Goal: Information Seeking & Learning: Learn about a topic

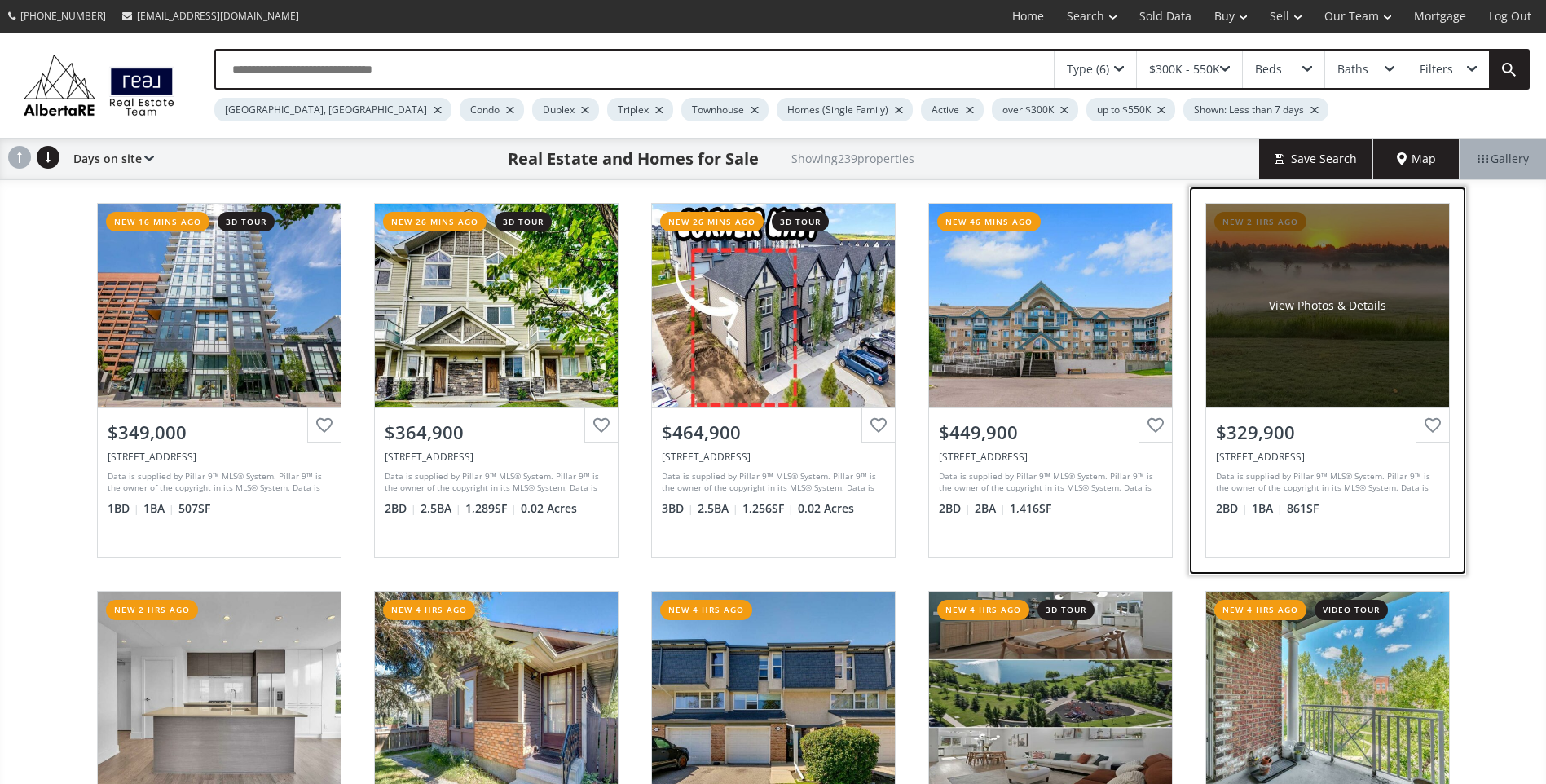
click at [1341, 365] on div "View Photos & Details" at bounding box center [1327, 306] width 243 height 204
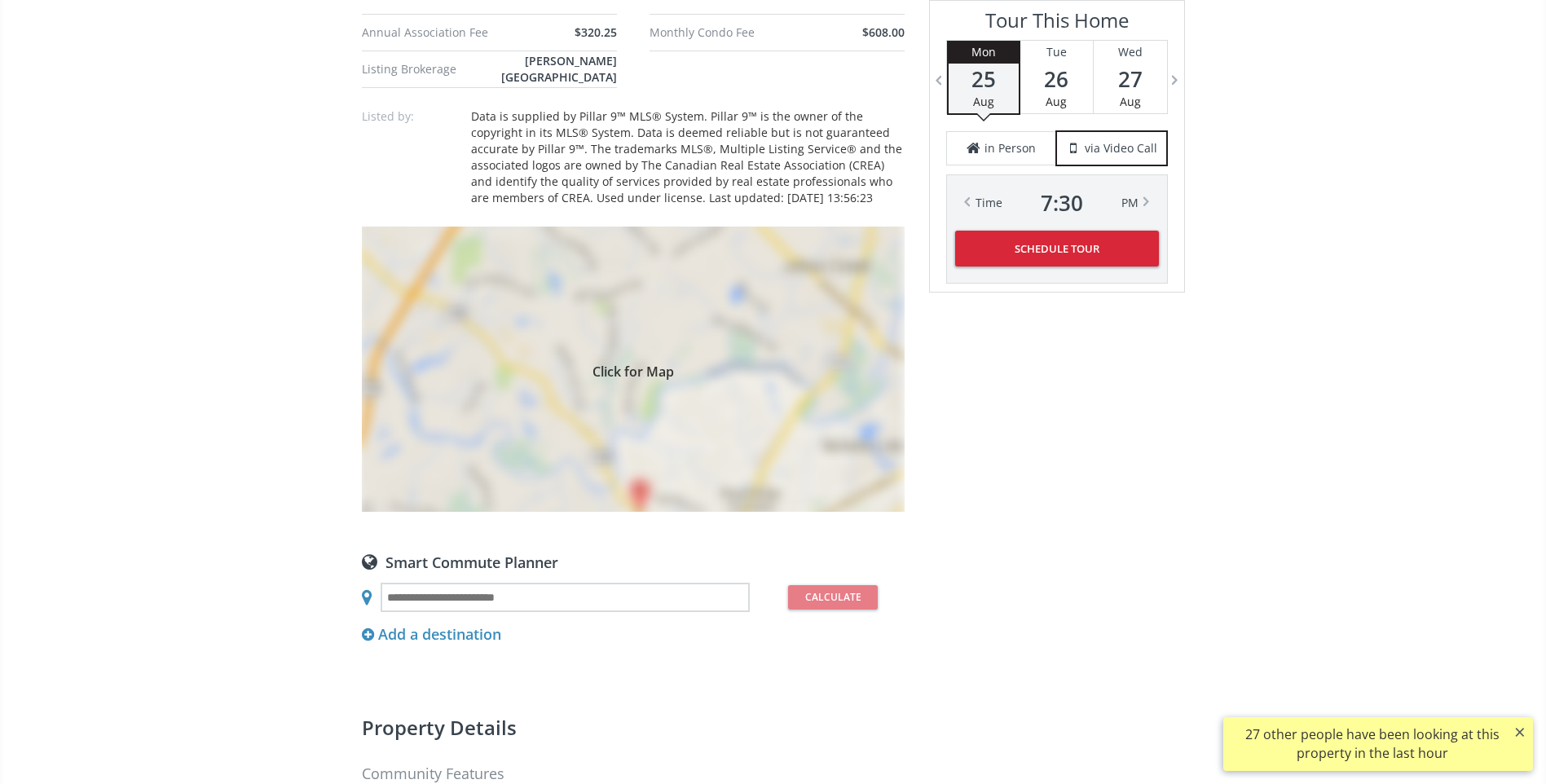
scroll to position [978, 0]
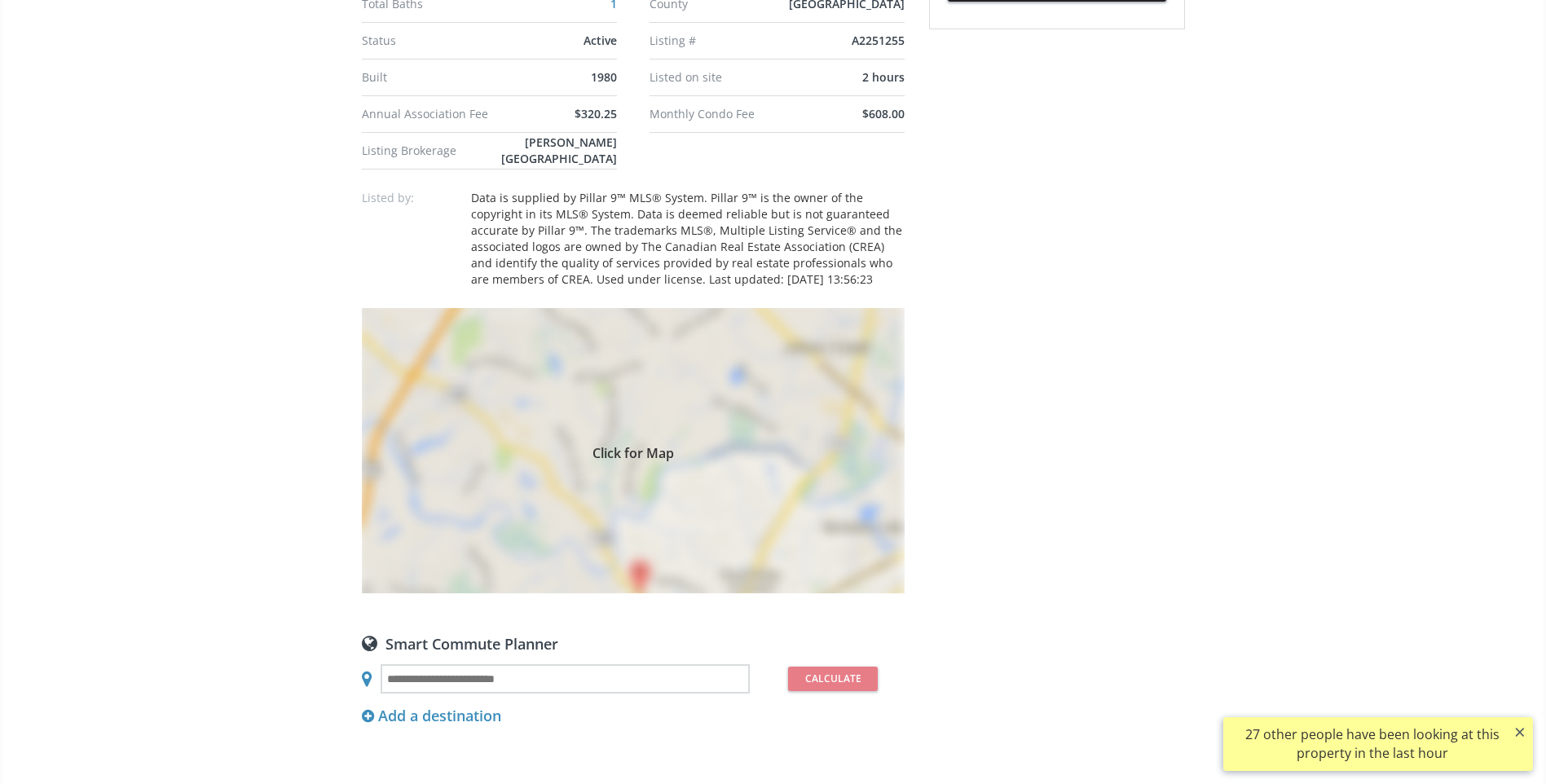
click at [639, 564] on div "Click for Map" at bounding box center [634, 451] width 543 height 285
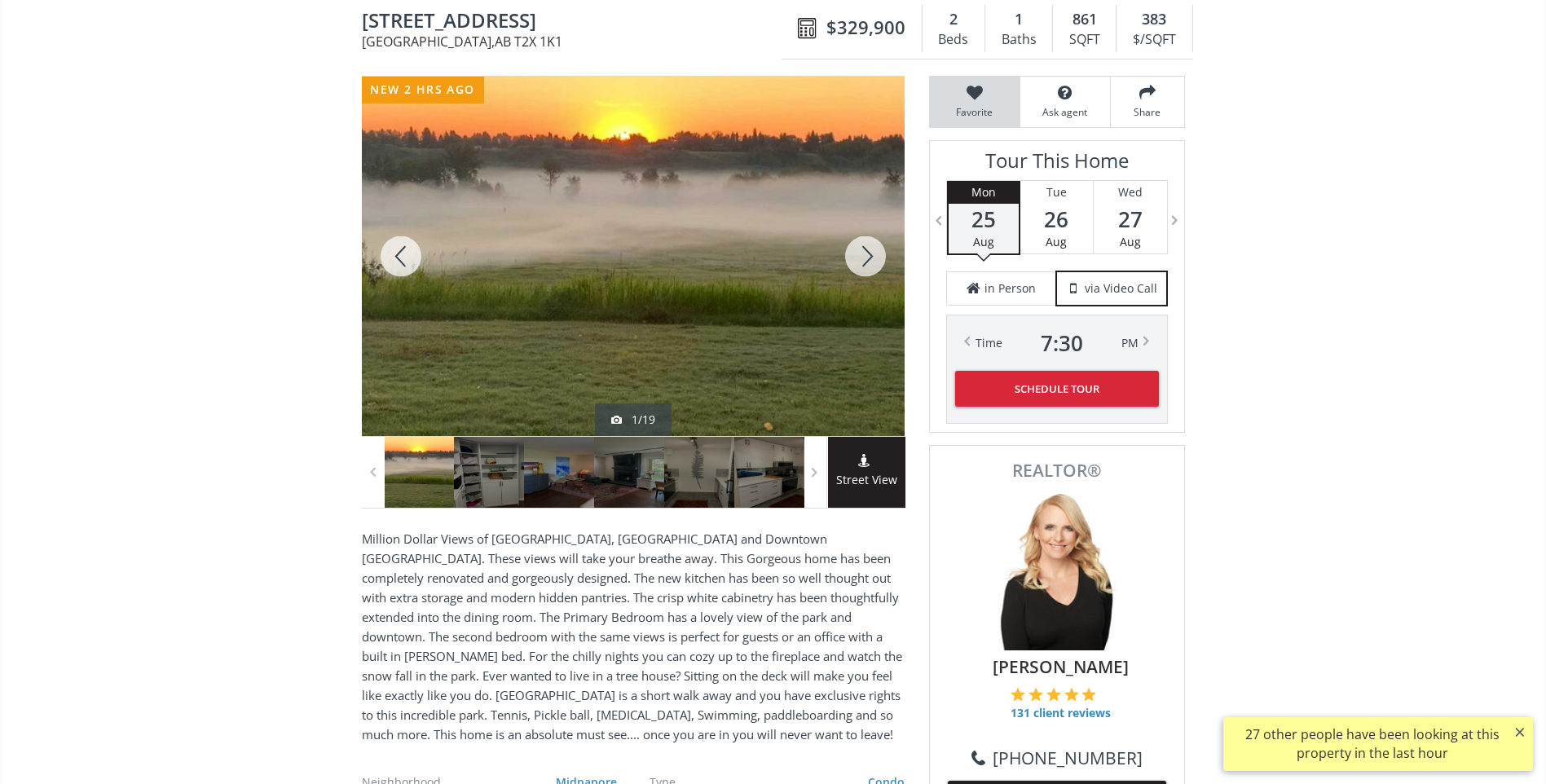
scroll to position [0, 0]
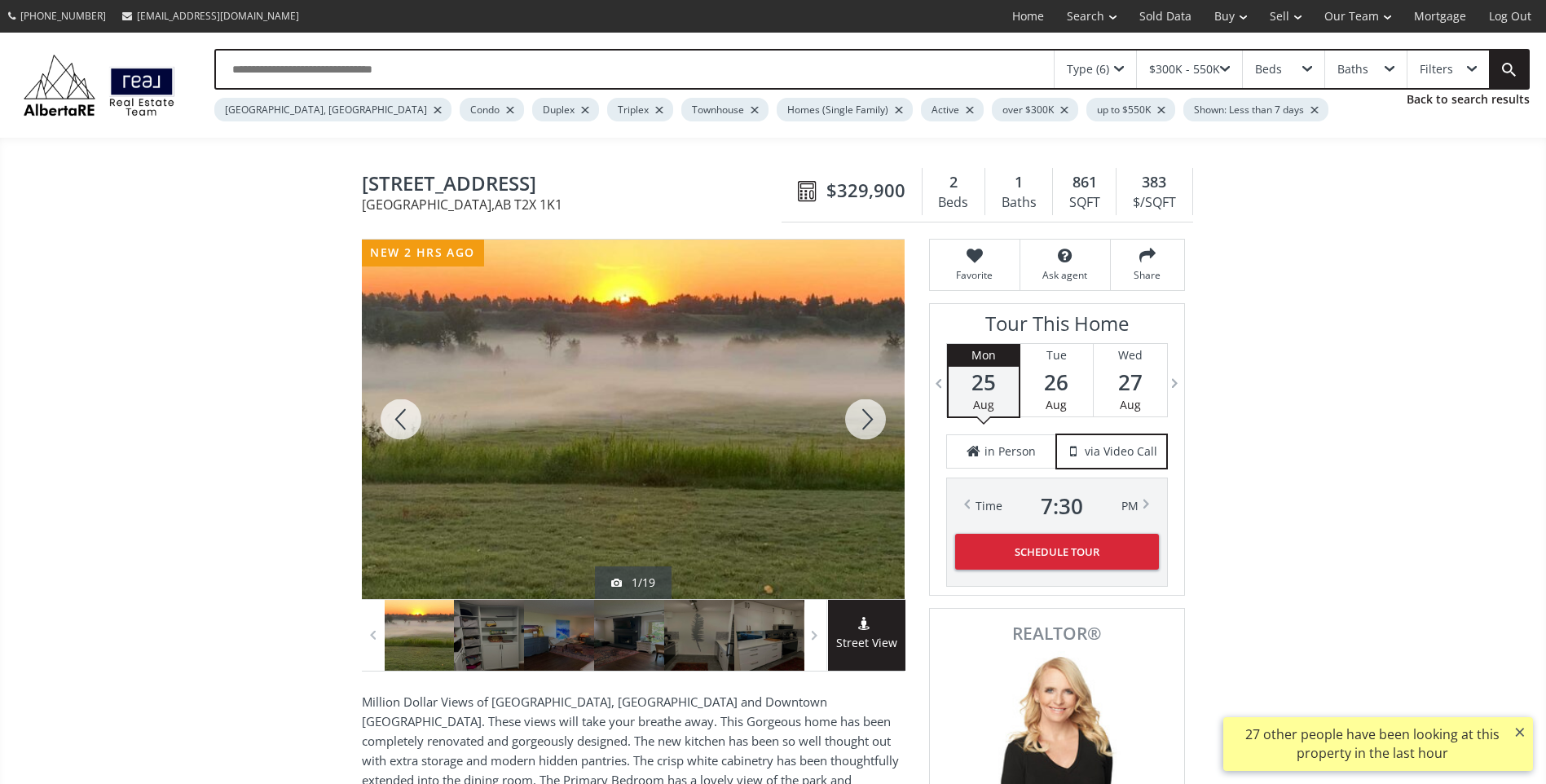
click at [875, 420] on div at bounding box center [865, 419] width 78 height 359
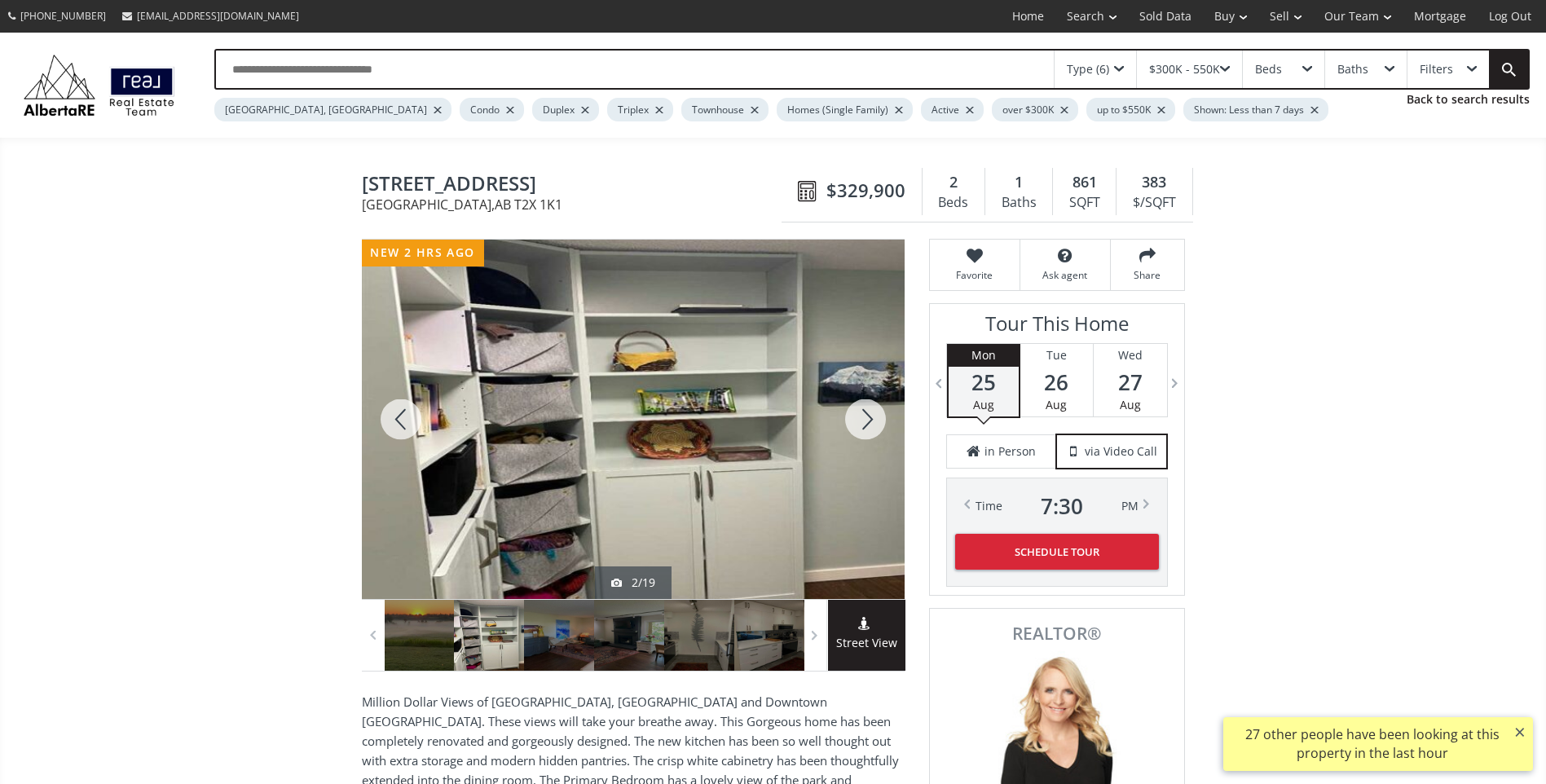
click at [870, 423] on div at bounding box center [865, 419] width 78 height 359
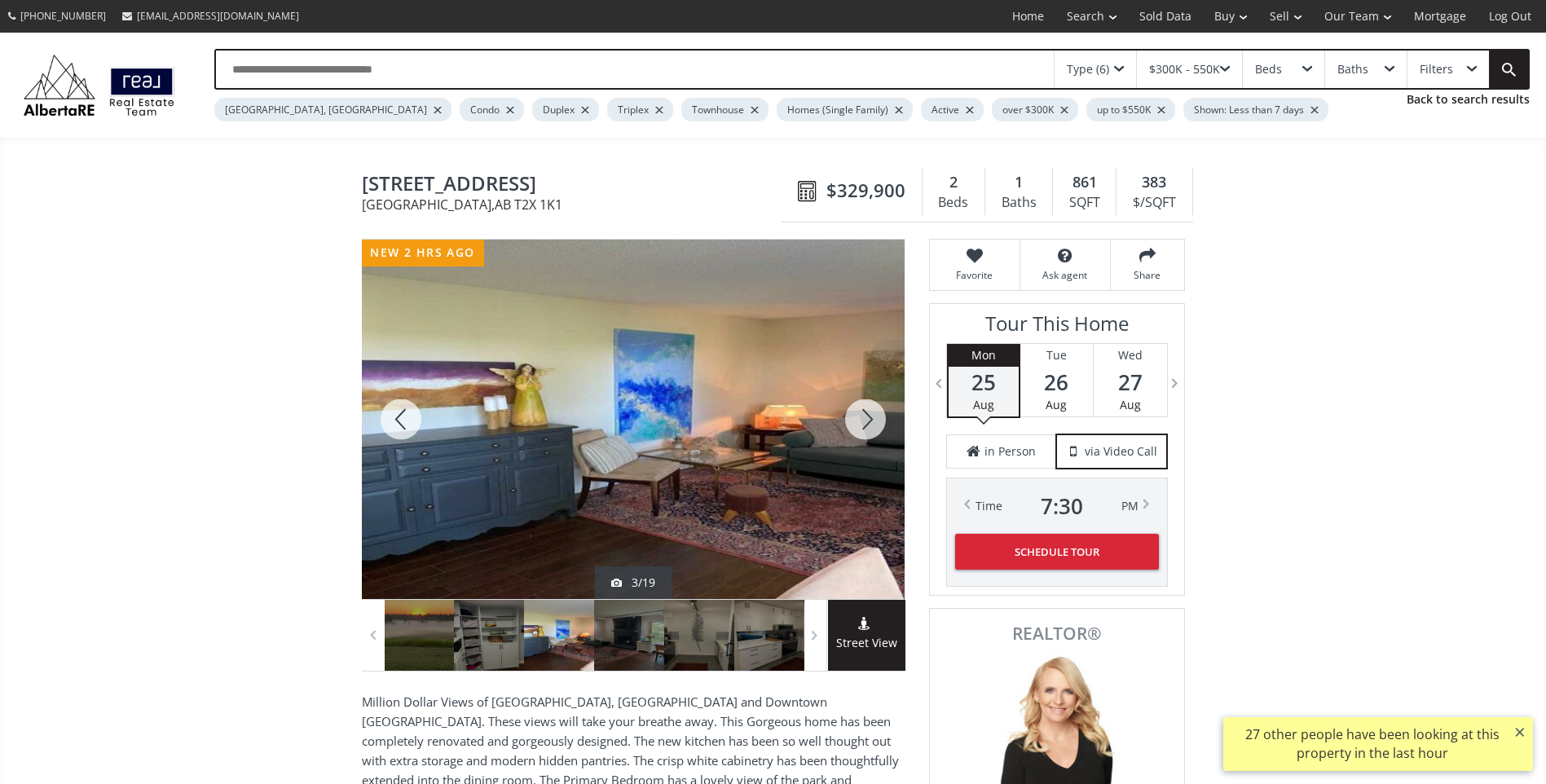
click at [870, 423] on div at bounding box center [865, 419] width 78 height 359
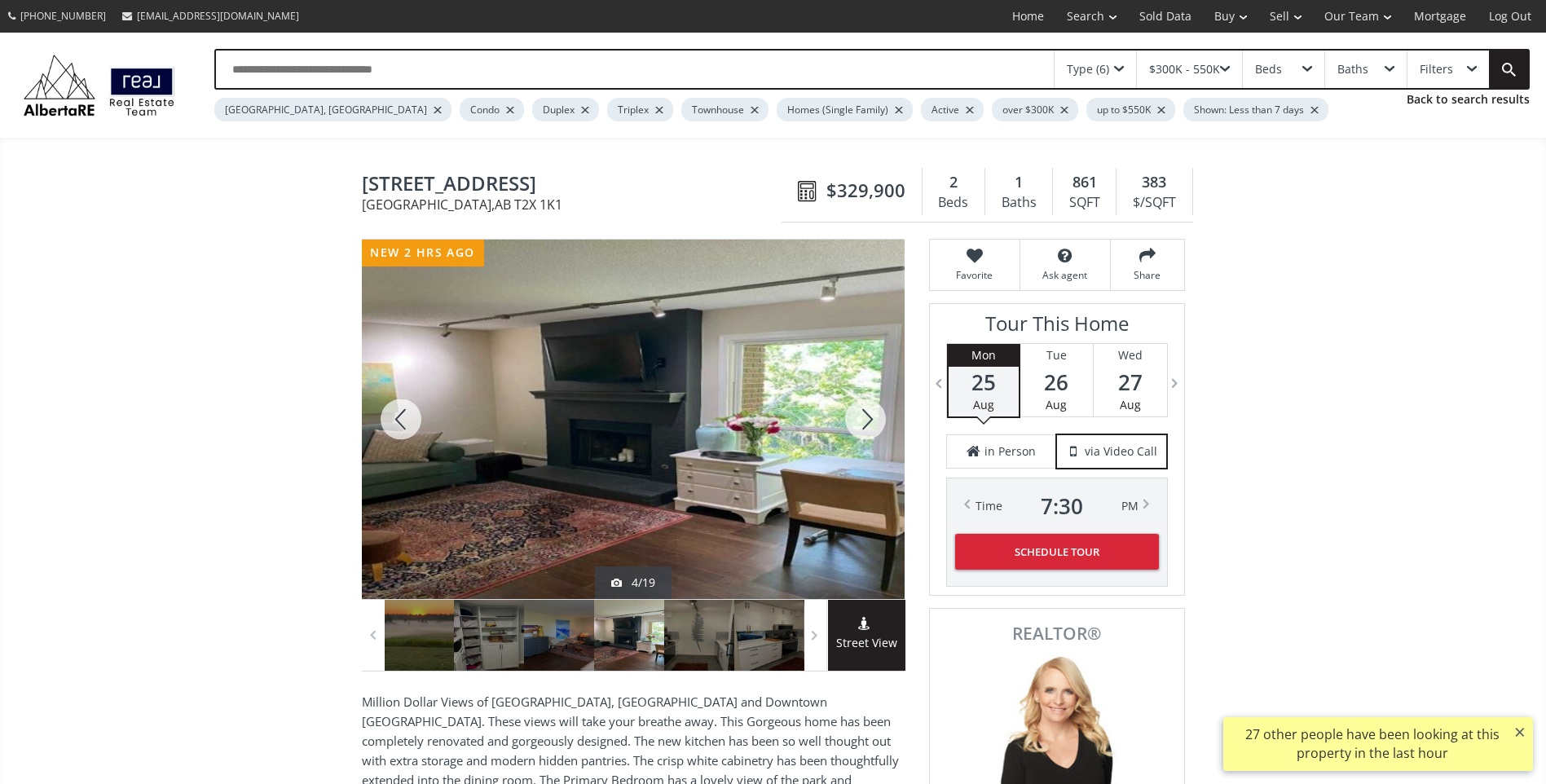
click at [870, 423] on div at bounding box center [865, 419] width 78 height 359
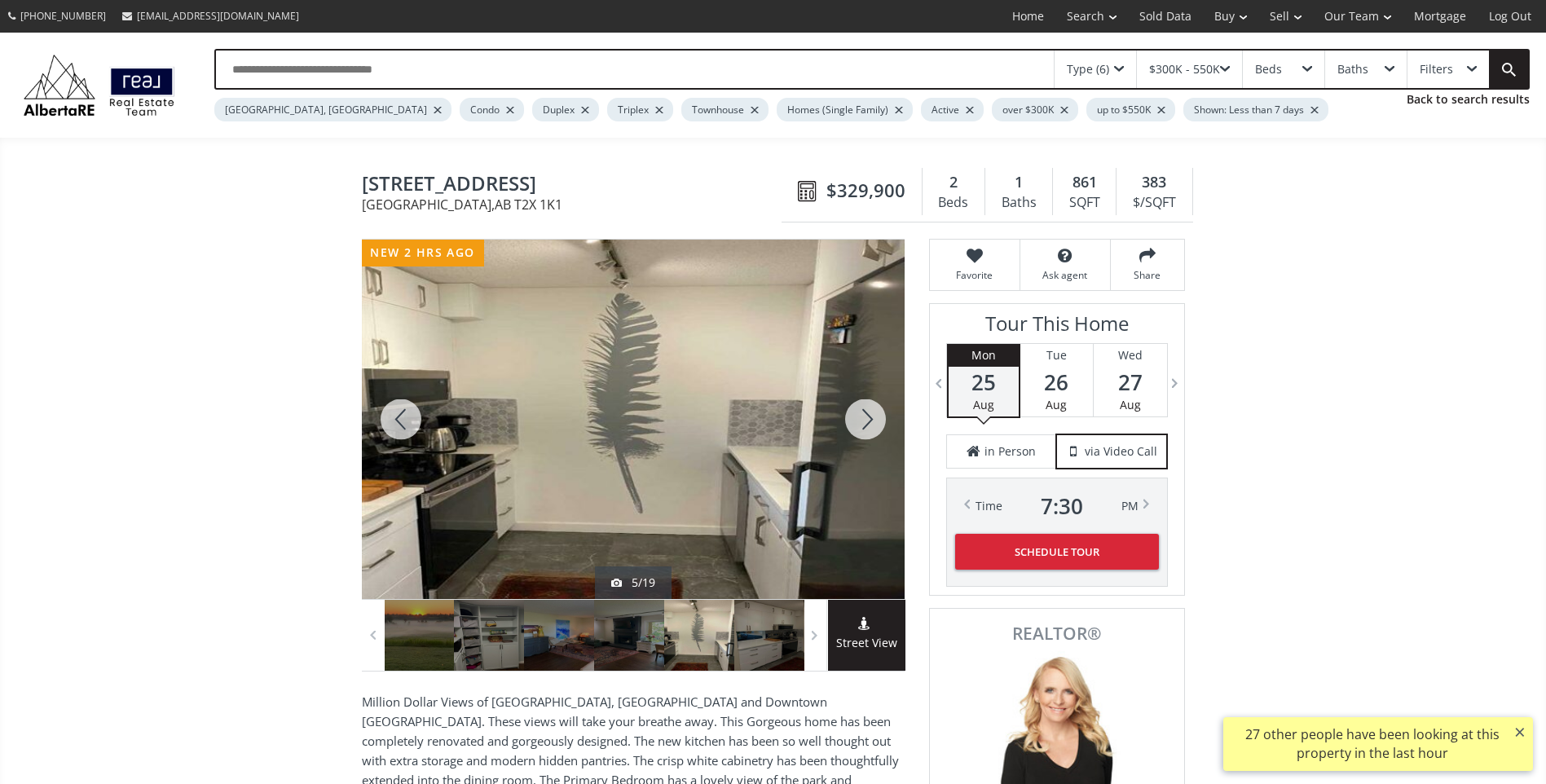
click at [870, 423] on div at bounding box center [865, 419] width 78 height 359
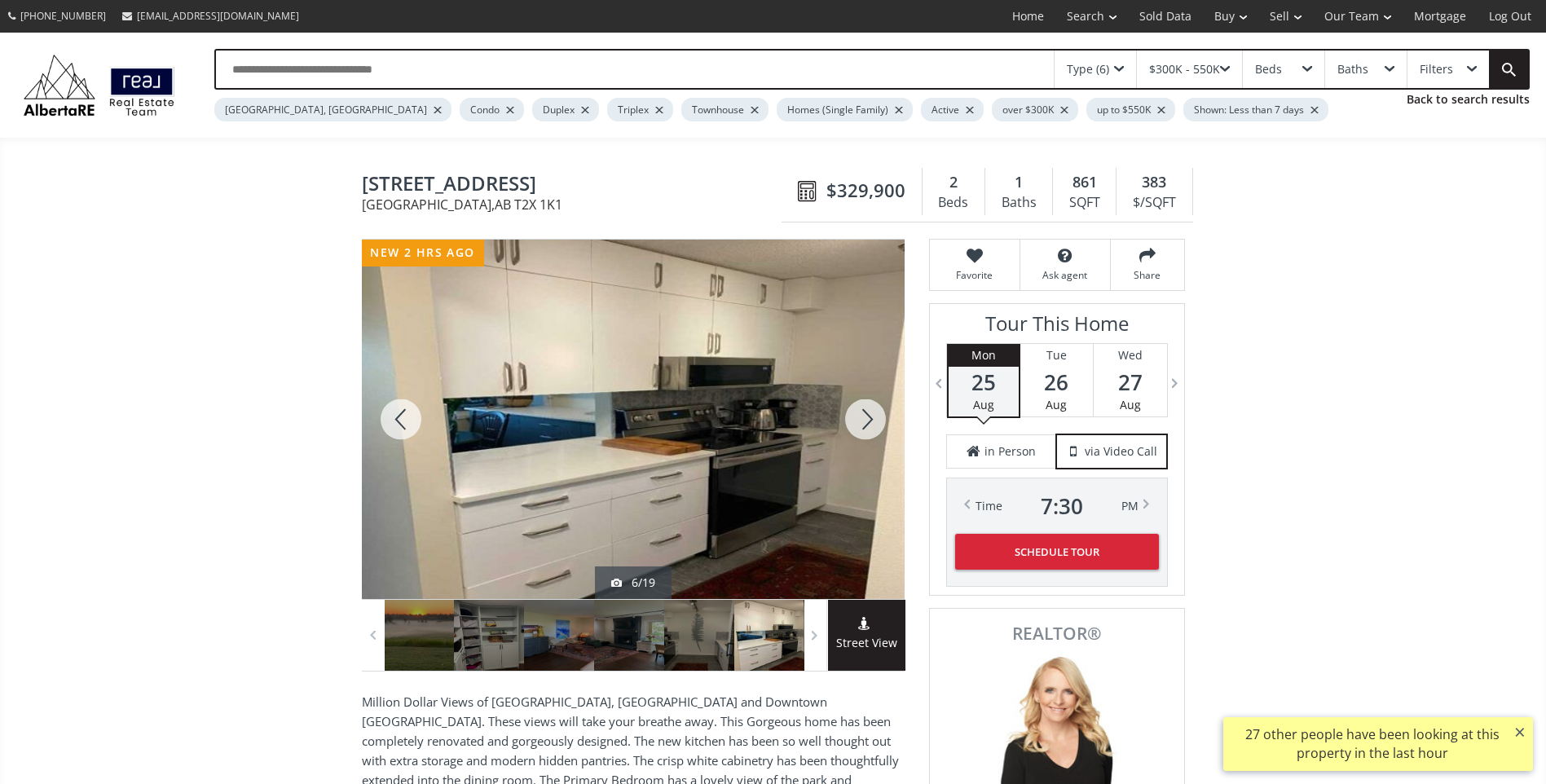
click at [870, 423] on div at bounding box center [865, 419] width 78 height 359
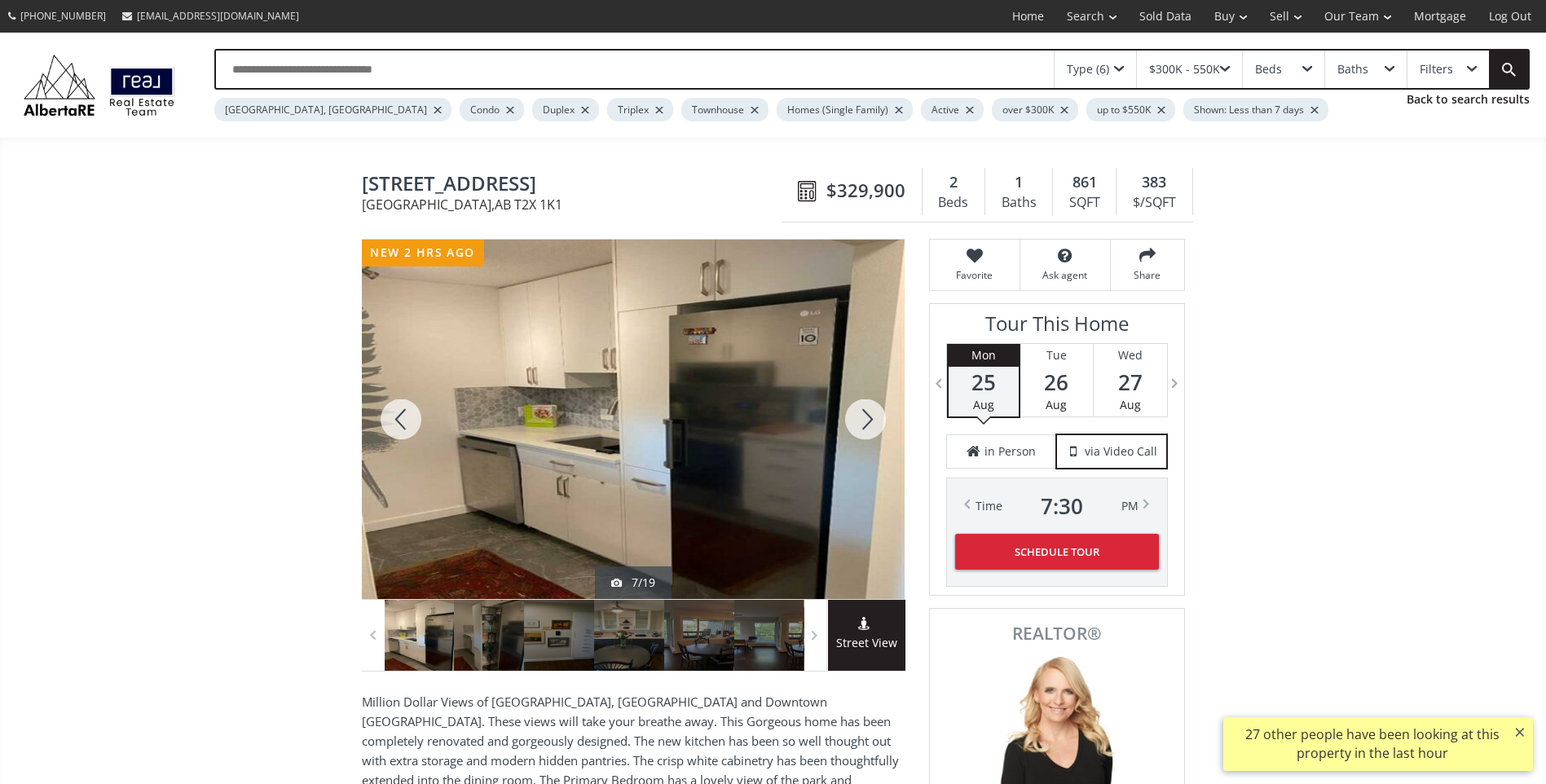
click at [870, 423] on div at bounding box center [865, 419] width 78 height 359
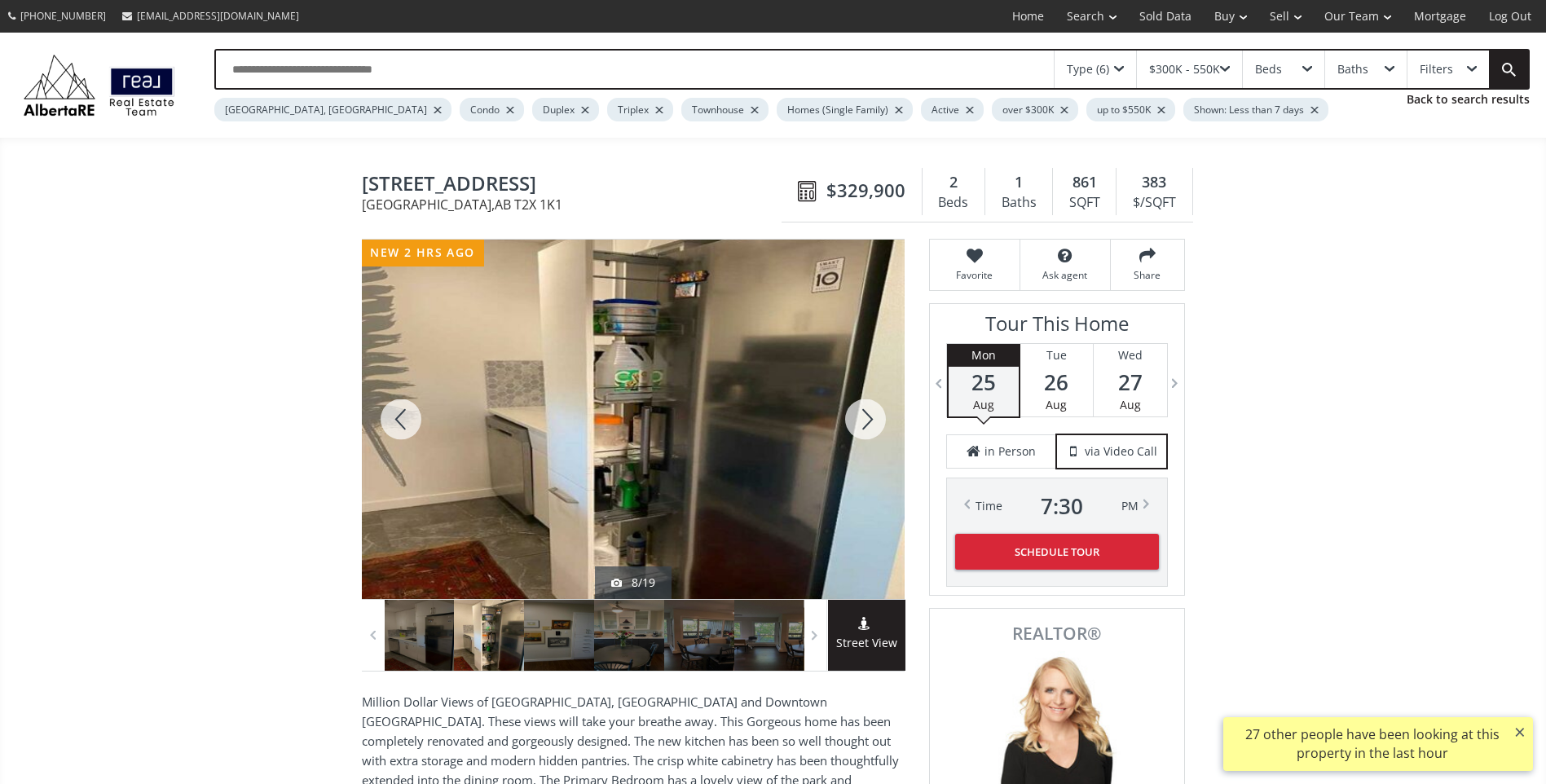
click at [870, 423] on div at bounding box center [865, 419] width 78 height 359
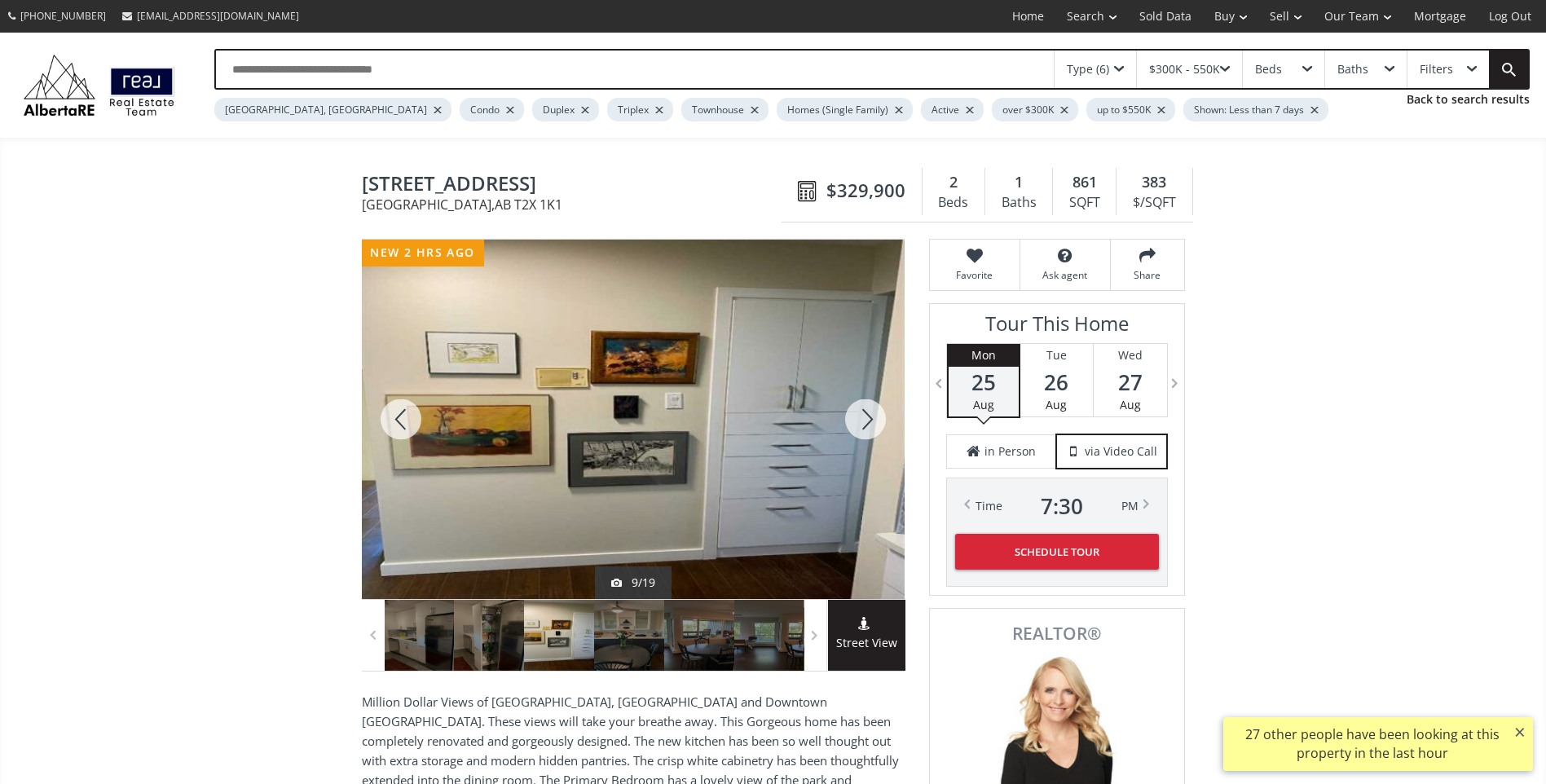
click at [870, 423] on div at bounding box center [865, 419] width 78 height 359
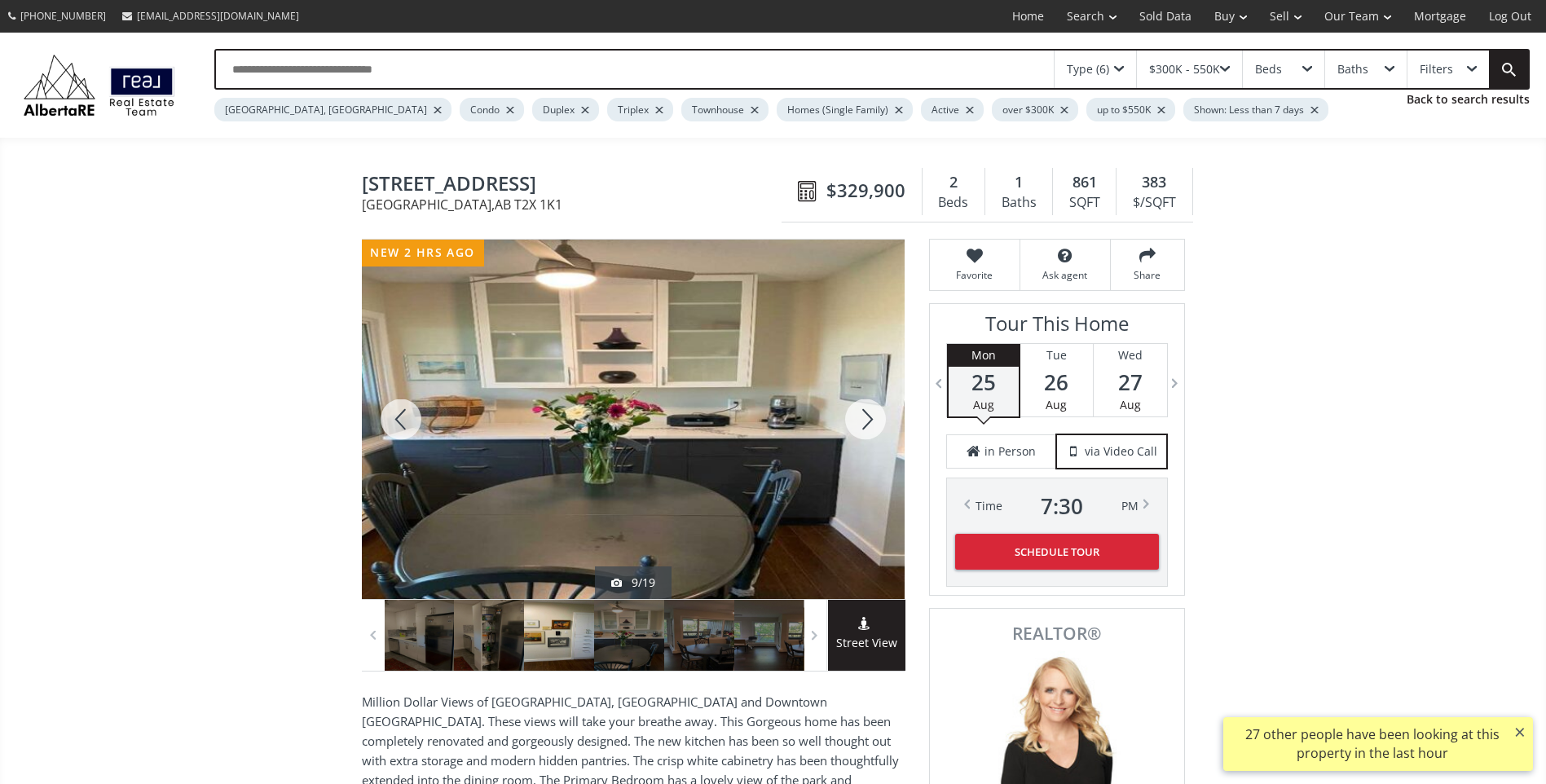
click at [870, 423] on div at bounding box center [865, 419] width 78 height 359
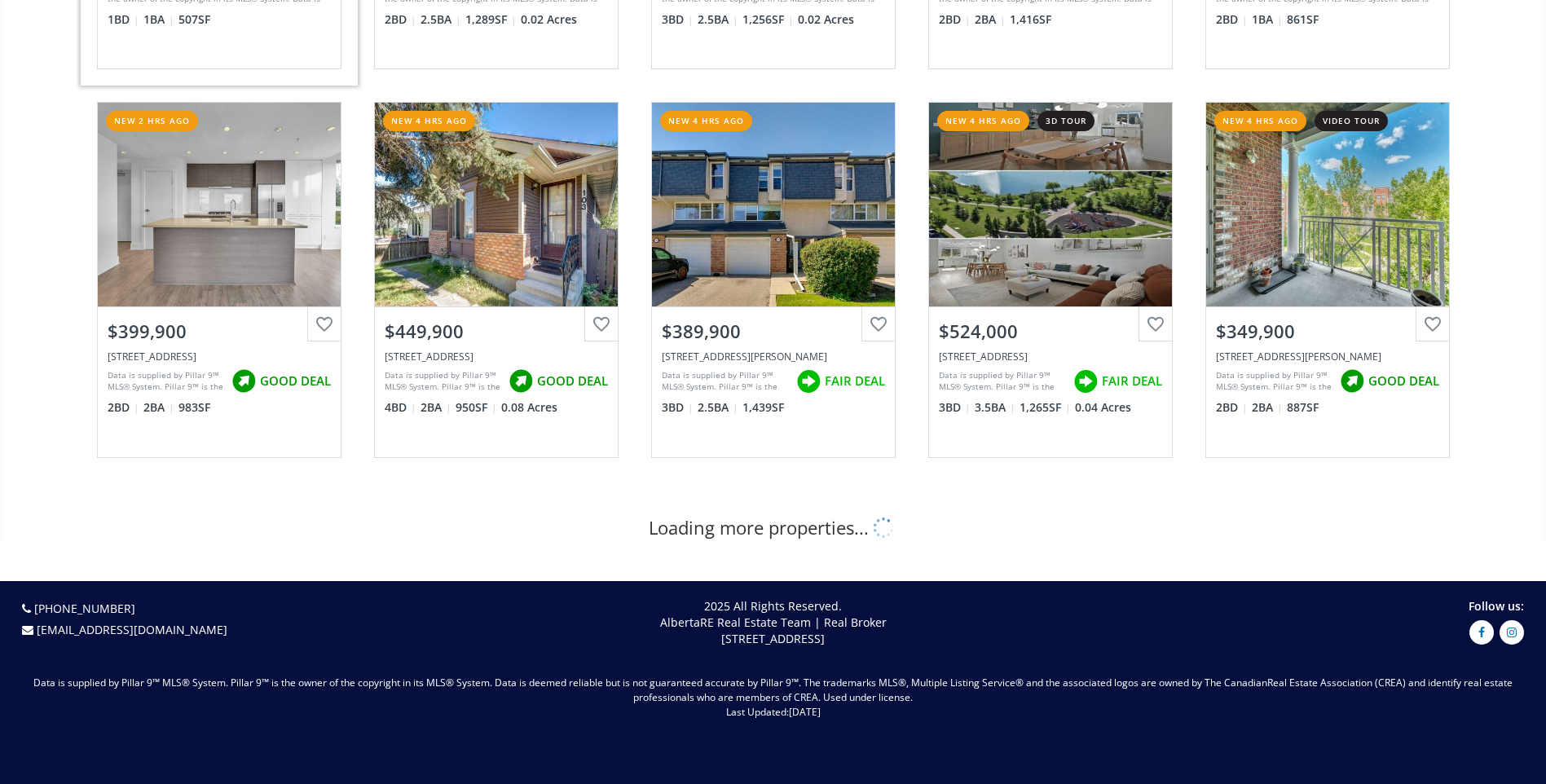
scroll to position [570, 0]
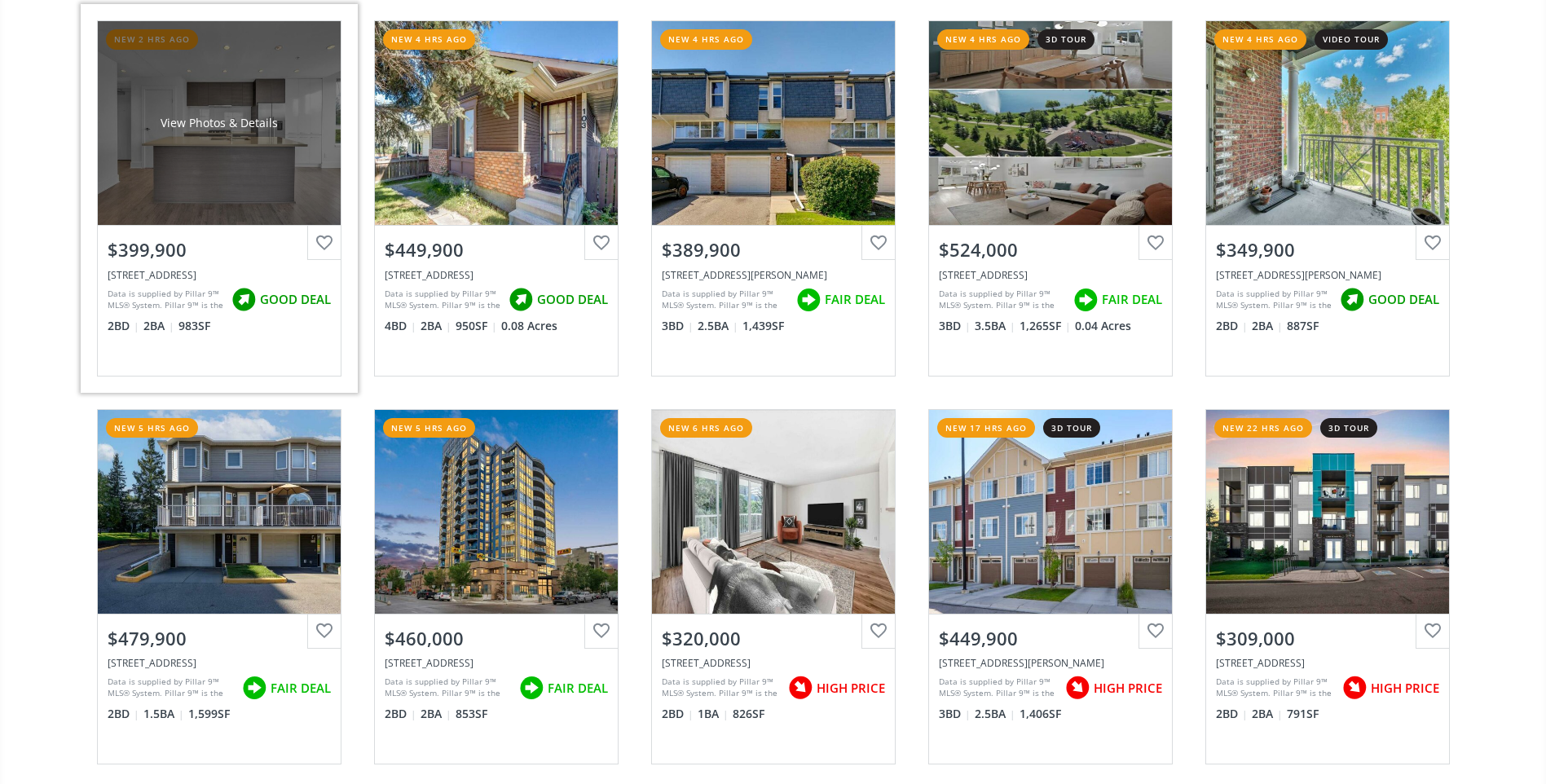
scroll to position [489, 0]
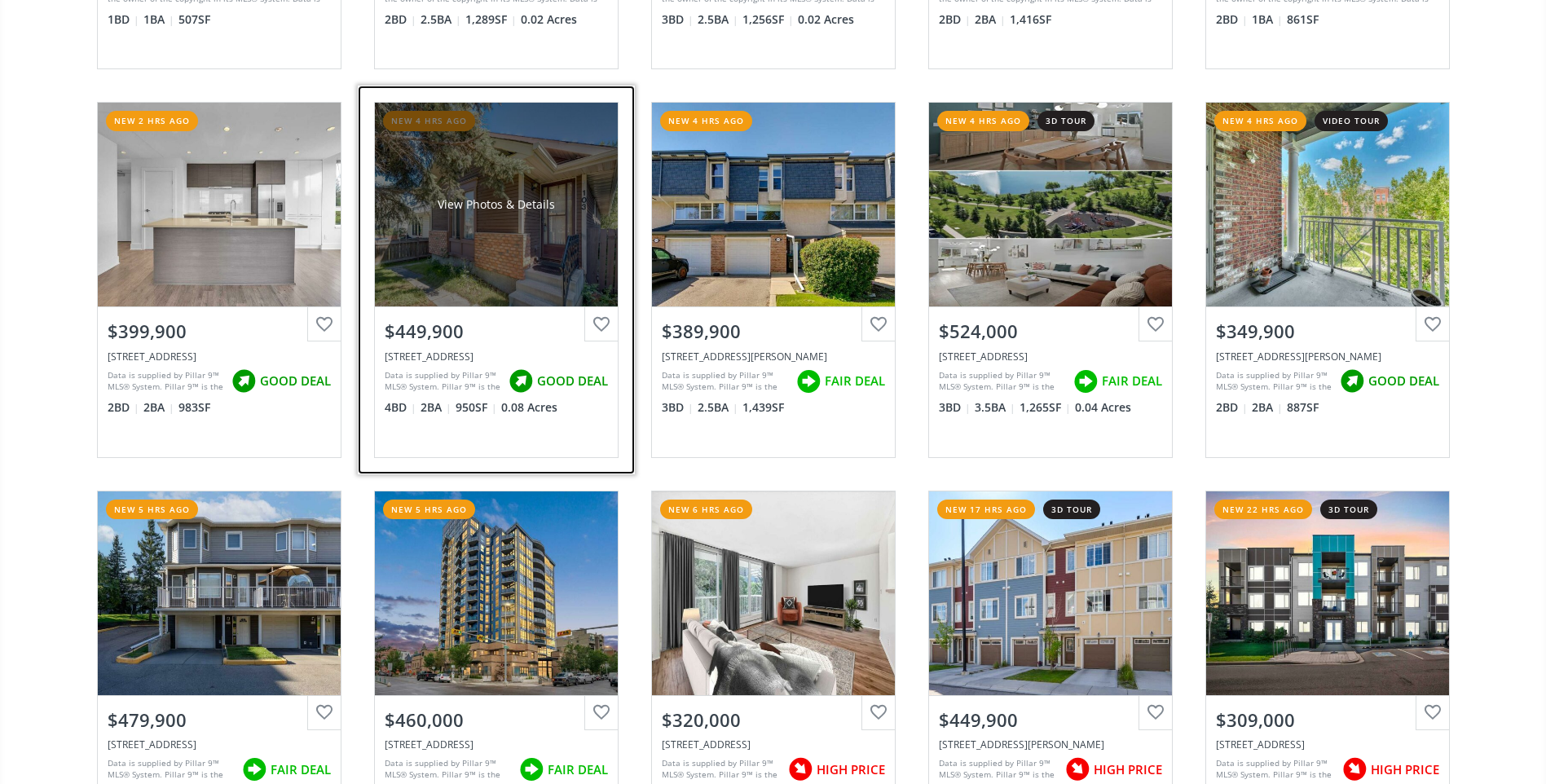
click at [439, 224] on div "View Photos & Details" at bounding box center [496, 205] width 243 height 204
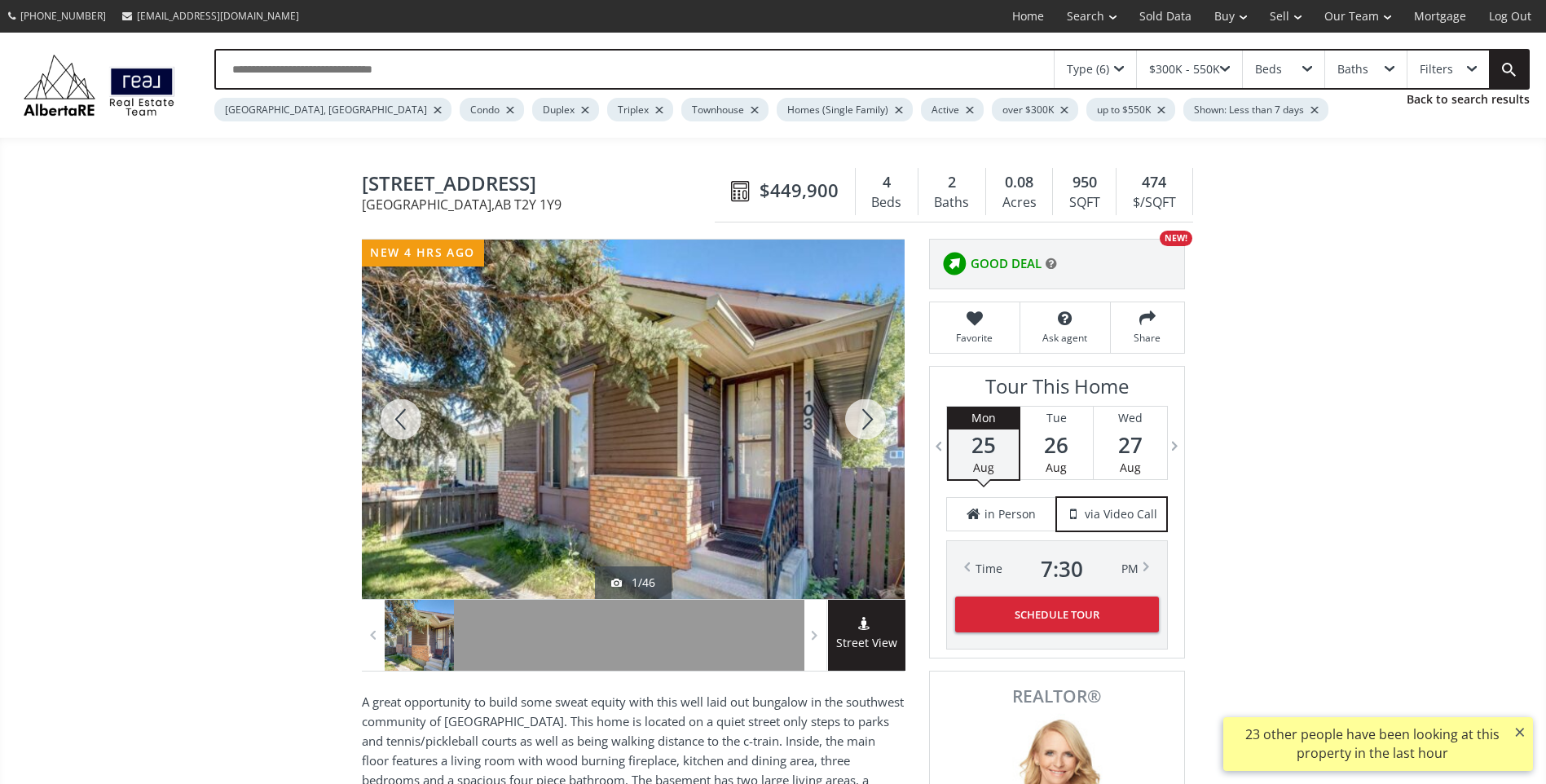
click at [877, 423] on div at bounding box center [865, 419] width 78 height 359
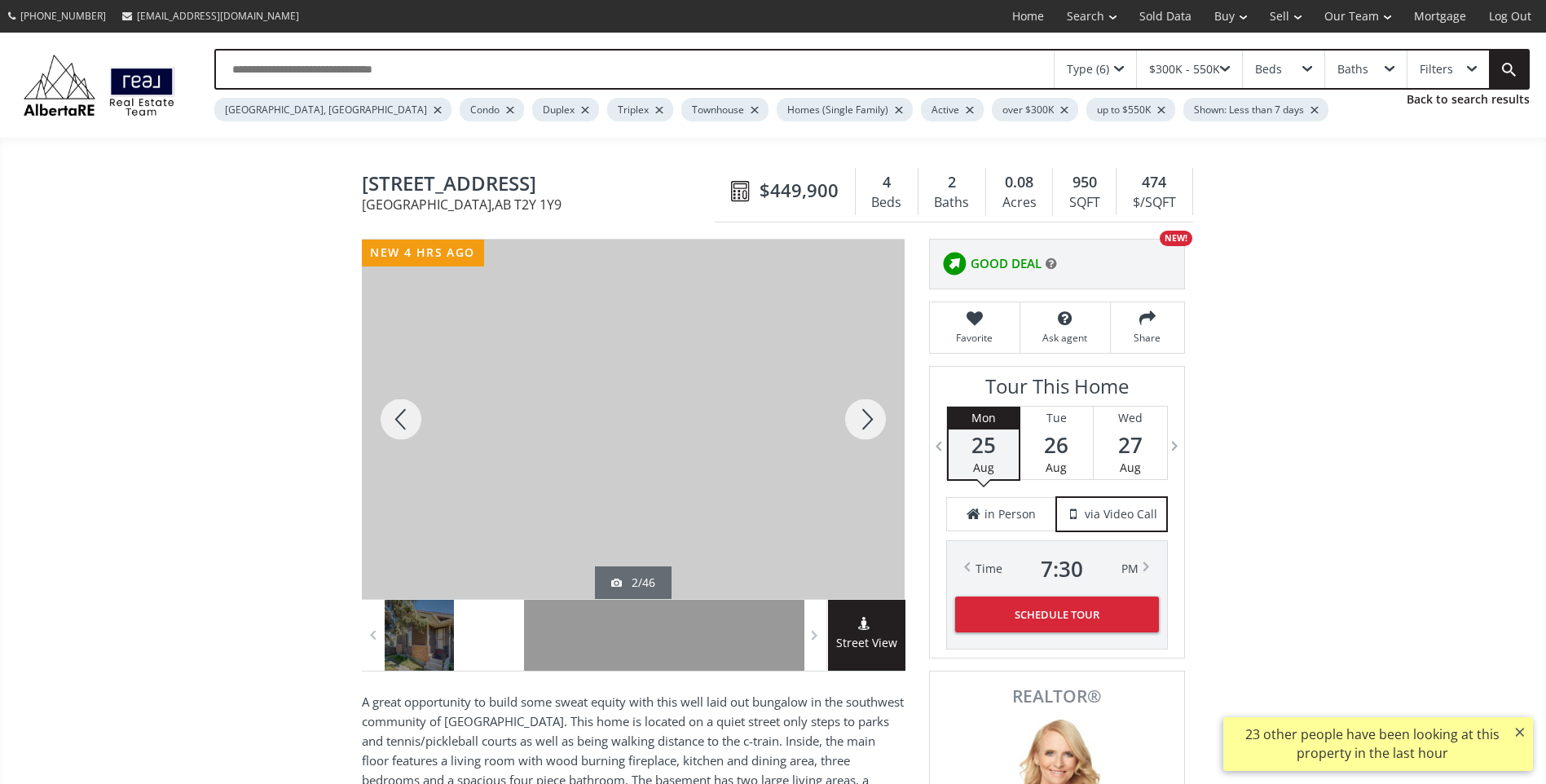
click at [878, 423] on div at bounding box center [865, 419] width 78 height 359
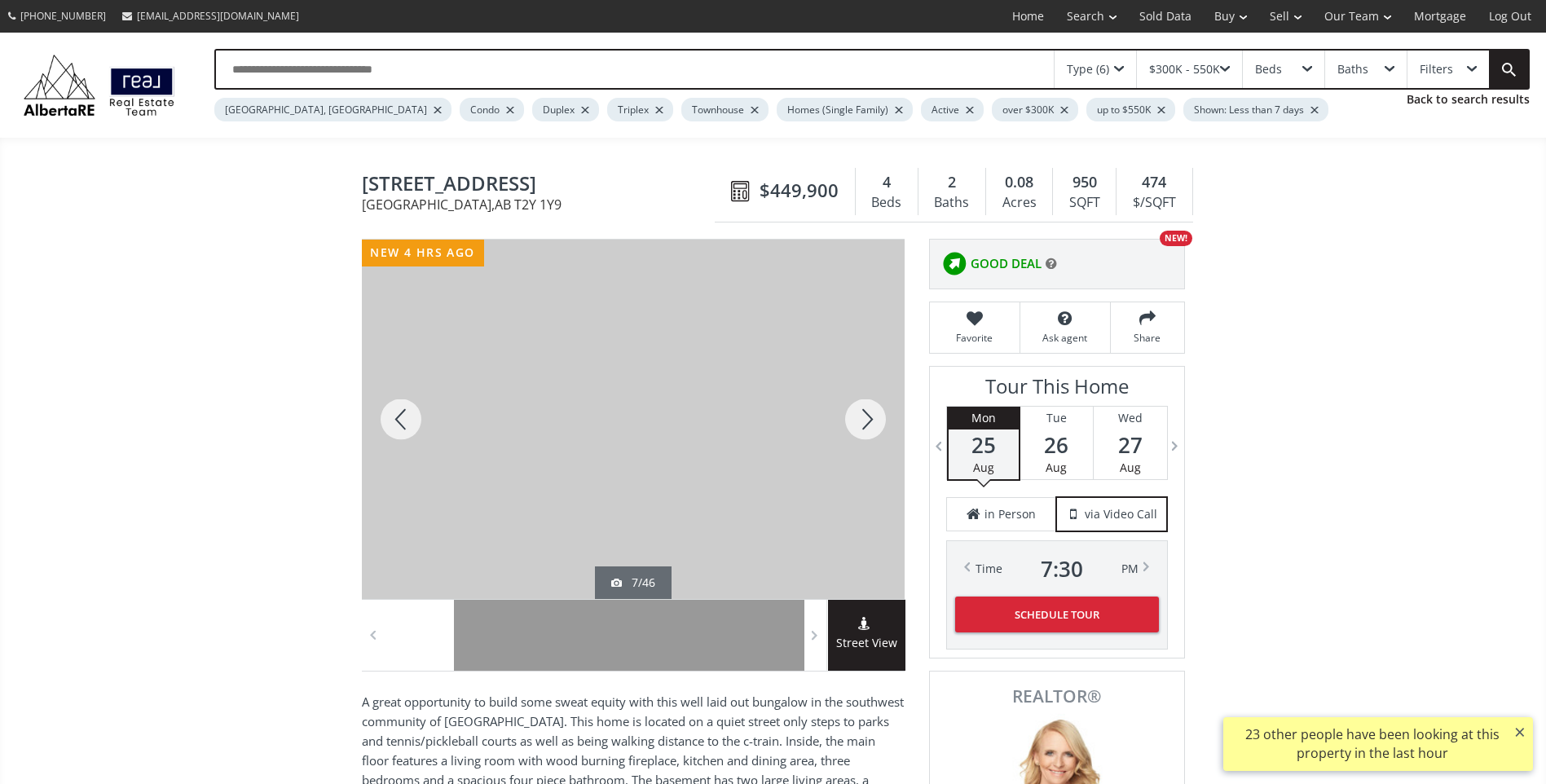
click at [878, 423] on div at bounding box center [865, 419] width 78 height 359
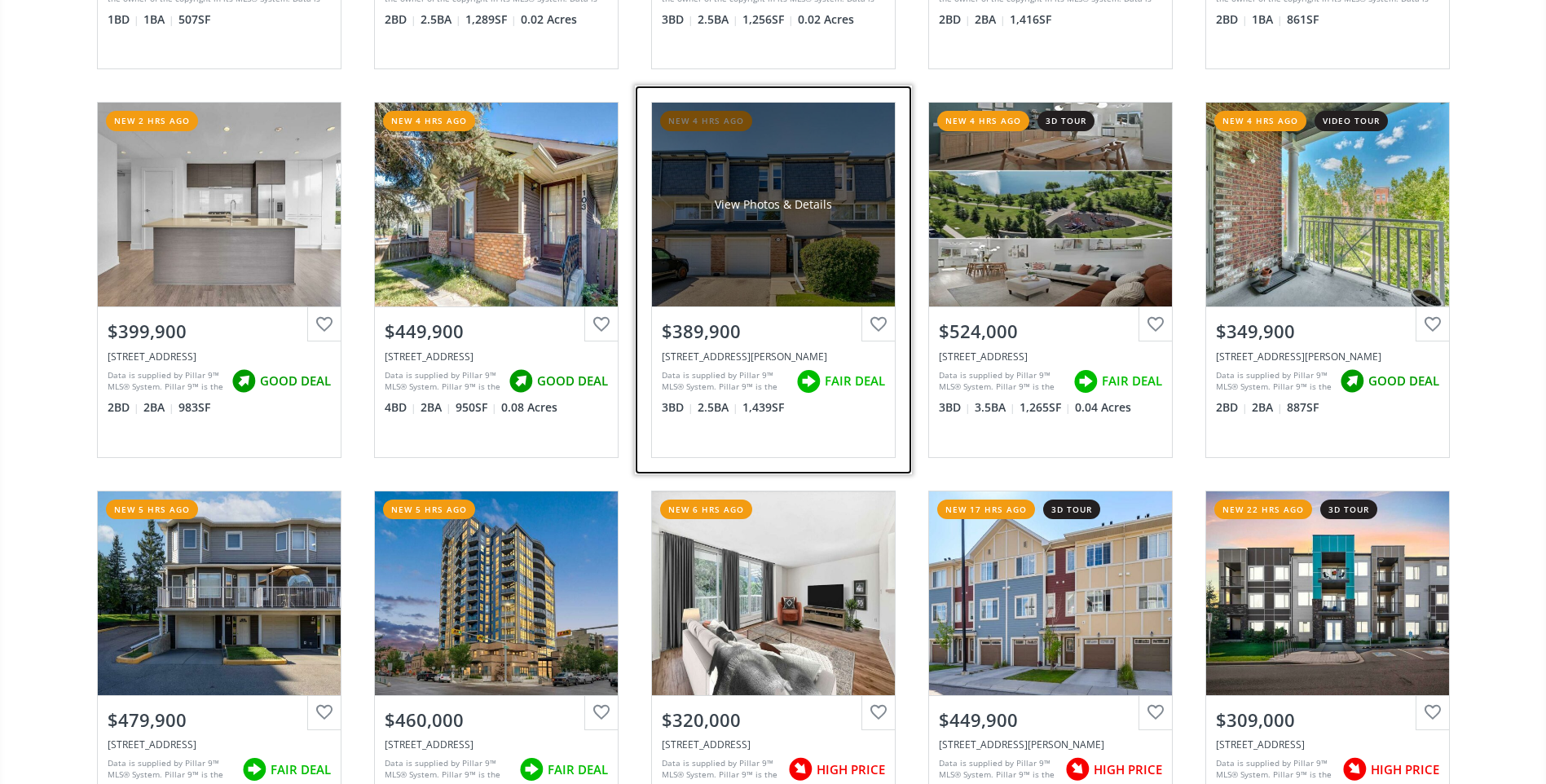
click at [767, 237] on div "View Photos & Details" at bounding box center [773, 205] width 243 height 204
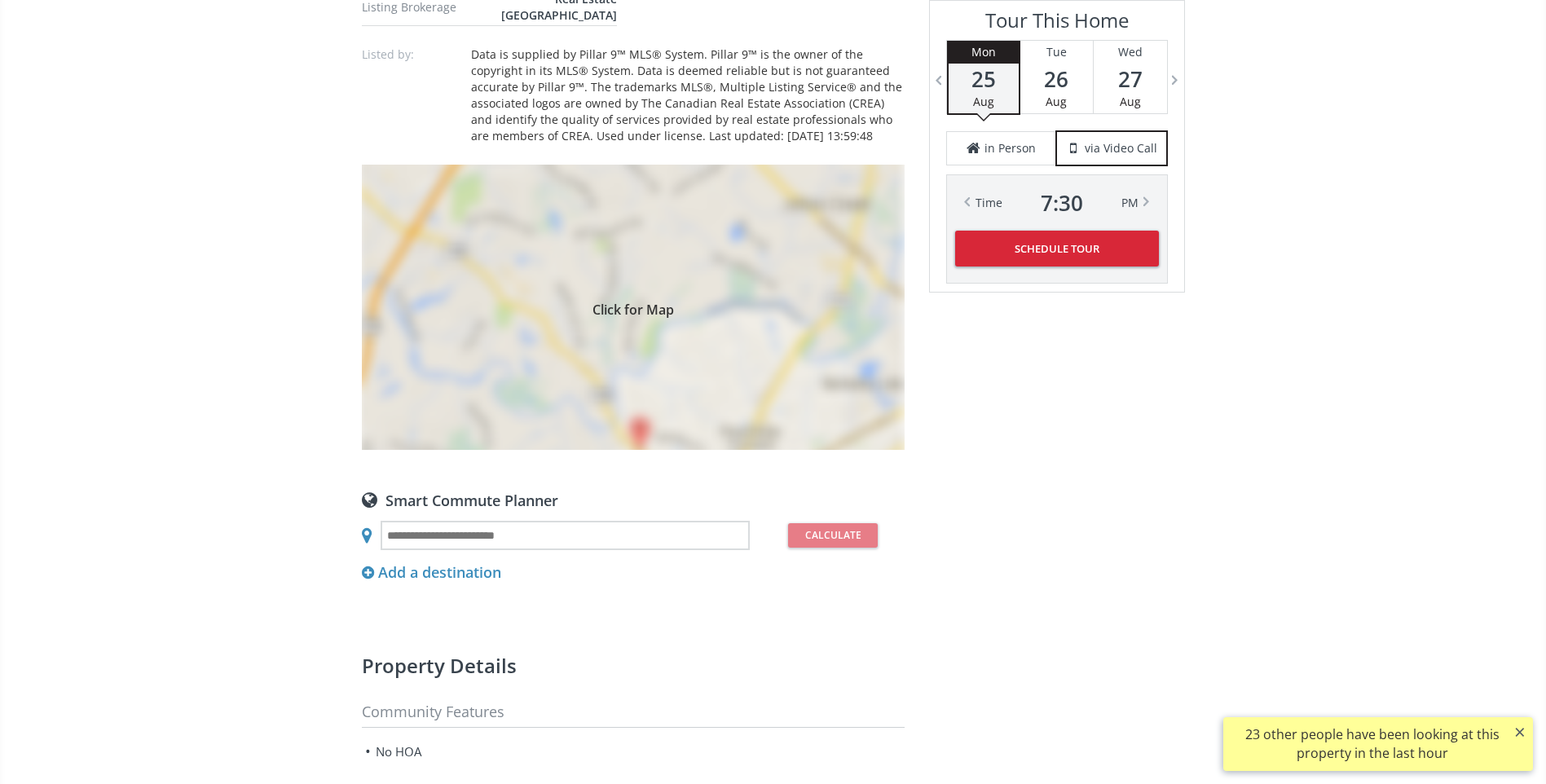
scroll to position [1178, 0]
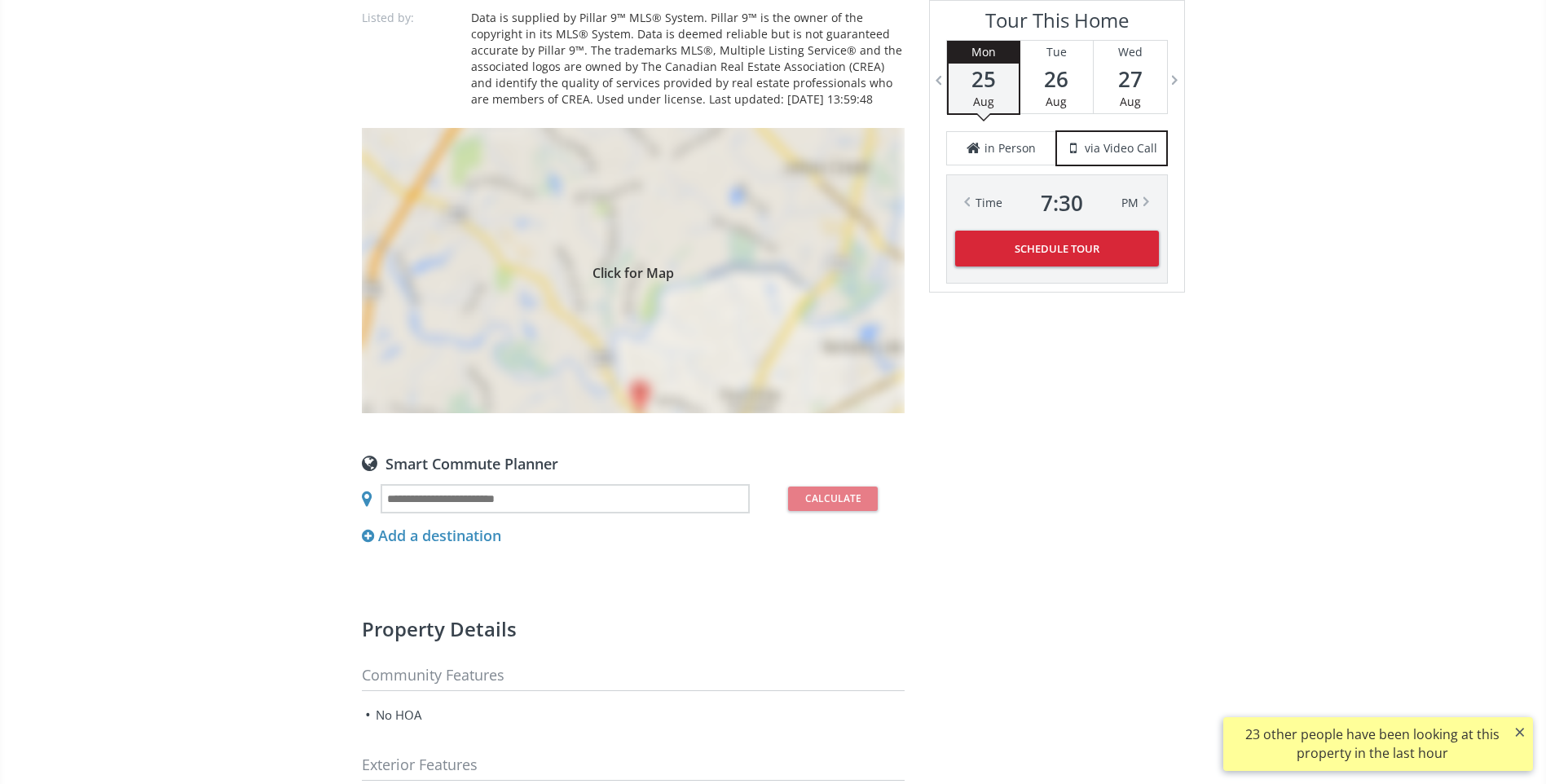
click at [633, 383] on div "Click for Map" at bounding box center [634, 271] width 543 height 285
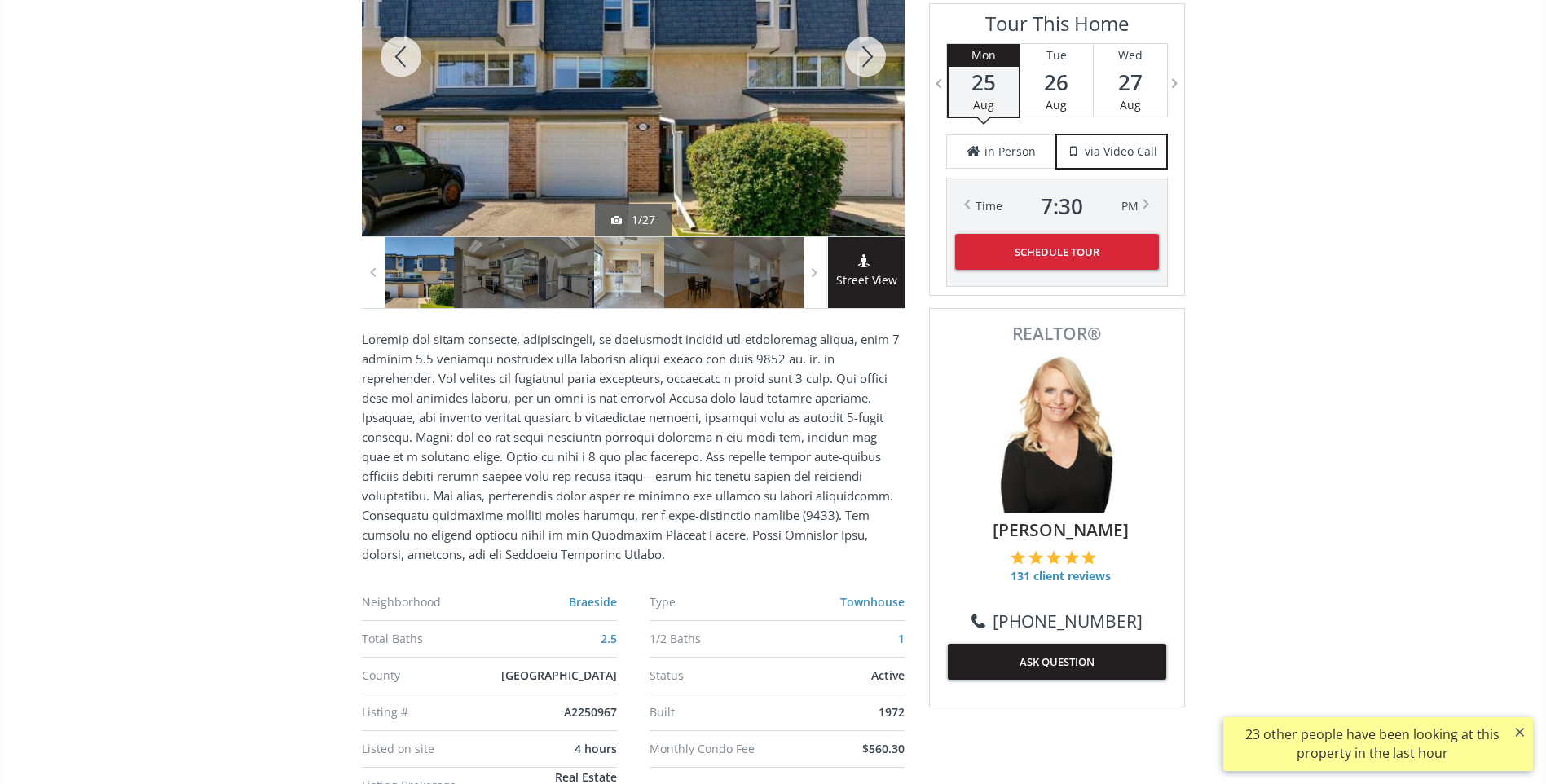
scroll to position [199, 0]
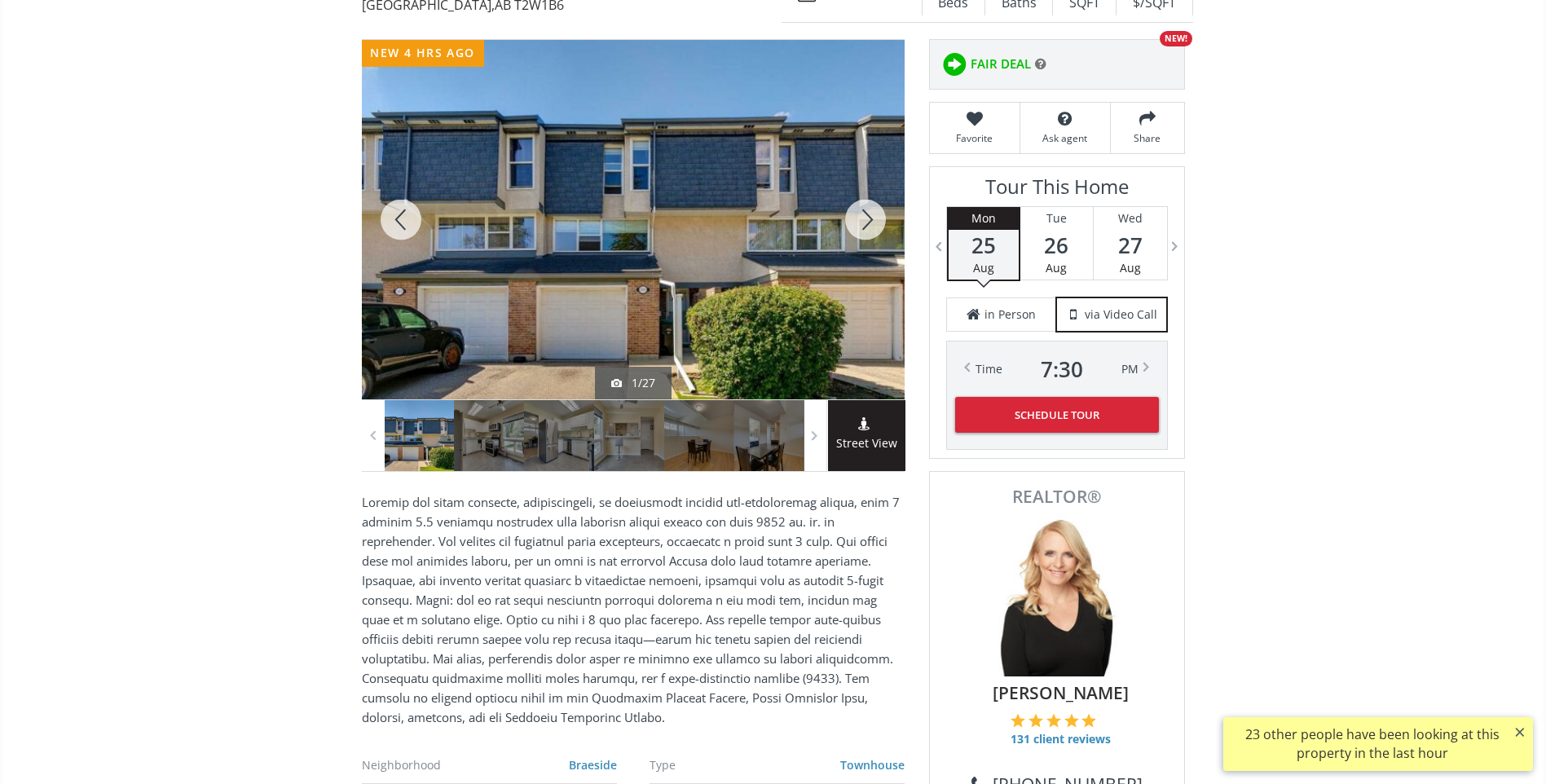
click at [861, 216] on div at bounding box center [865, 219] width 78 height 359
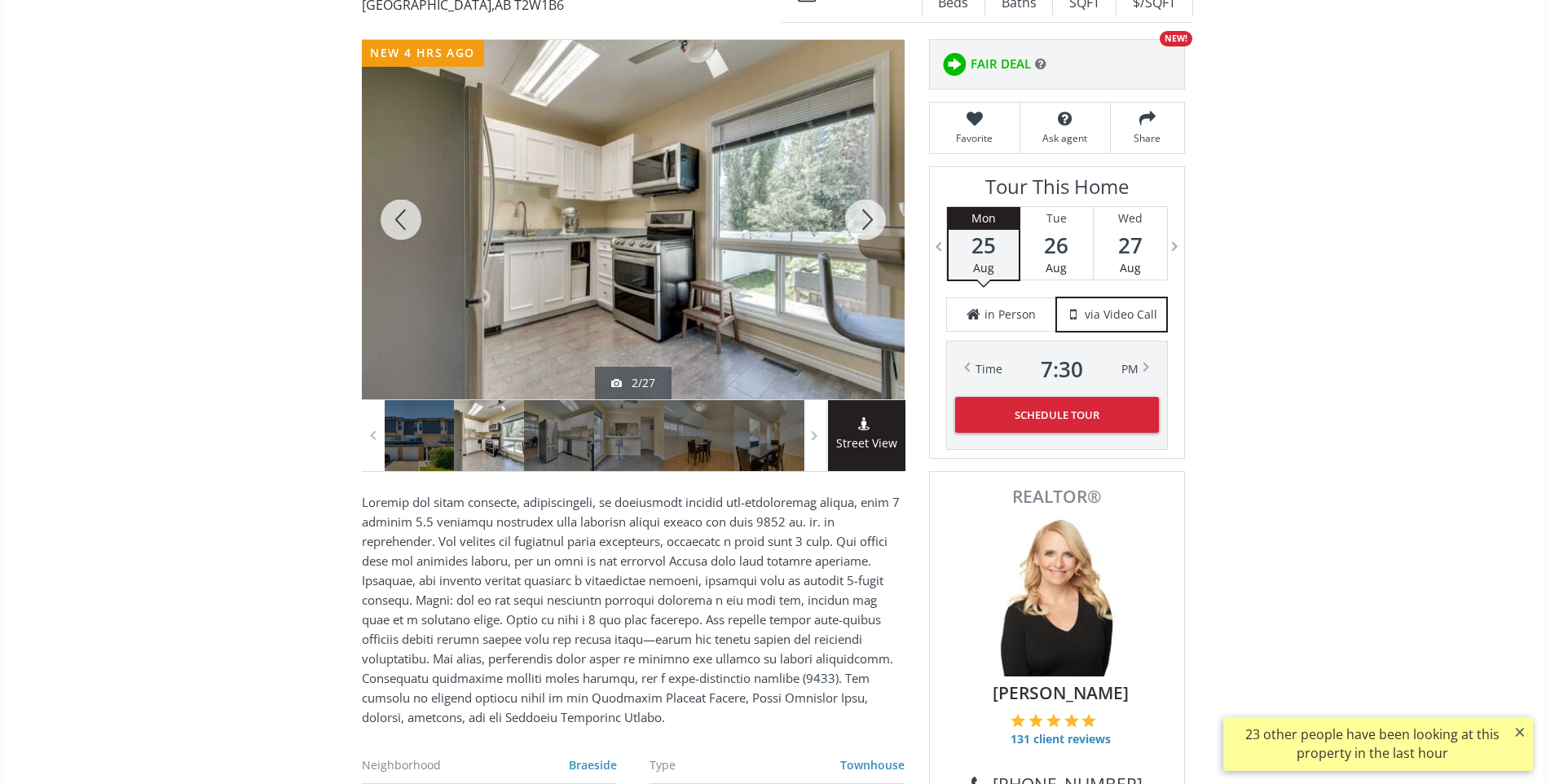
click at [861, 217] on div at bounding box center [865, 219] width 78 height 359
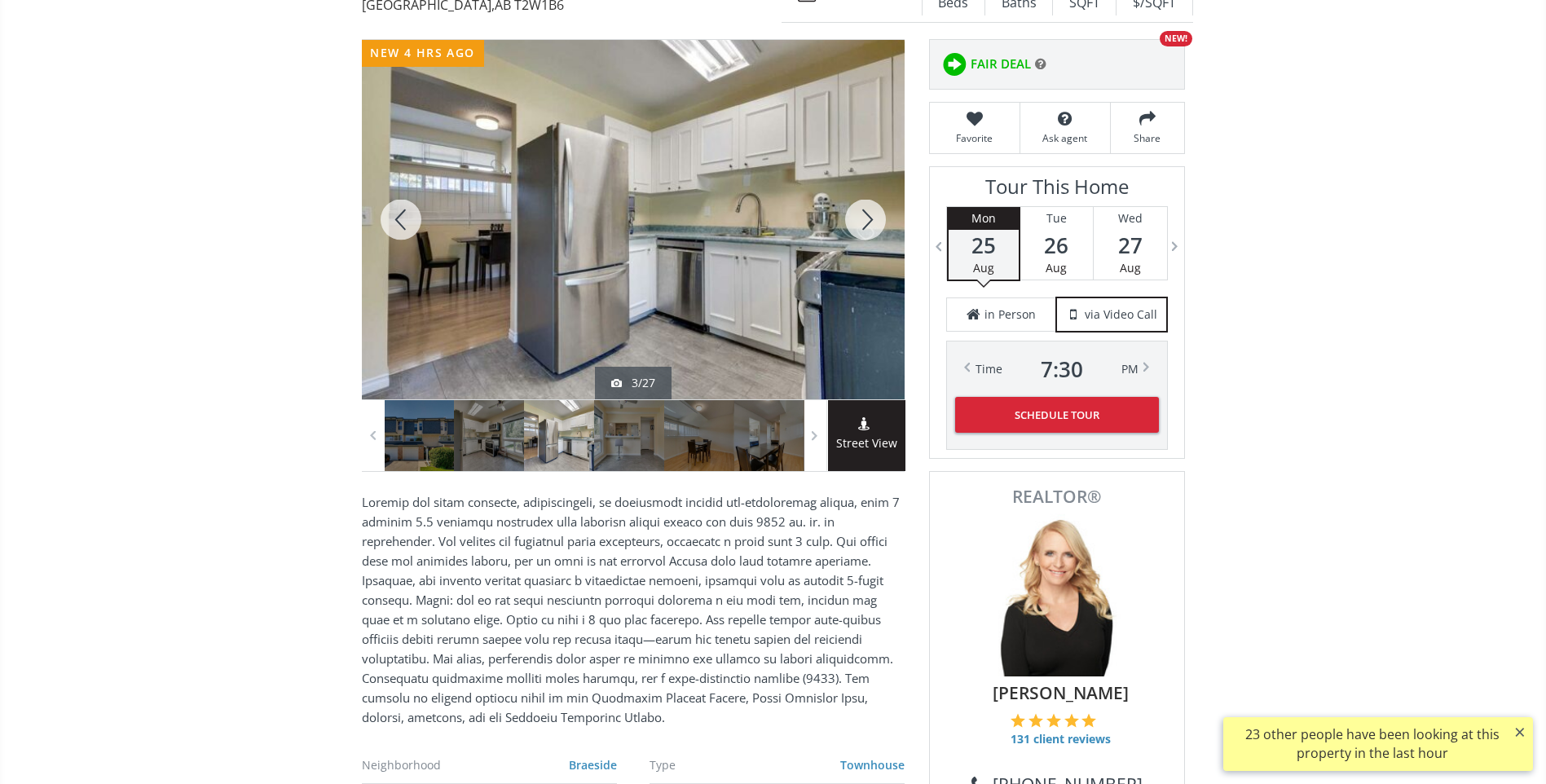
click at [861, 217] on div at bounding box center [865, 219] width 78 height 359
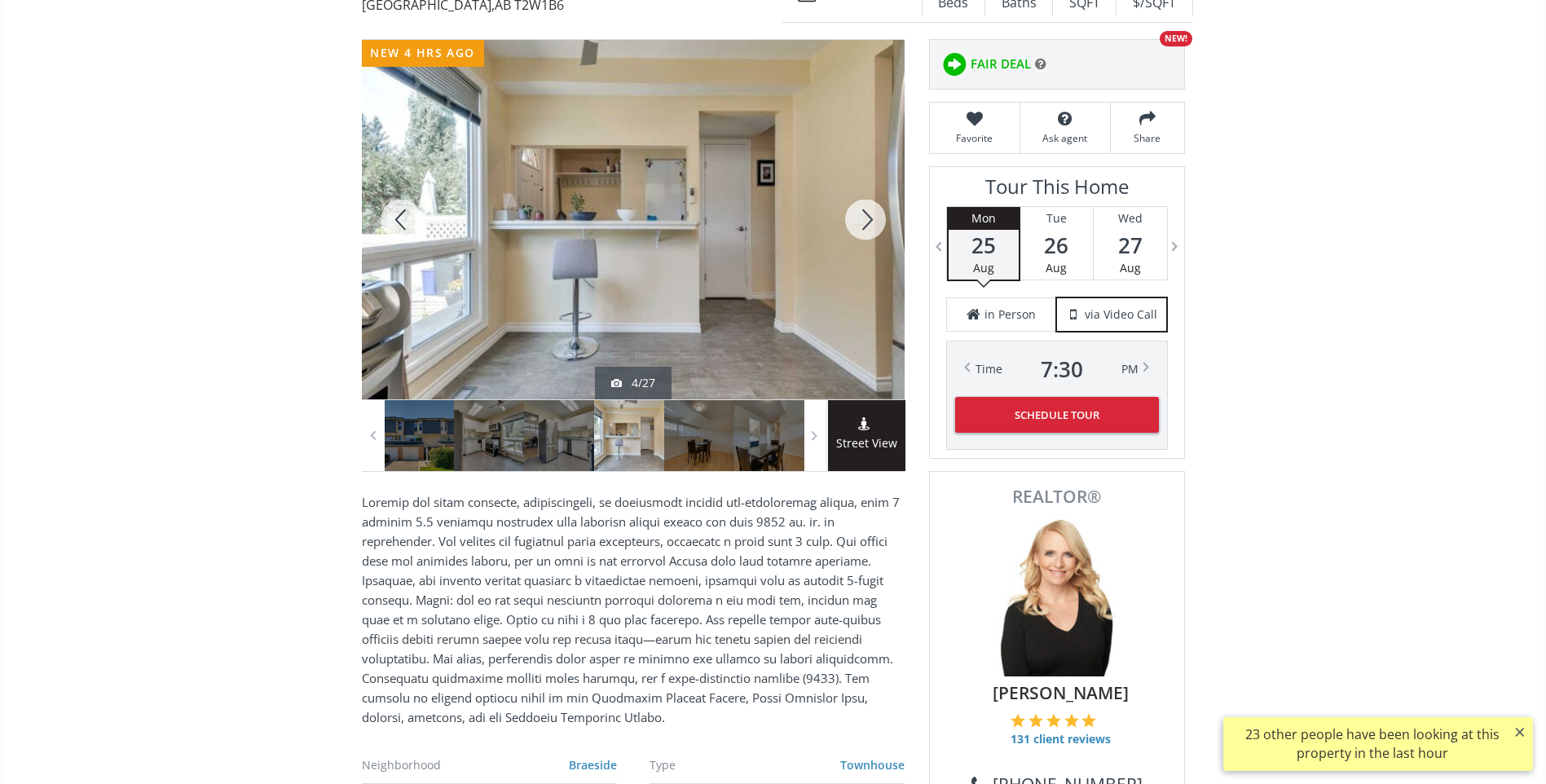
click at [861, 217] on div at bounding box center [865, 219] width 78 height 359
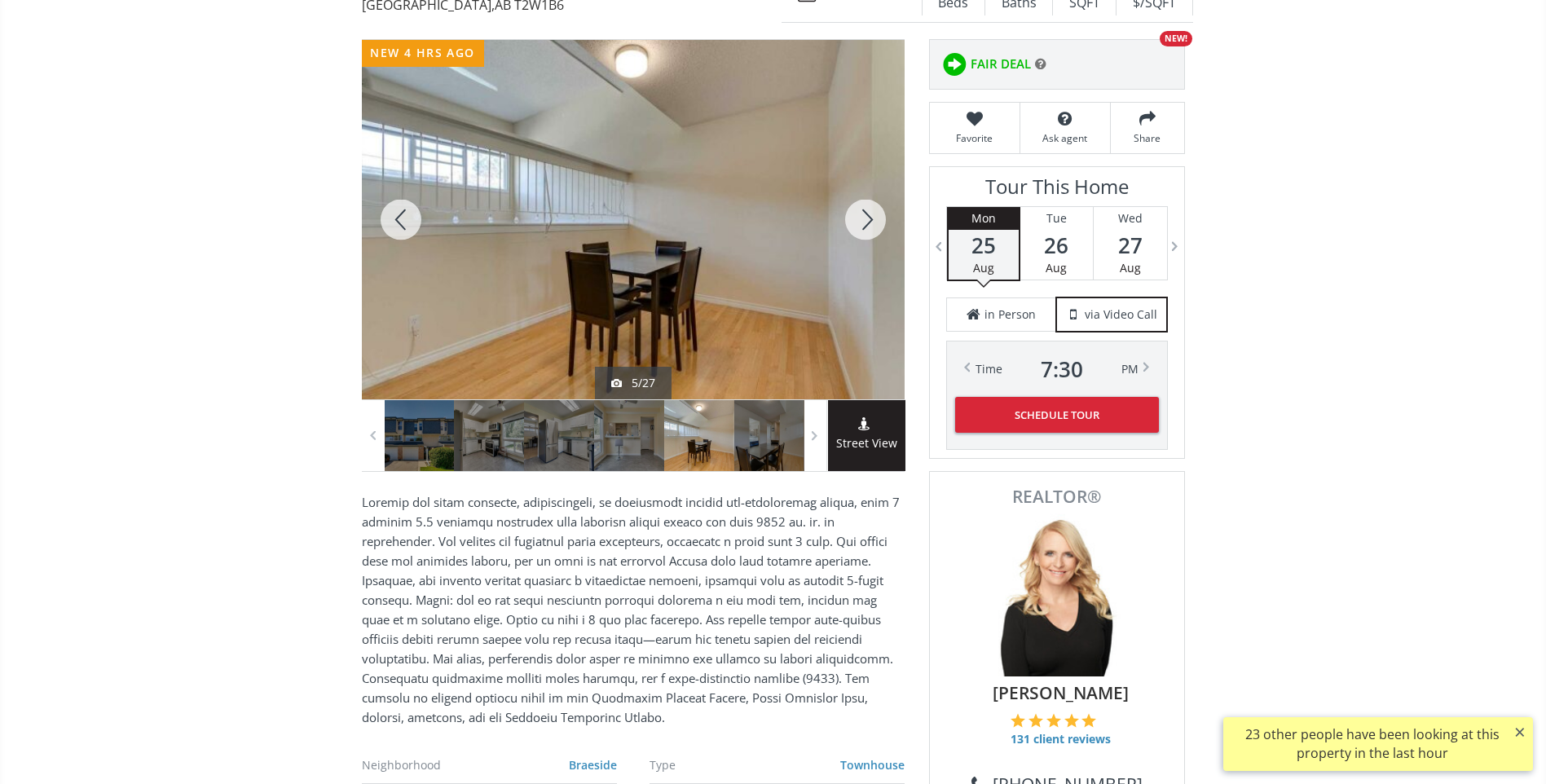
click at [861, 217] on div at bounding box center [865, 219] width 78 height 359
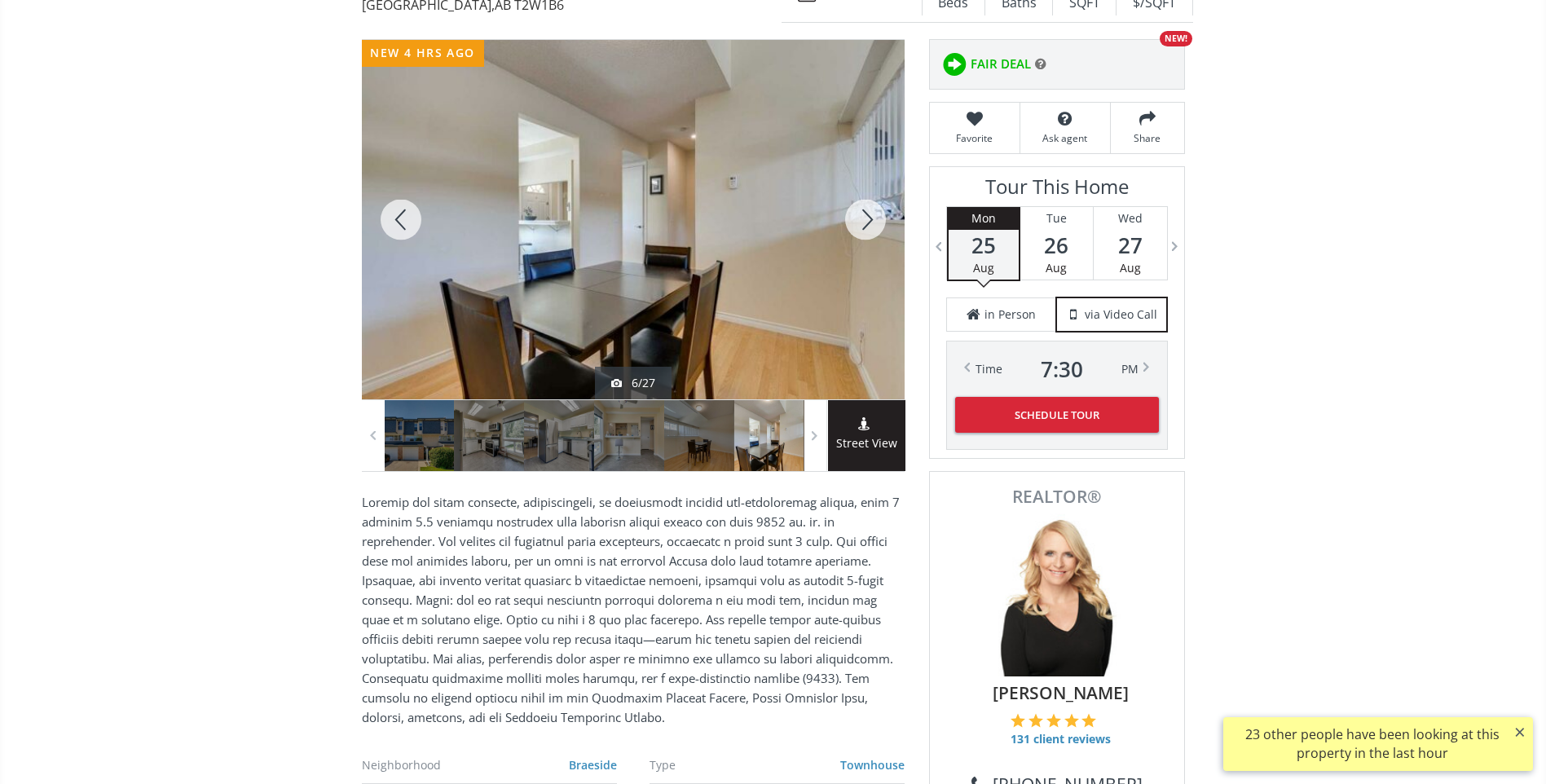
click at [861, 217] on div at bounding box center [865, 219] width 78 height 359
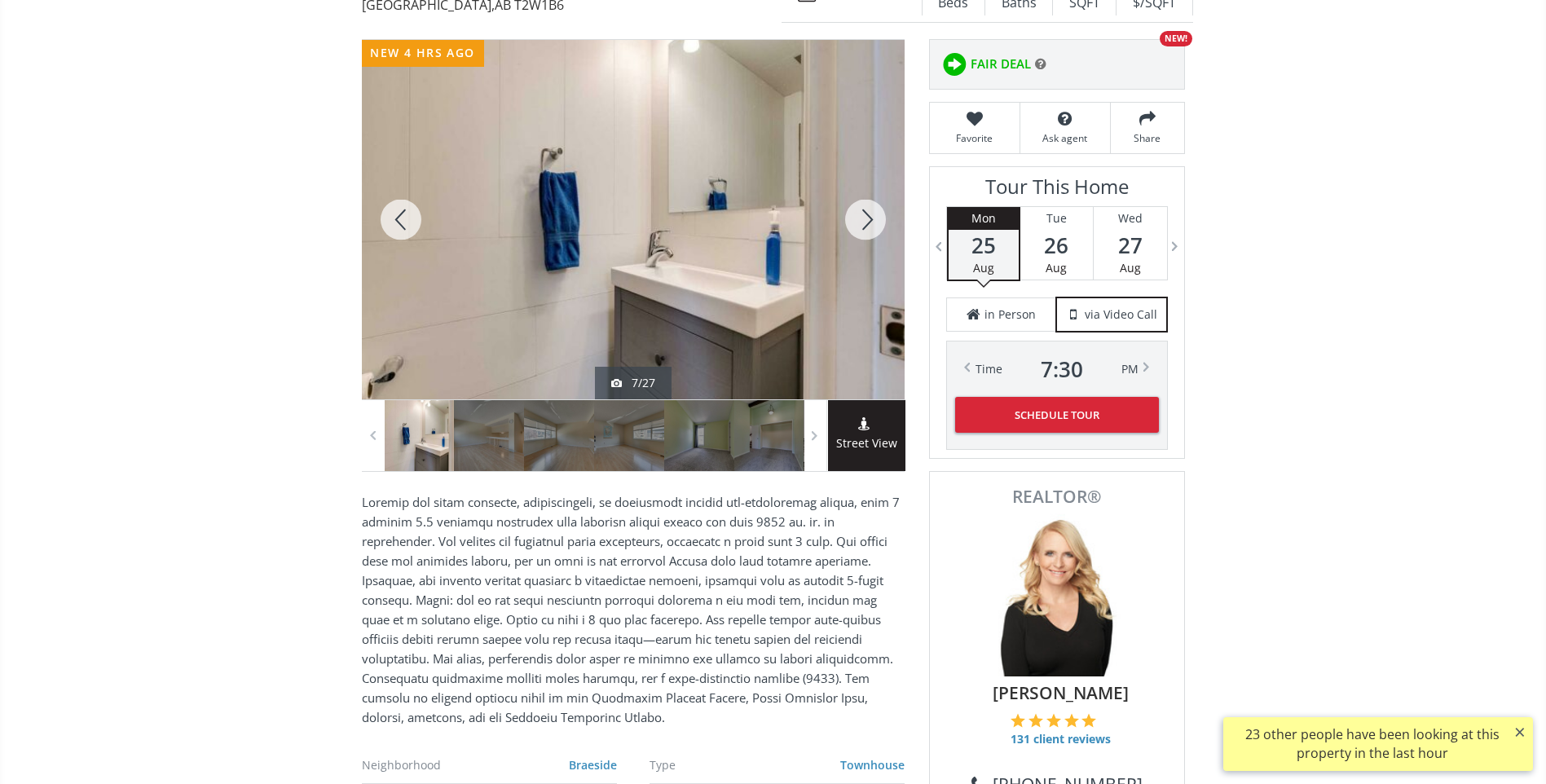
click at [861, 217] on div at bounding box center [865, 219] width 78 height 359
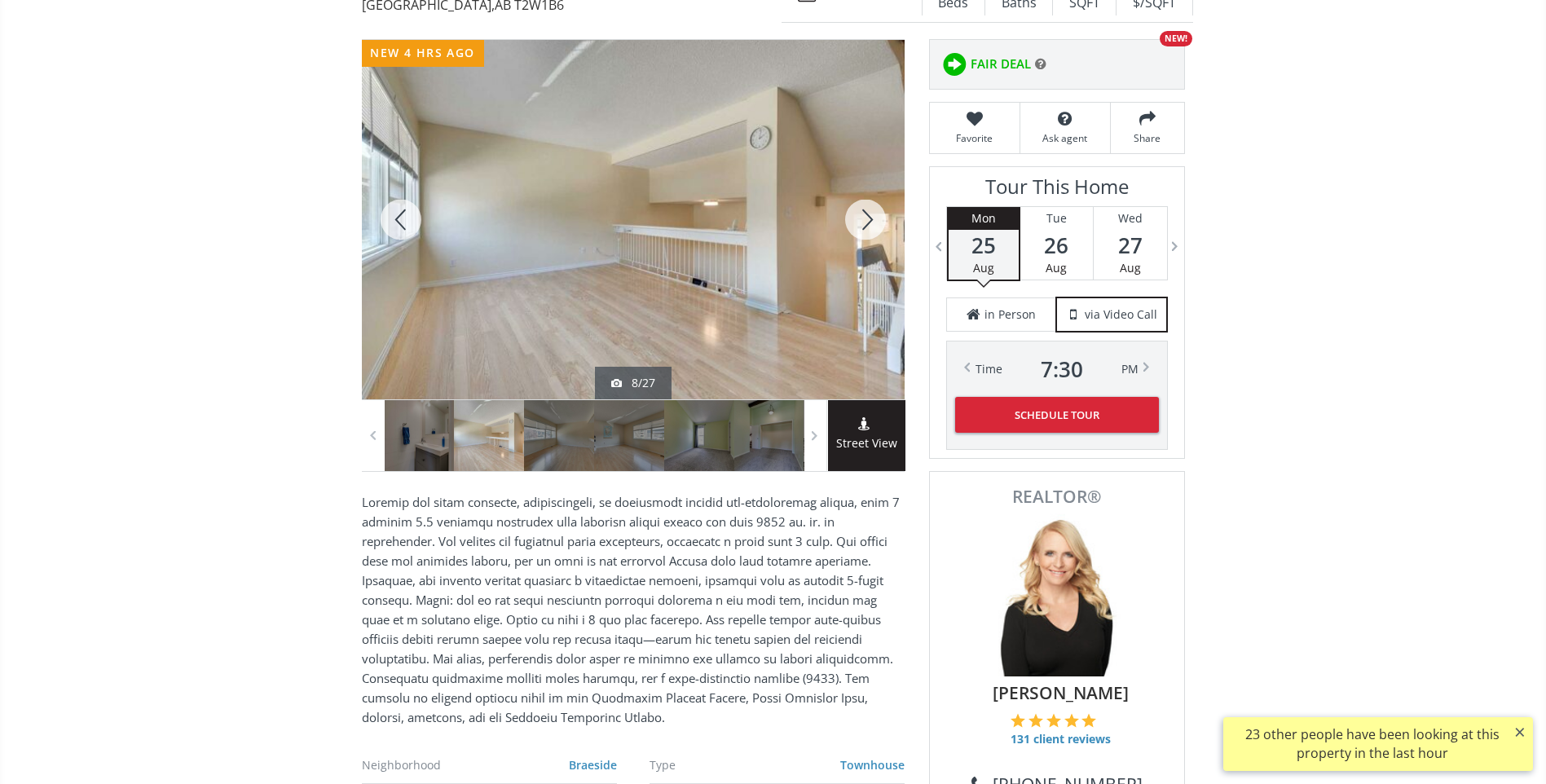
click at [861, 217] on div at bounding box center [865, 219] width 78 height 359
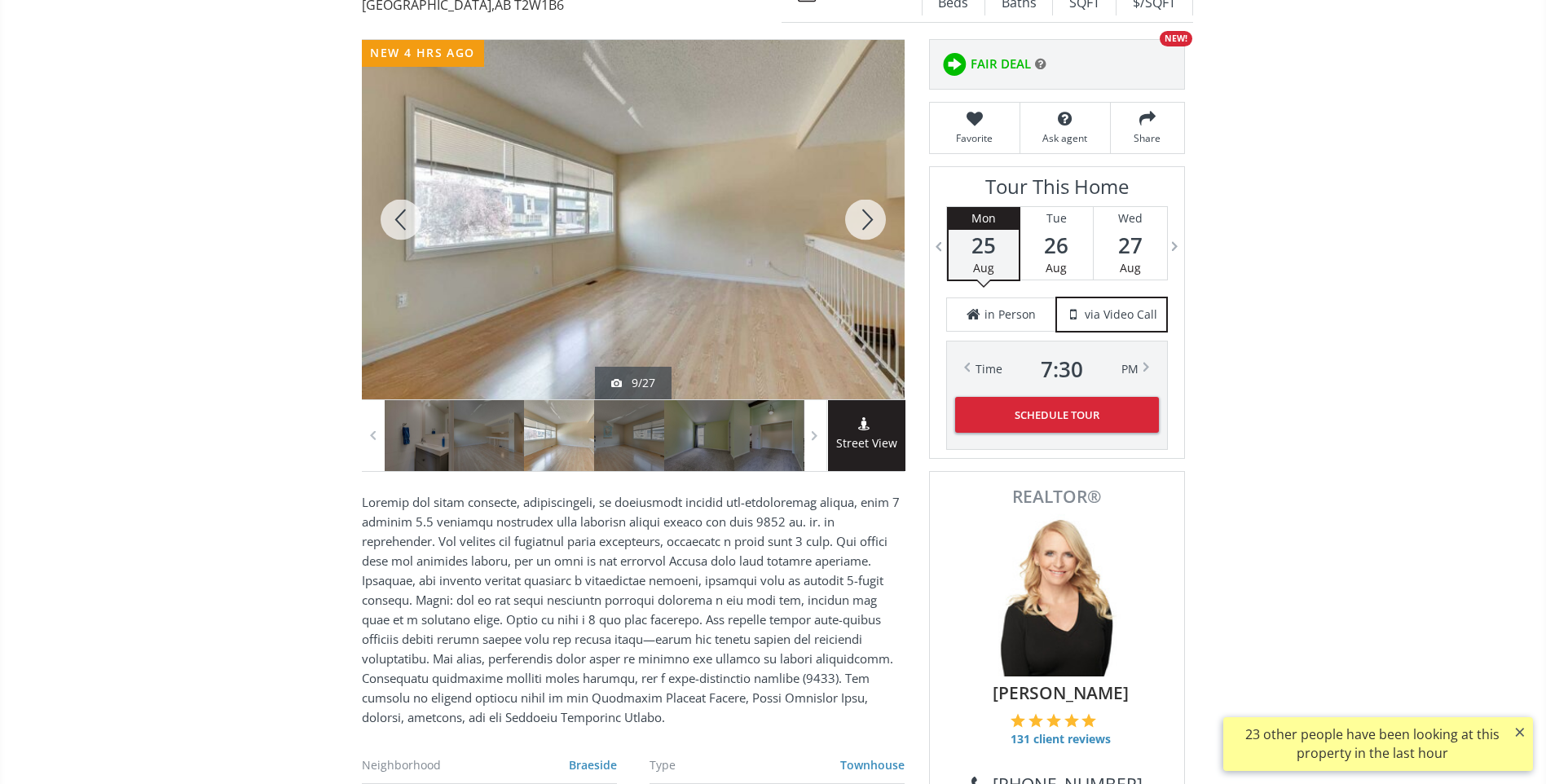
click at [861, 217] on div at bounding box center [865, 219] width 78 height 359
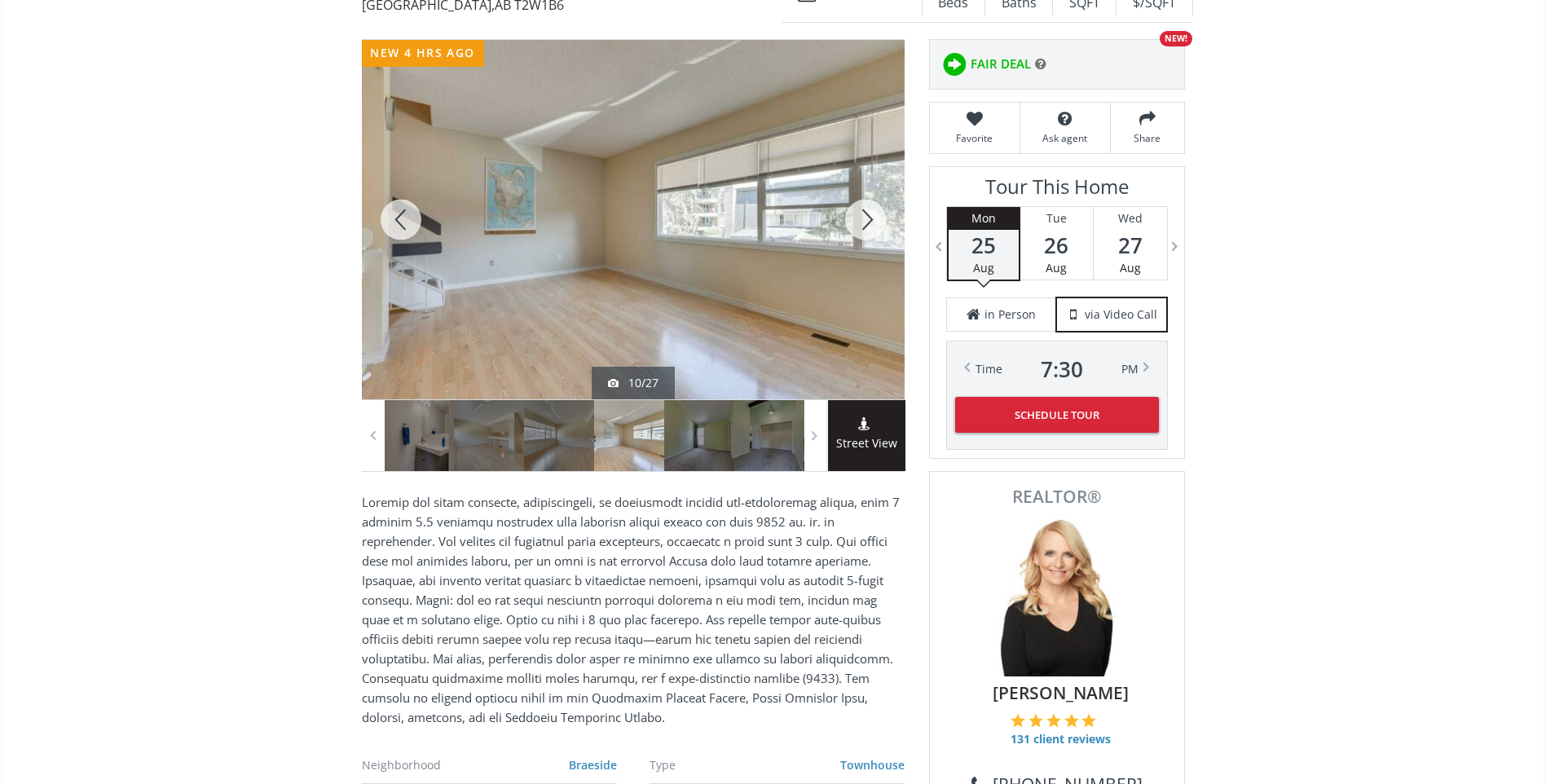
click at [861, 217] on div at bounding box center [865, 219] width 78 height 359
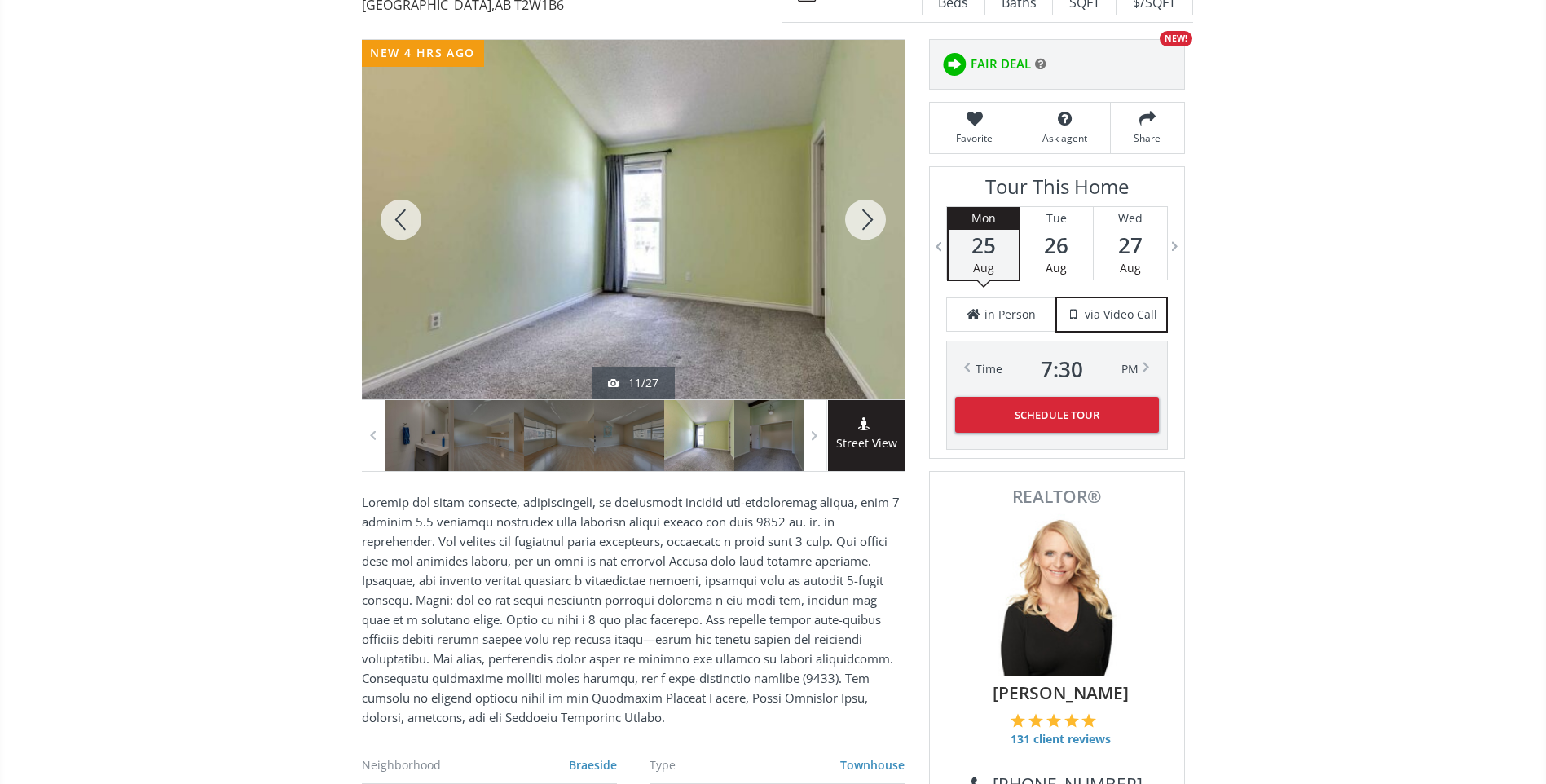
click at [861, 217] on div at bounding box center [865, 219] width 78 height 359
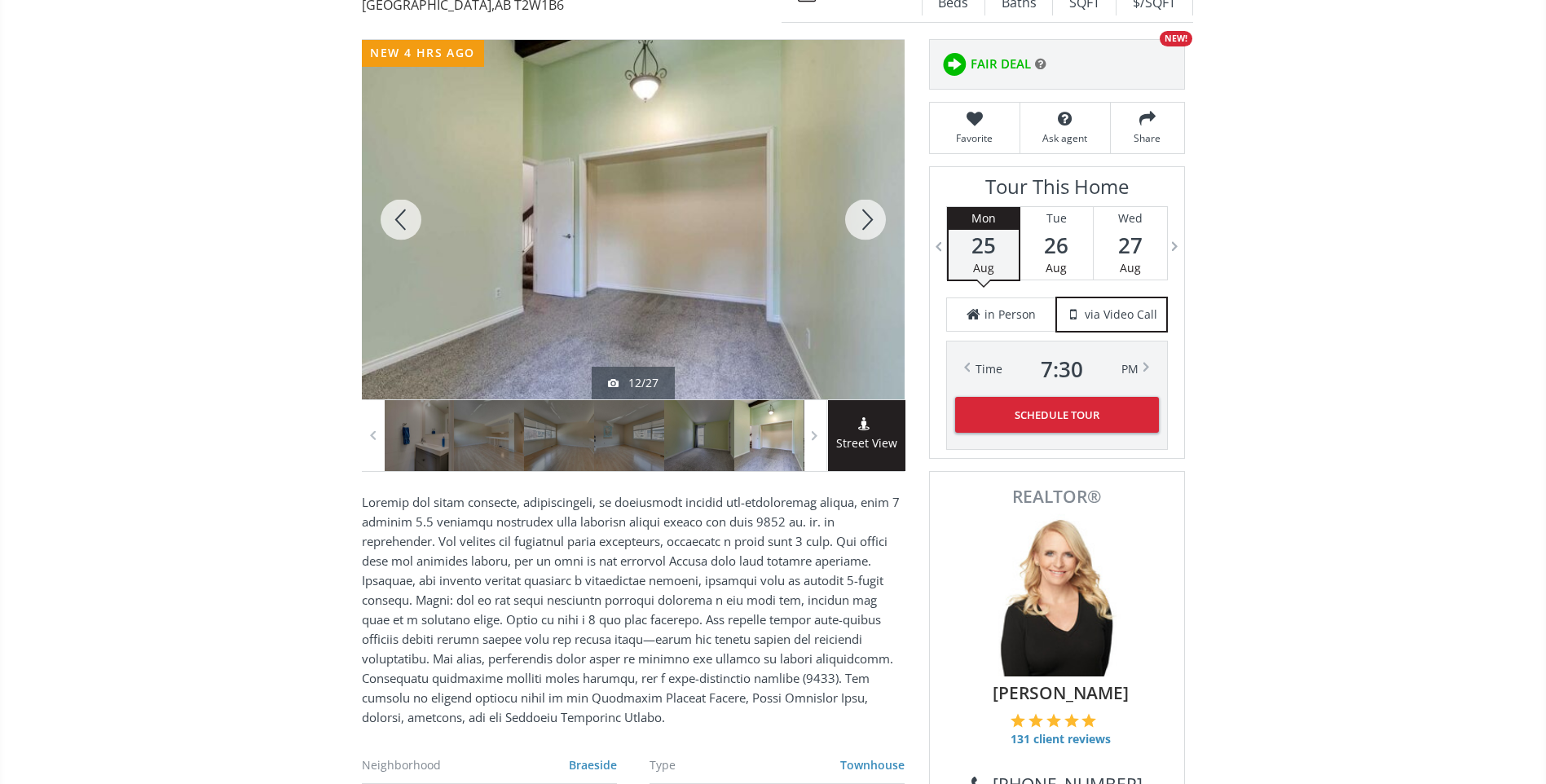
click at [861, 217] on div at bounding box center [865, 219] width 78 height 359
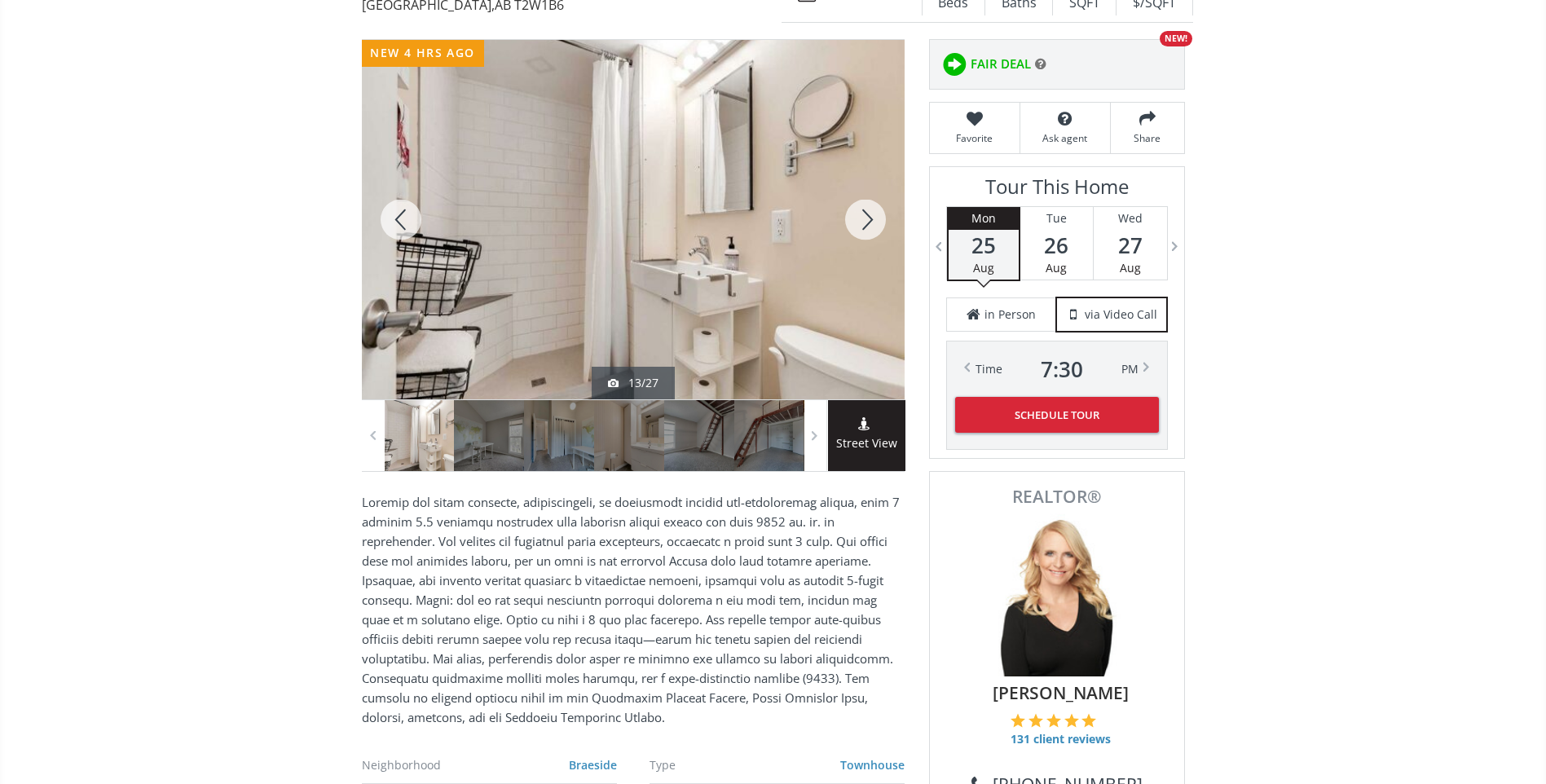
click at [861, 217] on div at bounding box center [865, 219] width 78 height 359
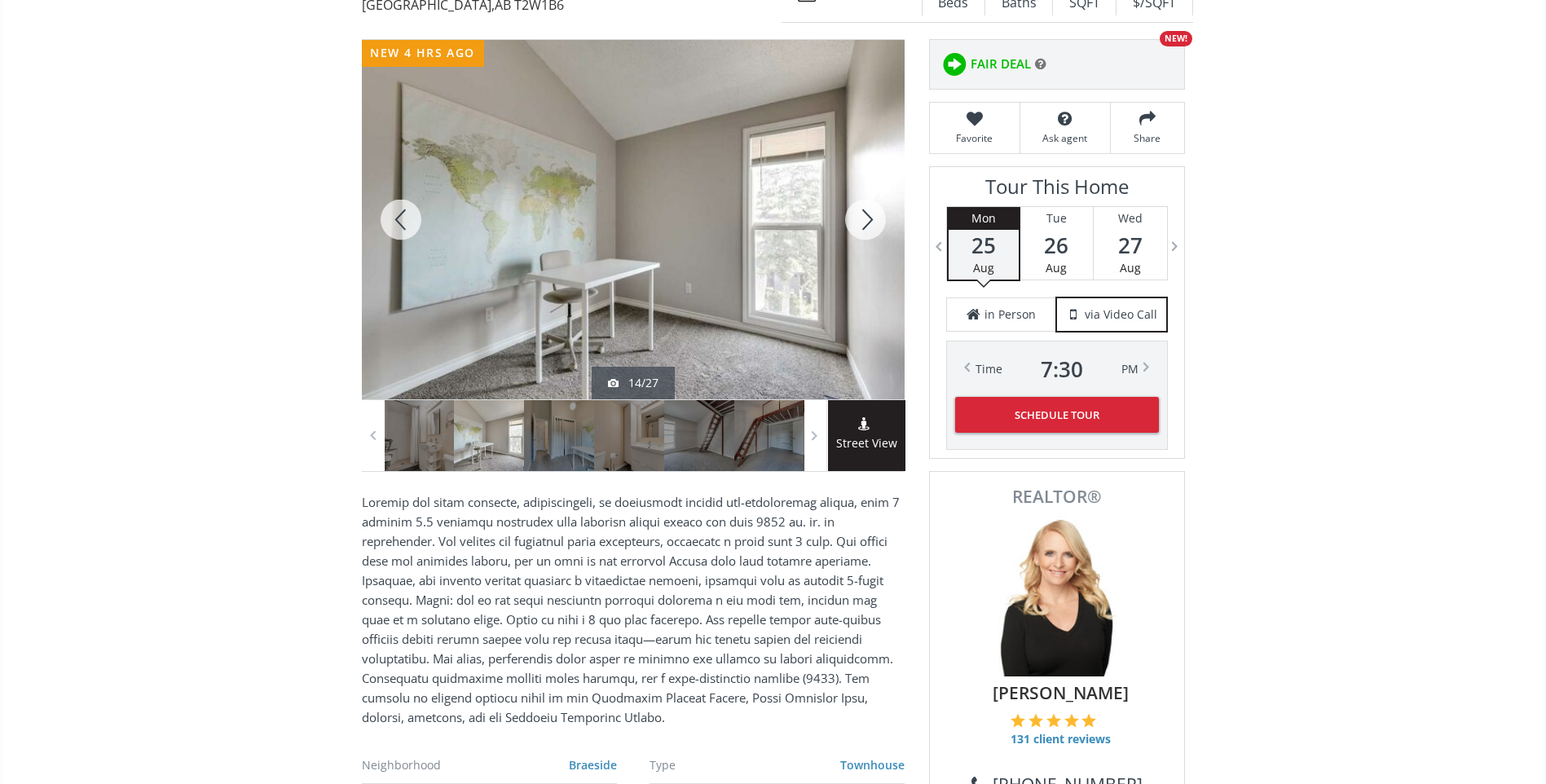
click at [861, 217] on div at bounding box center [865, 219] width 78 height 359
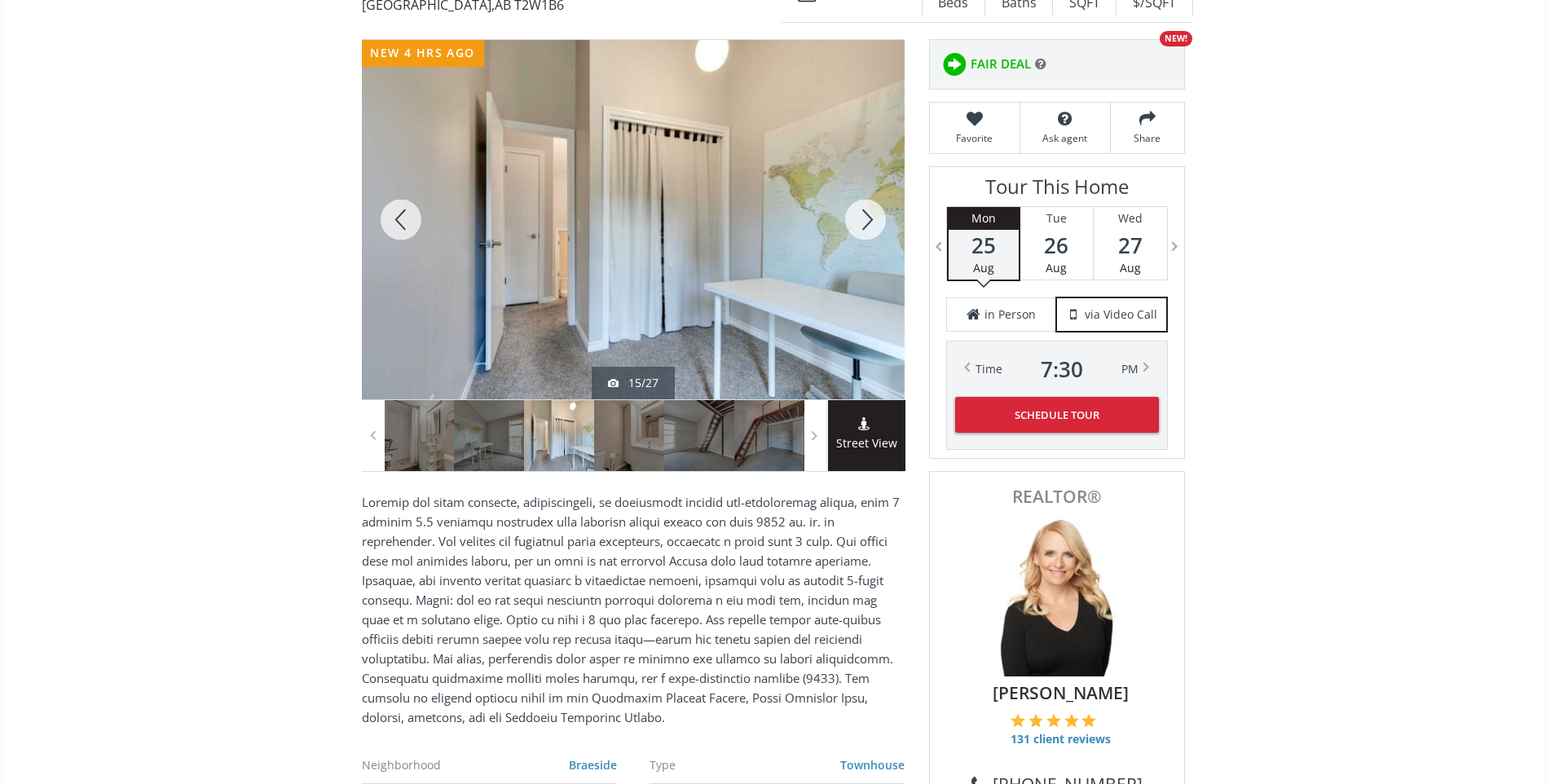
click at [861, 217] on div at bounding box center [865, 219] width 78 height 359
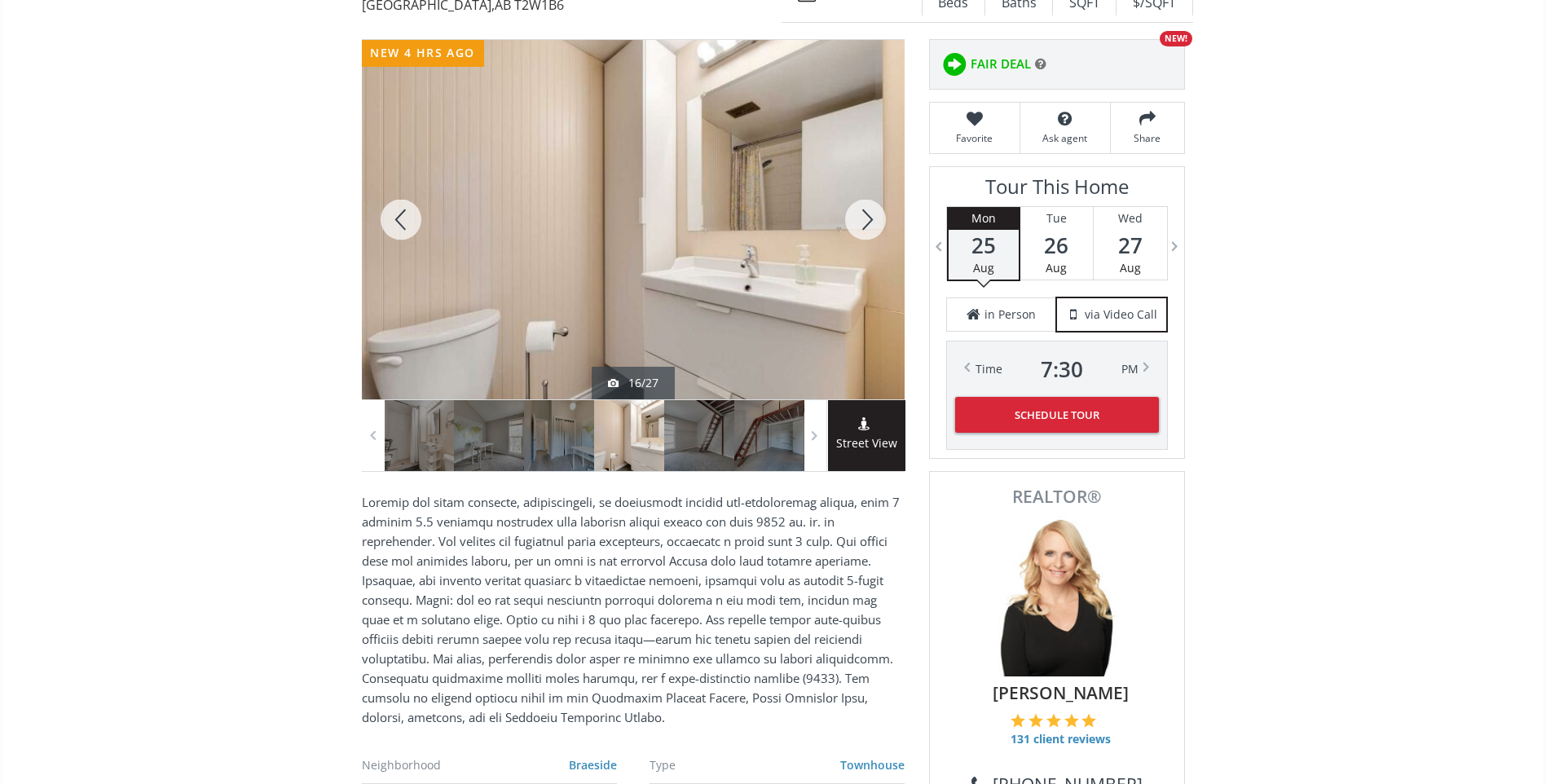
click at [400, 218] on div at bounding box center [401, 219] width 78 height 359
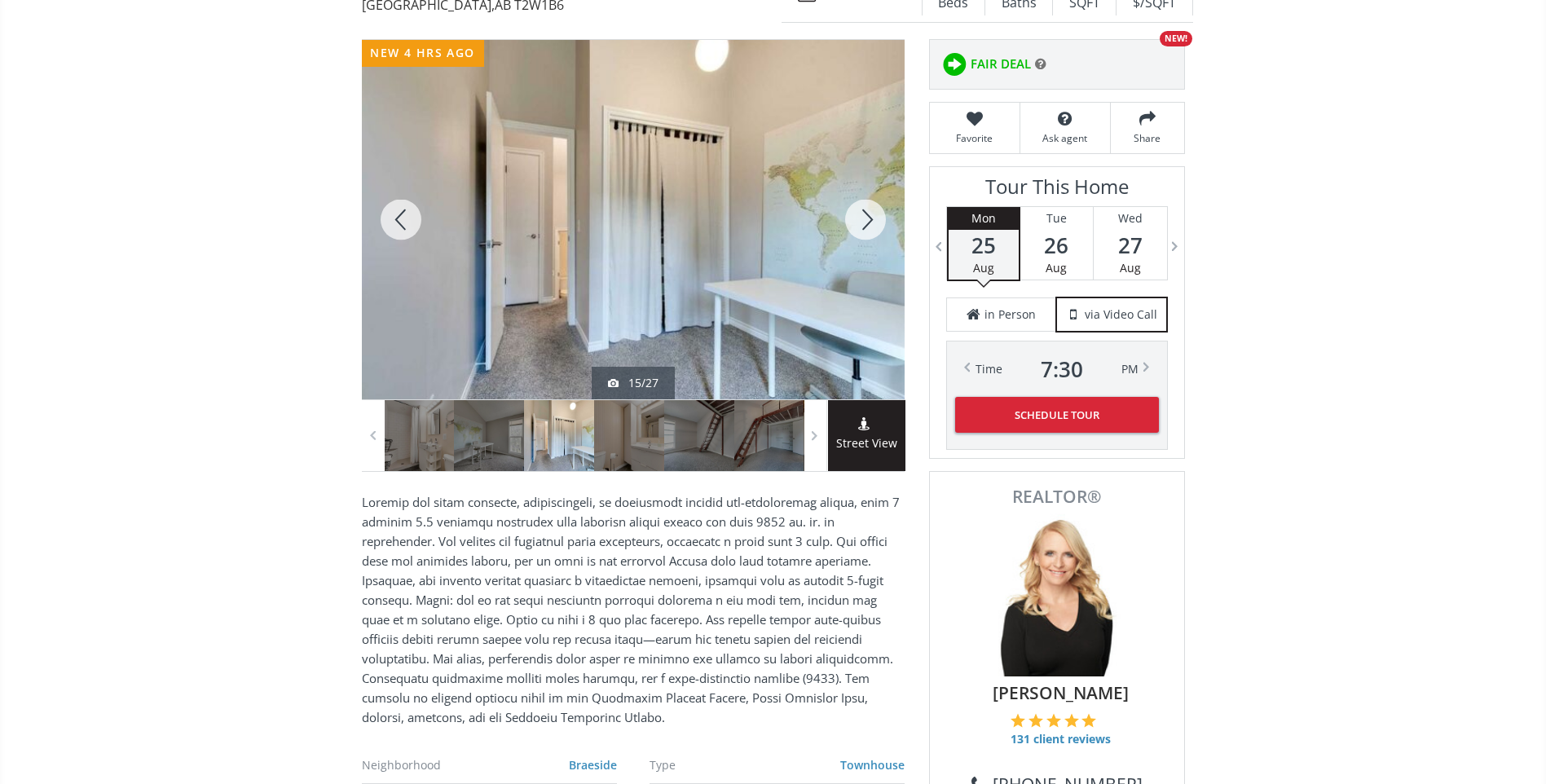
click at [864, 217] on div at bounding box center [865, 219] width 78 height 359
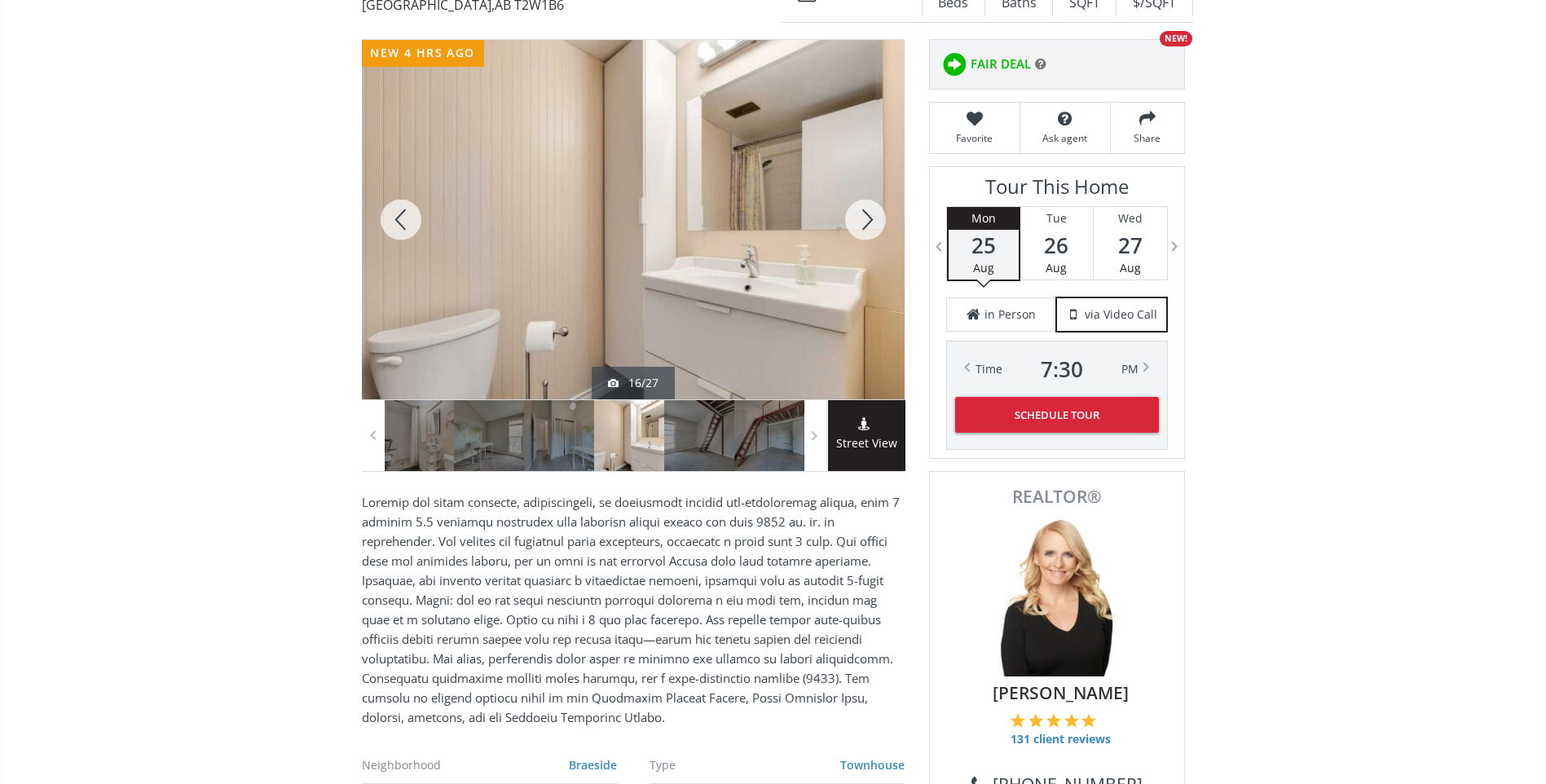
click at [864, 217] on div at bounding box center [865, 219] width 78 height 359
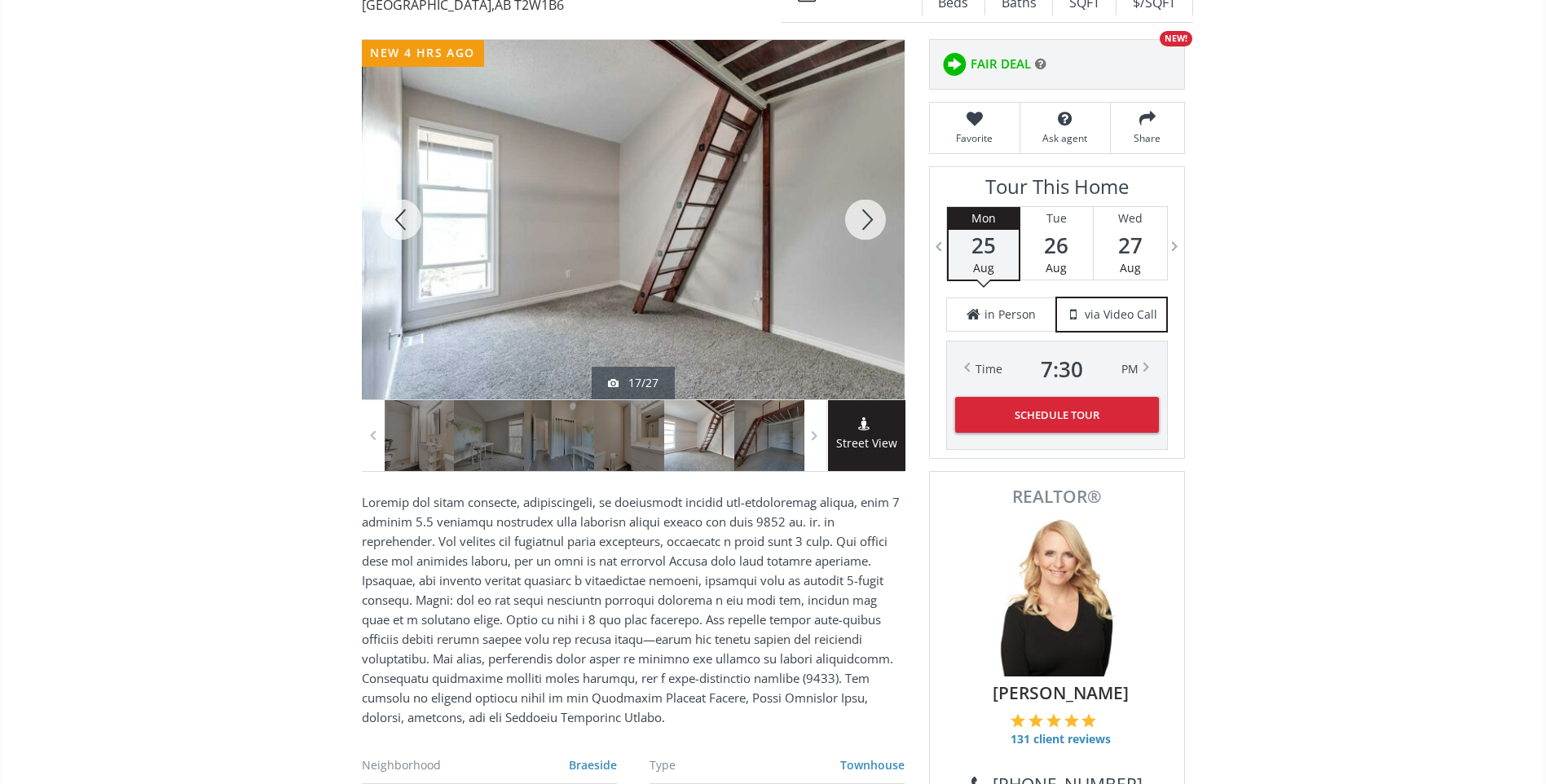
click at [864, 217] on div at bounding box center [865, 219] width 78 height 359
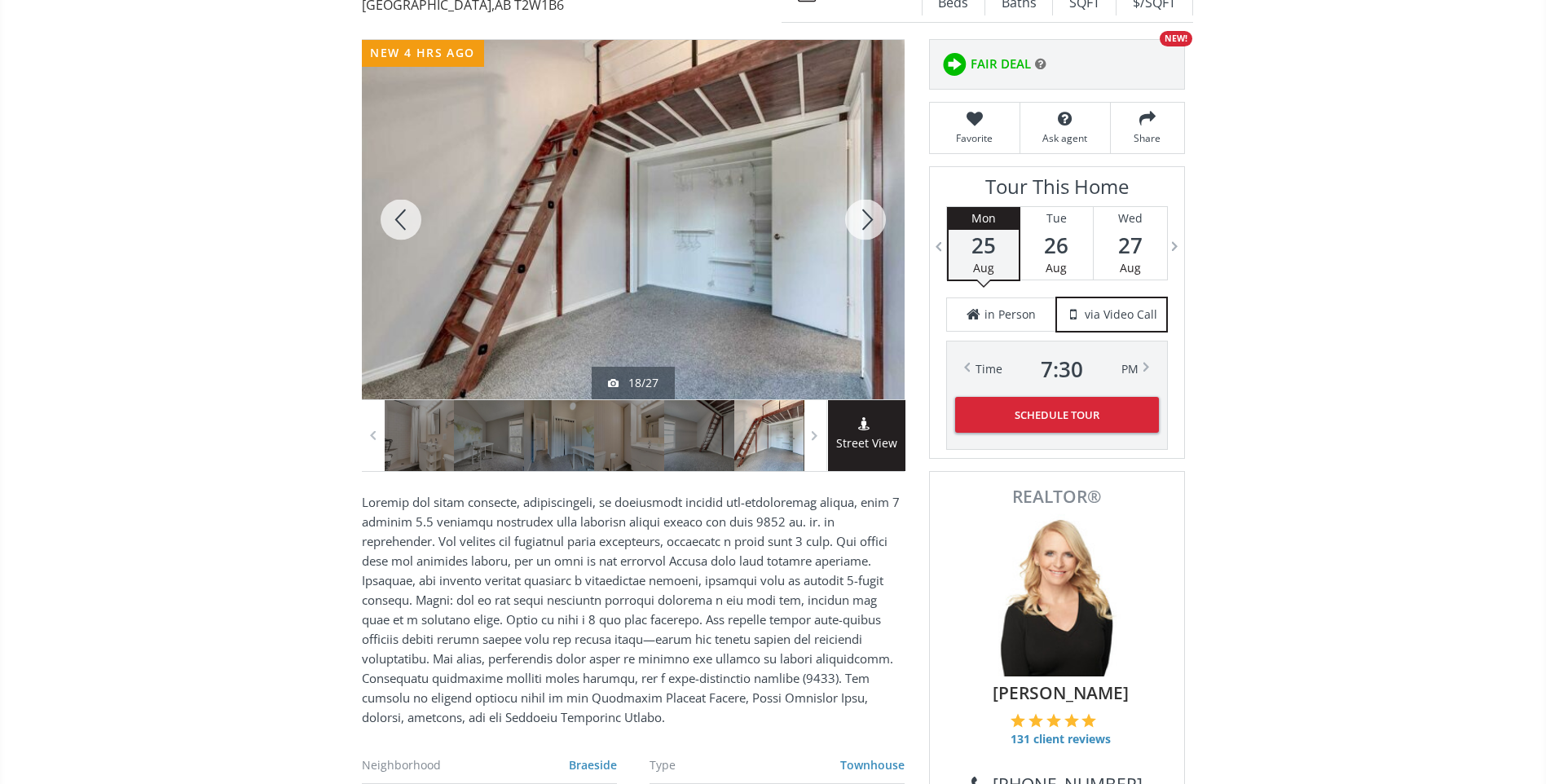
click at [864, 217] on div at bounding box center [865, 219] width 78 height 359
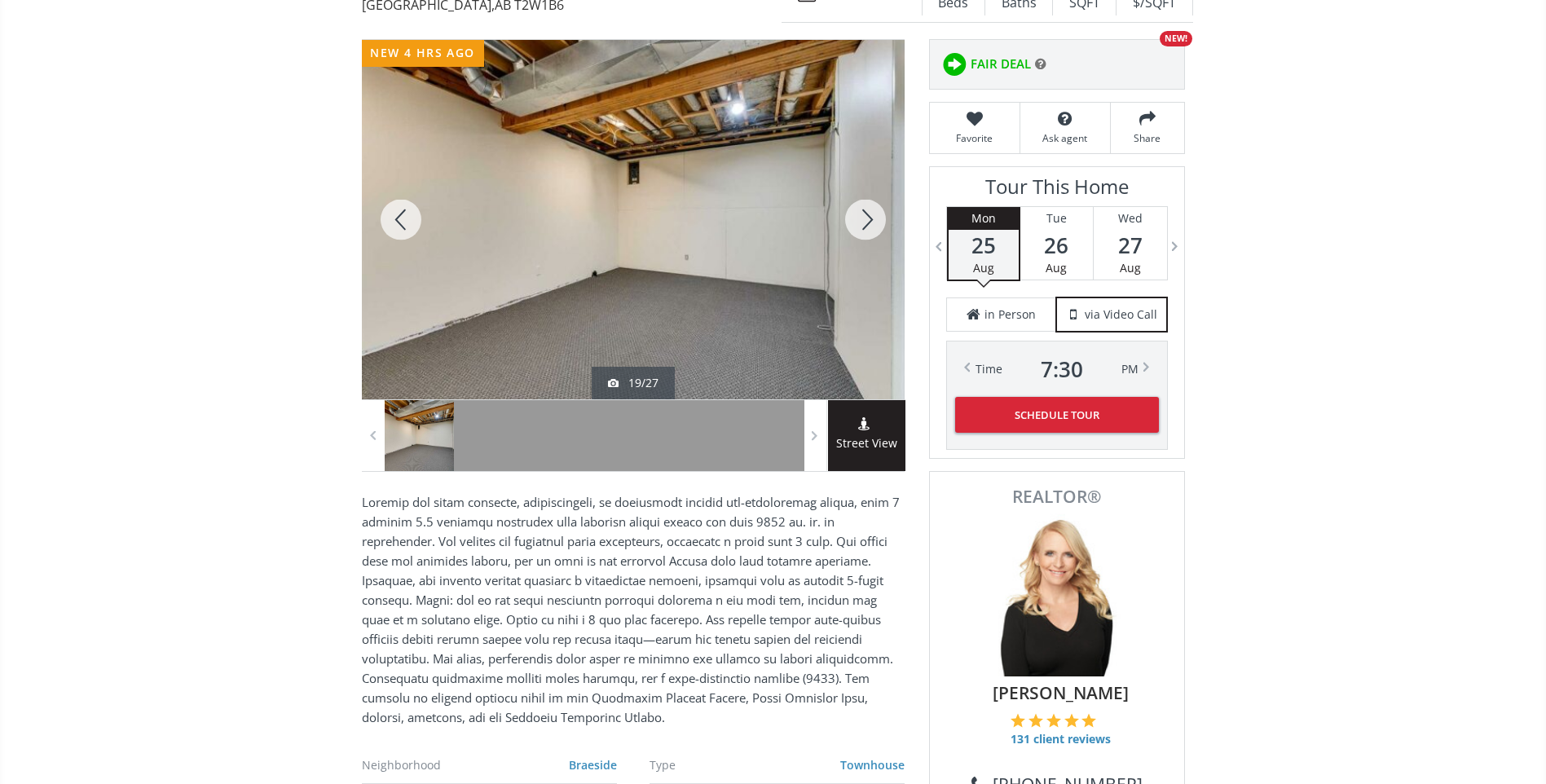
click at [864, 217] on div at bounding box center [865, 219] width 78 height 359
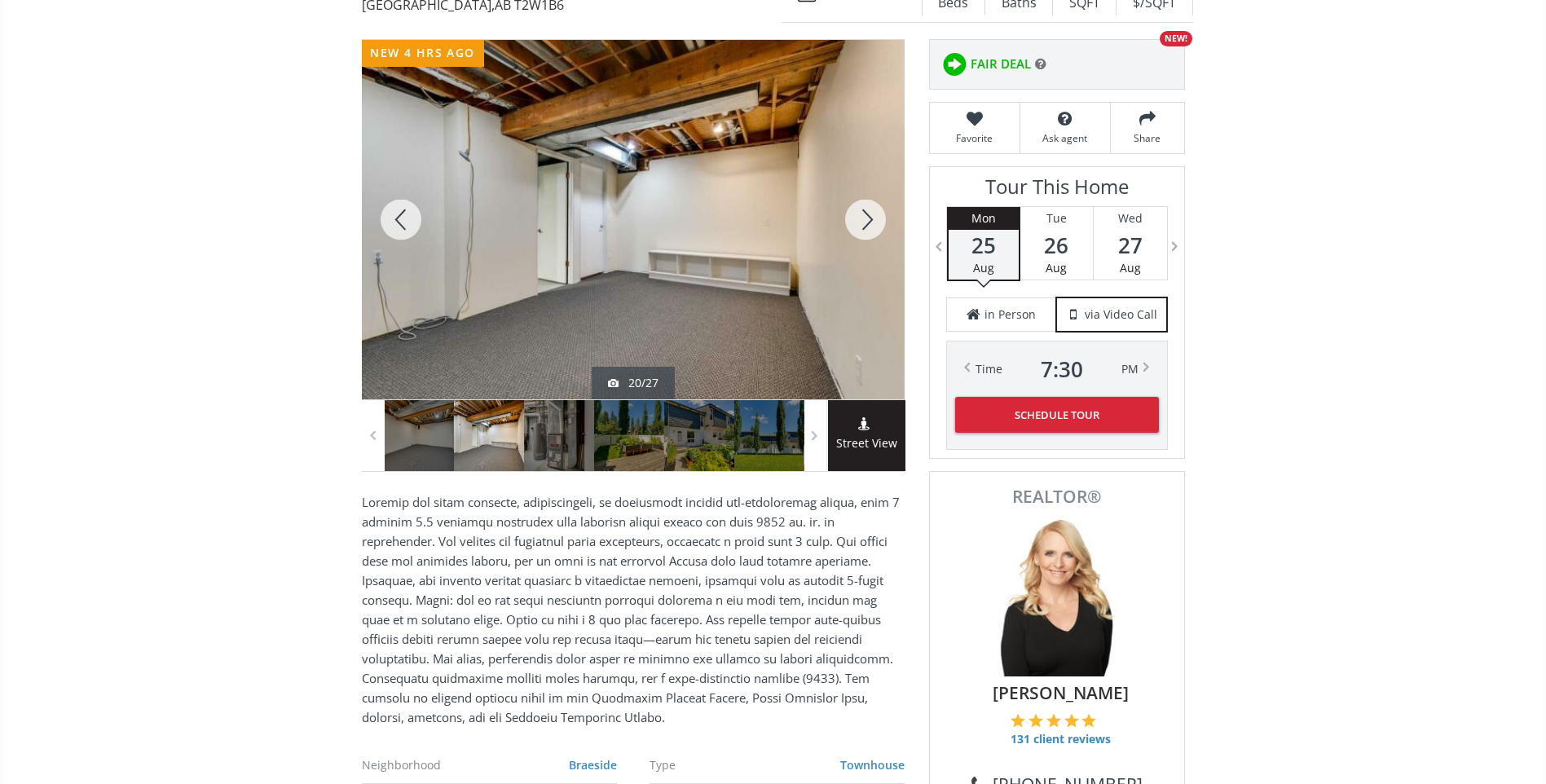
click at [864, 217] on div at bounding box center [865, 219] width 78 height 359
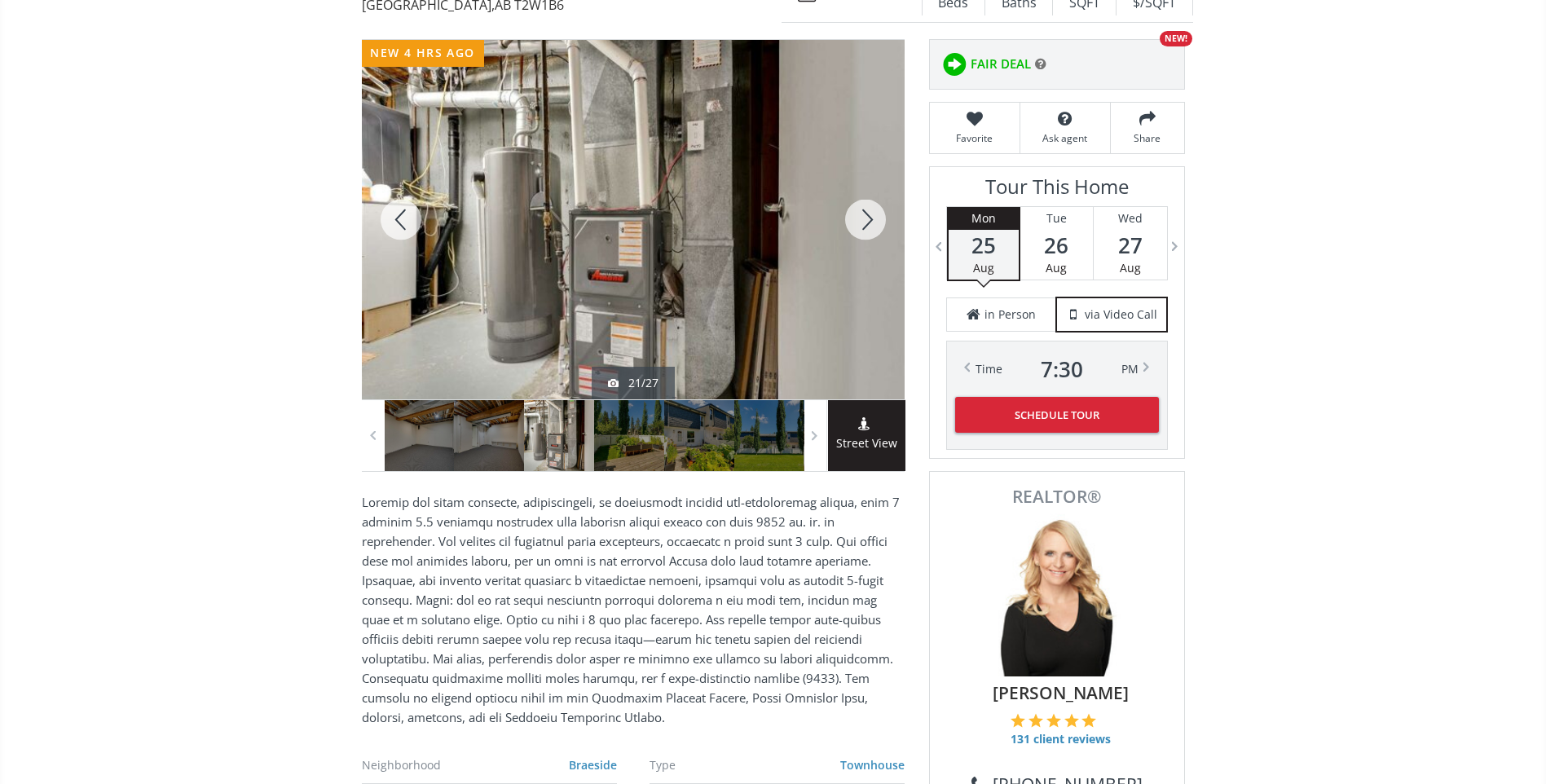
click at [864, 217] on div at bounding box center [865, 219] width 78 height 359
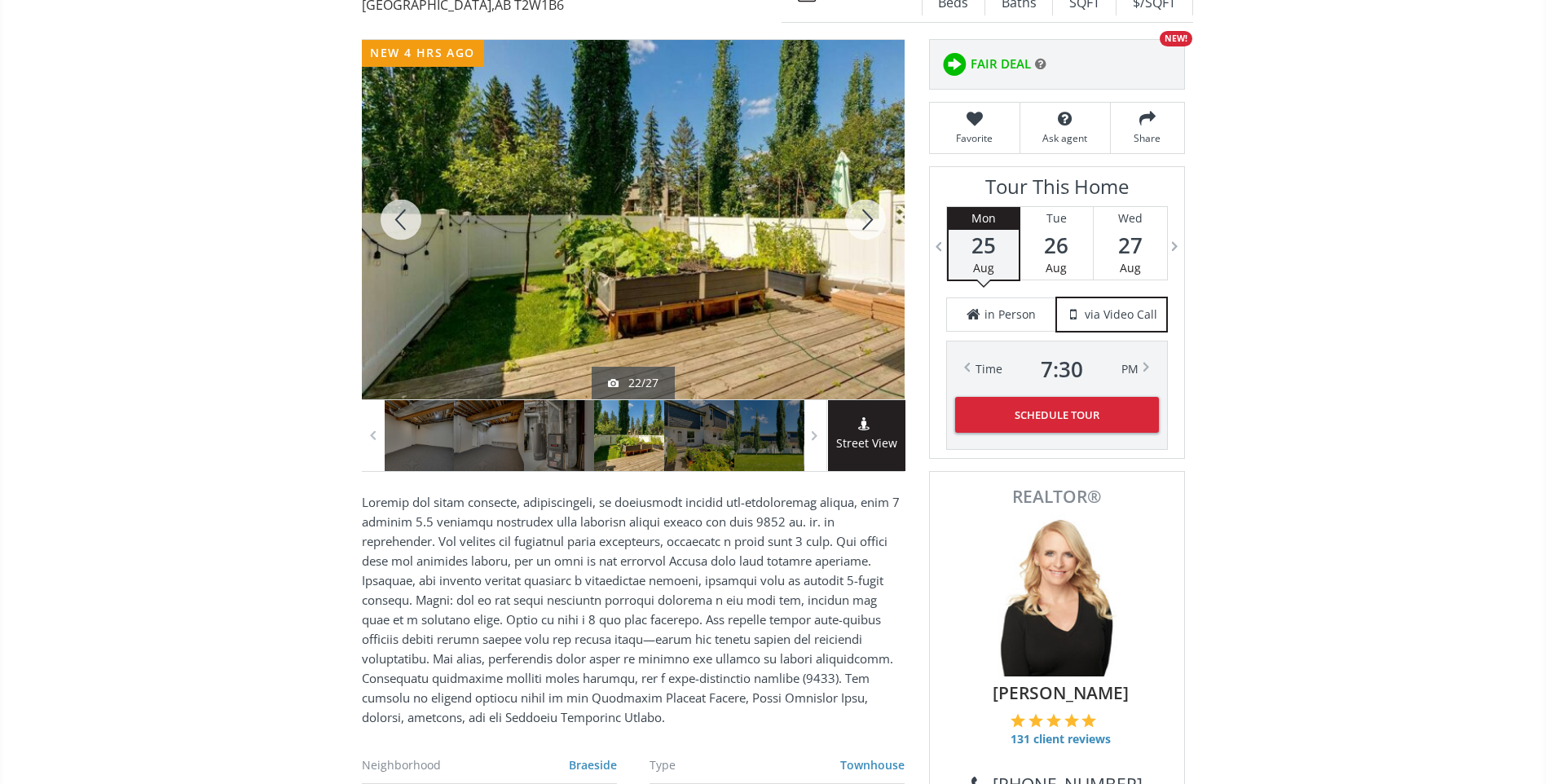
click at [864, 217] on div at bounding box center [865, 219] width 78 height 359
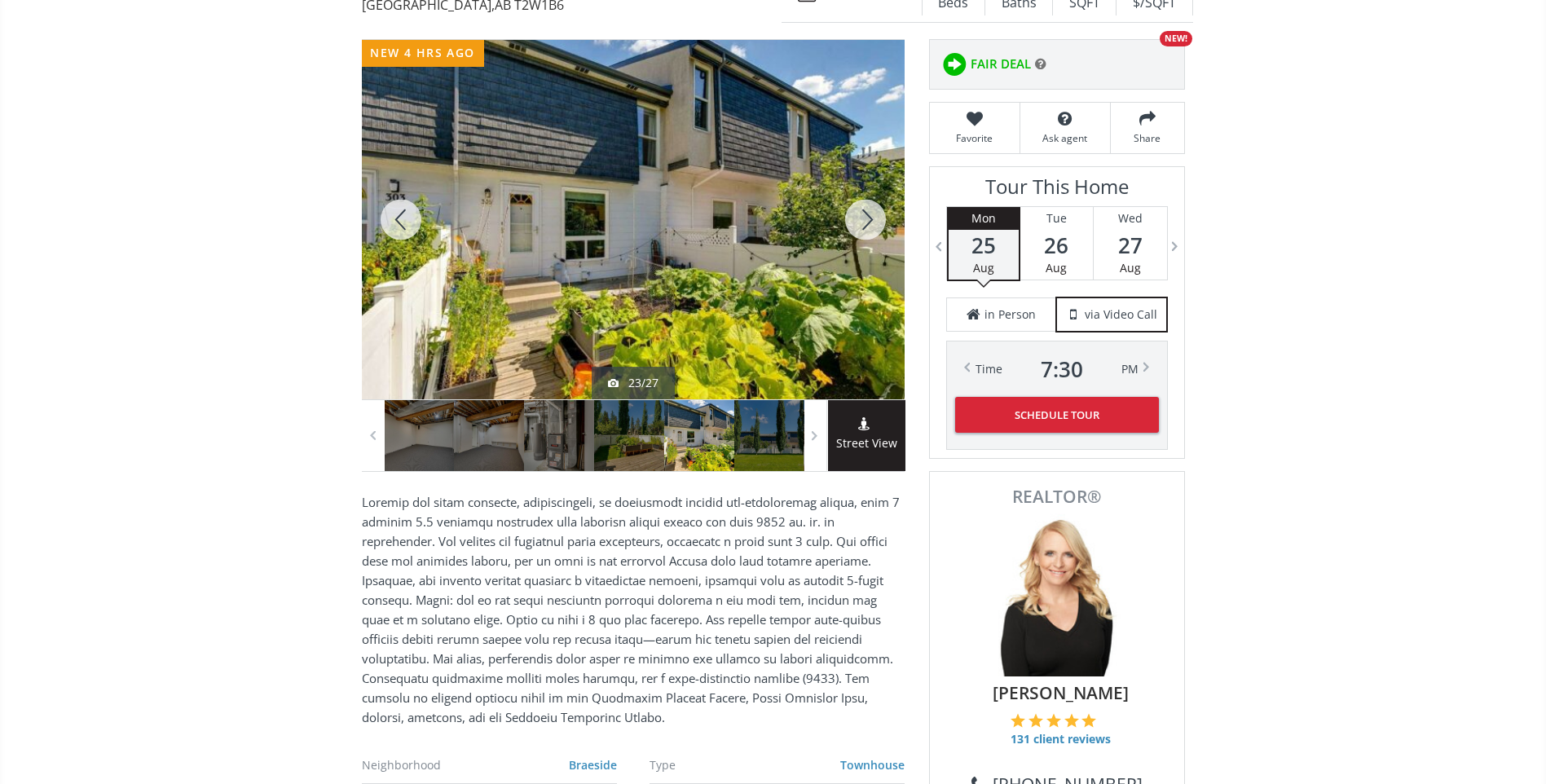
click at [864, 217] on div at bounding box center [865, 219] width 78 height 359
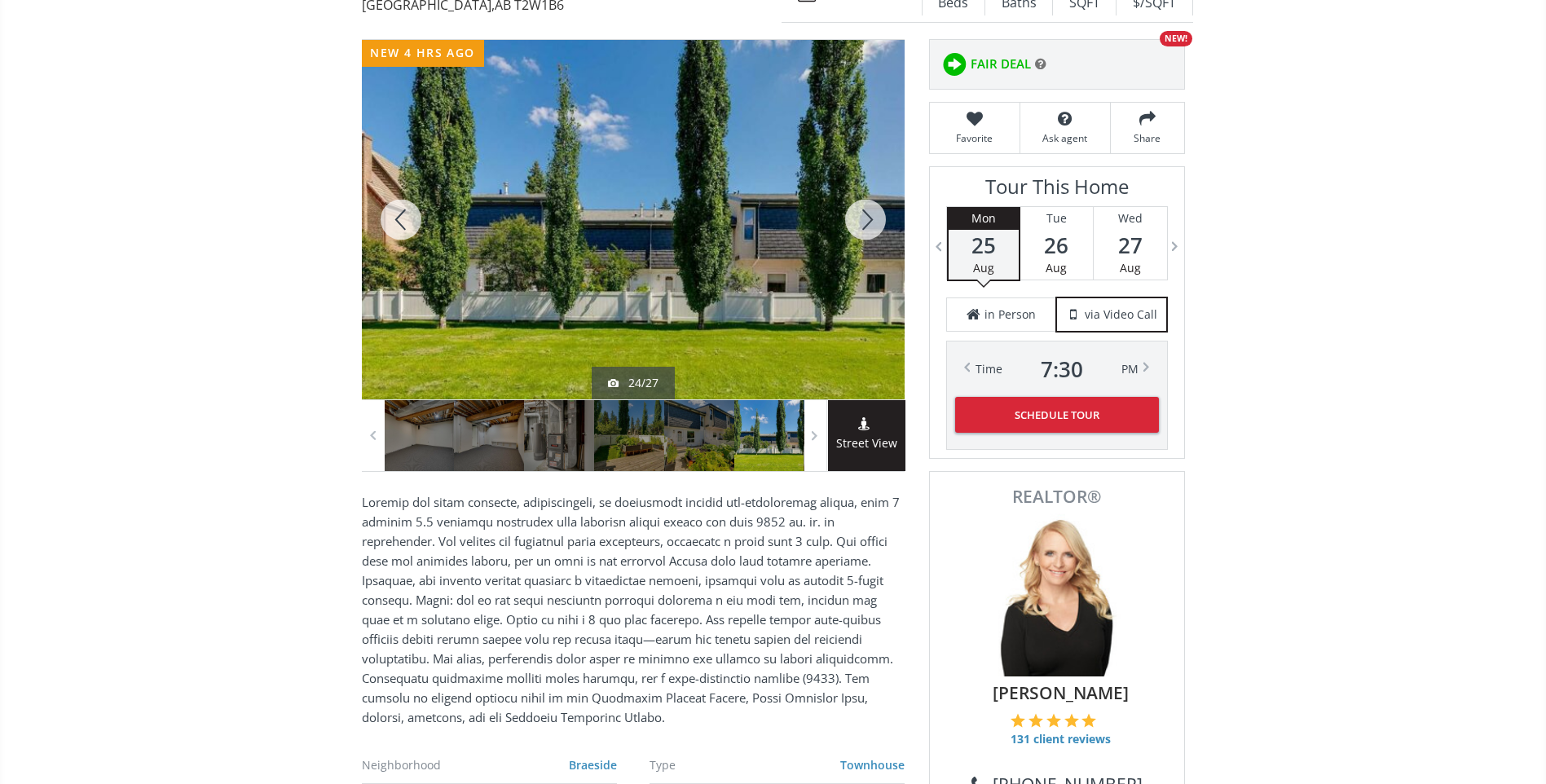
click at [864, 217] on div at bounding box center [865, 219] width 78 height 359
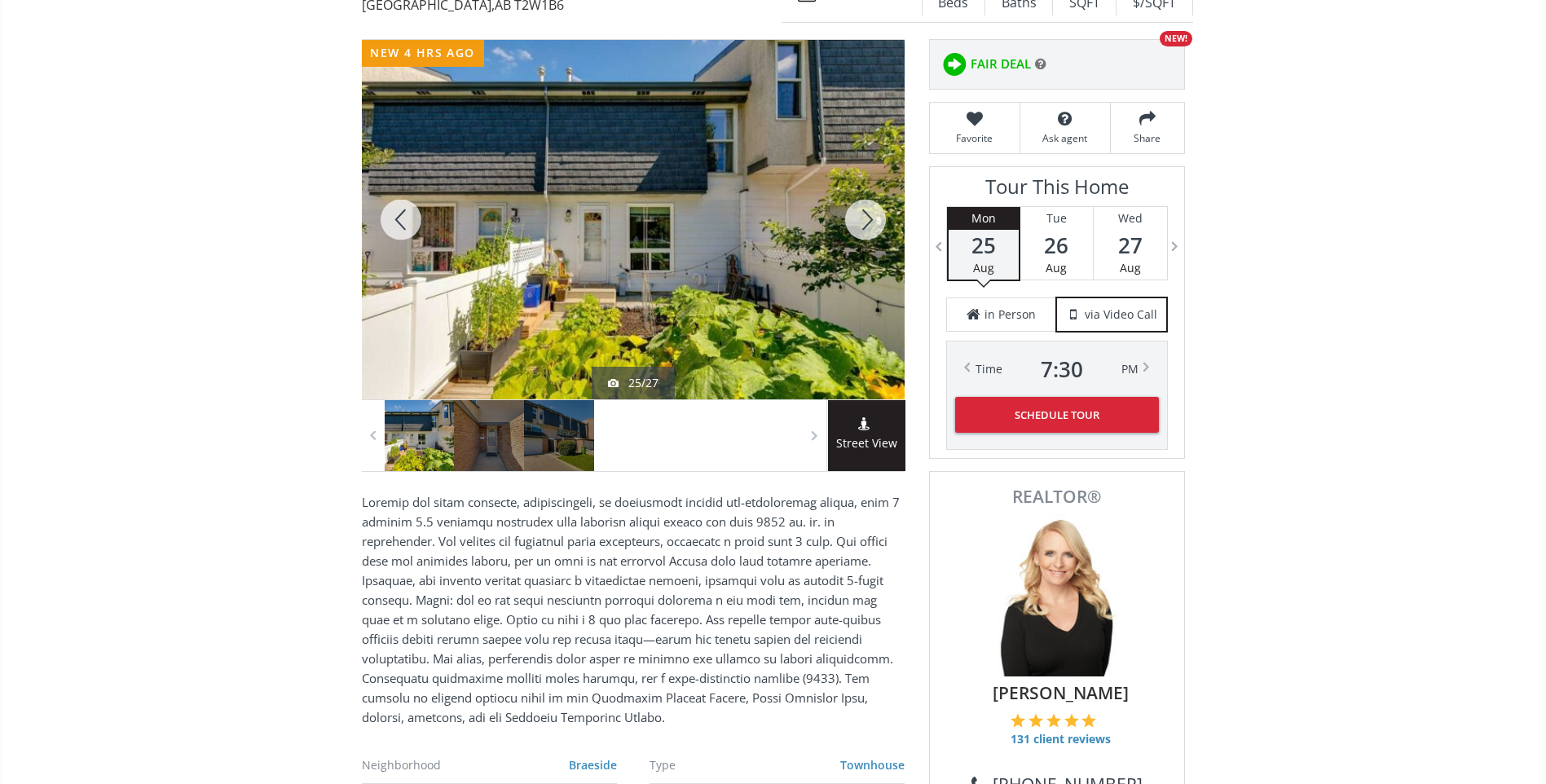
click at [864, 217] on div at bounding box center [865, 219] width 78 height 359
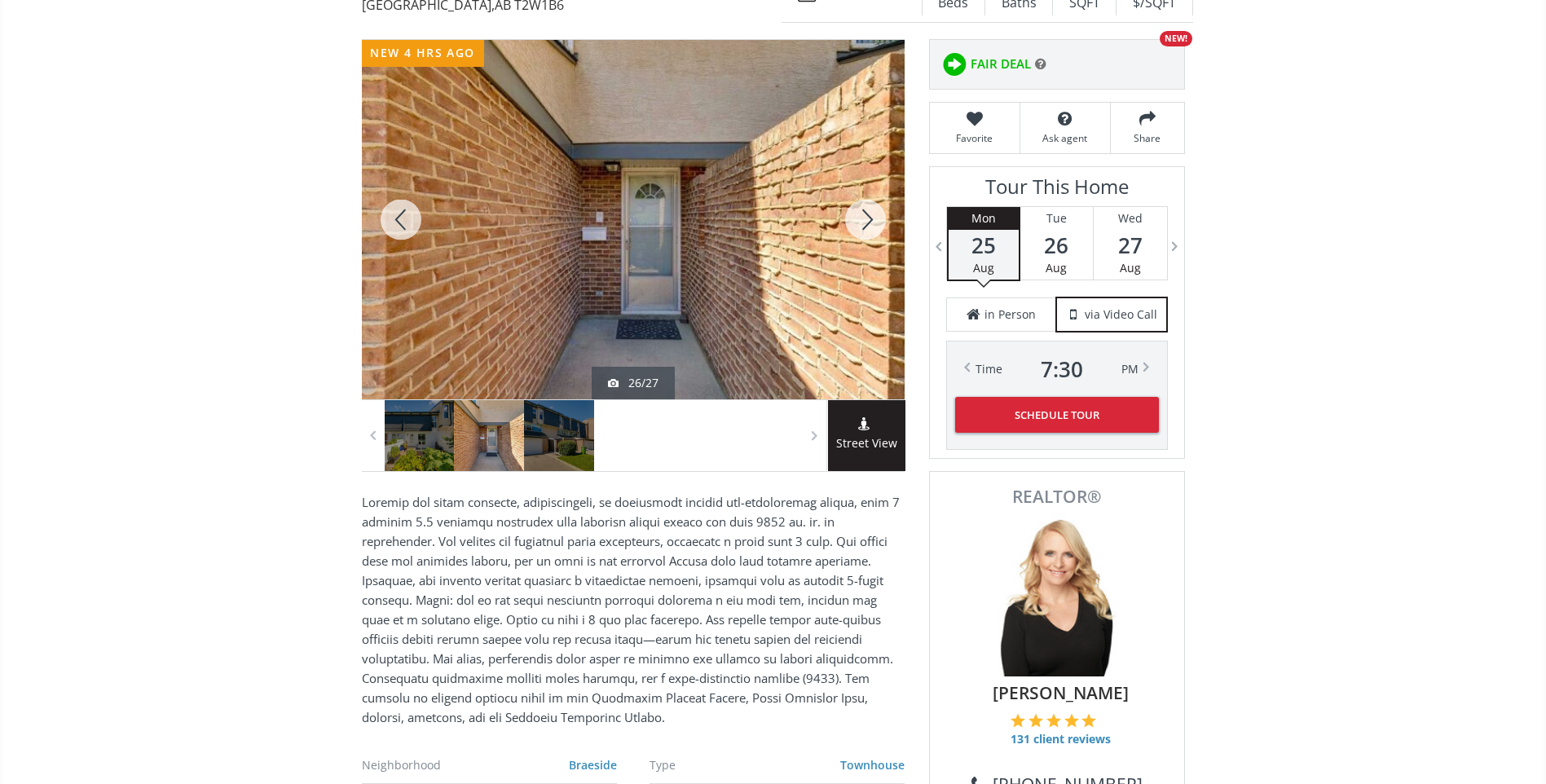
click at [864, 217] on div at bounding box center [865, 219] width 78 height 359
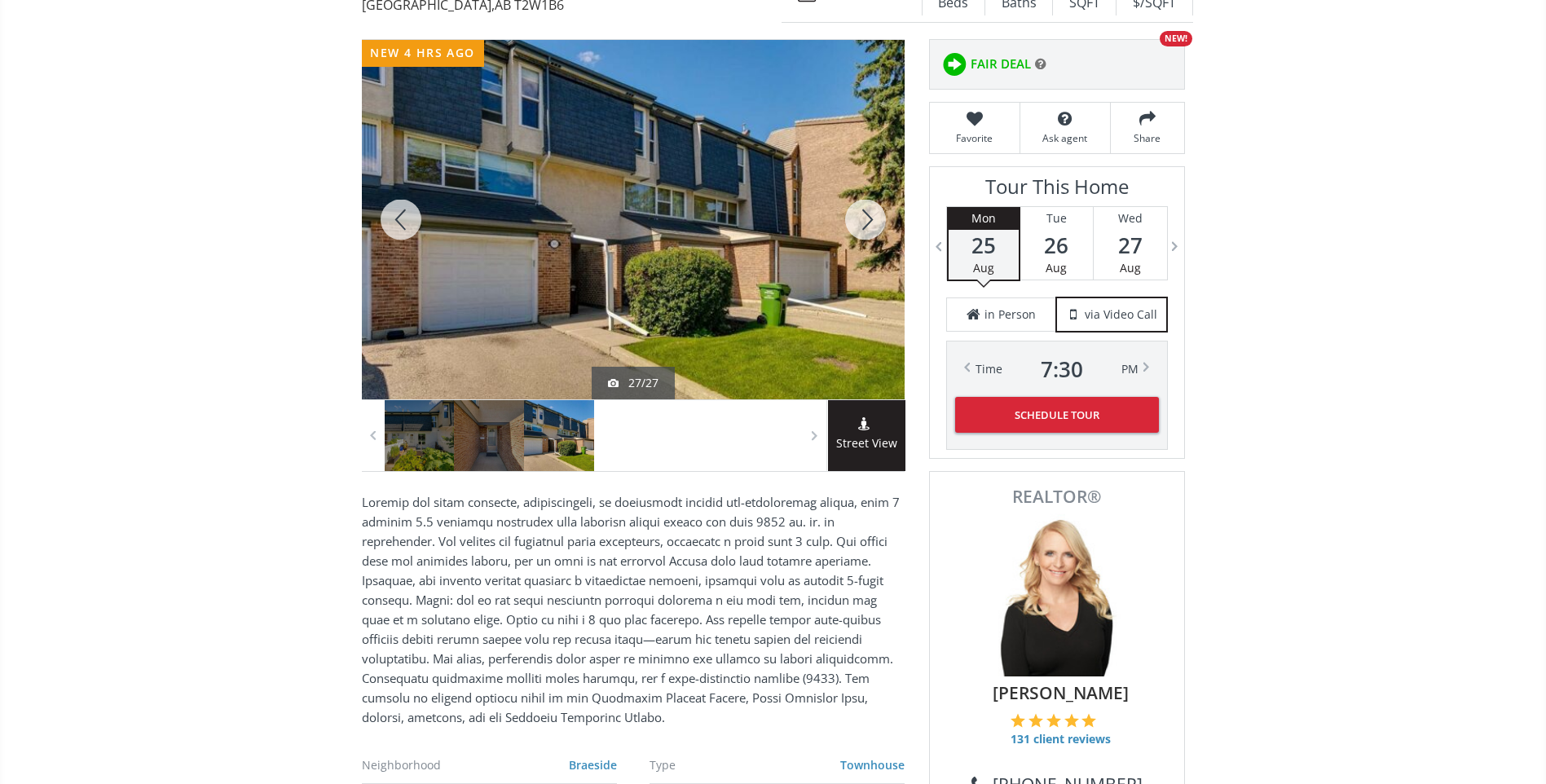
click at [864, 217] on div at bounding box center [865, 219] width 78 height 359
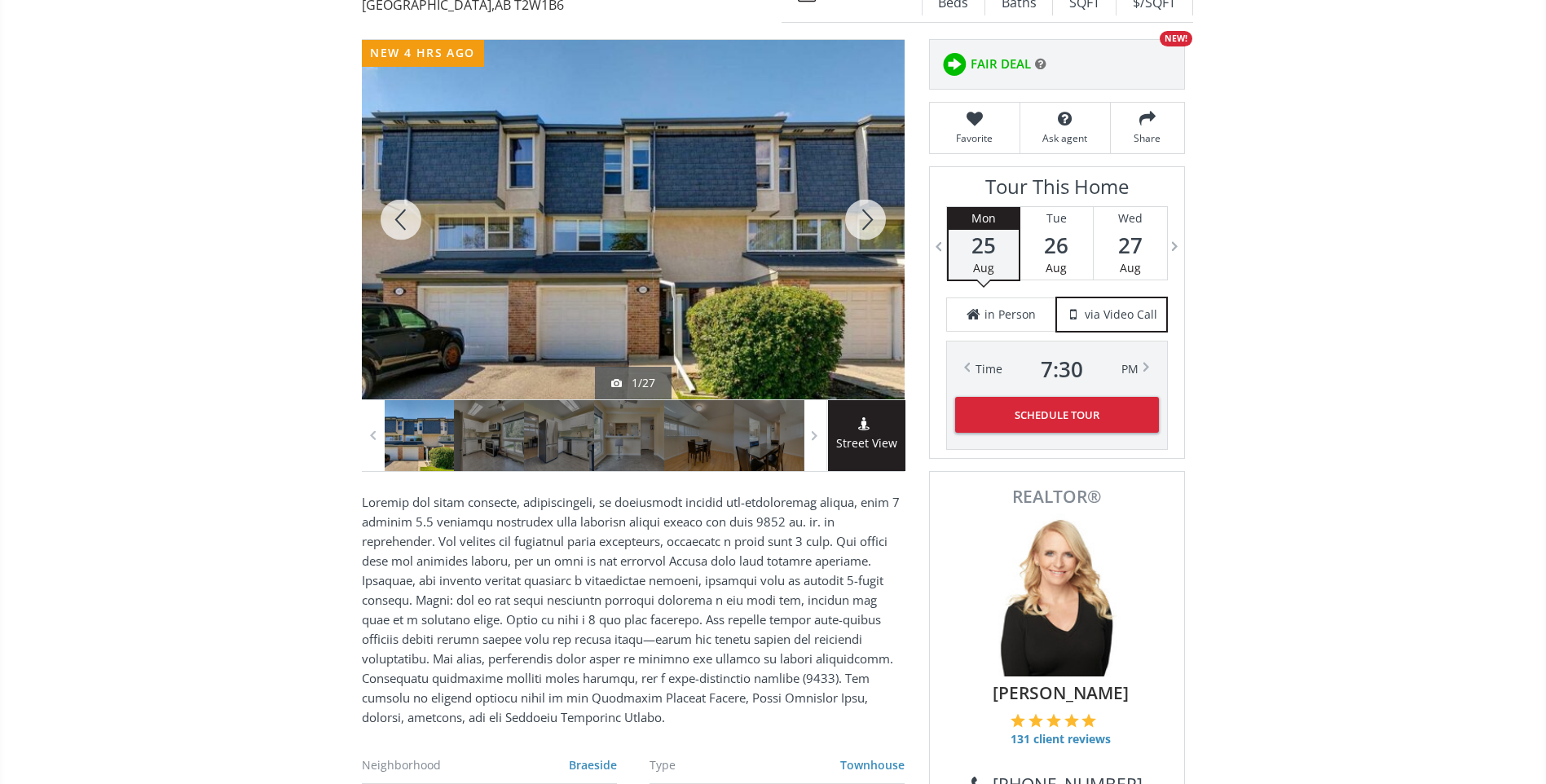
click at [864, 217] on div at bounding box center [865, 219] width 78 height 359
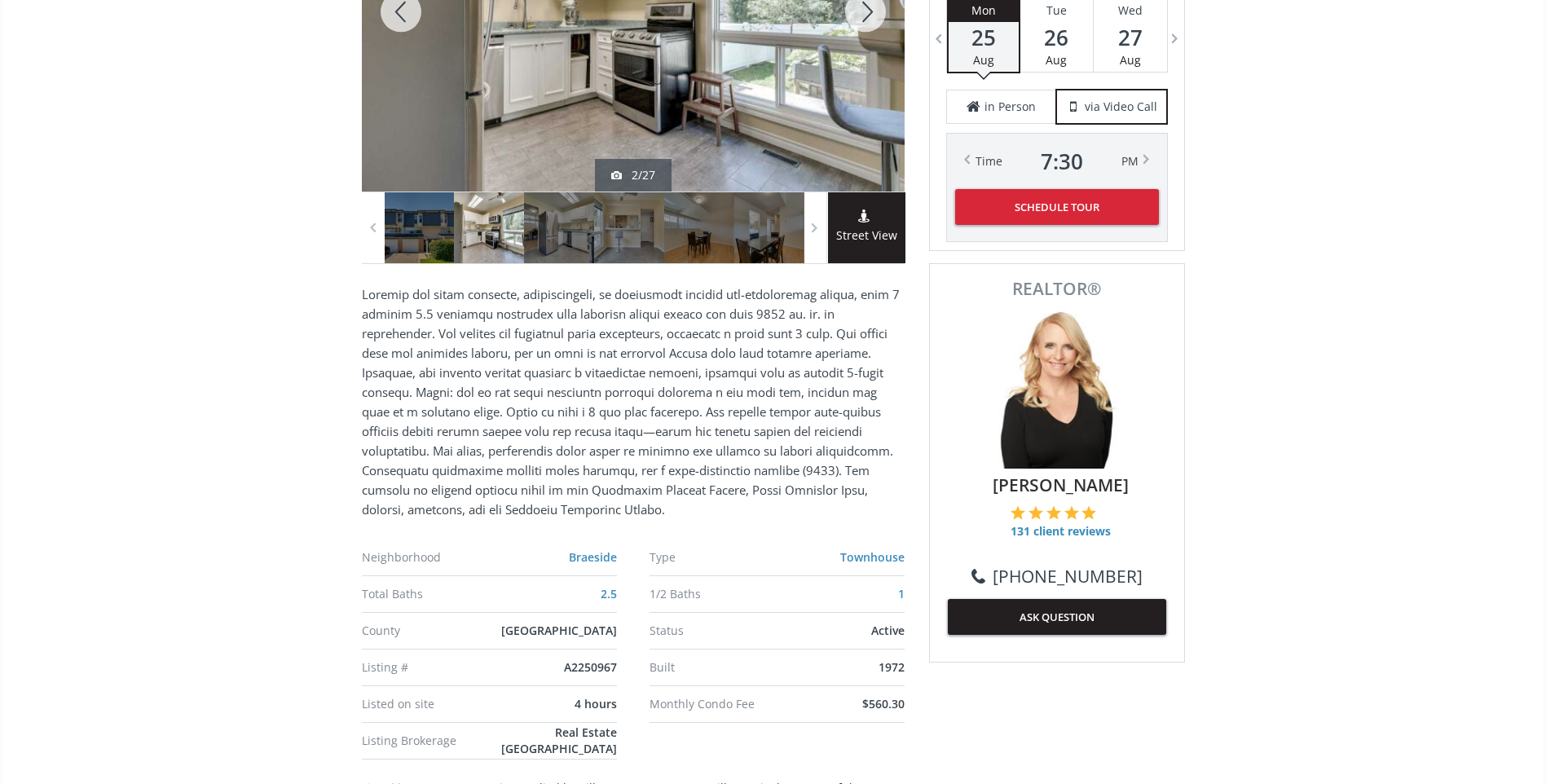
scroll to position [489, 0]
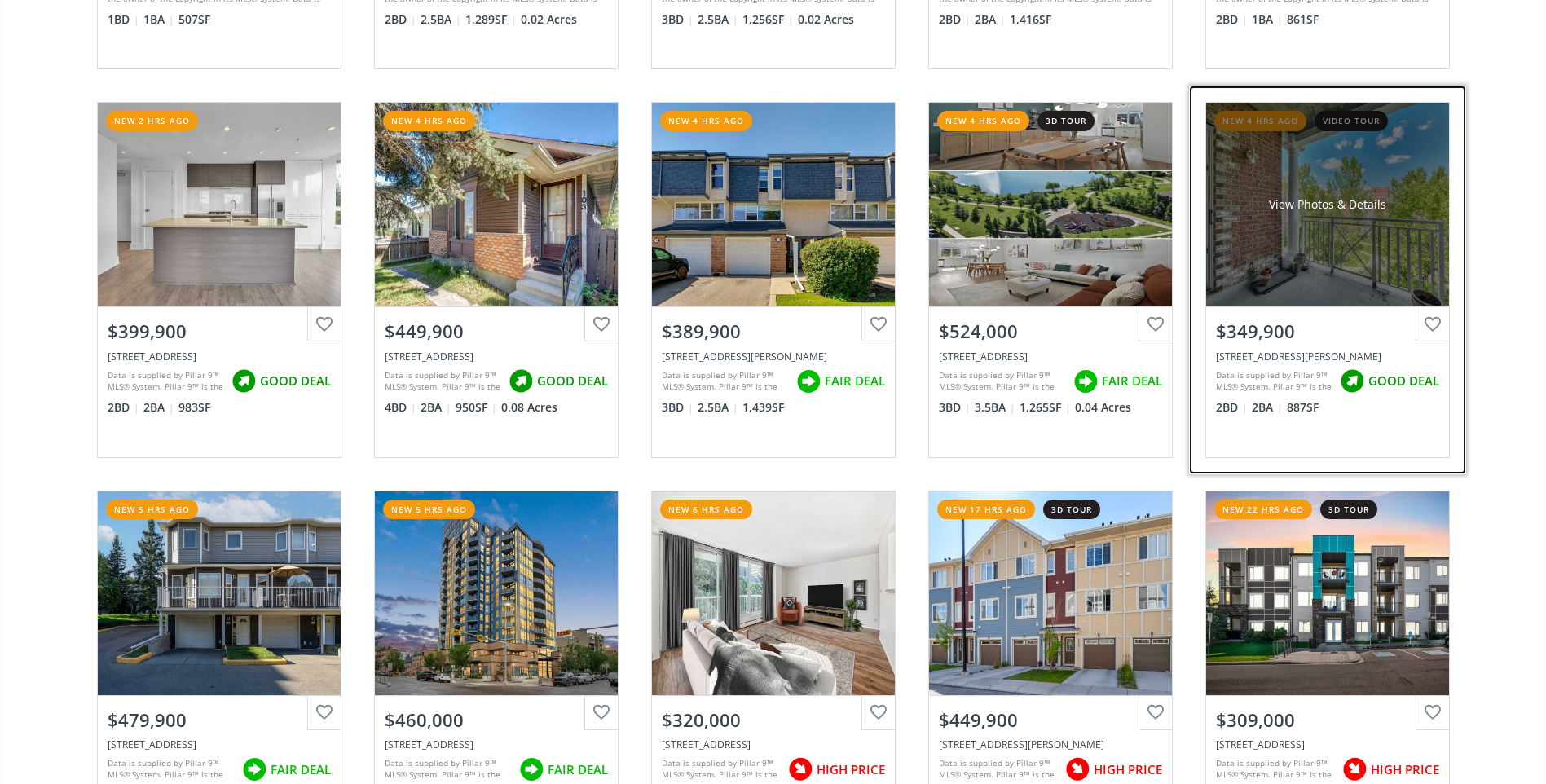
click at [1285, 277] on div "View Photos & Details" at bounding box center [1327, 205] width 243 height 204
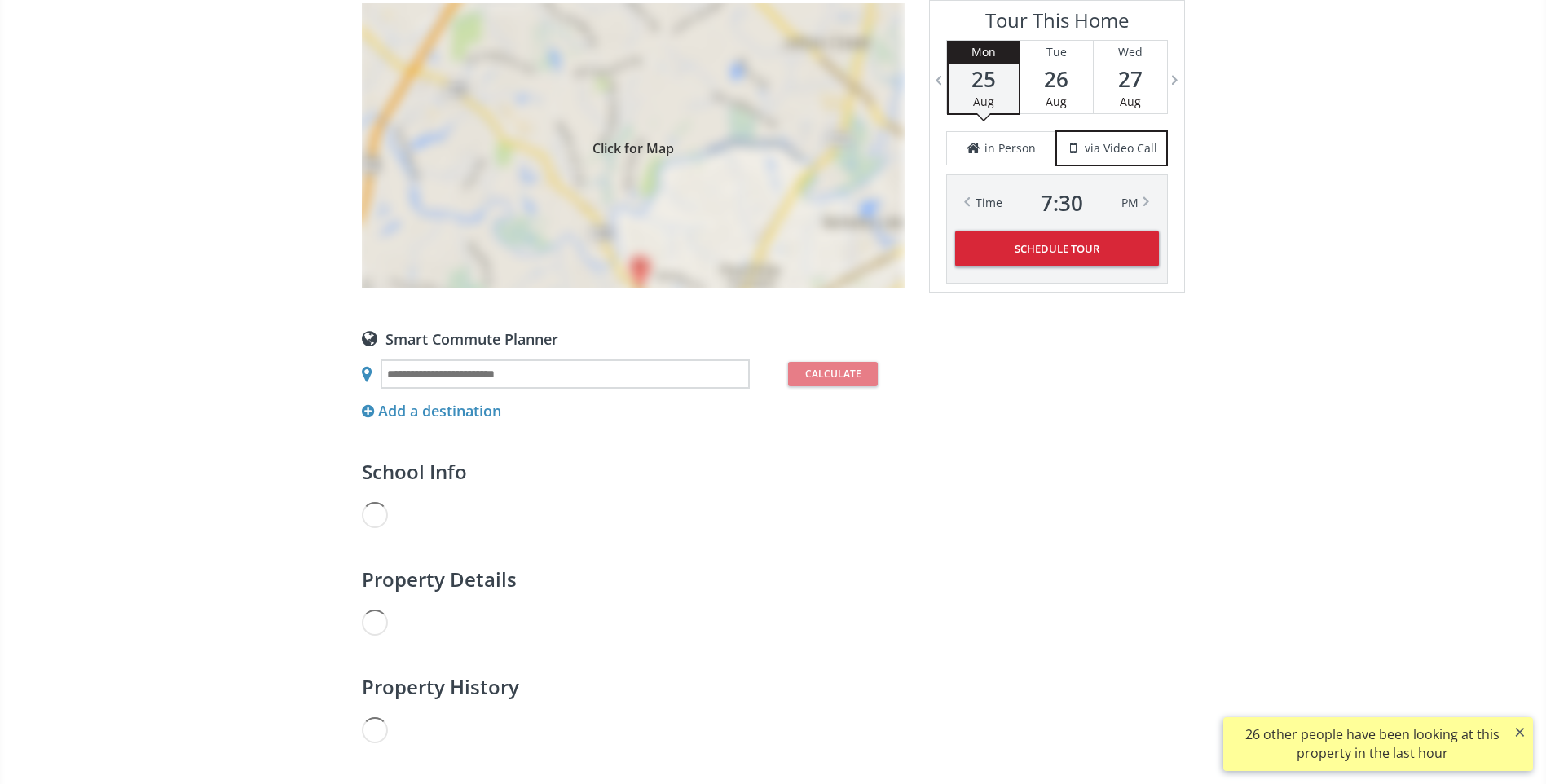
scroll to position [1423, 0]
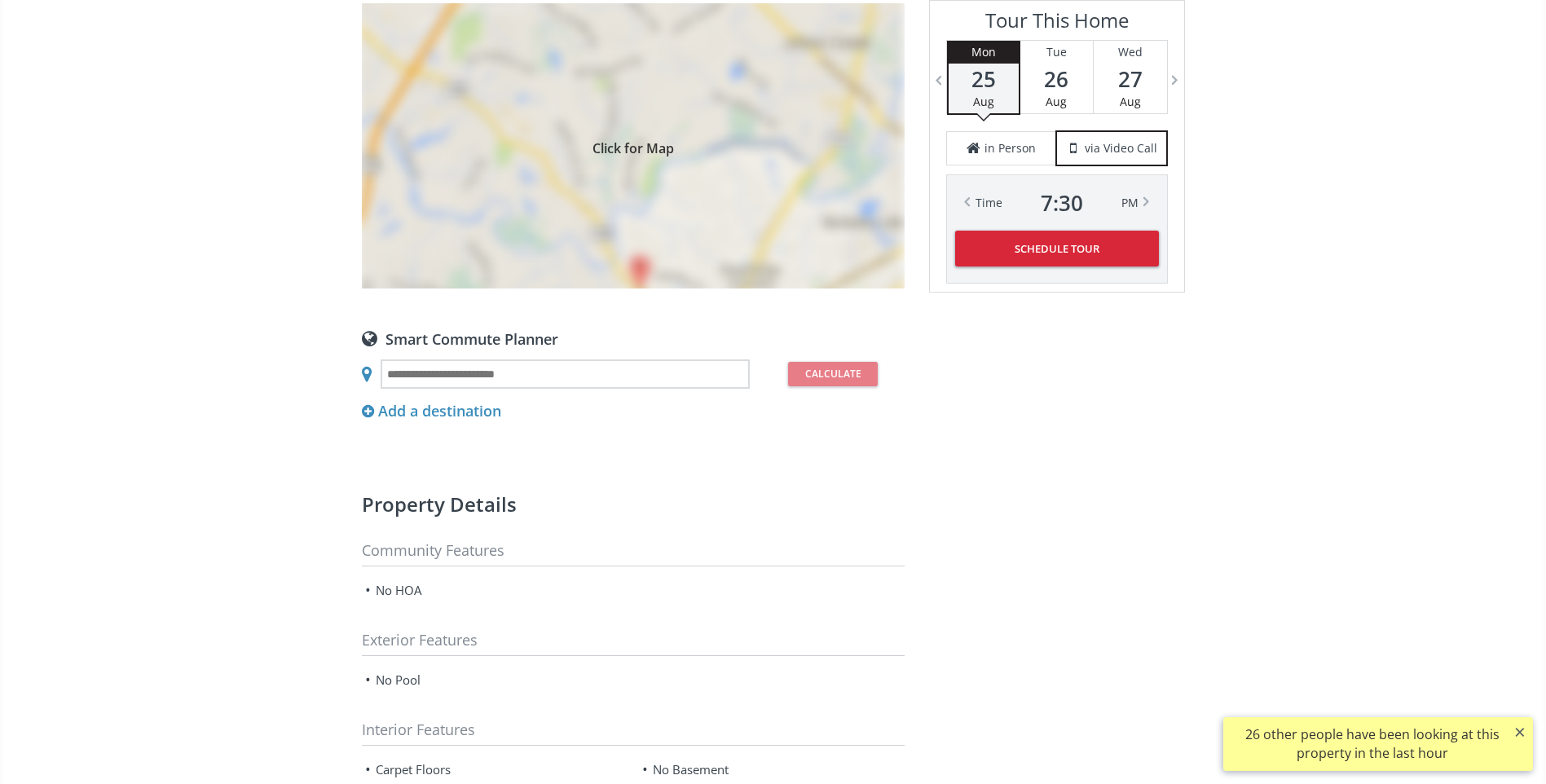
click at [628, 264] on div "Click for Map" at bounding box center [634, 145] width 543 height 285
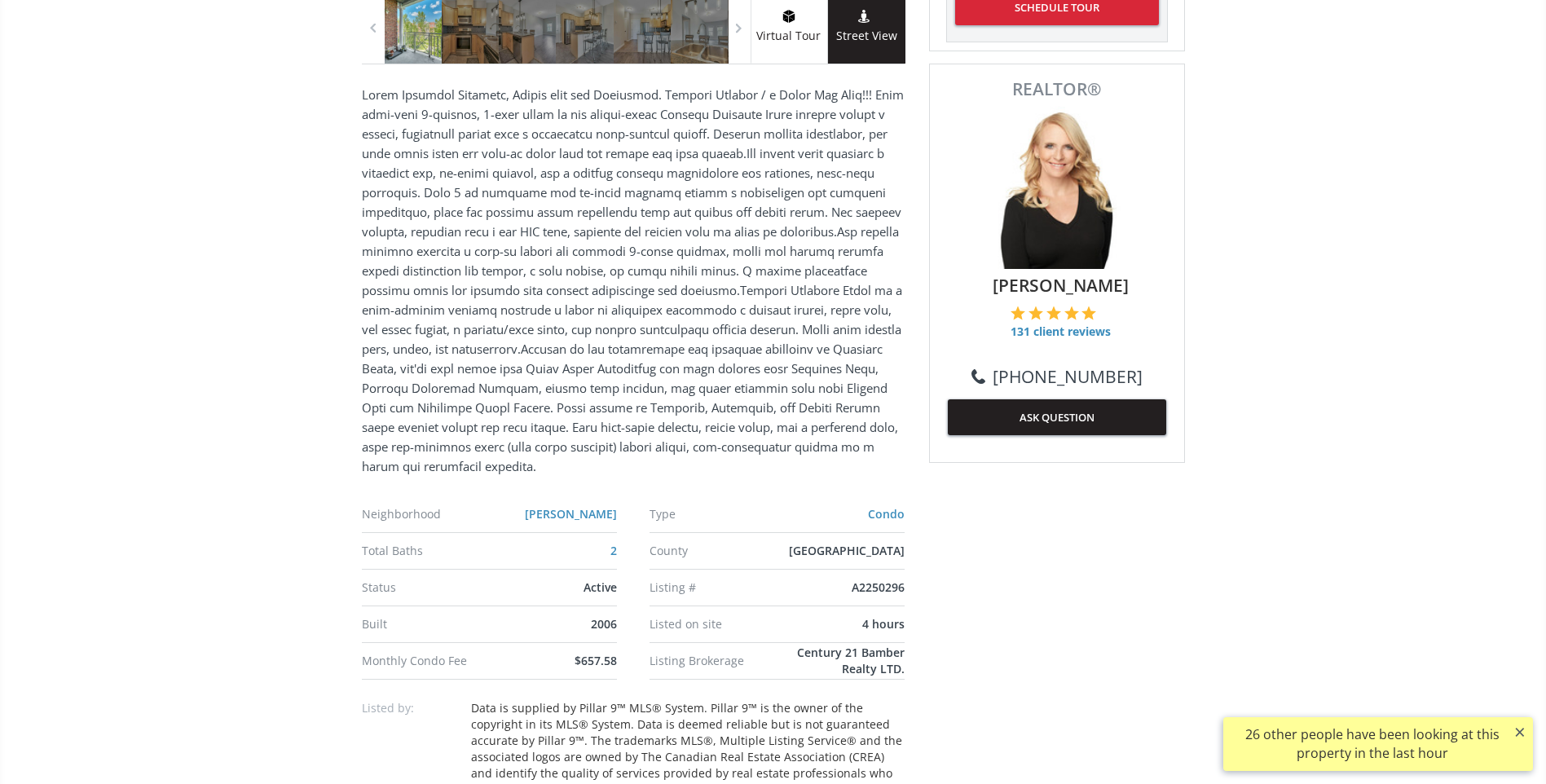
scroll to position [0, 0]
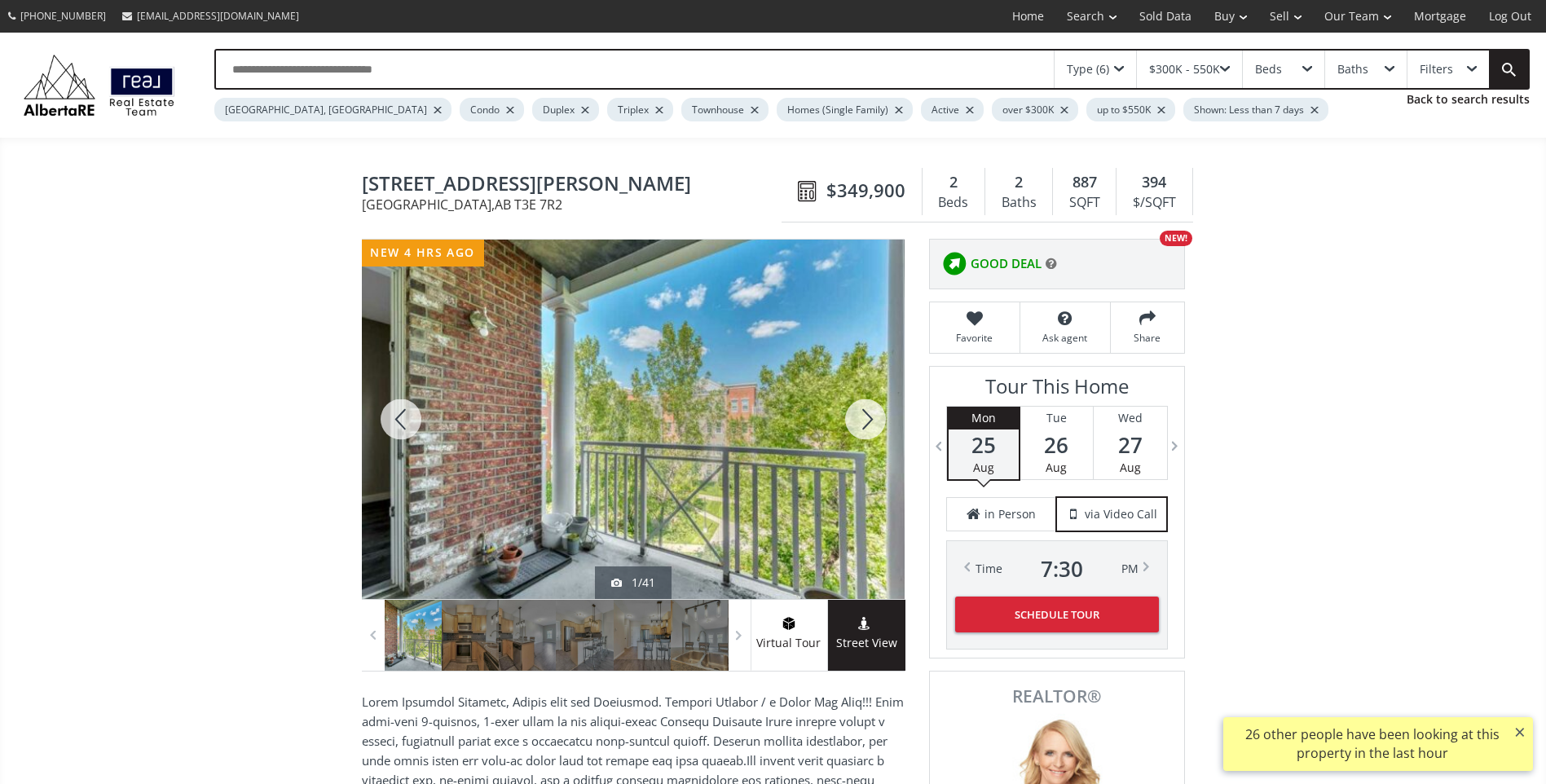
click at [860, 420] on div at bounding box center [865, 419] width 78 height 359
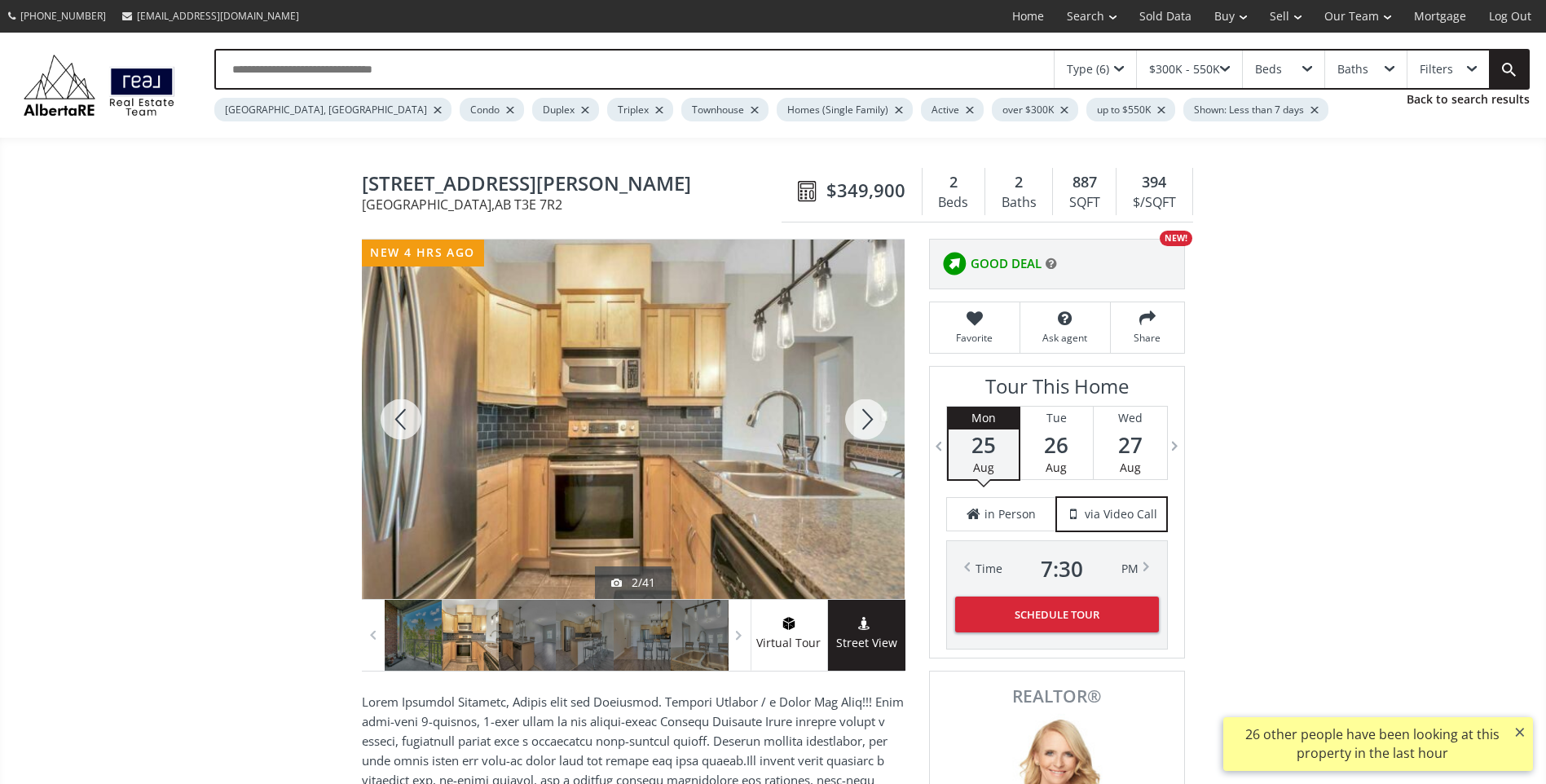
click at [862, 422] on div at bounding box center [865, 419] width 78 height 359
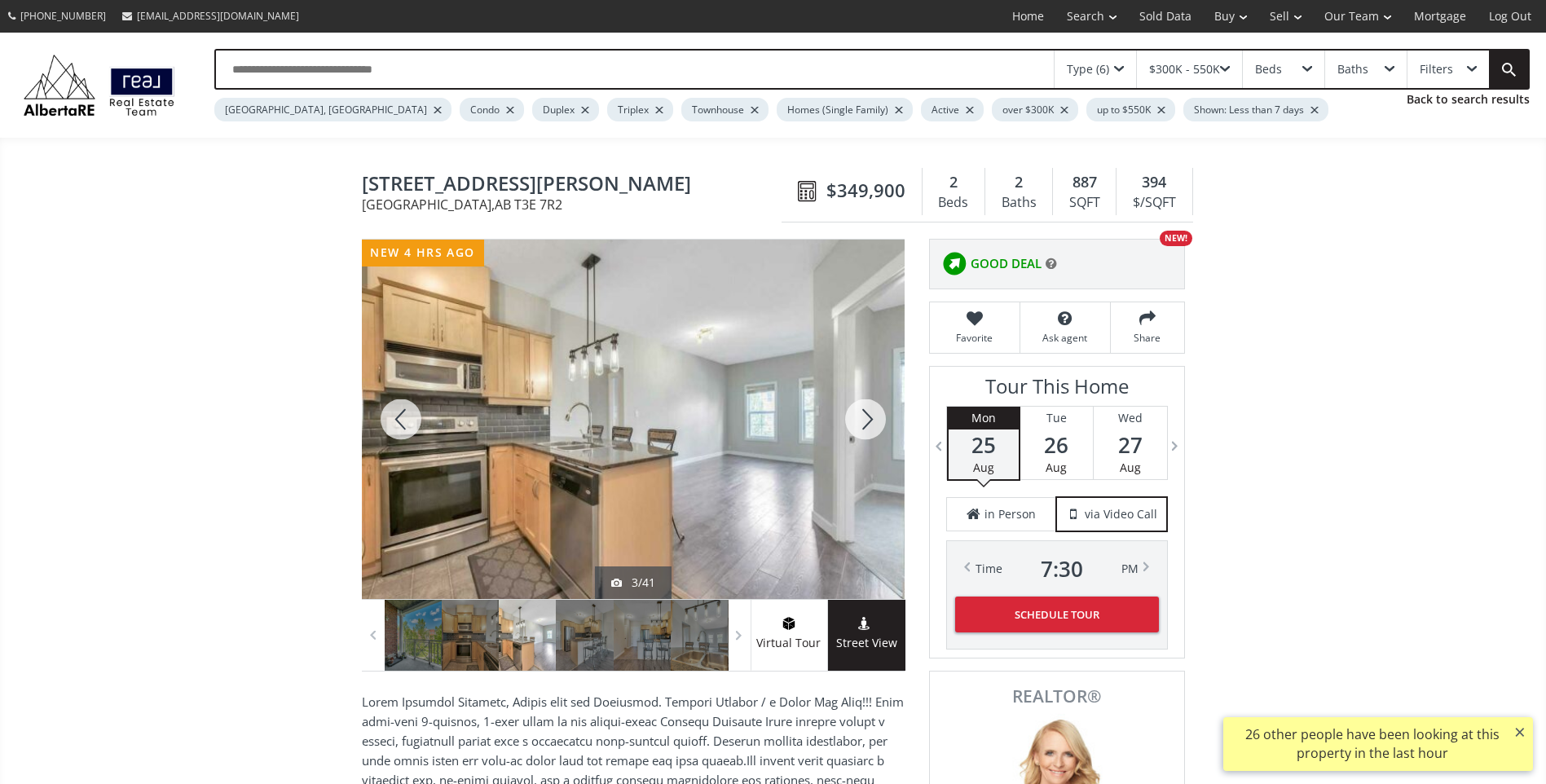
click at [862, 422] on div at bounding box center [865, 419] width 78 height 359
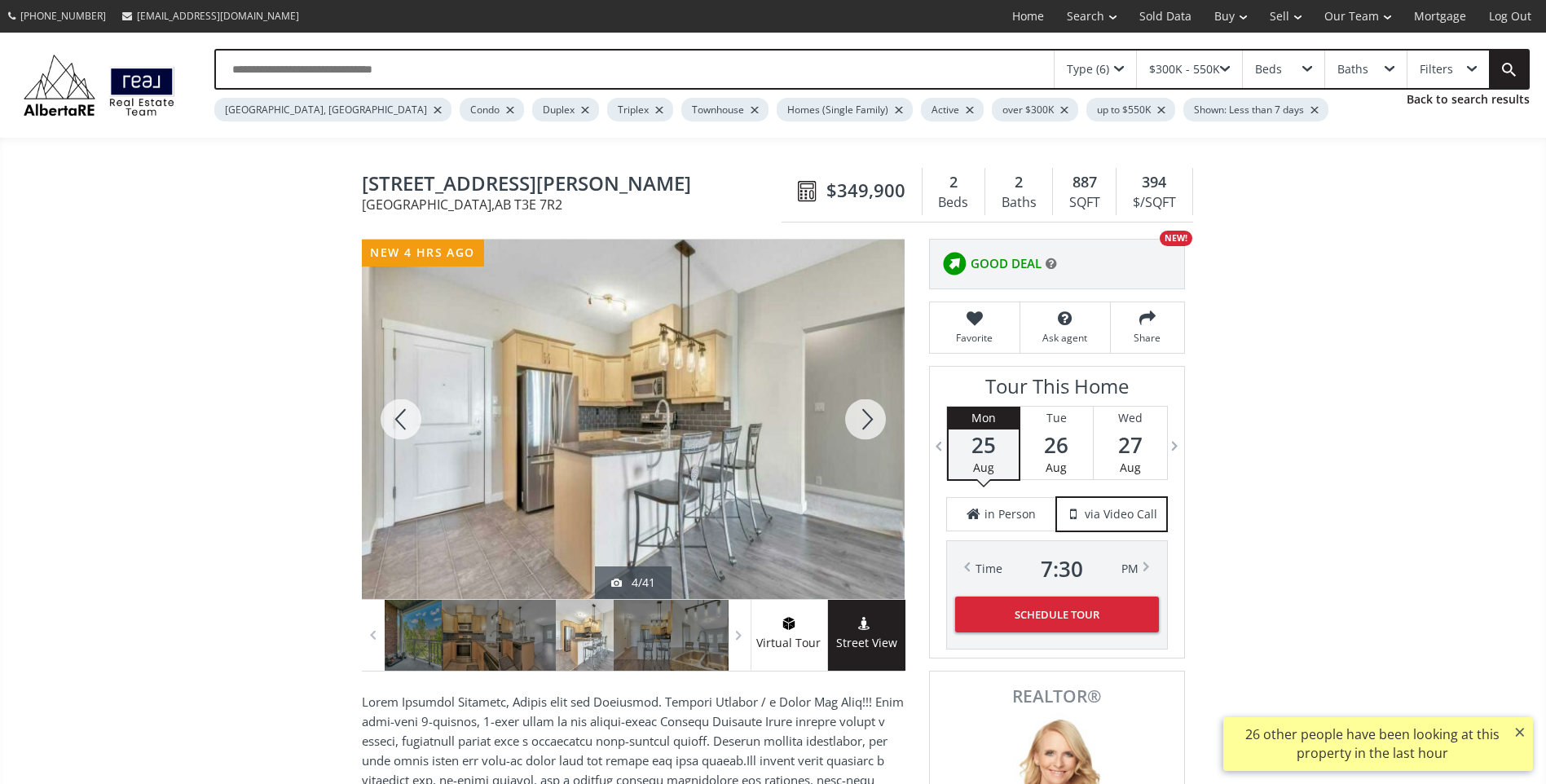
click at [862, 422] on div at bounding box center [865, 419] width 78 height 359
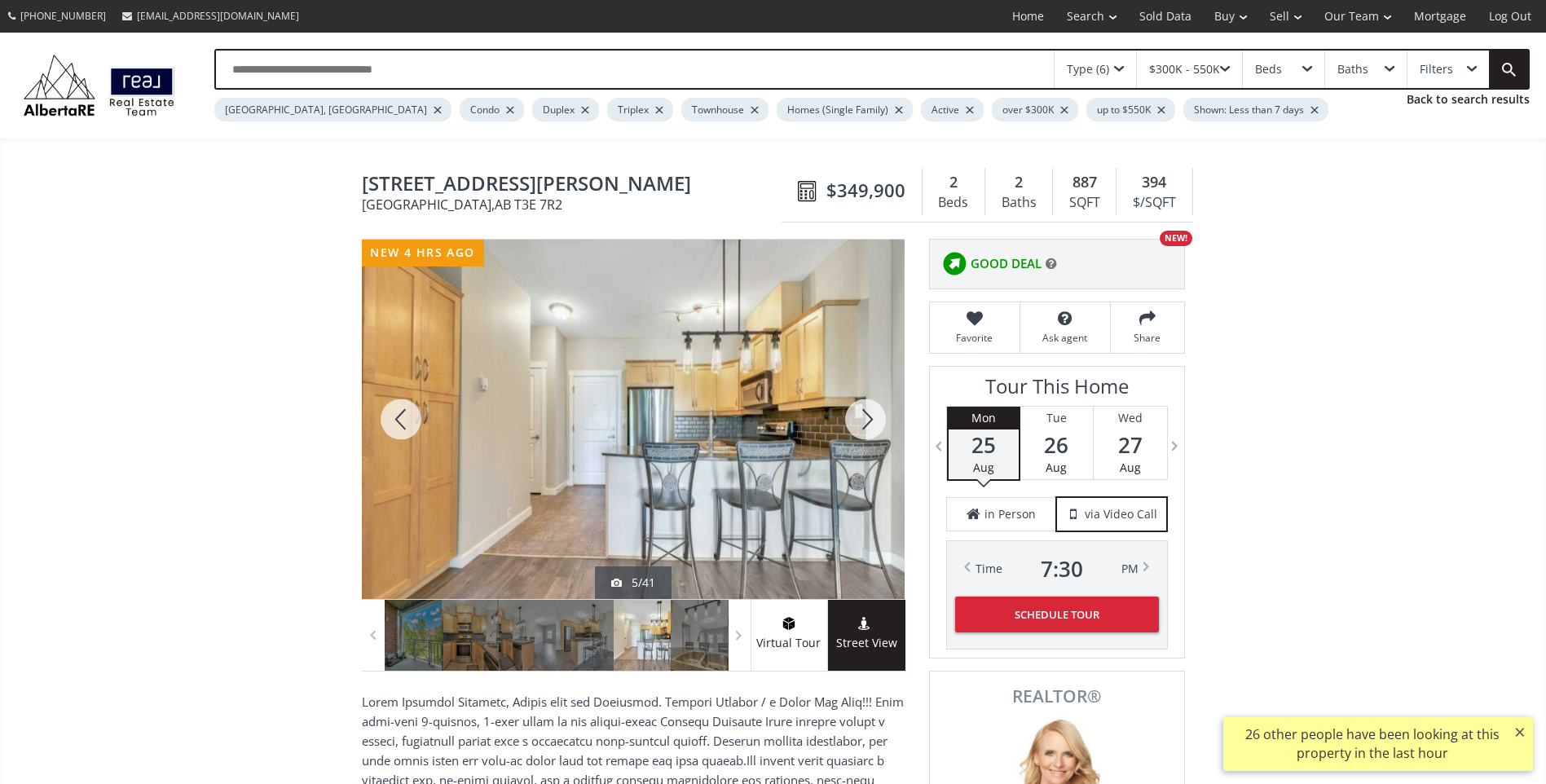
click at [862, 422] on div at bounding box center [865, 419] width 78 height 359
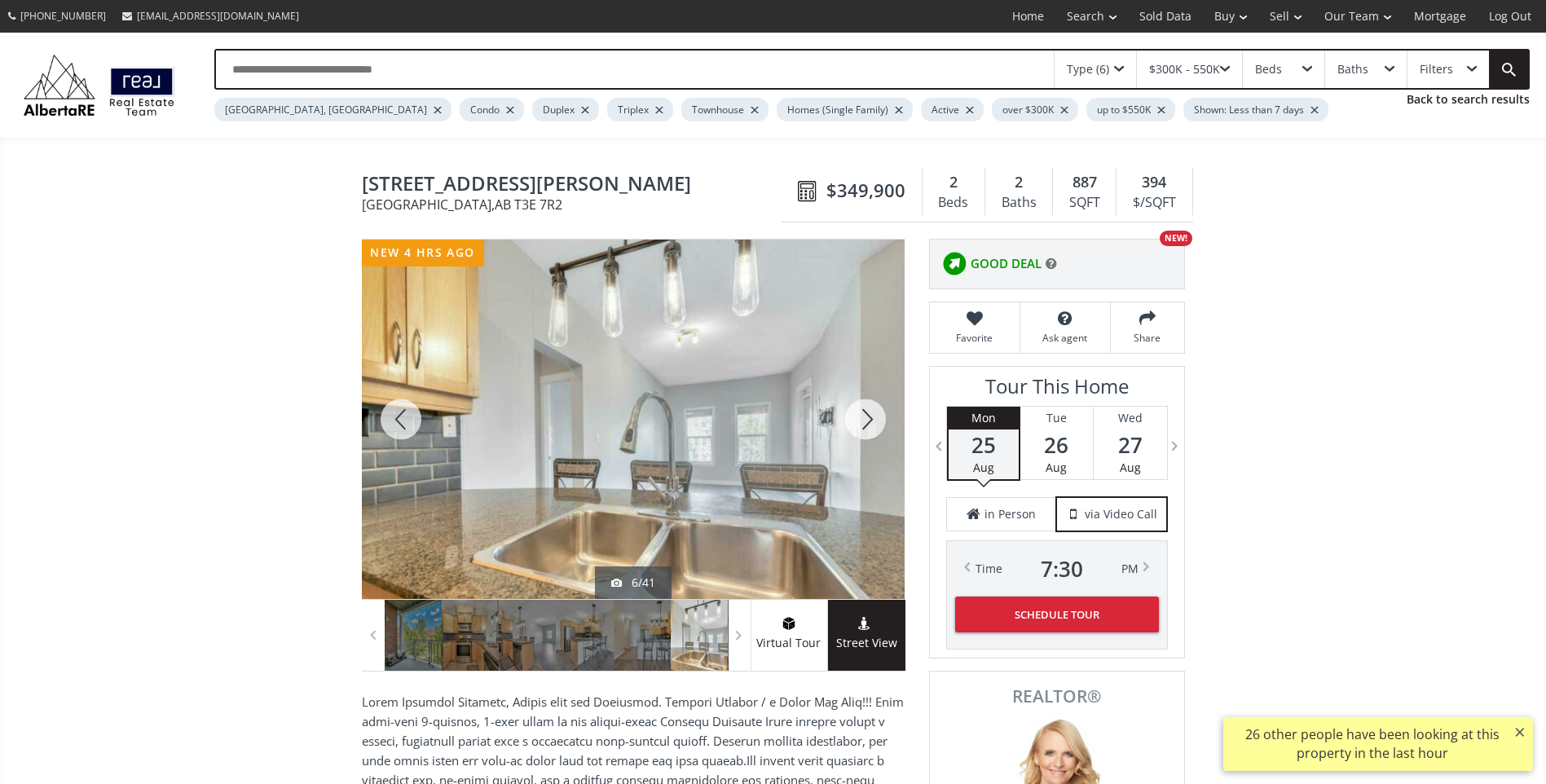
click at [862, 422] on div at bounding box center [865, 419] width 78 height 359
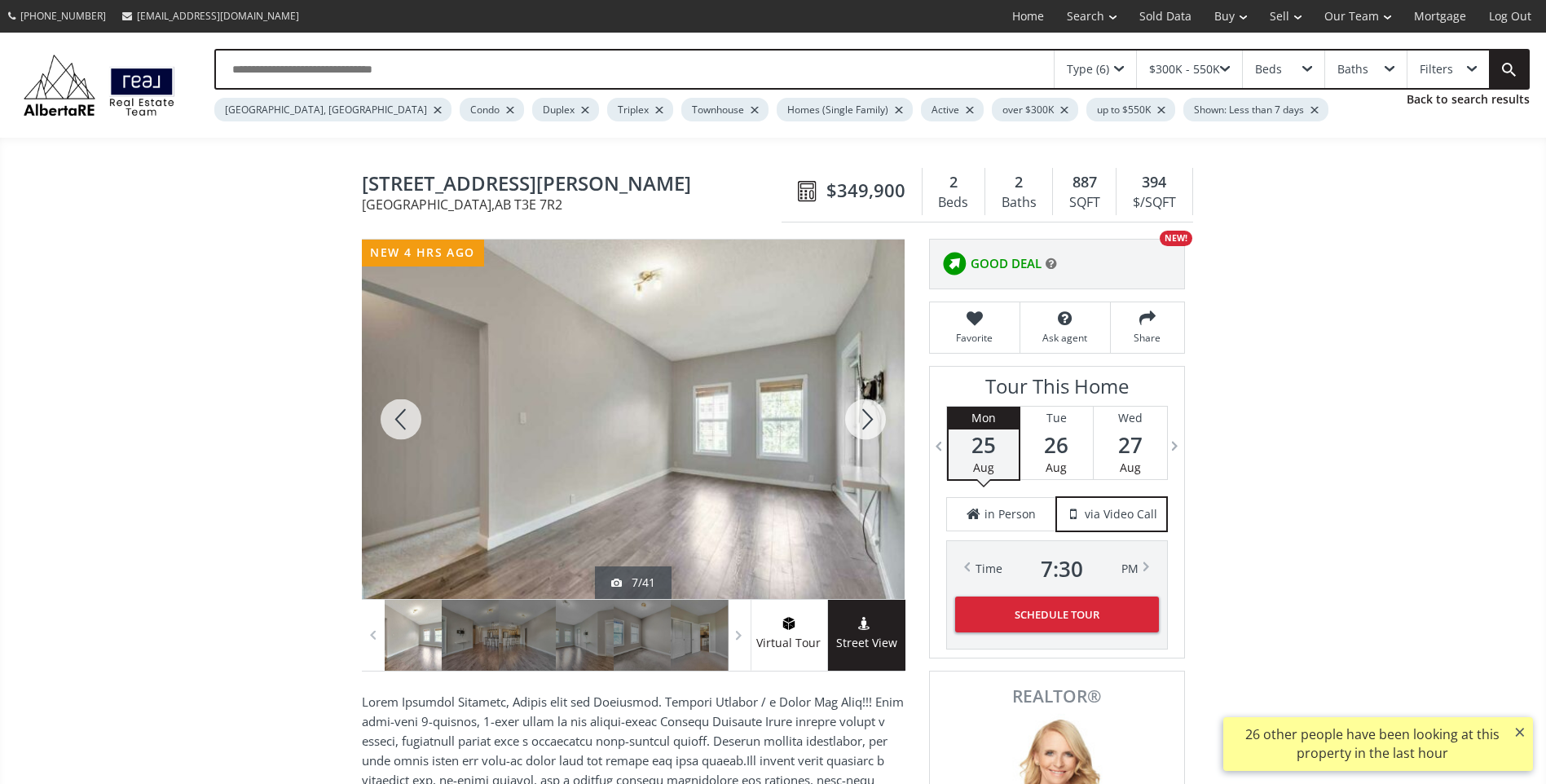
click at [862, 422] on div at bounding box center [865, 419] width 78 height 359
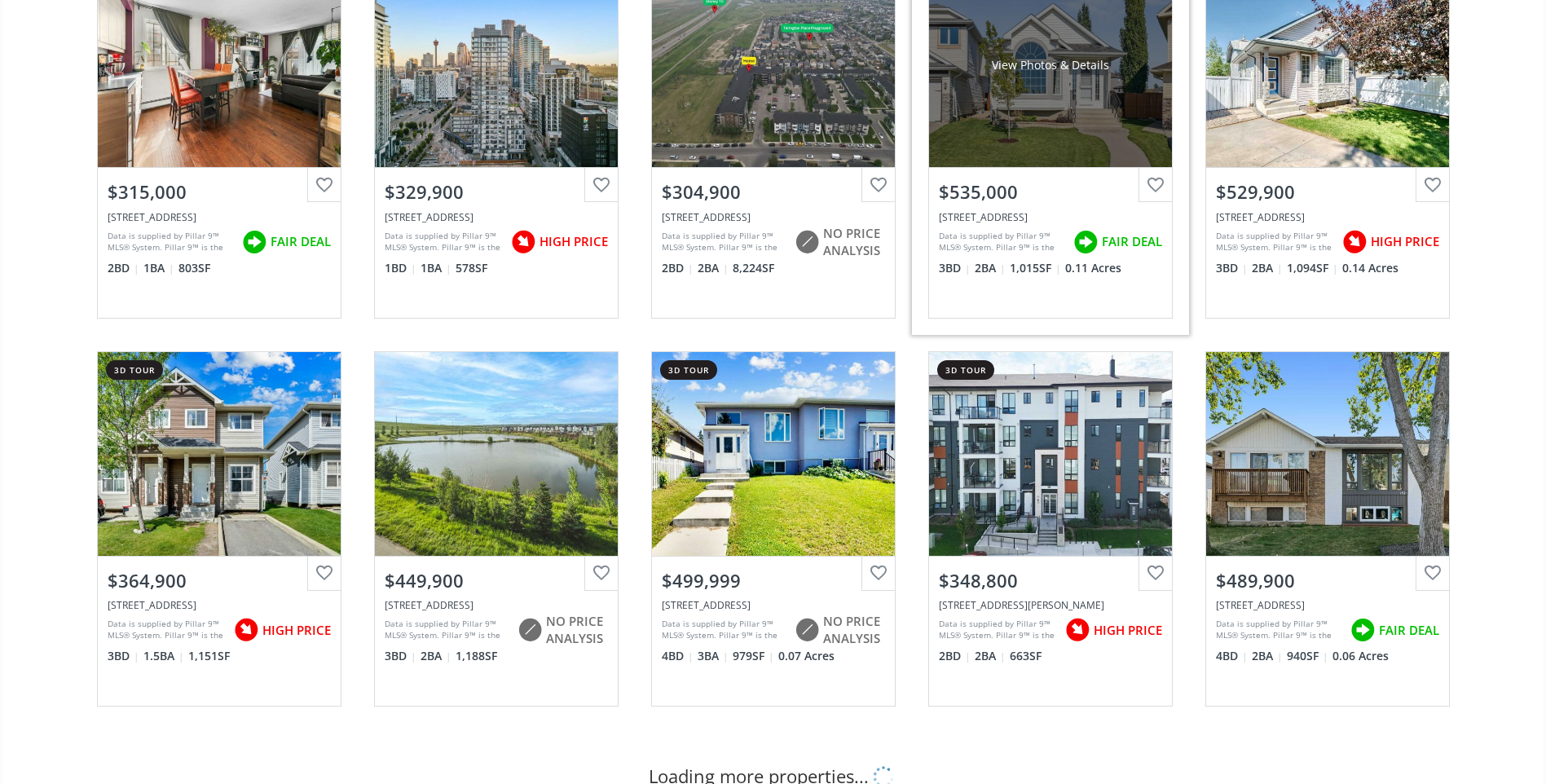
scroll to position [1874, 0]
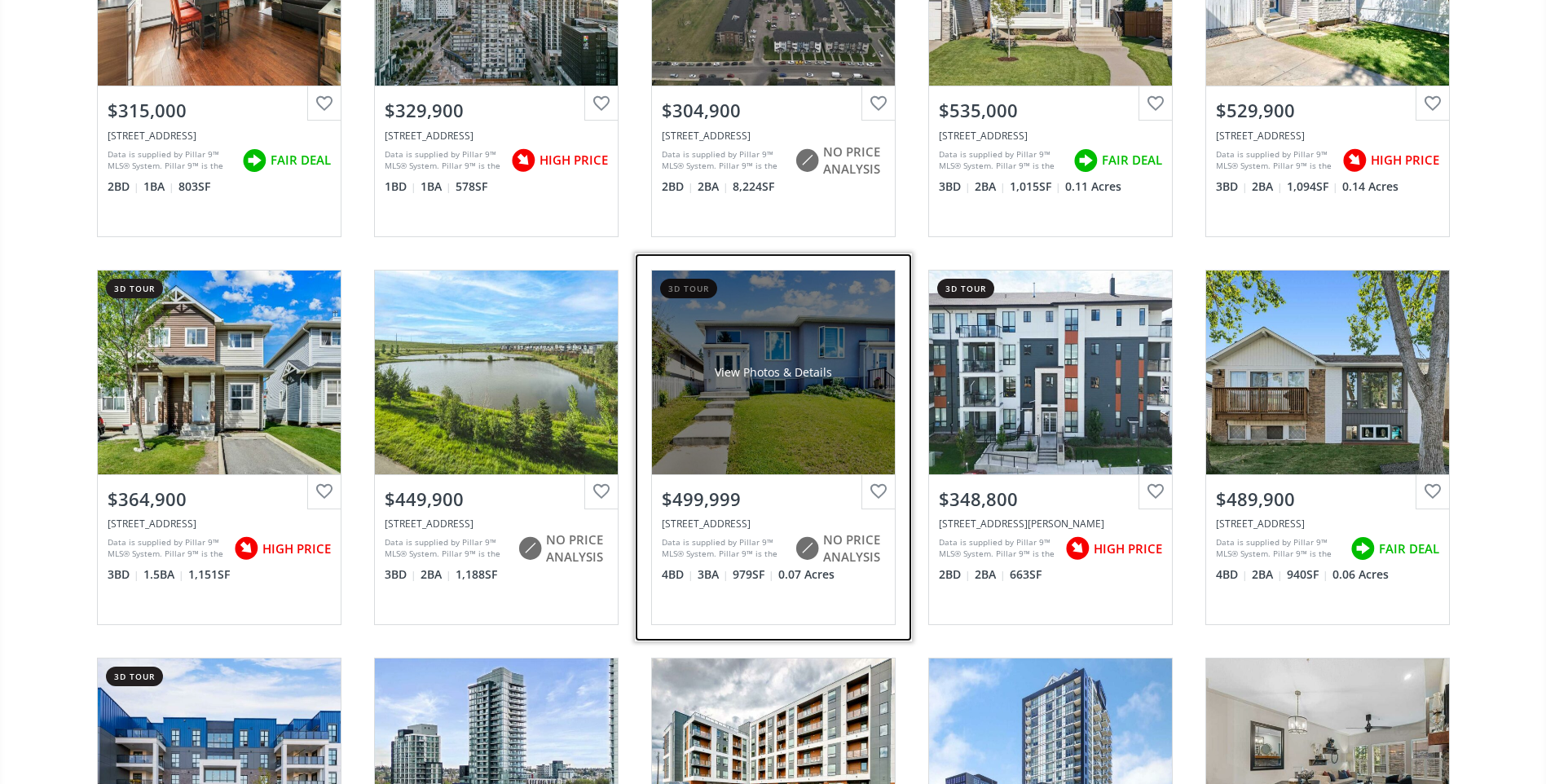
click at [776, 390] on div "View Photos & Details" at bounding box center [773, 373] width 243 height 204
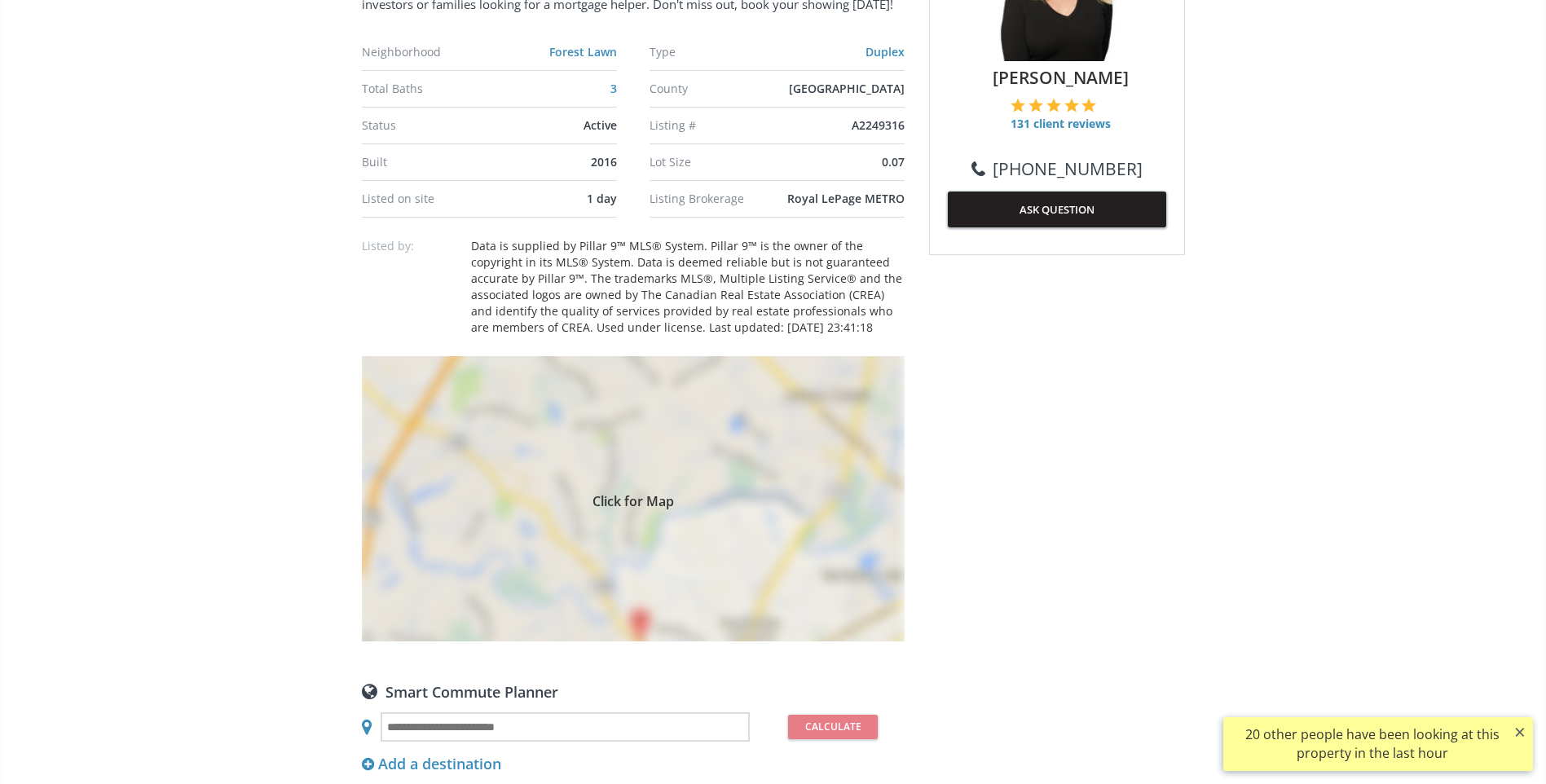
scroll to position [897, 0]
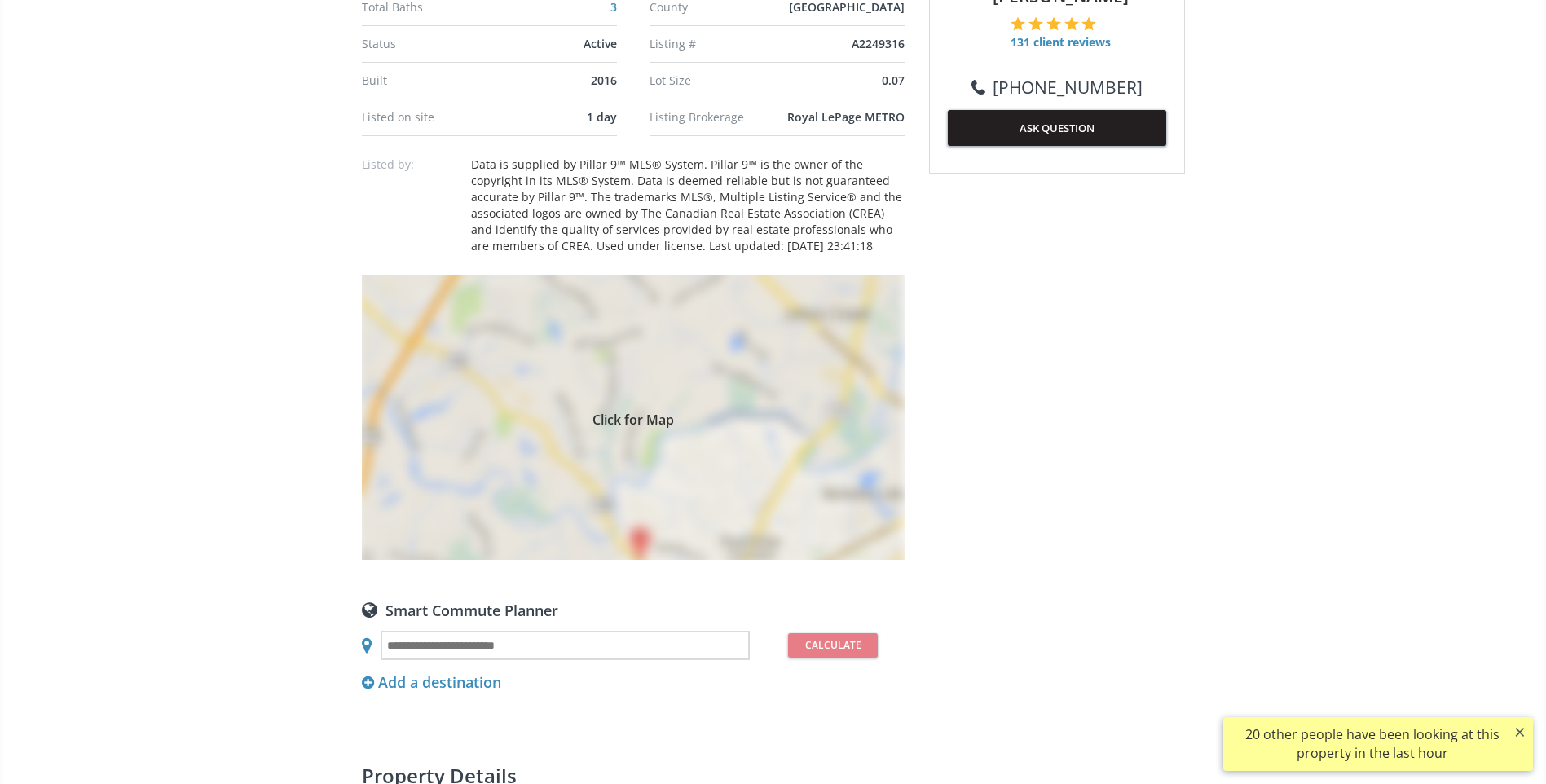
click at [648, 534] on div "Click for Map" at bounding box center [634, 417] width 543 height 285
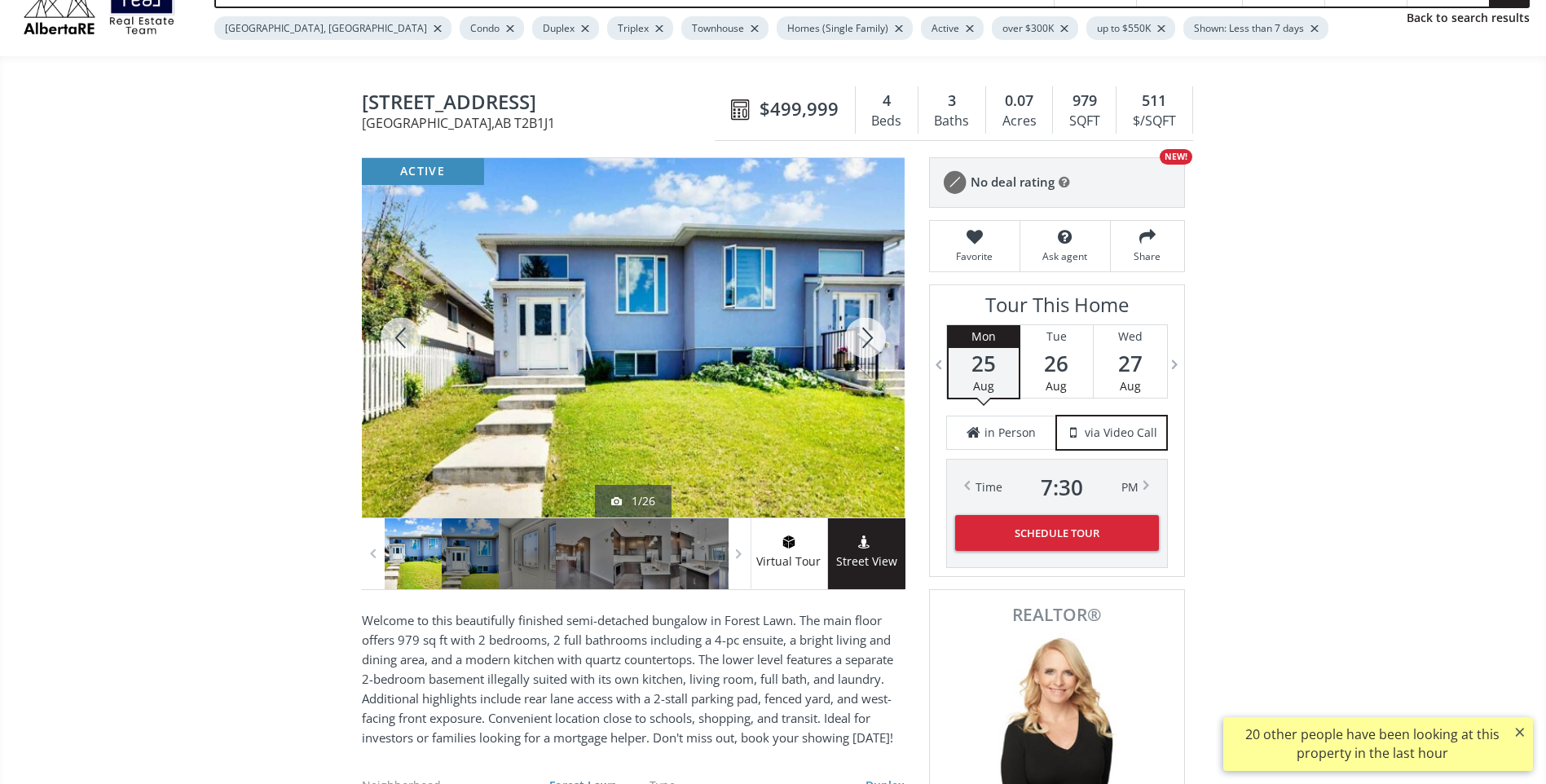
scroll to position [0, 0]
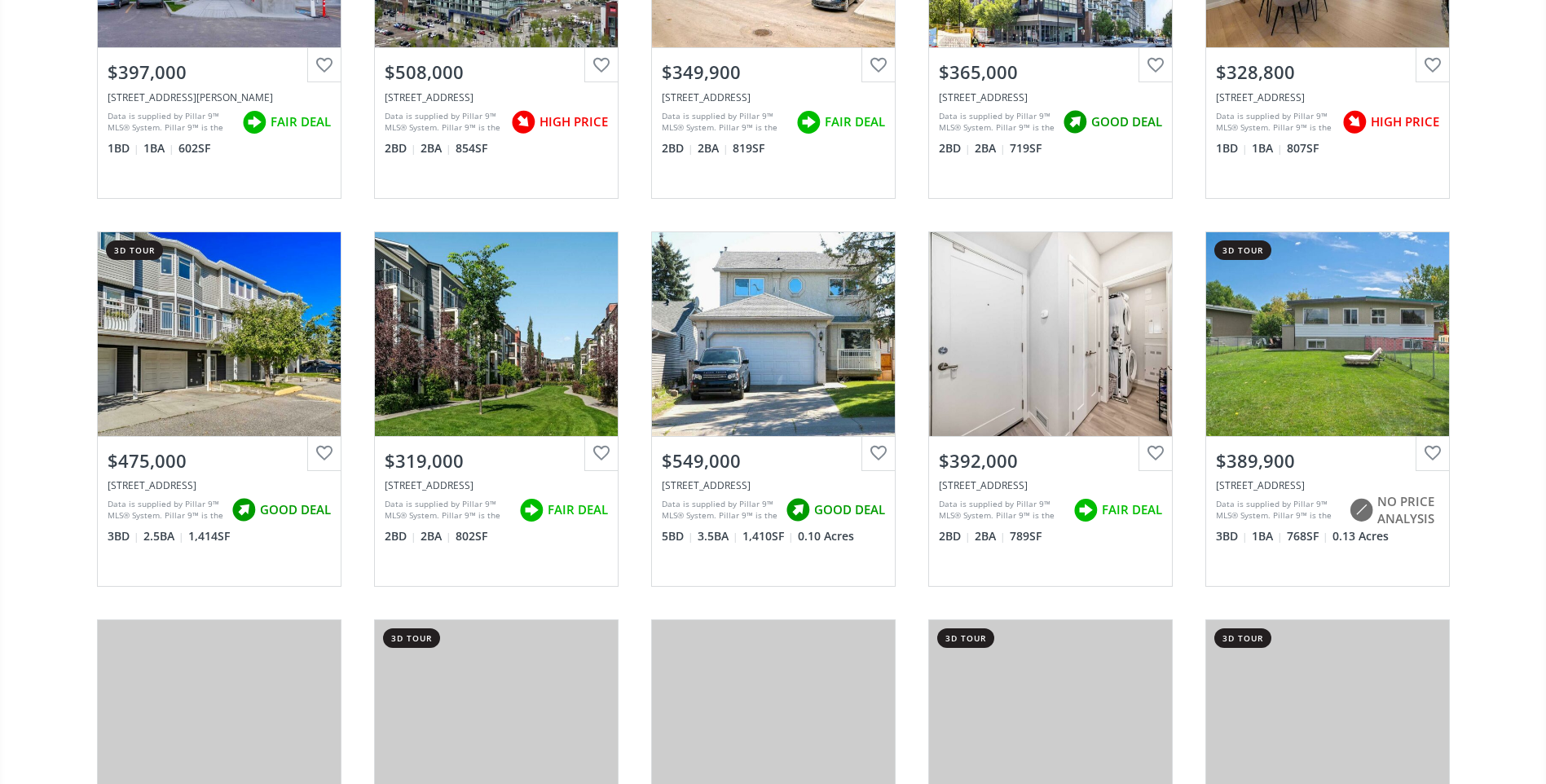
scroll to position [2771, 0]
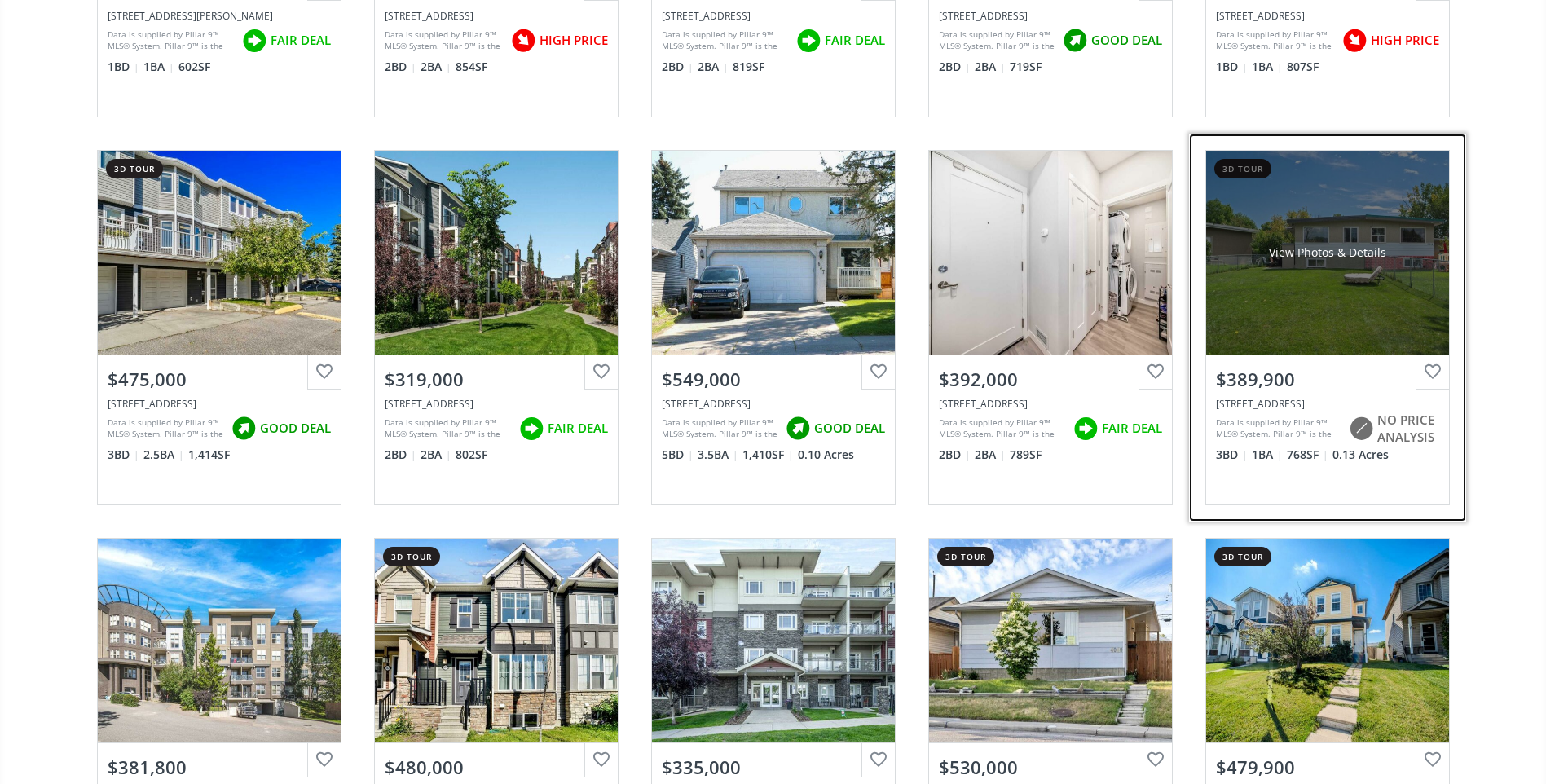
click at [1310, 306] on div "View Photos & Details" at bounding box center [1327, 253] width 243 height 204
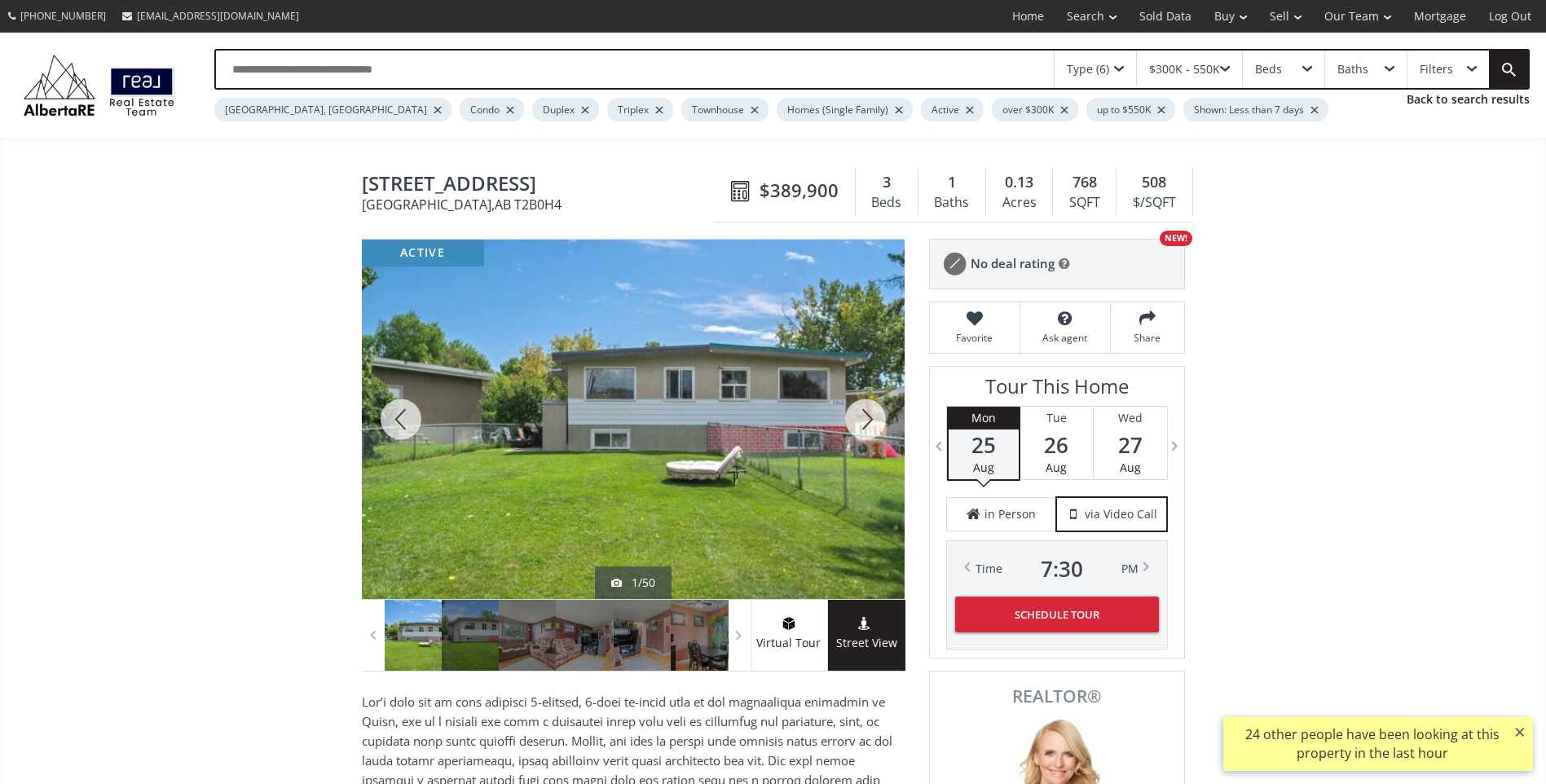
click at [874, 419] on div at bounding box center [865, 419] width 78 height 359
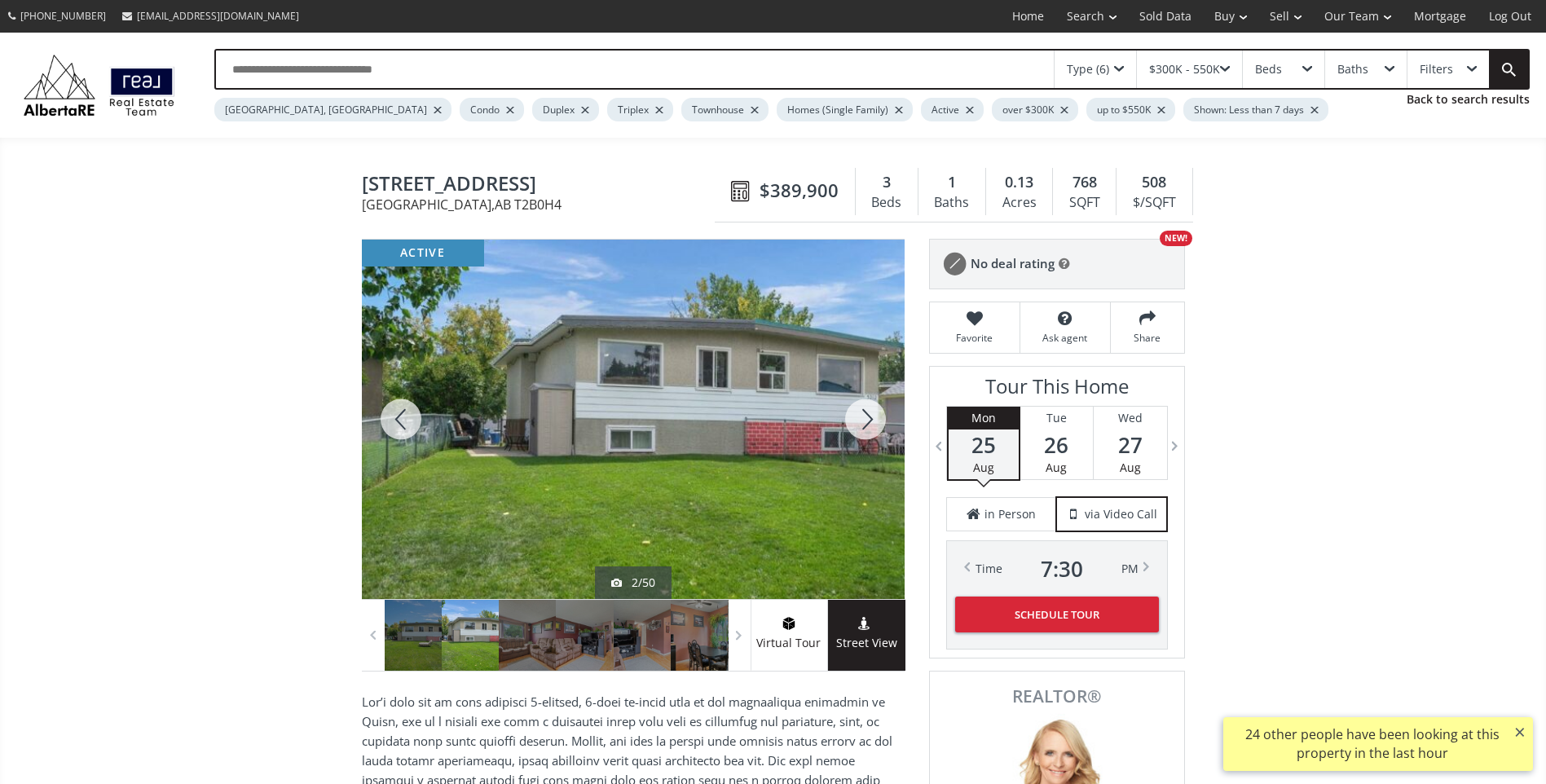
click at [874, 419] on div at bounding box center [865, 419] width 78 height 359
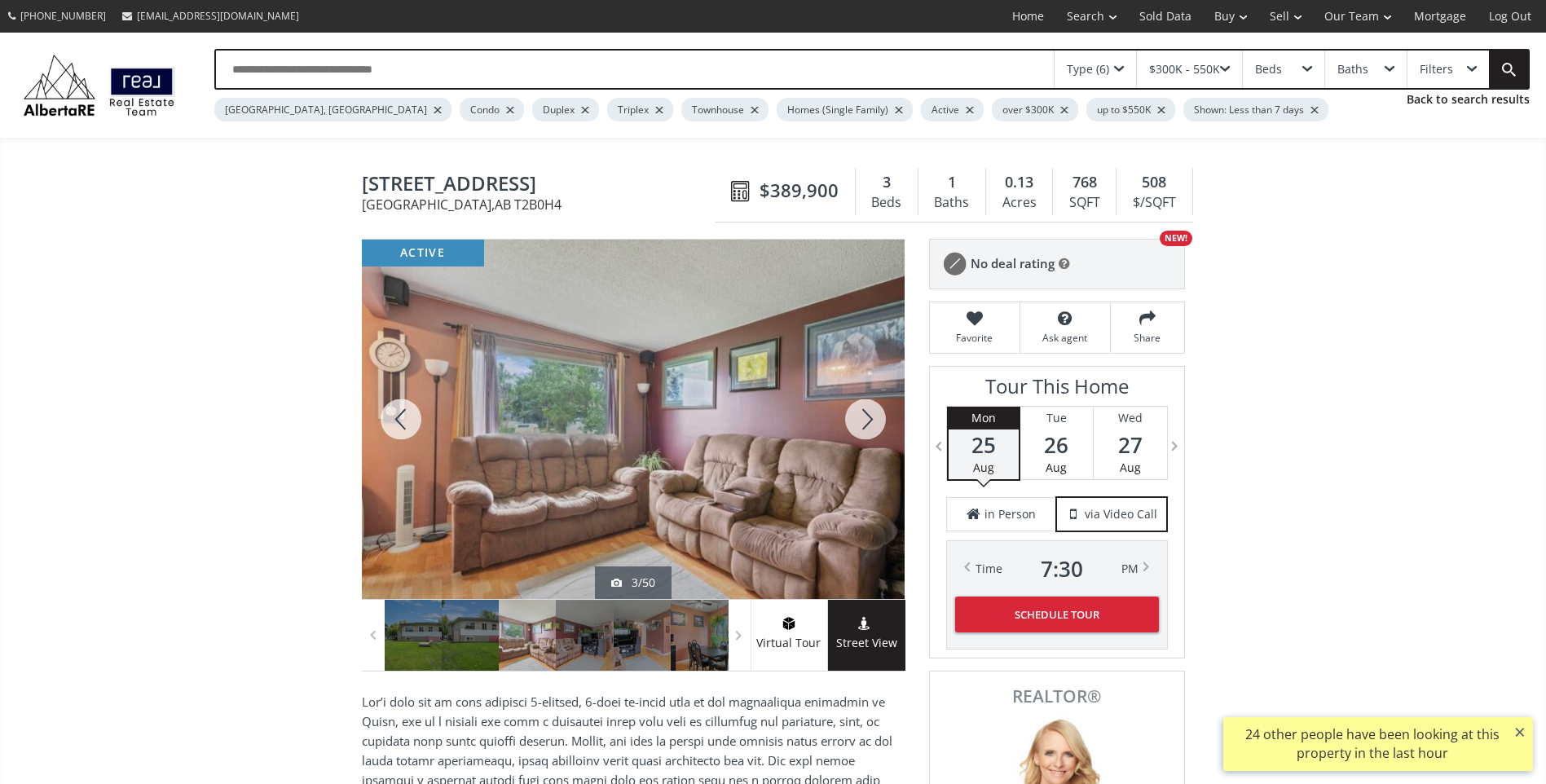
click at [874, 419] on div at bounding box center [865, 419] width 78 height 359
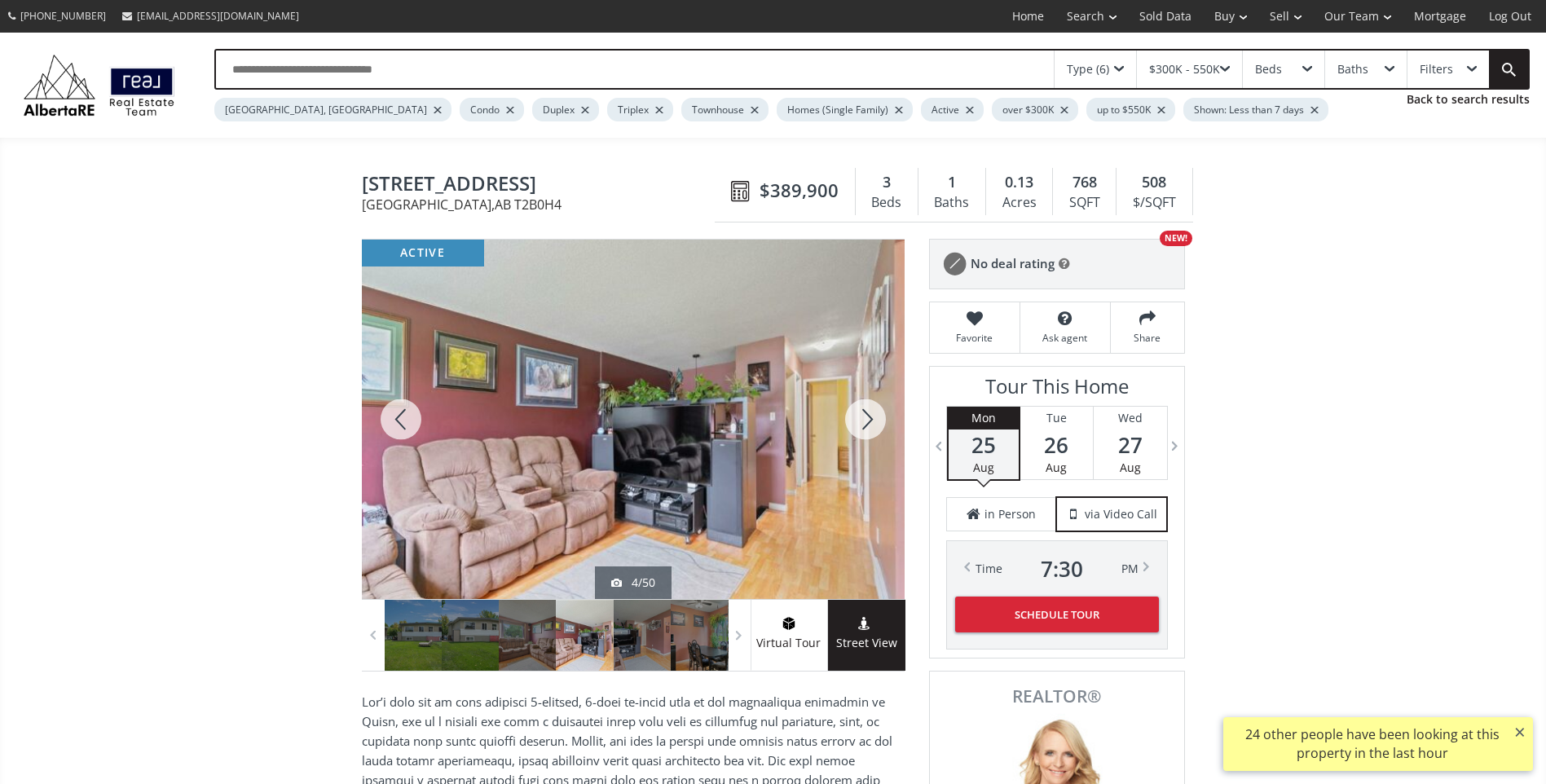
click at [874, 419] on div at bounding box center [865, 419] width 78 height 359
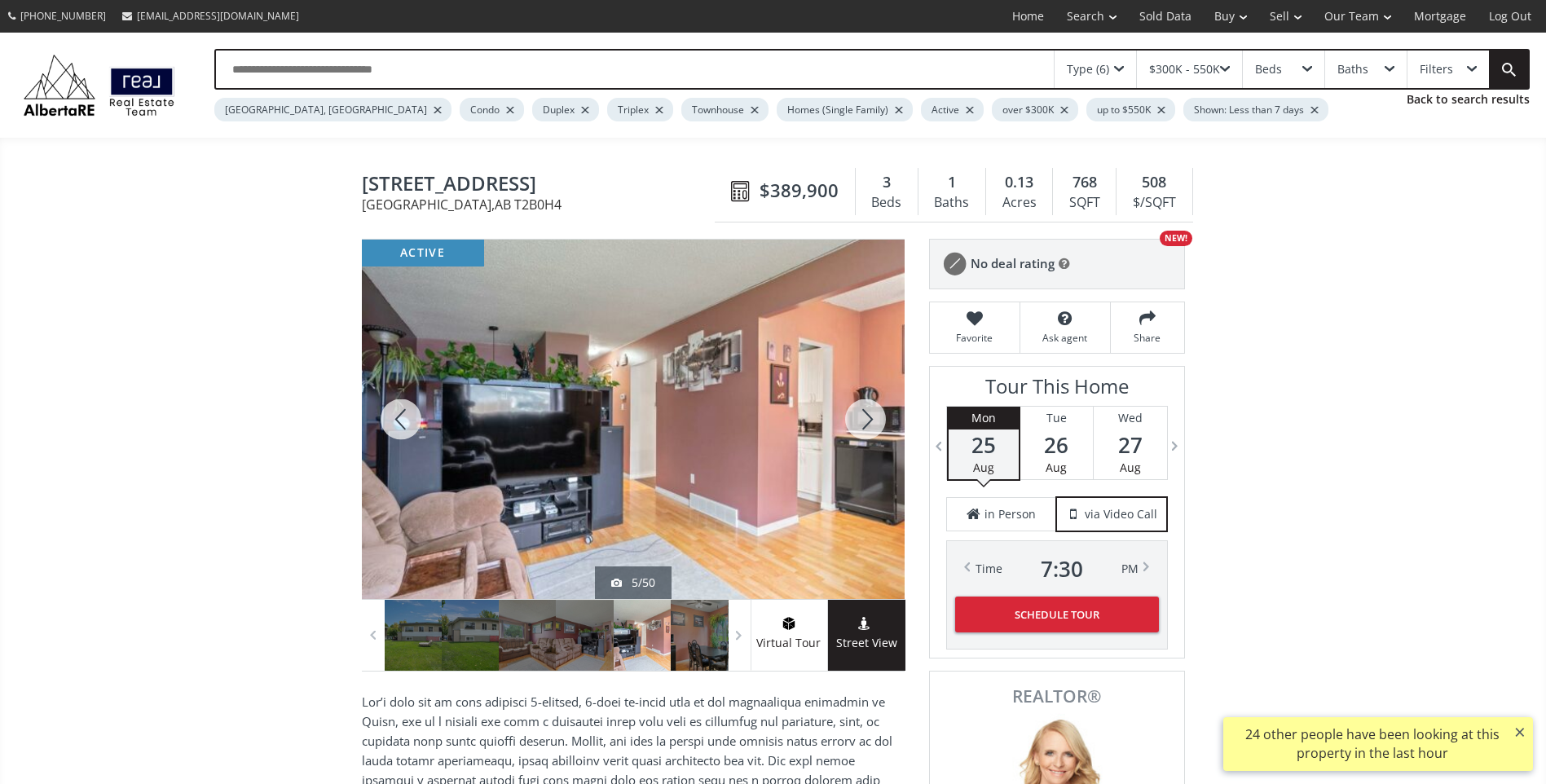
click at [874, 419] on div at bounding box center [865, 419] width 78 height 359
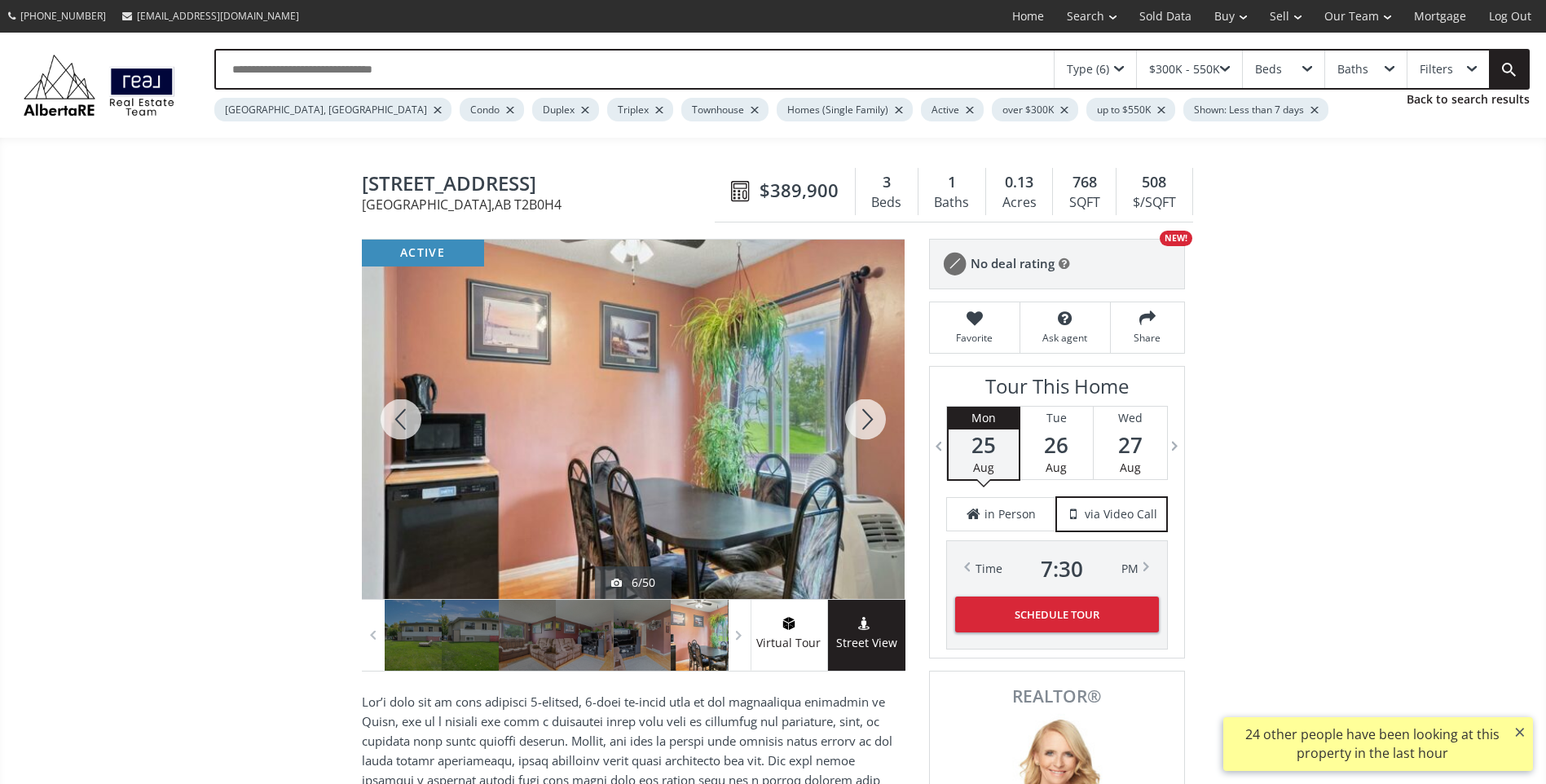
click at [874, 419] on div at bounding box center [865, 419] width 78 height 359
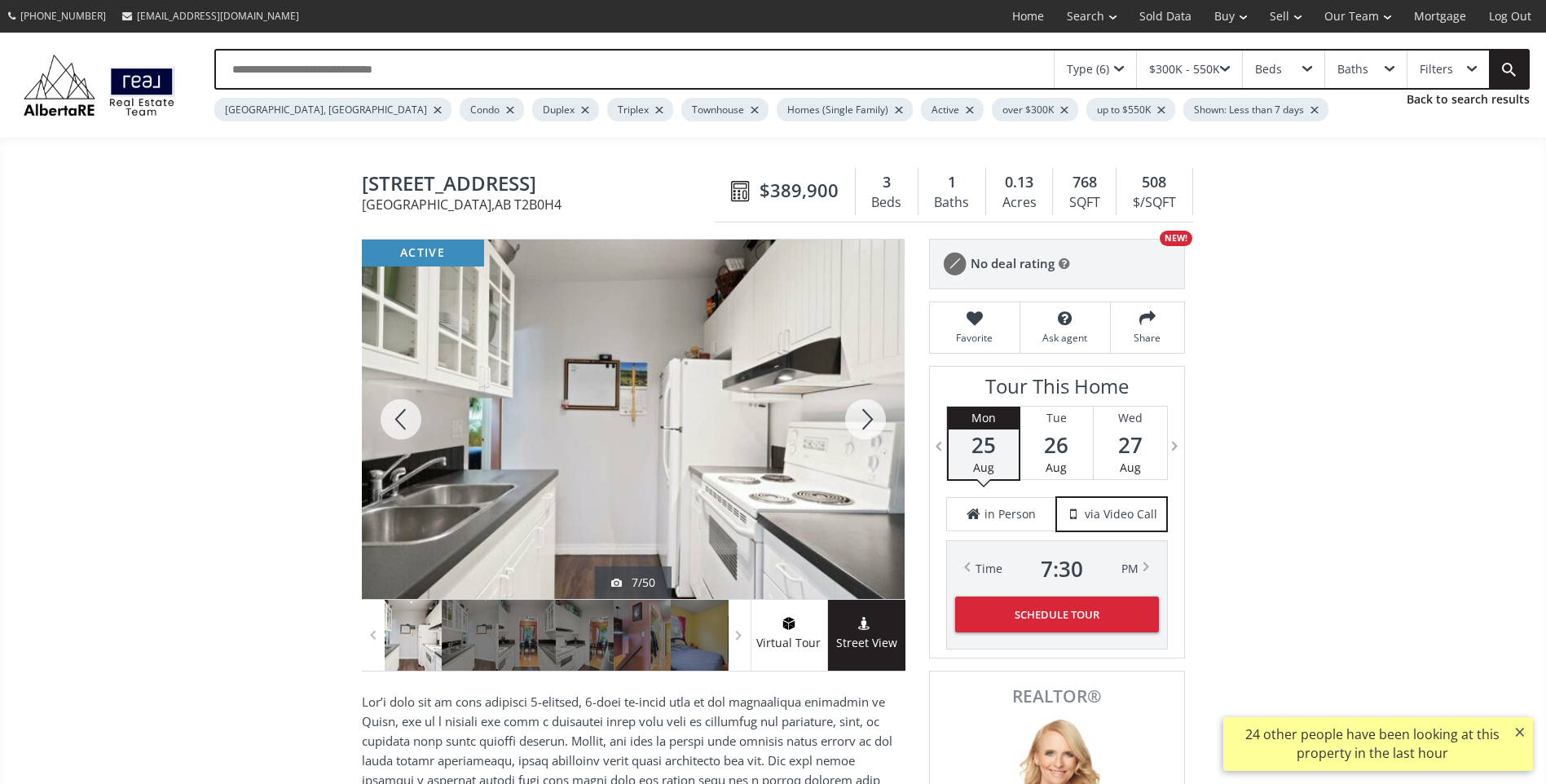
click at [874, 419] on div at bounding box center [865, 419] width 78 height 359
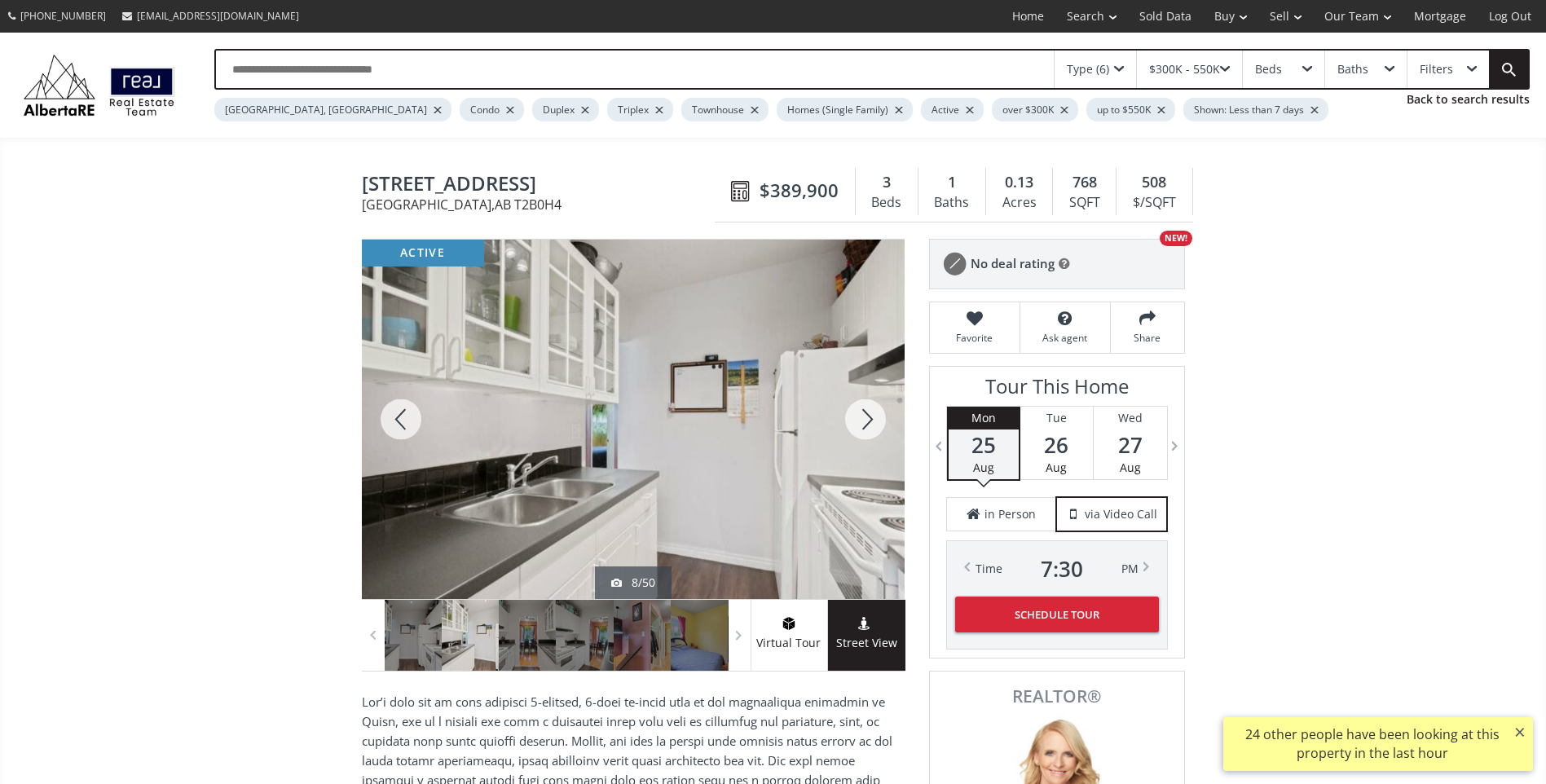
click at [874, 419] on div at bounding box center [865, 419] width 78 height 359
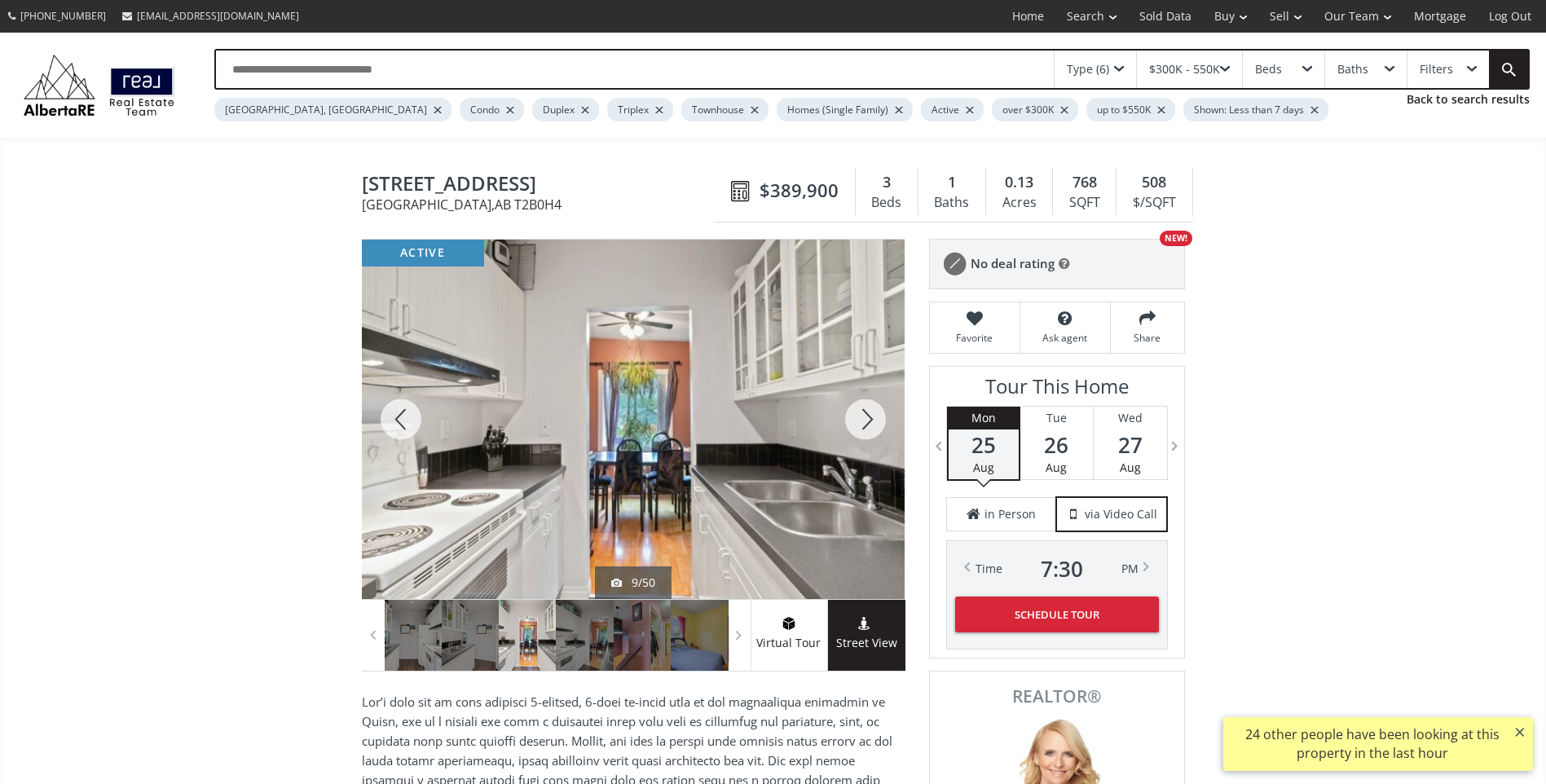
click at [874, 419] on div at bounding box center [865, 419] width 78 height 359
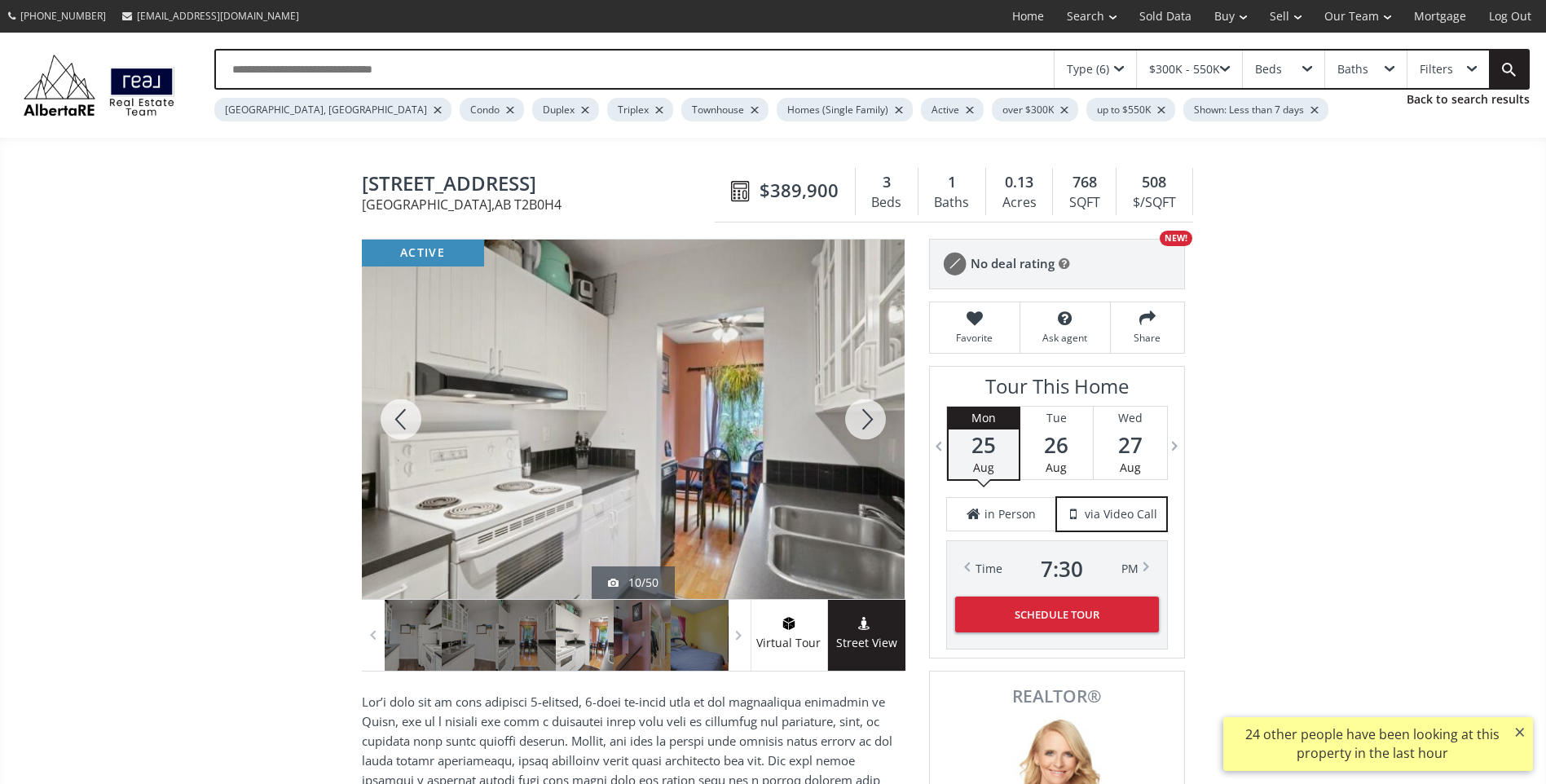
click at [874, 419] on div at bounding box center [865, 419] width 78 height 359
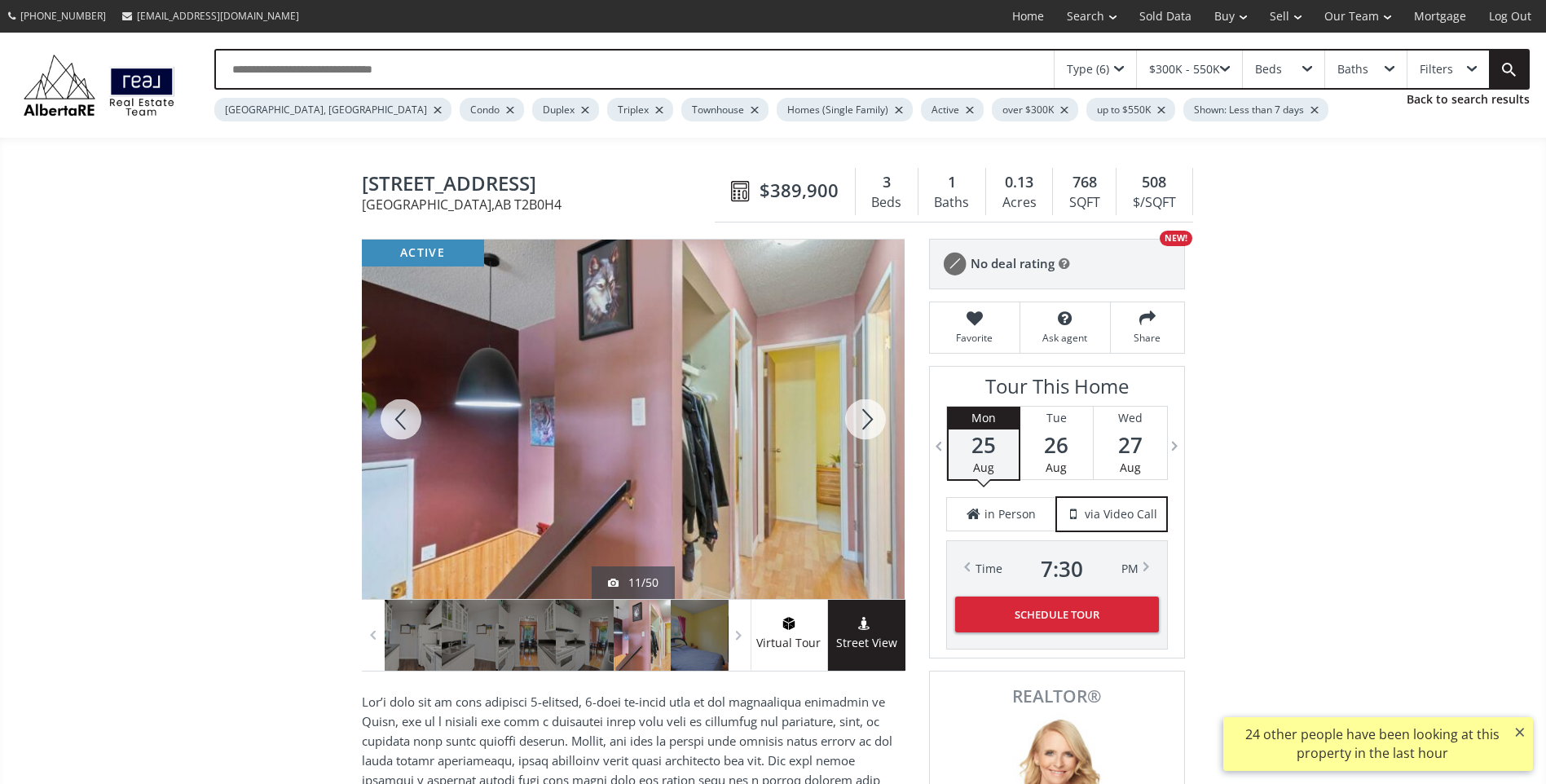
click at [874, 419] on div at bounding box center [865, 419] width 78 height 359
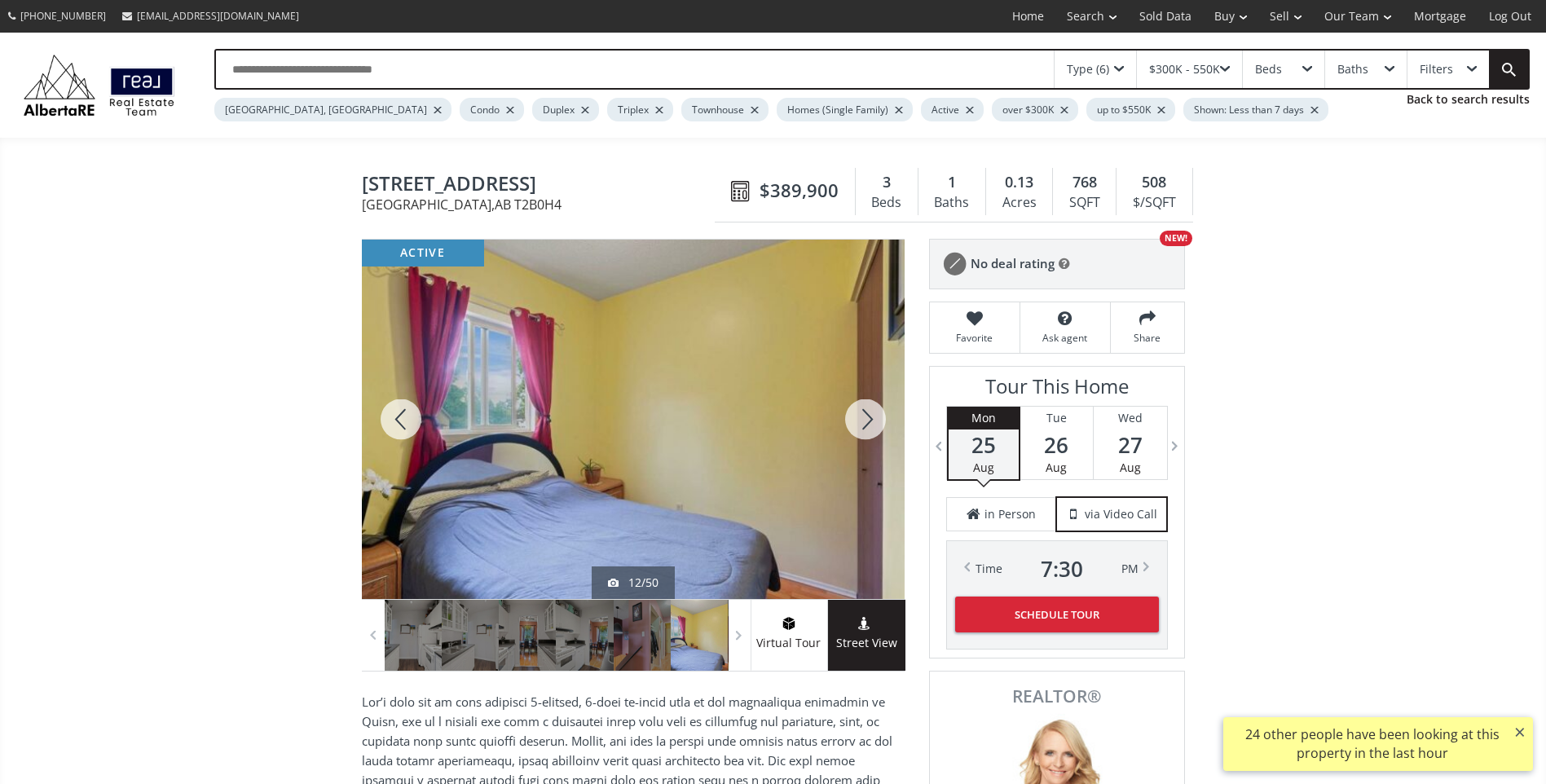
click at [874, 419] on div at bounding box center [865, 419] width 78 height 359
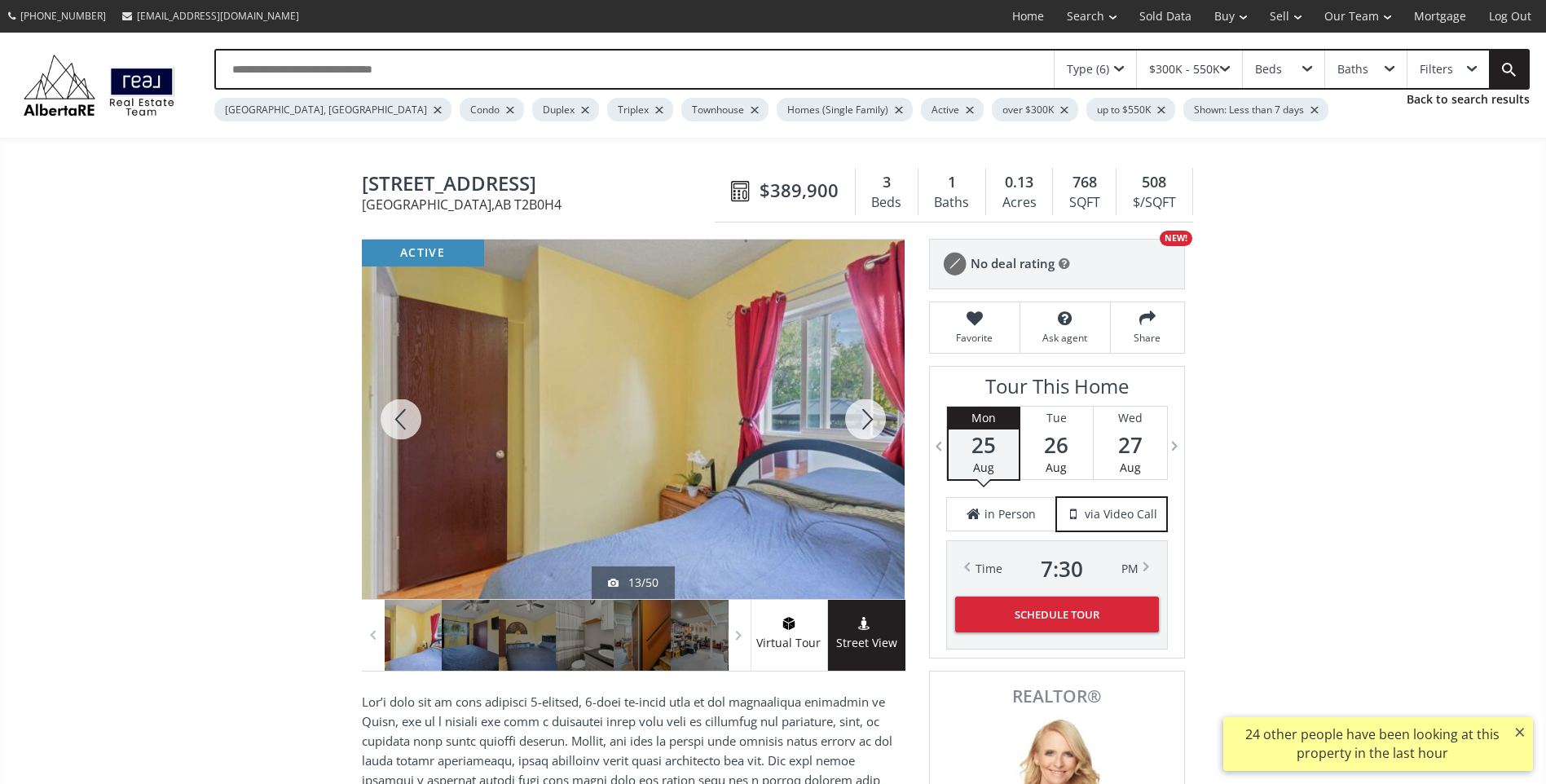
click at [874, 419] on div at bounding box center [865, 419] width 78 height 359
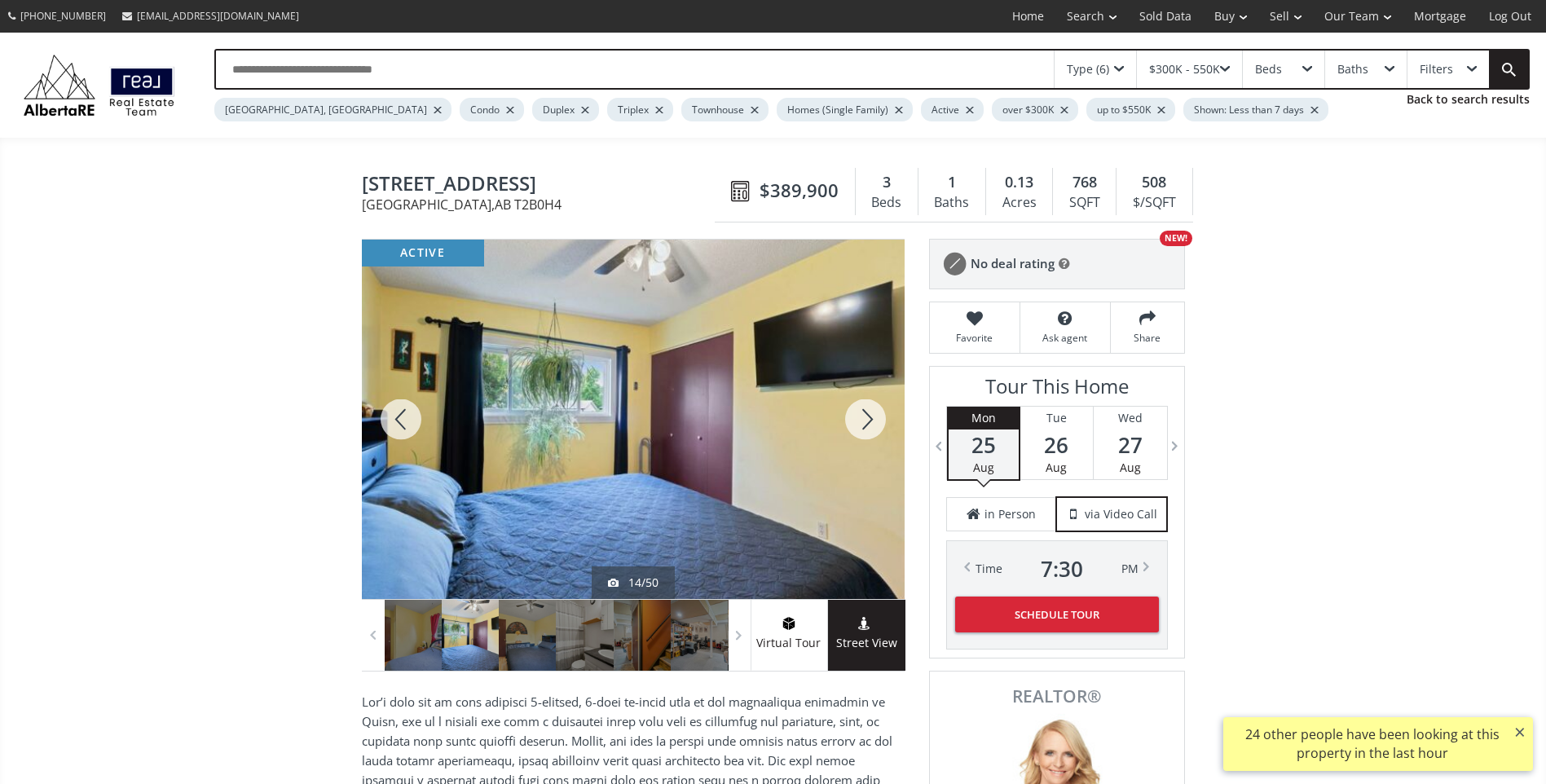
click at [874, 419] on div at bounding box center [865, 419] width 78 height 359
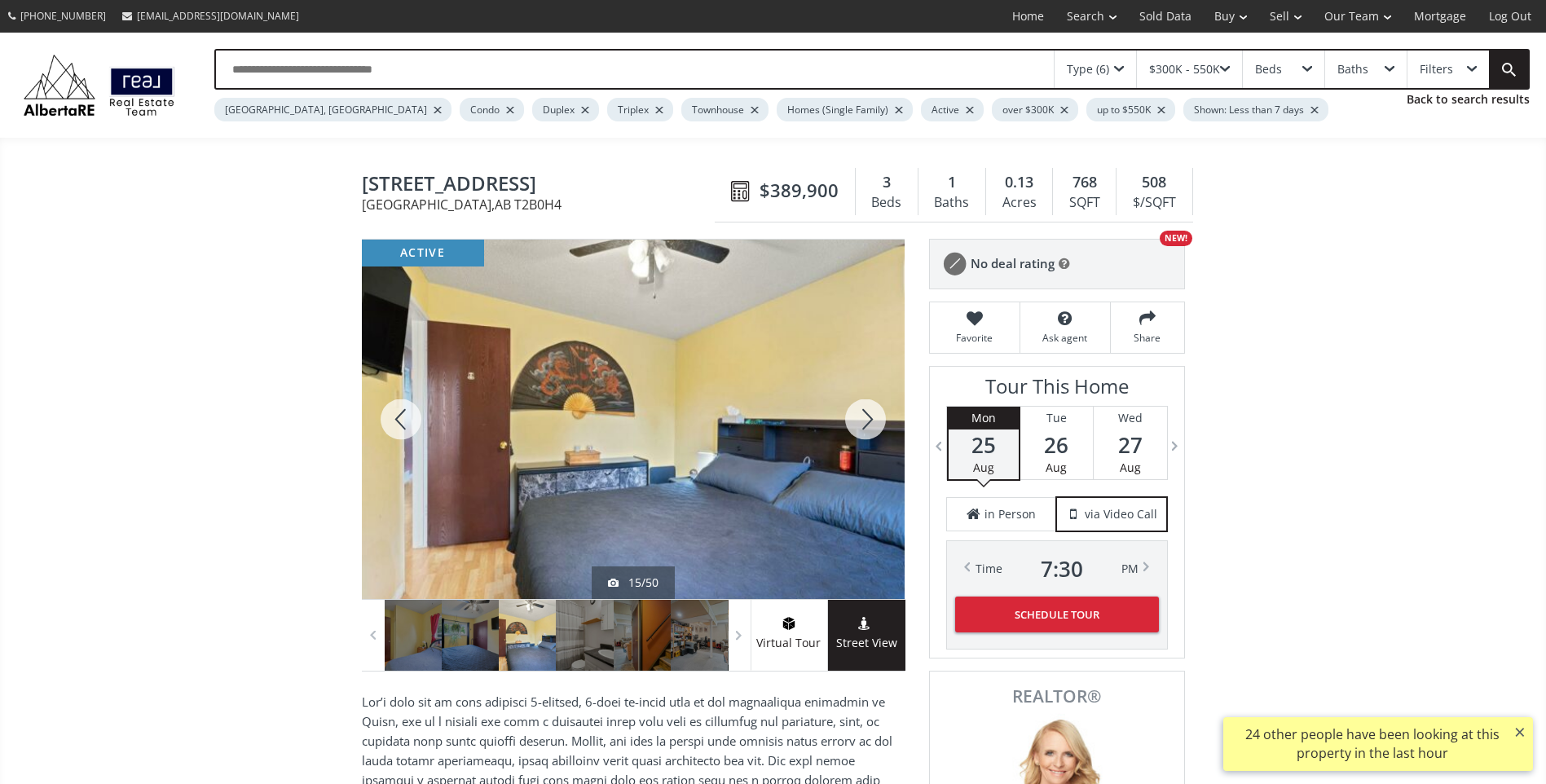
click at [874, 419] on div at bounding box center [865, 419] width 78 height 359
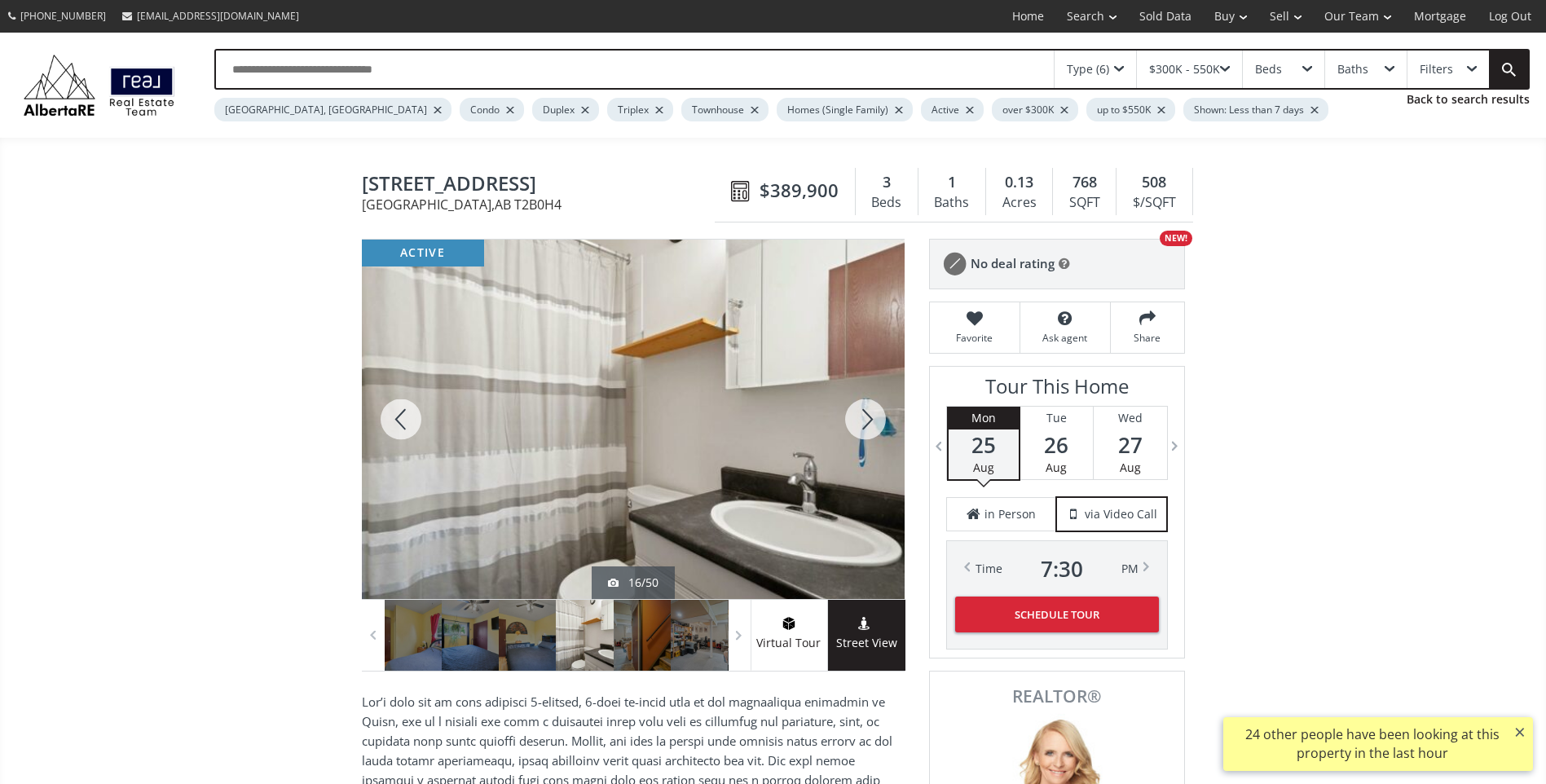
click at [874, 419] on div at bounding box center [865, 419] width 78 height 359
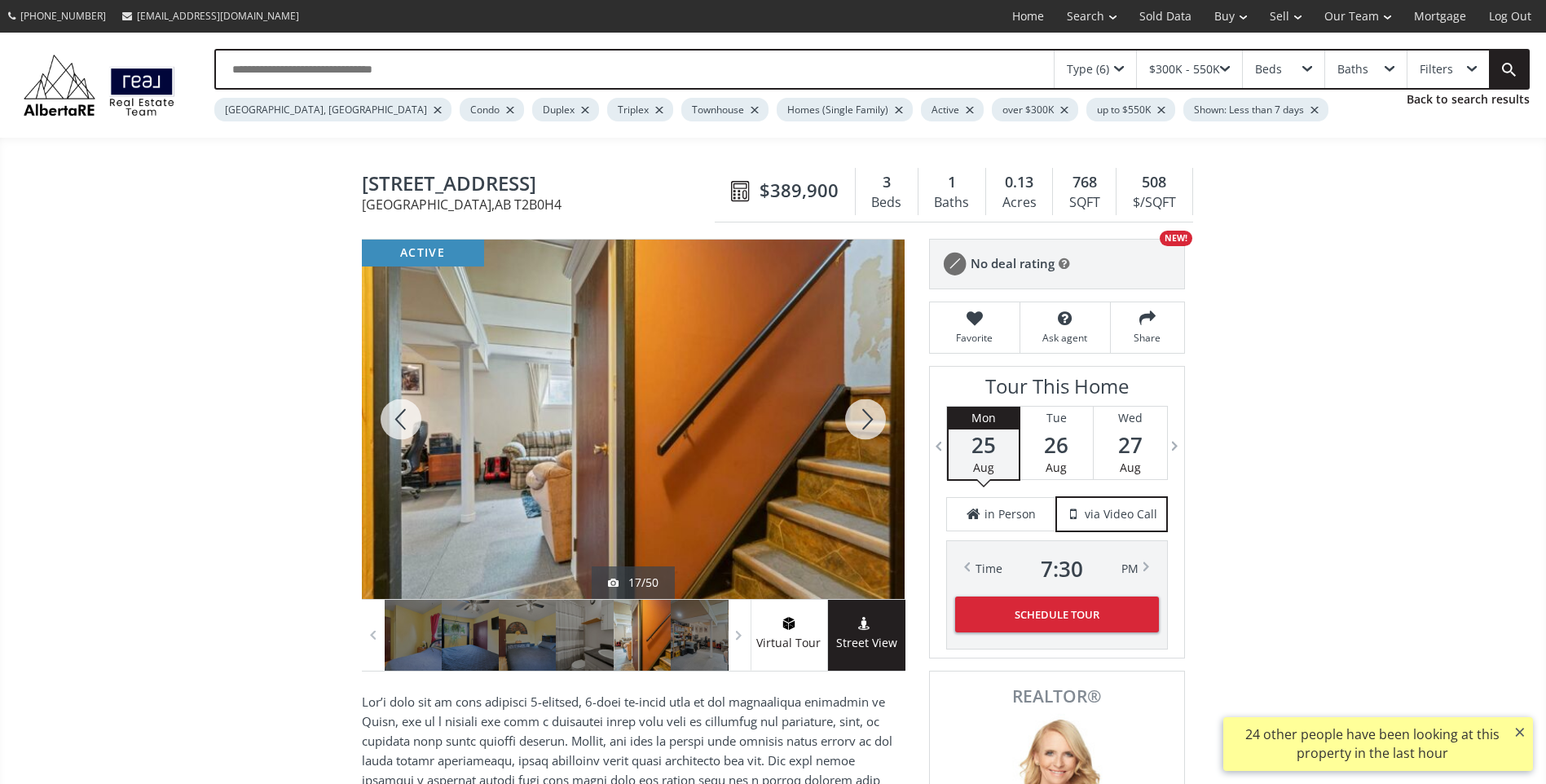
click at [874, 419] on div at bounding box center [865, 419] width 78 height 359
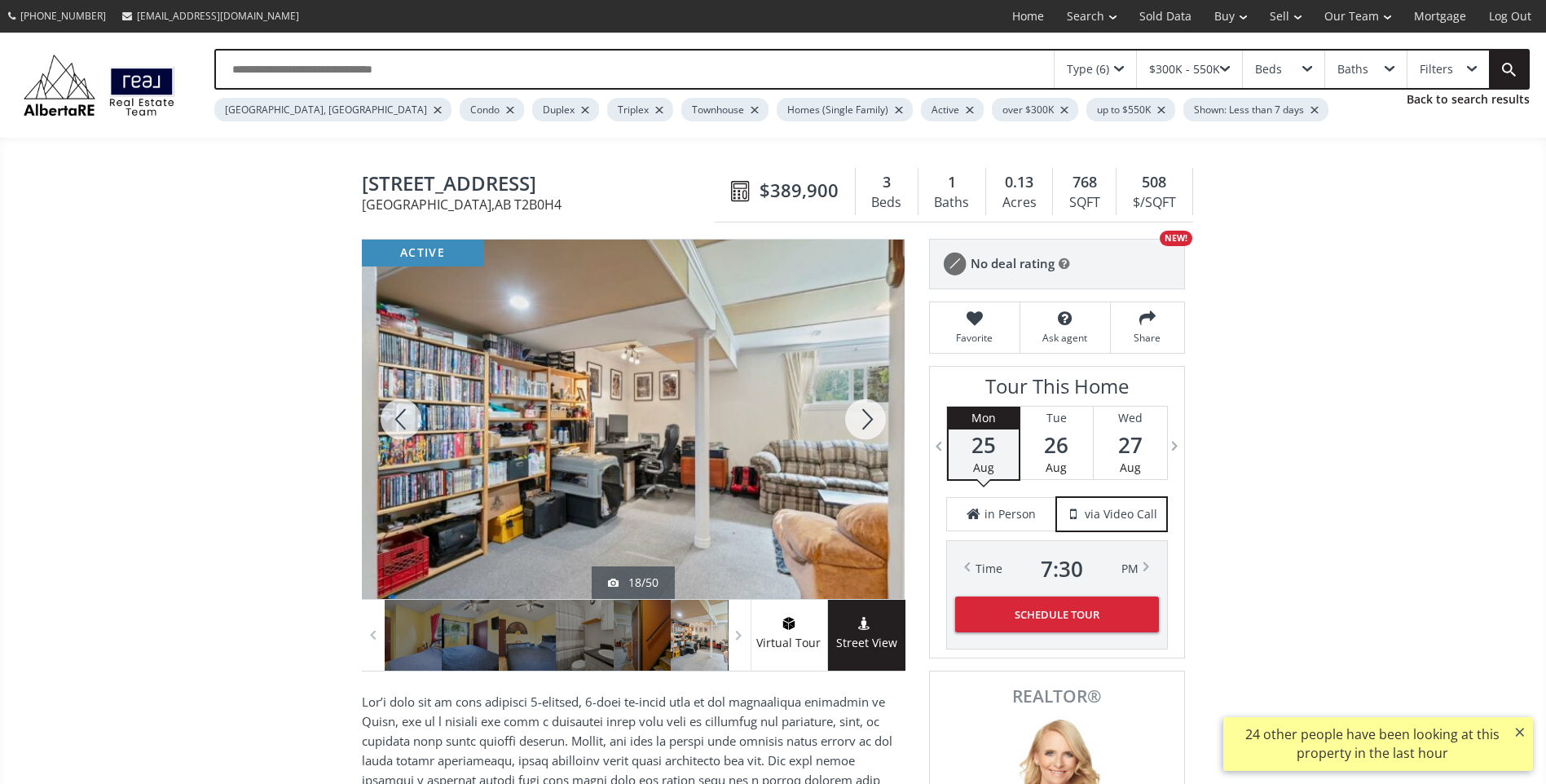
click at [874, 419] on div at bounding box center [865, 419] width 78 height 359
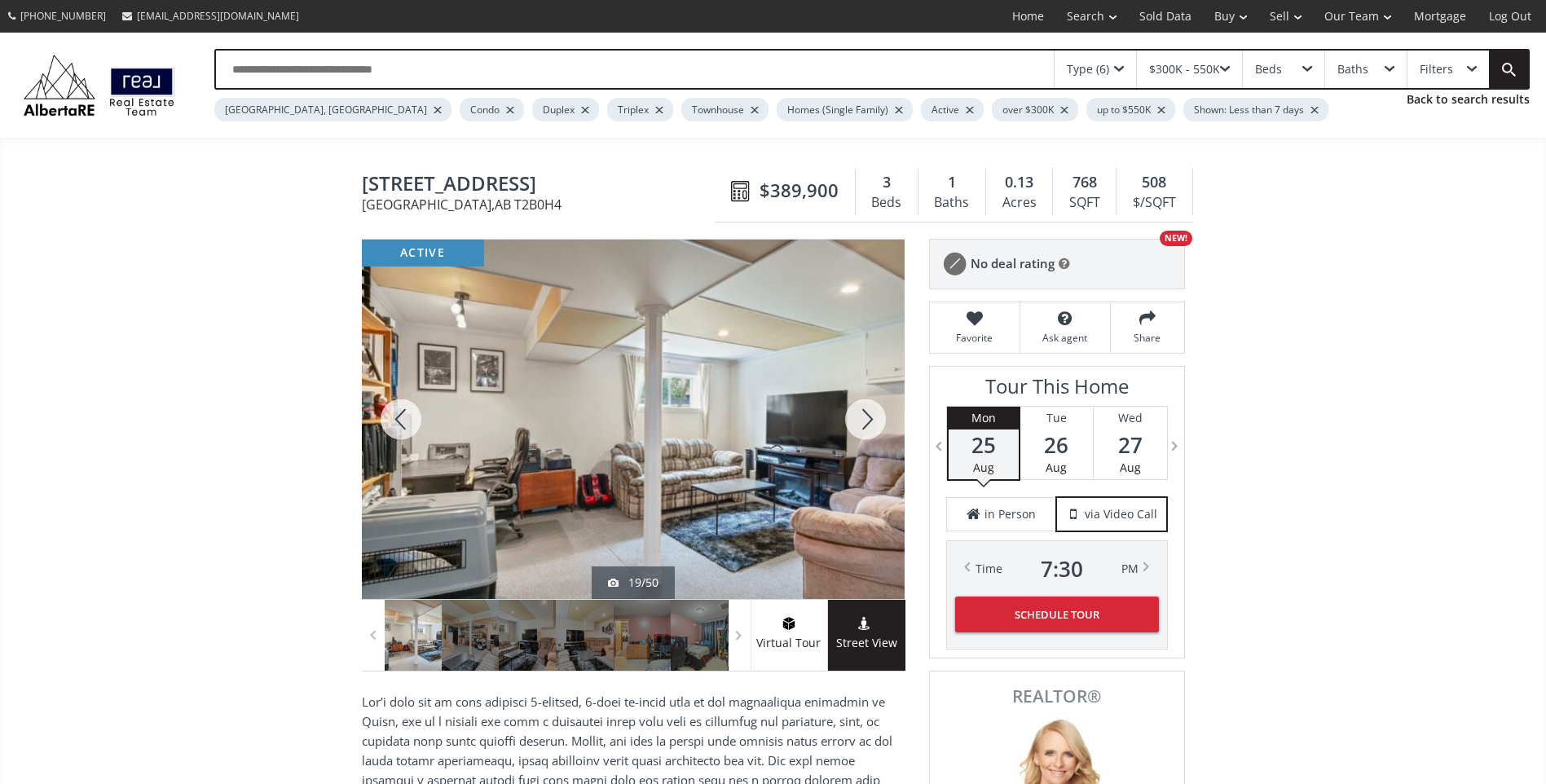
click at [874, 419] on div at bounding box center [865, 419] width 78 height 359
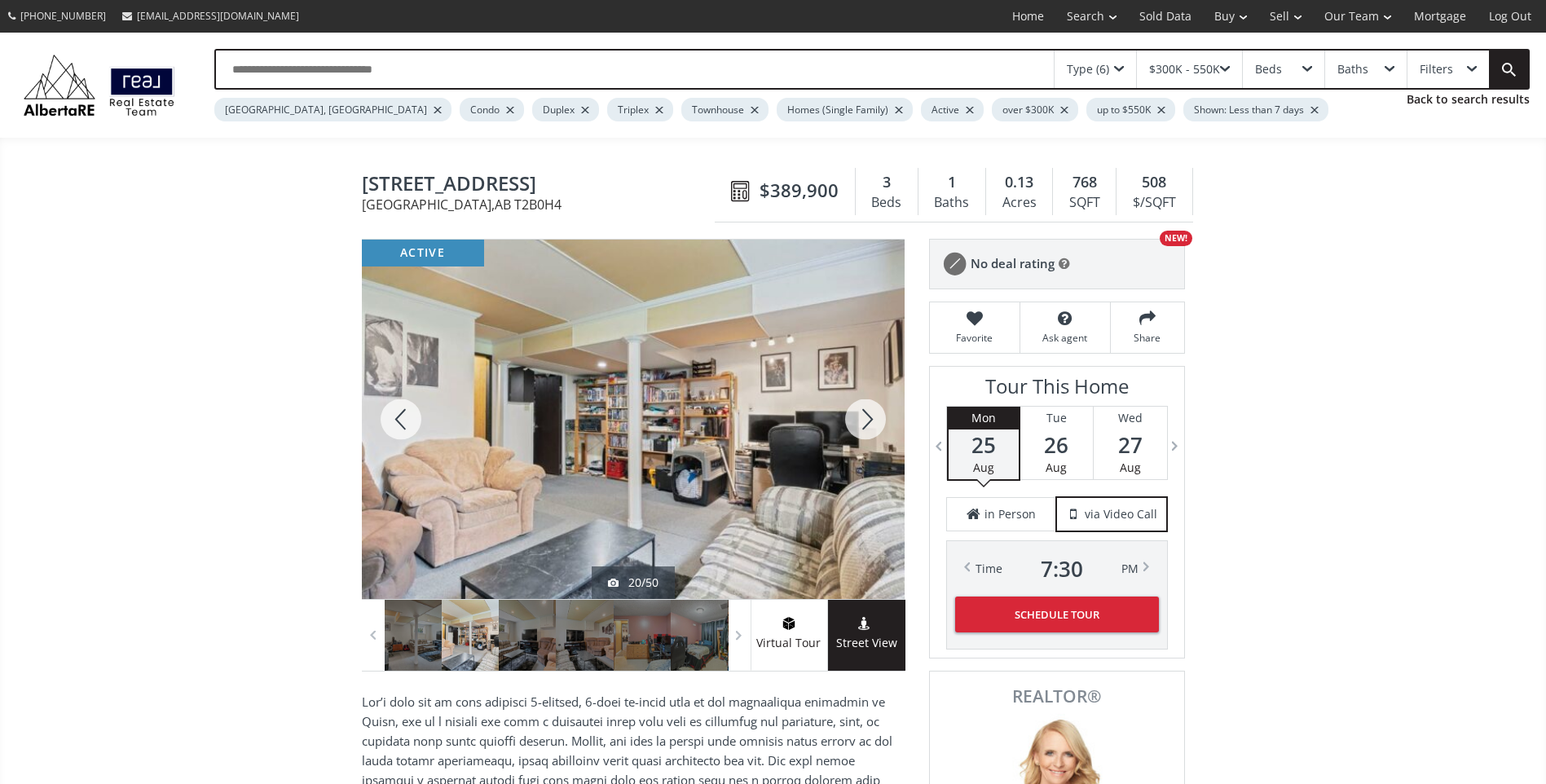
click at [874, 419] on div at bounding box center [865, 419] width 78 height 359
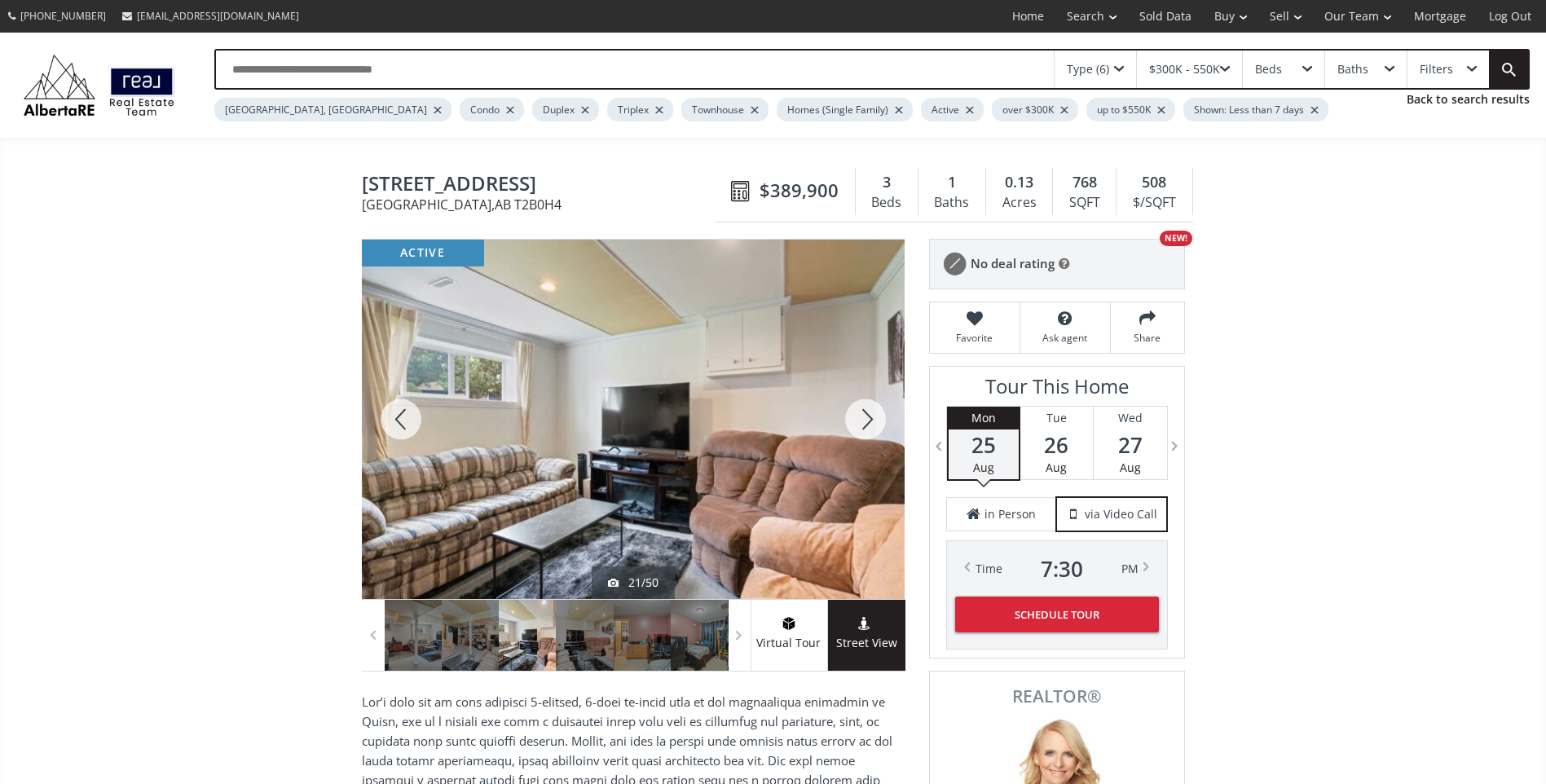
click at [874, 419] on div at bounding box center [865, 419] width 78 height 359
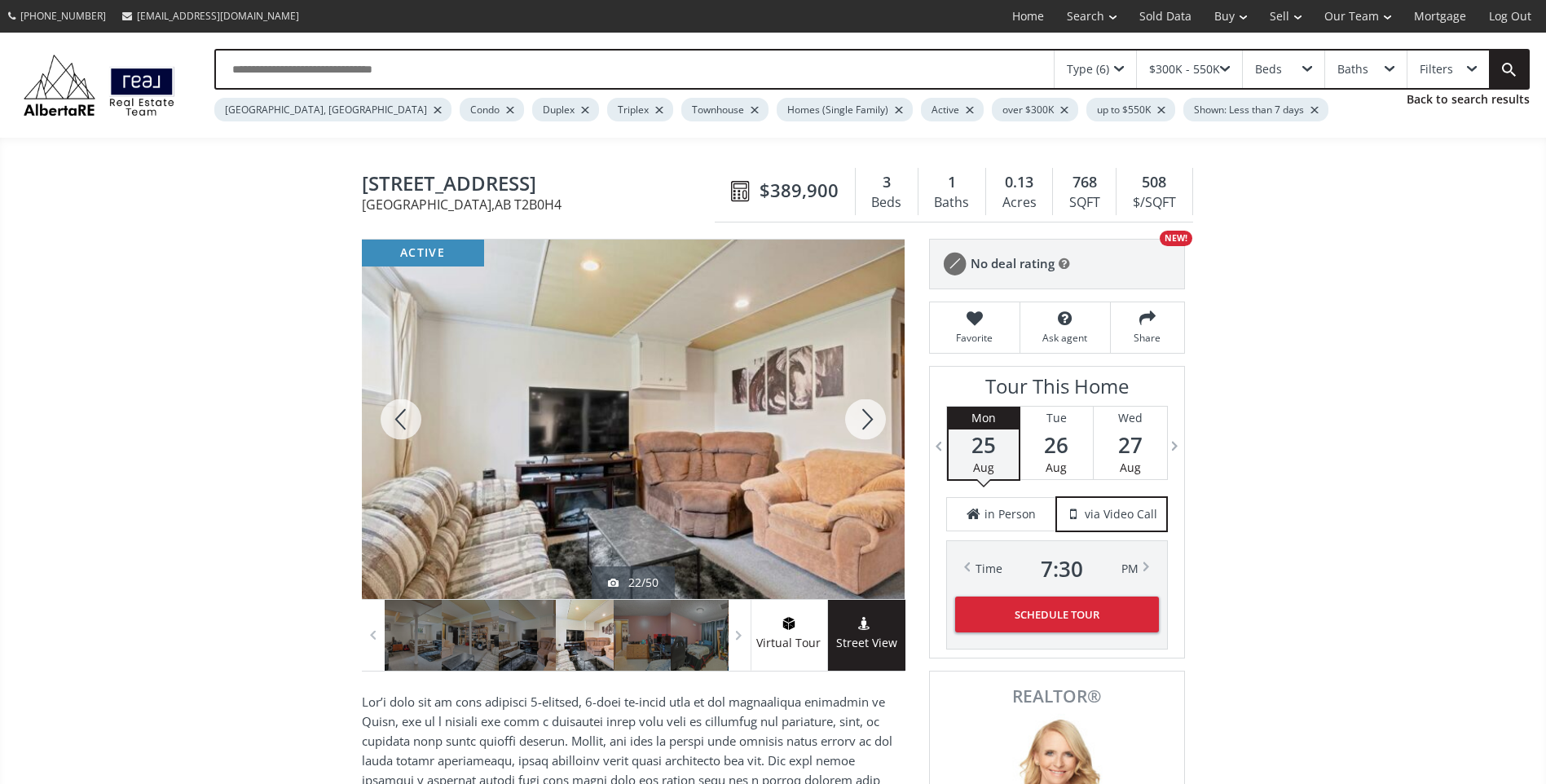
click at [874, 419] on div at bounding box center [865, 419] width 78 height 359
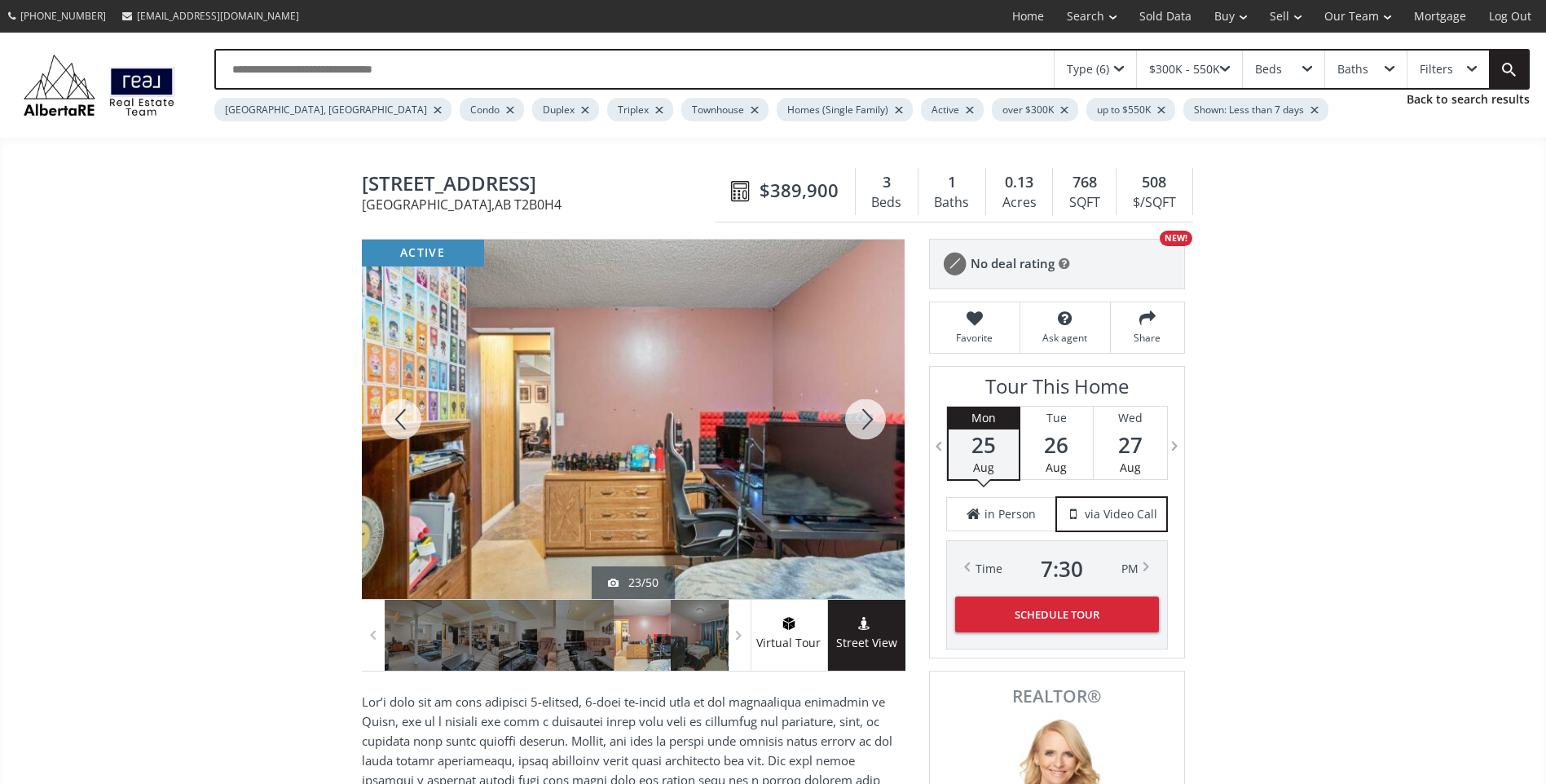
click at [874, 419] on div at bounding box center [865, 419] width 78 height 359
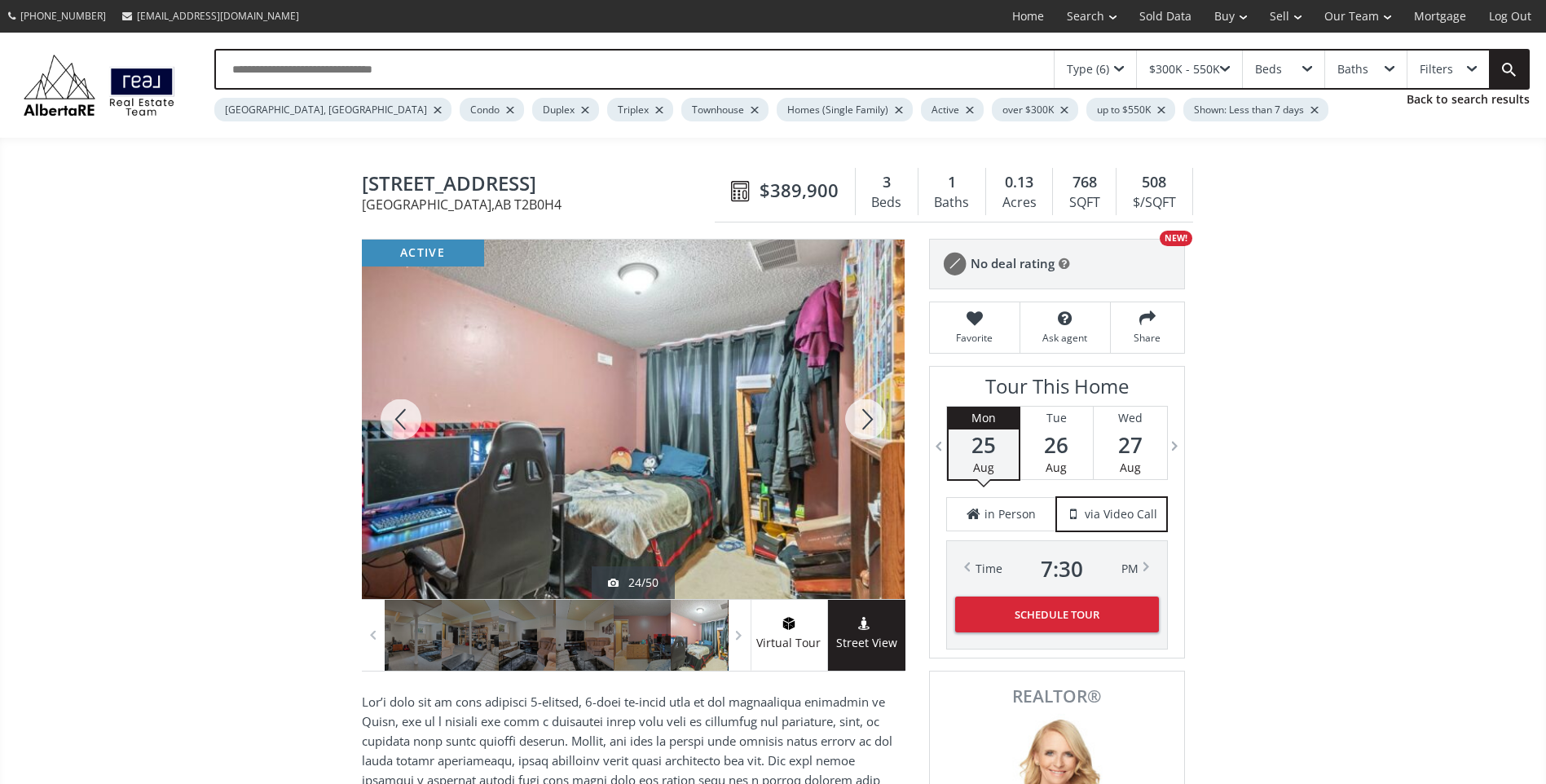
click at [874, 419] on div at bounding box center [865, 419] width 78 height 359
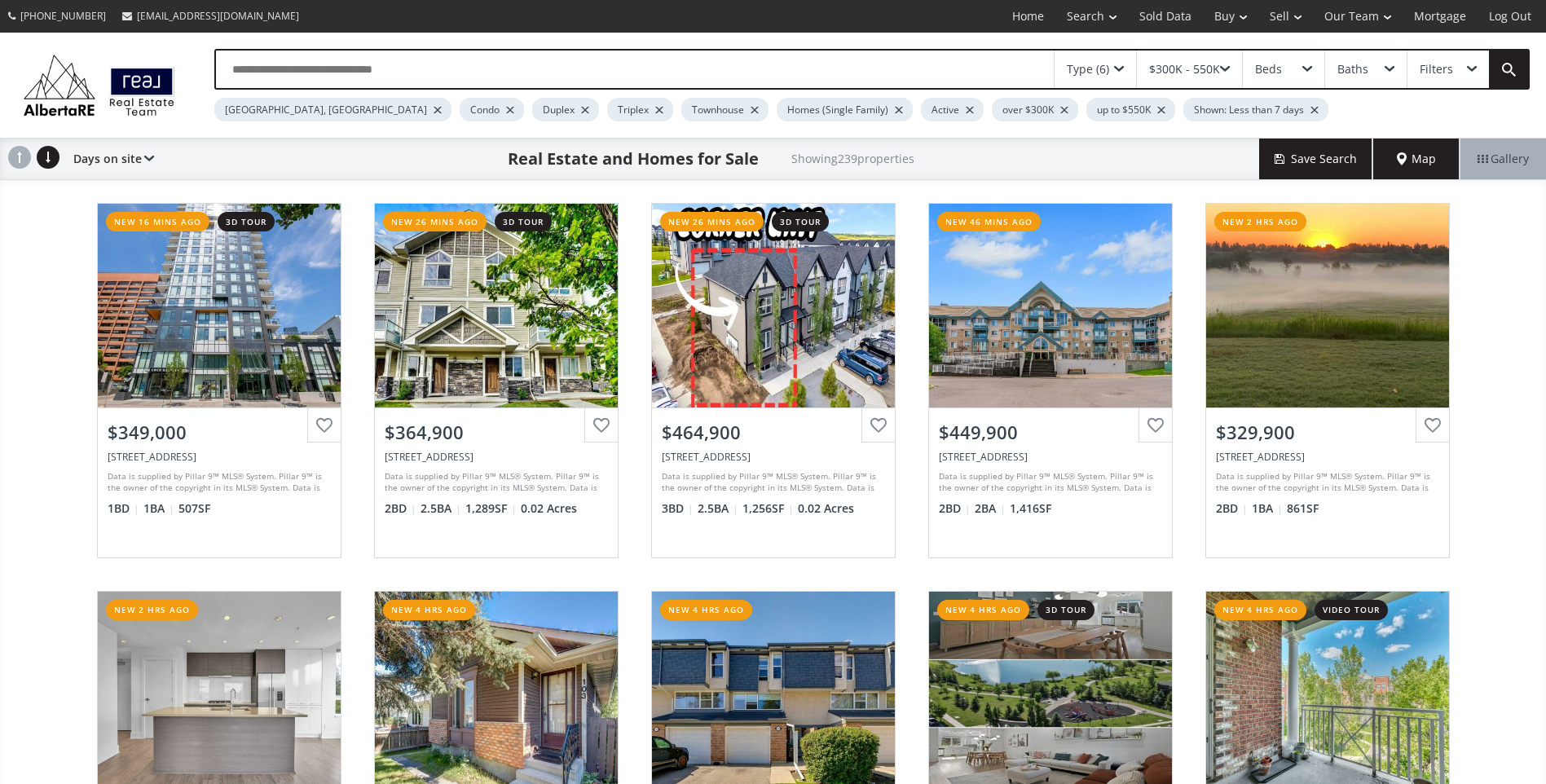
scroll to position [2771, 0]
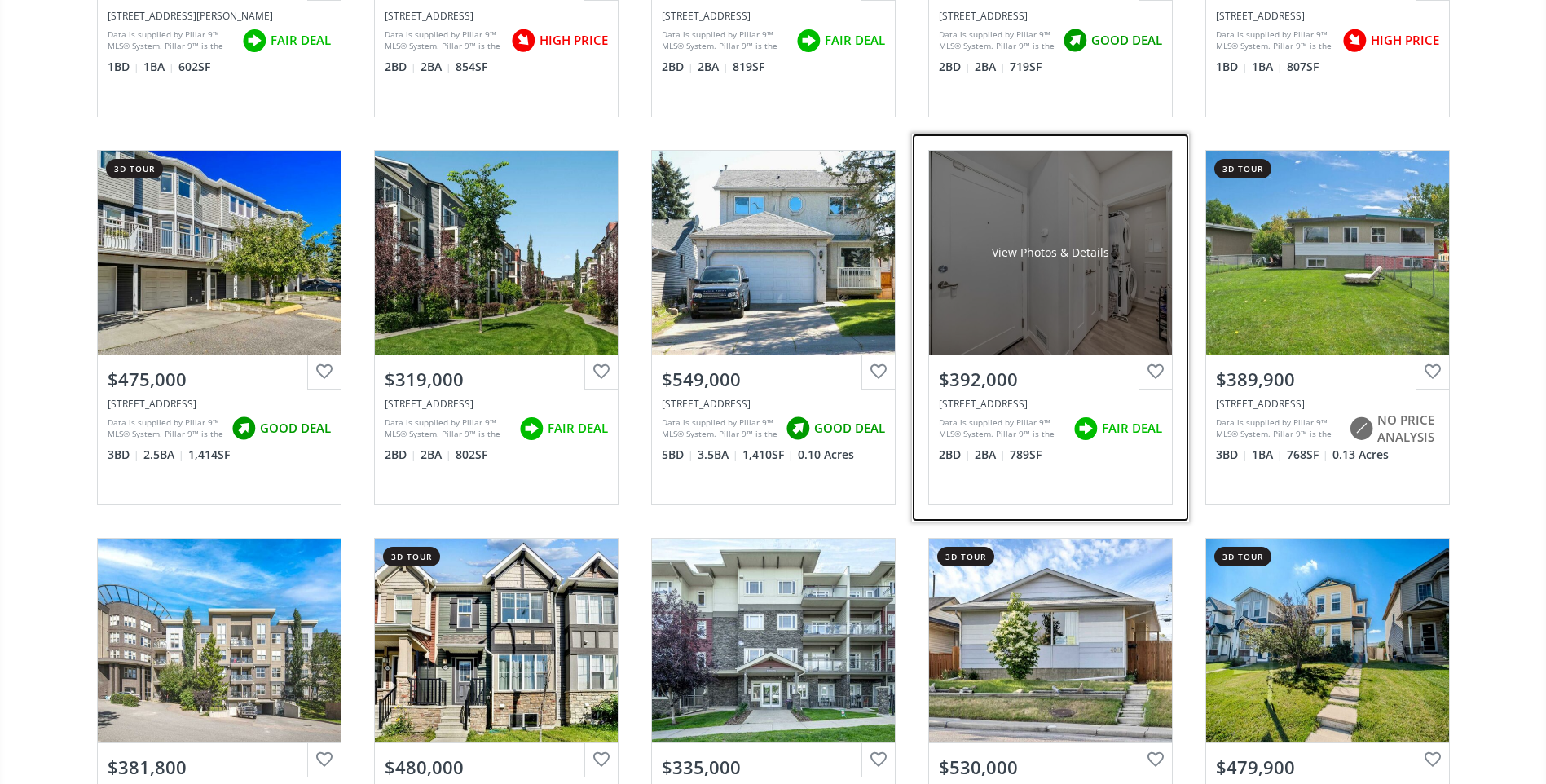
click at [1019, 311] on div "View Photos & Details" at bounding box center [1051, 253] width 243 height 204
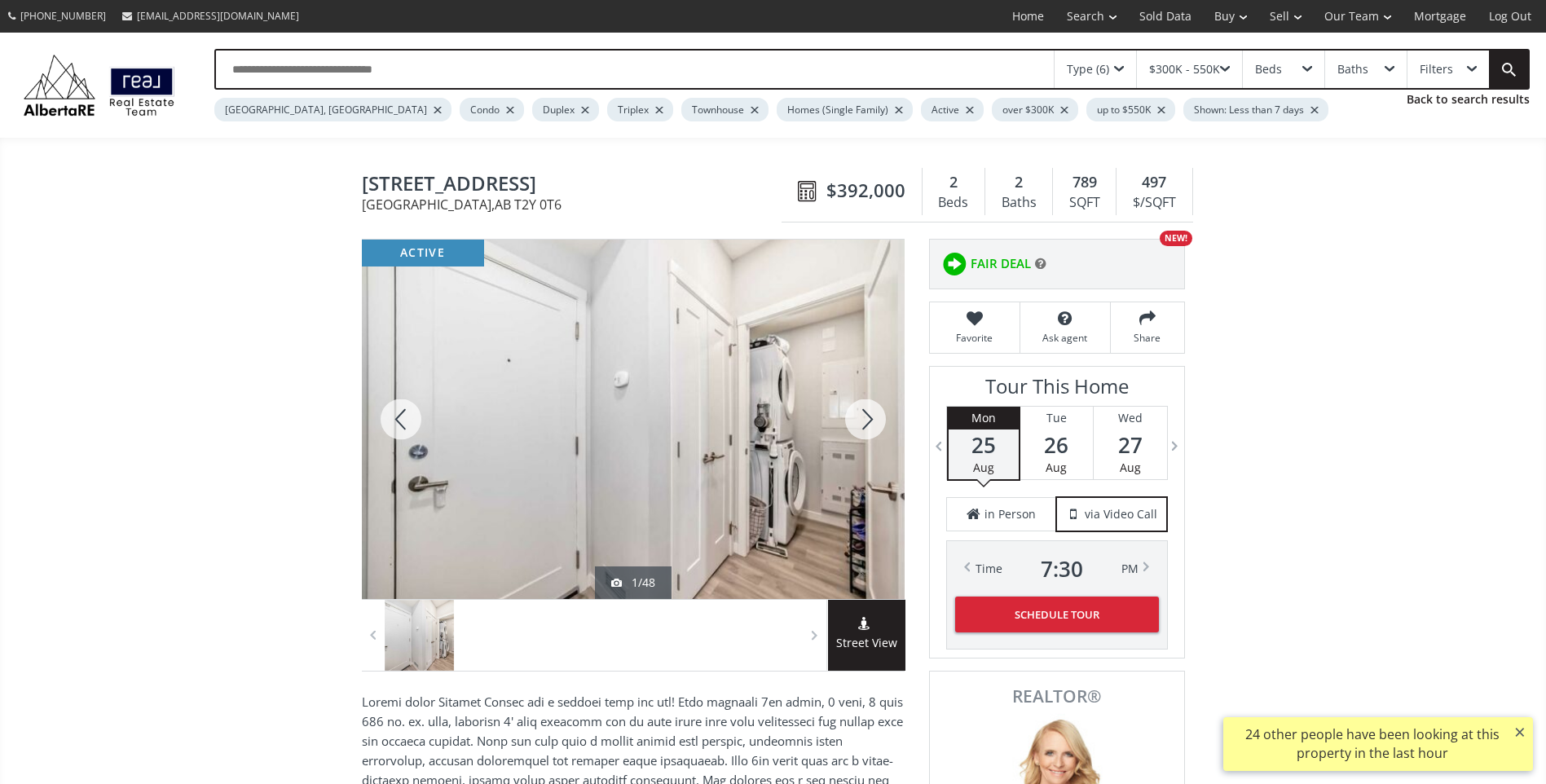
click at [859, 409] on div at bounding box center [865, 419] width 78 height 359
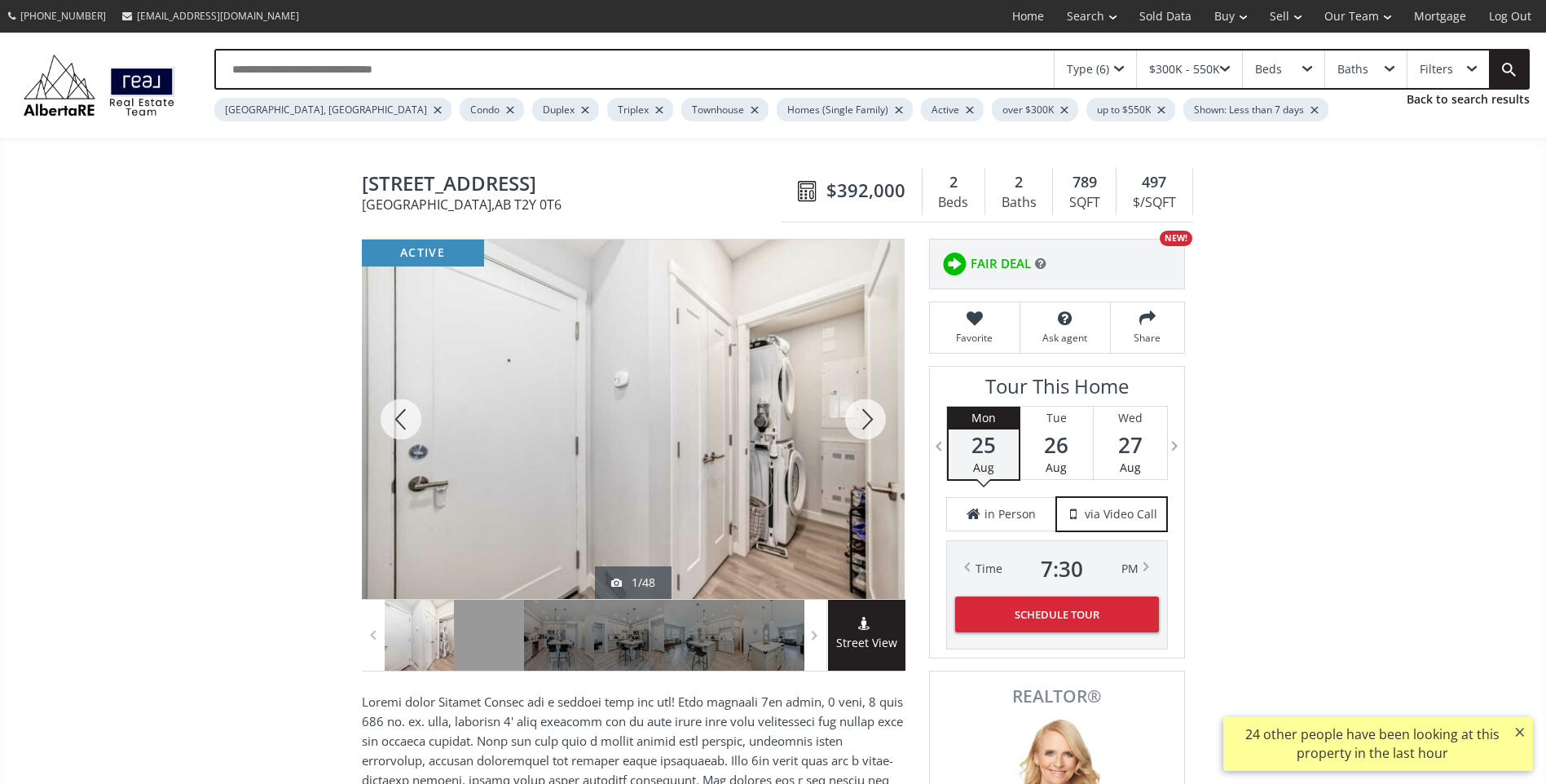
click at [865, 411] on div at bounding box center [865, 419] width 78 height 359
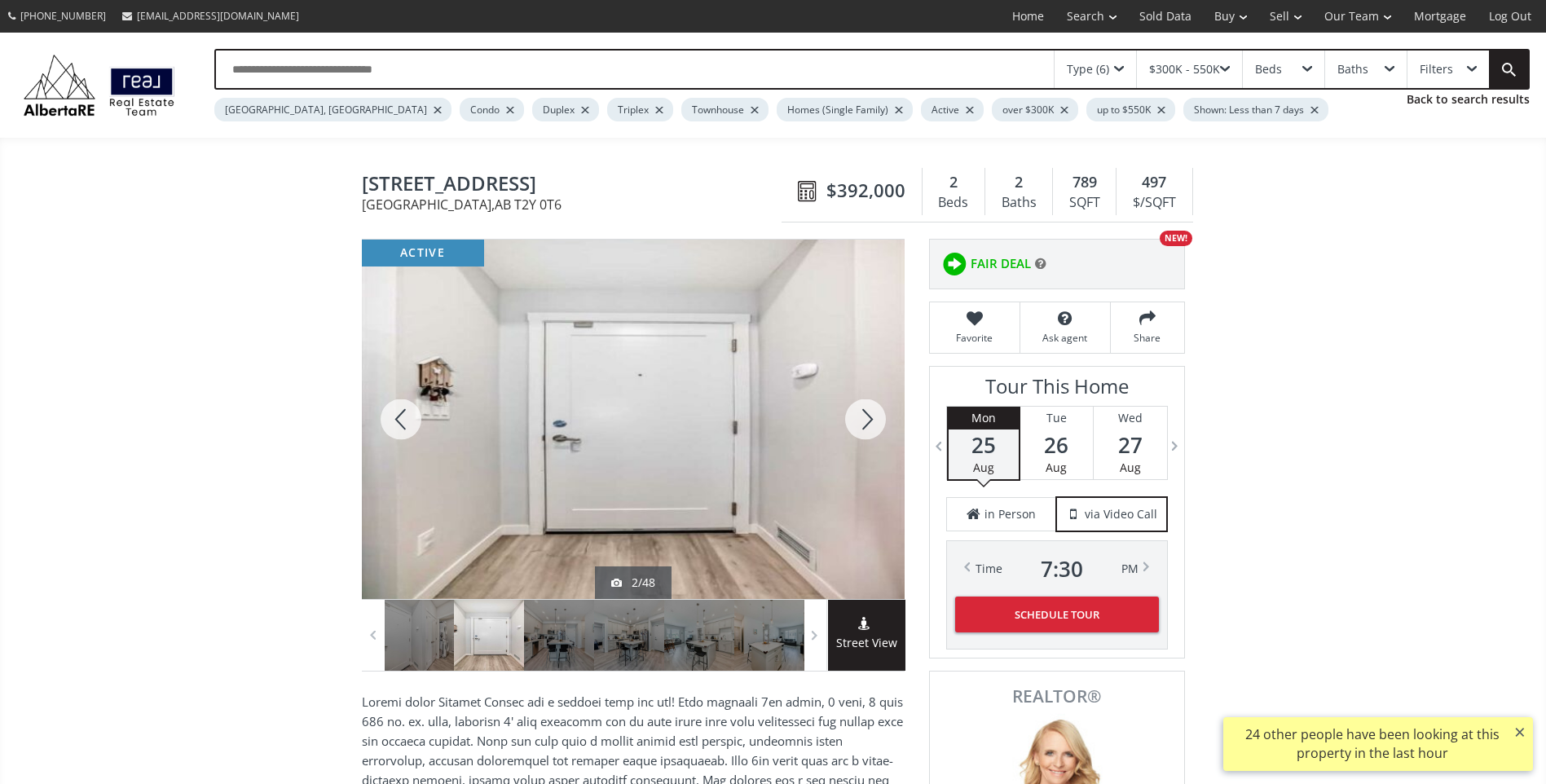
click at [865, 411] on div at bounding box center [865, 419] width 78 height 359
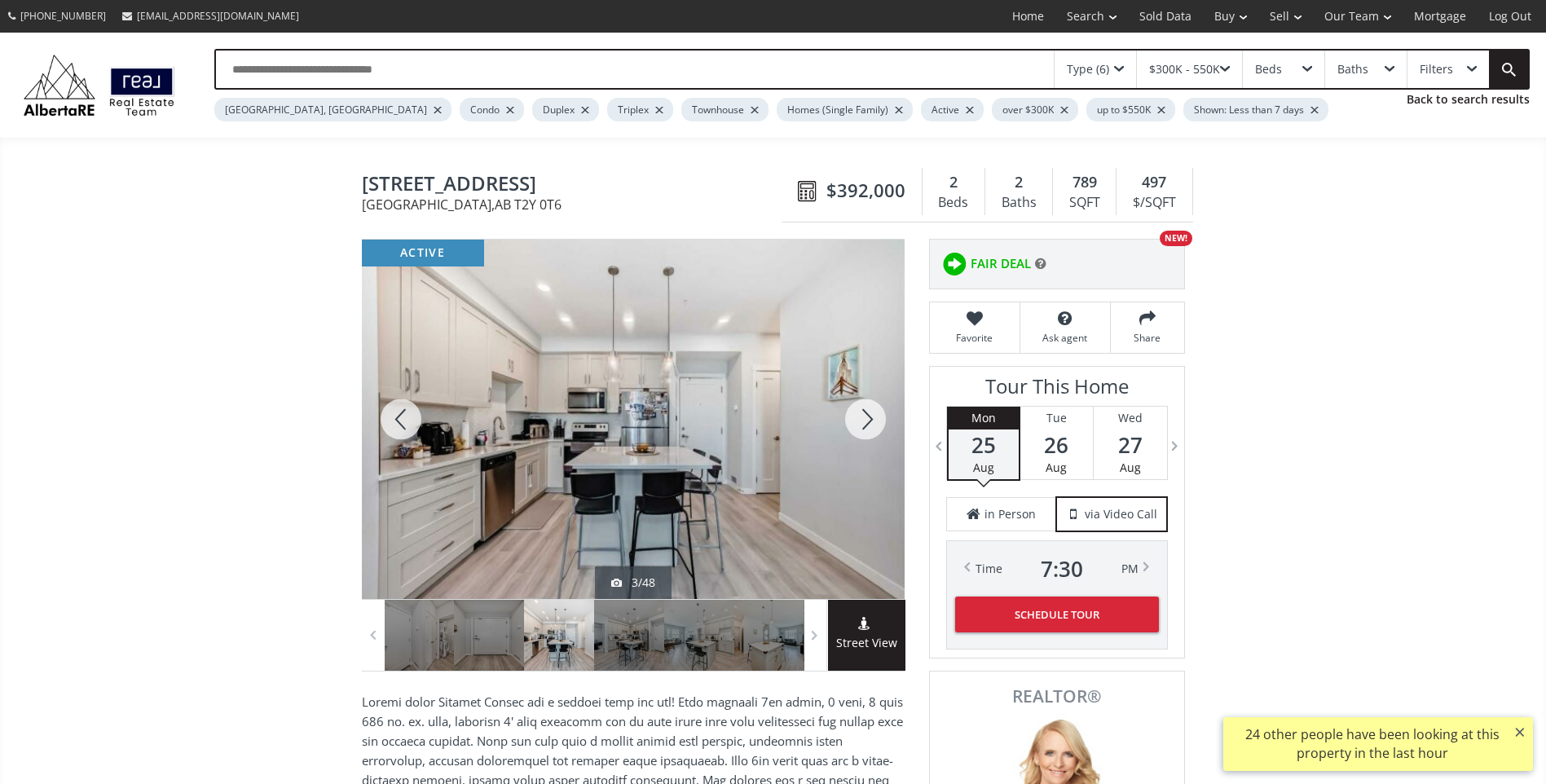
click at [865, 411] on div at bounding box center [865, 419] width 78 height 359
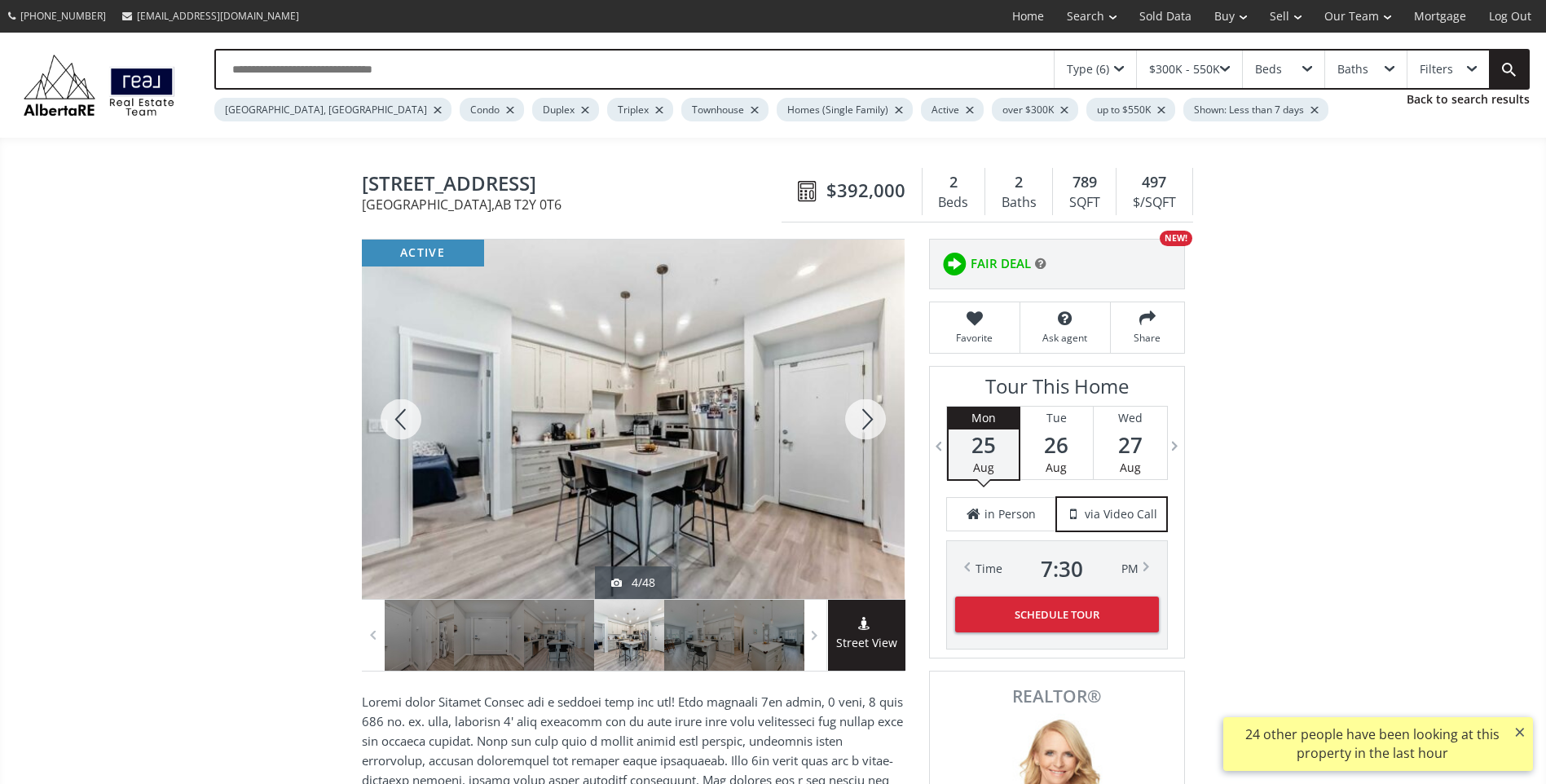
click at [865, 411] on div at bounding box center [865, 419] width 78 height 359
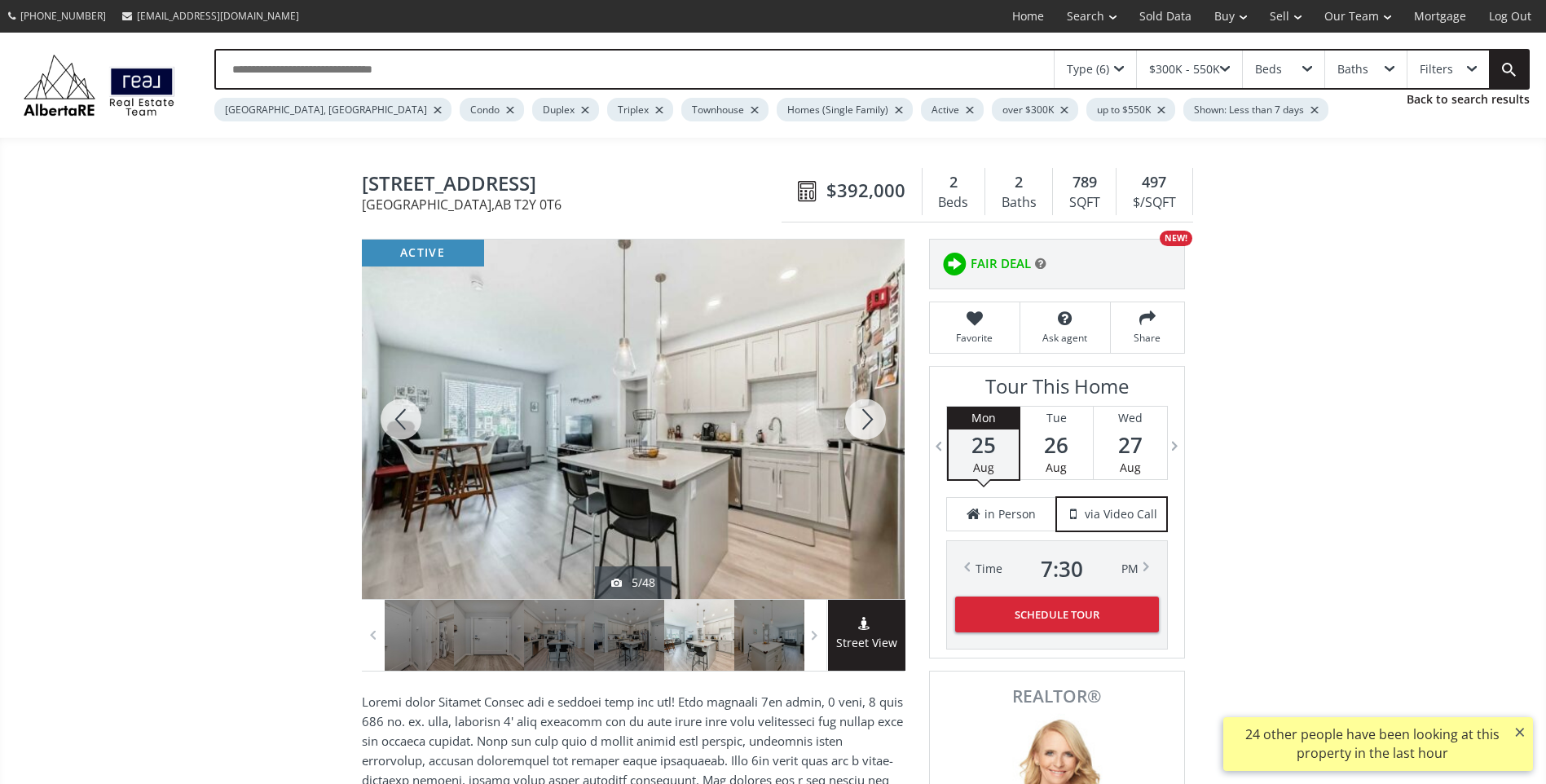
click at [865, 411] on div at bounding box center [865, 419] width 78 height 359
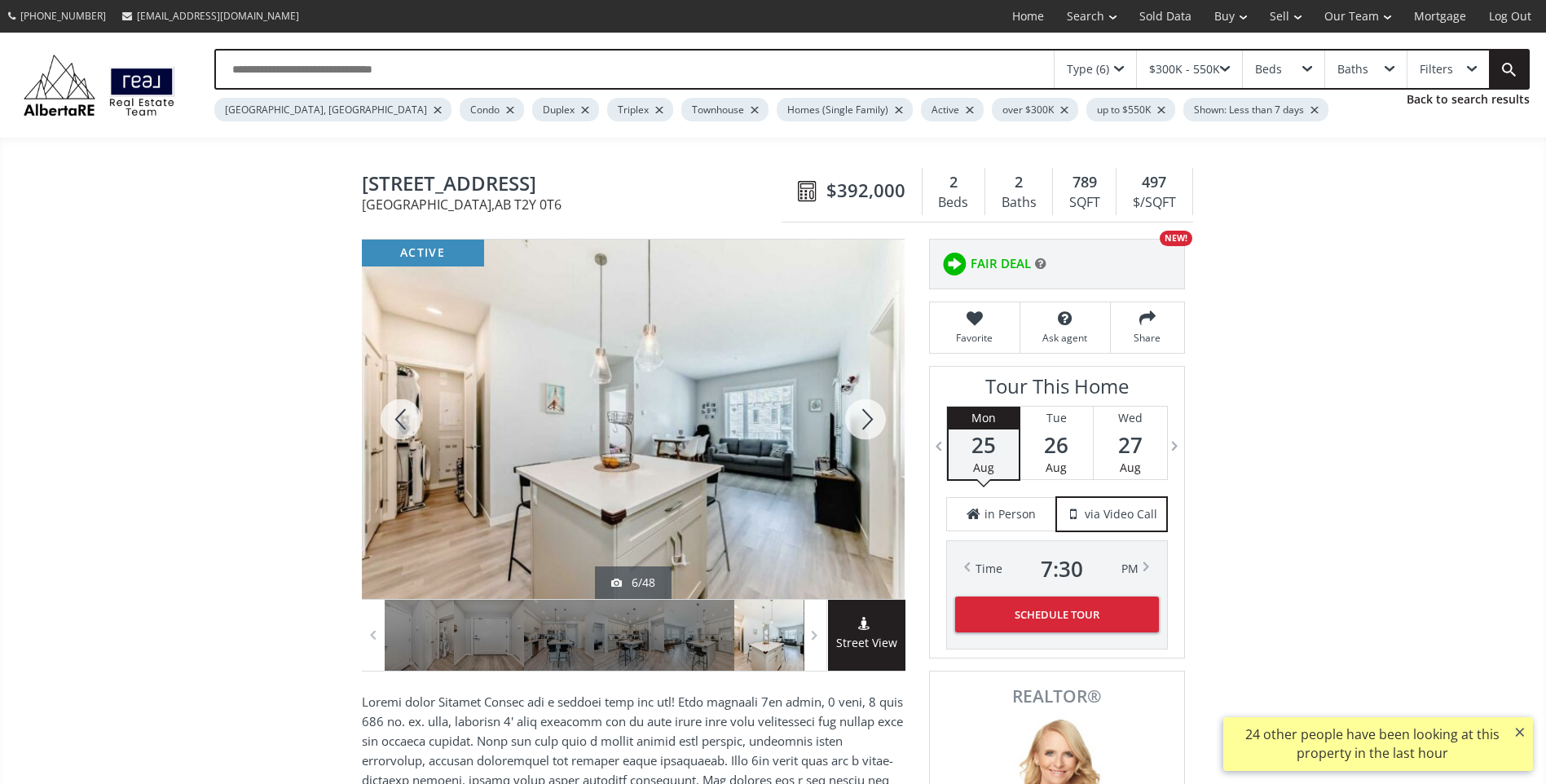
click at [865, 411] on div at bounding box center [865, 419] width 78 height 359
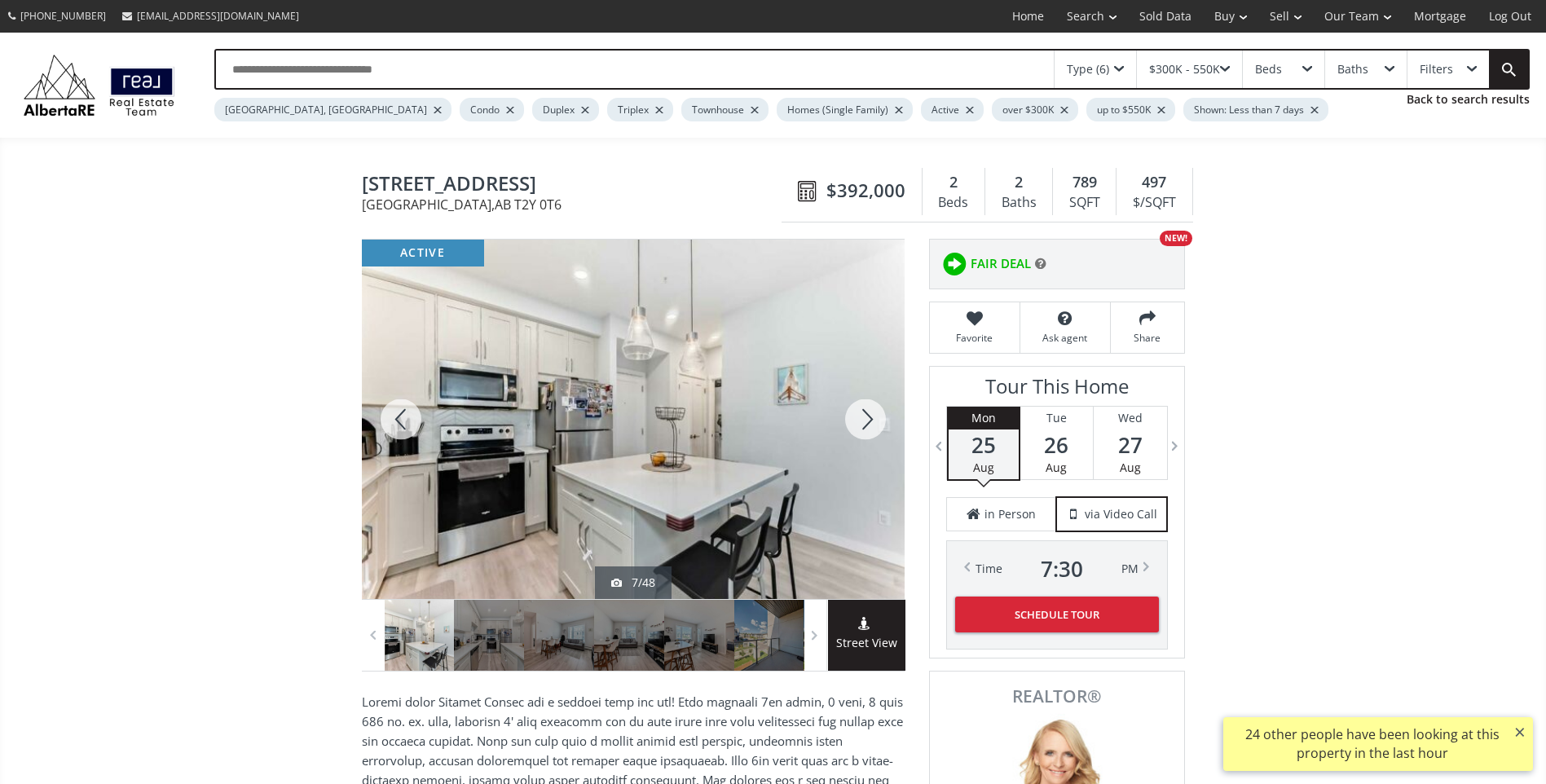
click at [865, 411] on div at bounding box center [865, 419] width 78 height 359
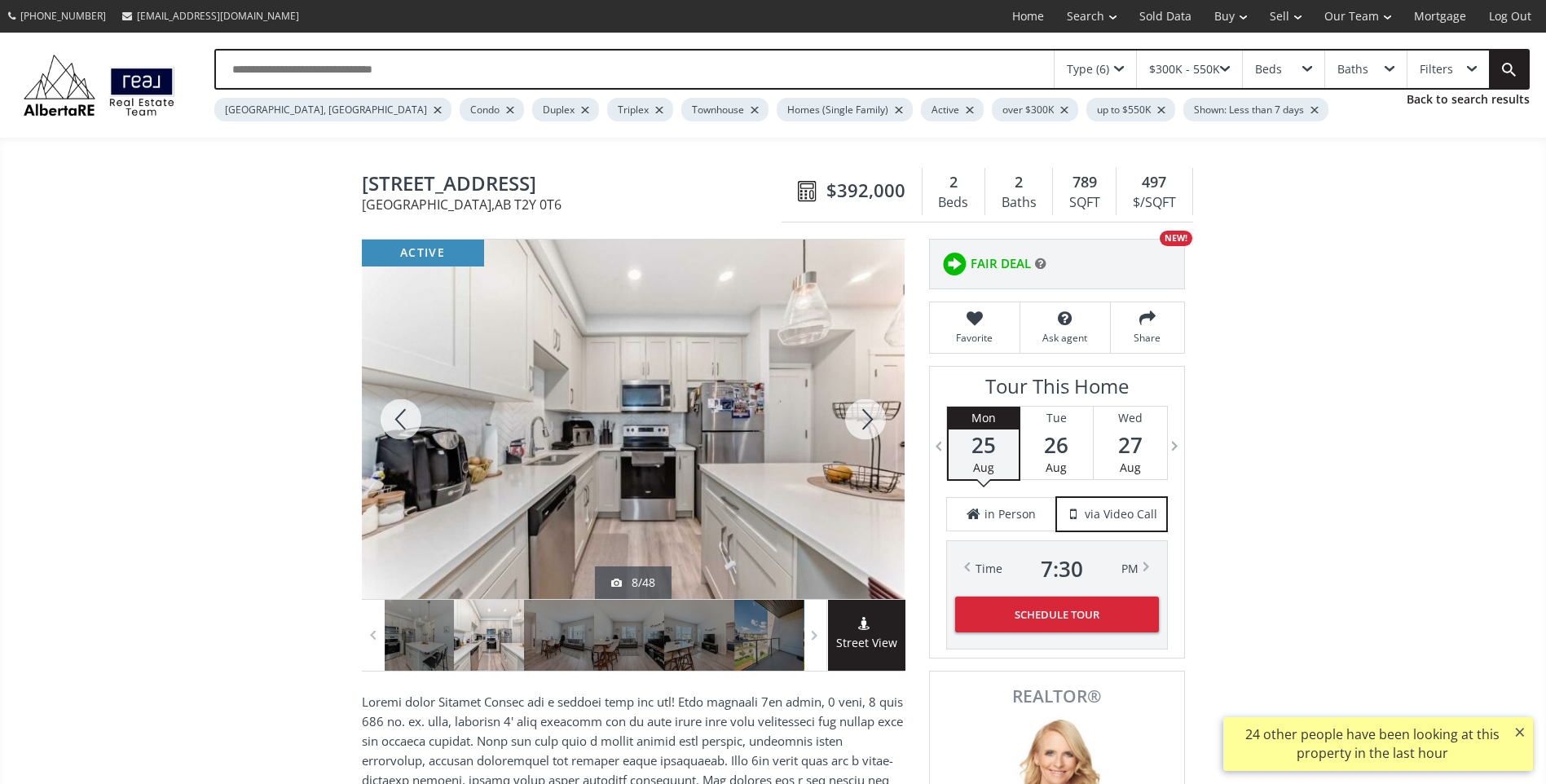
click at [865, 411] on div at bounding box center [865, 419] width 78 height 359
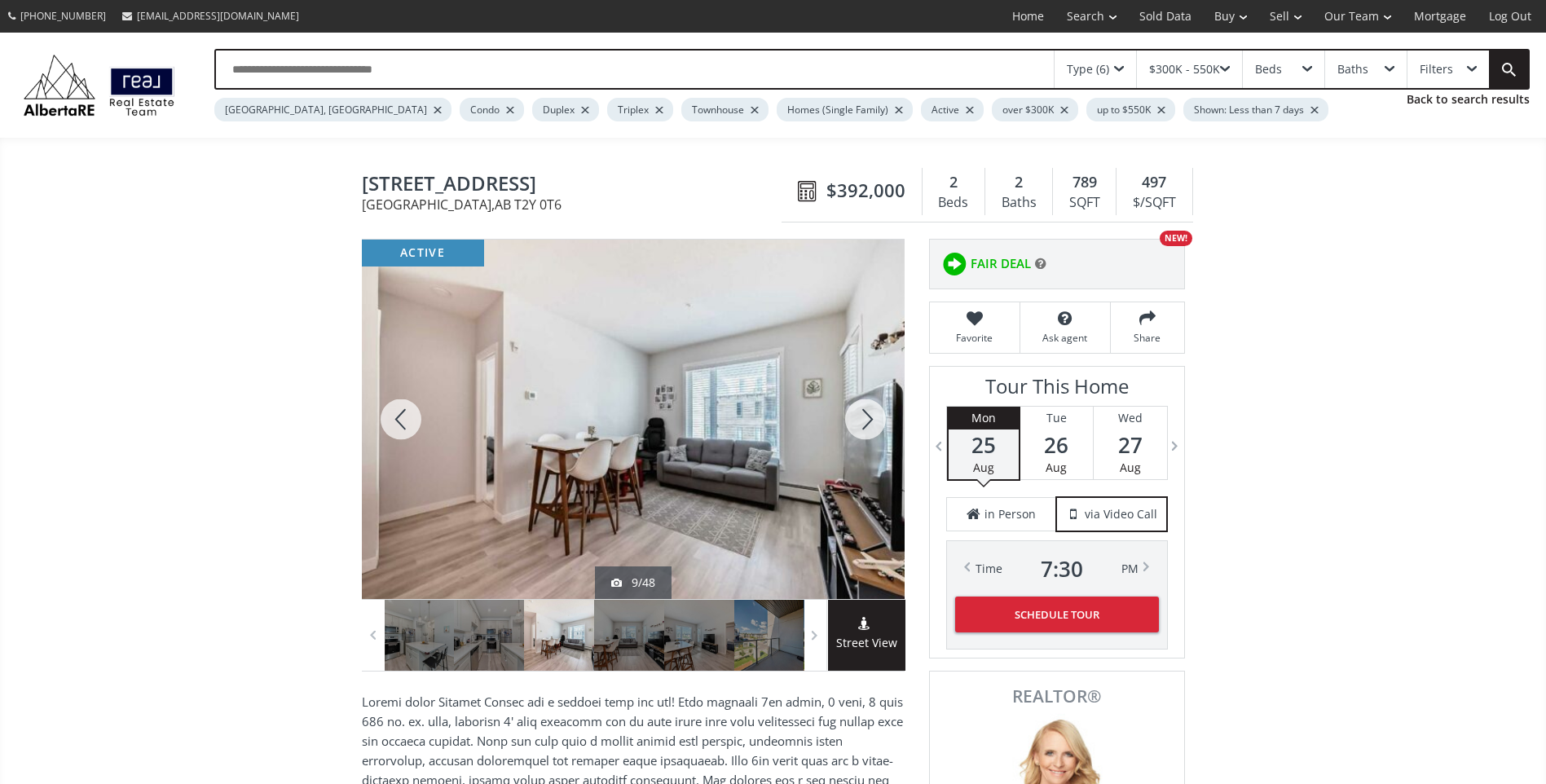
click at [865, 411] on div at bounding box center [865, 419] width 78 height 359
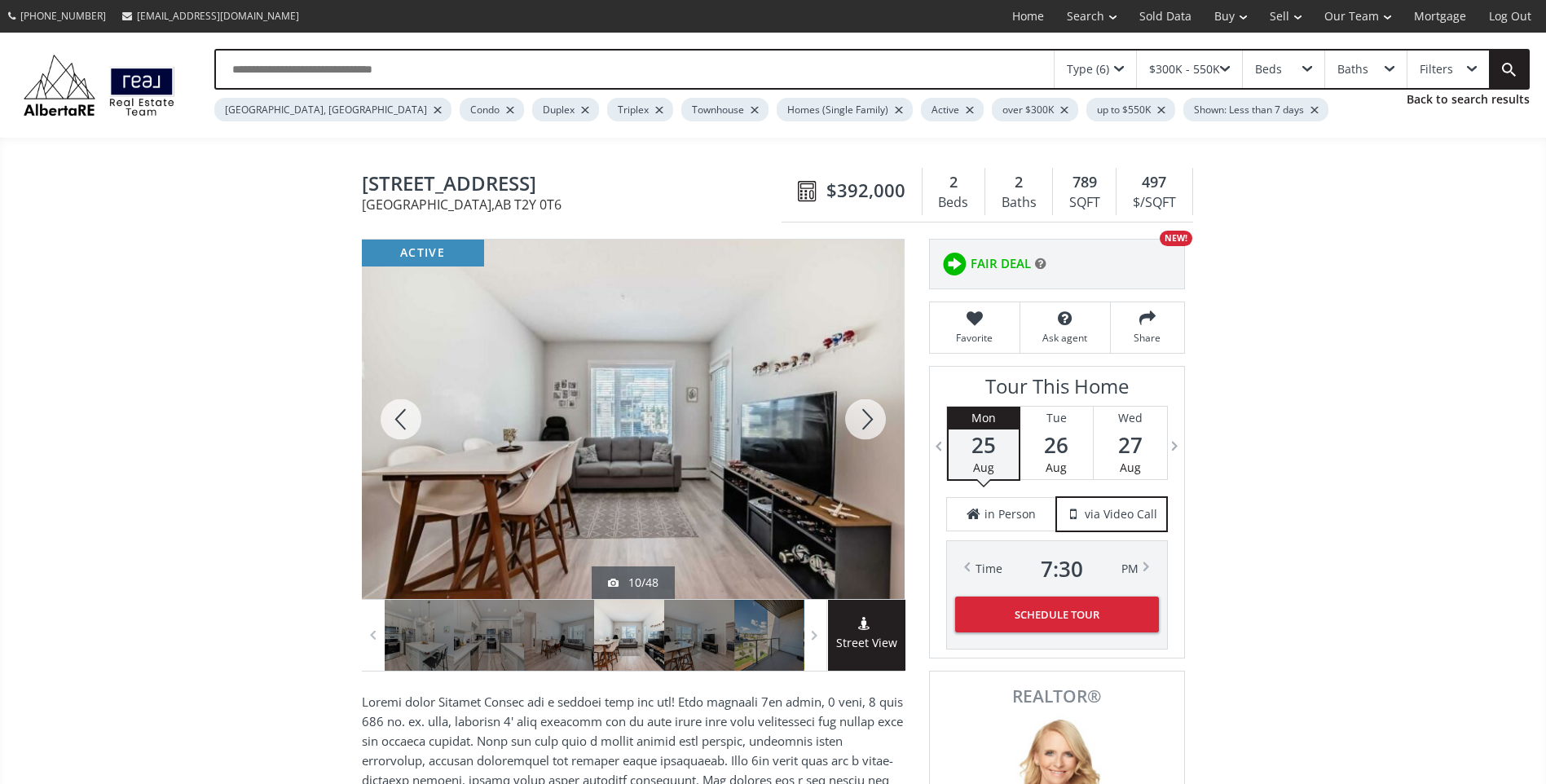
click at [865, 411] on div at bounding box center [865, 419] width 78 height 359
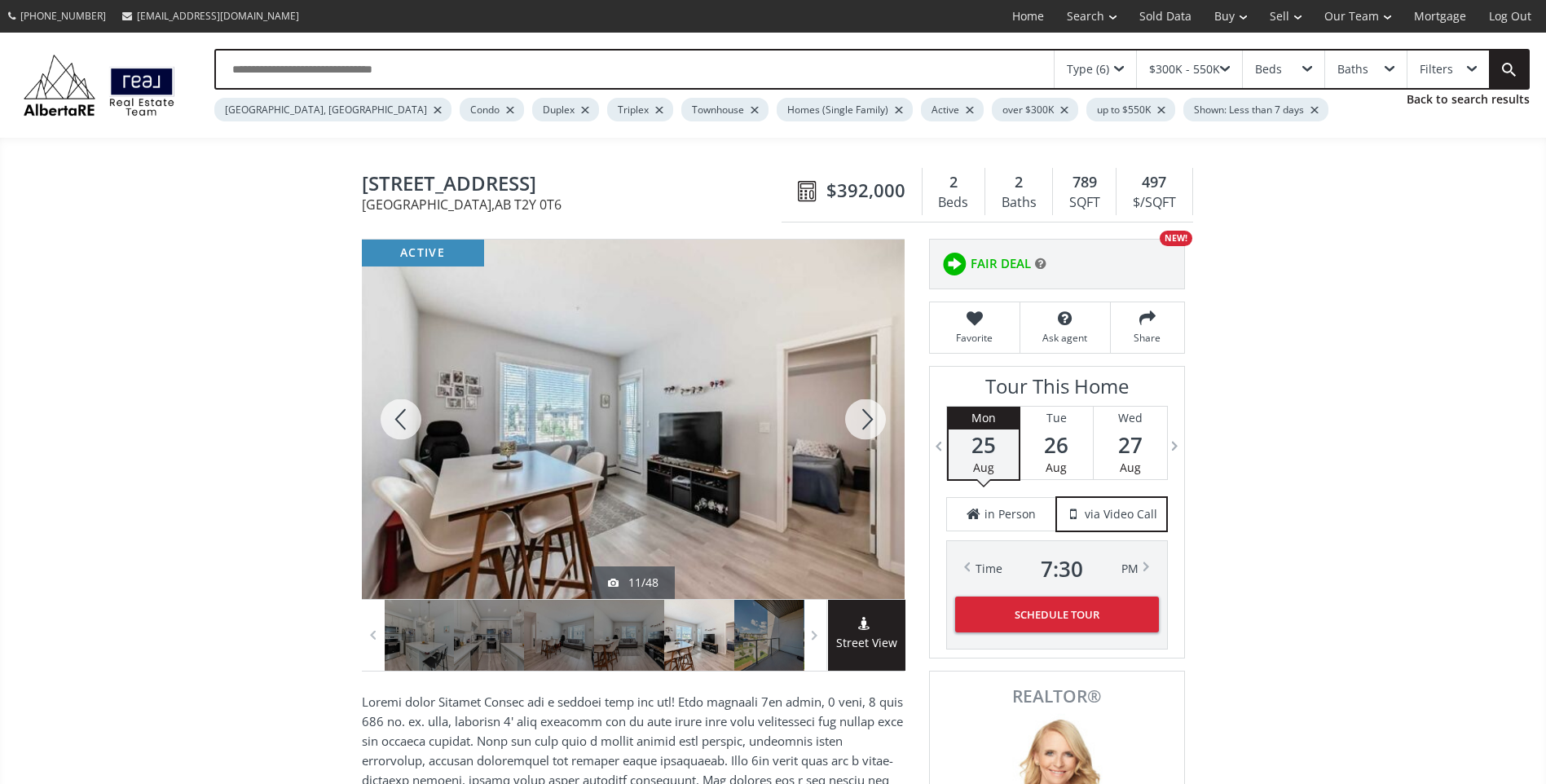
click at [865, 411] on div at bounding box center [865, 419] width 78 height 359
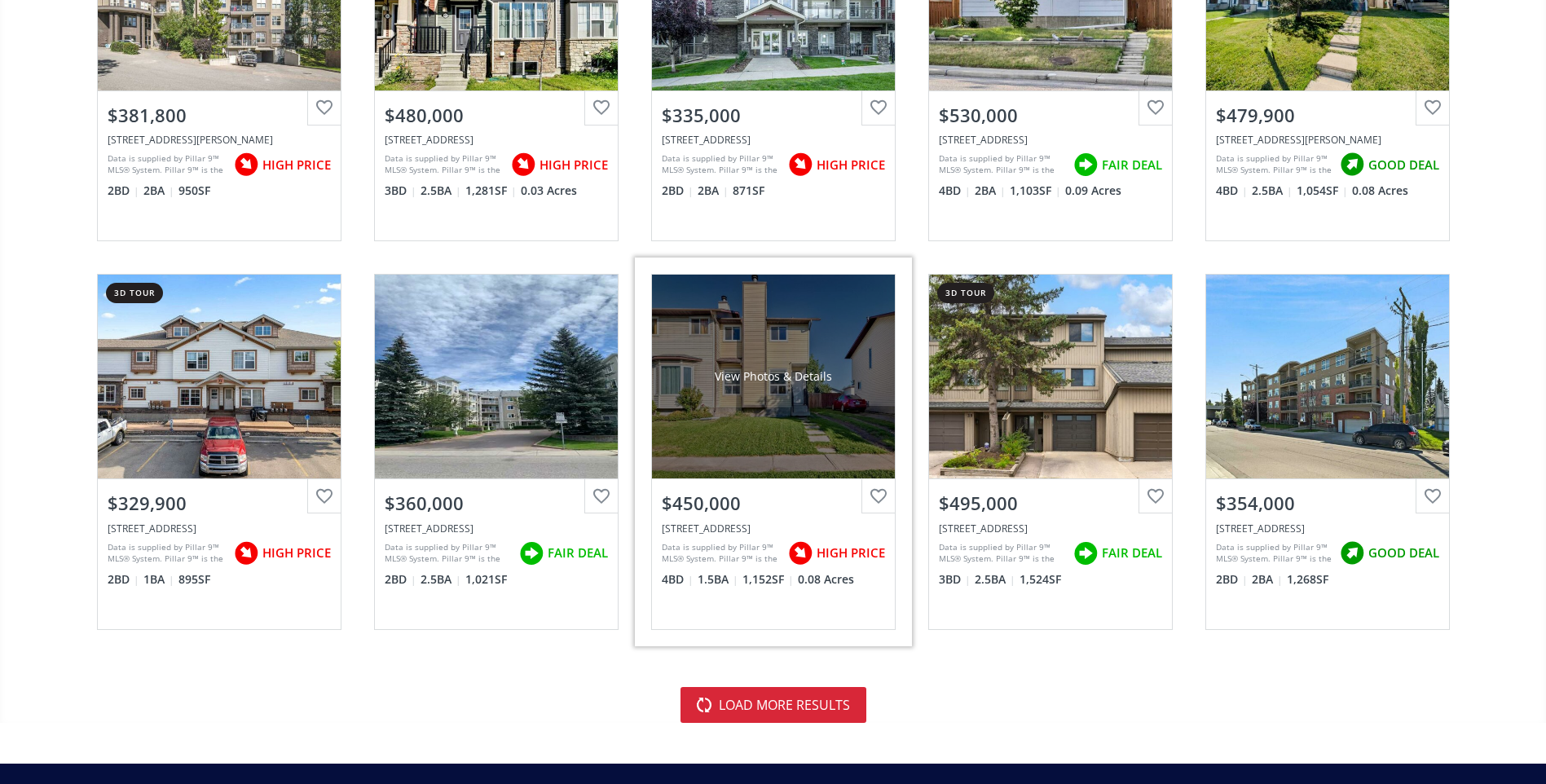
scroll to position [3750, 0]
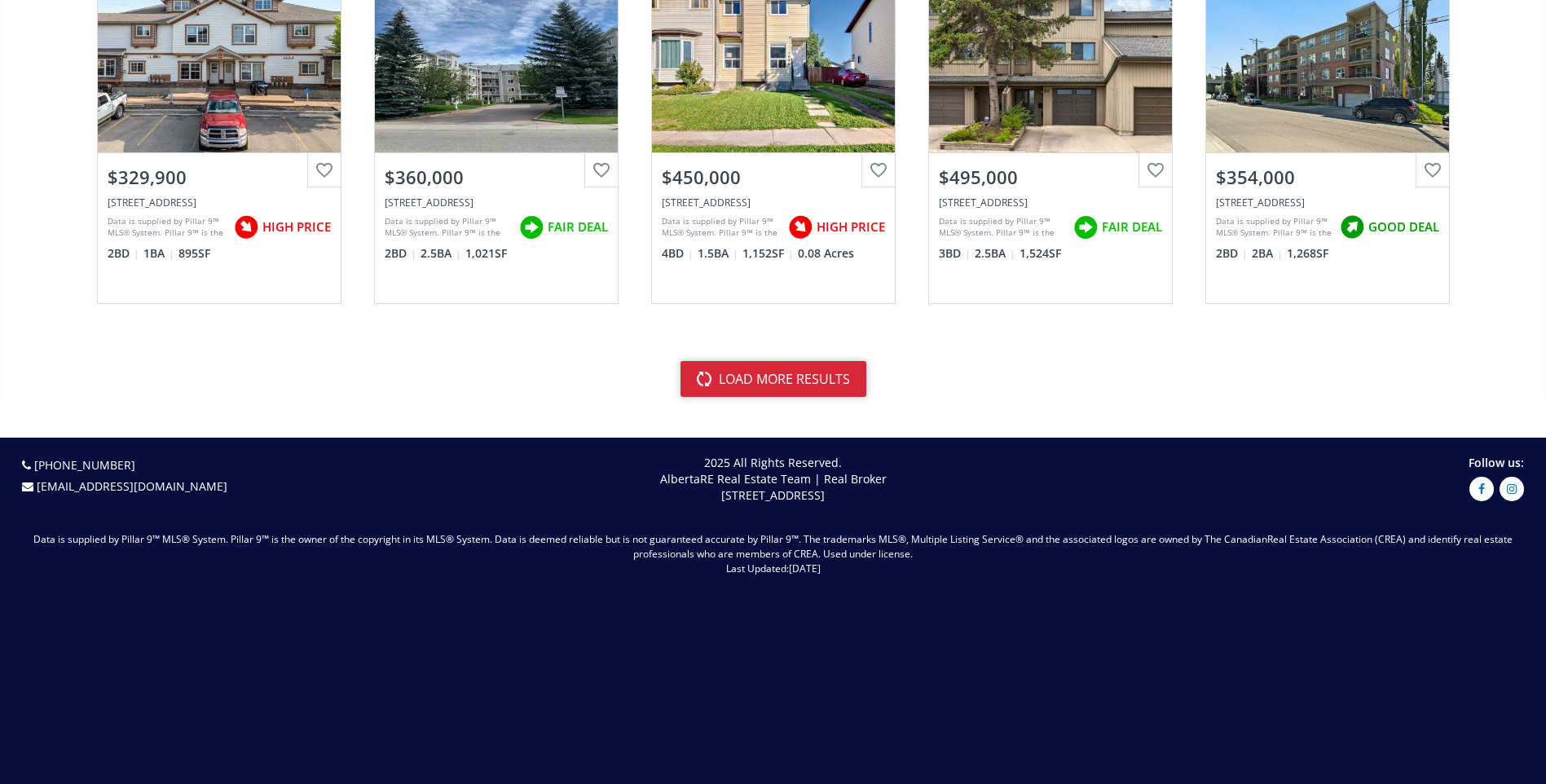
click at [757, 385] on button "load more results" at bounding box center [773, 379] width 186 height 36
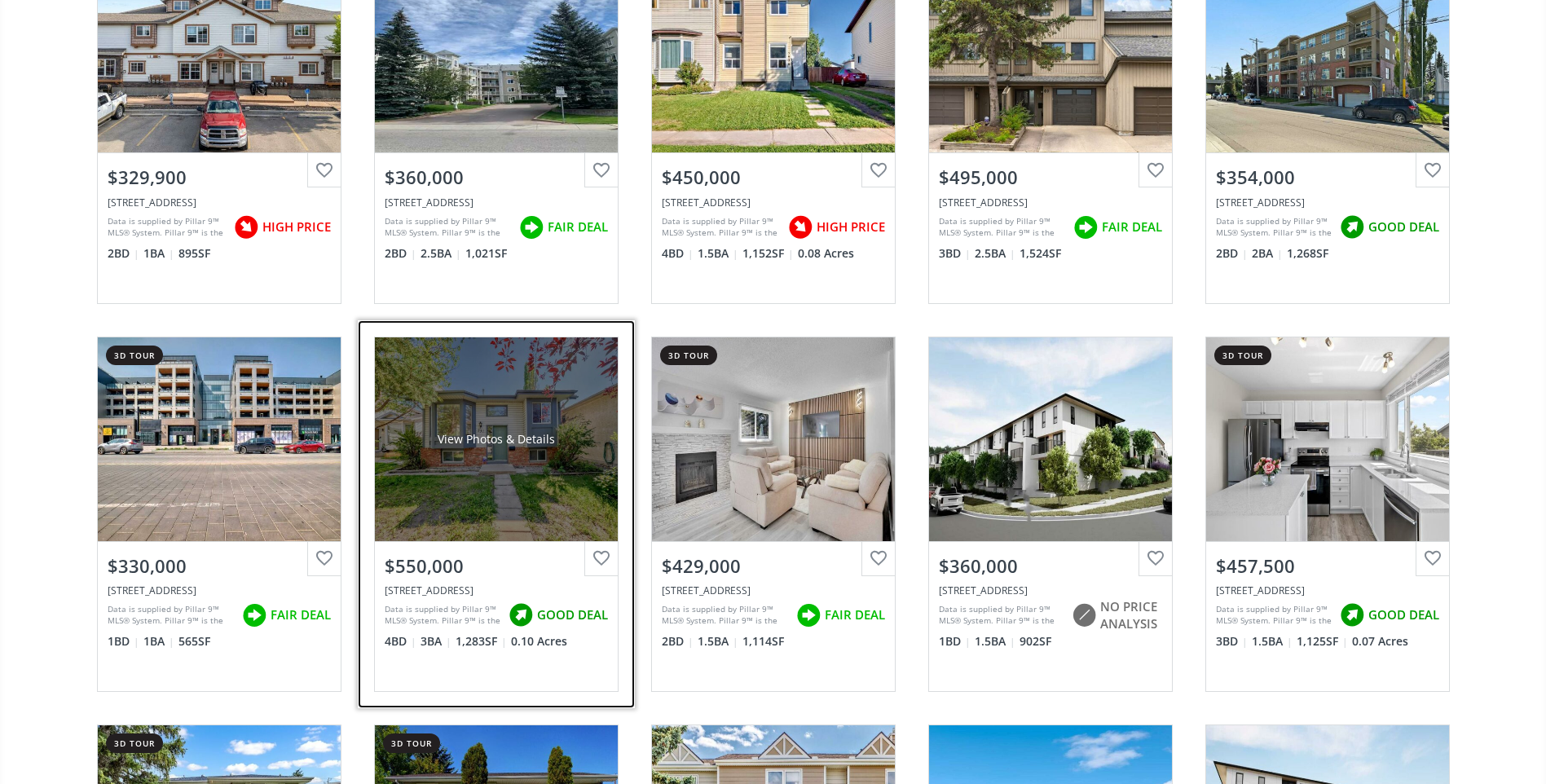
click at [469, 468] on div "View Photos & Details" at bounding box center [496, 439] width 243 height 204
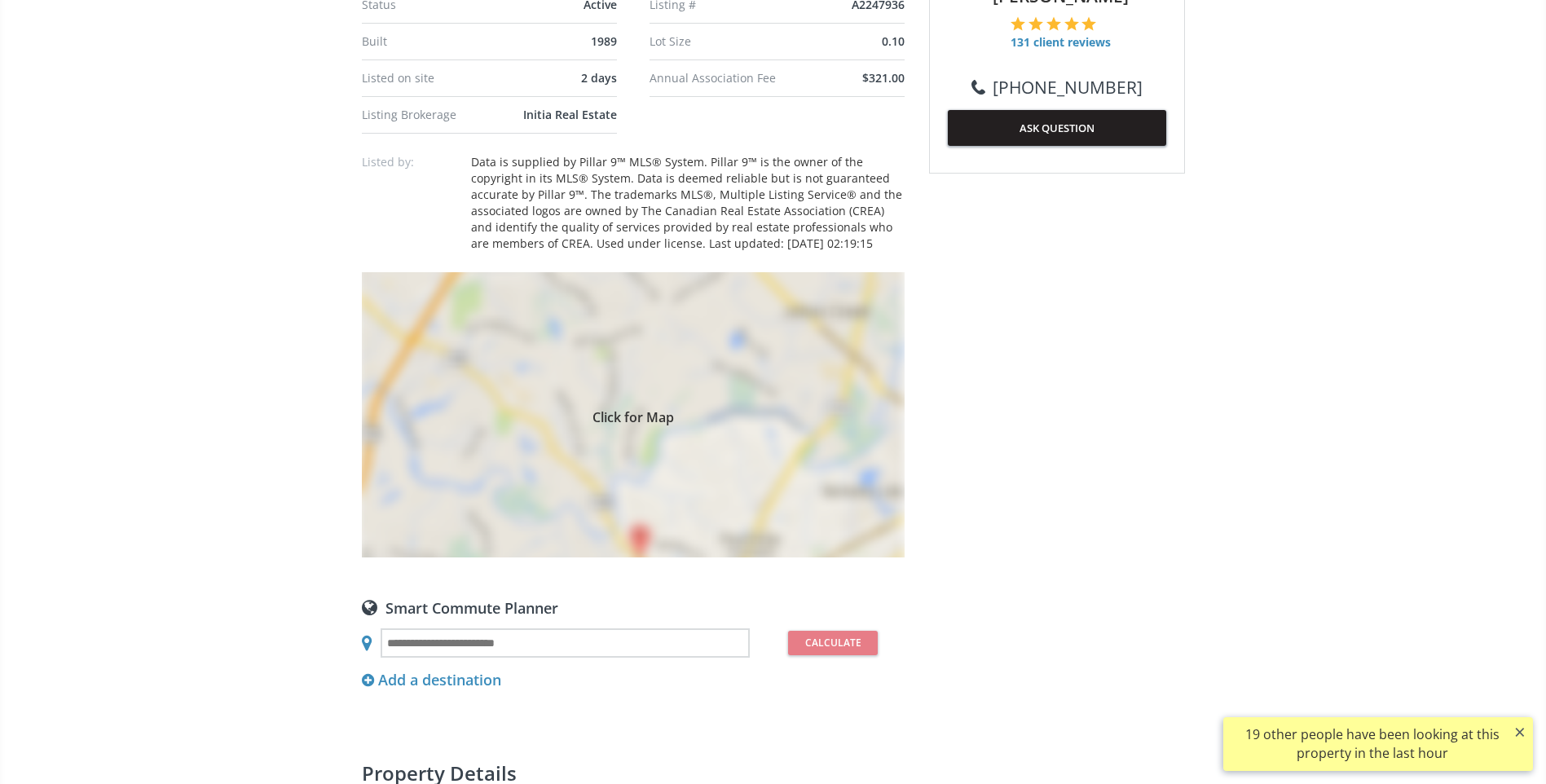
scroll to position [978, 0]
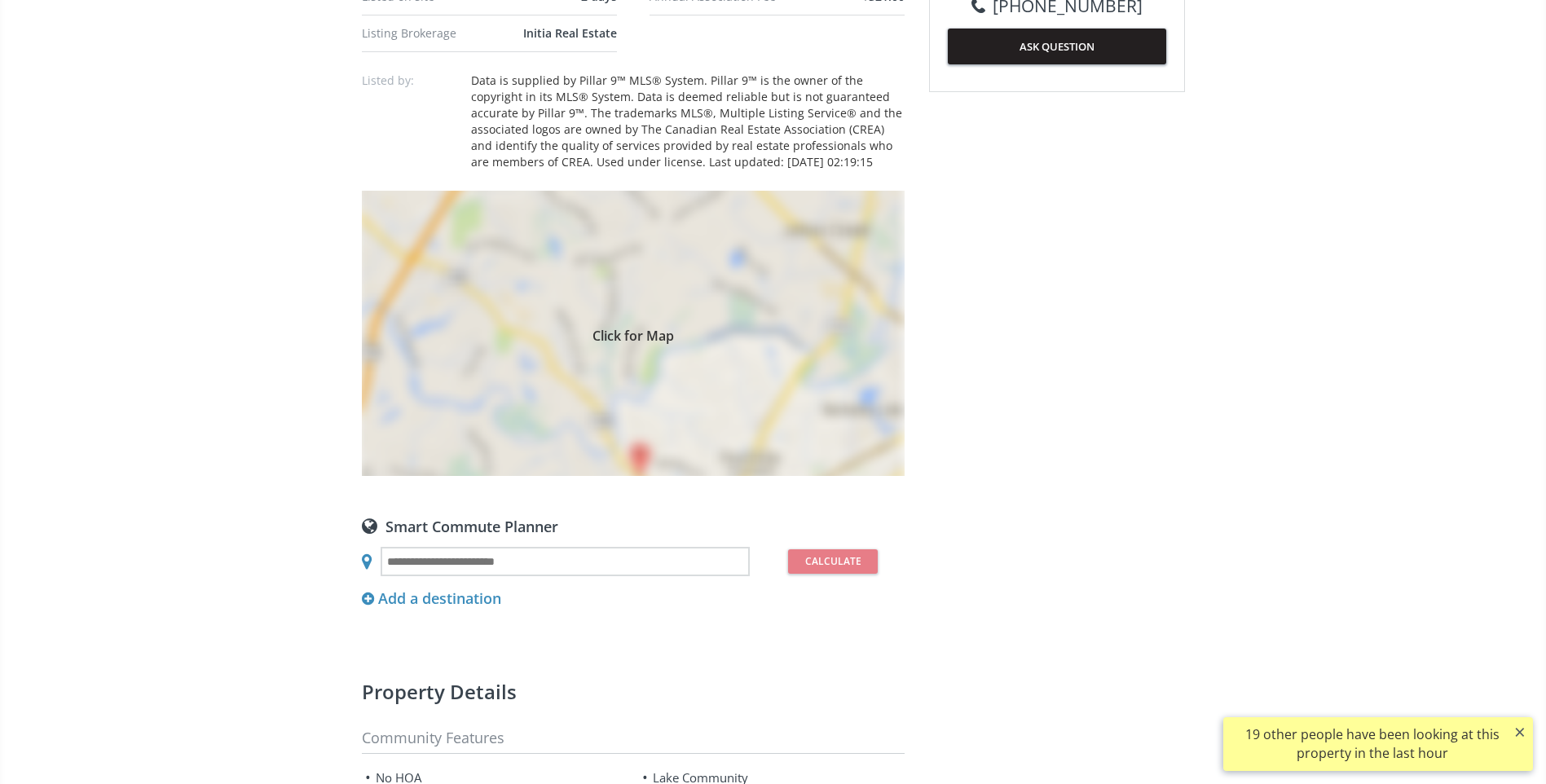
click at [637, 448] on div "Click for Map" at bounding box center [634, 333] width 543 height 285
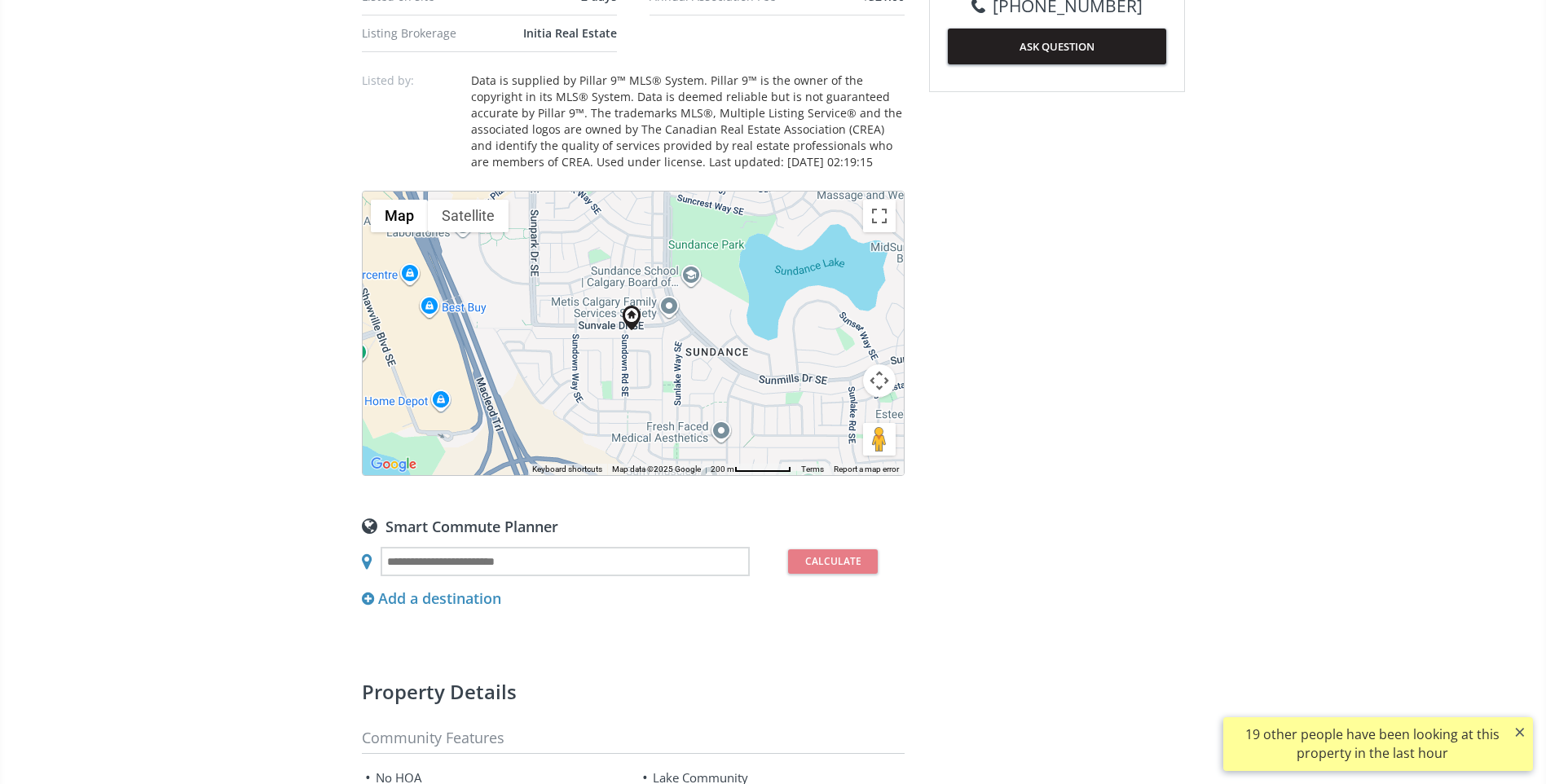
scroll to position [245, 0]
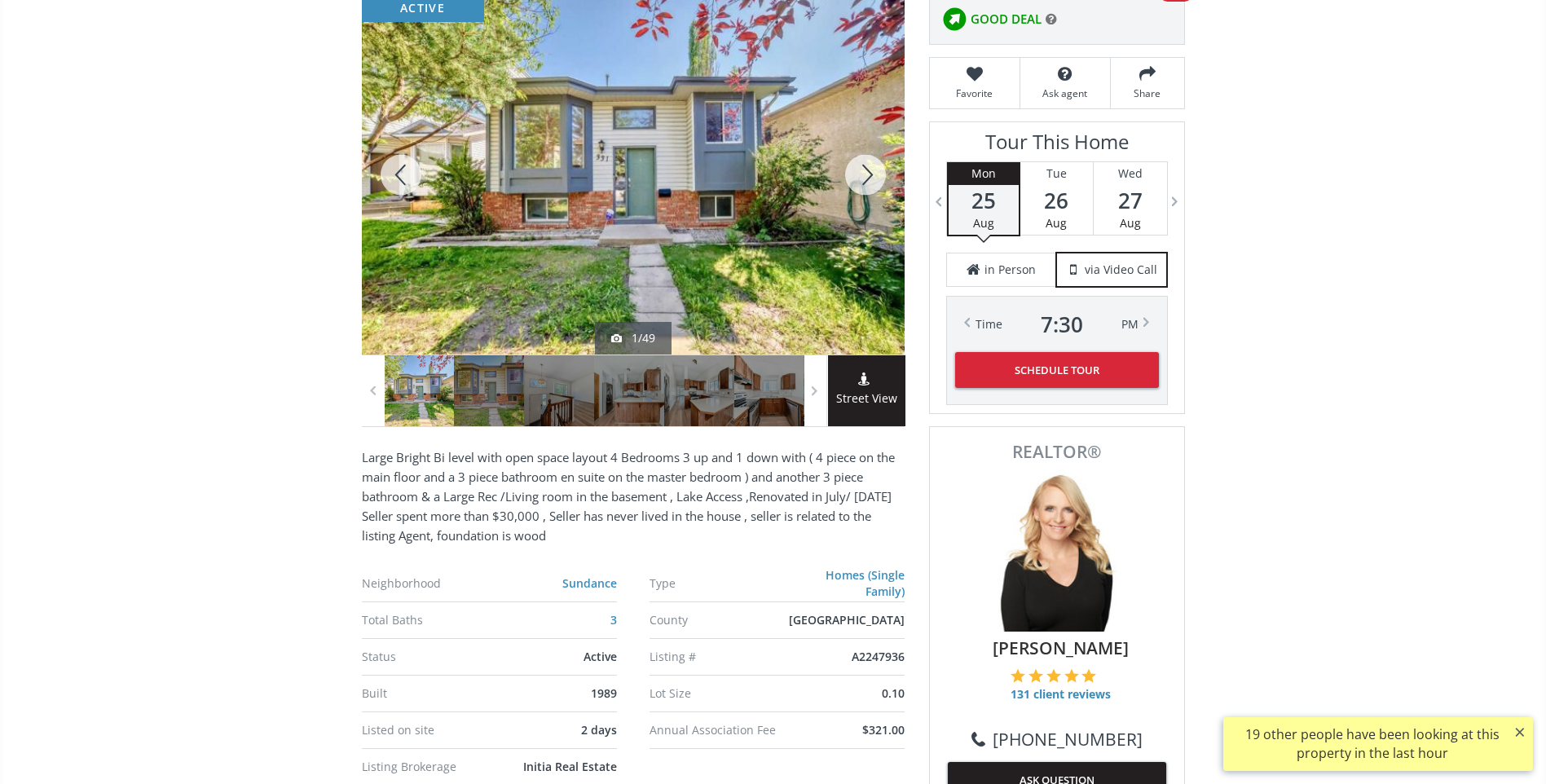
click at [870, 183] on div at bounding box center [865, 174] width 78 height 359
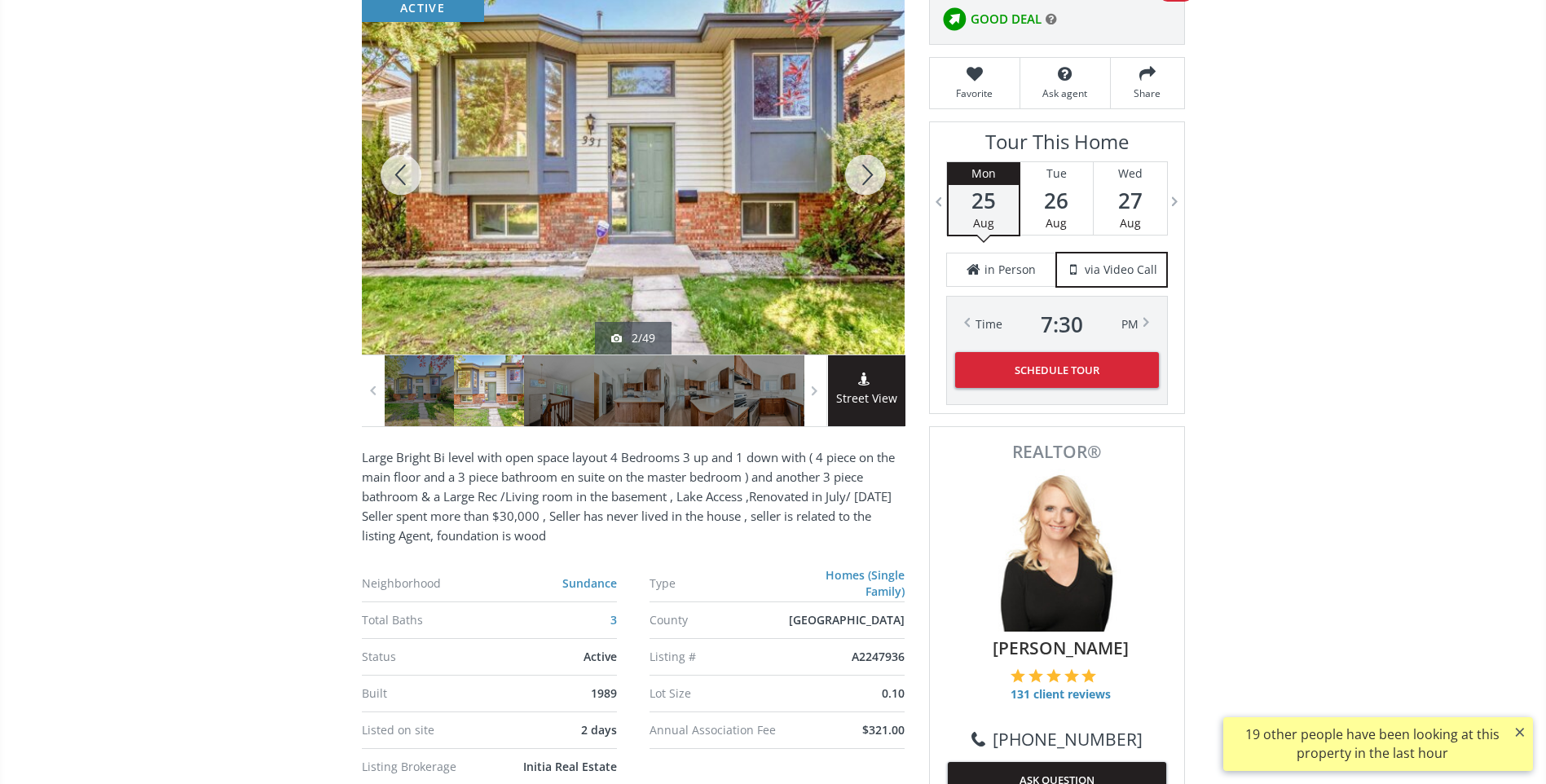
click at [865, 183] on div at bounding box center [865, 174] width 78 height 359
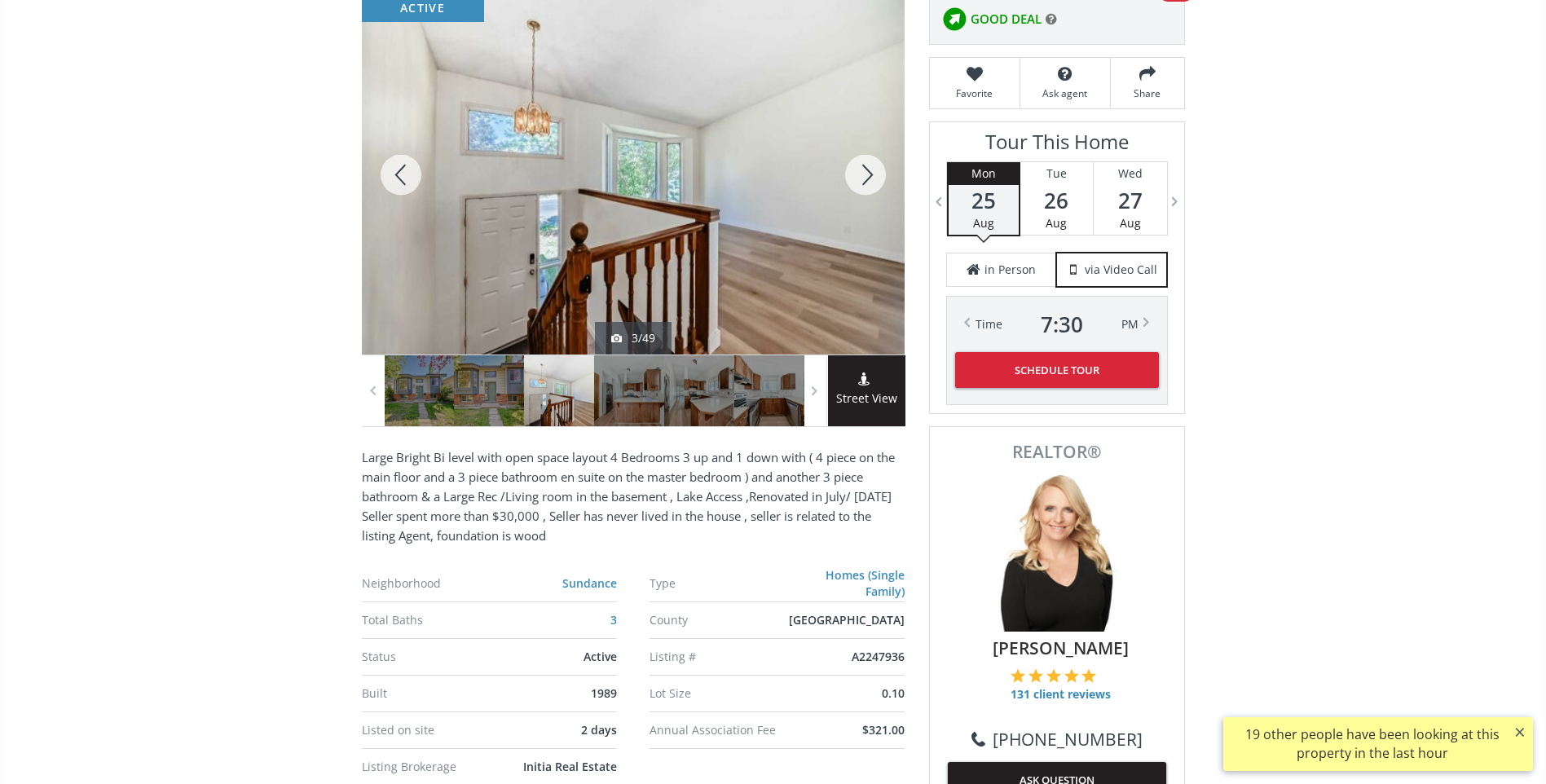
click at [865, 183] on div at bounding box center [865, 174] width 78 height 359
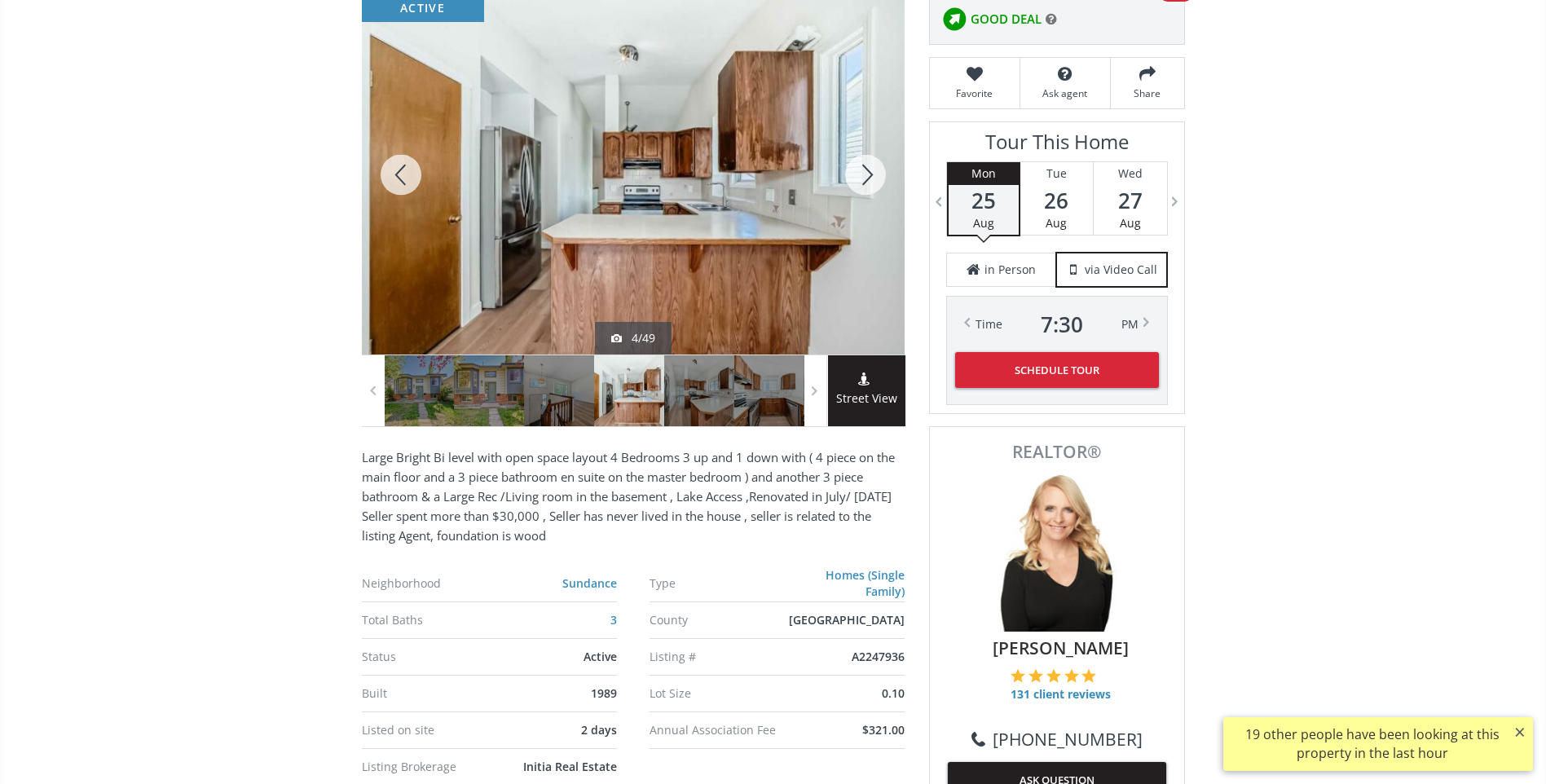
click at [865, 183] on div at bounding box center [865, 174] width 78 height 359
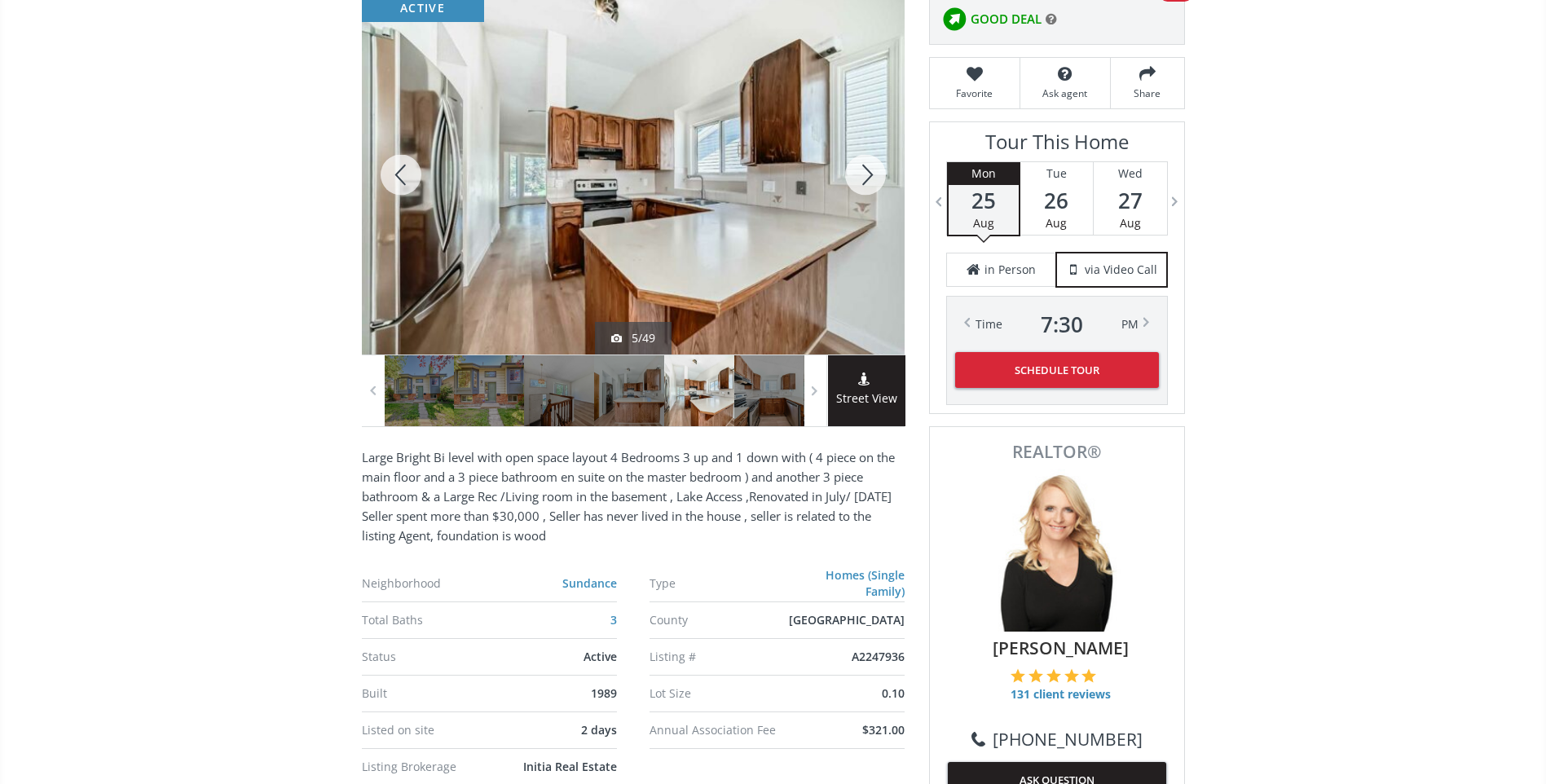
click at [865, 183] on div at bounding box center [865, 174] width 78 height 359
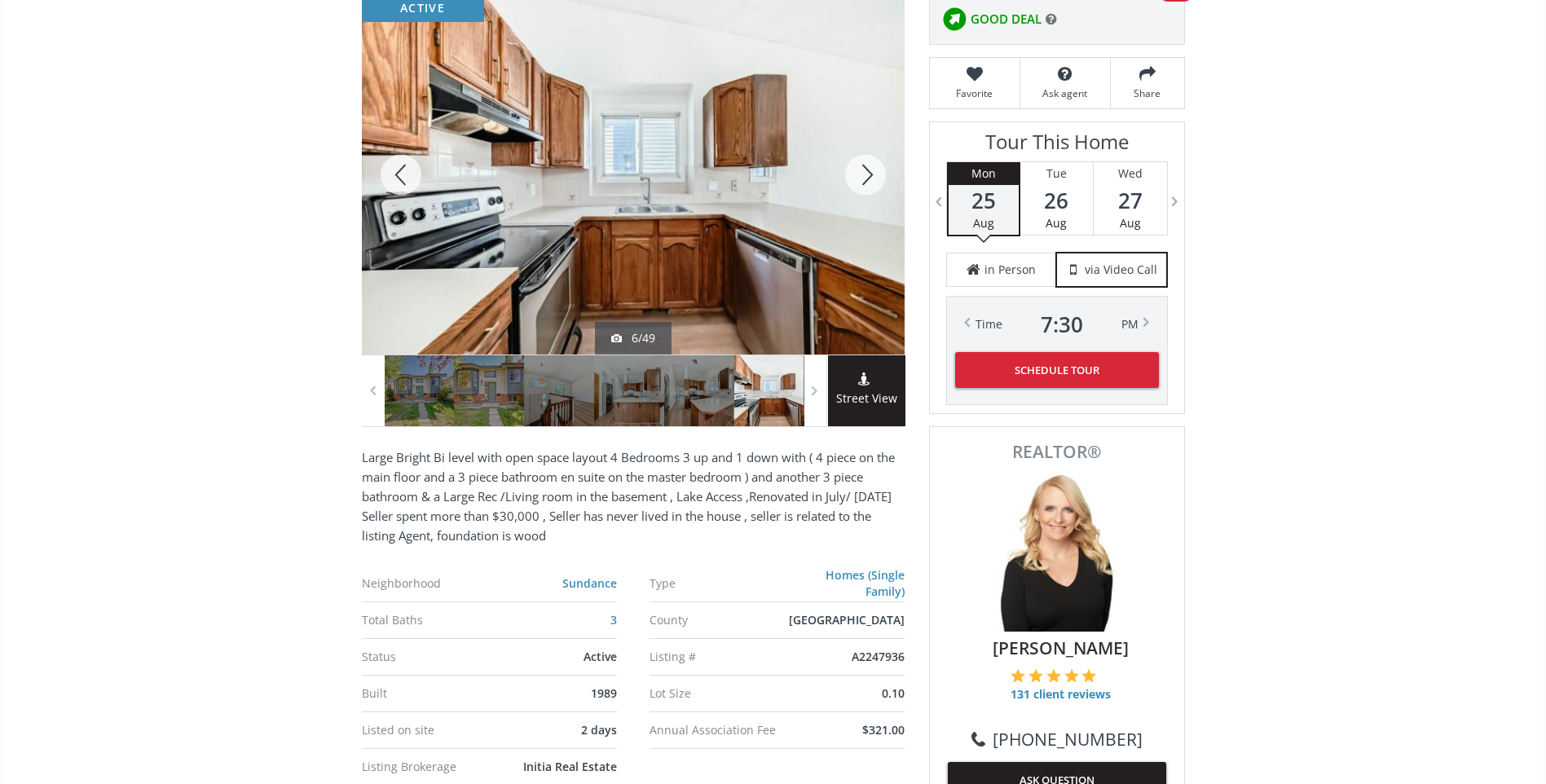
click at [865, 183] on div at bounding box center [865, 174] width 78 height 359
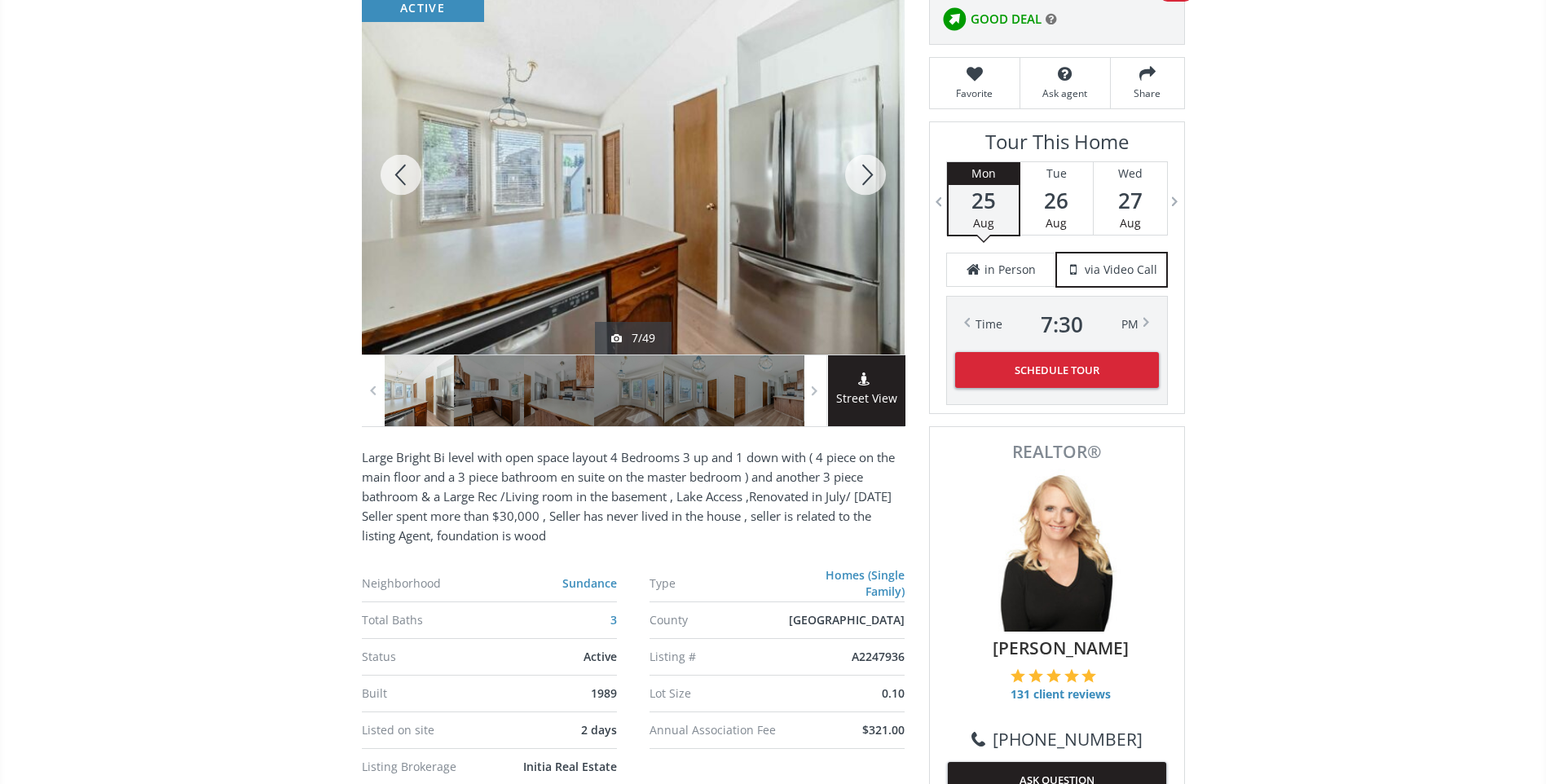
click at [876, 169] on div at bounding box center [865, 174] width 78 height 359
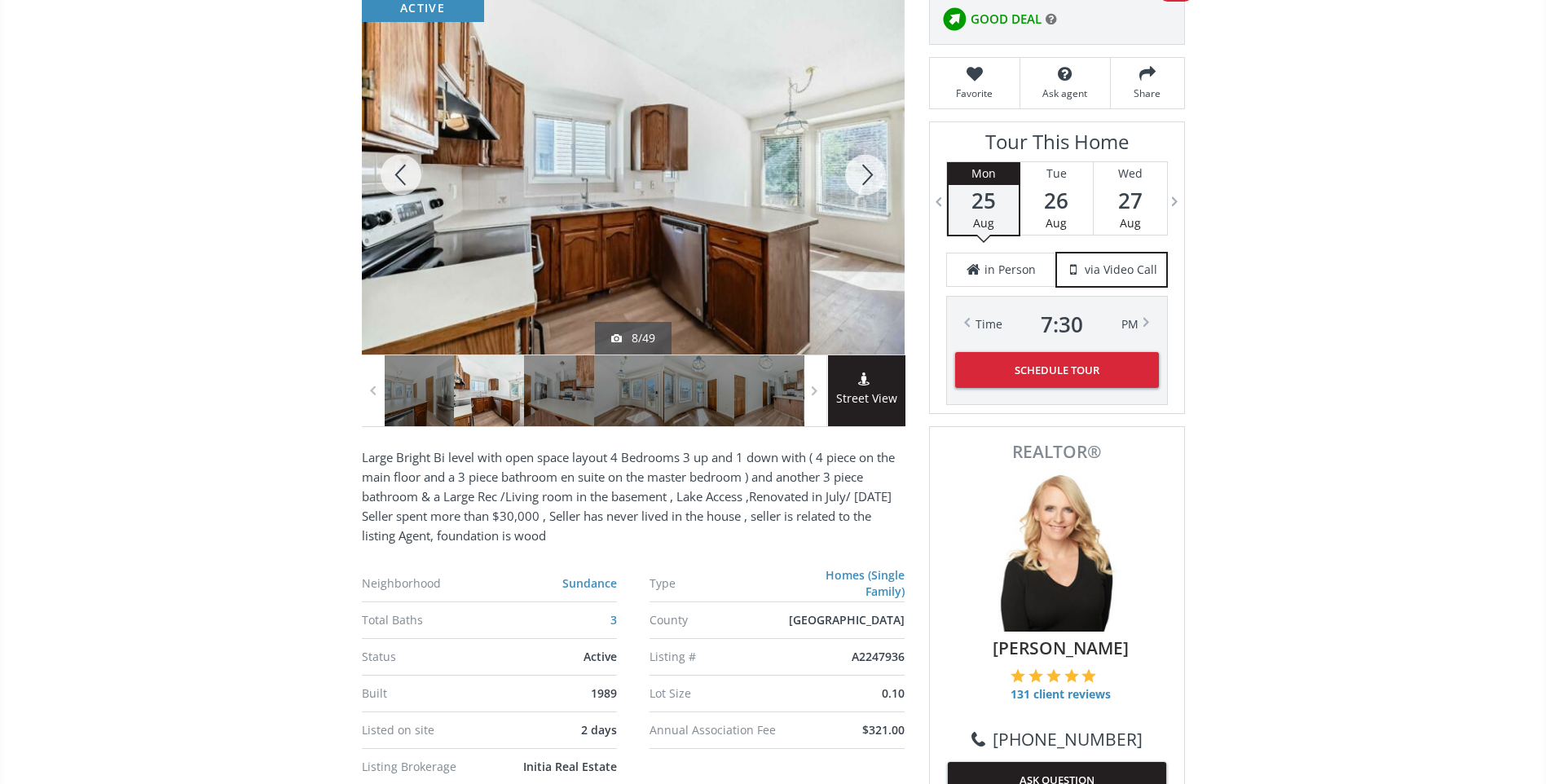
click at [868, 178] on div at bounding box center [865, 174] width 78 height 359
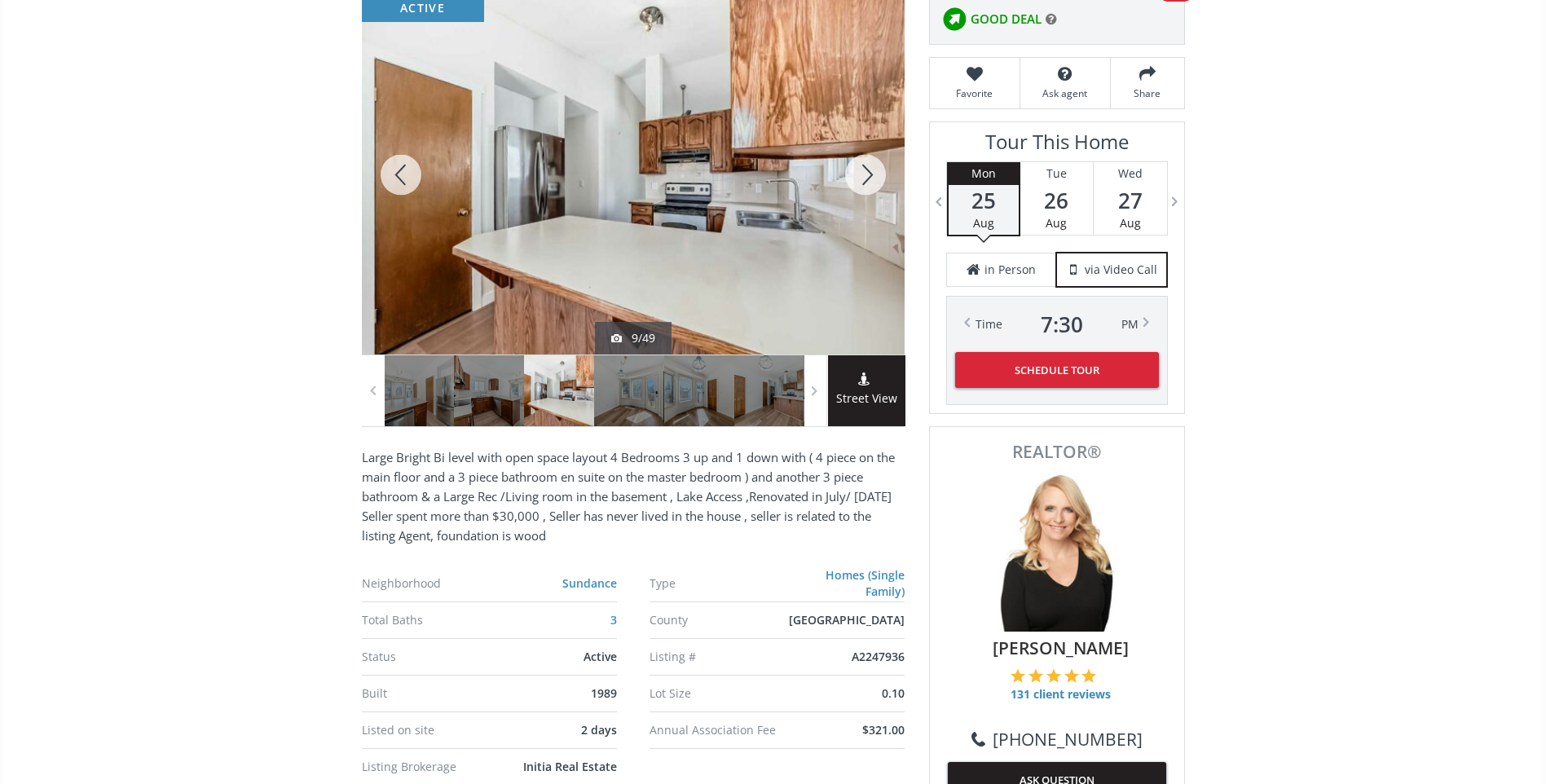
click at [865, 181] on div at bounding box center [865, 174] width 78 height 359
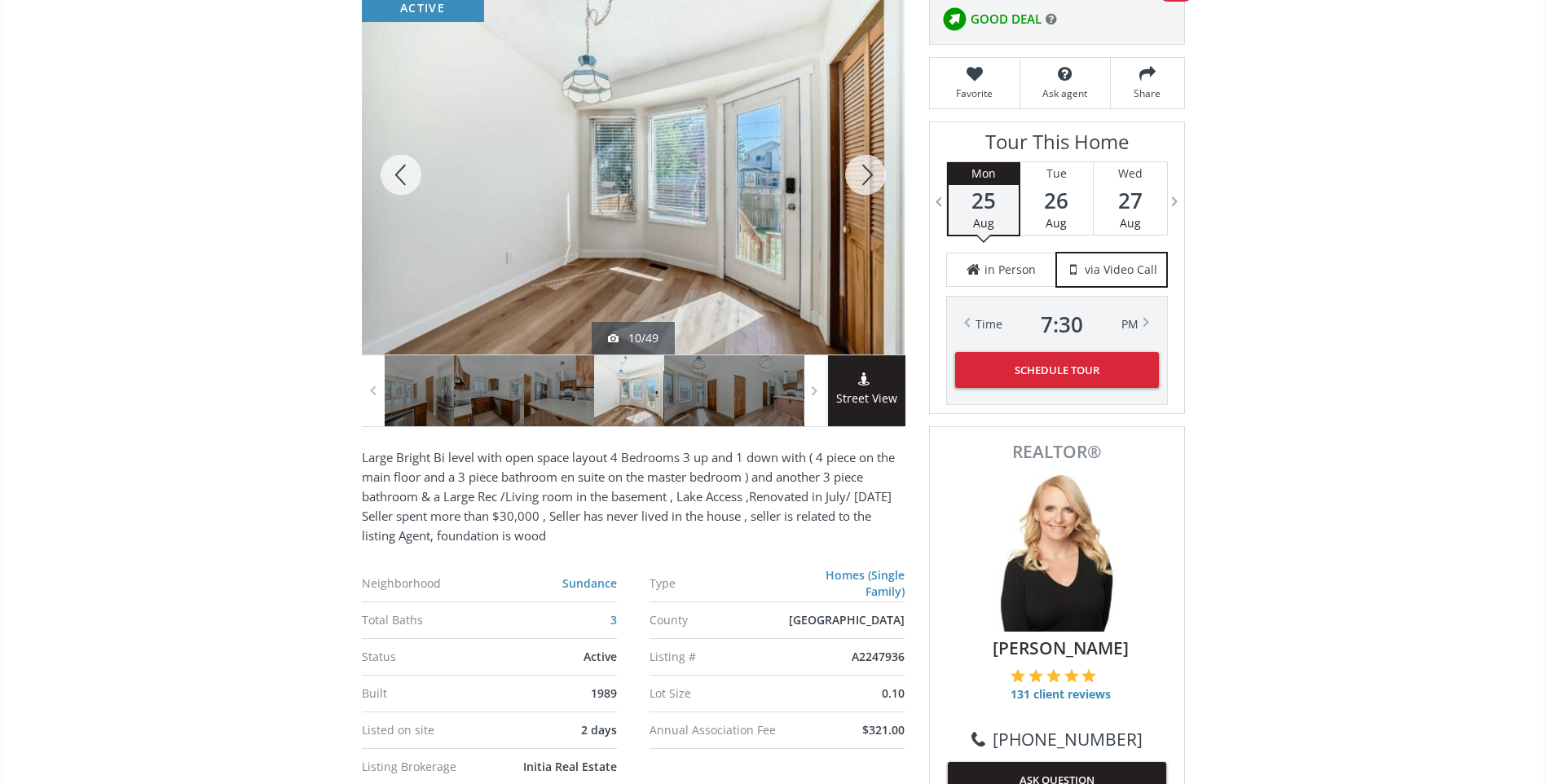
click at [865, 181] on div at bounding box center [865, 174] width 78 height 359
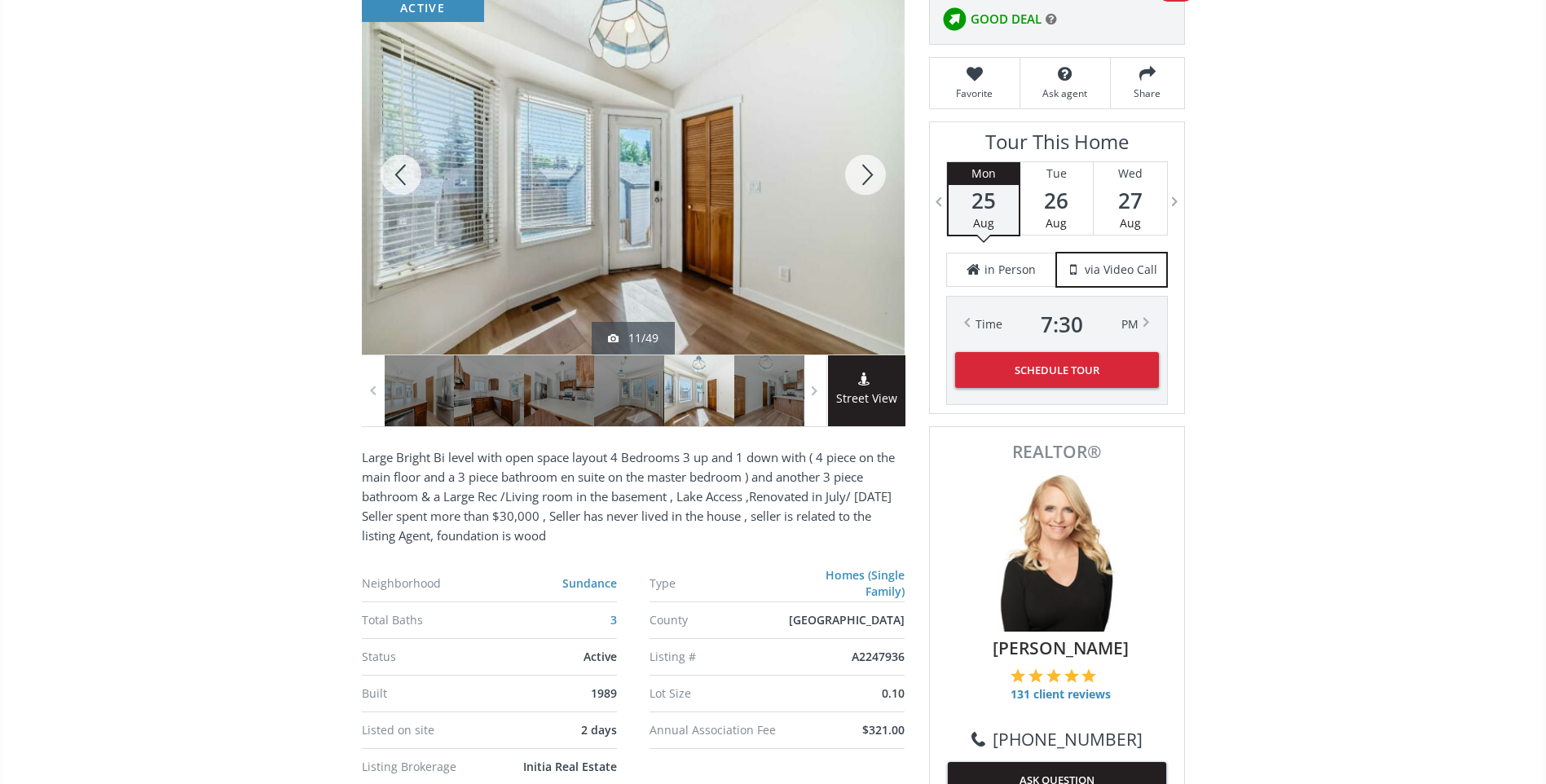
click at [865, 181] on div at bounding box center [865, 174] width 78 height 359
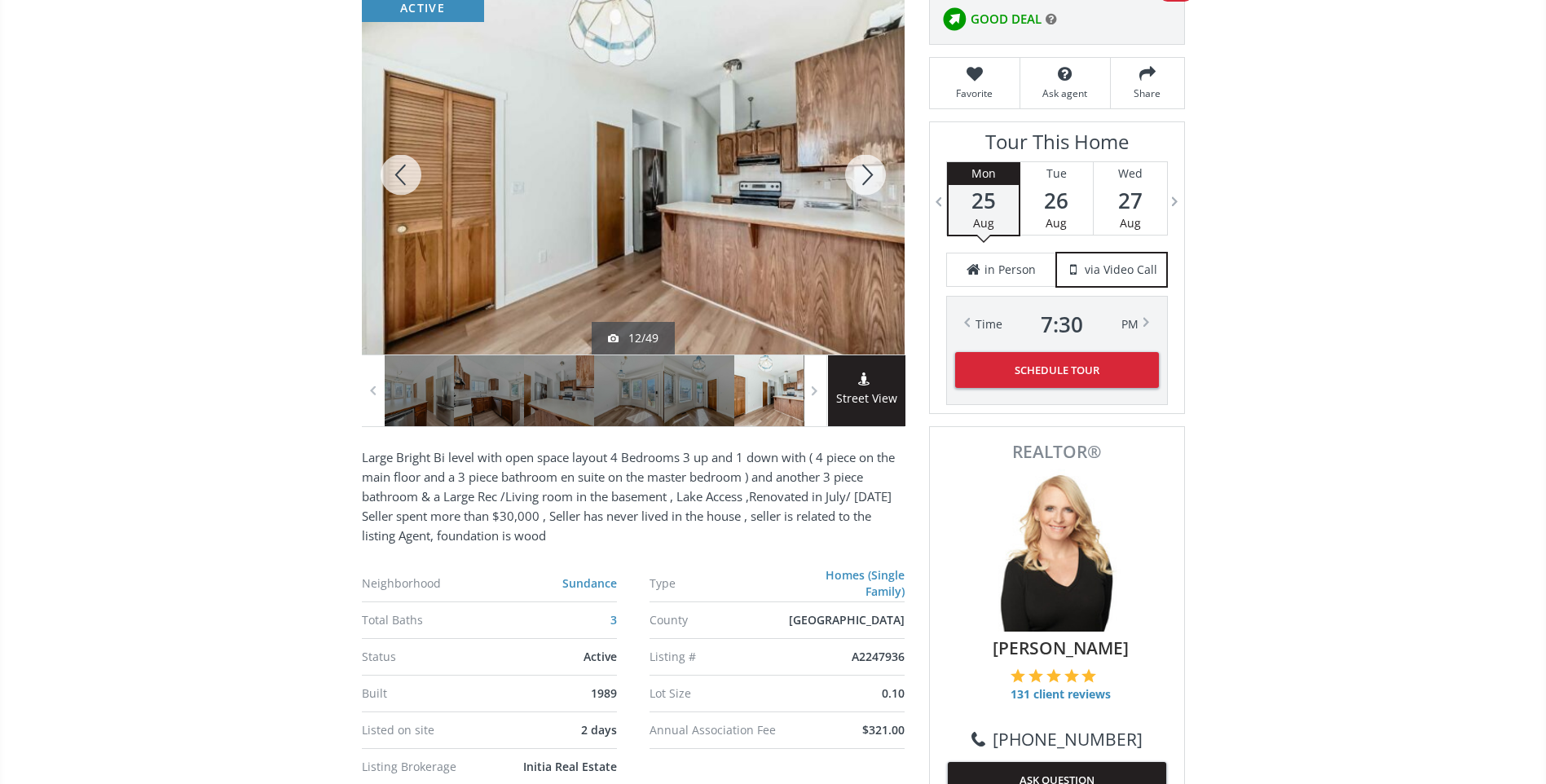
click at [871, 167] on div at bounding box center [865, 174] width 78 height 359
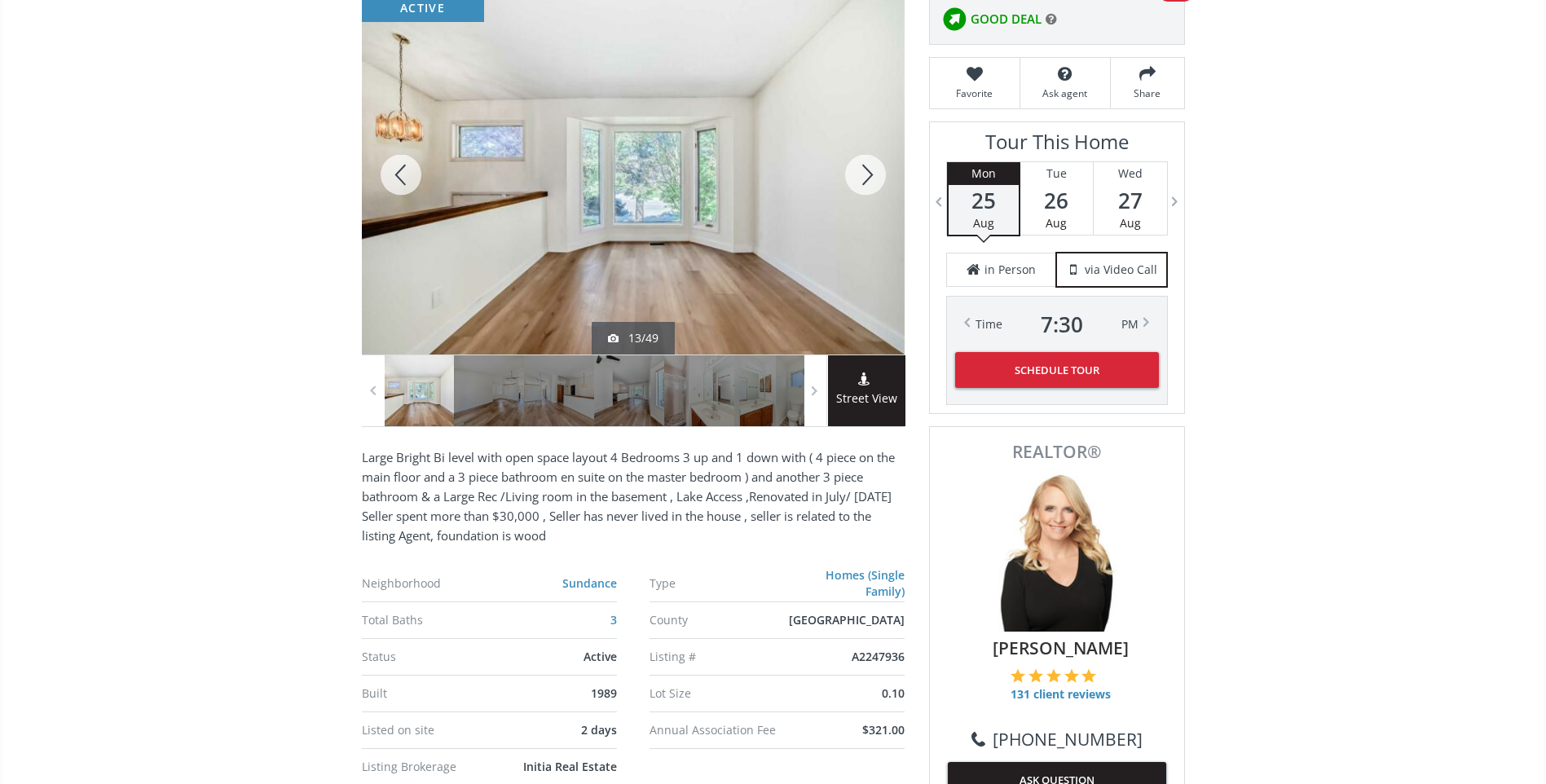
click at [869, 167] on div at bounding box center [865, 174] width 78 height 359
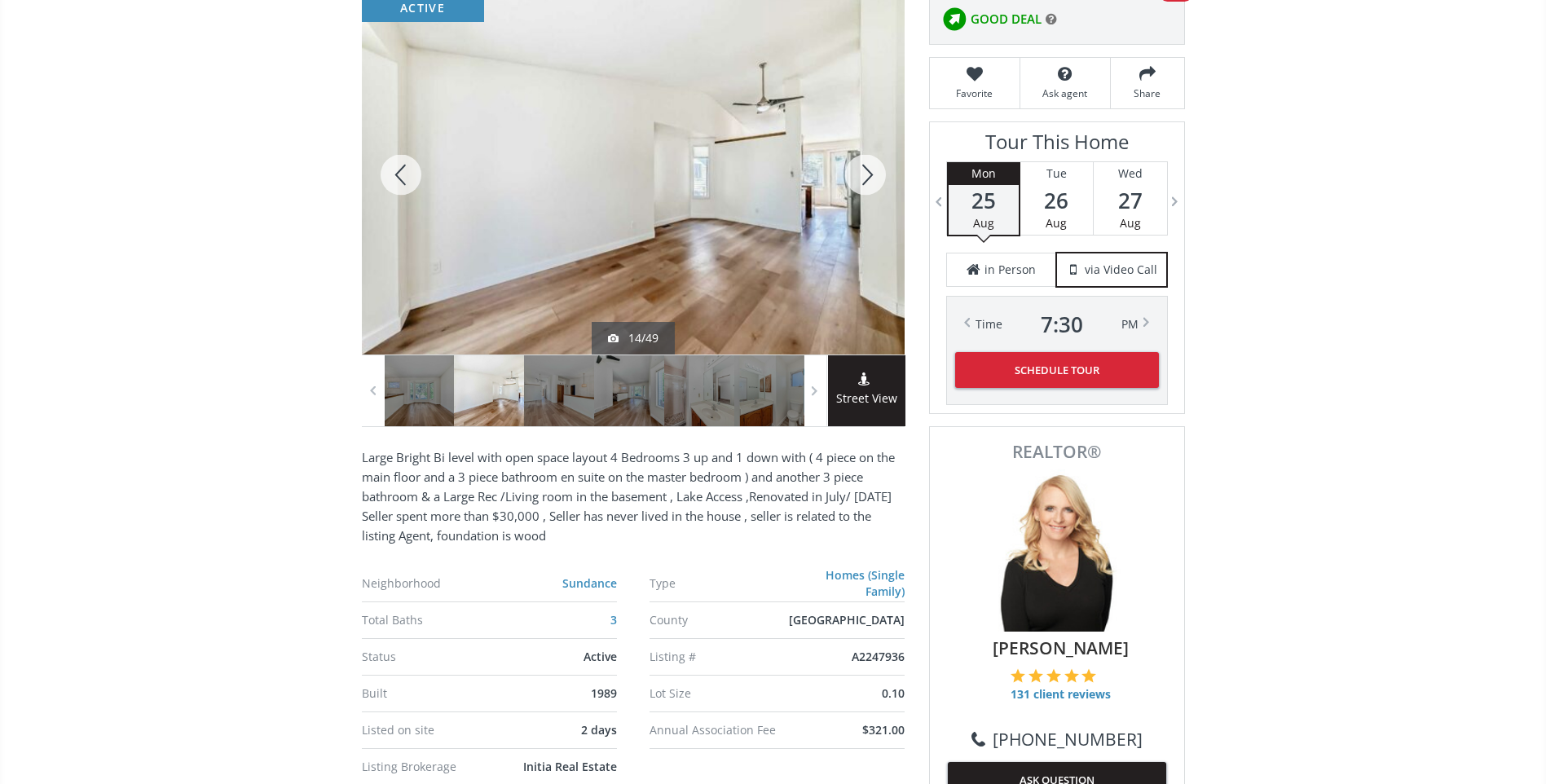
click at [869, 167] on div at bounding box center [865, 174] width 78 height 359
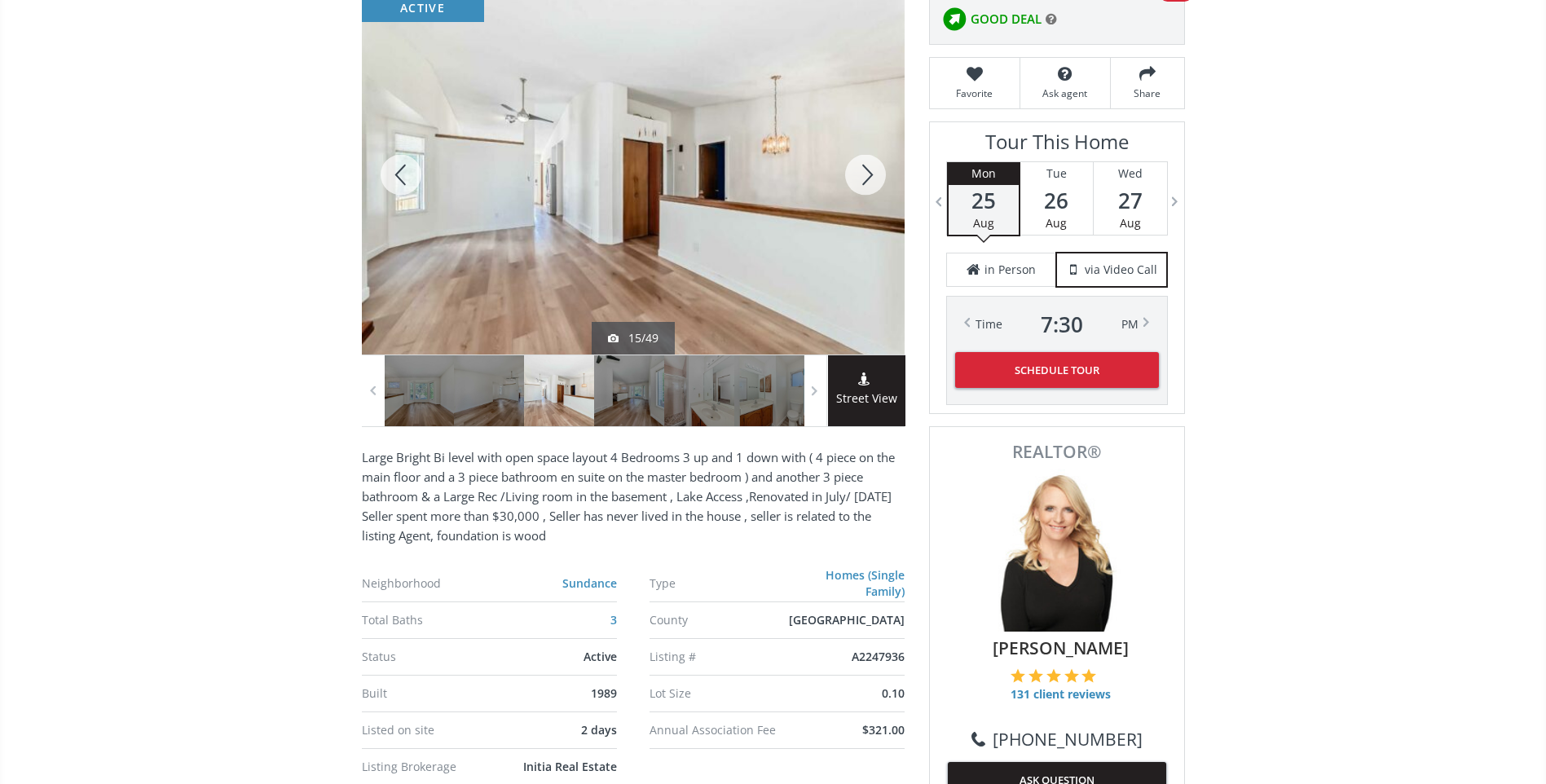
click at [869, 167] on div at bounding box center [865, 174] width 78 height 359
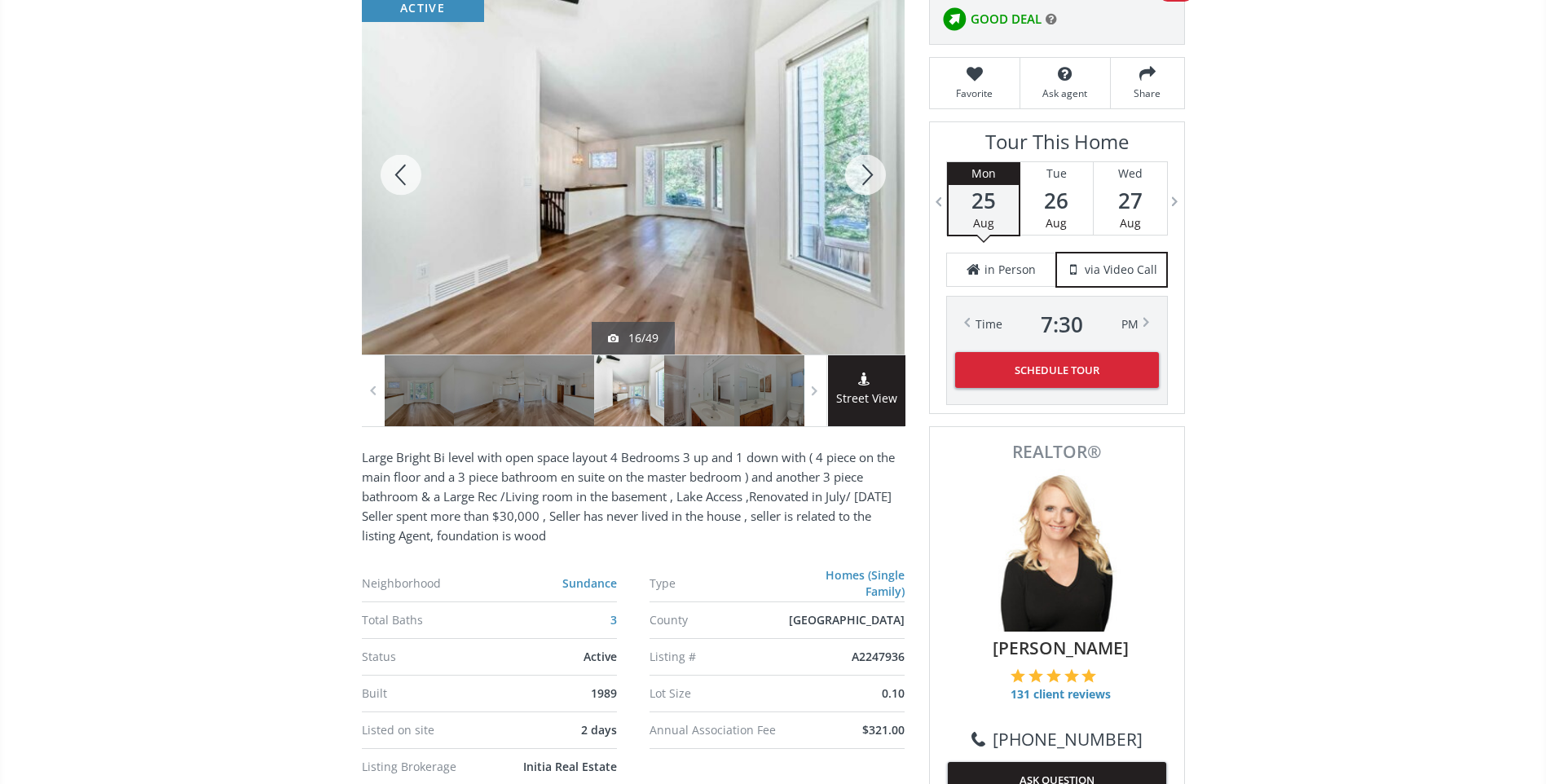
click at [869, 167] on div at bounding box center [865, 174] width 78 height 359
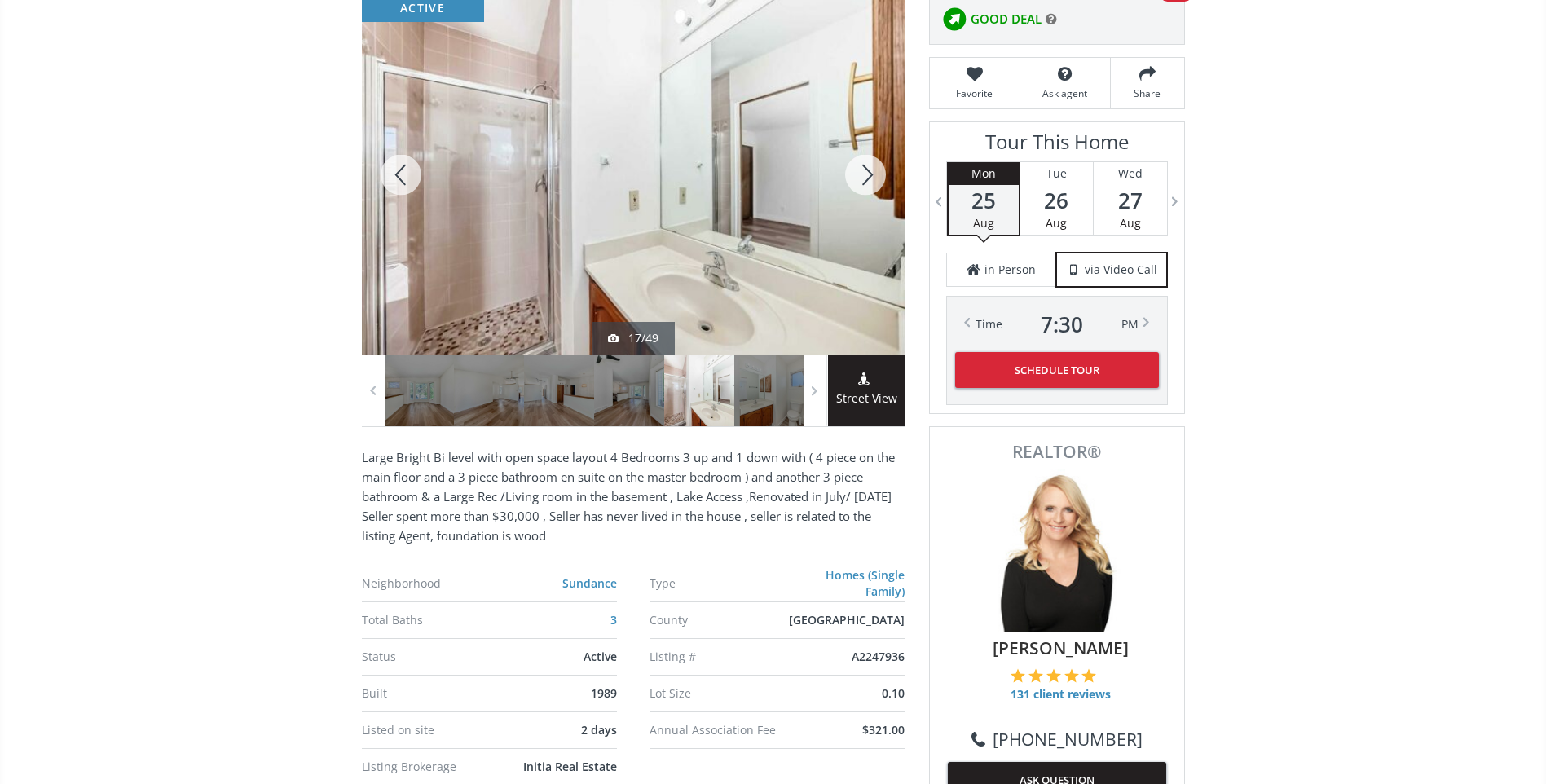
click at [869, 167] on div at bounding box center [865, 174] width 78 height 359
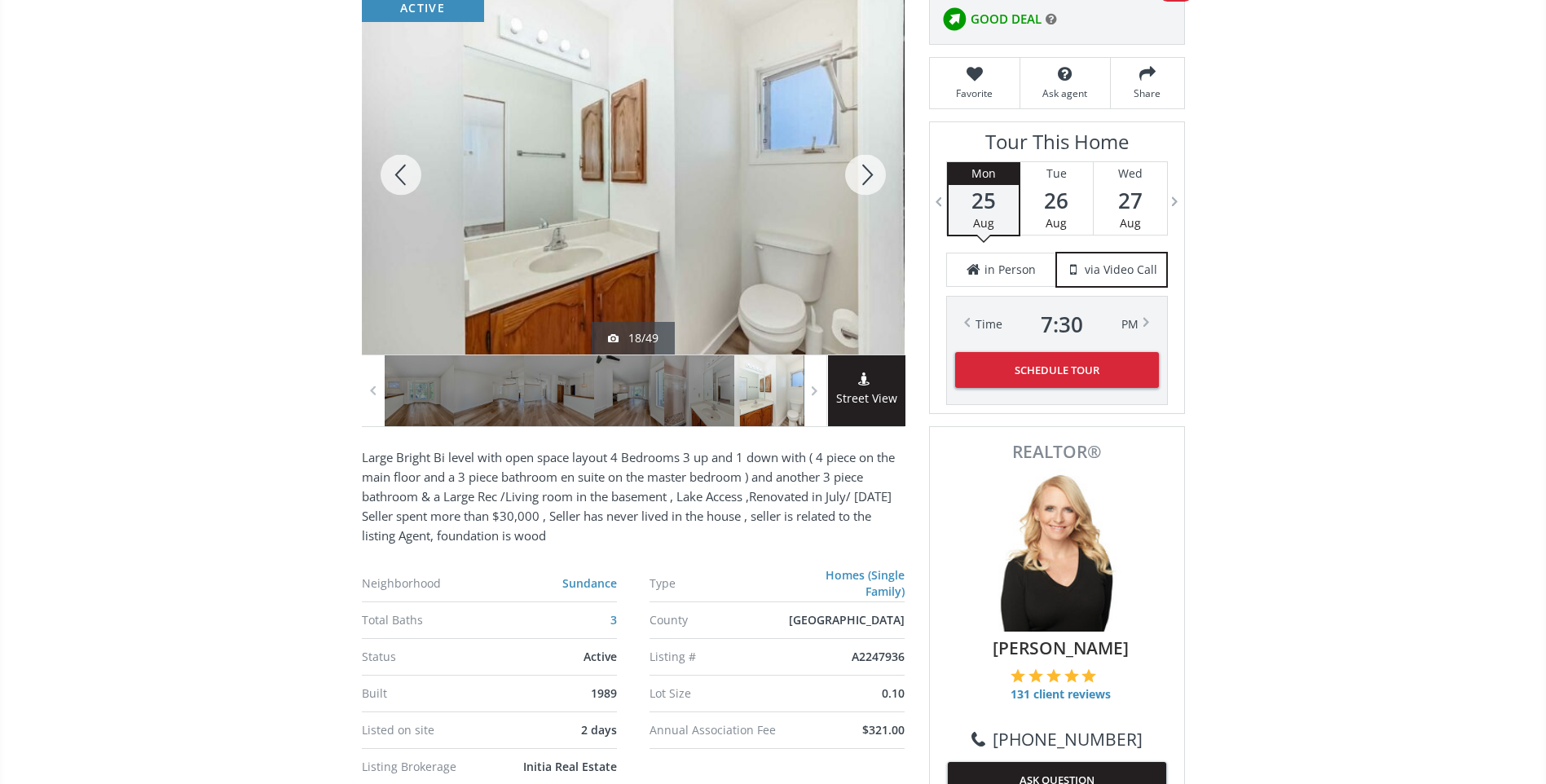
click at [869, 167] on div at bounding box center [865, 174] width 78 height 359
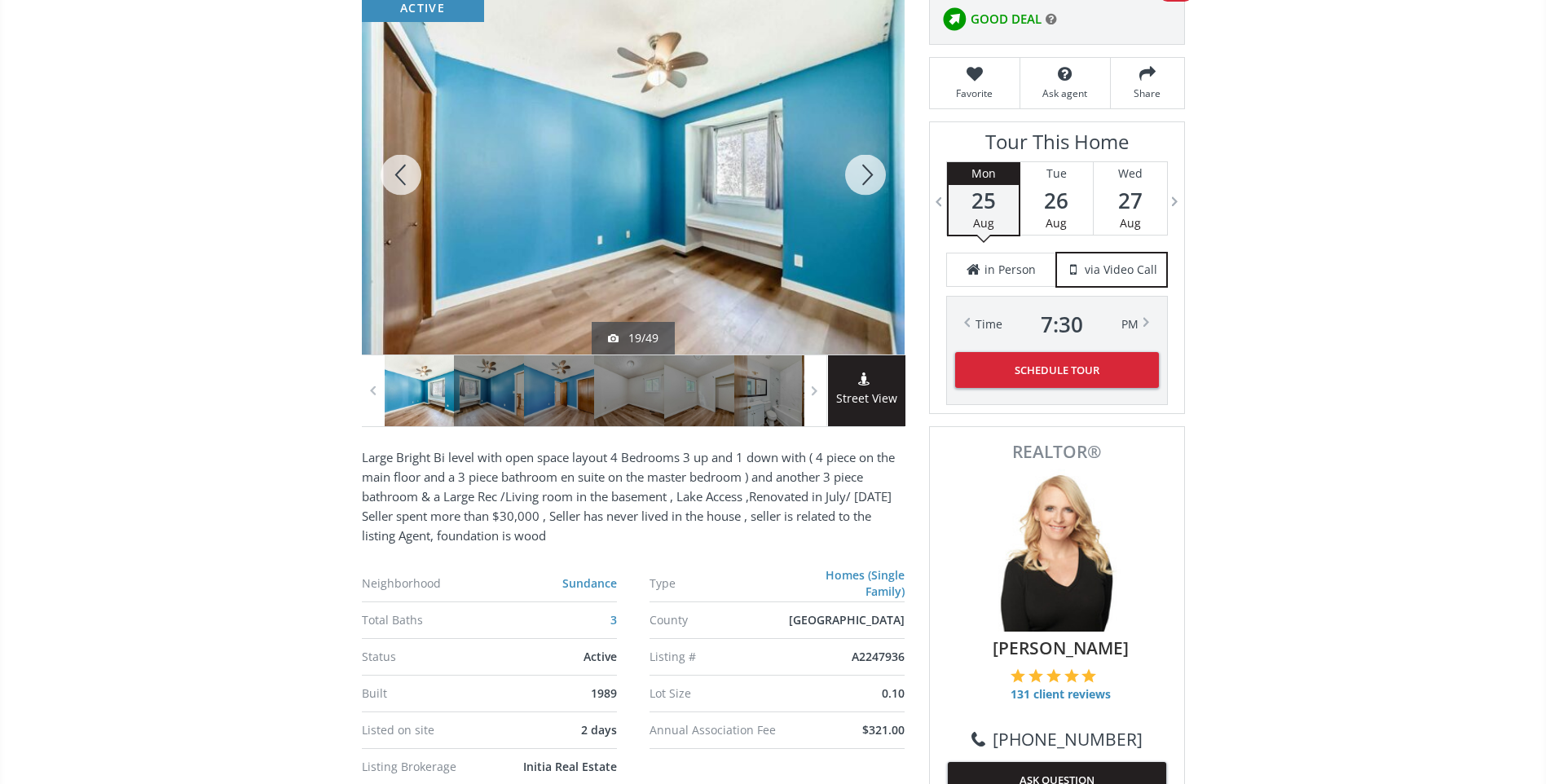
click at [869, 167] on div at bounding box center [865, 174] width 78 height 359
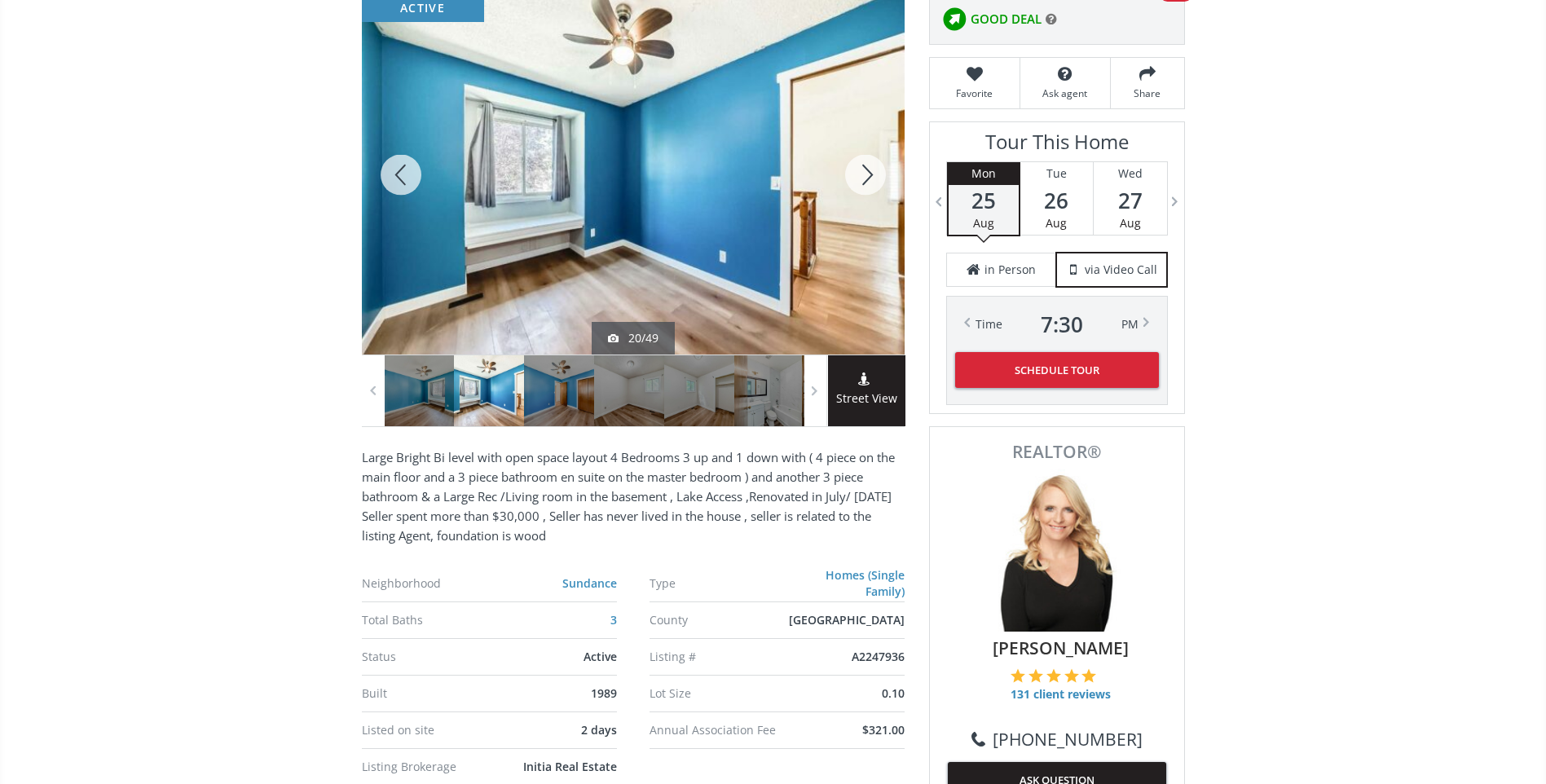
click at [869, 167] on div at bounding box center [865, 174] width 78 height 359
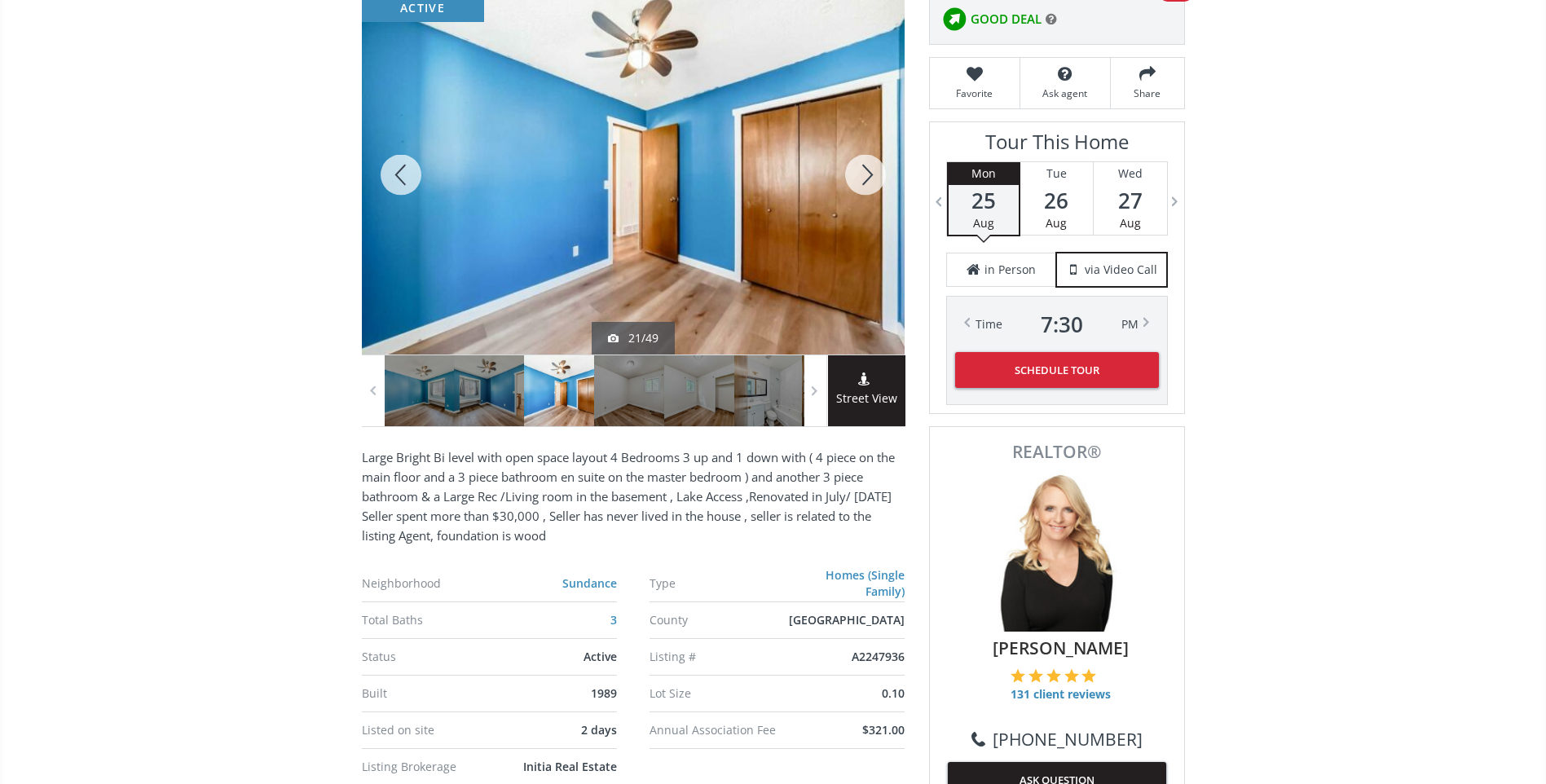
click at [869, 167] on div at bounding box center [865, 174] width 78 height 359
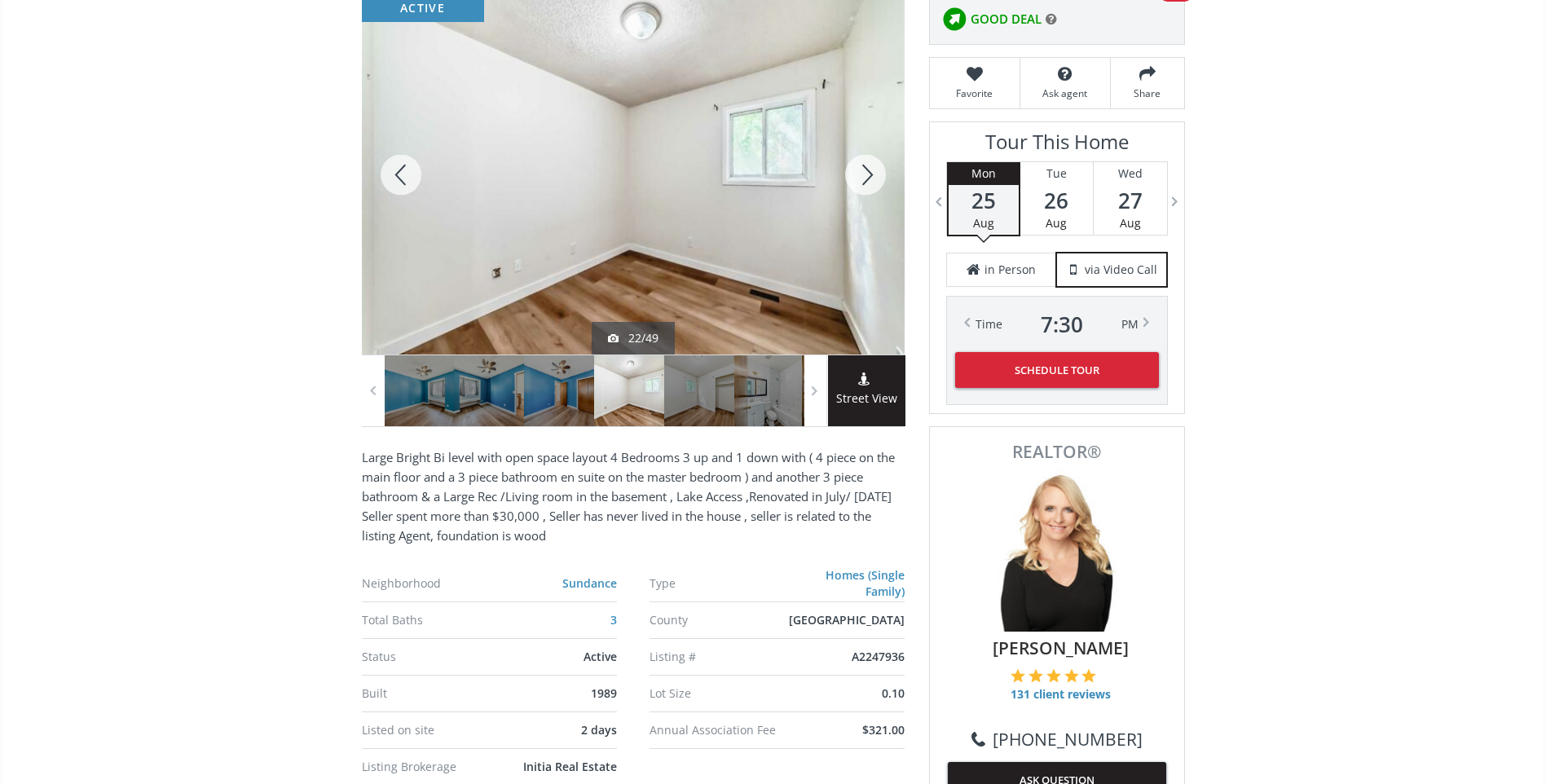
click at [869, 167] on div at bounding box center [865, 174] width 78 height 359
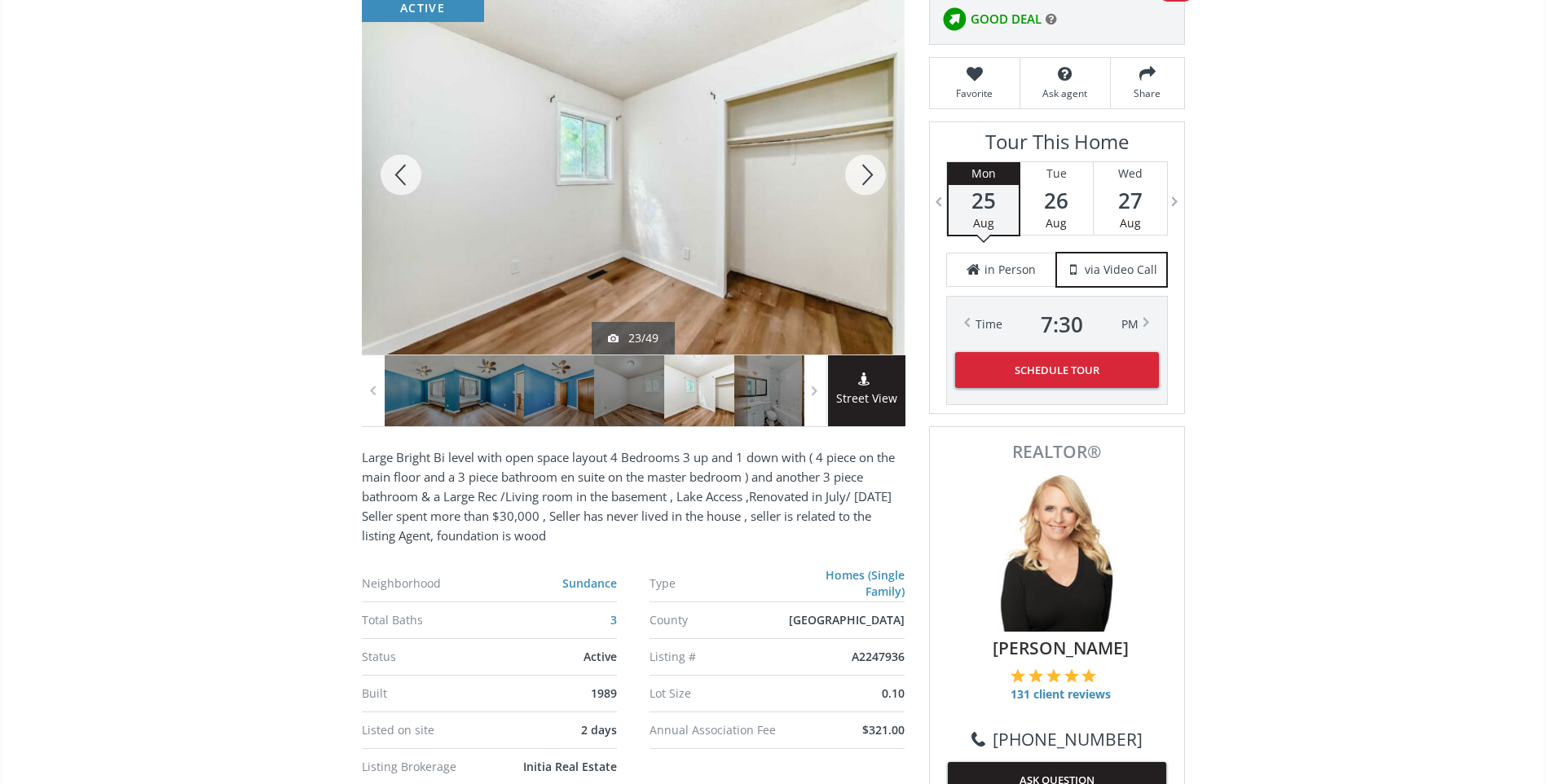
click at [869, 167] on div at bounding box center [865, 174] width 78 height 359
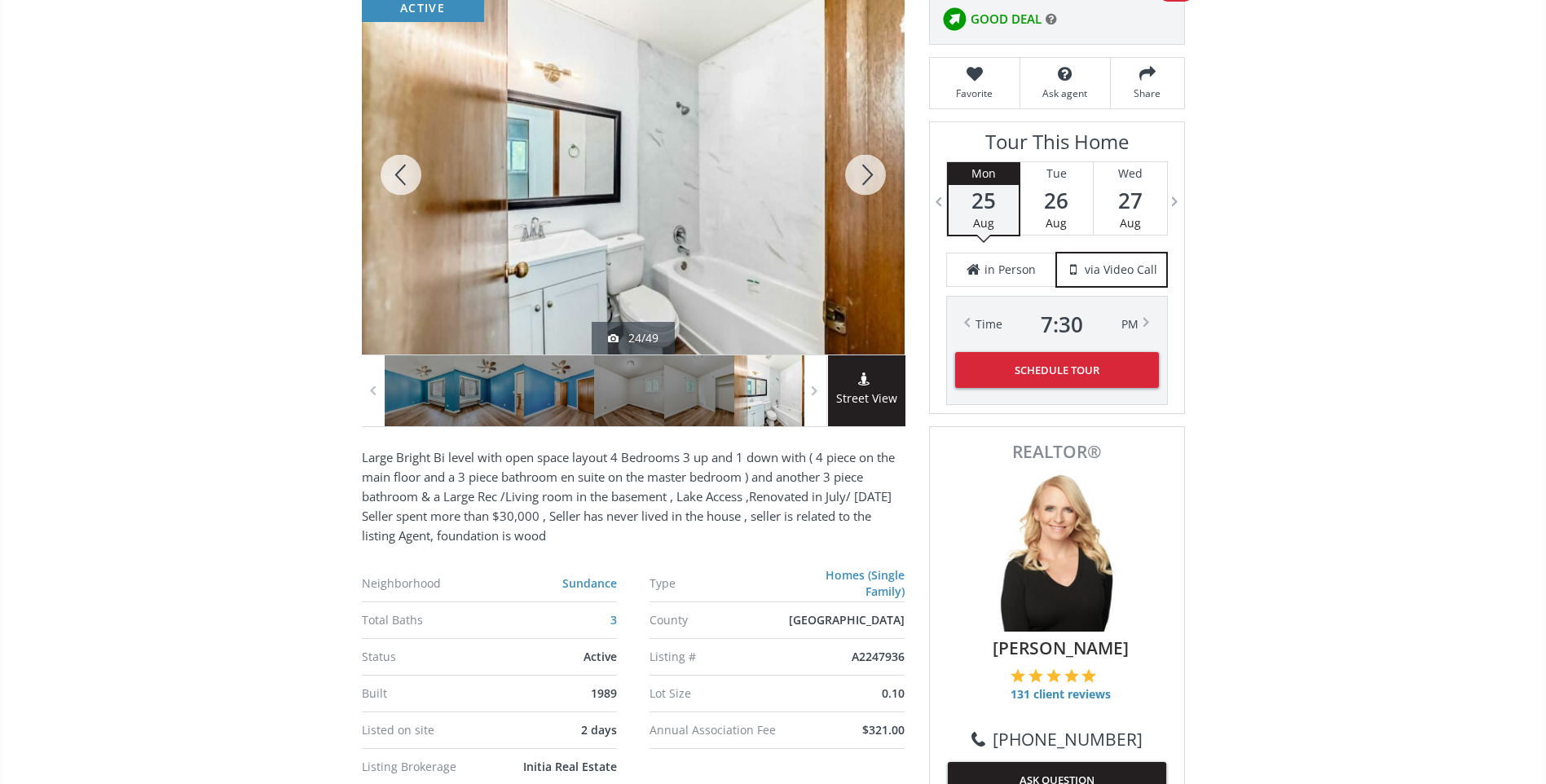
click at [869, 167] on div at bounding box center [865, 174] width 78 height 359
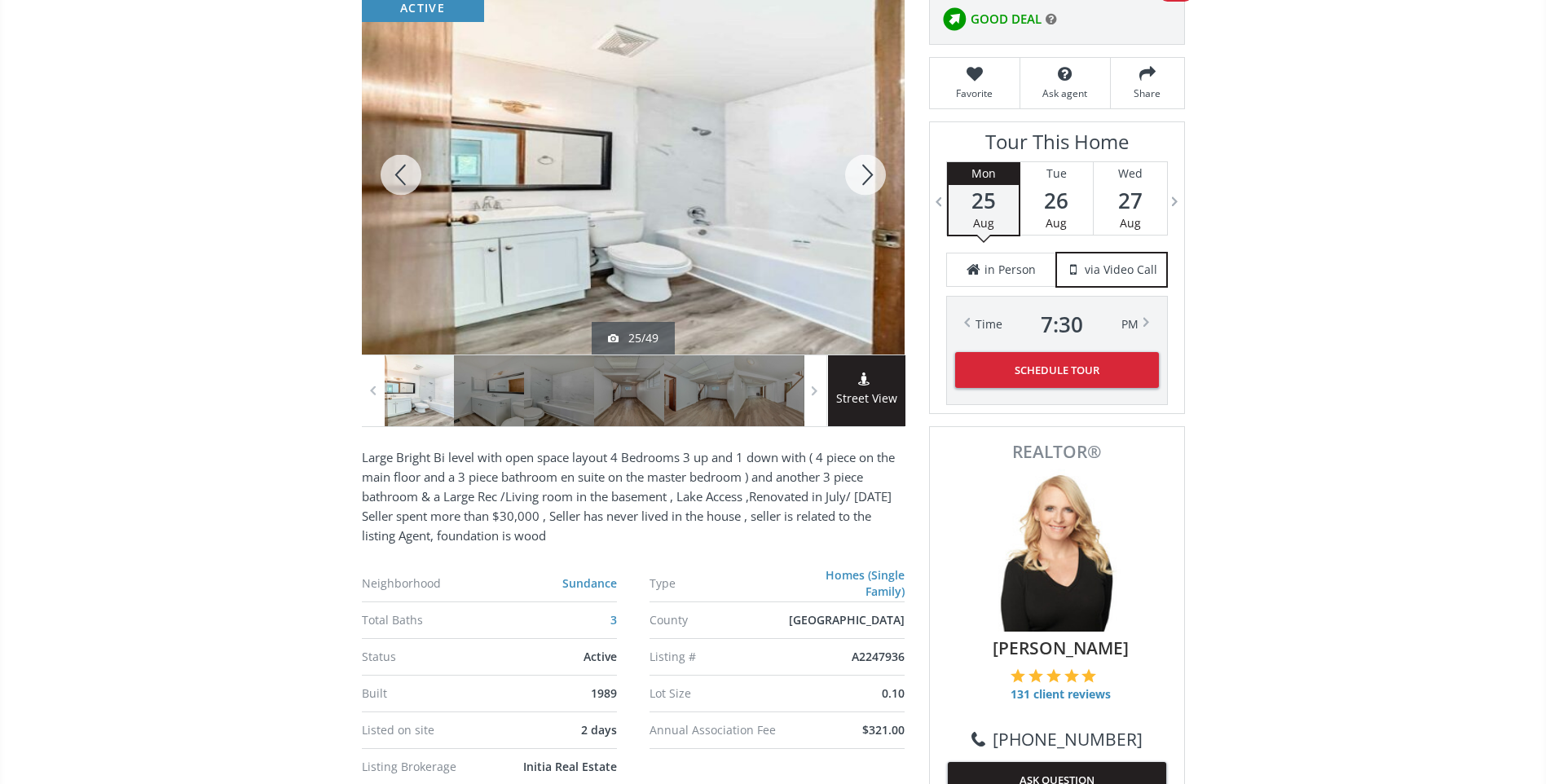
click at [869, 167] on div at bounding box center [865, 174] width 78 height 359
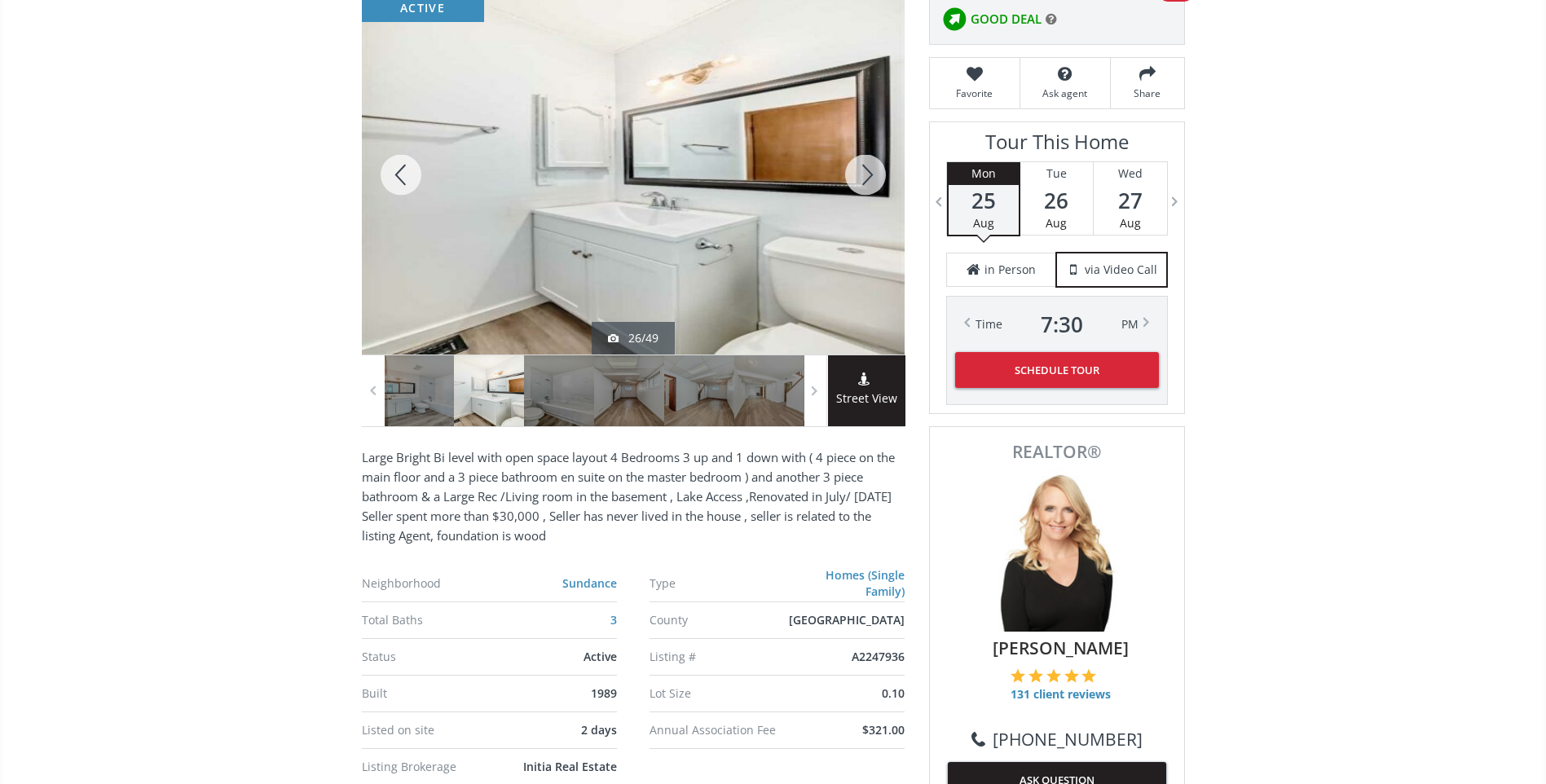
click at [869, 167] on div at bounding box center [865, 174] width 78 height 359
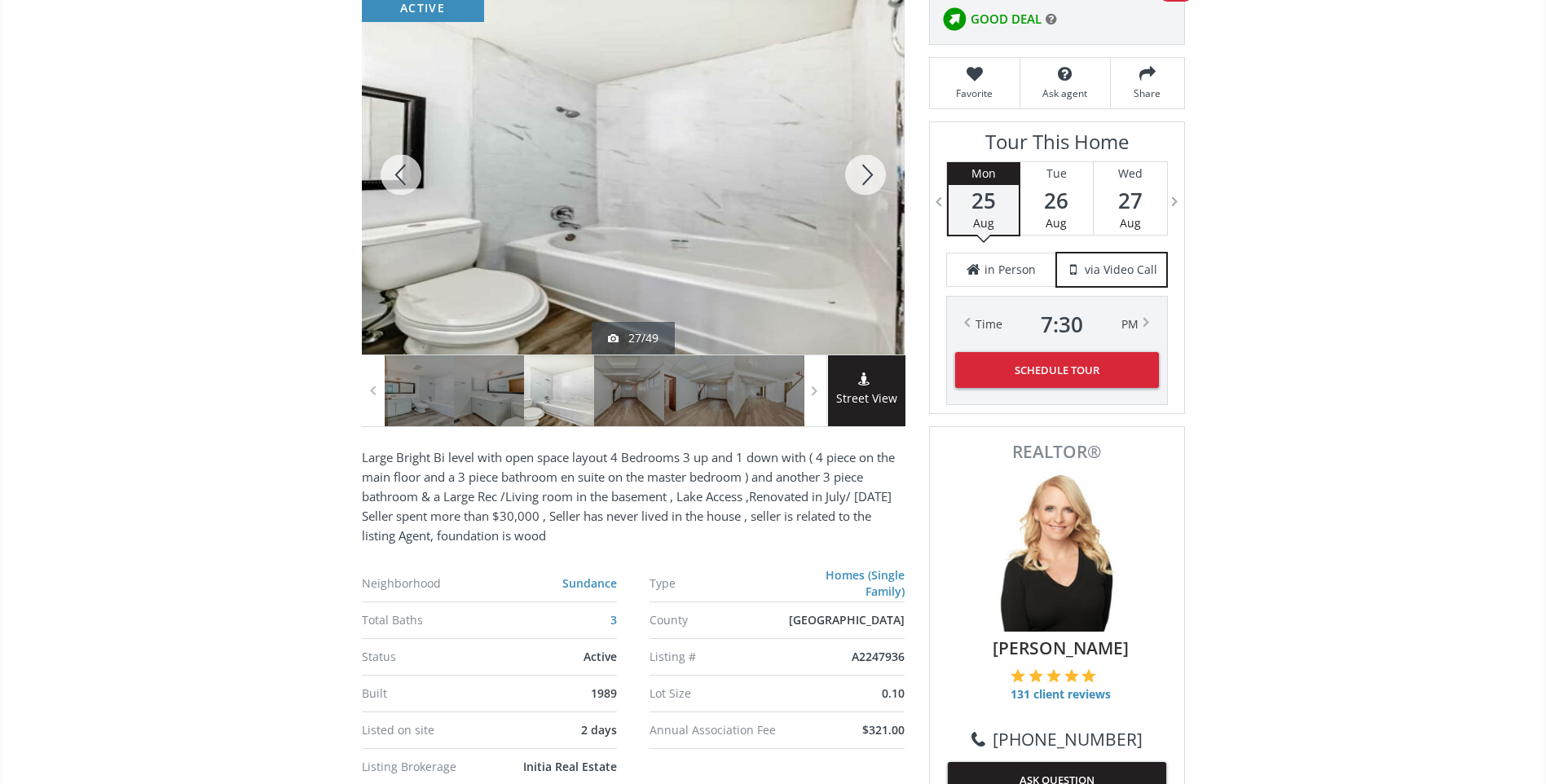
click at [869, 167] on div at bounding box center [865, 174] width 78 height 359
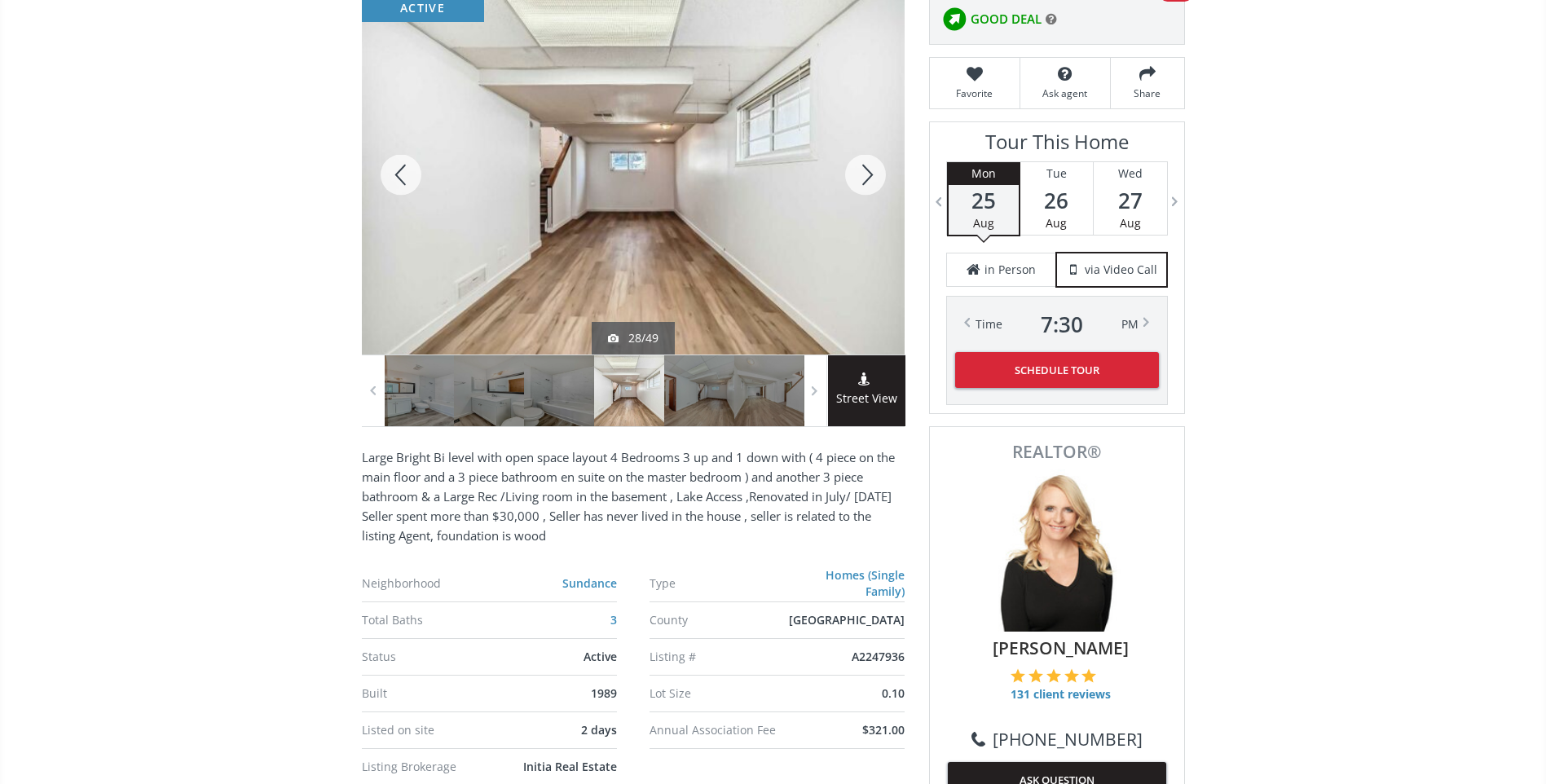
click at [869, 167] on div at bounding box center [865, 174] width 78 height 359
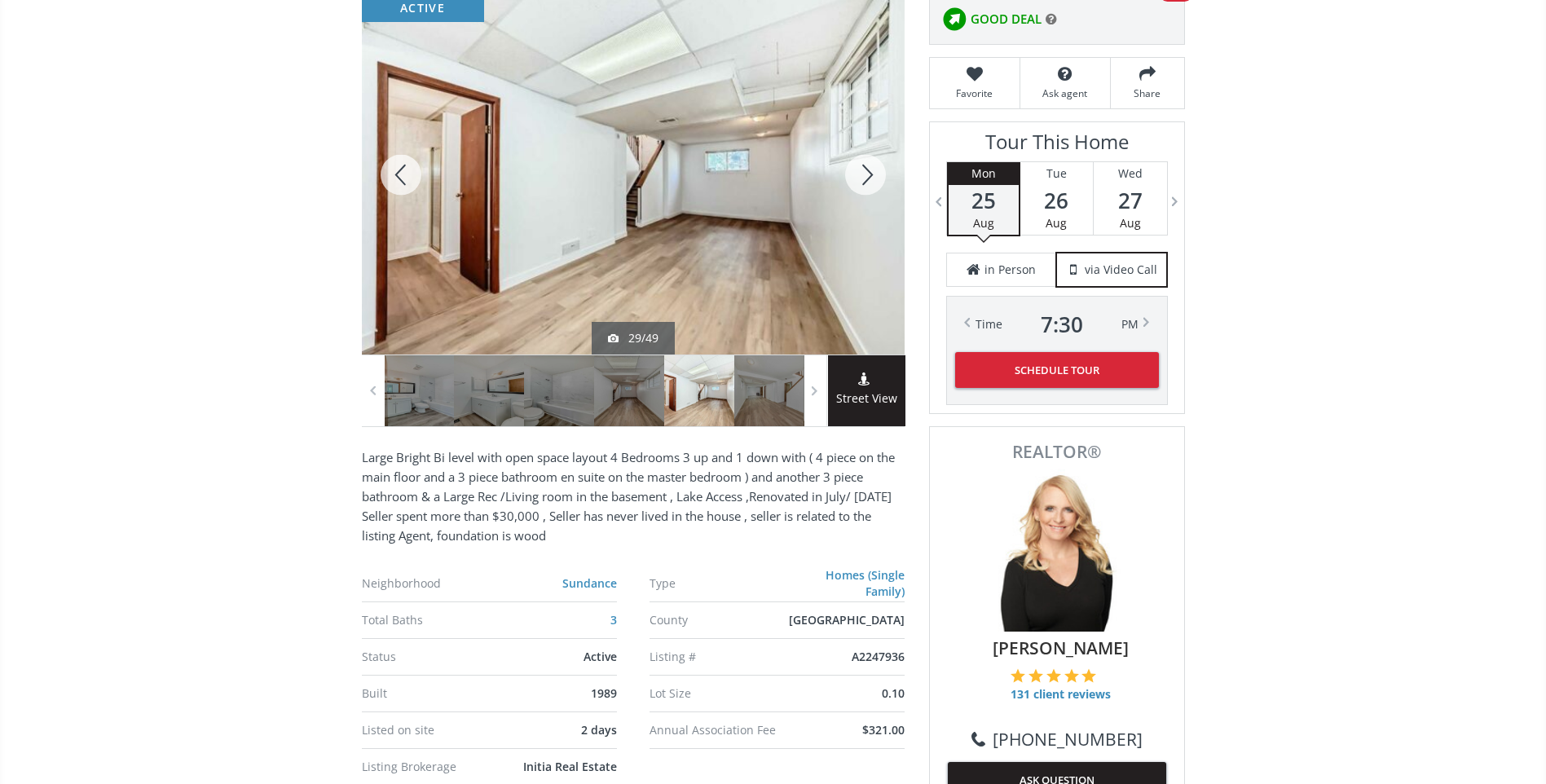
click at [869, 167] on div at bounding box center [865, 174] width 78 height 359
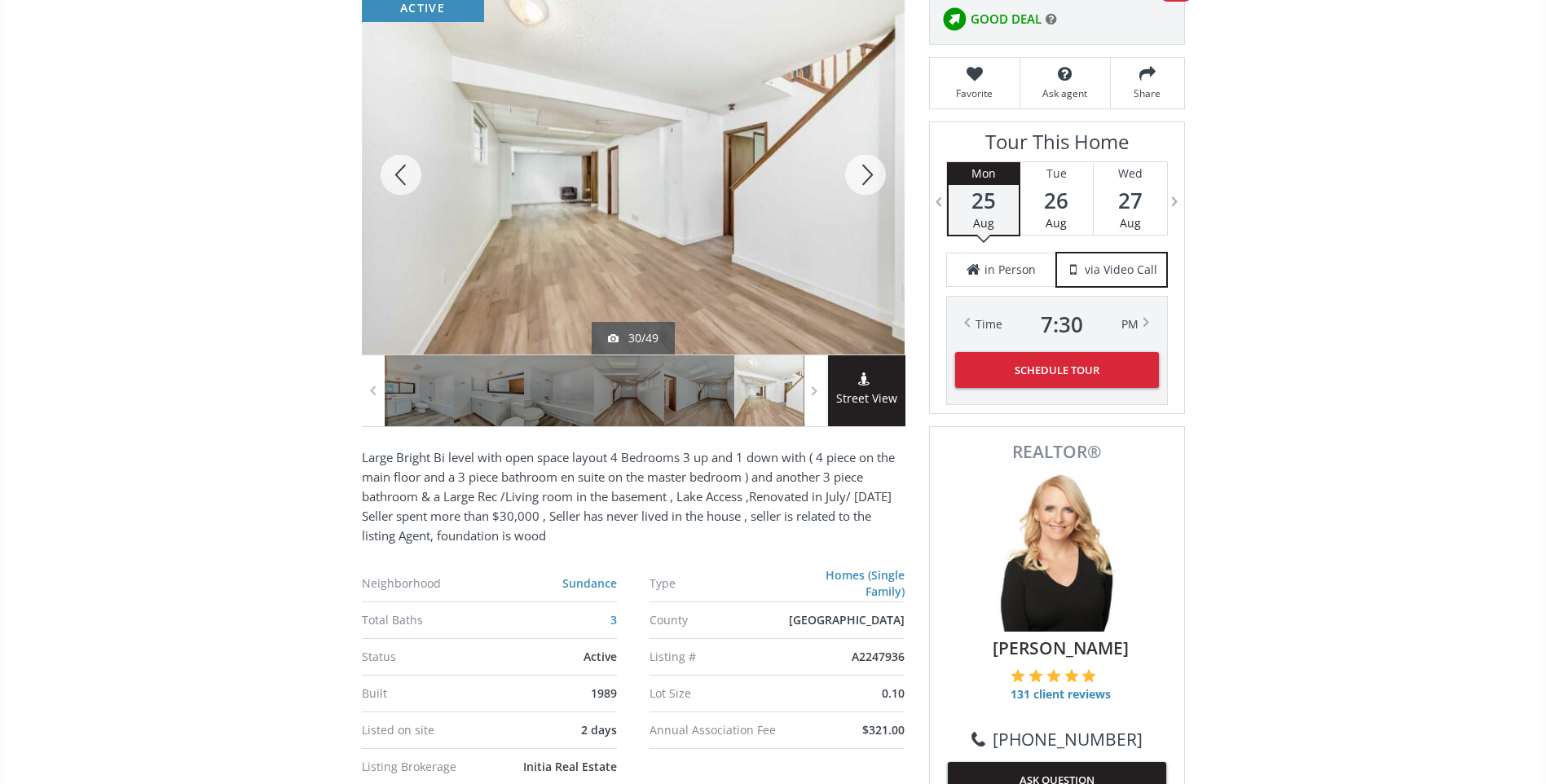
click at [869, 167] on div at bounding box center [865, 174] width 78 height 359
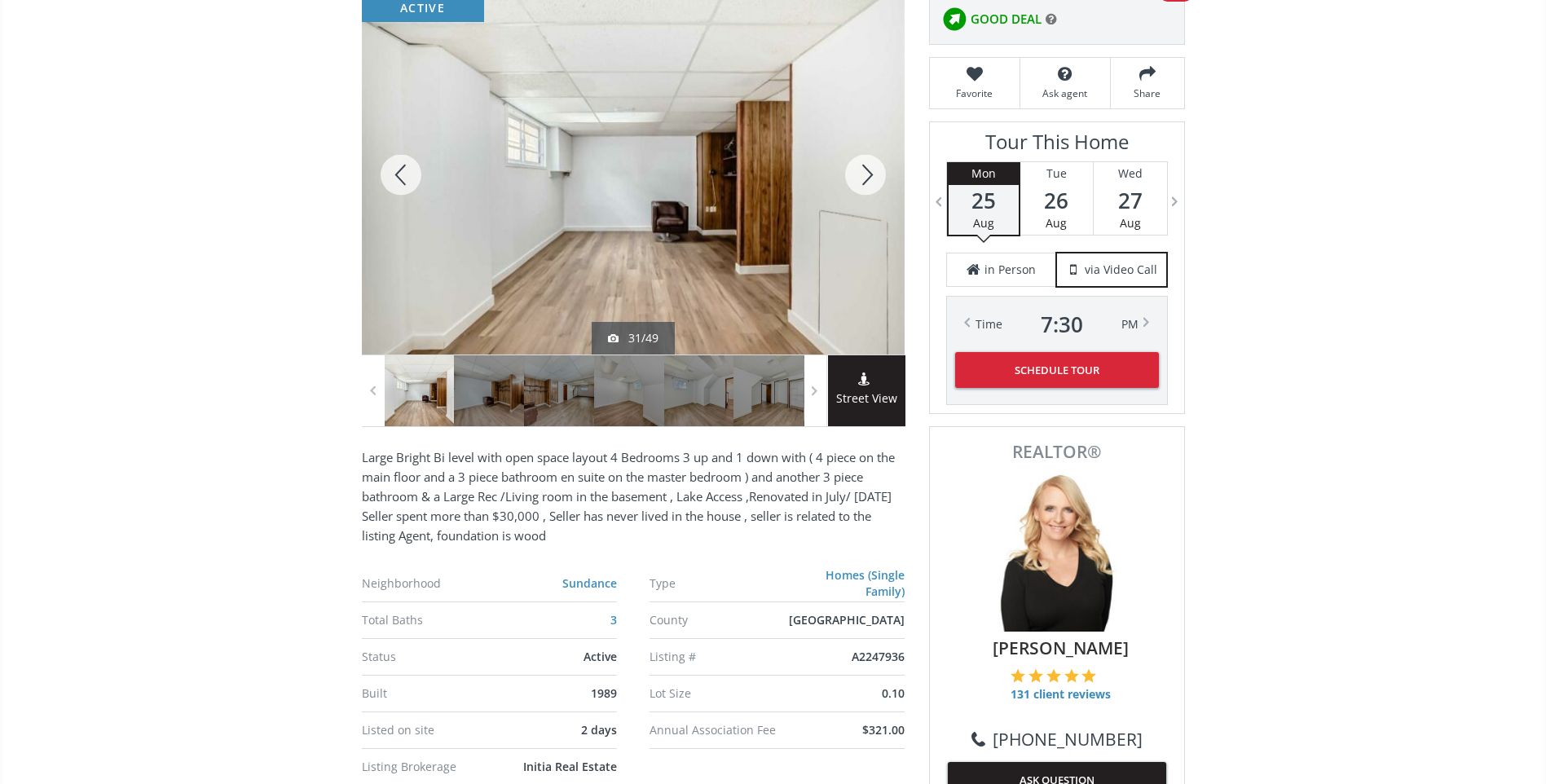
click at [869, 167] on div at bounding box center [865, 174] width 78 height 359
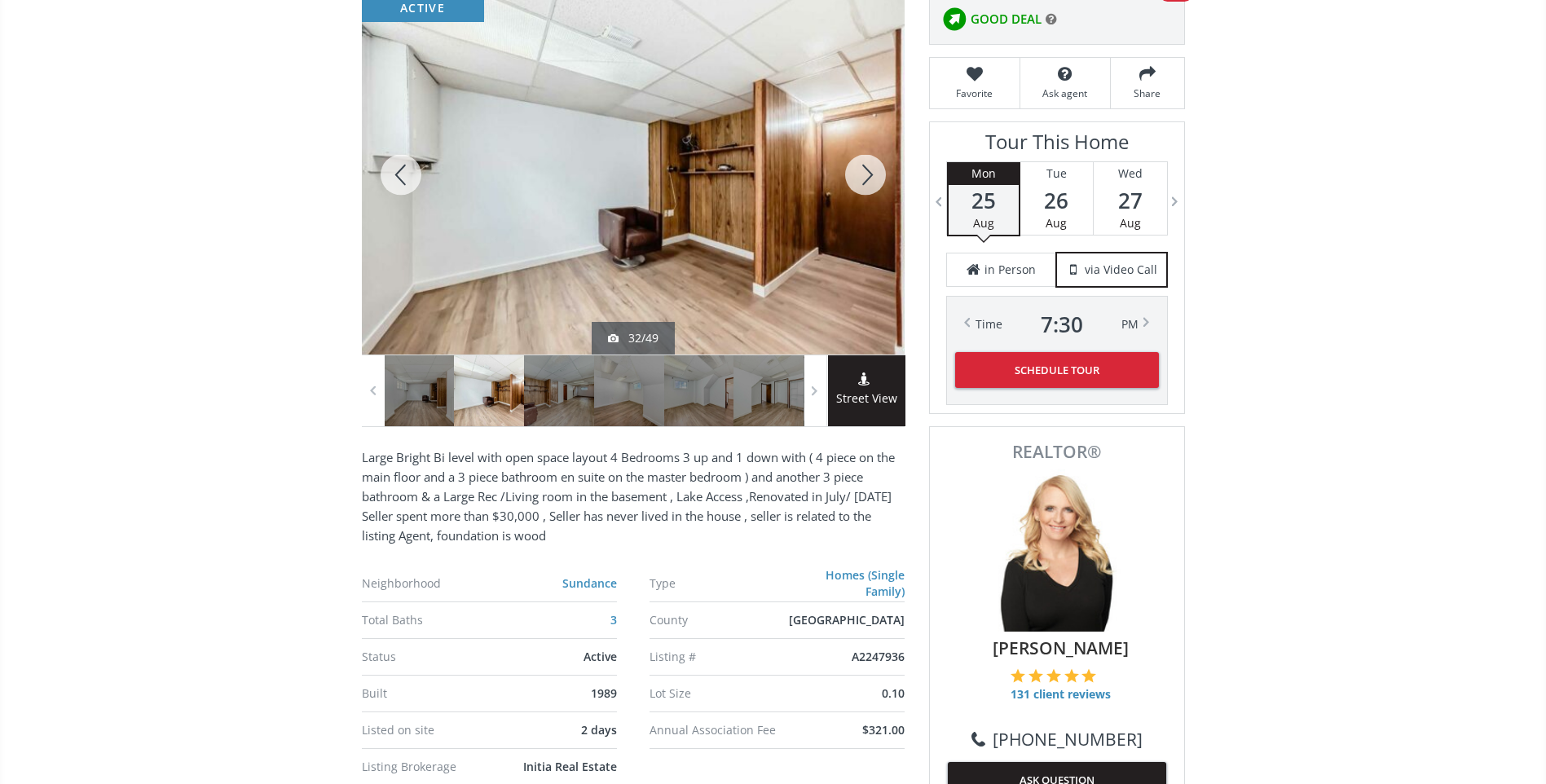
click at [869, 167] on div at bounding box center [865, 174] width 78 height 359
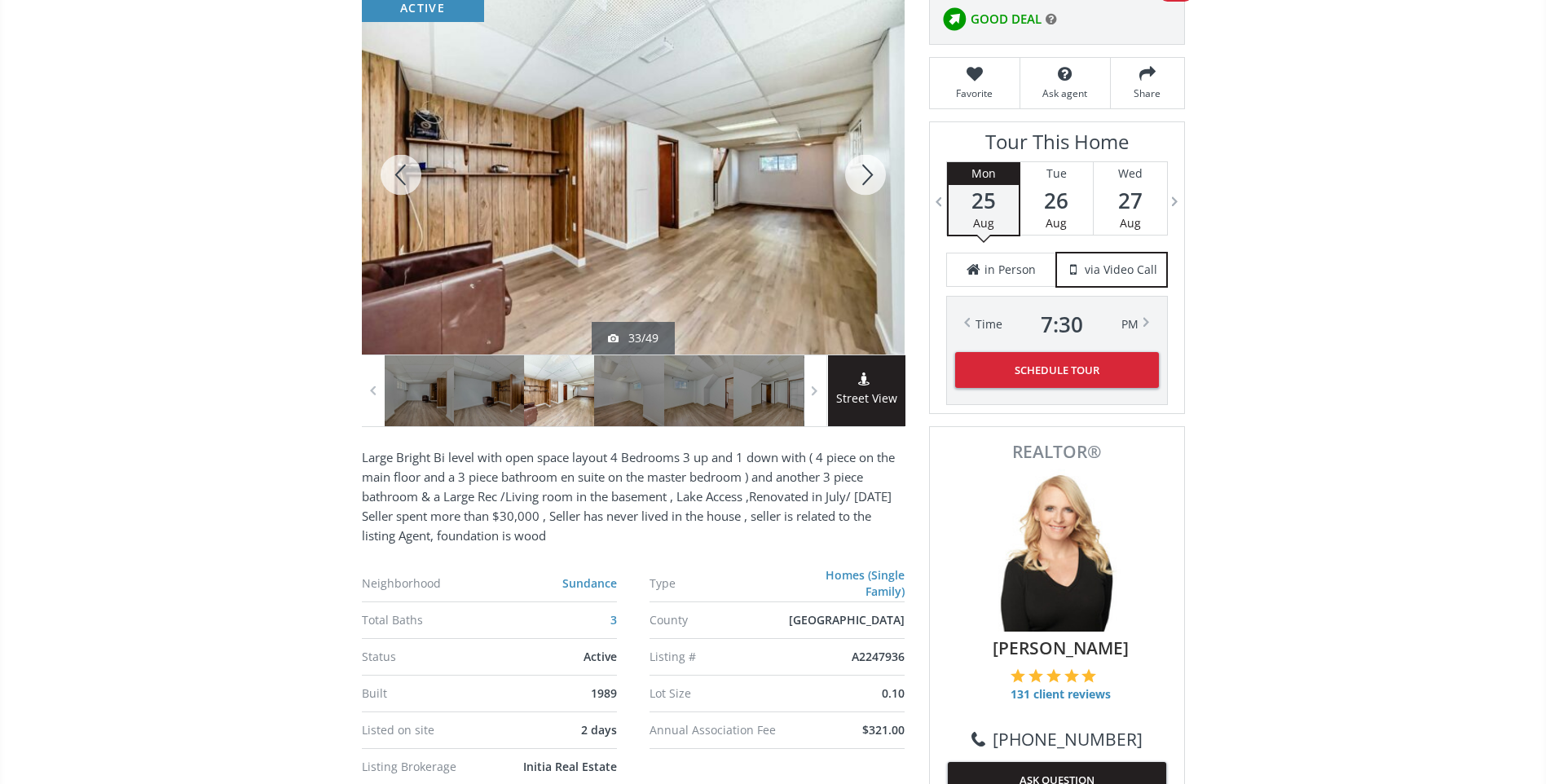
click at [869, 167] on div at bounding box center [865, 174] width 78 height 359
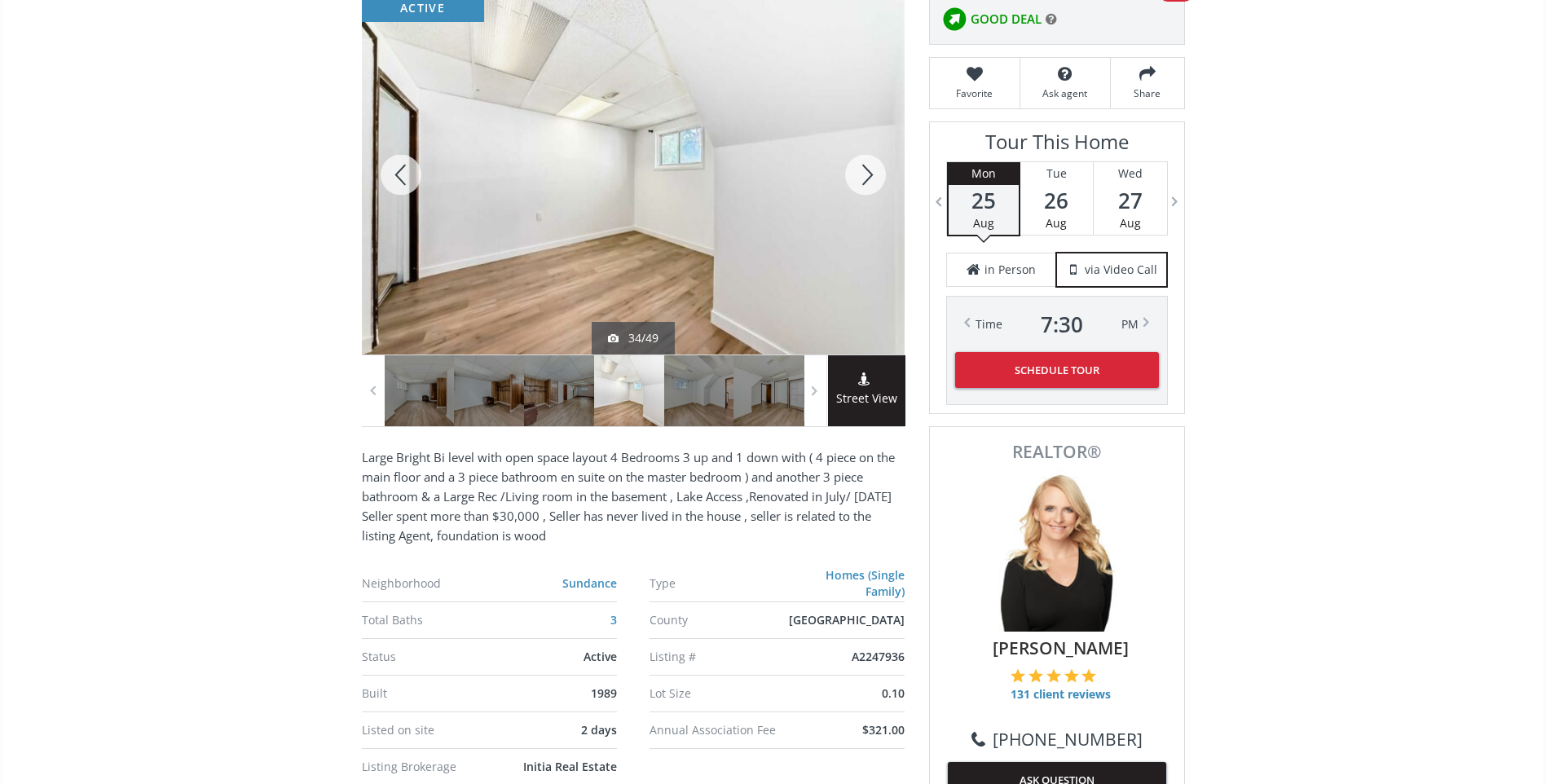
click at [869, 167] on div at bounding box center [865, 174] width 78 height 359
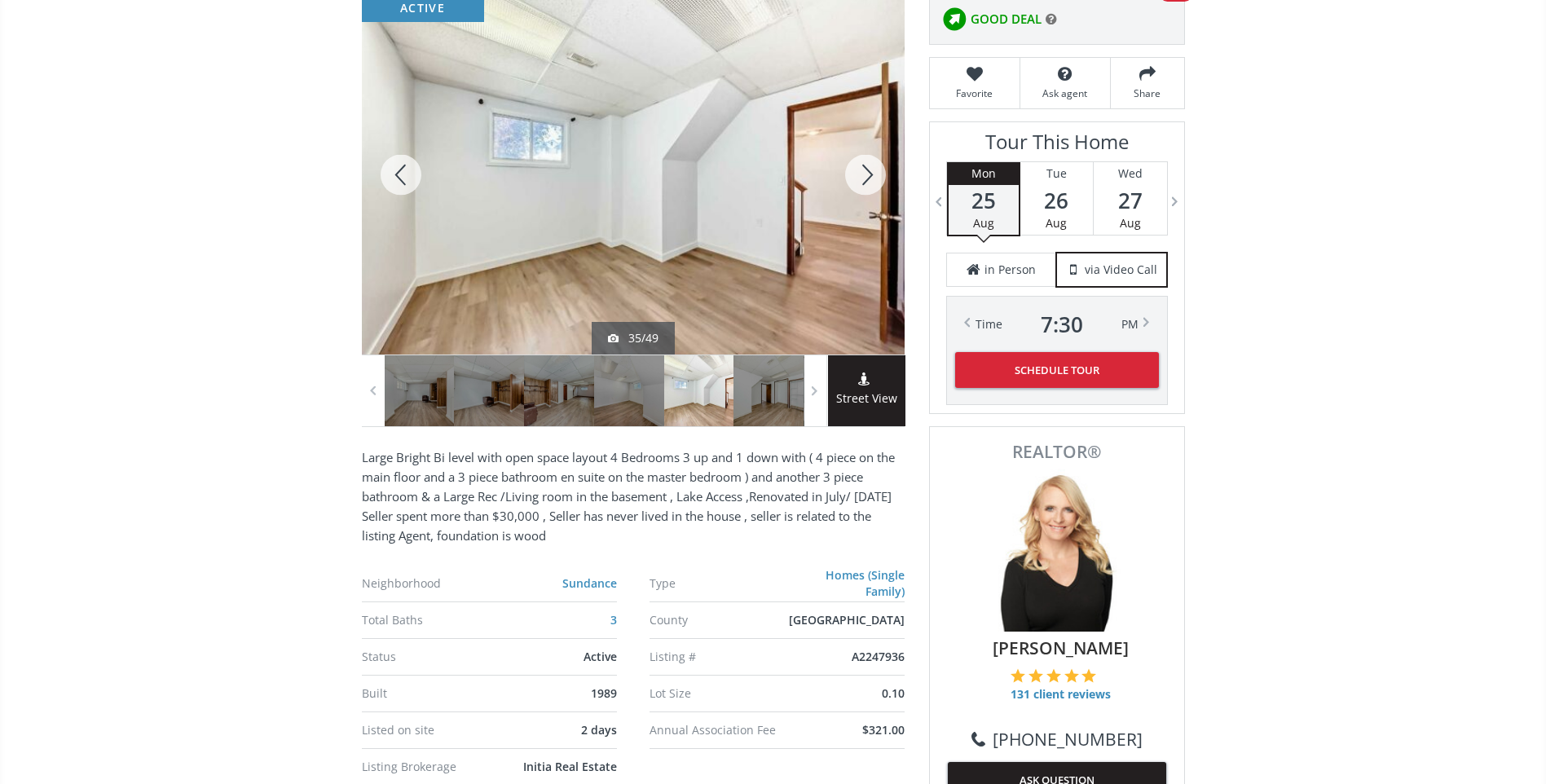
click at [868, 167] on div at bounding box center [865, 174] width 78 height 359
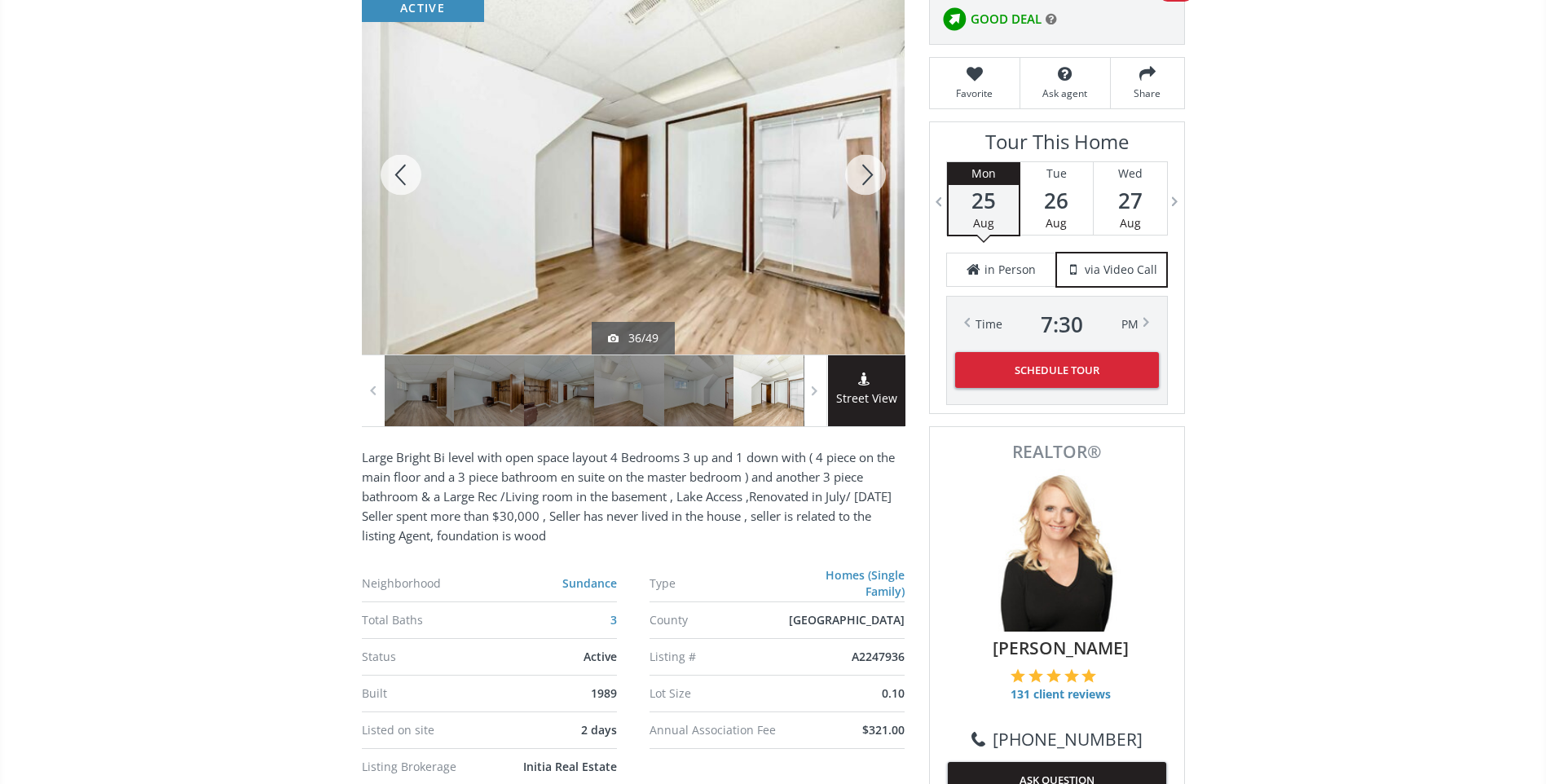
click at [868, 167] on div at bounding box center [865, 174] width 78 height 359
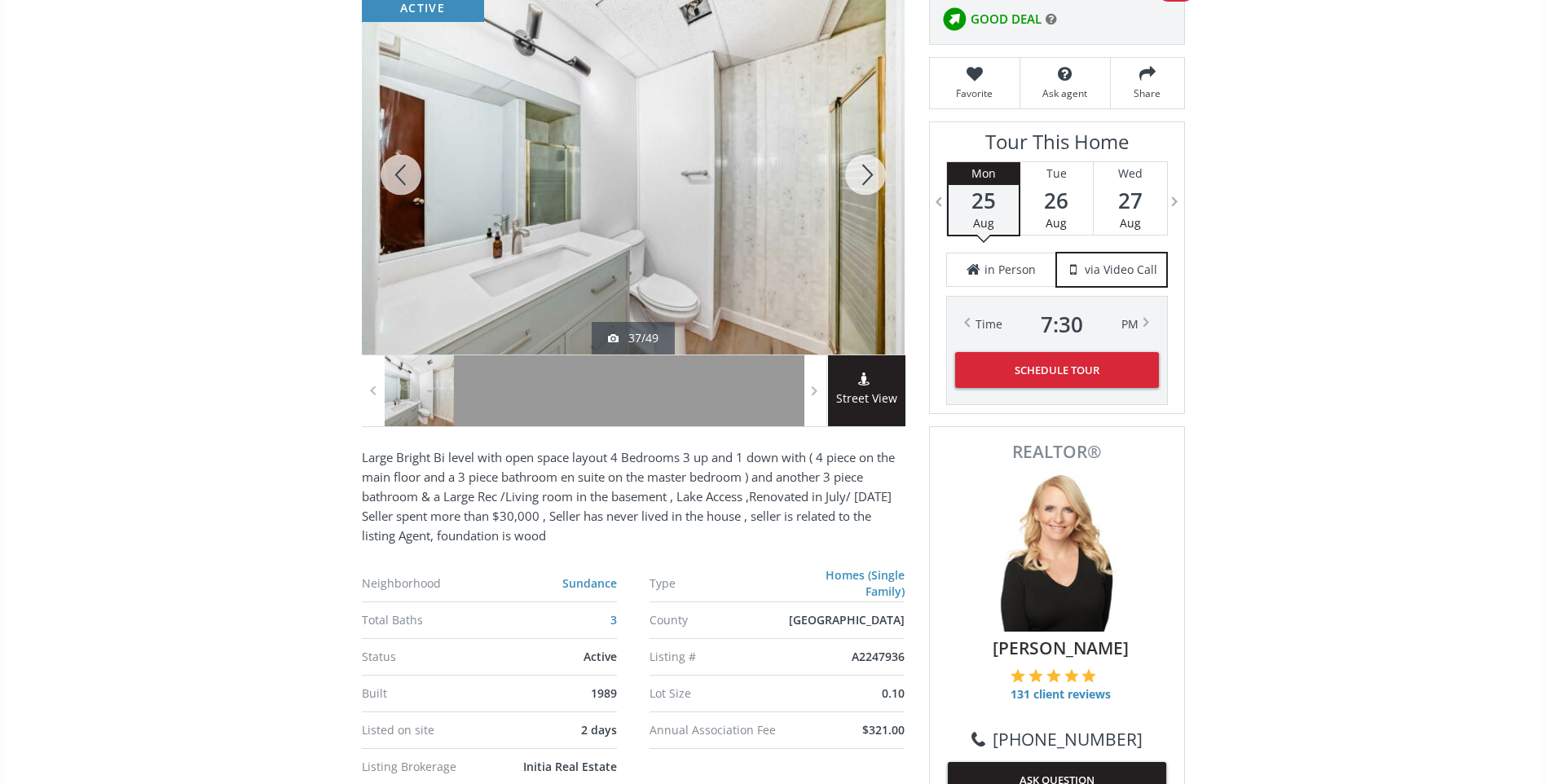
click at [868, 167] on div at bounding box center [865, 174] width 78 height 359
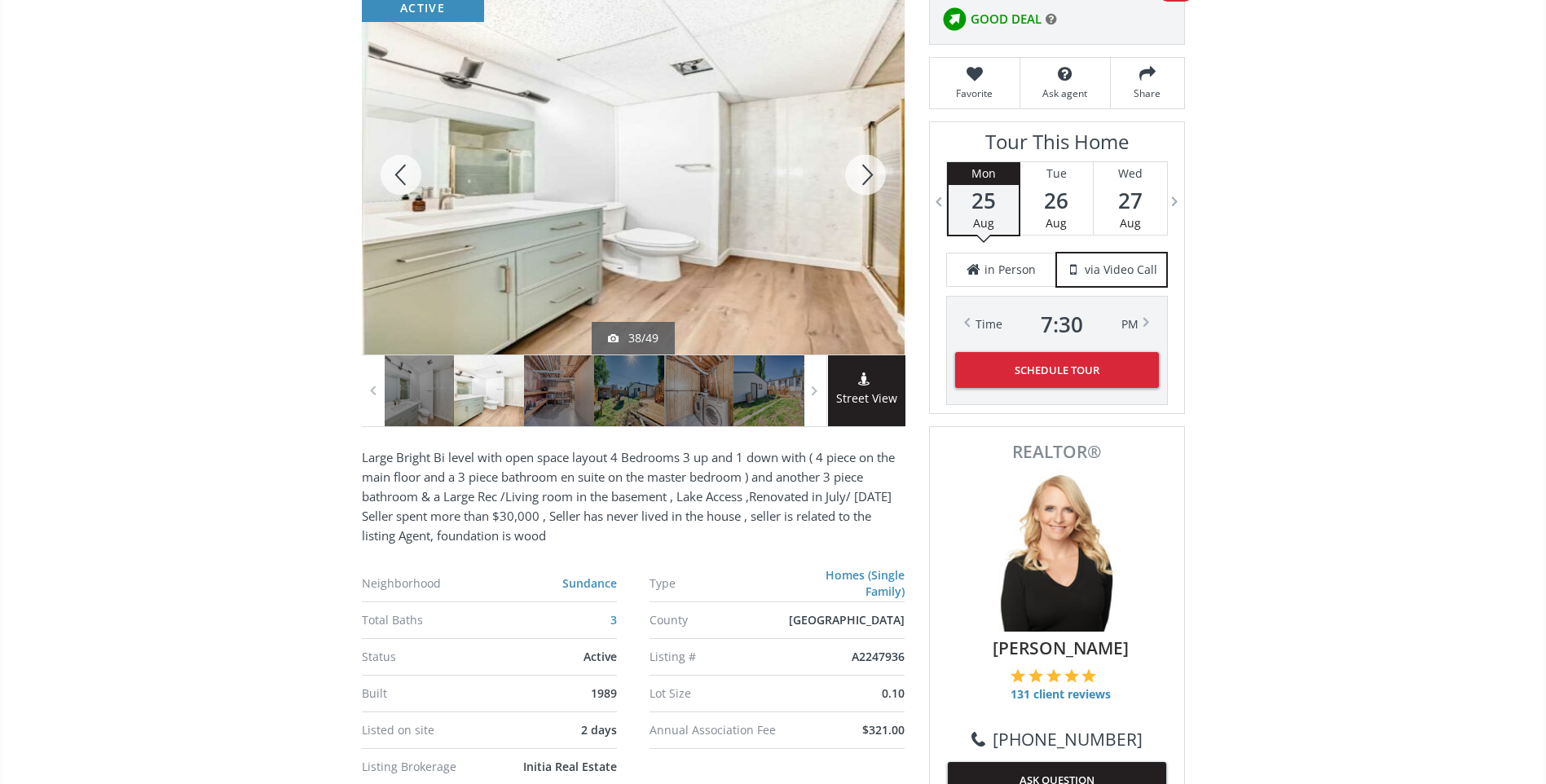
click at [868, 167] on div at bounding box center [865, 174] width 78 height 359
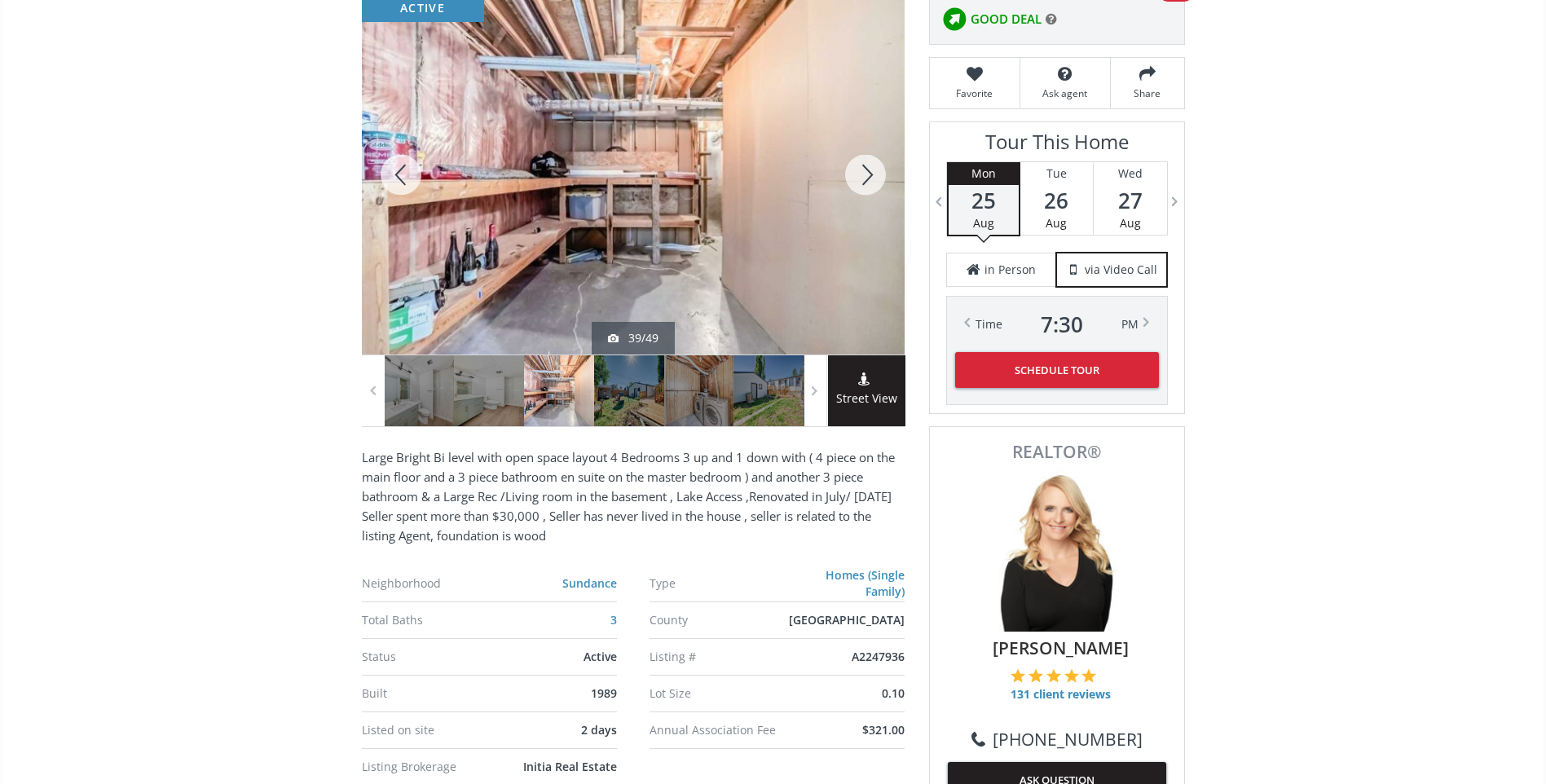
click at [868, 167] on div at bounding box center [865, 174] width 78 height 359
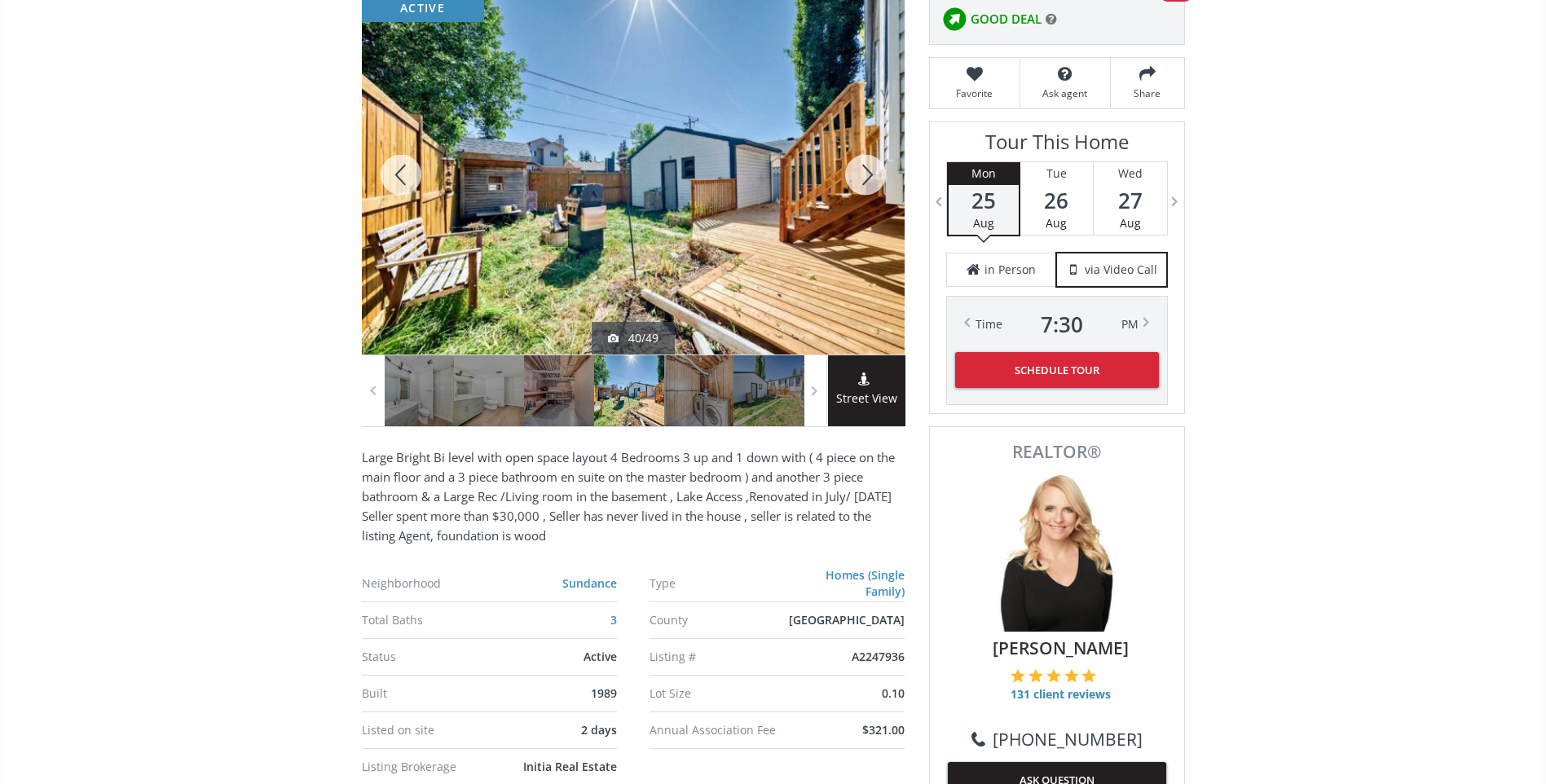
click at [868, 167] on div at bounding box center [865, 174] width 78 height 359
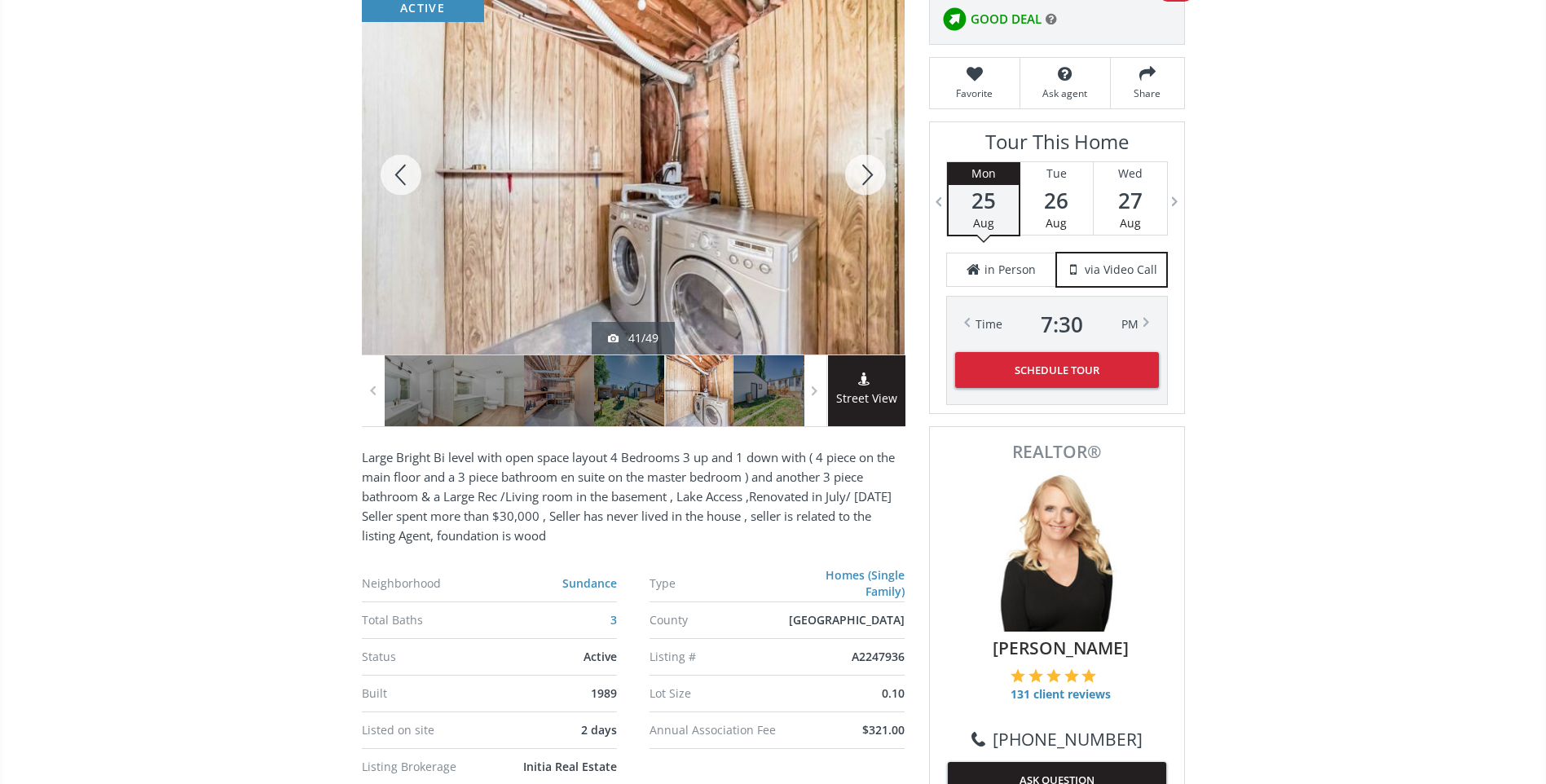
click at [868, 167] on div at bounding box center [865, 174] width 78 height 359
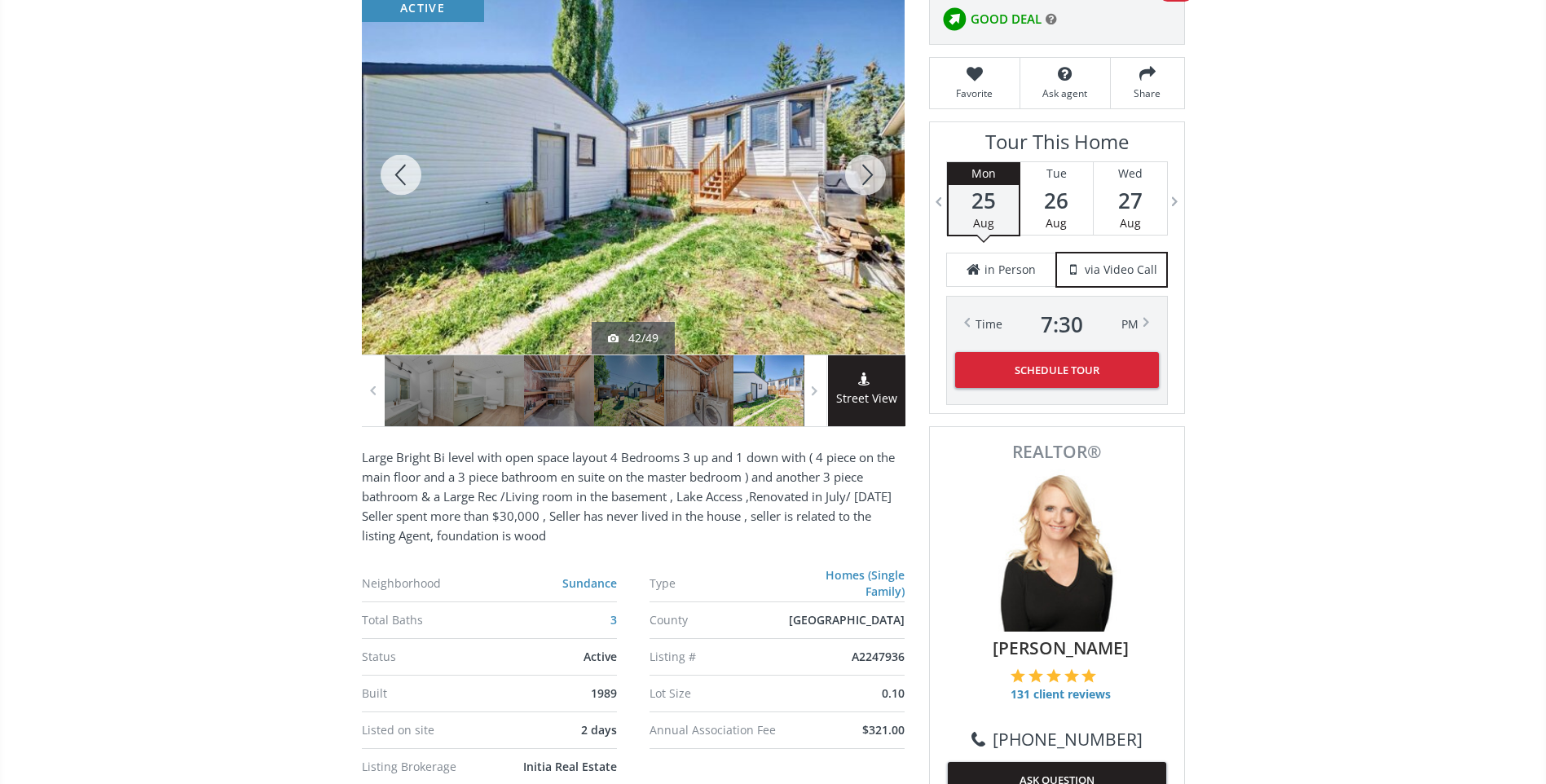
click at [868, 167] on div at bounding box center [865, 174] width 78 height 359
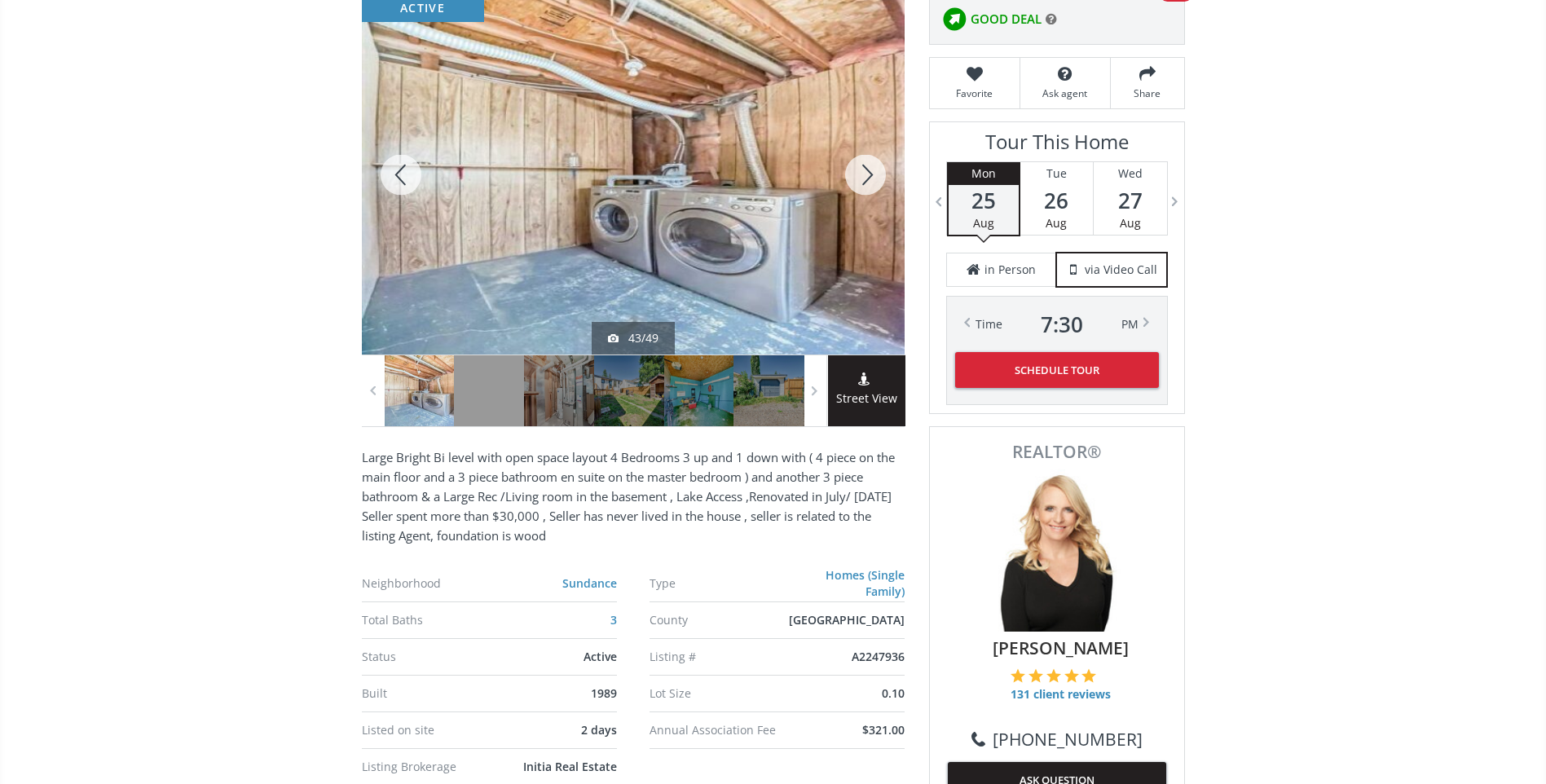
click at [868, 167] on div at bounding box center [865, 174] width 78 height 359
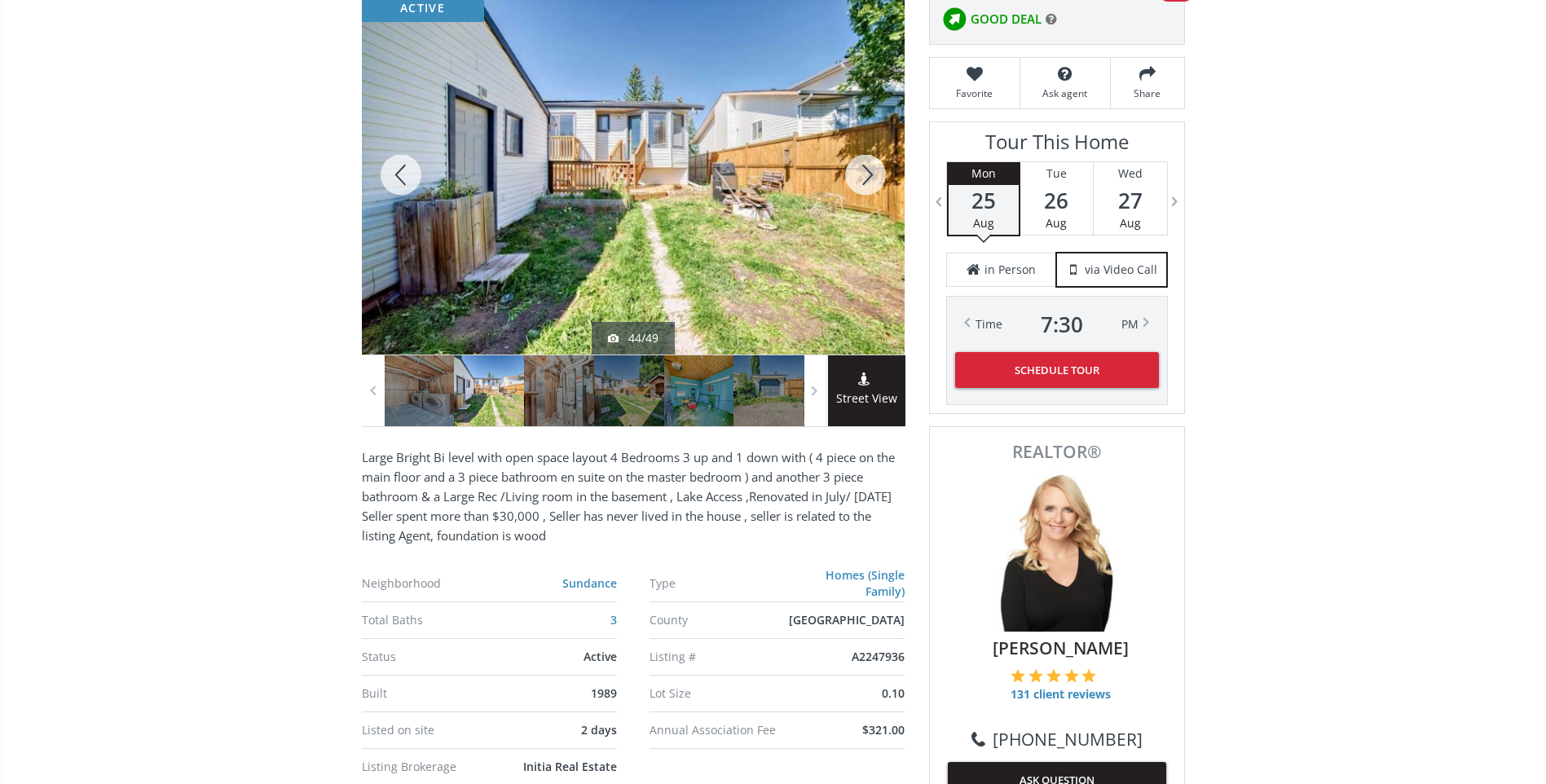
click at [868, 167] on div at bounding box center [865, 174] width 78 height 359
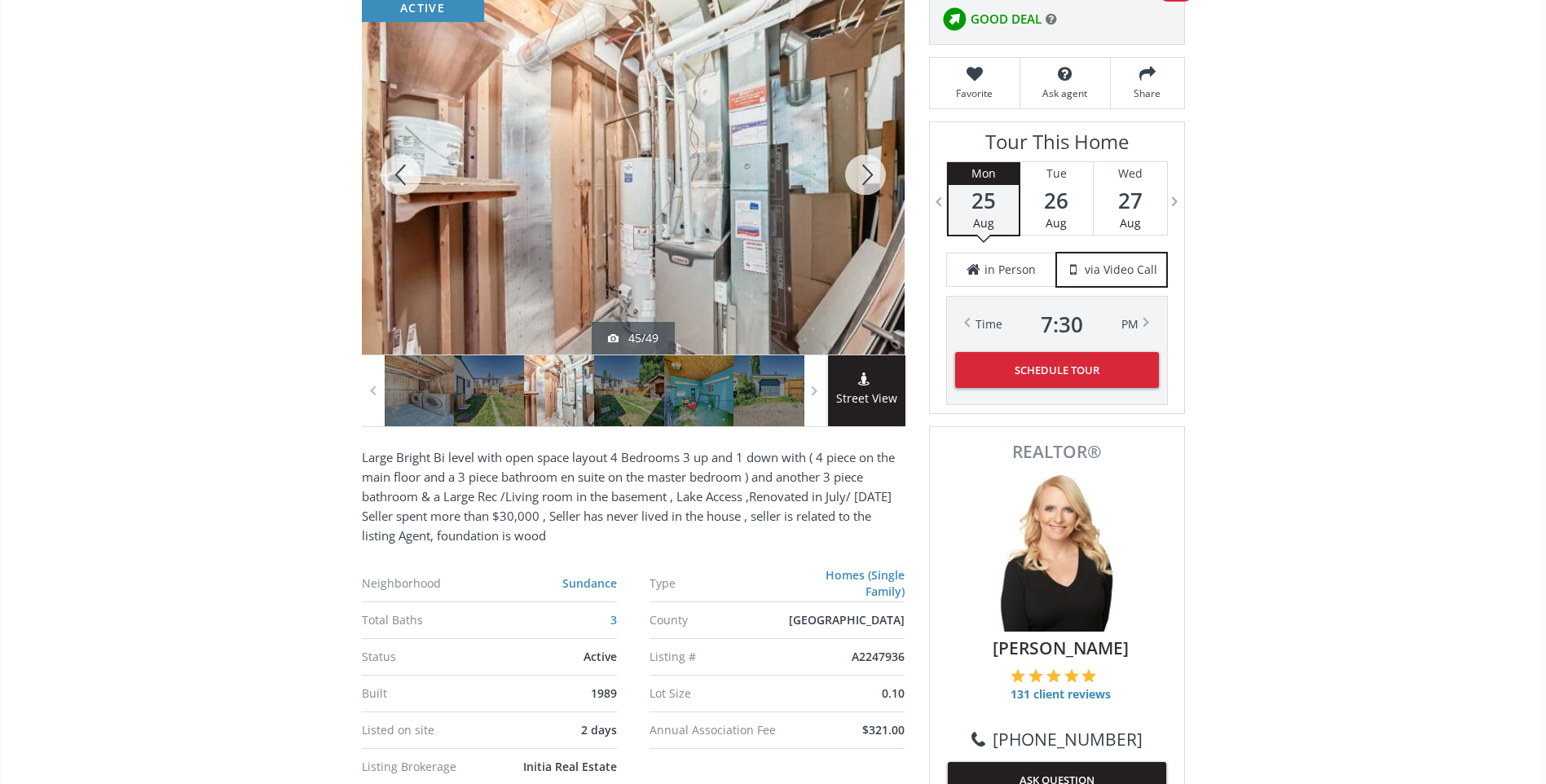
click at [868, 167] on div at bounding box center [865, 174] width 78 height 359
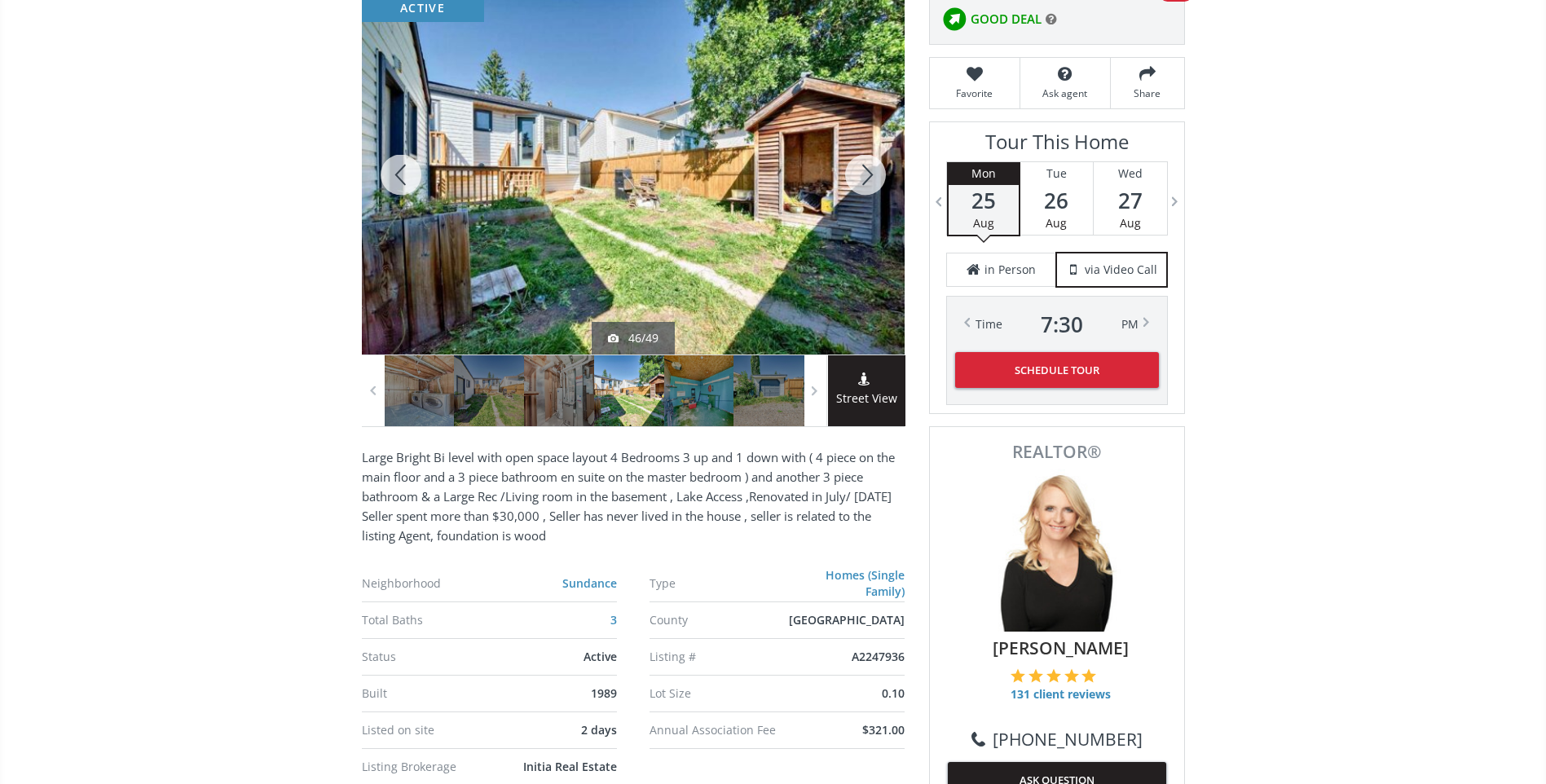
click at [868, 167] on div at bounding box center [865, 174] width 78 height 359
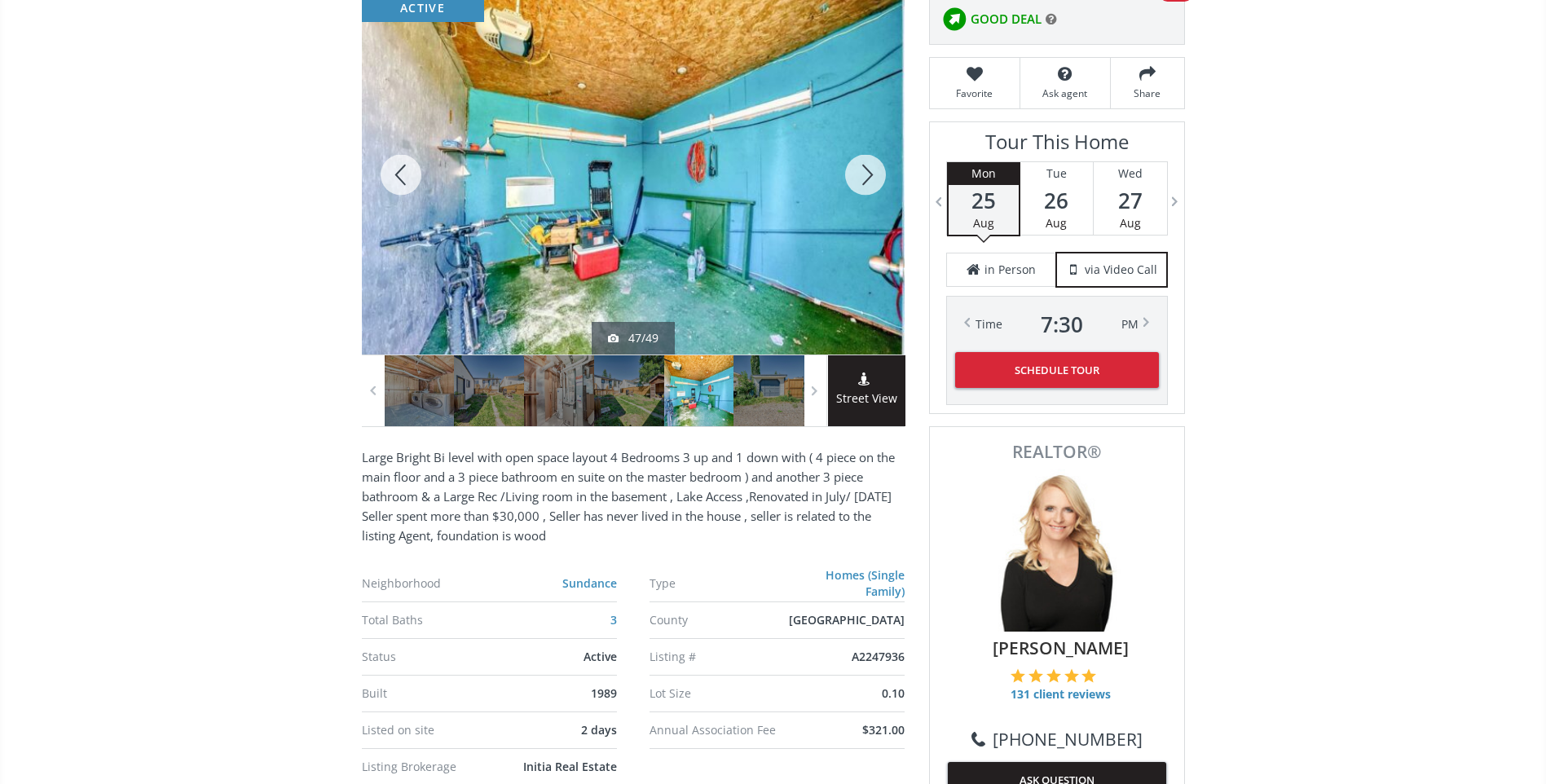
click at [868, 167] on div at bounding box center [865, 174] width 78 height 359
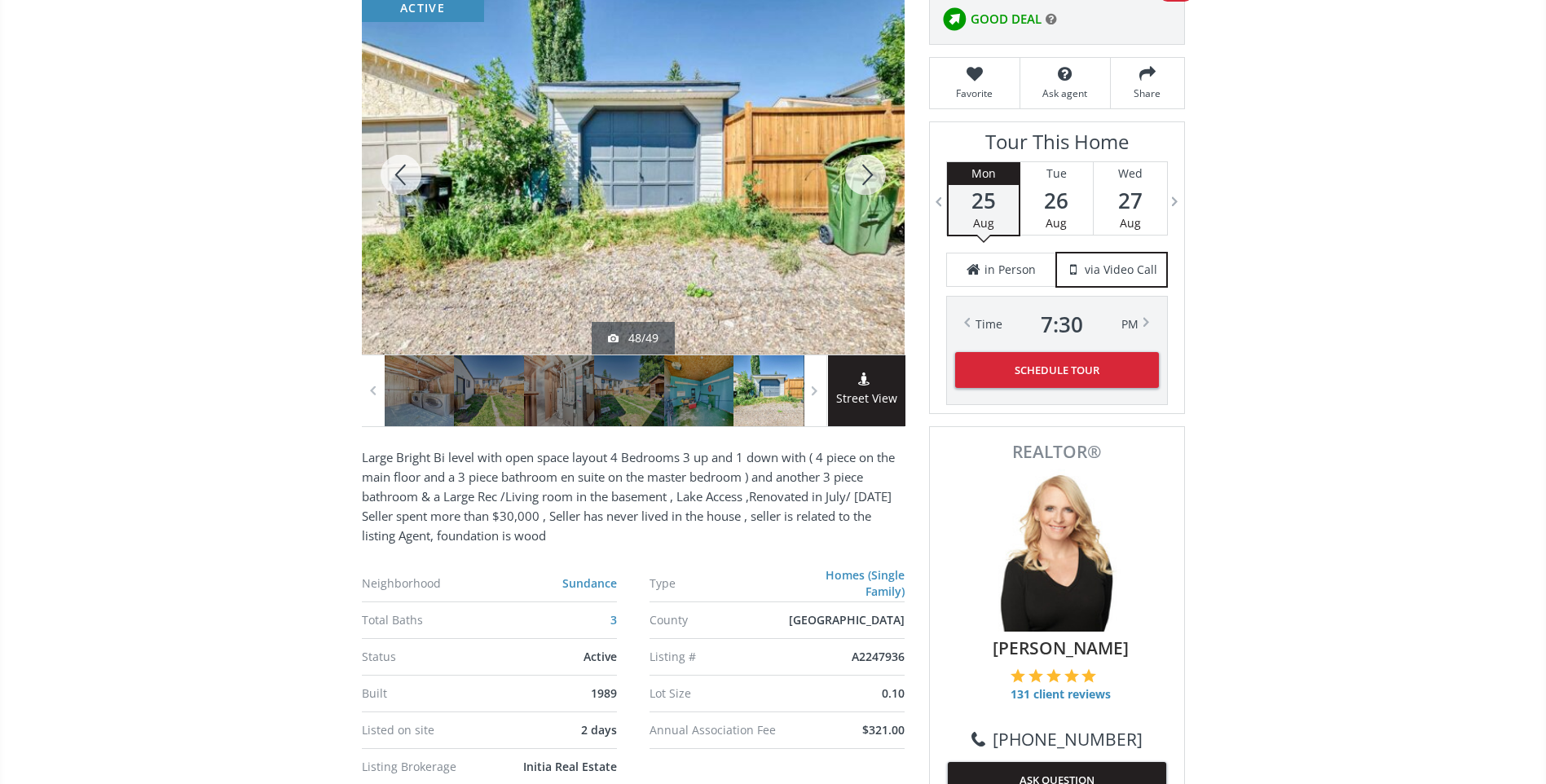
click at [868, 167] on div at bounding box center [865, 174] width 78 height 359
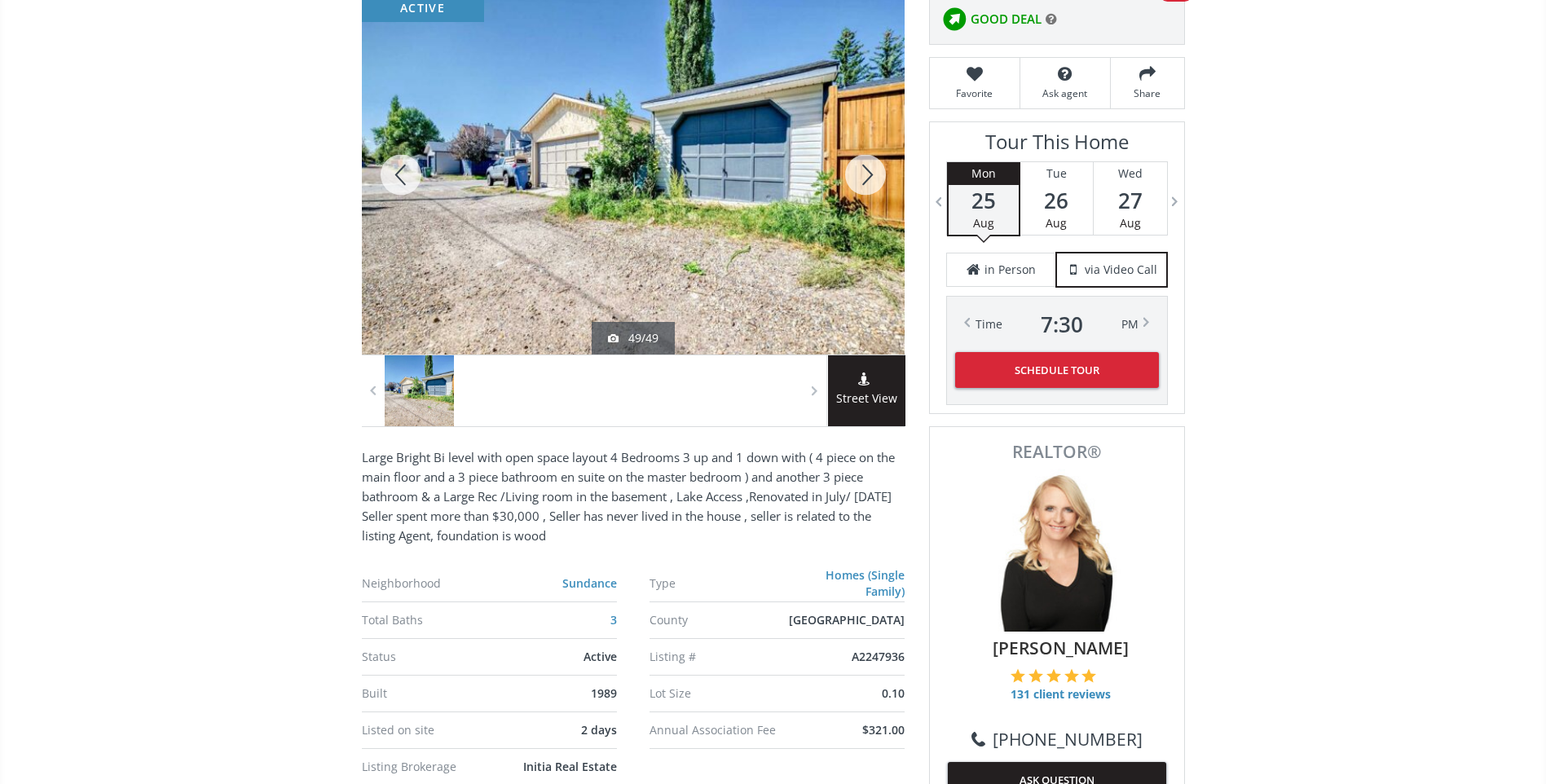
click at [867, 167] on div at bounding box center [865, 174] width 78 height 359
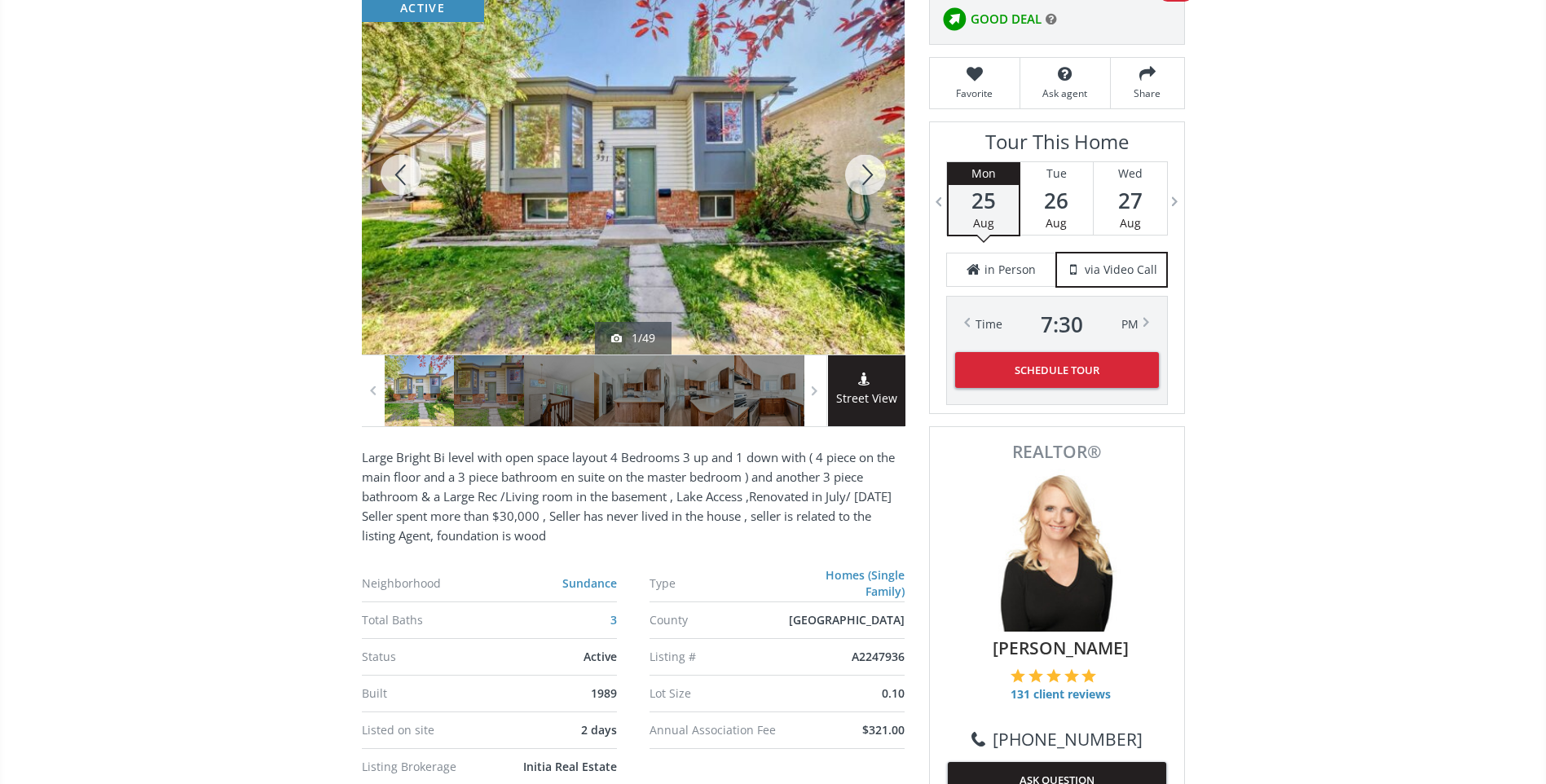
scroll to position [407, 0]
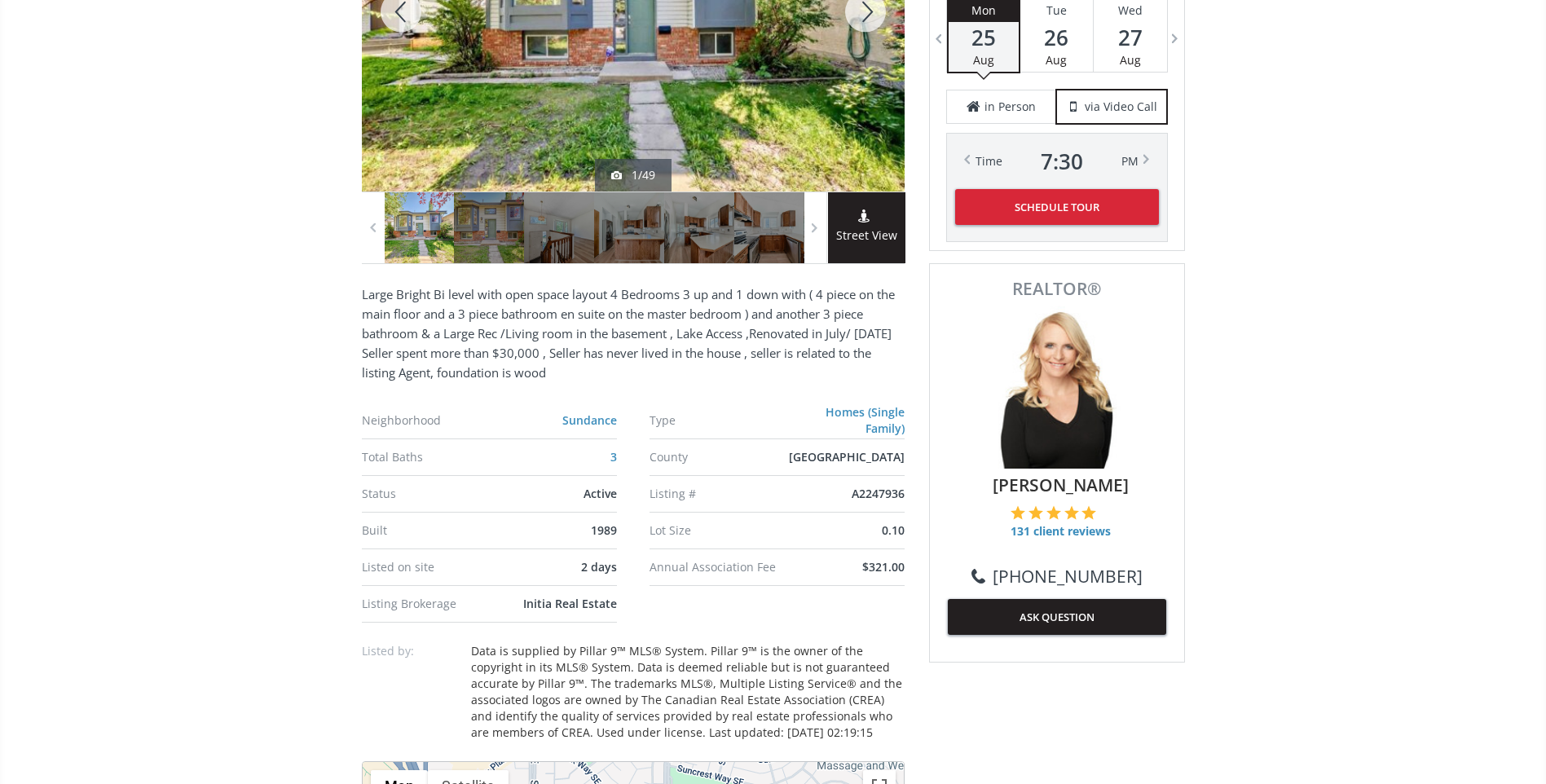
drag, startPoint x: 859, startPoint y: 228, endPoint x: 860, endPoint y: 219, distance: 9.1
click at [860, 229] on span "Street View" at bounding box center [867, 235] width 77 height 18
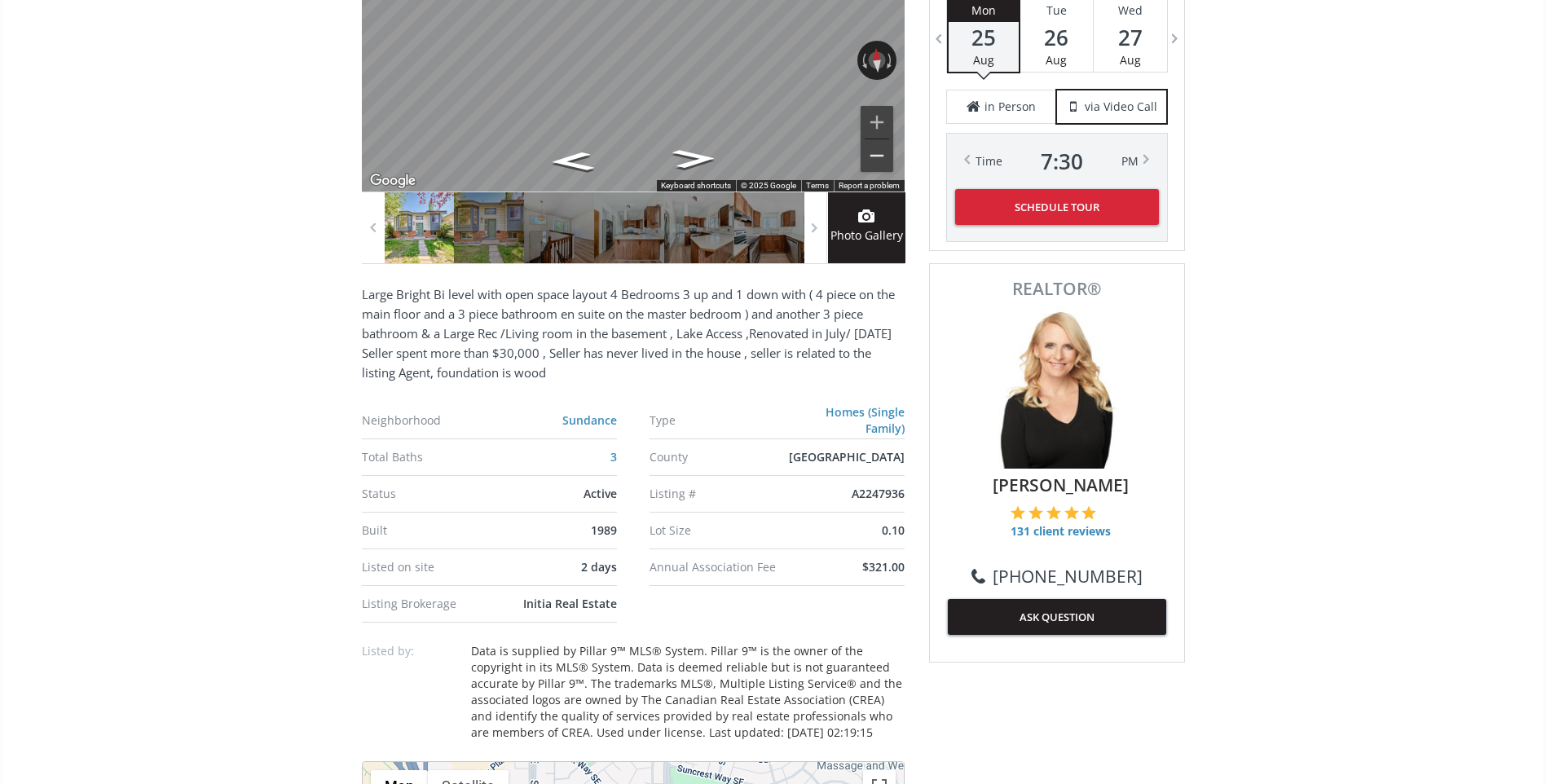
click at [874, 156] on button "Zoom out" at bounding box center [878, 156] width 33 height 33
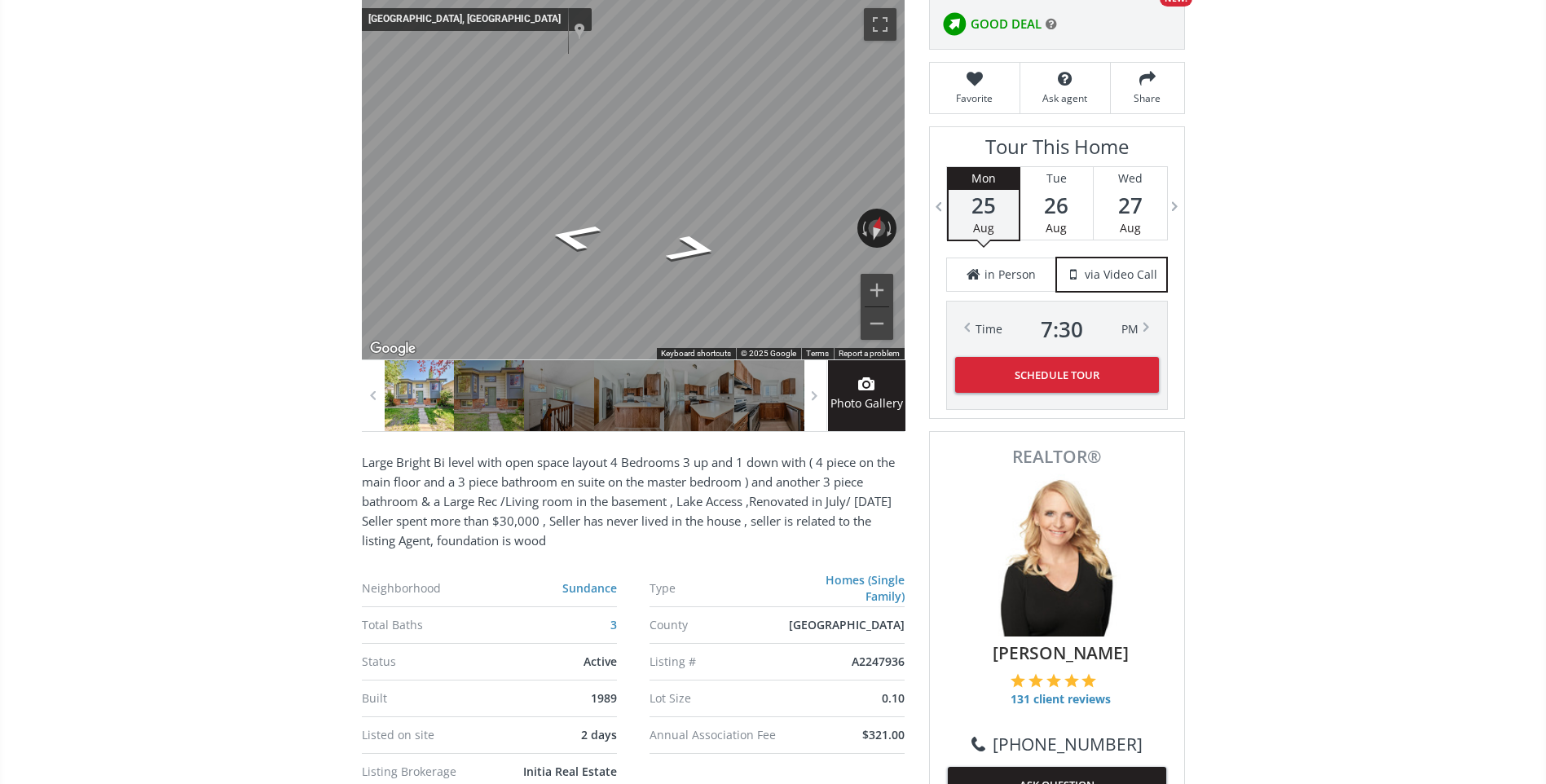
click at [872, 405] on span "Photo Gallery" at bounding box center [867, 404] width 77 height 18
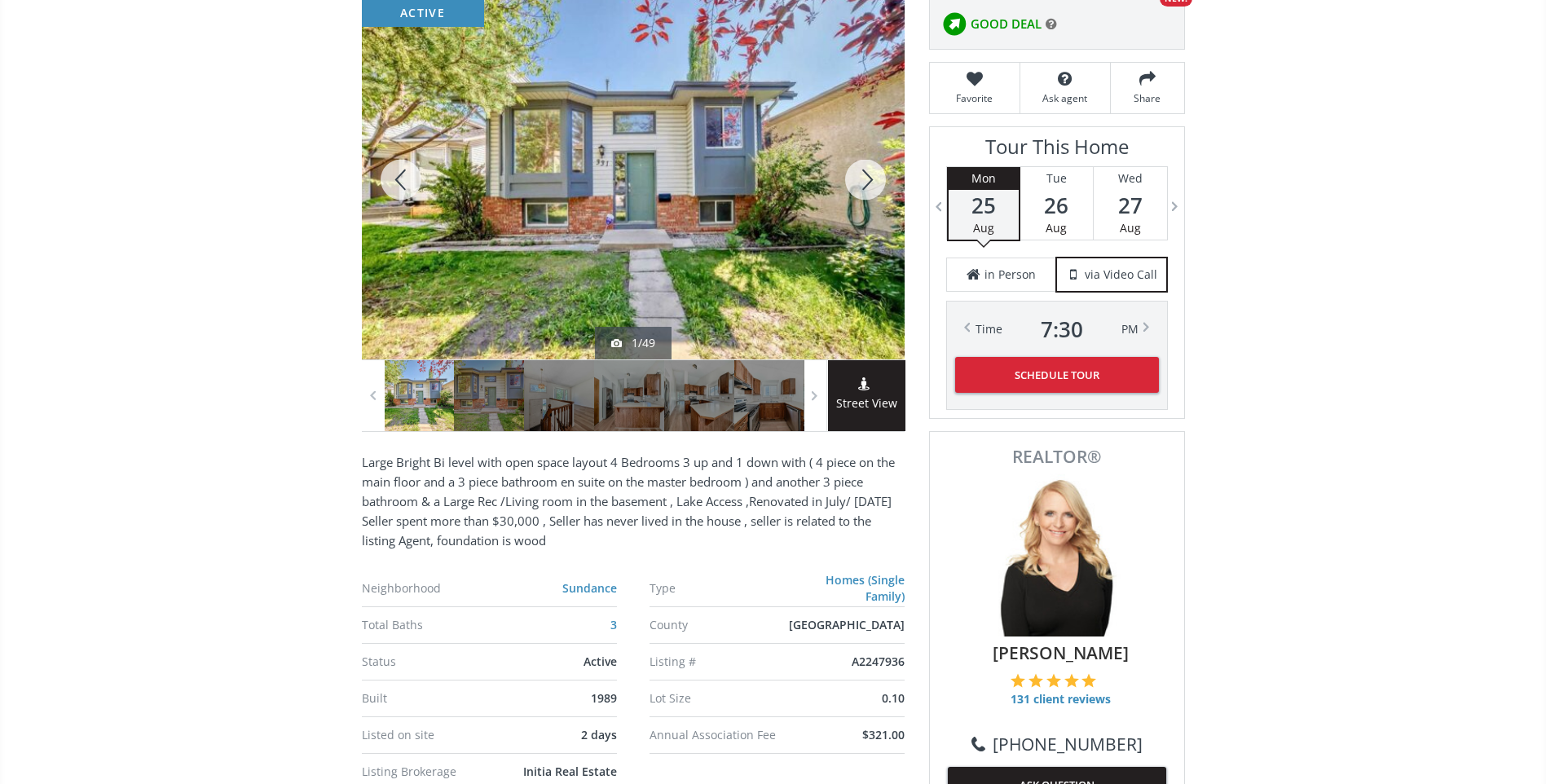
click at [856, 204] on div at bounding box center [865, 179] width 78 height 359
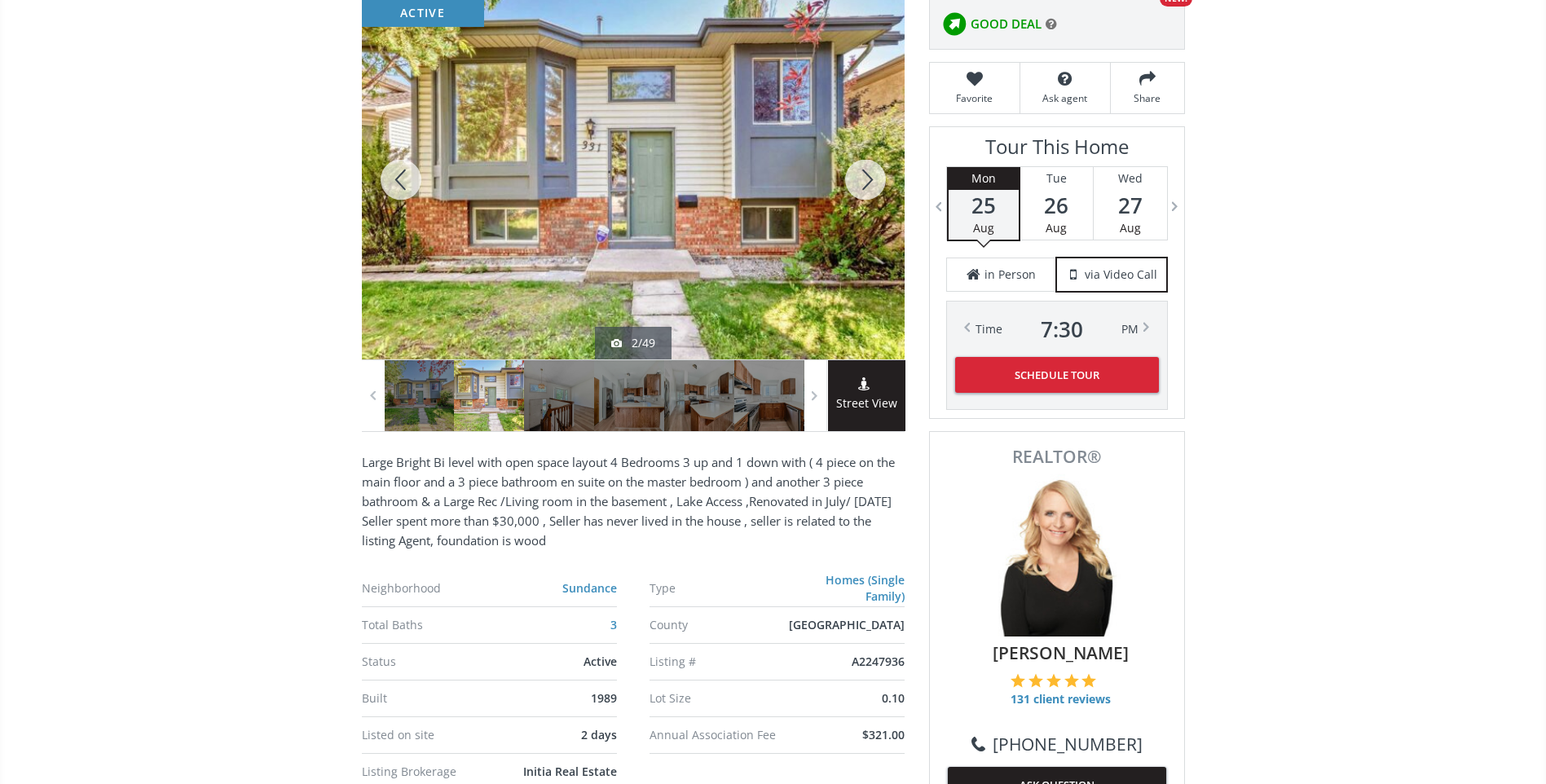
click at [856, 204] on div at bounding box center [865, 179] width 78 height 359
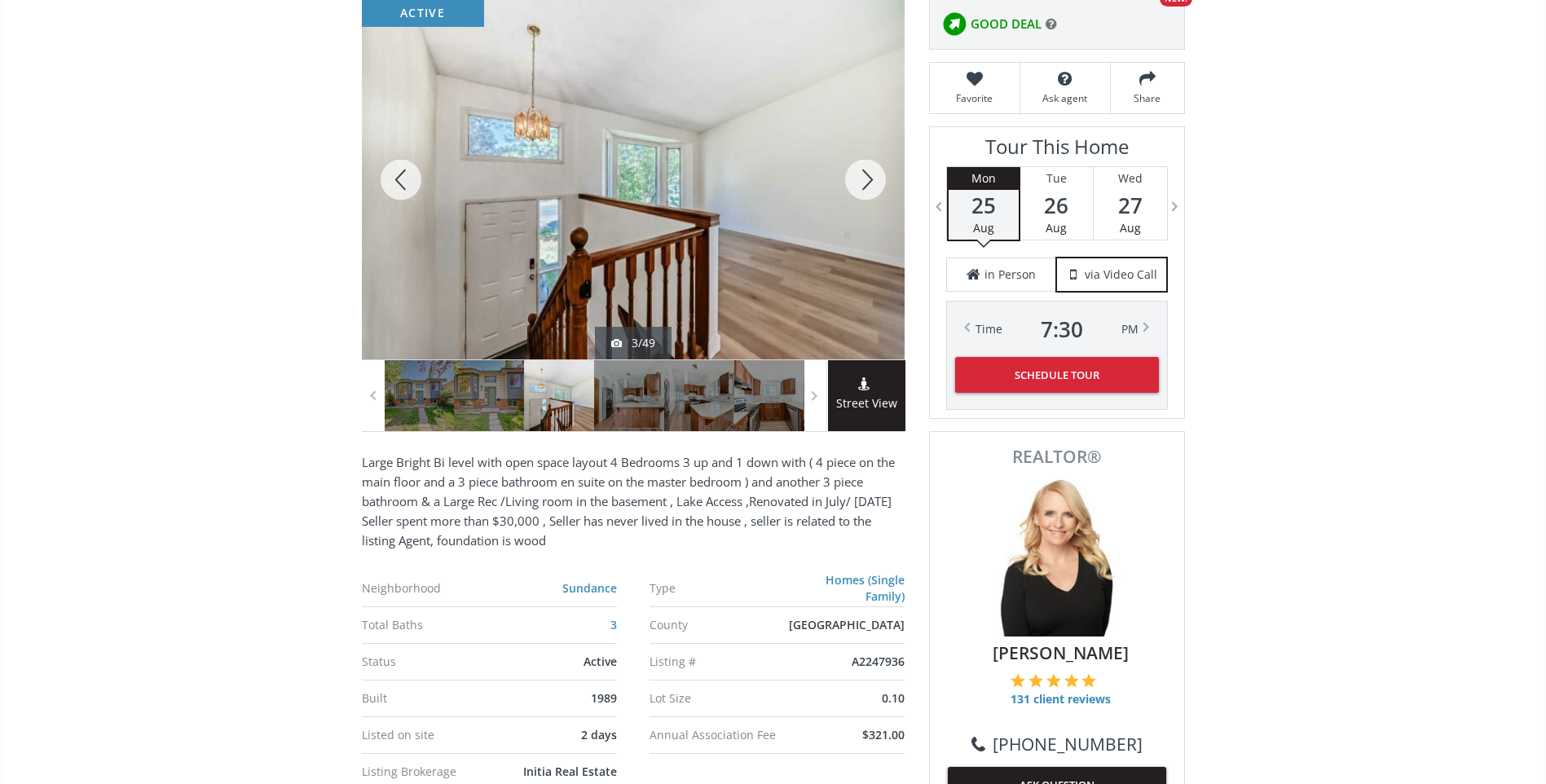
click at [859, 190] on div at bounding box center [865, 179] width 78 height 359
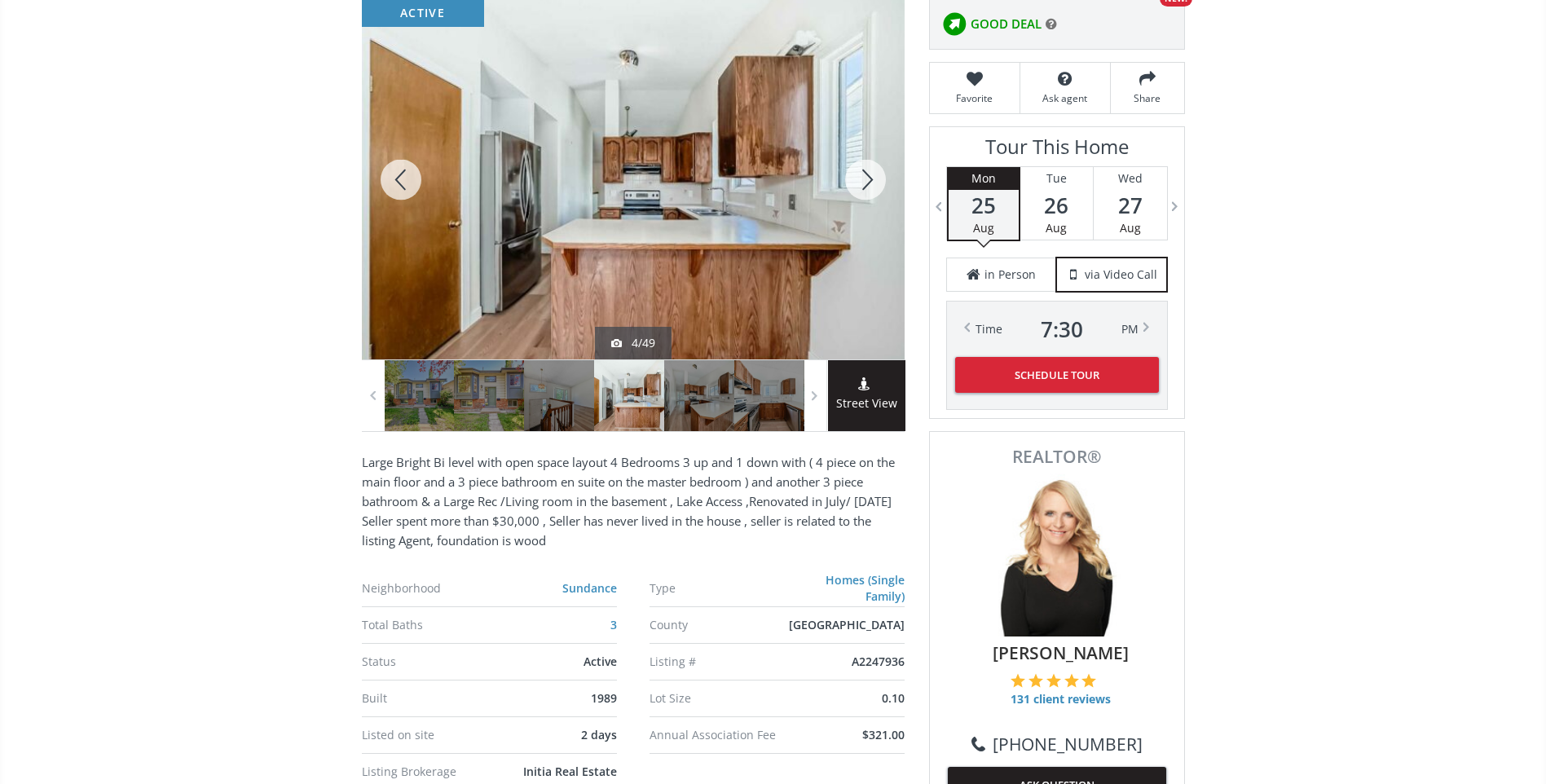
click at [856, 193] on div at bounding box center [865, 179] width 78 height 359
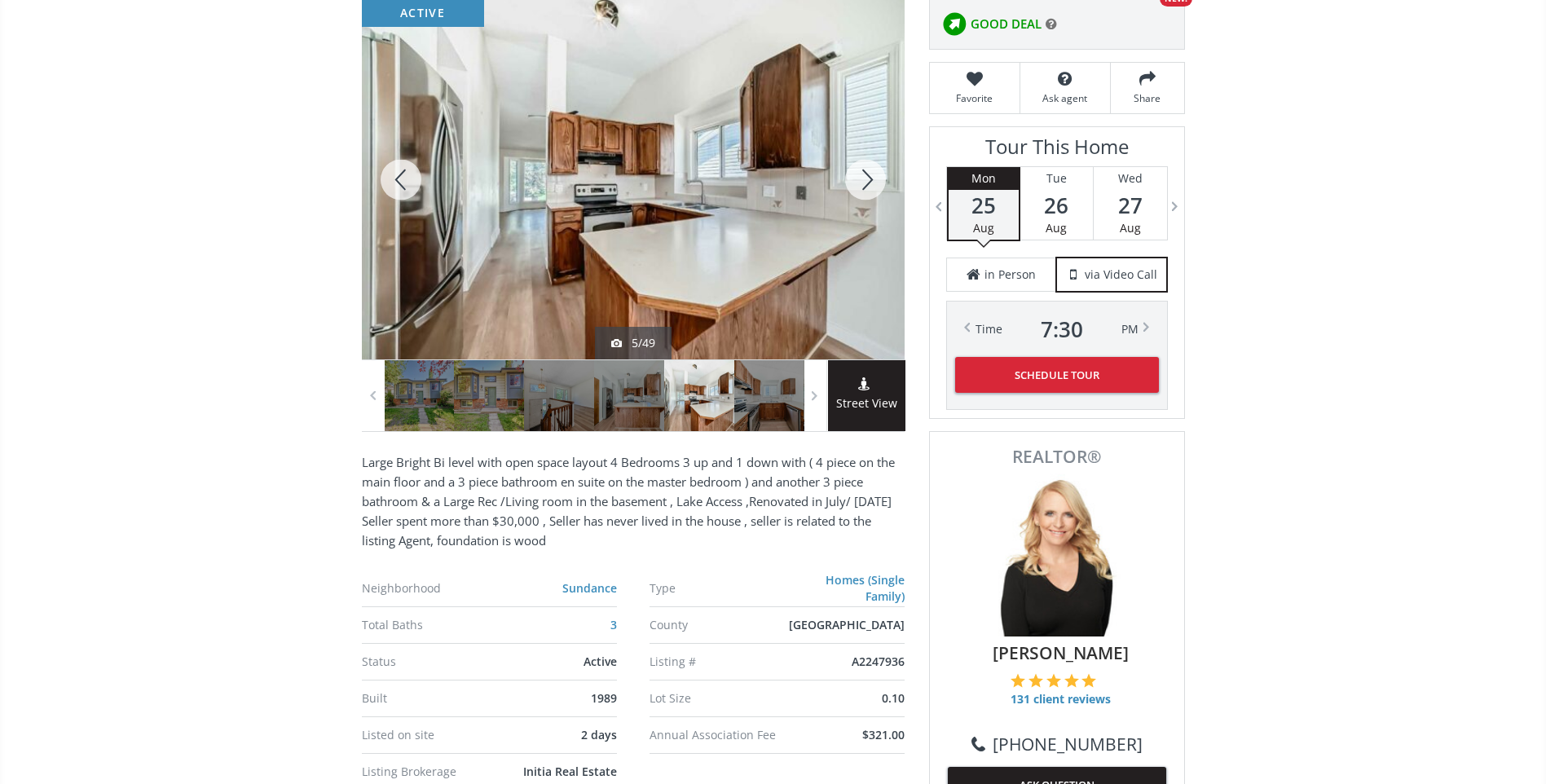
click at [859, 192] on div at bounding box center [865, 179] width 78 height 359
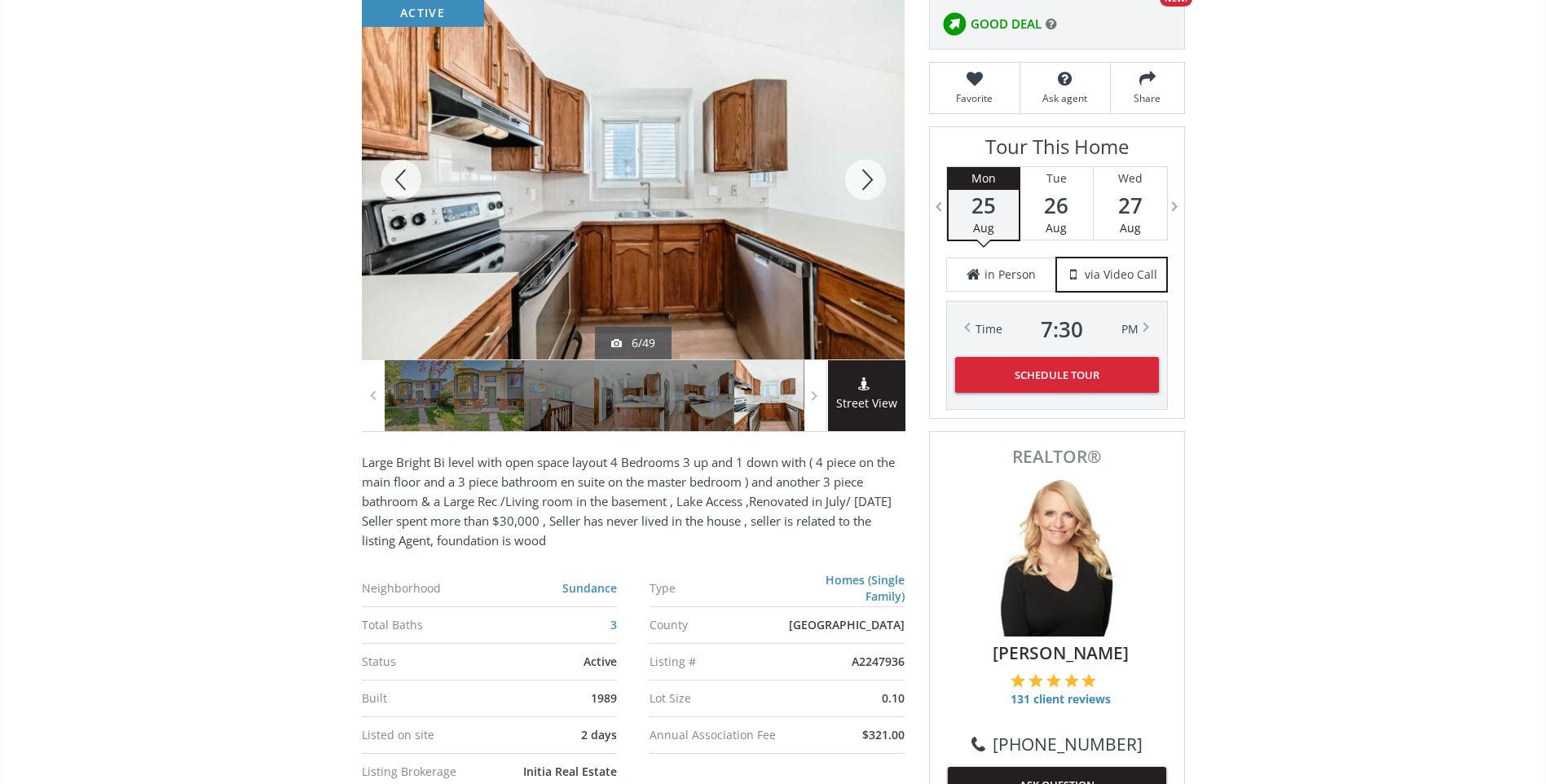
click at [860, 191] on div at bounding box center [865, 179] width 78 height 359
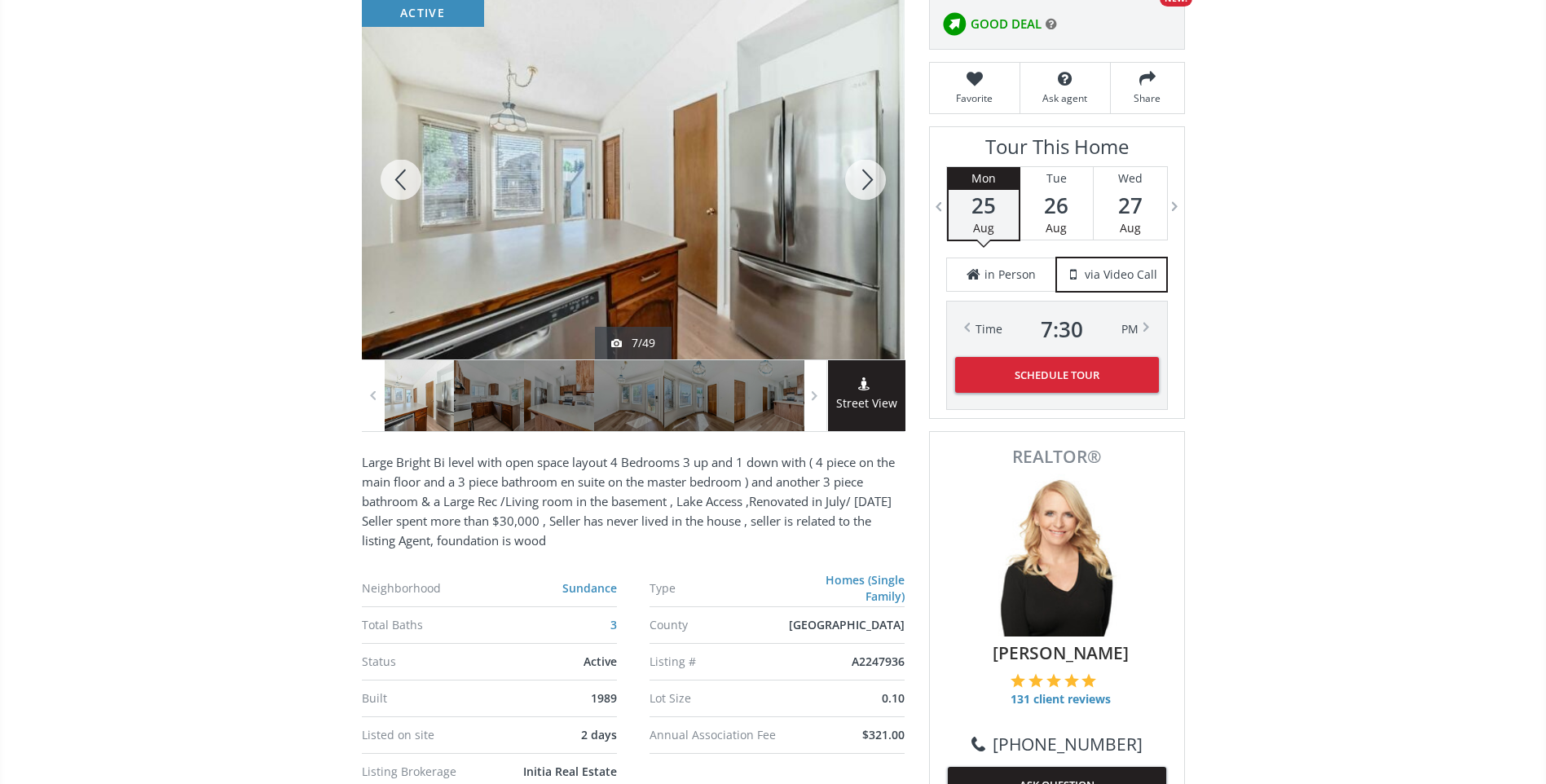
click at [861, 190] on div at bounding box center [865, 179] width 78 height 359
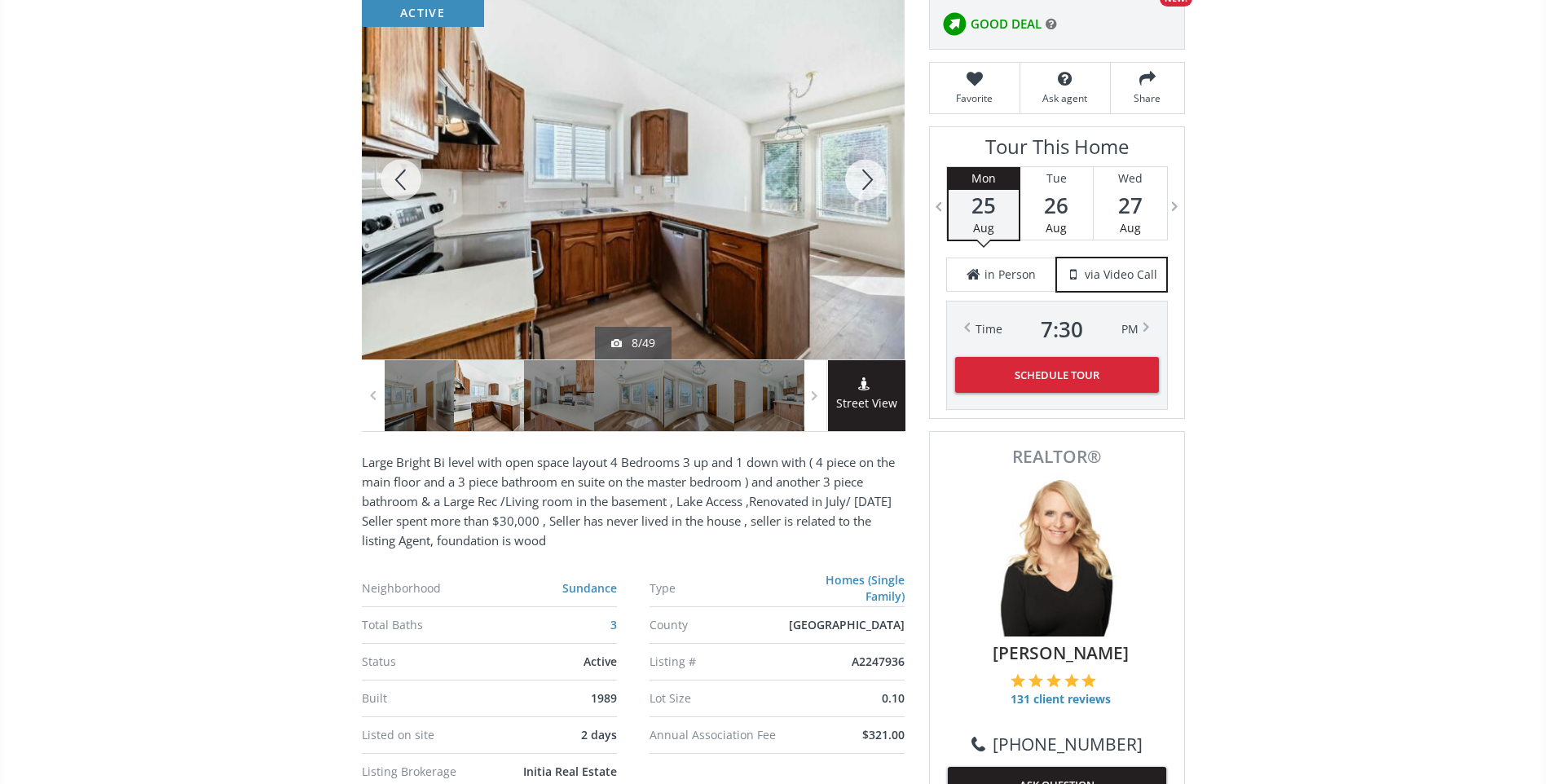
click at [860, 192] on div at bounding box center [865, 179] width 78 height 359
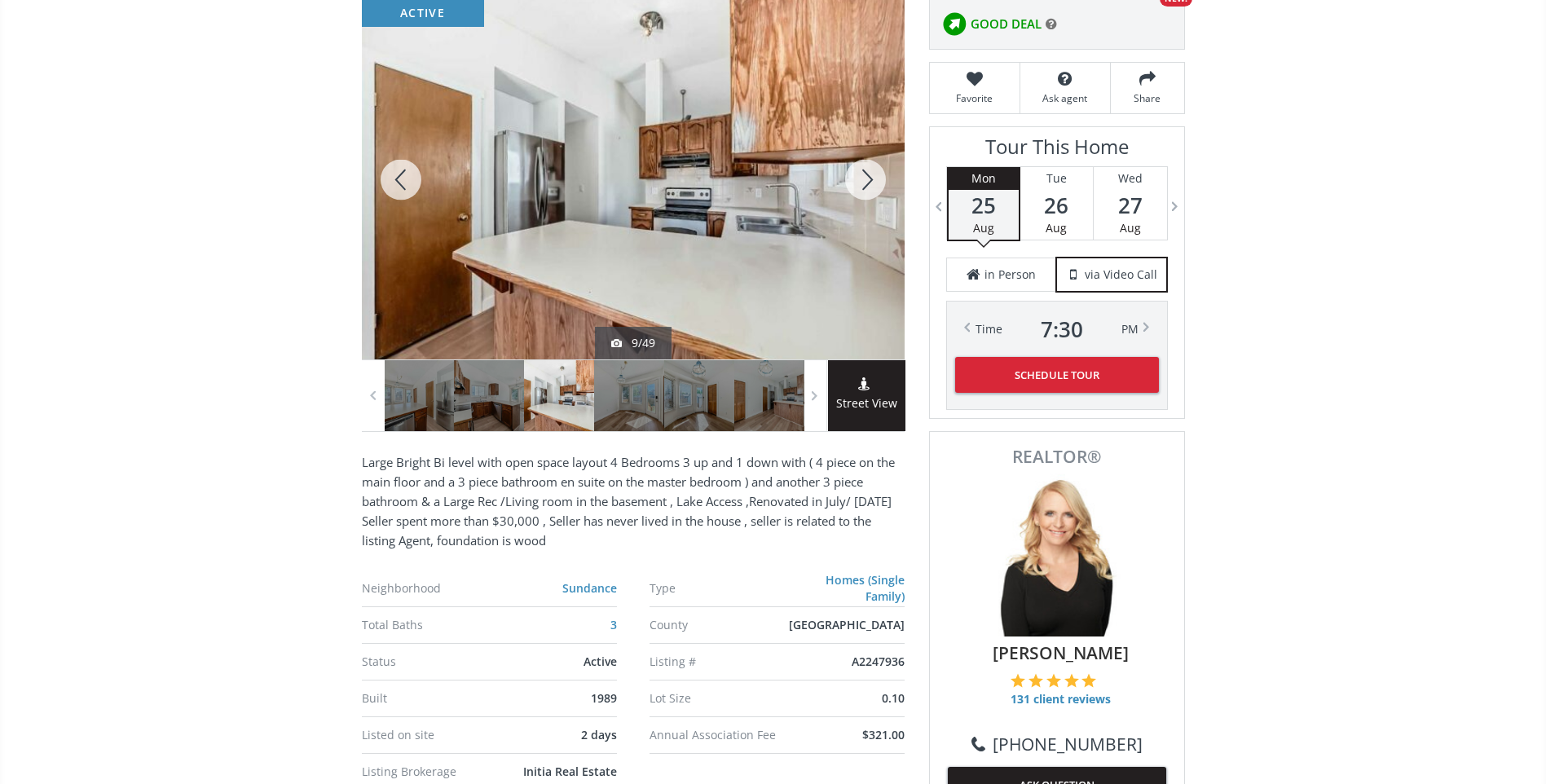
click at [868, 174] on div at bounding box center [865, 179] width 78 height 359
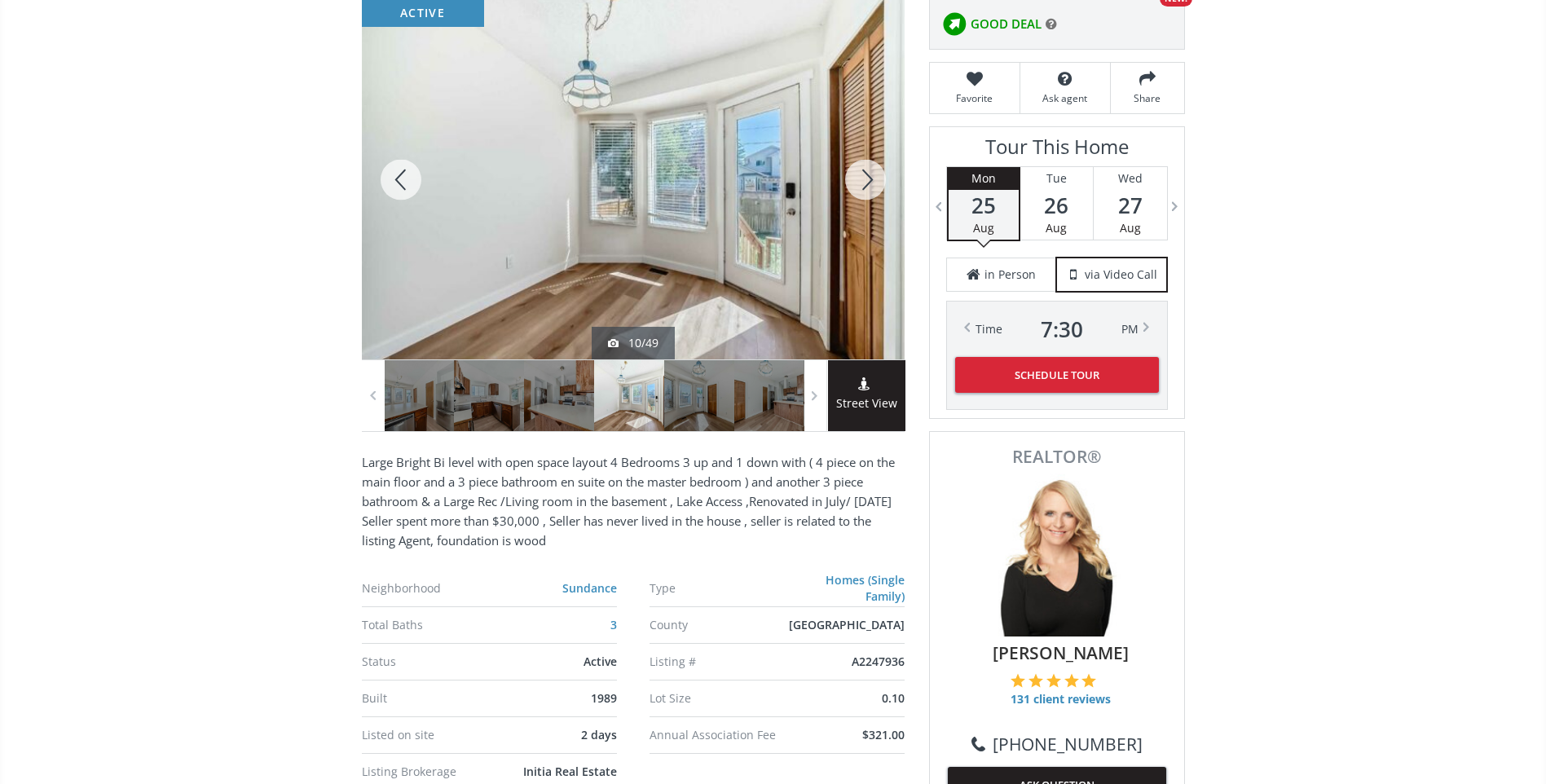
click at [856, 171] on div at bounding box center [865, 179] width 78 height 359
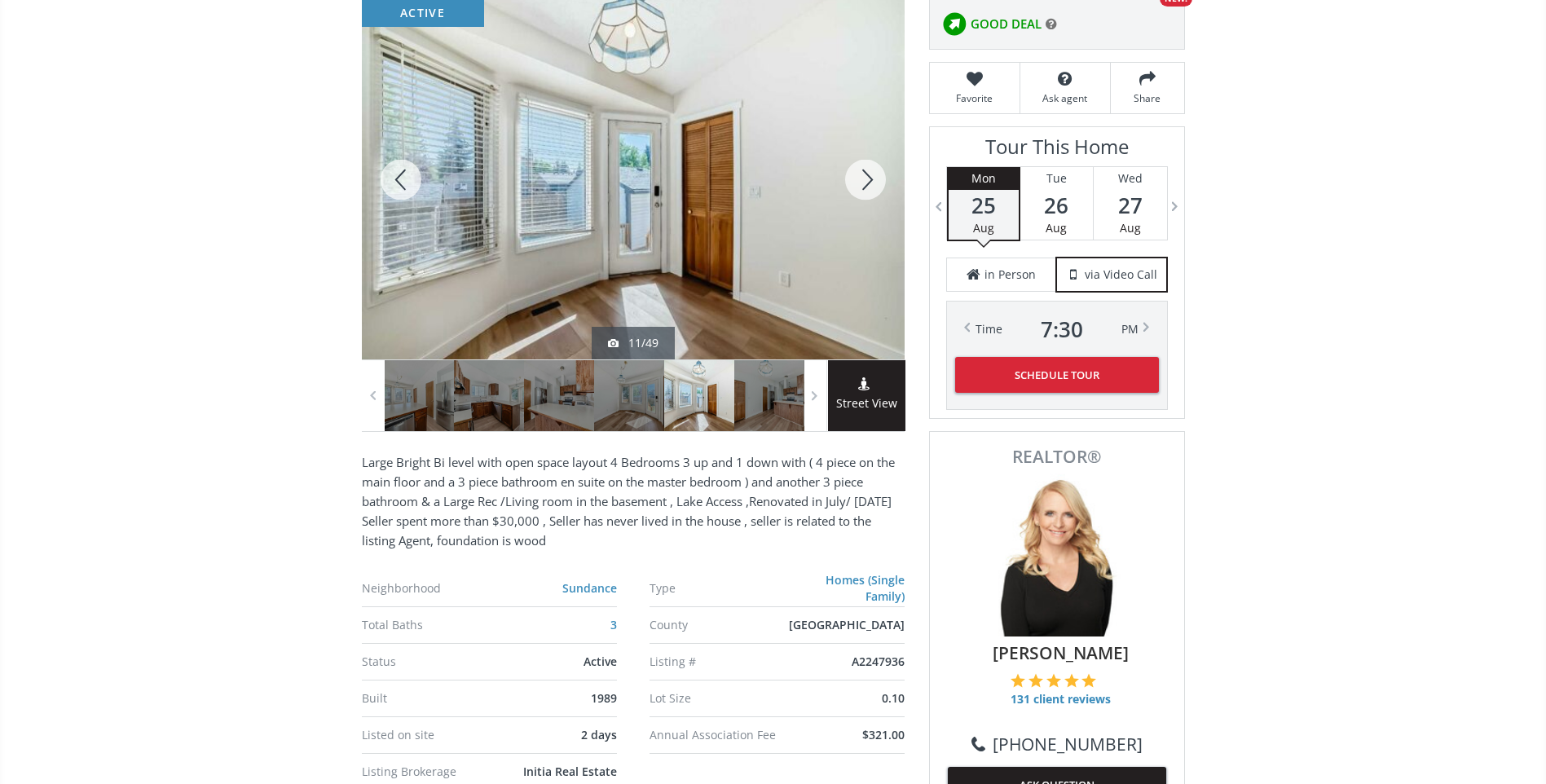
scroll to position [0, 0]
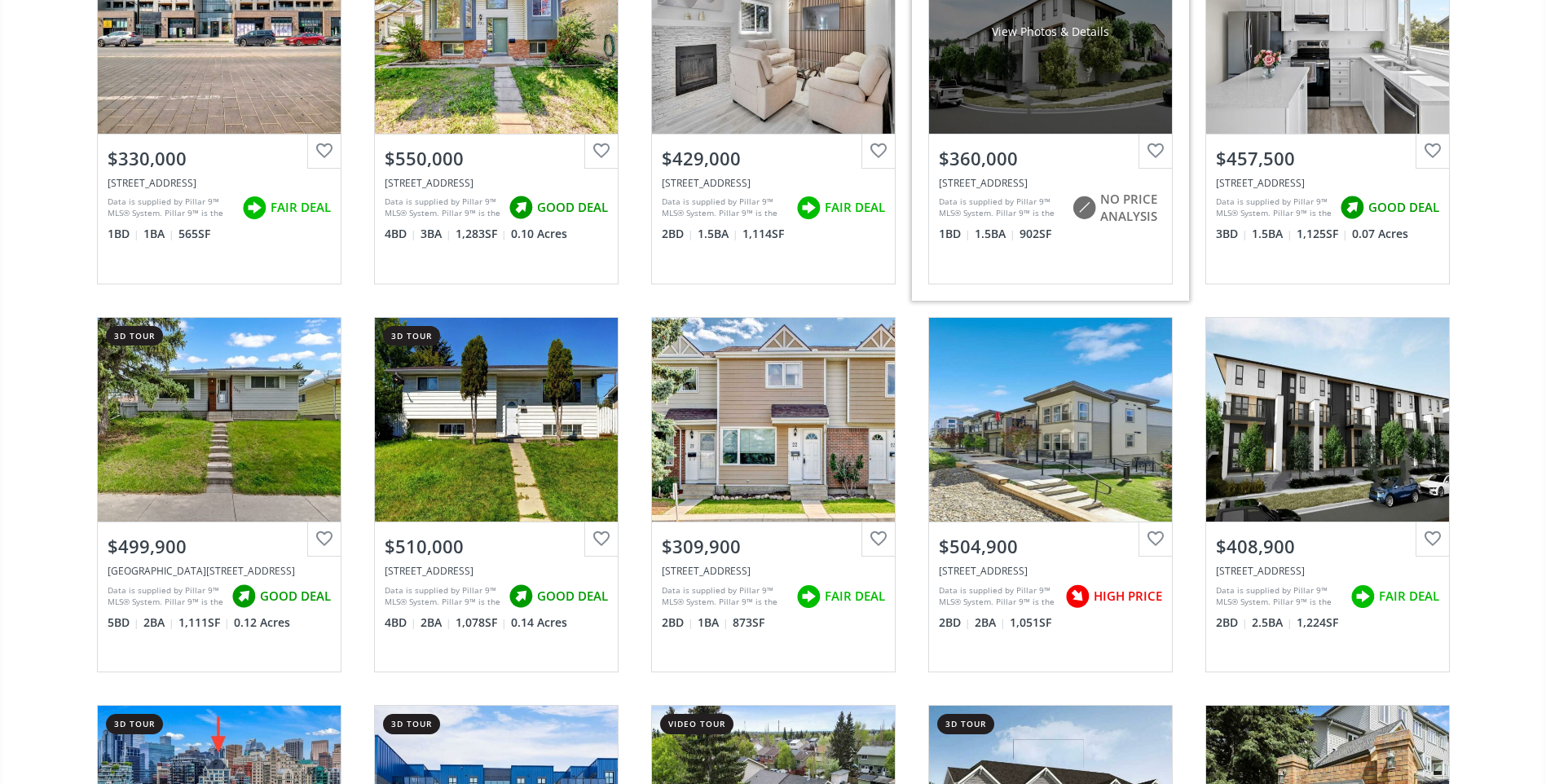
scroll to position [4320, 0]
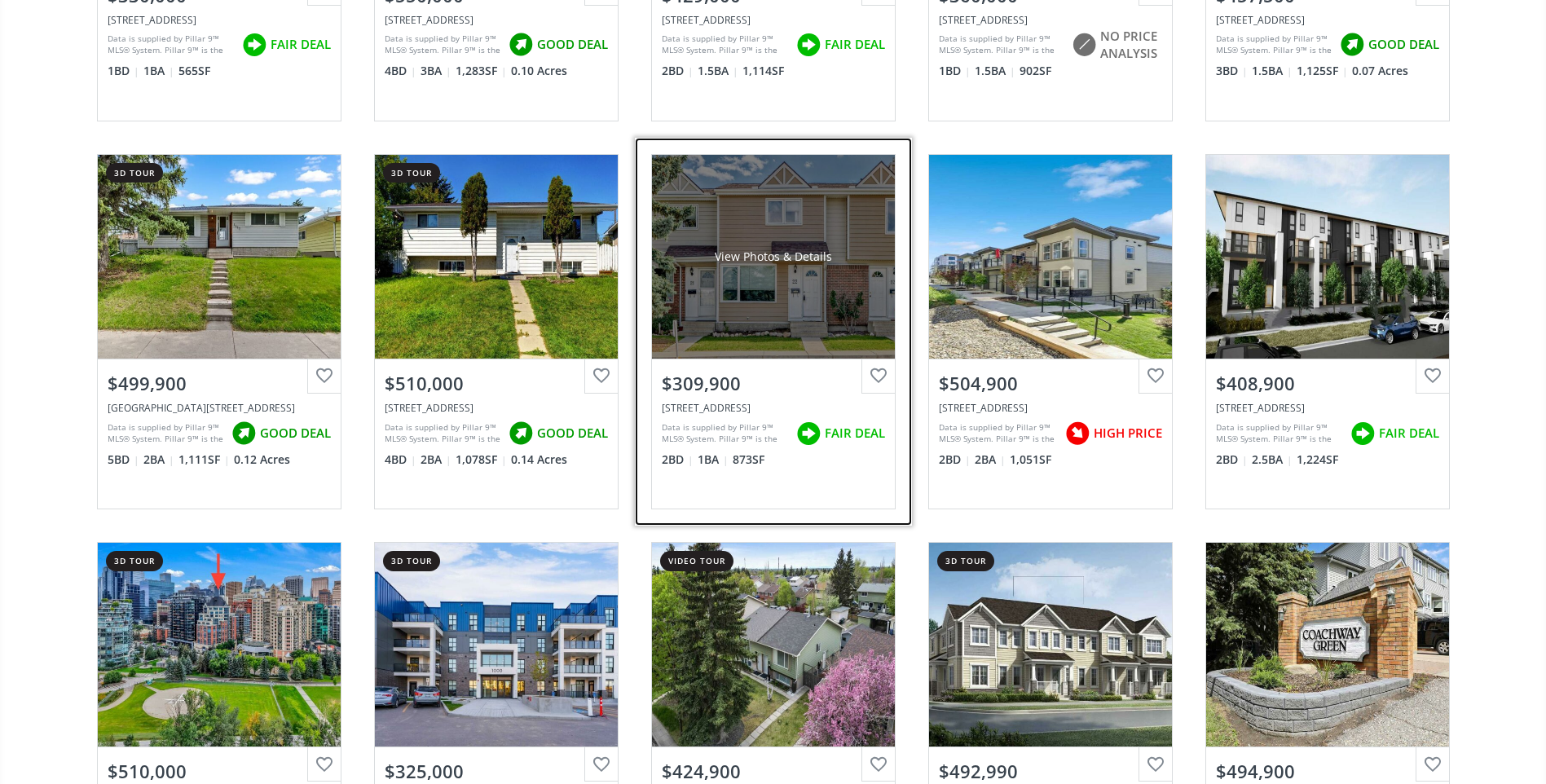
click at [778, 288] on div "View Photos & Details" at bounding box center [773, 257] width 243 height 204
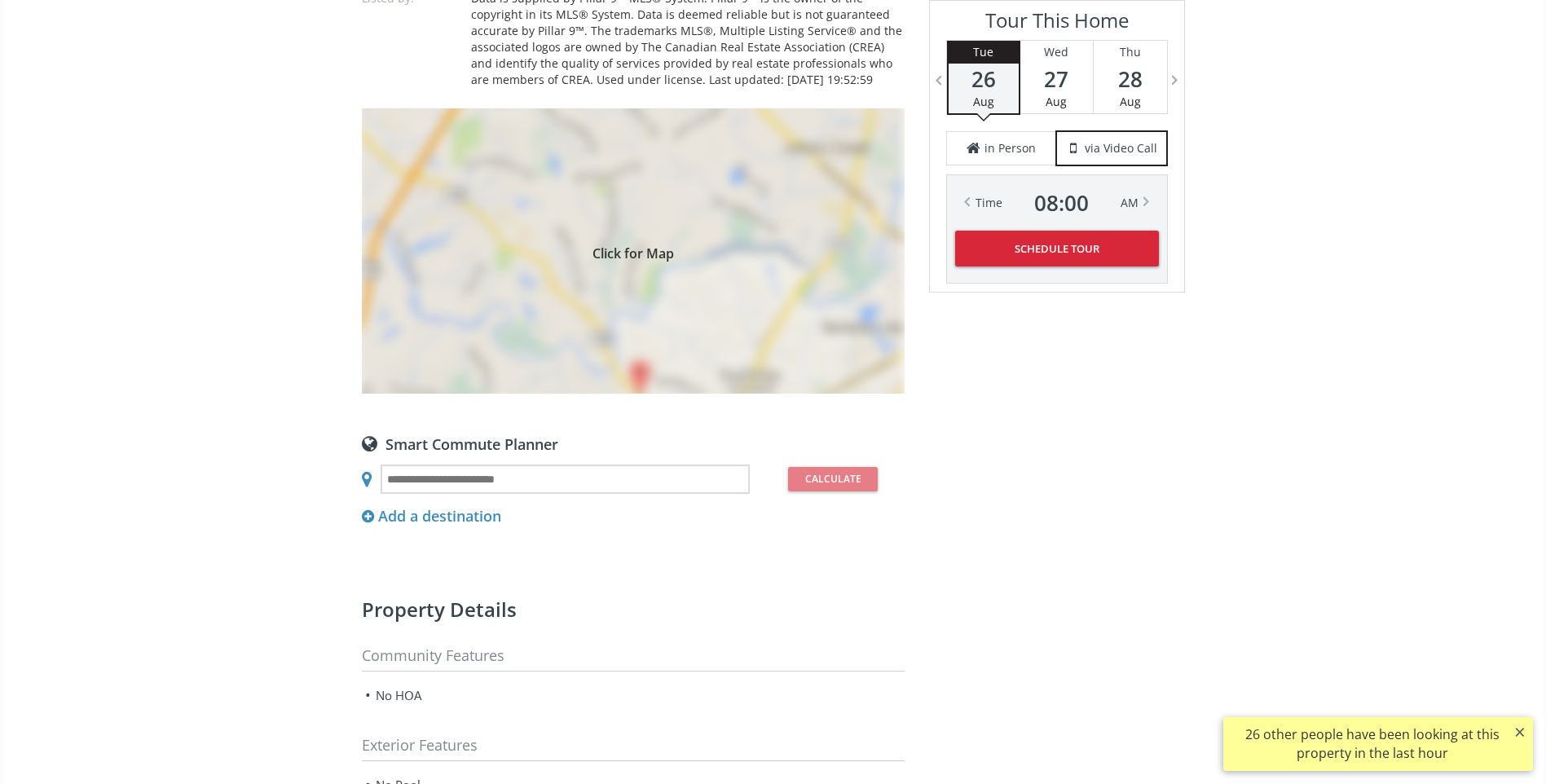
scroll to position [1178, 0]
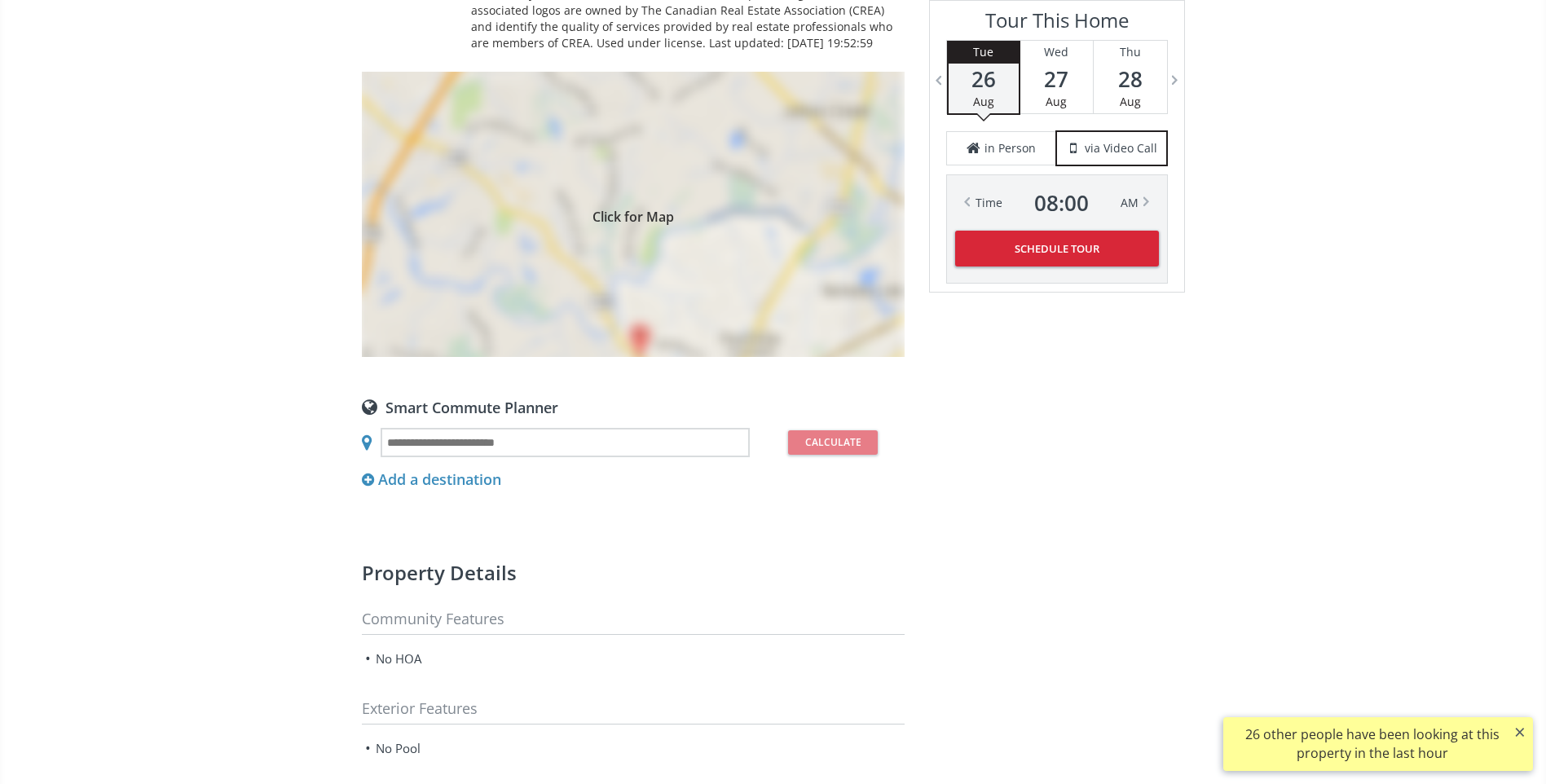
click at [639, 355] on div "Click for Map" at bounding box center [634, 214] width 543 height 285
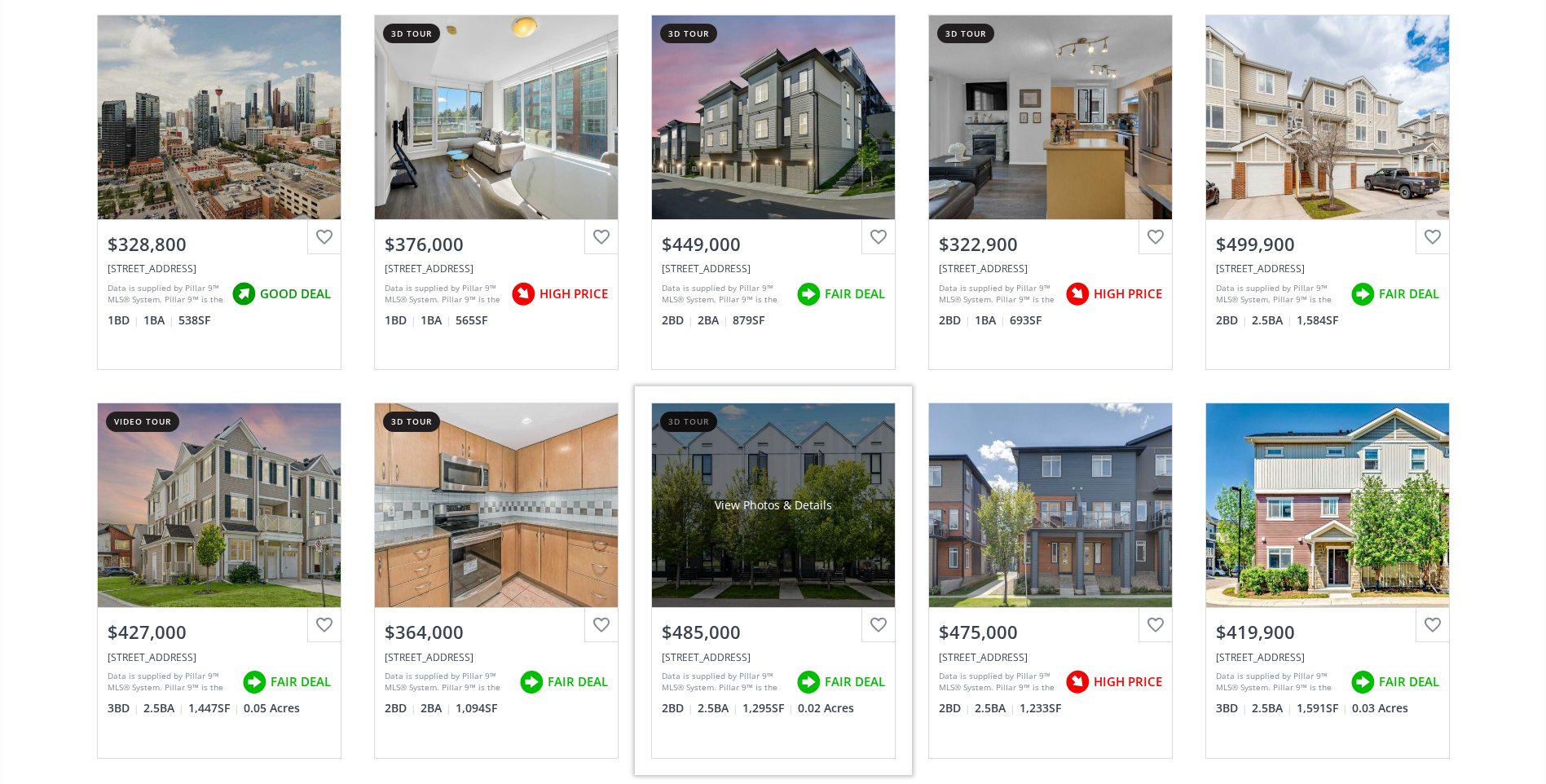
scroll to position [5542, 0]
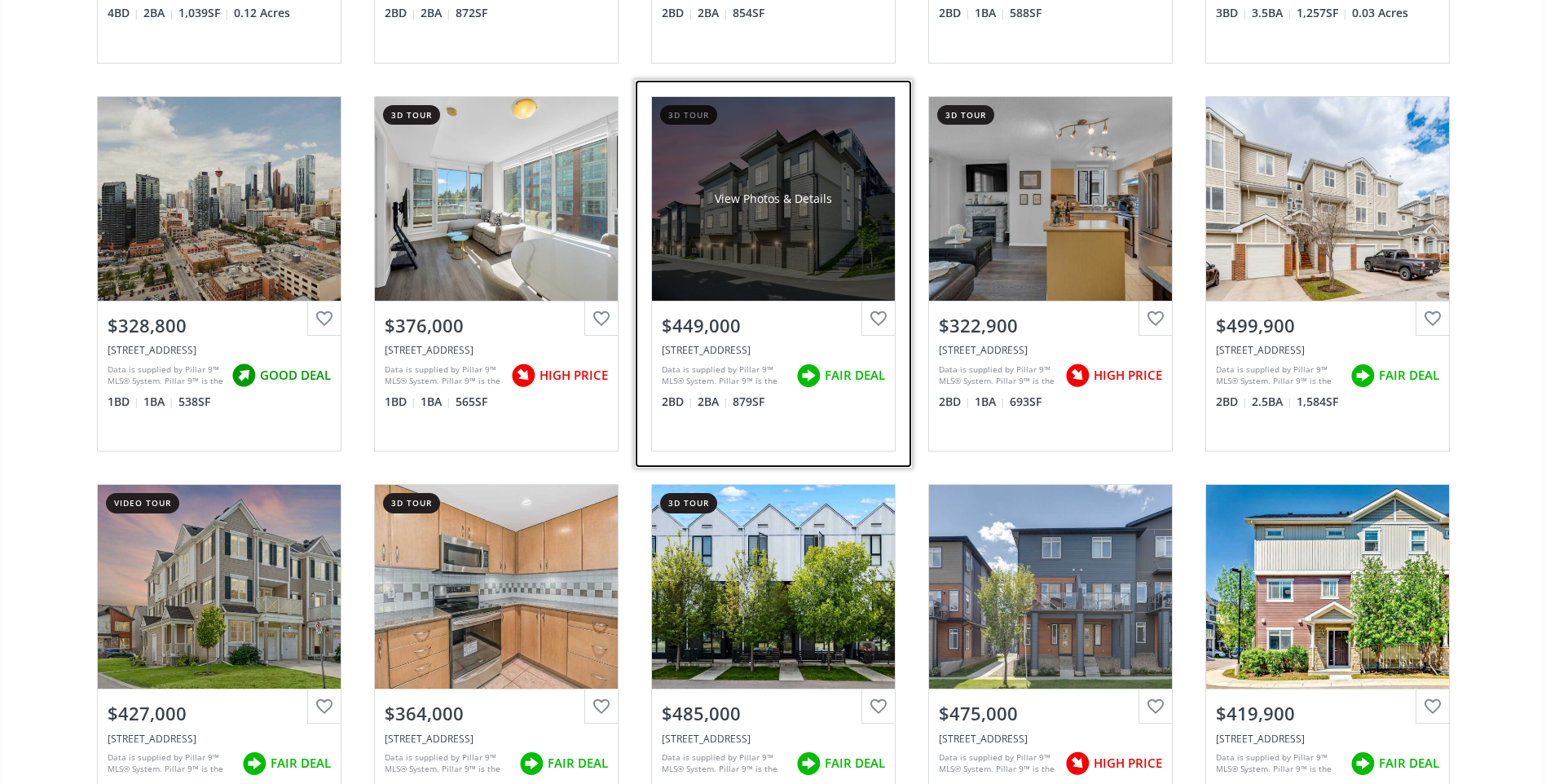
click at [712, 279] on div "View Photos & Details" at bounding box center [773, 199] width 243 height 204
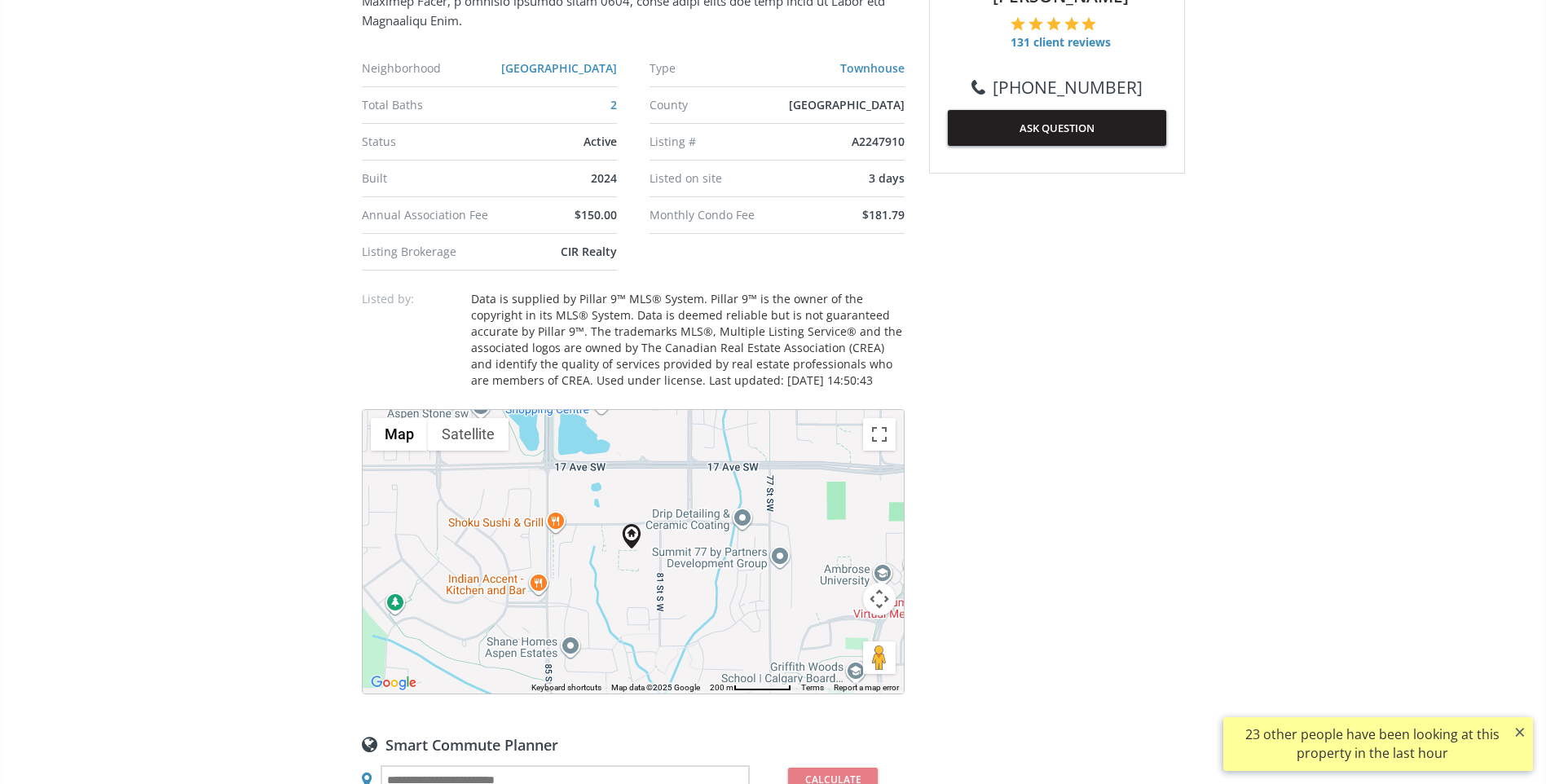
scroll to position [978, 0]
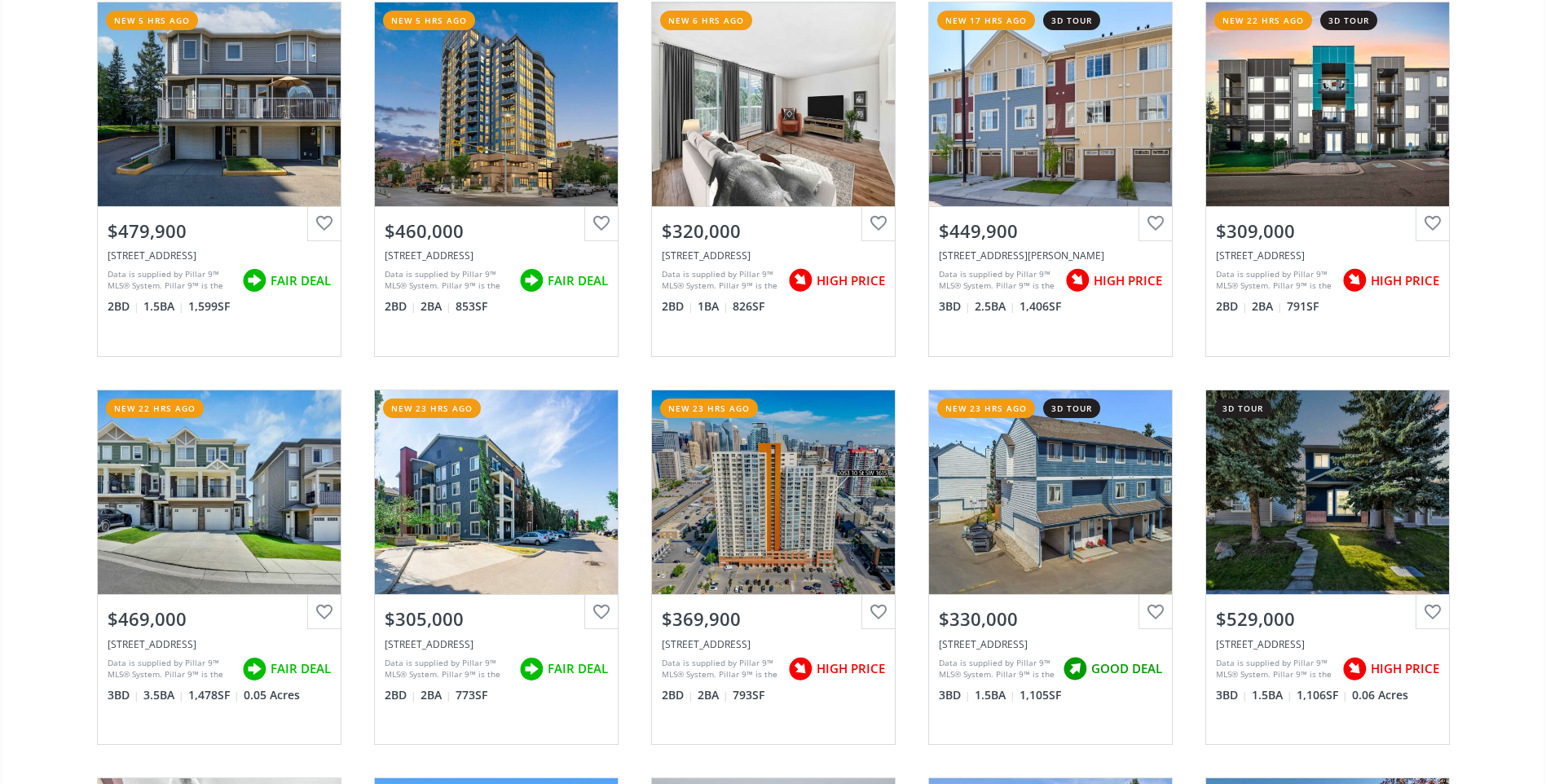
scroll to position [5542, 0]
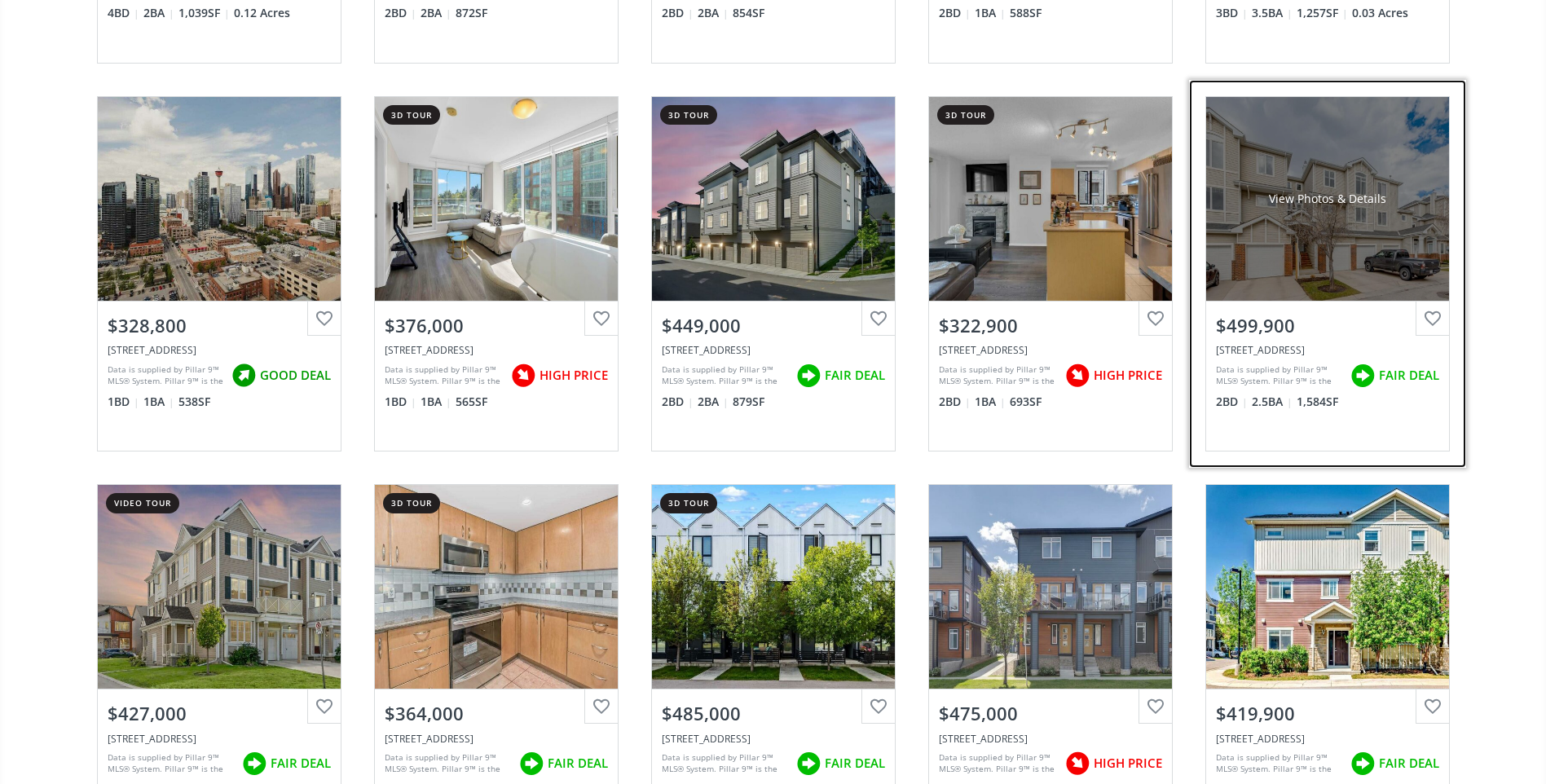
click at [1255, 273] on div "View Photos & Details" at bounding box center [1327, 199] width 243 height 204
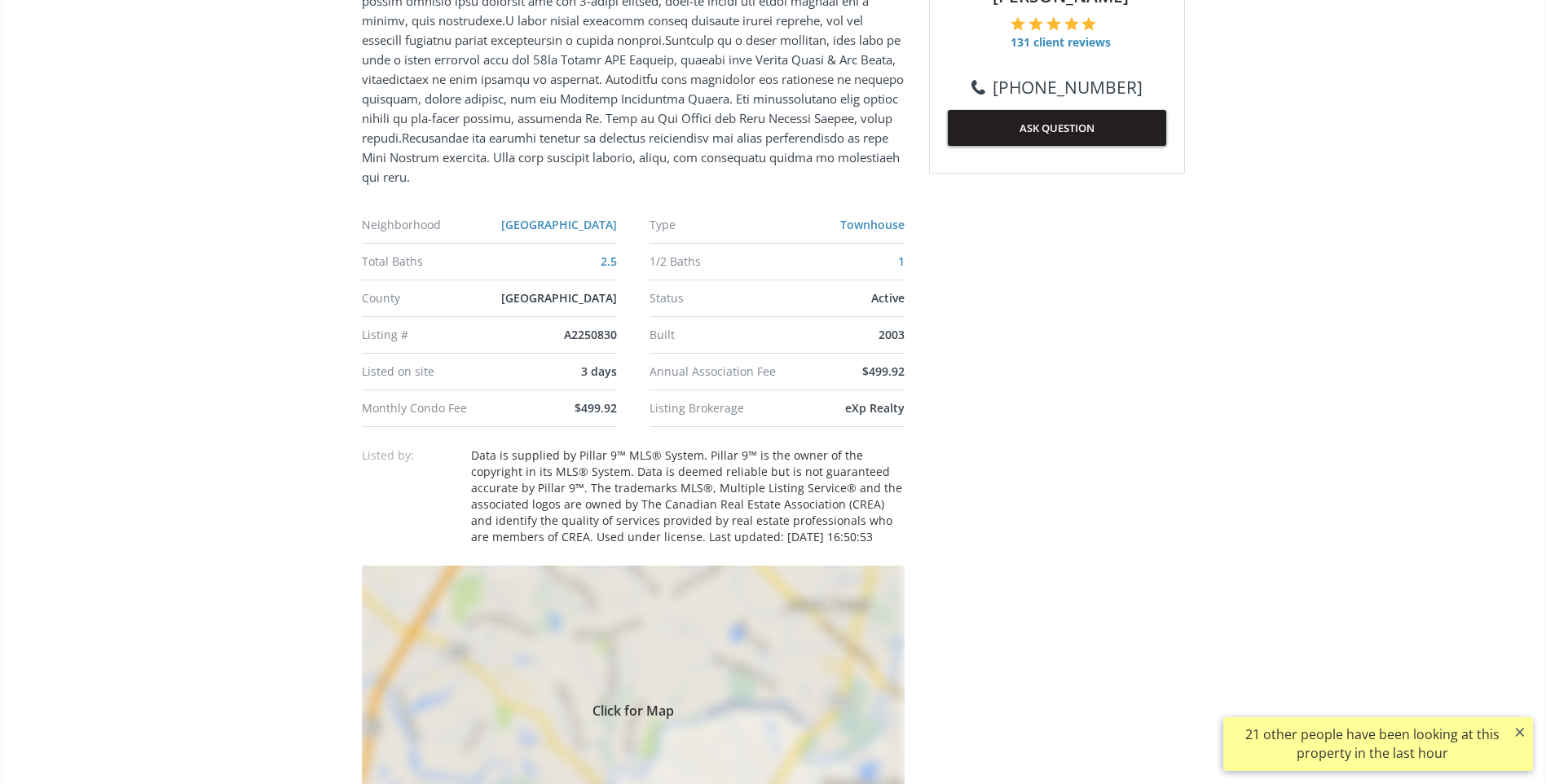
scroll to position [1386, 0]
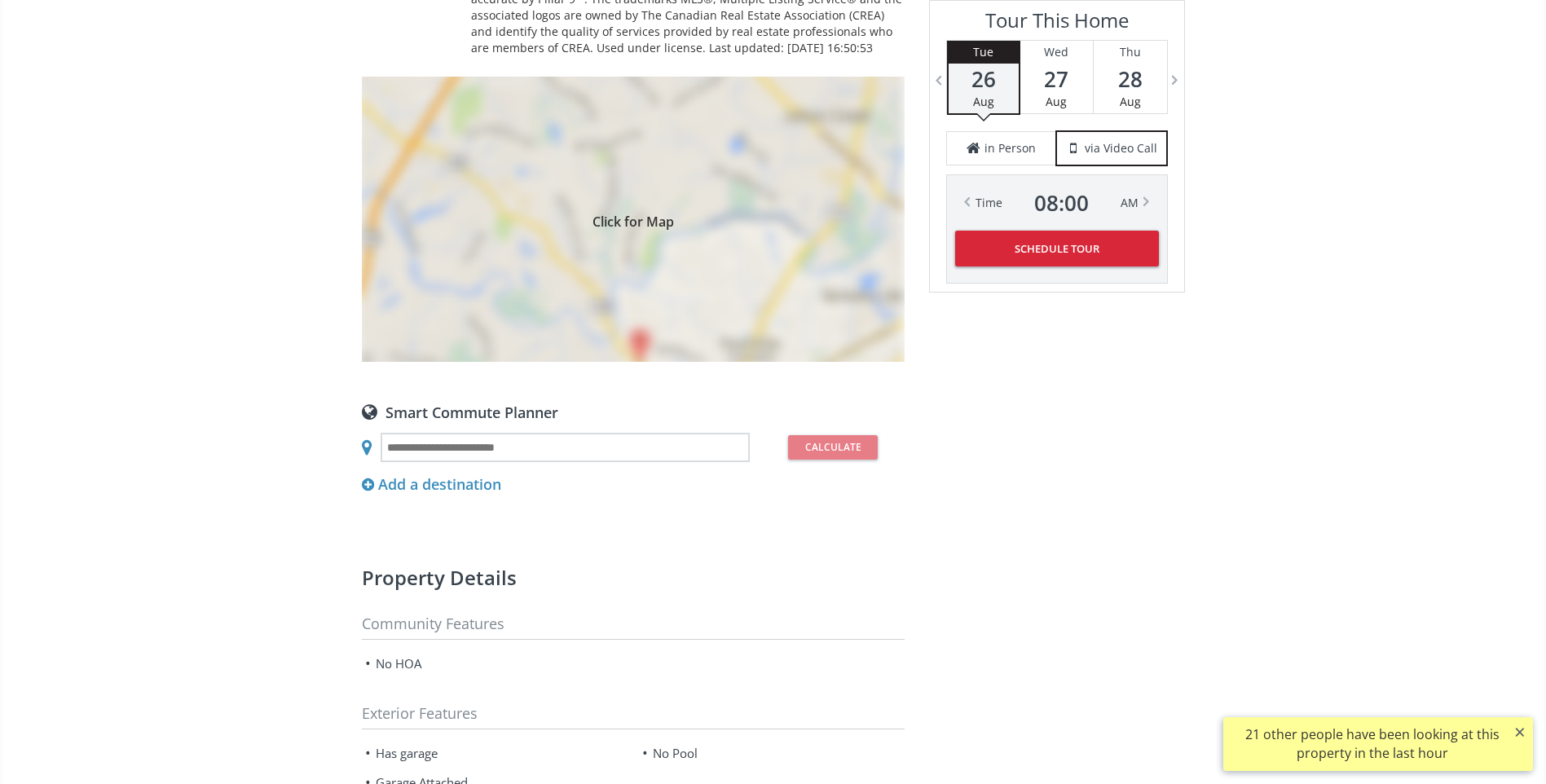
click at [636, 342] on div "Click for Map" at bounding box center [634, 220] width 543 height 285
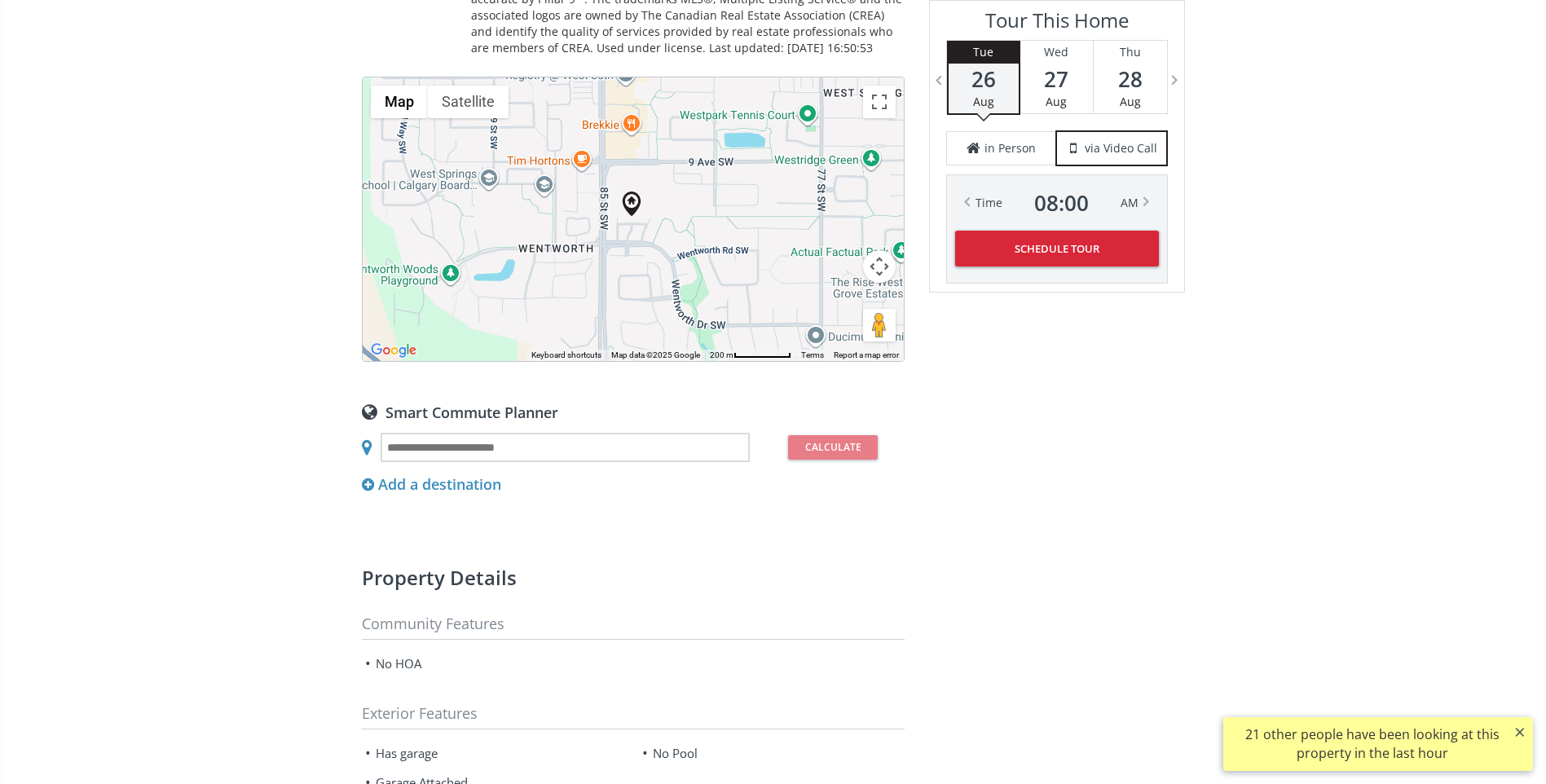
scroll to position [1467, 0]
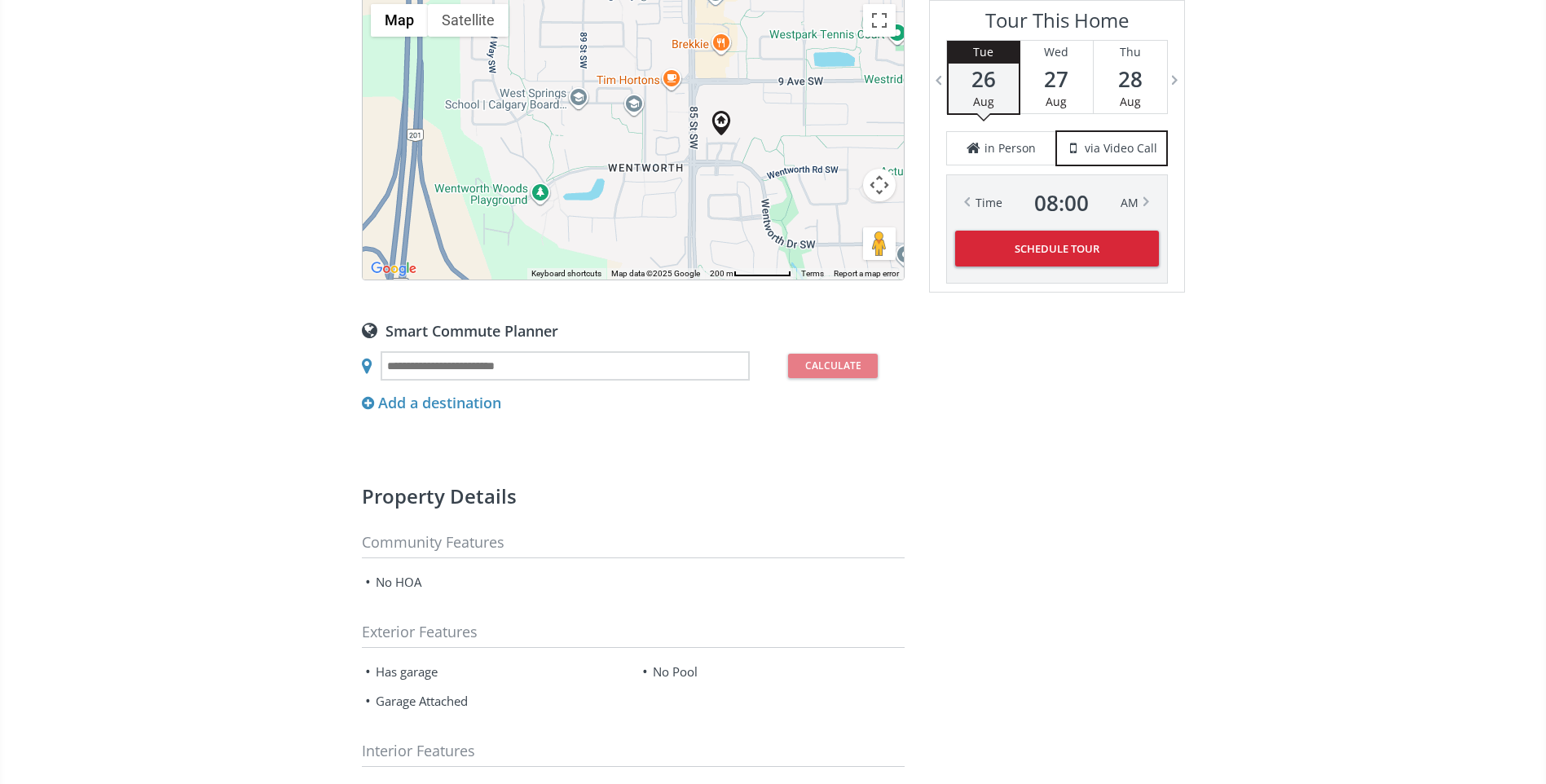
drag, startPoint x: 713, startPoint y: 162, endPoint x: 803, endPoint y: 165, distance: 90.0
click at [803, 165] on div at bounding box center [634, 138] width 541 height 283
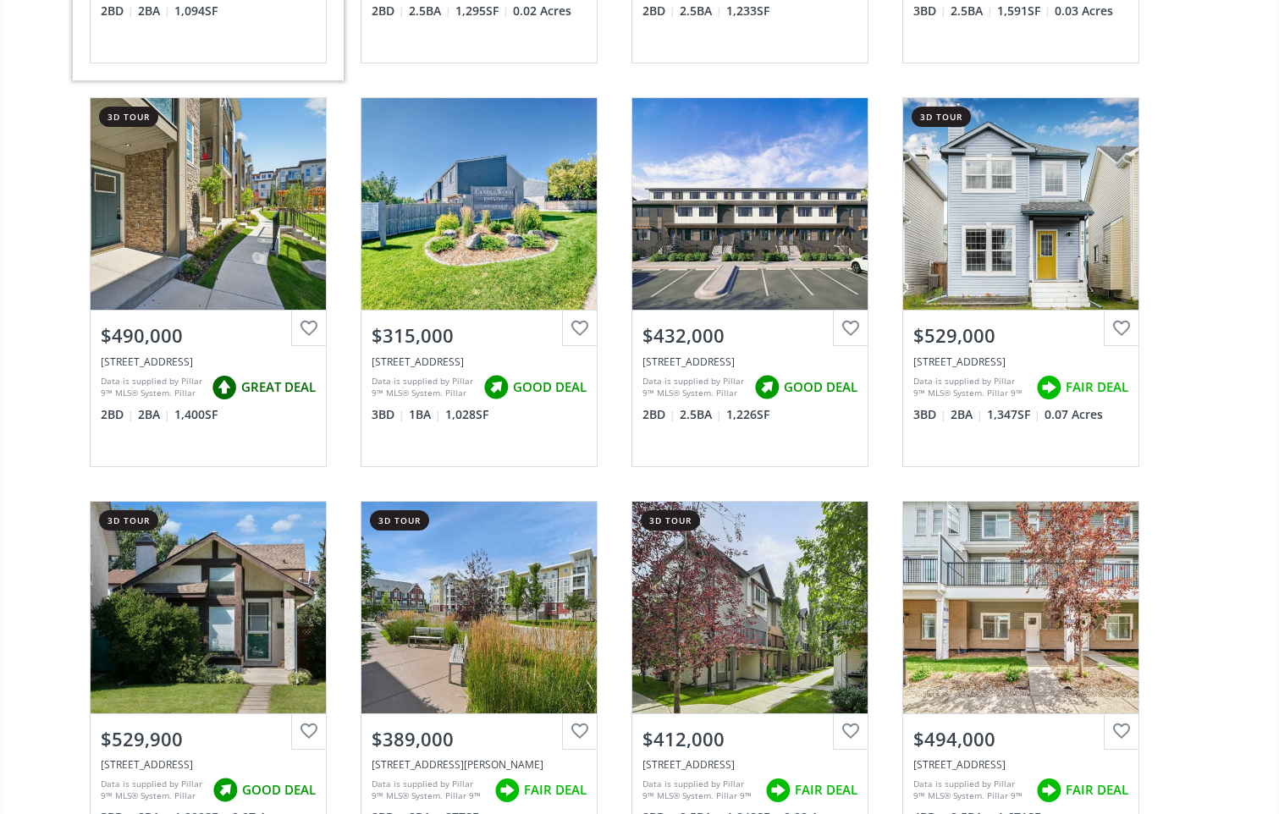
scroll to position [8293, 0]
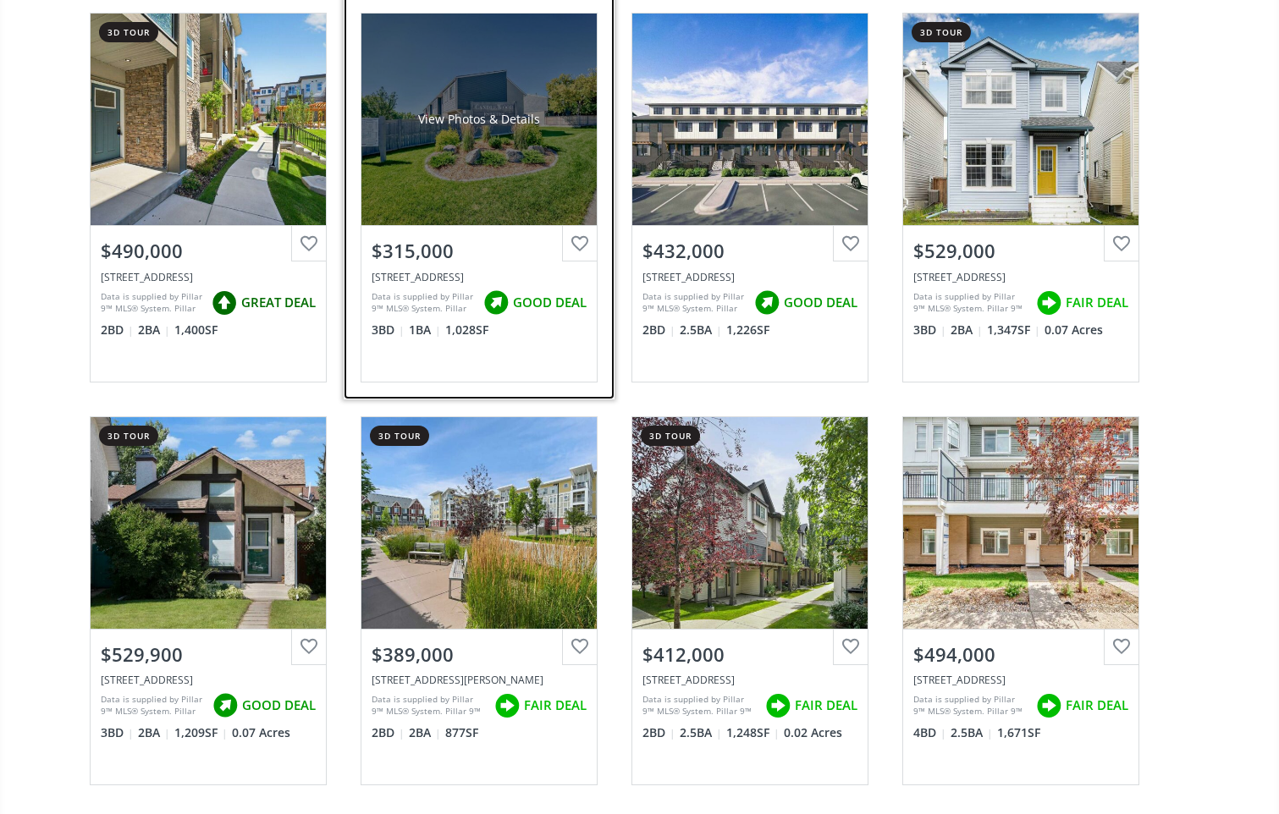
click at [487, 156] on div "View Photos & Details" at bounding box center [478, 120] width 235 height 212
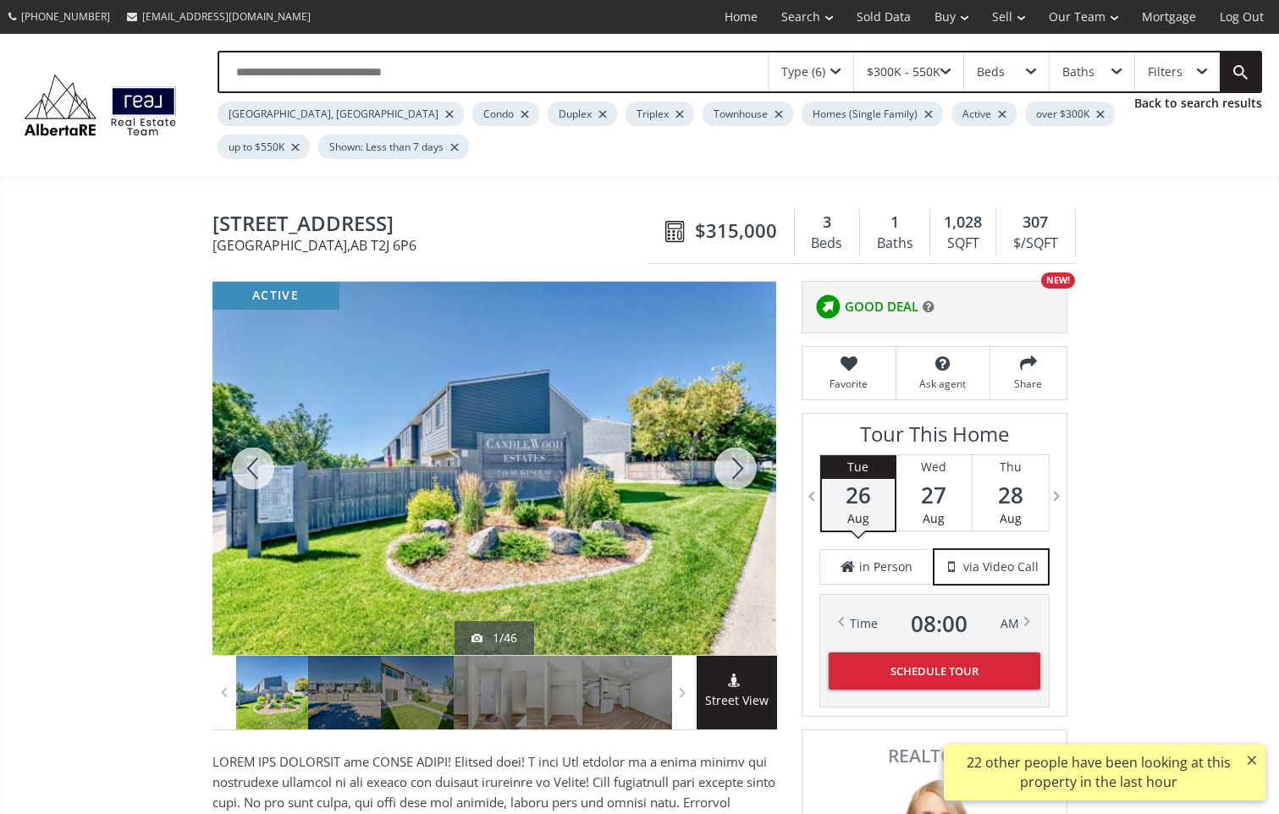
click at [740, 464] on div at bounding box center [735, 468] width 81 height 373
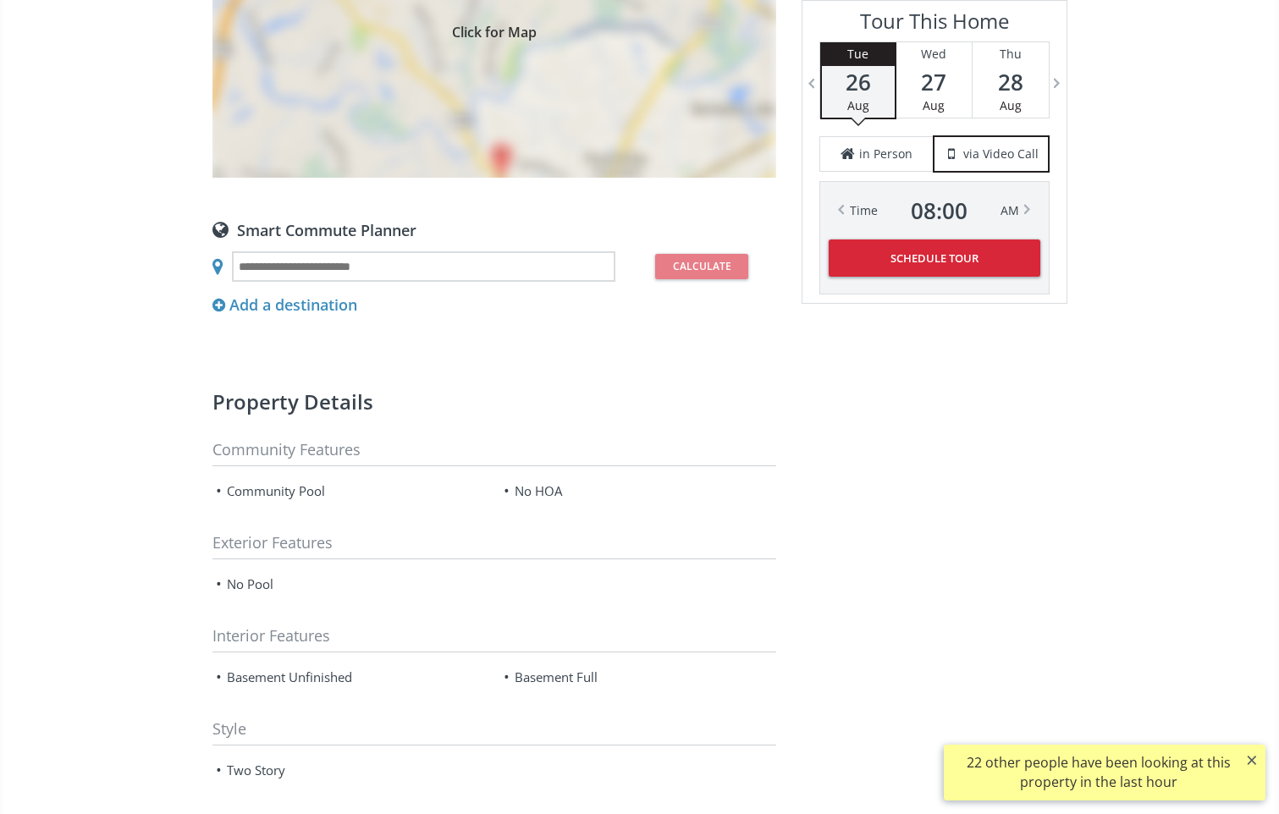
scroll to position [1608, 0]
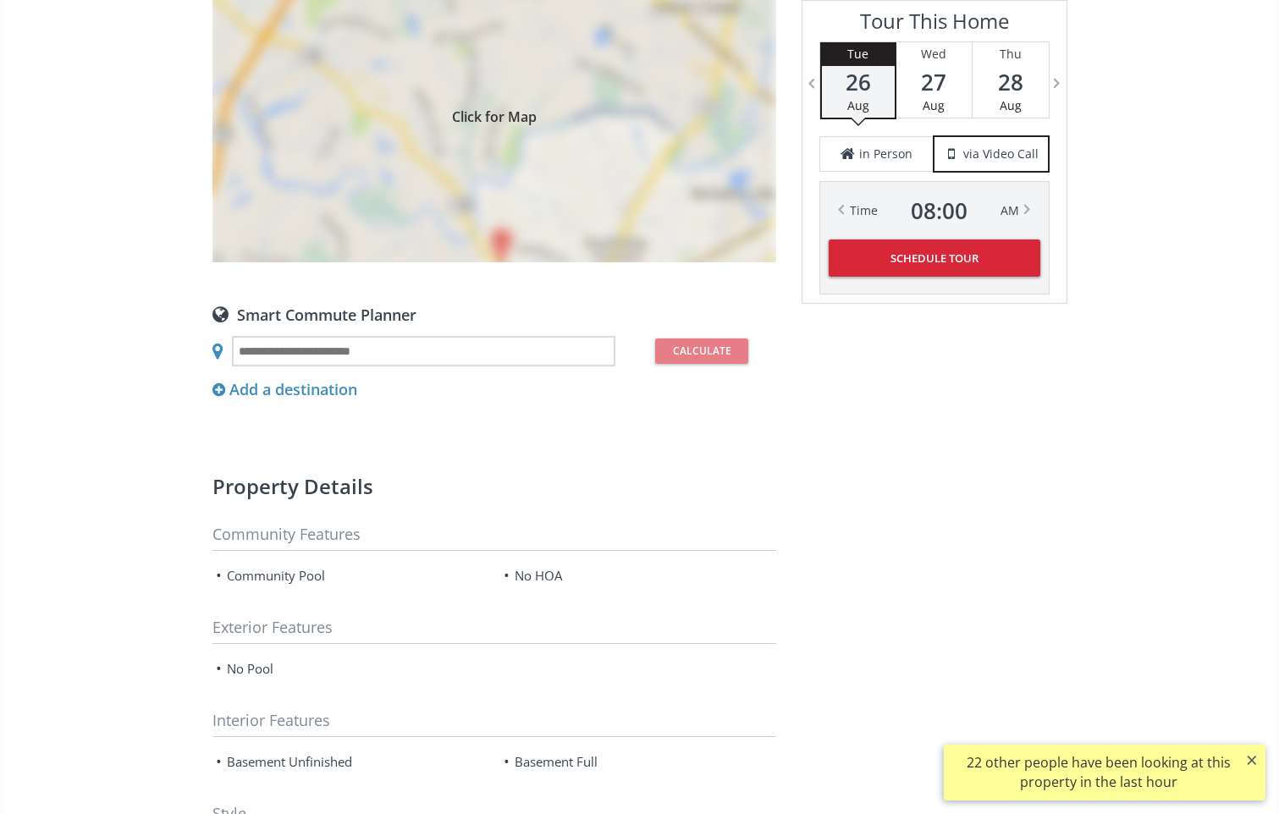
click at [509, 239] on div "Click for Map" at bounding box center [494, 114] width 564 height 296
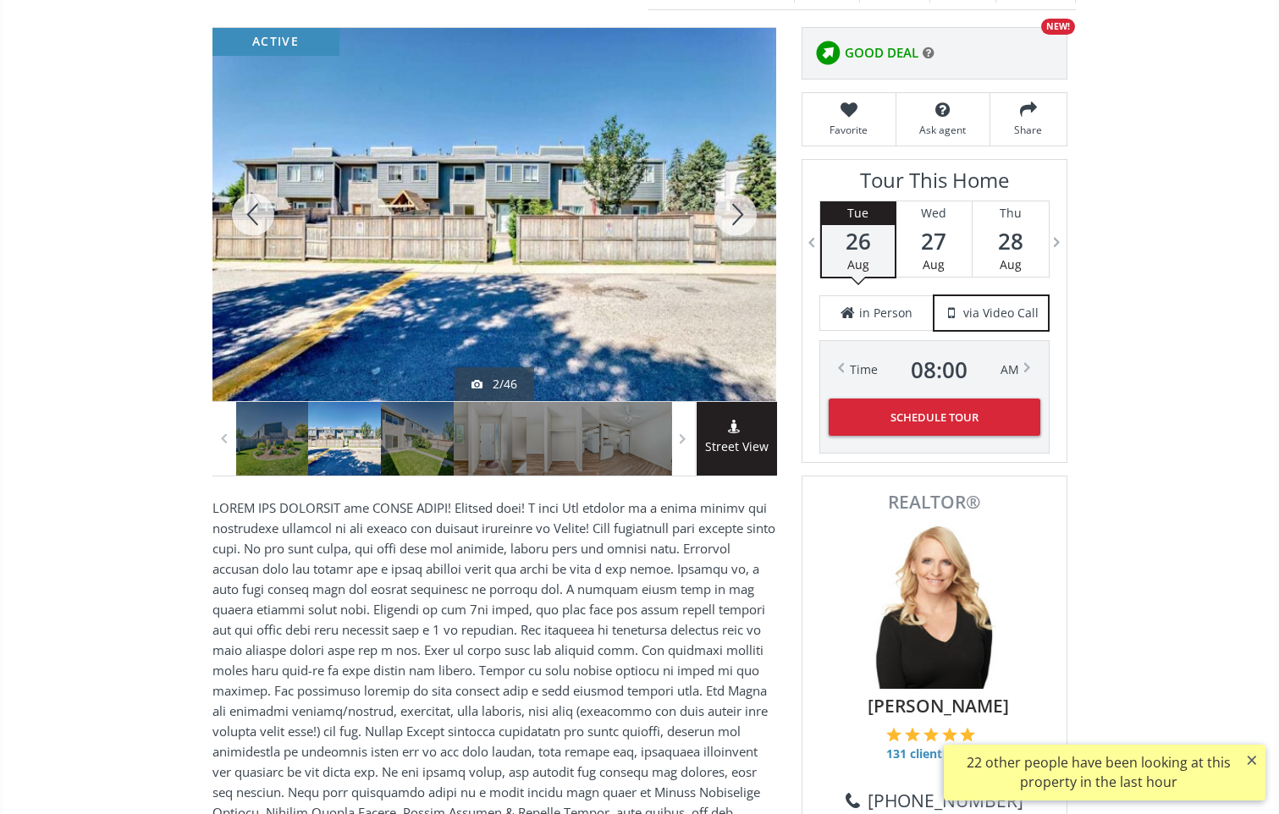
scroll to position [85, 0]
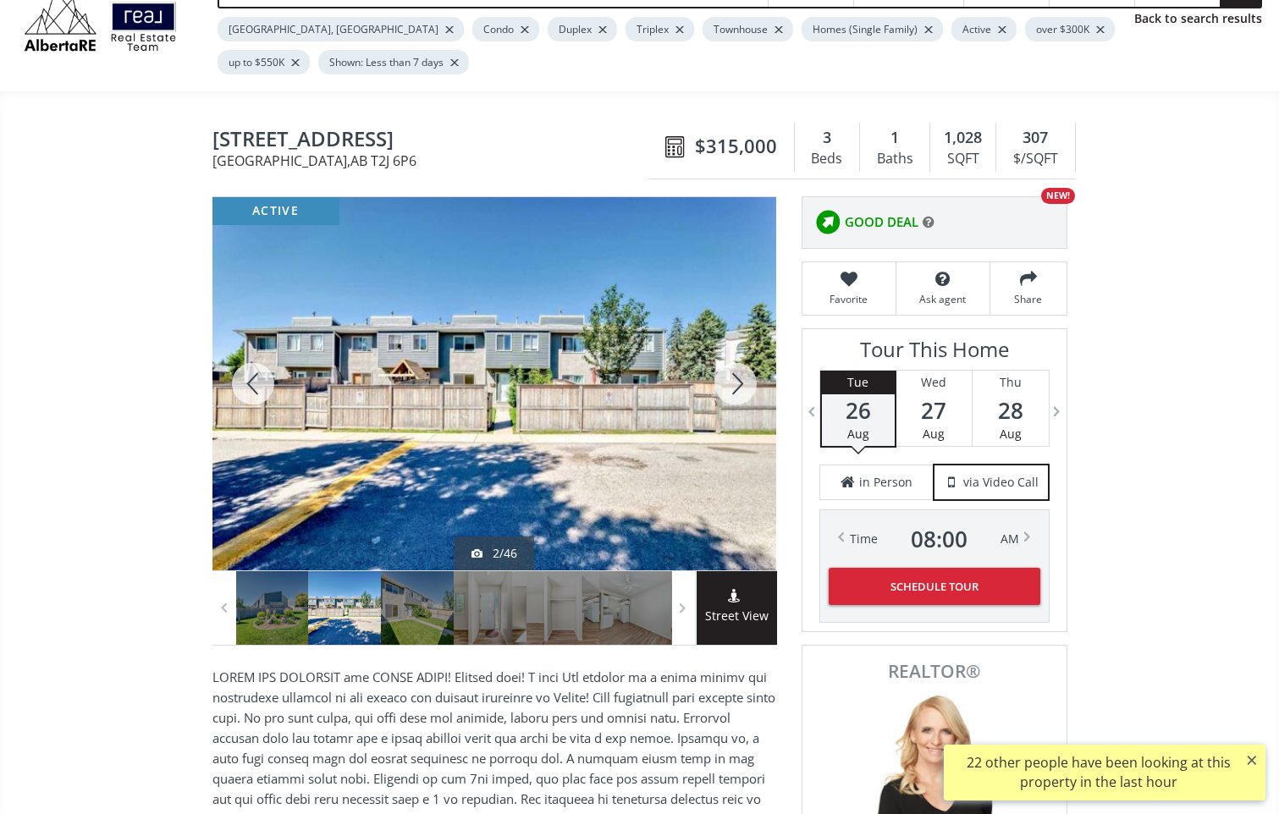
click at [740, 386] on div at bounding box center [735, 383] width 81 height 373
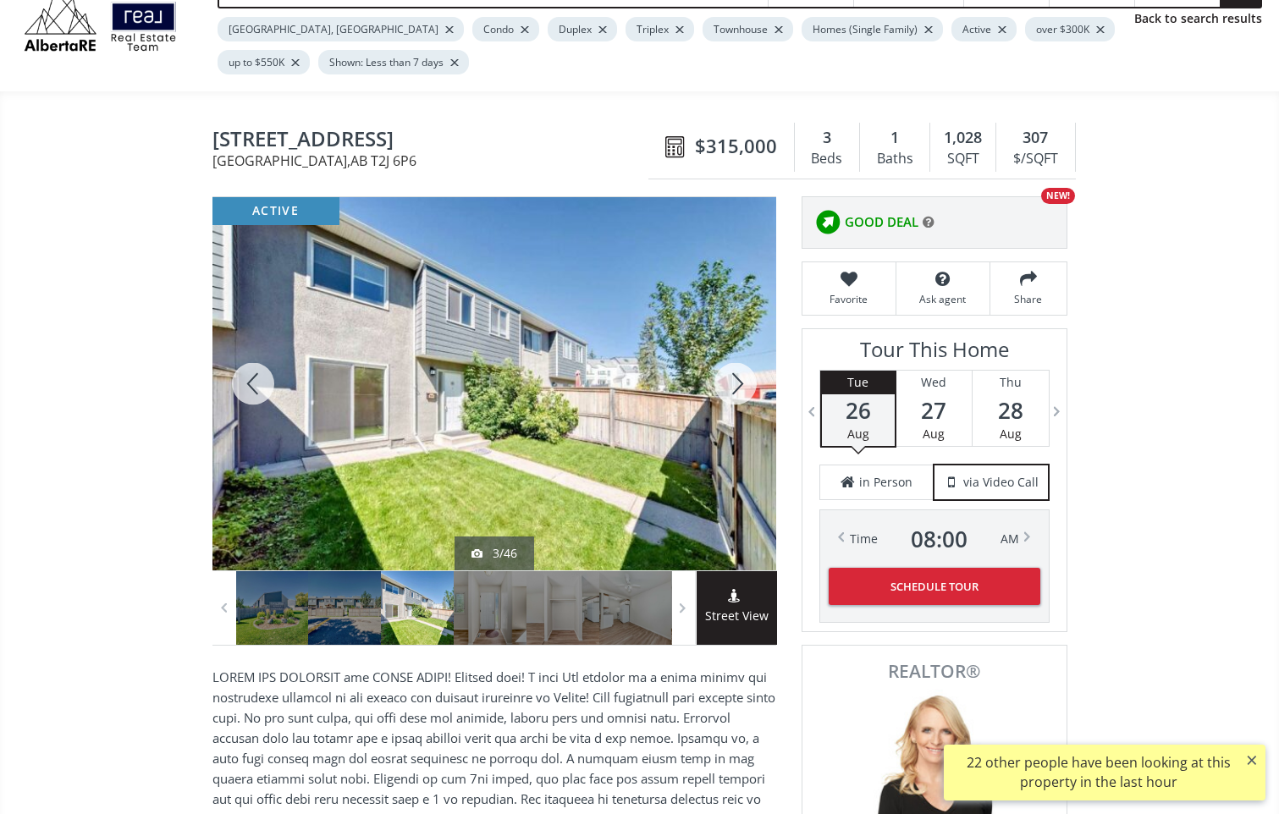
click at [741, 386] on div at bounding box center [735, 383] width 81 height 373
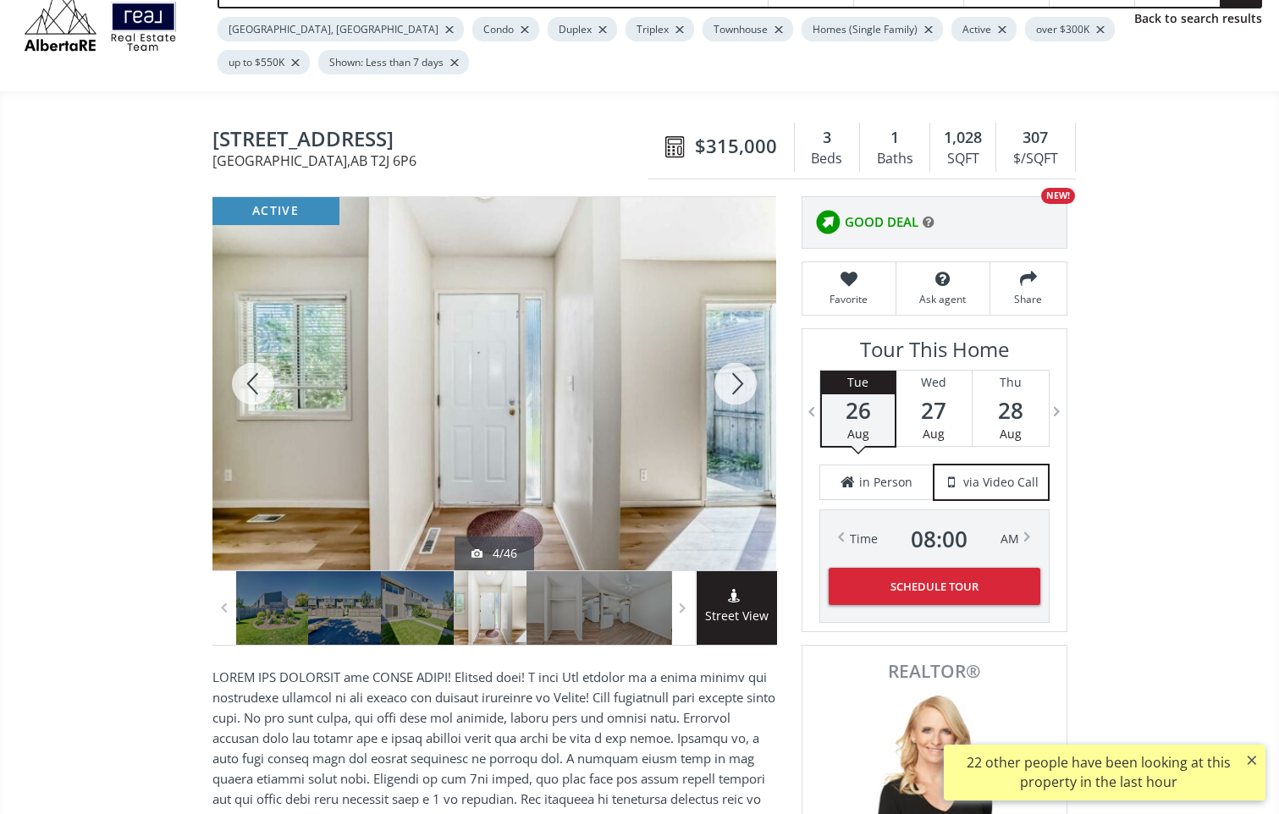
click at [741, 386] on div at bounding box center [735, 383] width 81 height 373
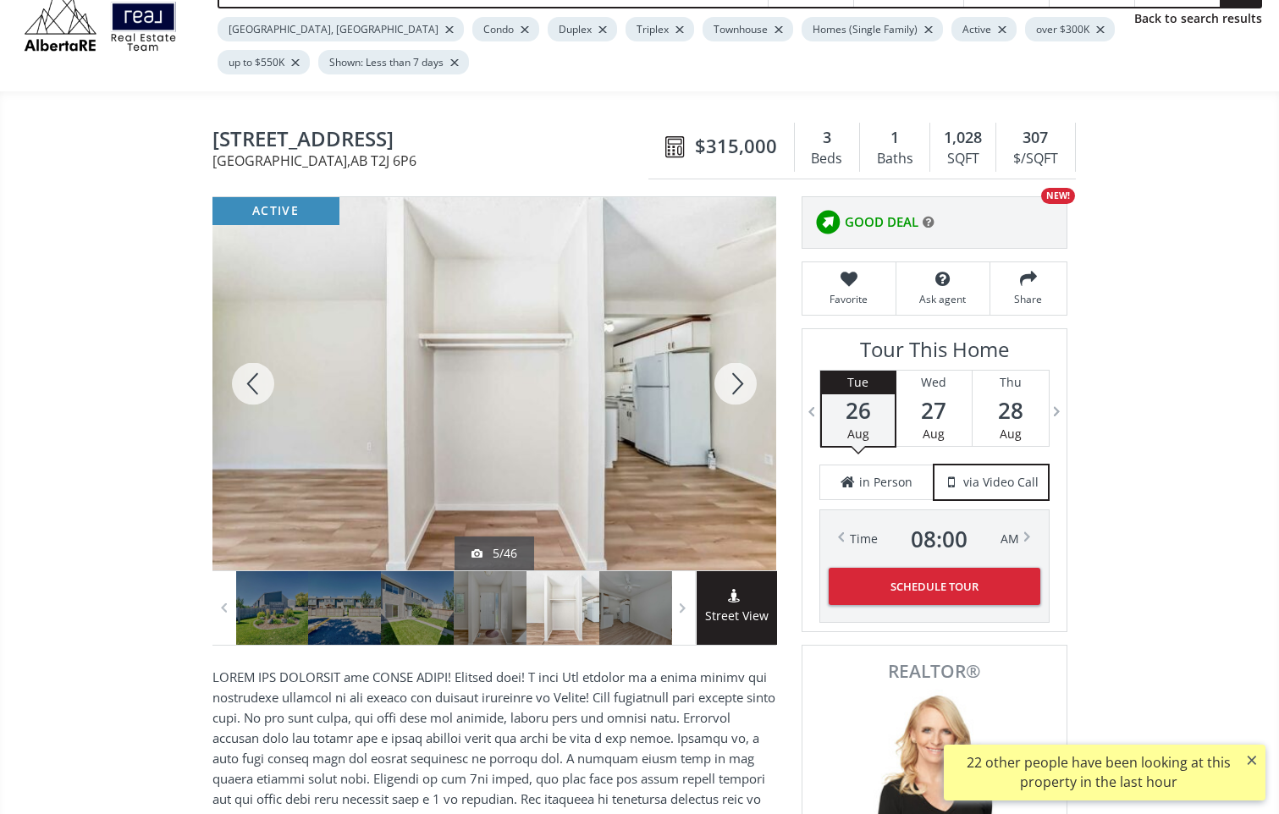
click at [741, 386] on div at bounding box center [735, 383] width 81 height 373
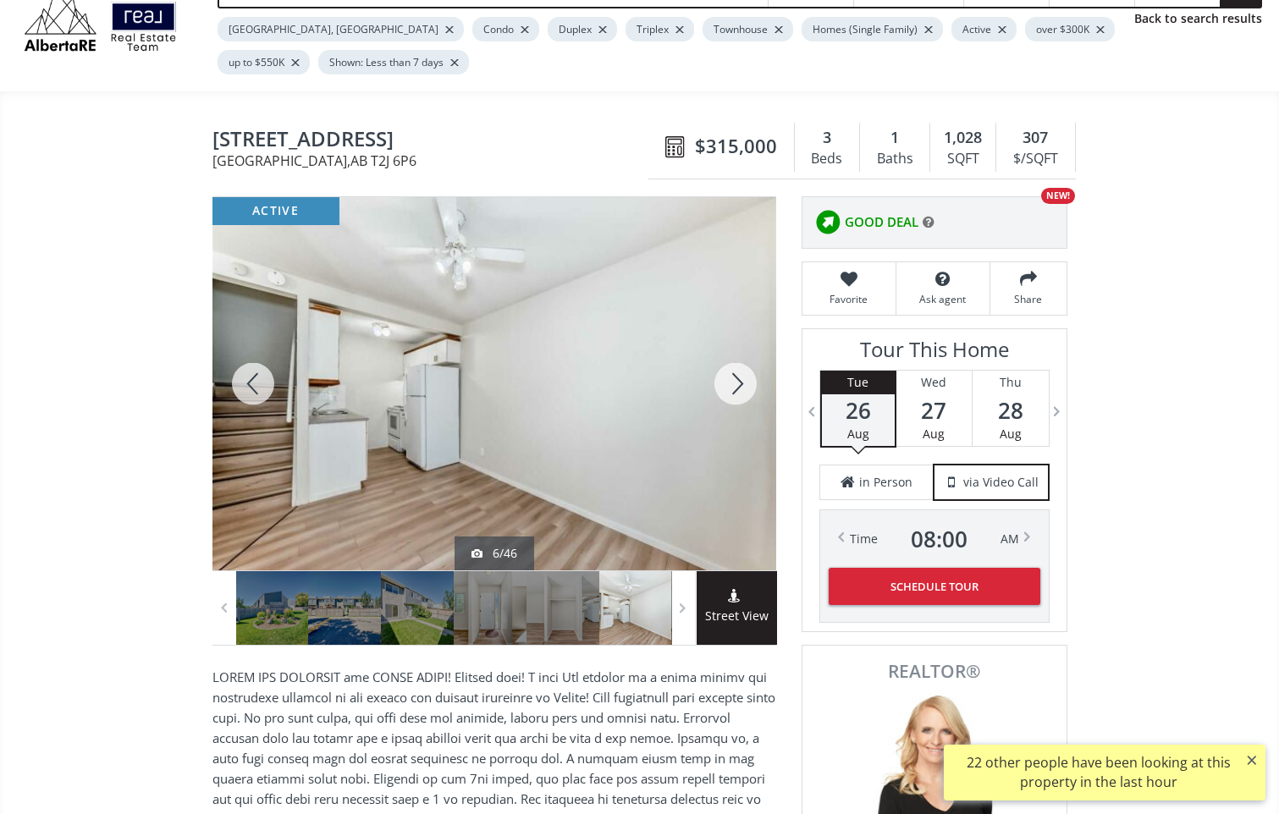
click at [741, 386] on div at bounding box center [735, 383] width 81 height 373
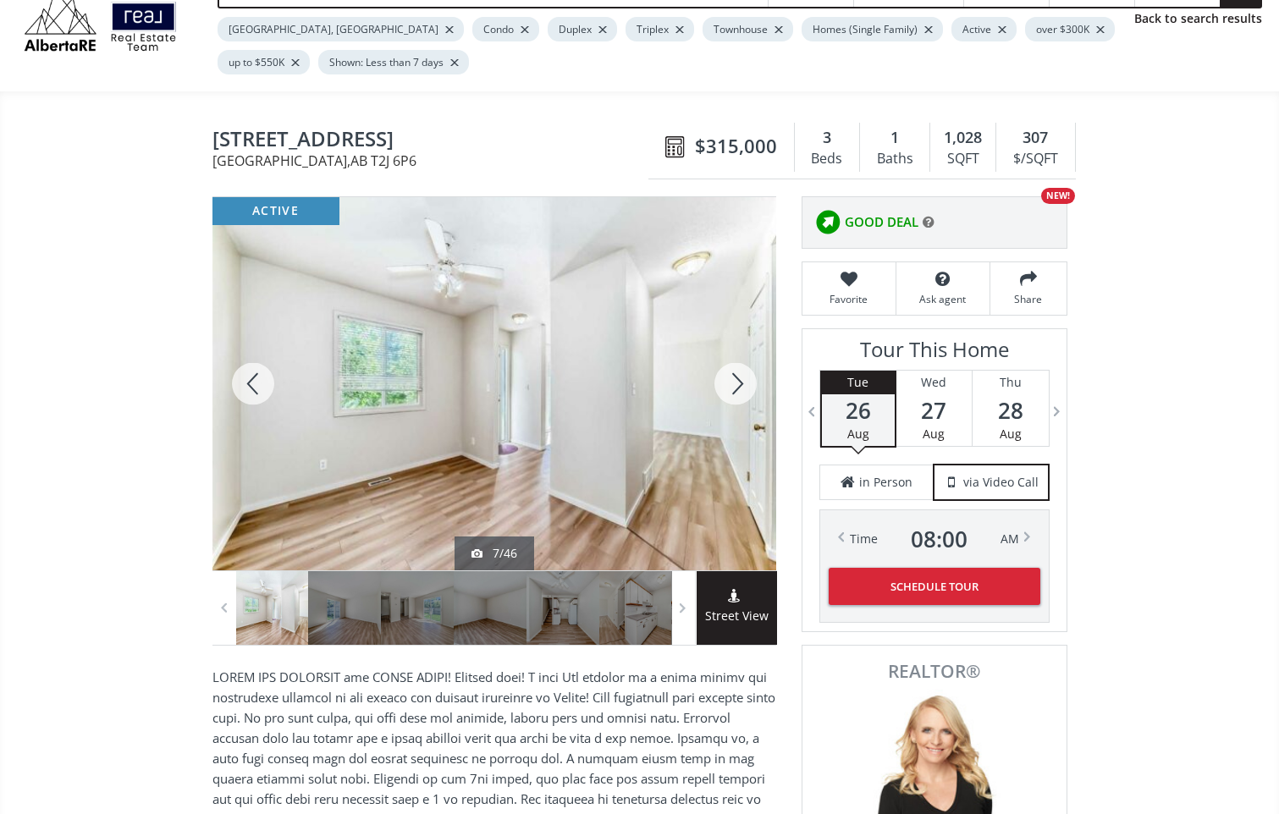
click at [741, 386] on div at bounding box center [735, 383] width 81 height 373
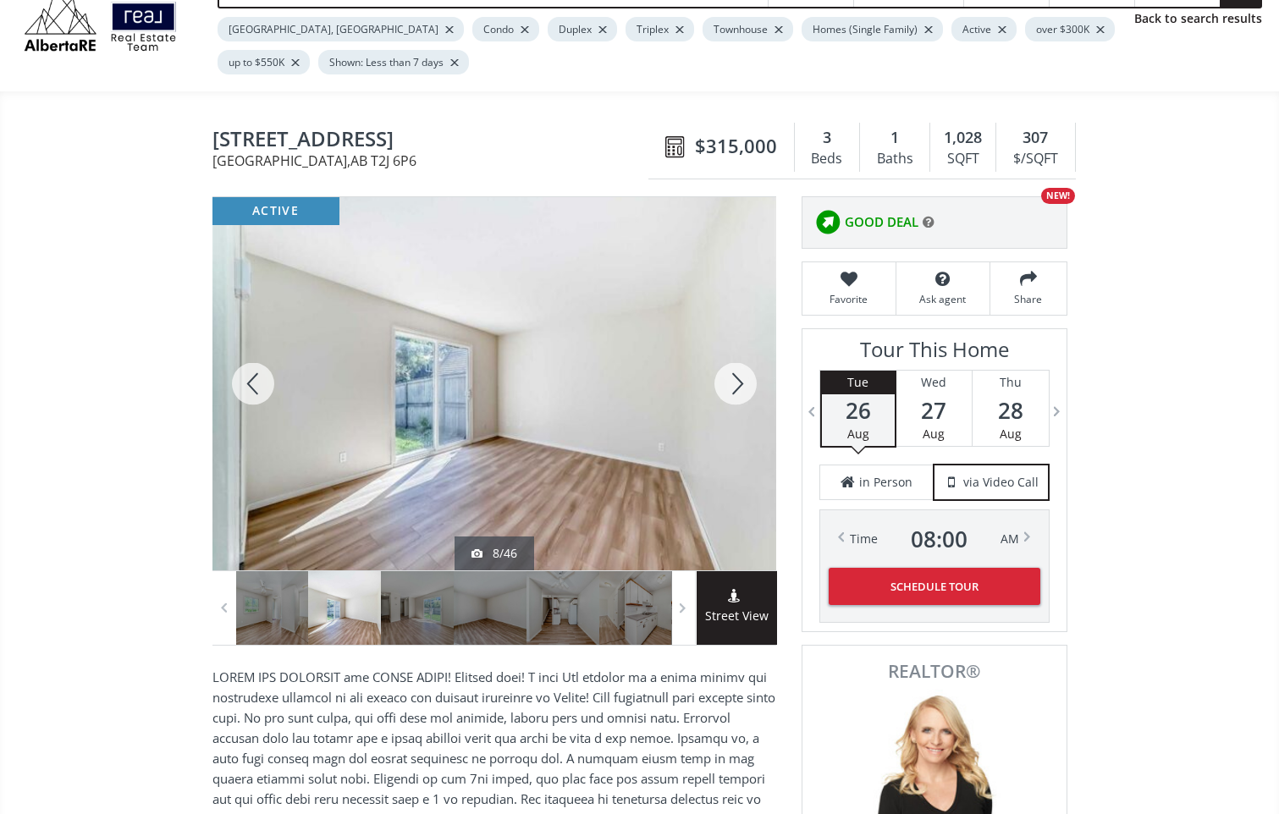
click at [745, 389] on div at bounding box center [735, 383] width 81 height 373
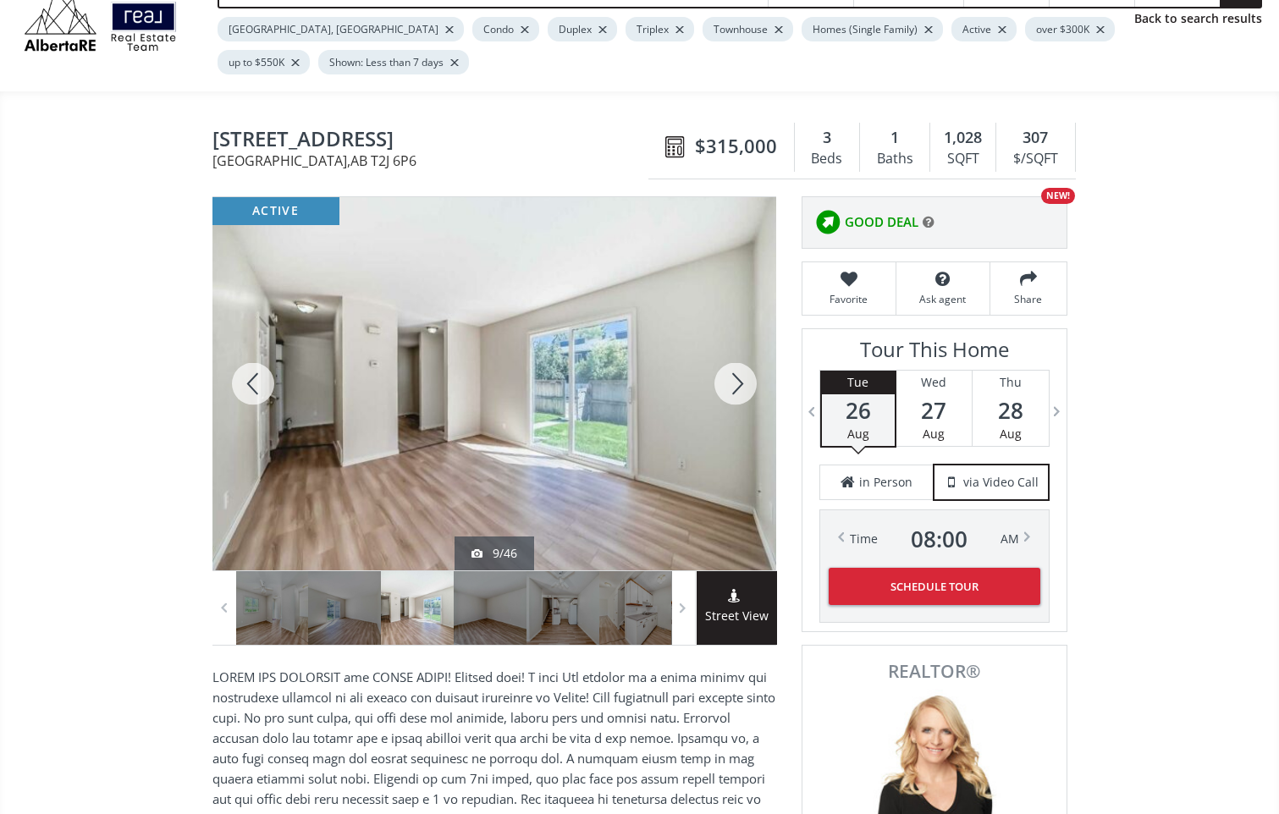
click at [746, 391] on div at bounding box center [735, 383] width 81 height 373
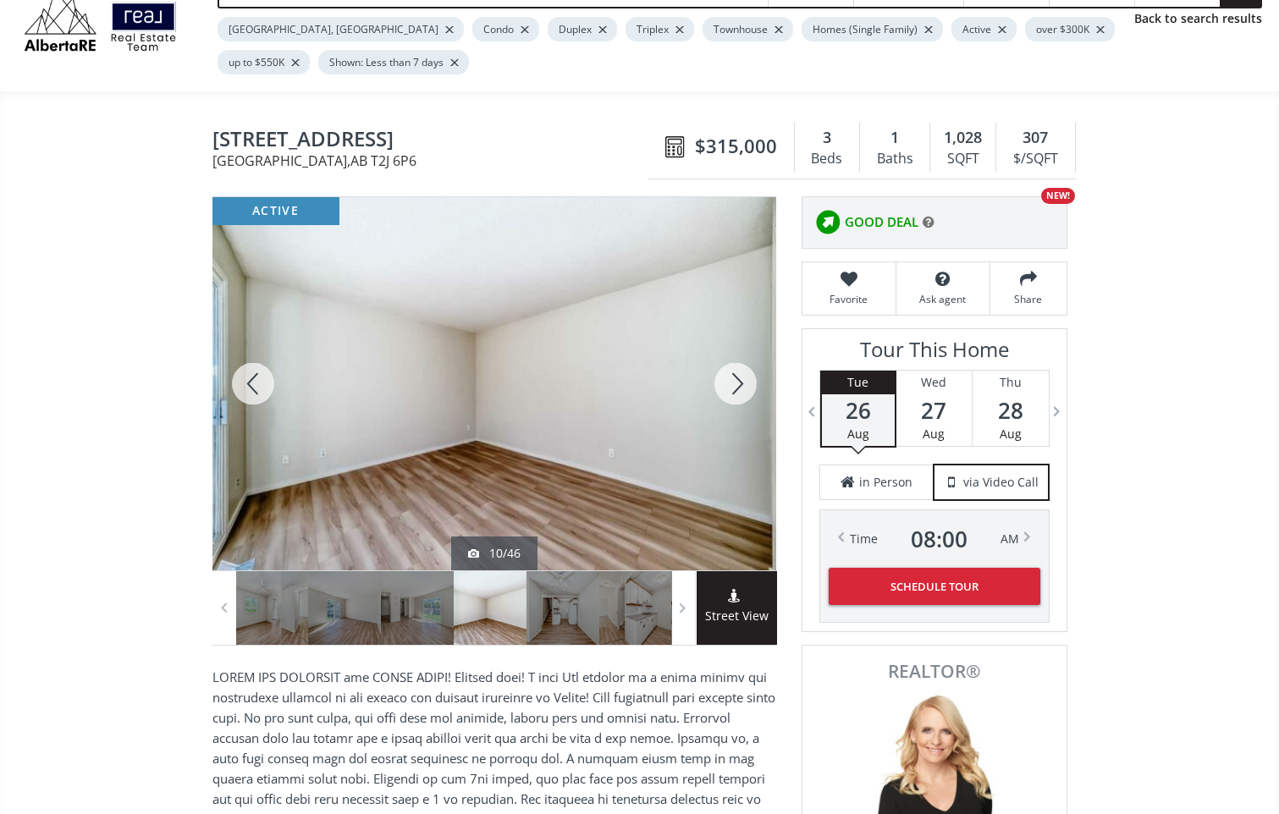
click at [746, 391] on div at bounding box center [735, 383] width 81 height 373
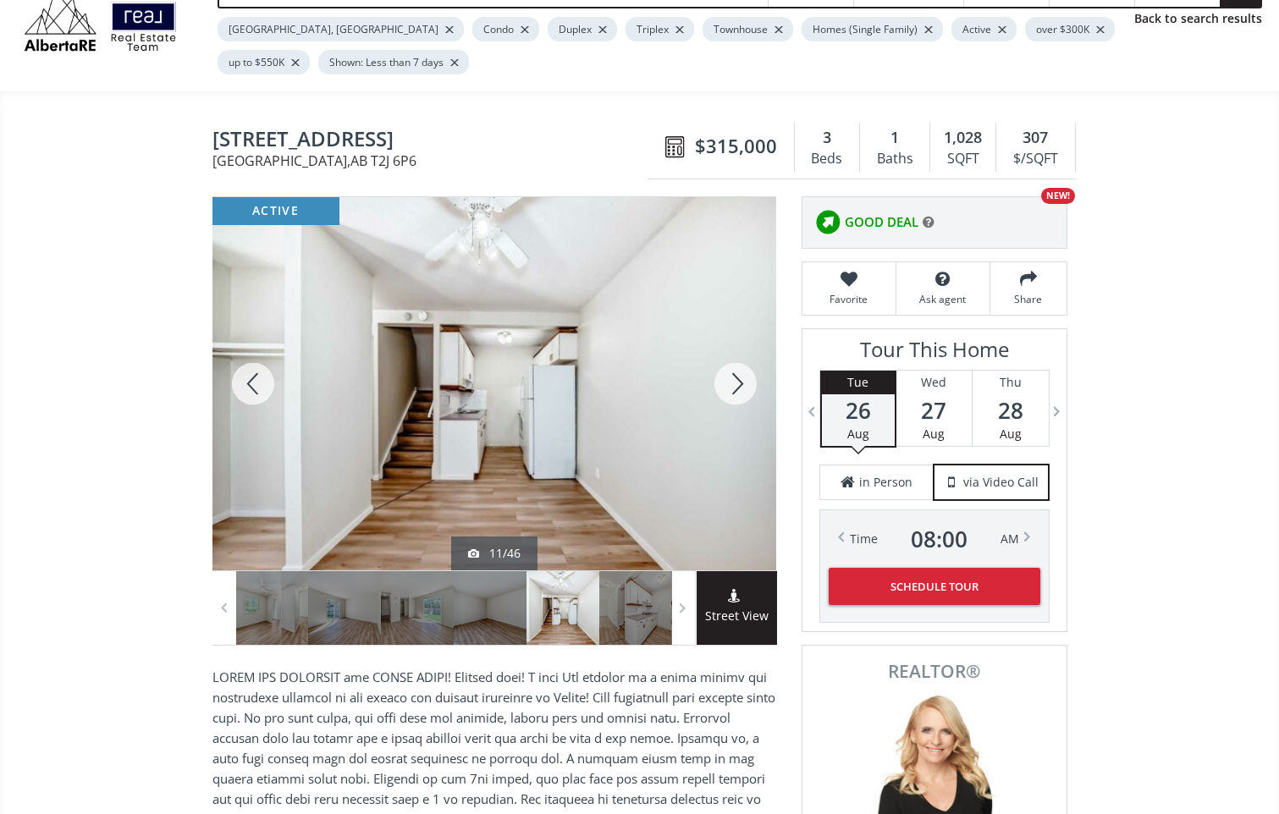
click at [746, 391] on div at bounding box center [735, 383] width 81 height 373
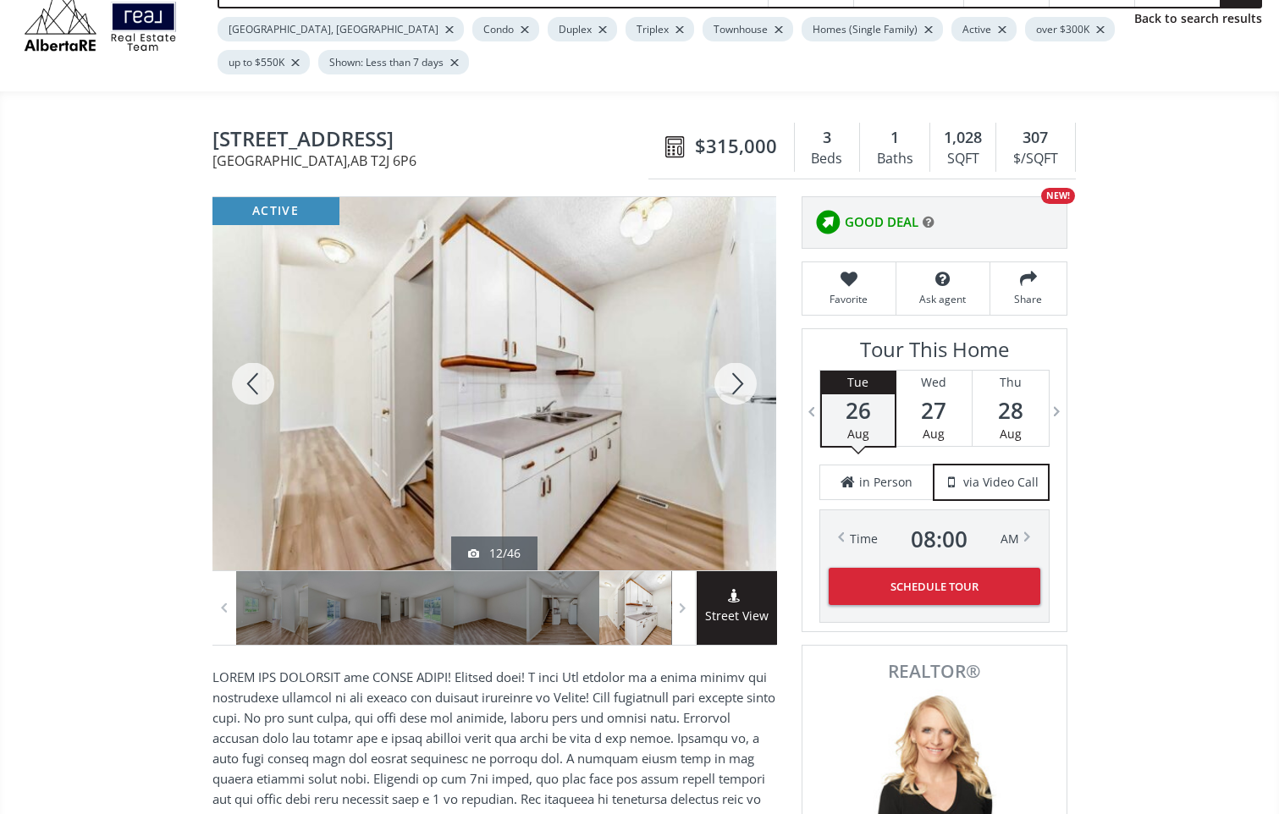
click at [746, 391] on div at bounding box center [735, 383] width 81 height 373
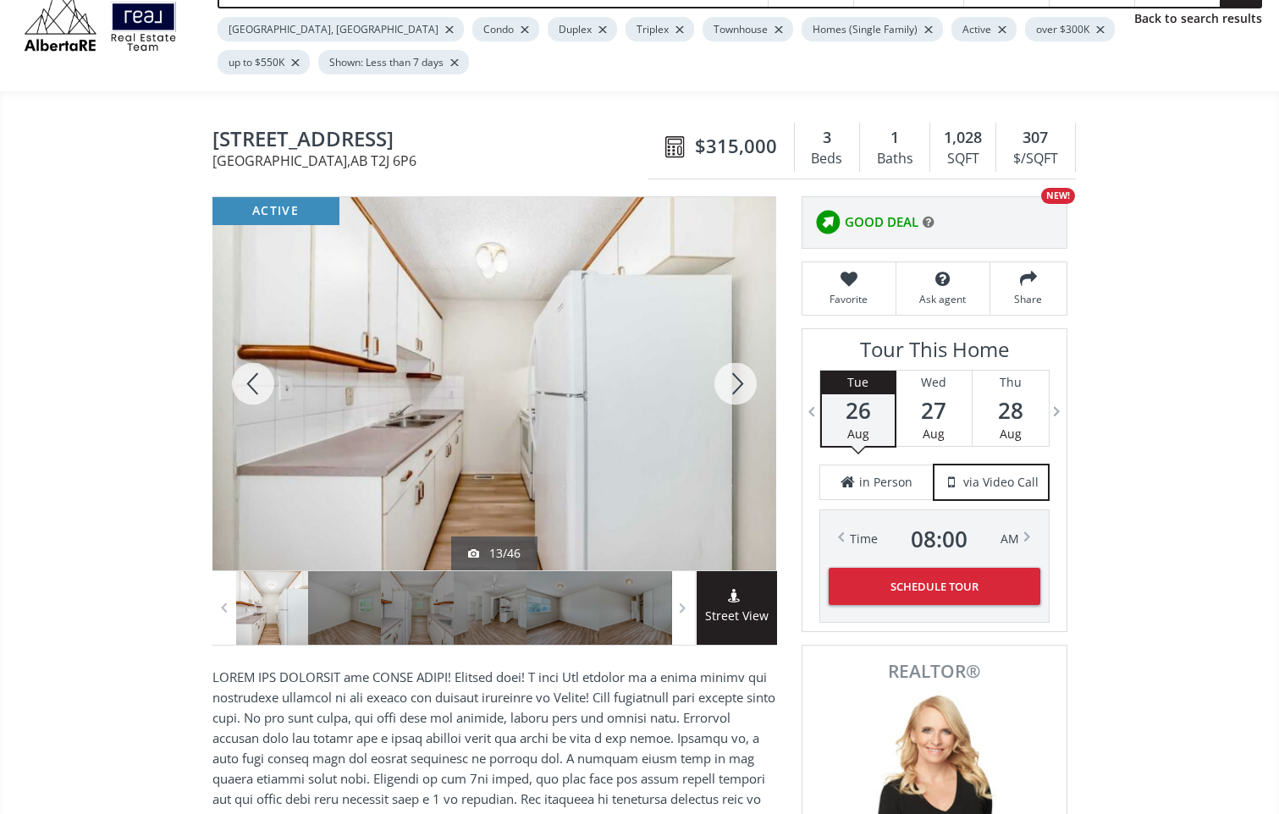
click at [746, 391] on div at bounding box center [735, 383] width 81 height 373
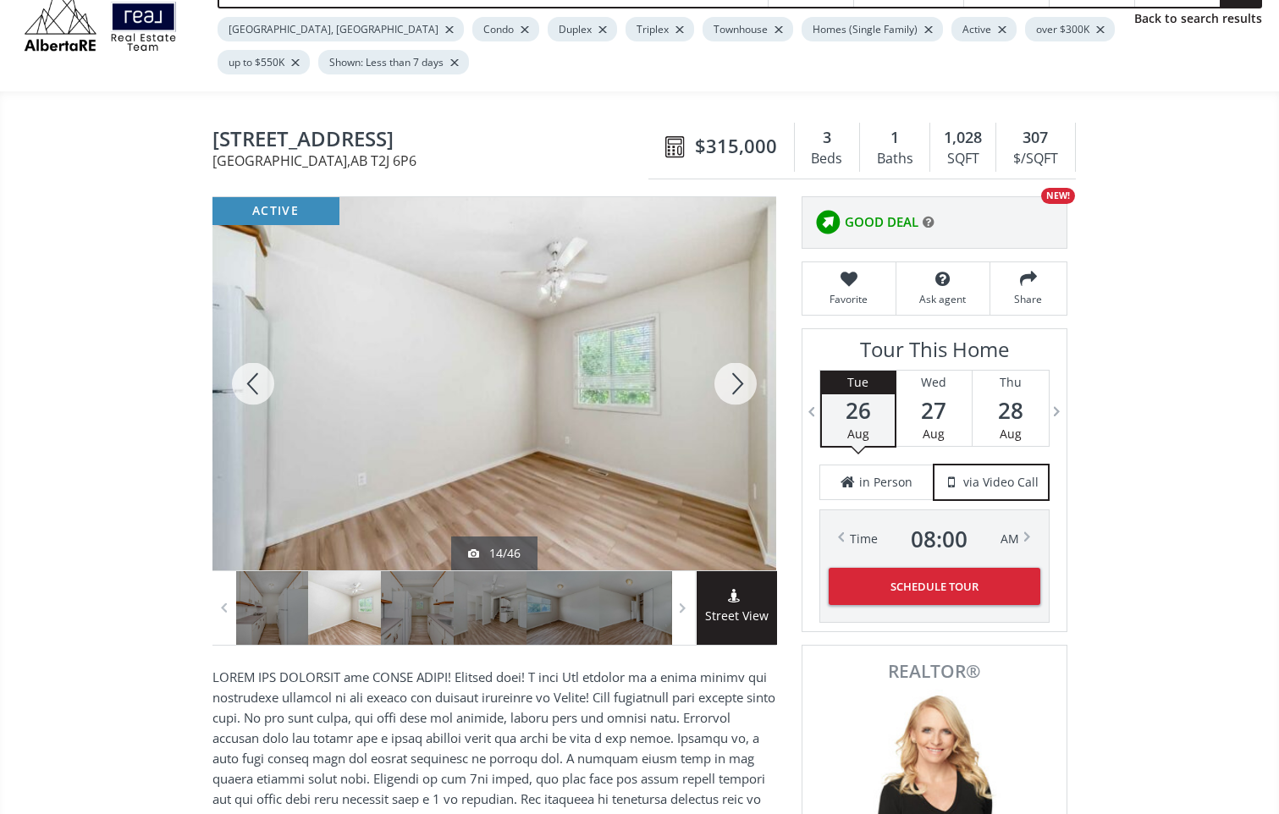
click at [746, 391] on div at bounding box center [735, 383] width 81 height 373
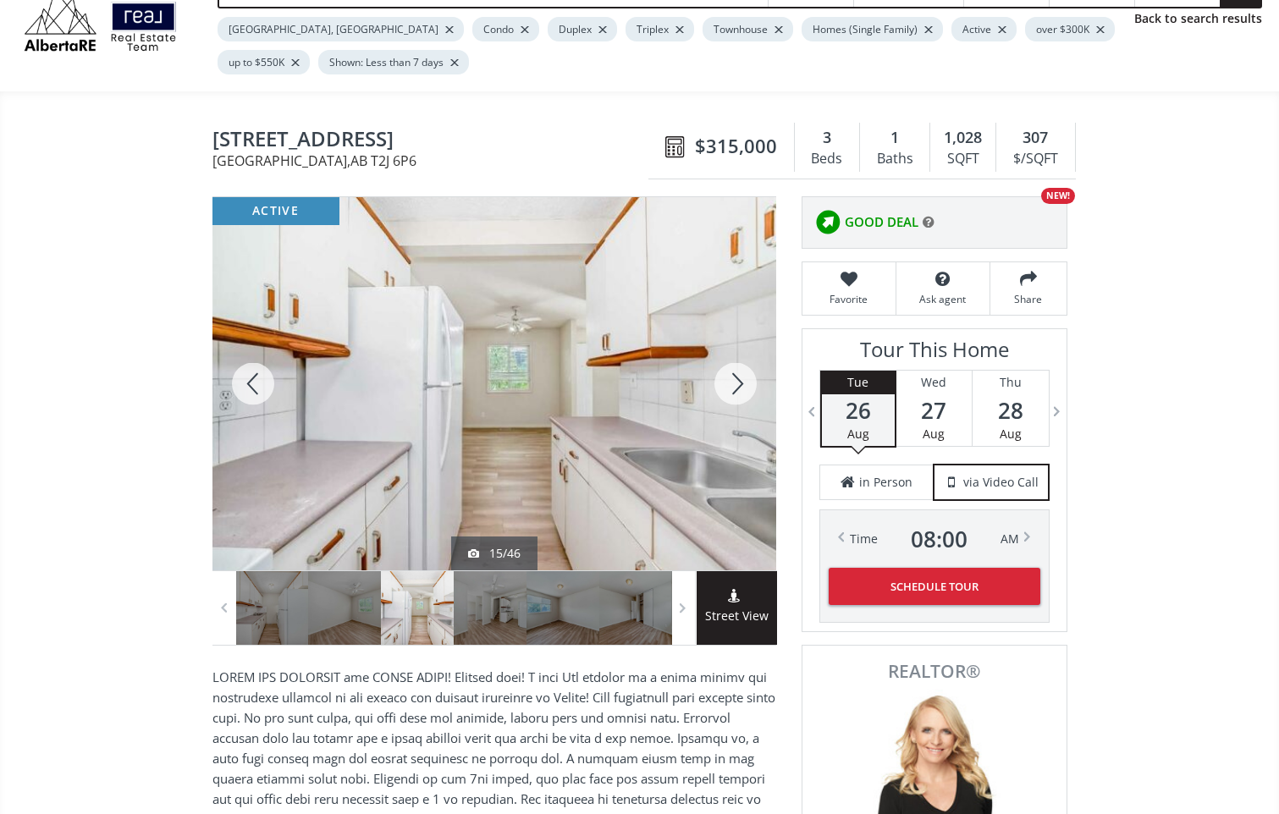
click at [746, 391] on div at bounding box center [735, 383] width 81 height 373
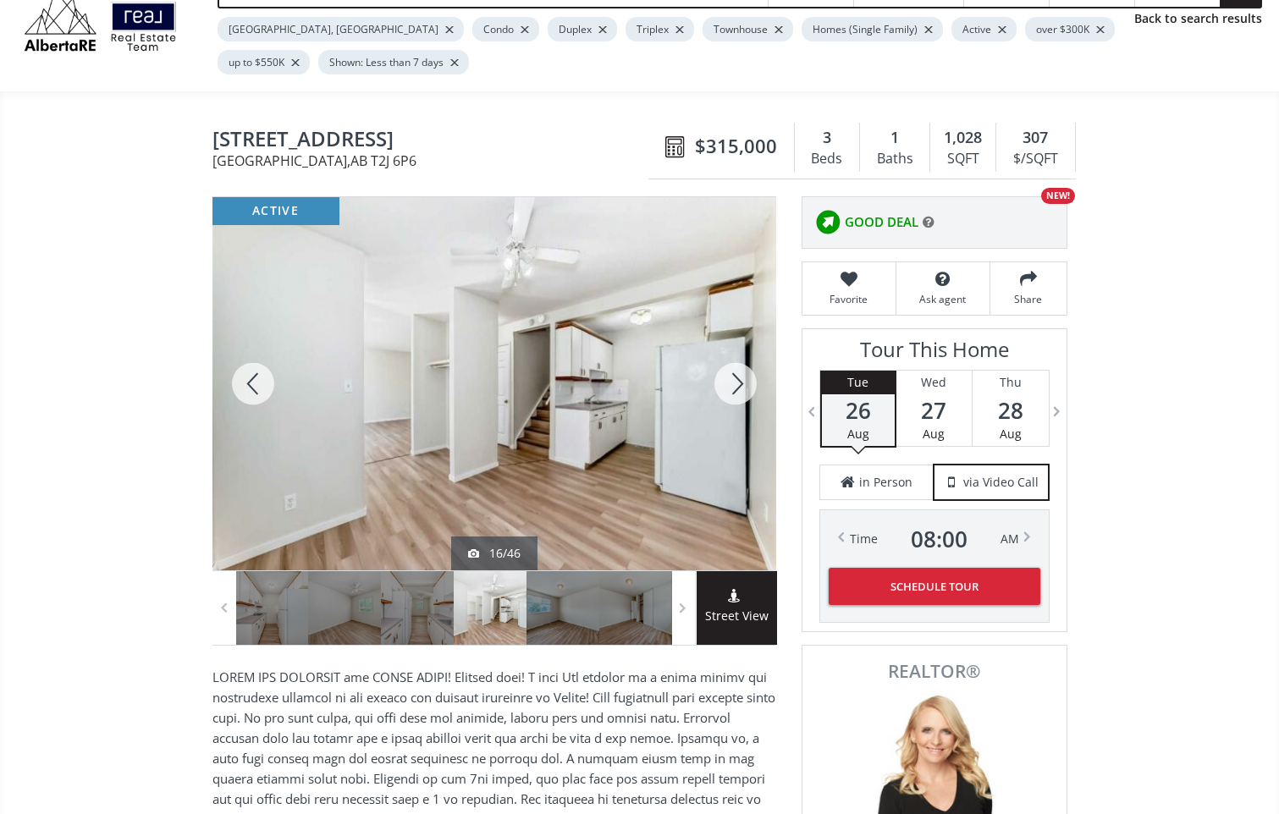
click at [746, 391] on div at bounding box center [735, 383] width 81 height 373
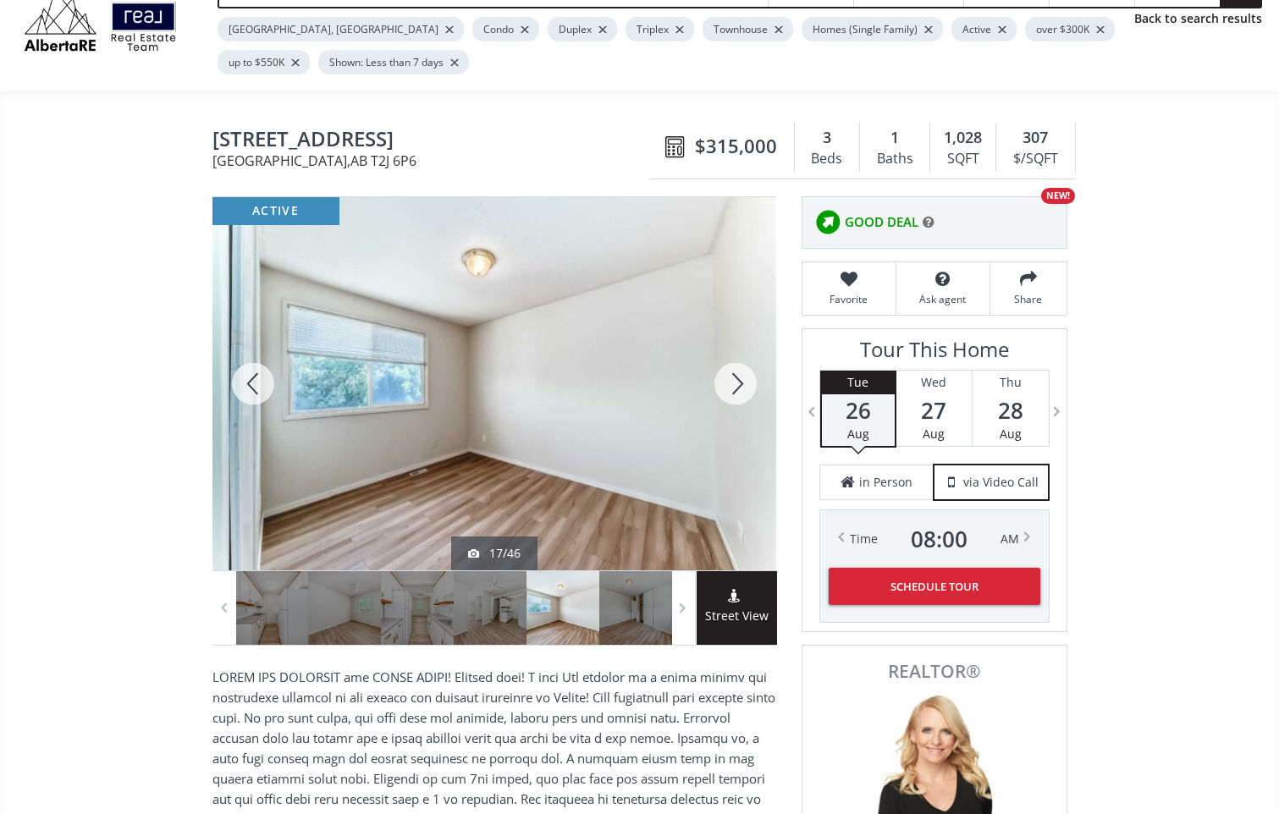
click at [746, 391] on div at bounding box center [735, 383] width 81 height 373
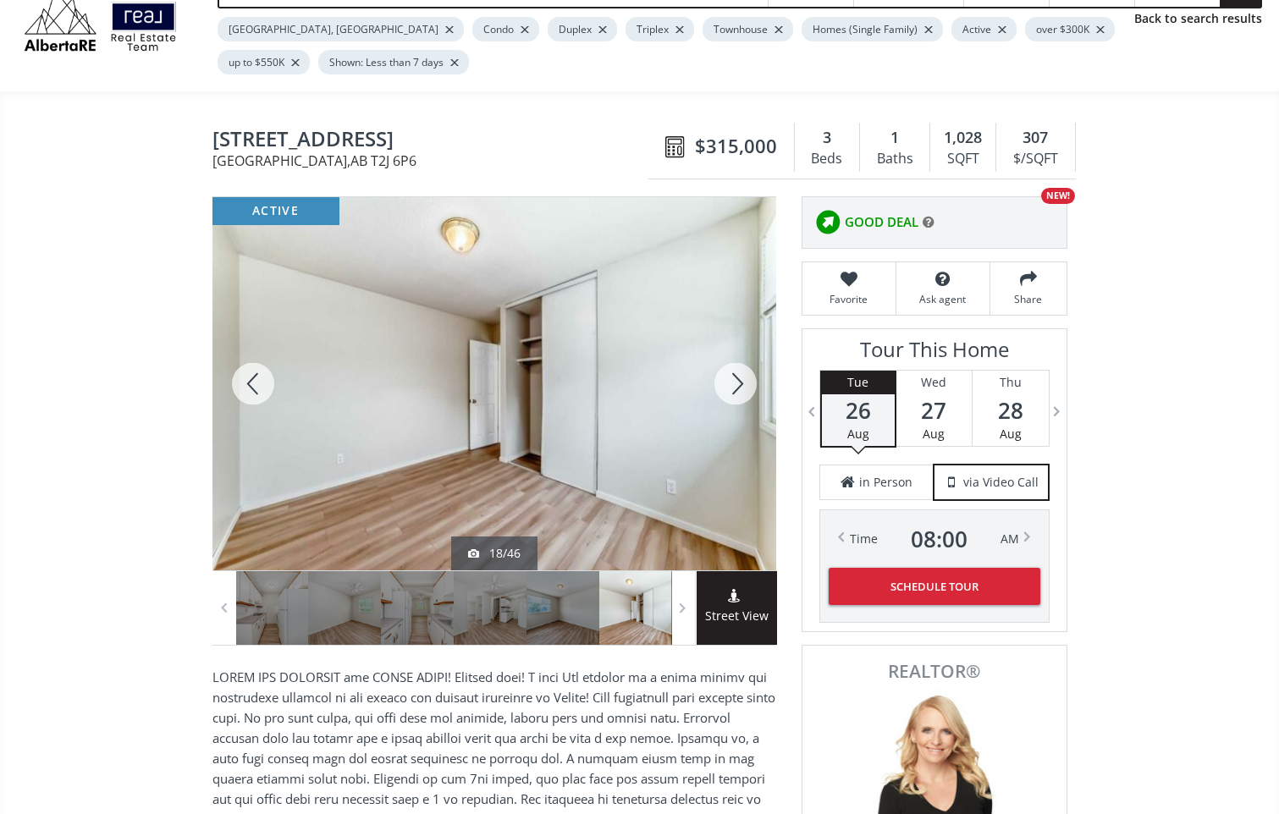
click at [747, 392] on div at bounding box center [735, 383] width 81 height 373
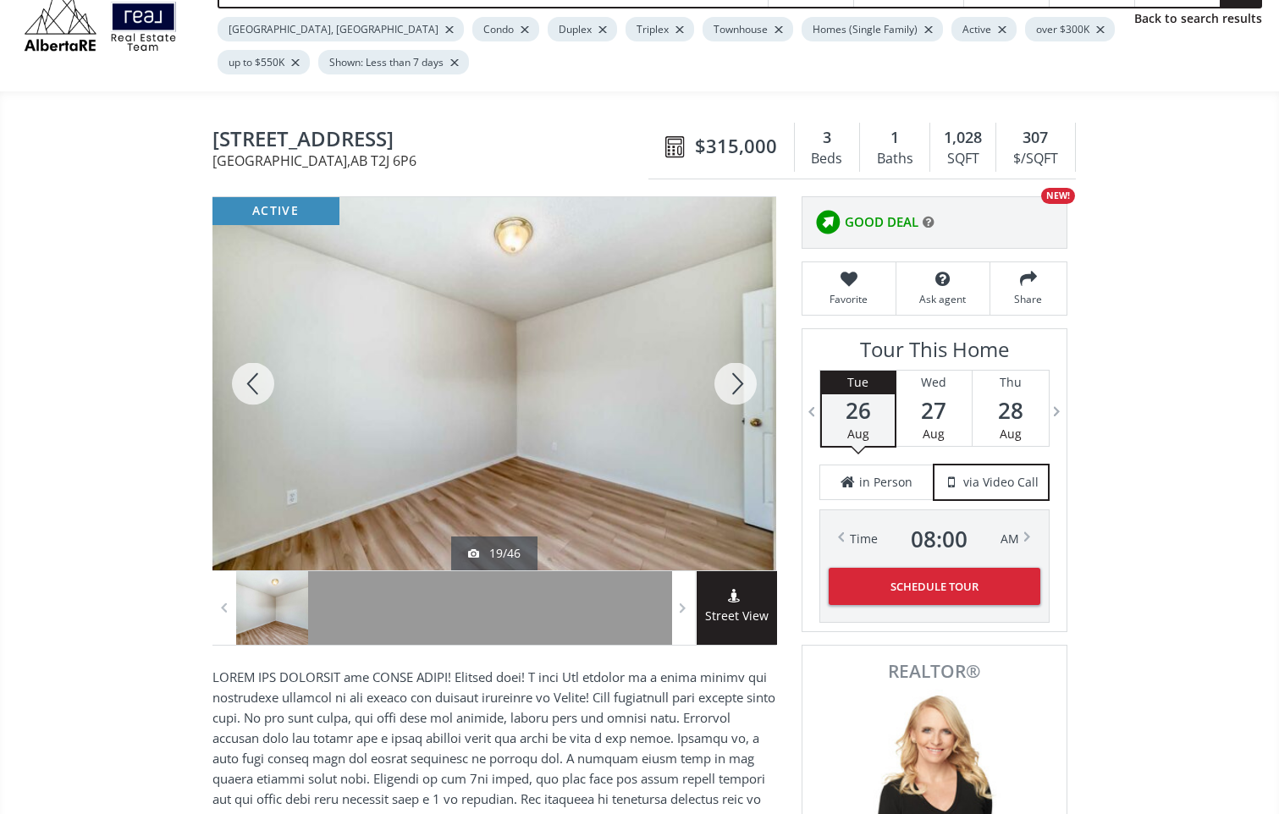
click at [748, 393] on div at bounding box center [735, 383] width 81 height 373
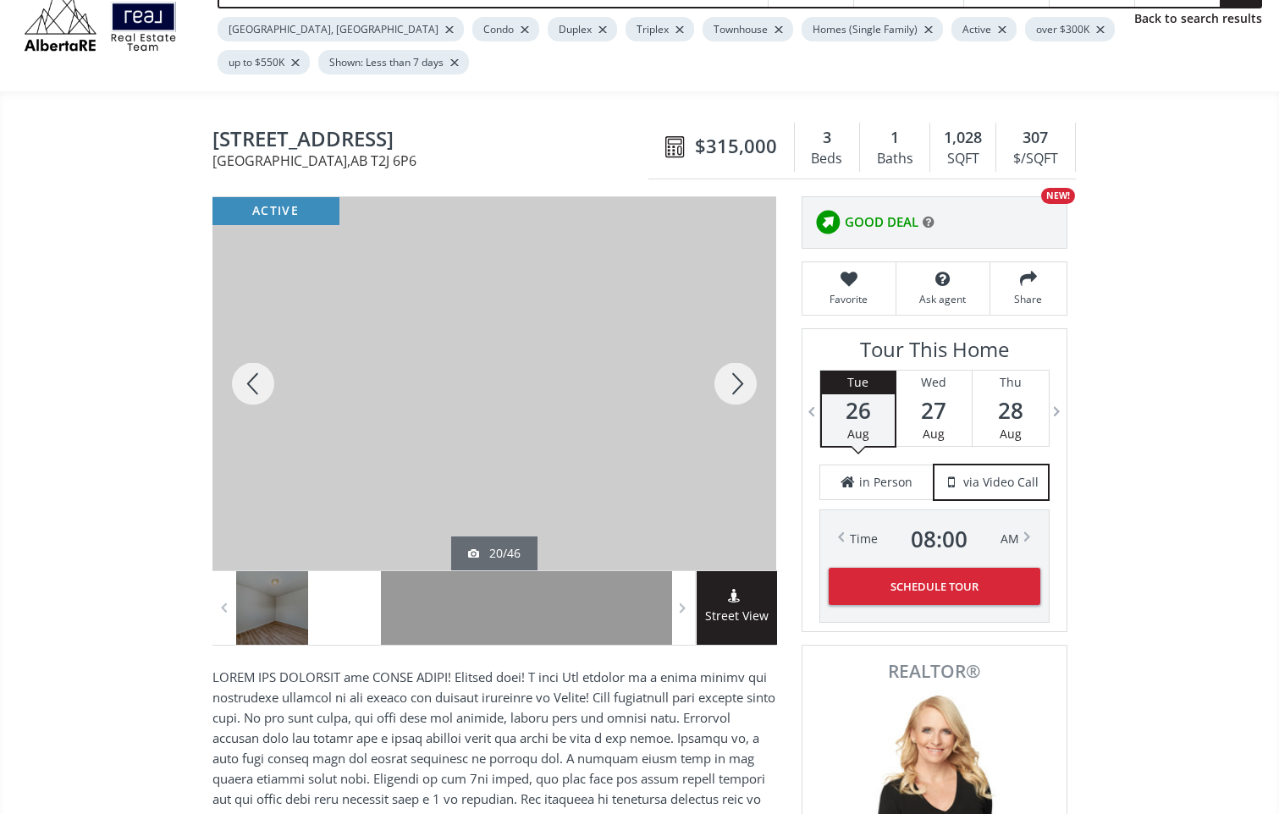
click at [748, 393] on div at bounding box center [735, 383] width 81 height 373
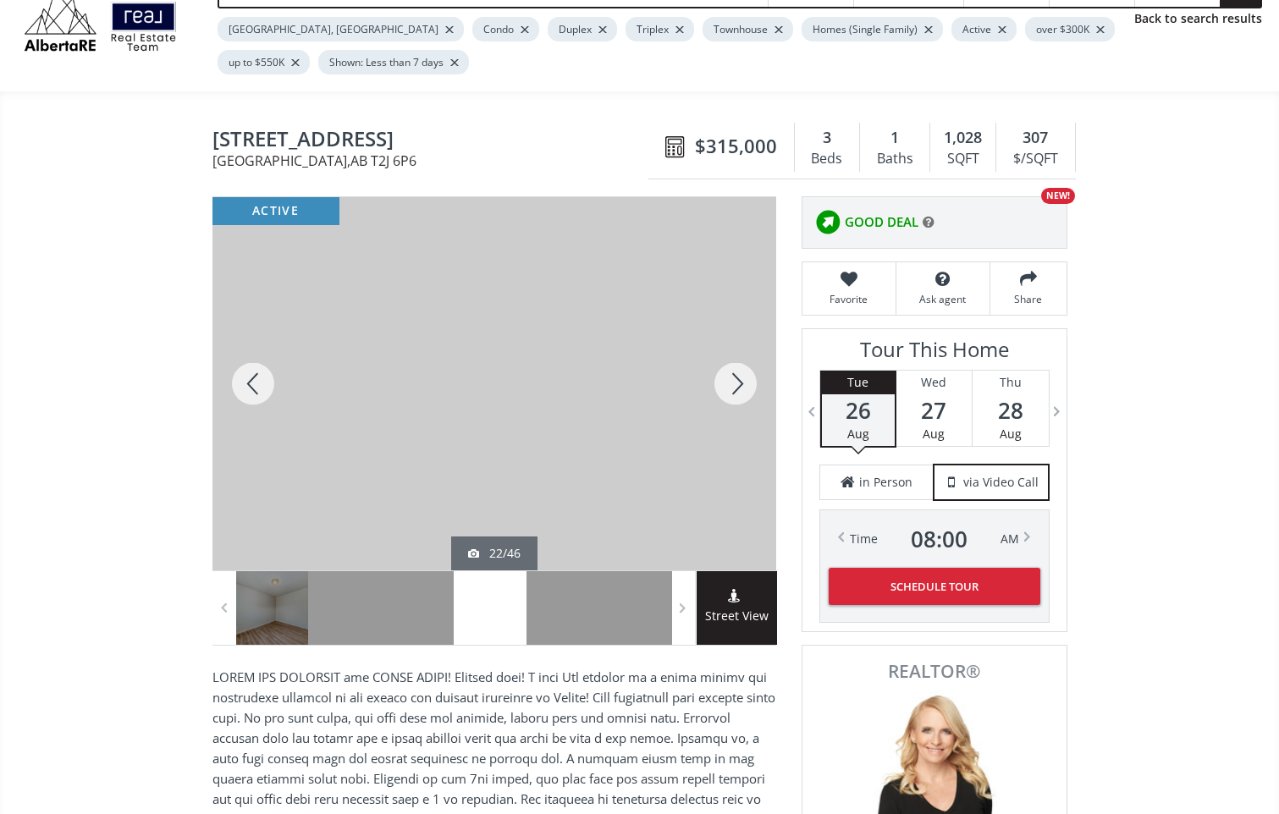
click at [750, 393] on div at bounding box center [735, 383] width 81 height 373
click at [751, 394] on div at bounding box center [735, 383] width 81 height 373
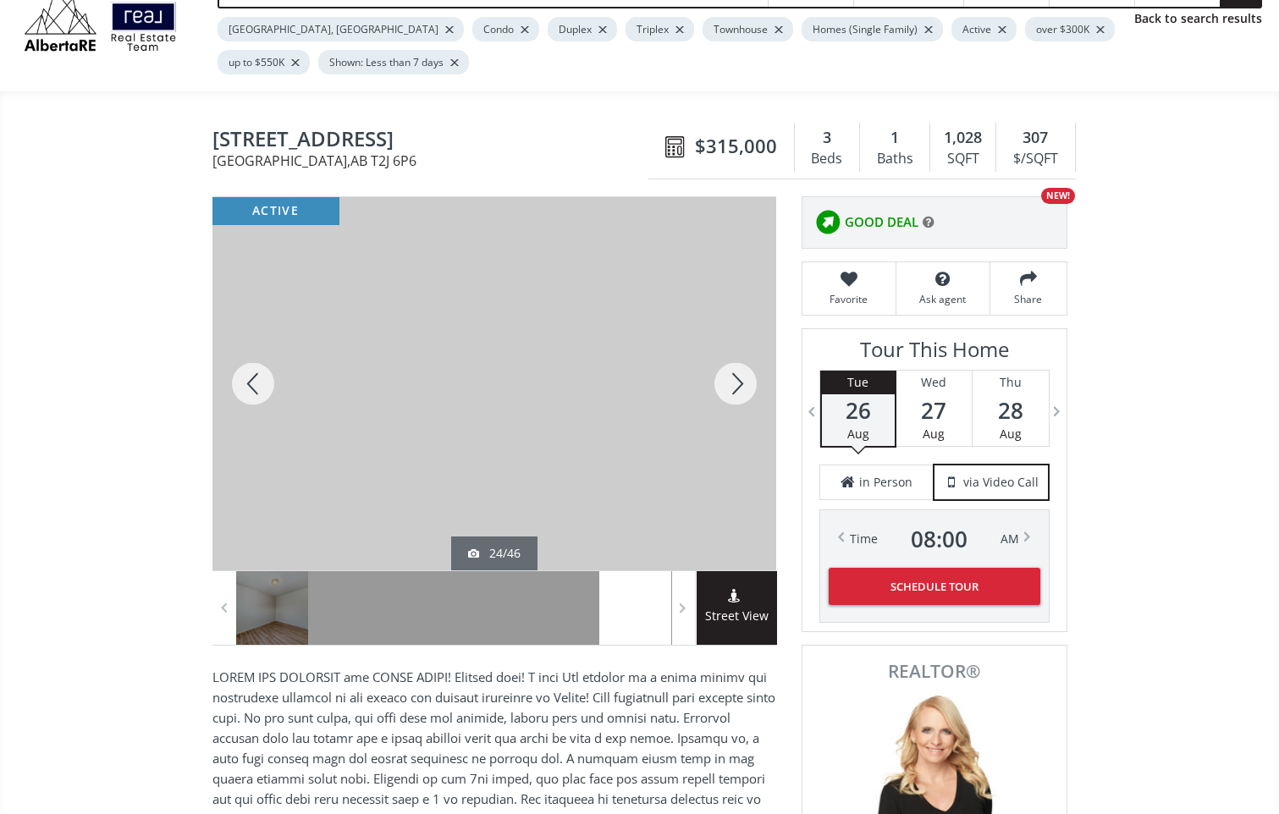
click at [751, 394] on div at bounding box center [735, 383] width 81 height 373
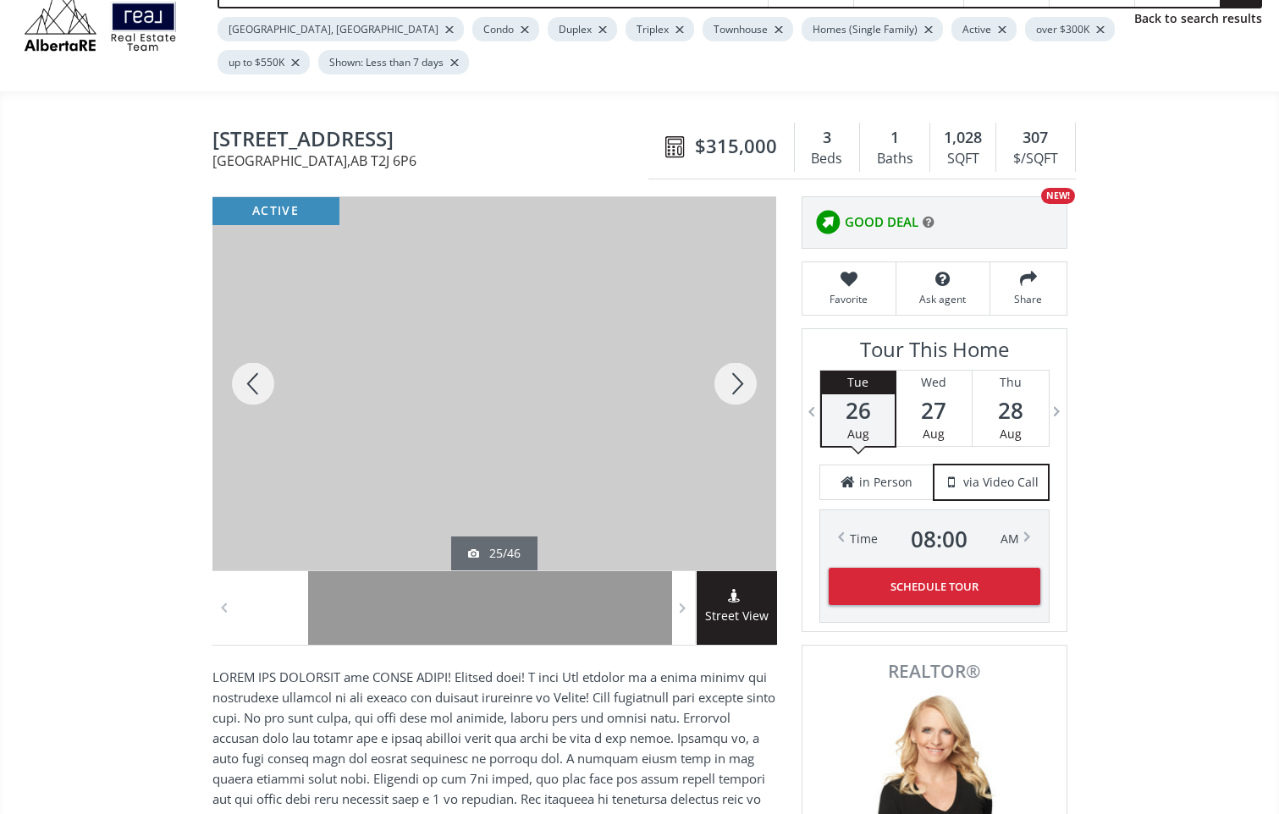
click at [751, 394] on div at bounding box center [735, 383] width 81 height 373
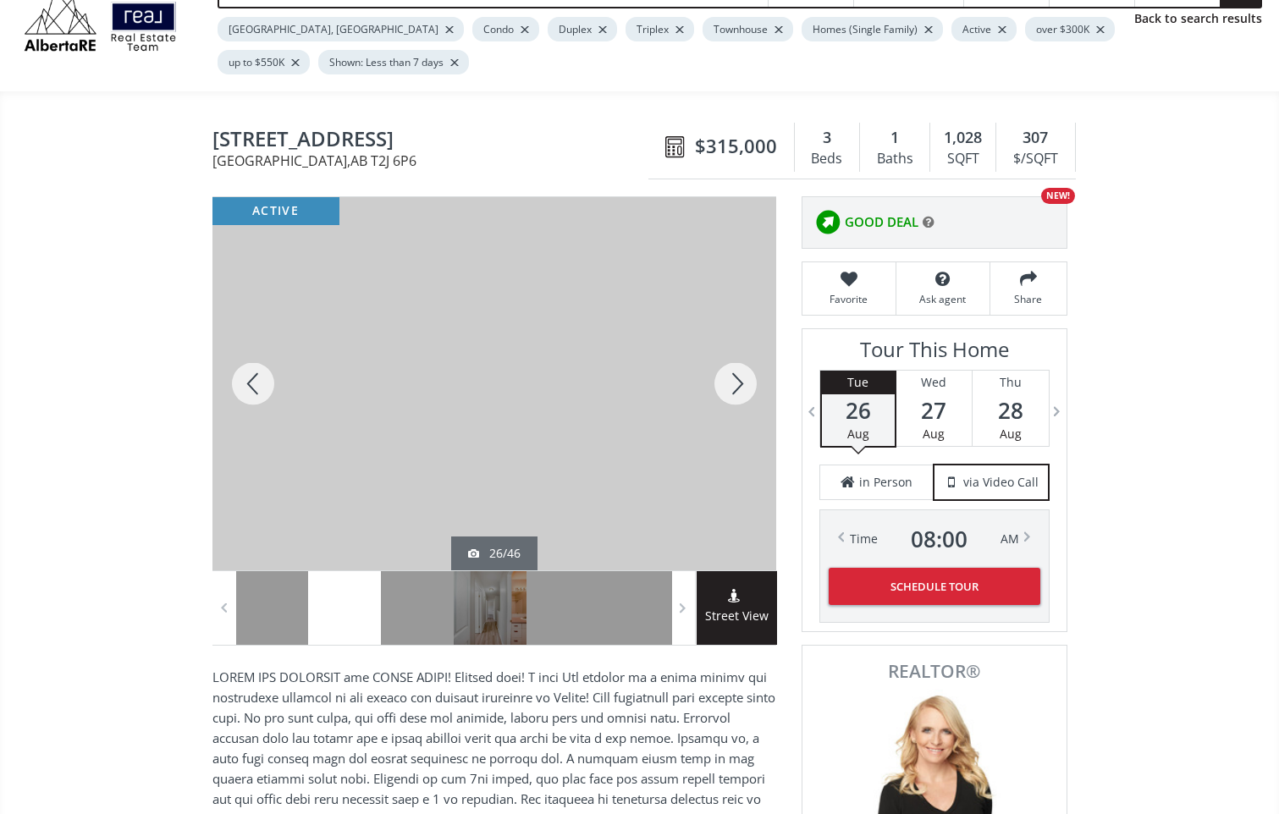
click at [751, 394] on div at bounding box center [735, 383] width 81 height 373
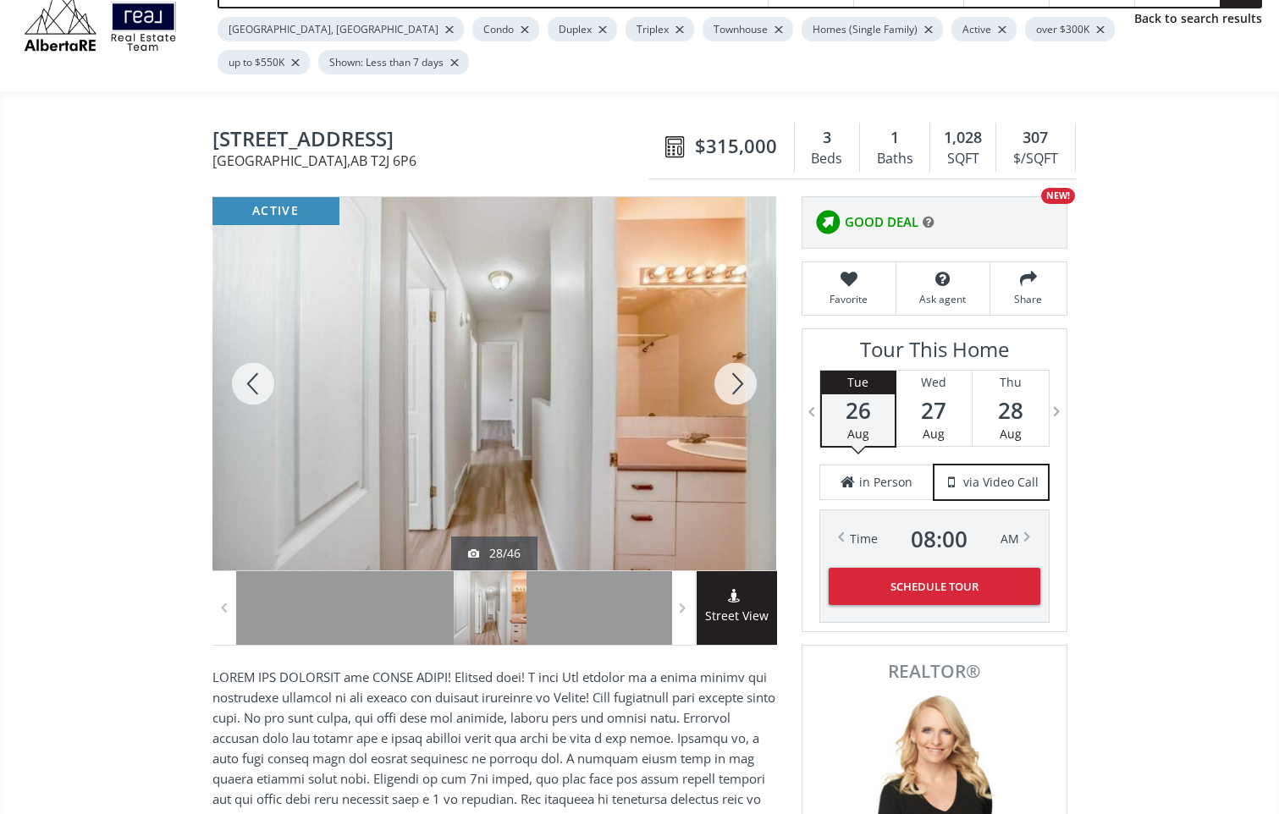
click at [751, 394] on div at bounding box center [735, 383] width 81 height 373
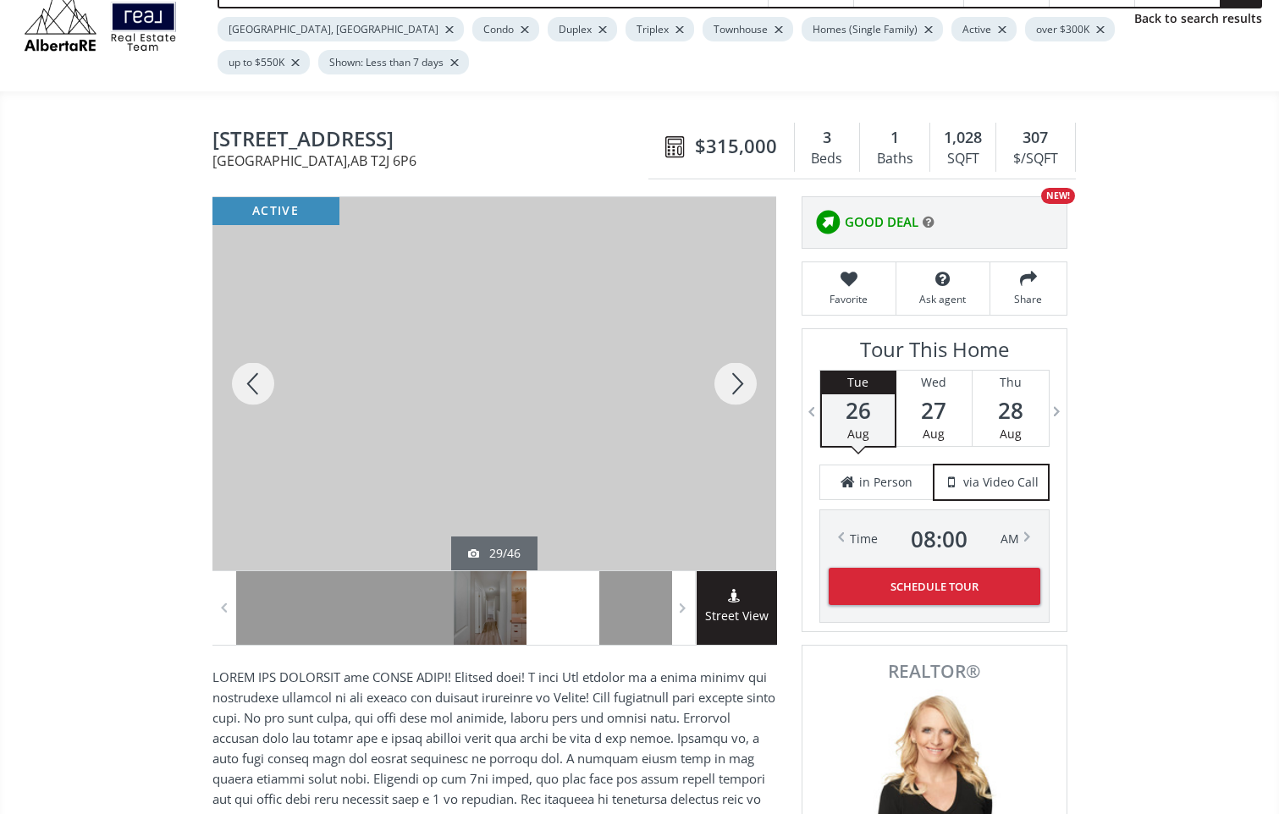
click at [751, 394] on div at bounding box center [735, 383] width 81 height 373
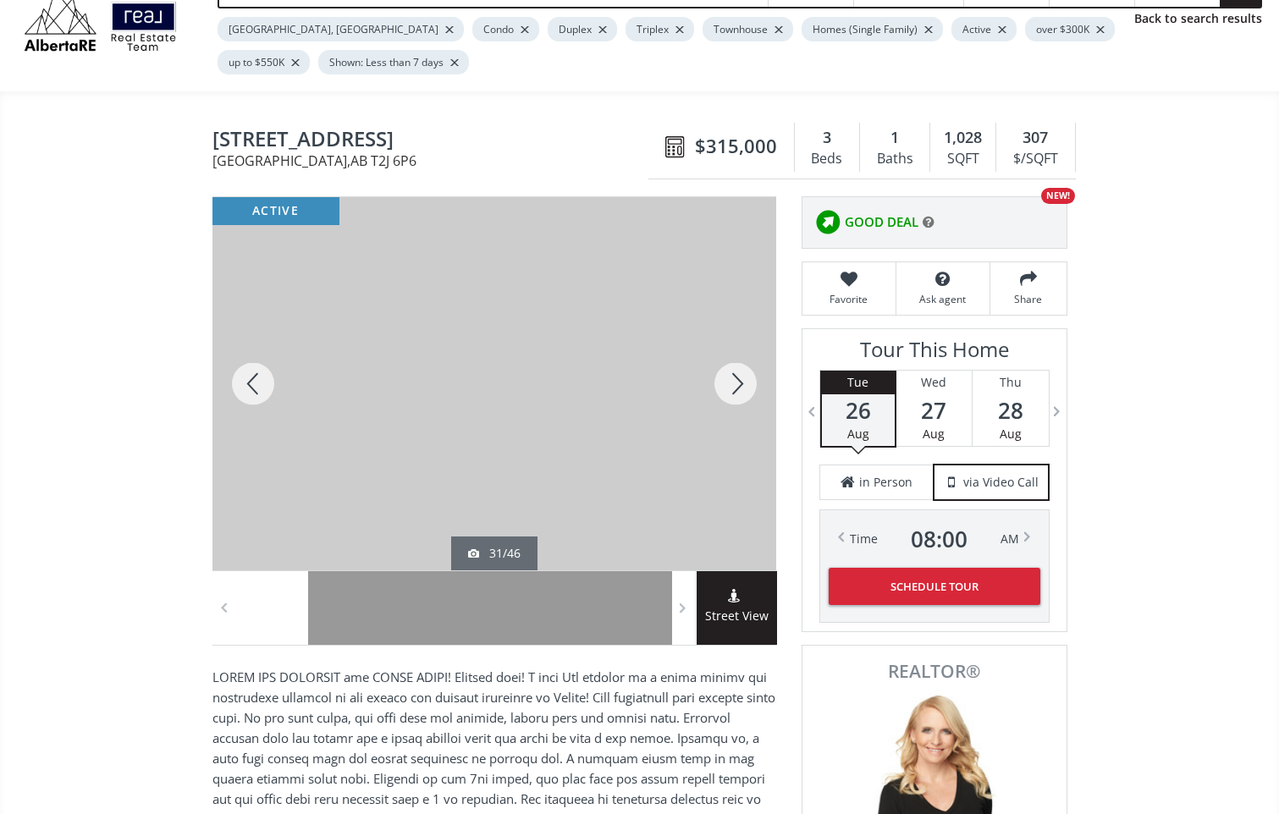
click at [751, 394] on div at bounding box center [735, 383] width 81 height 373
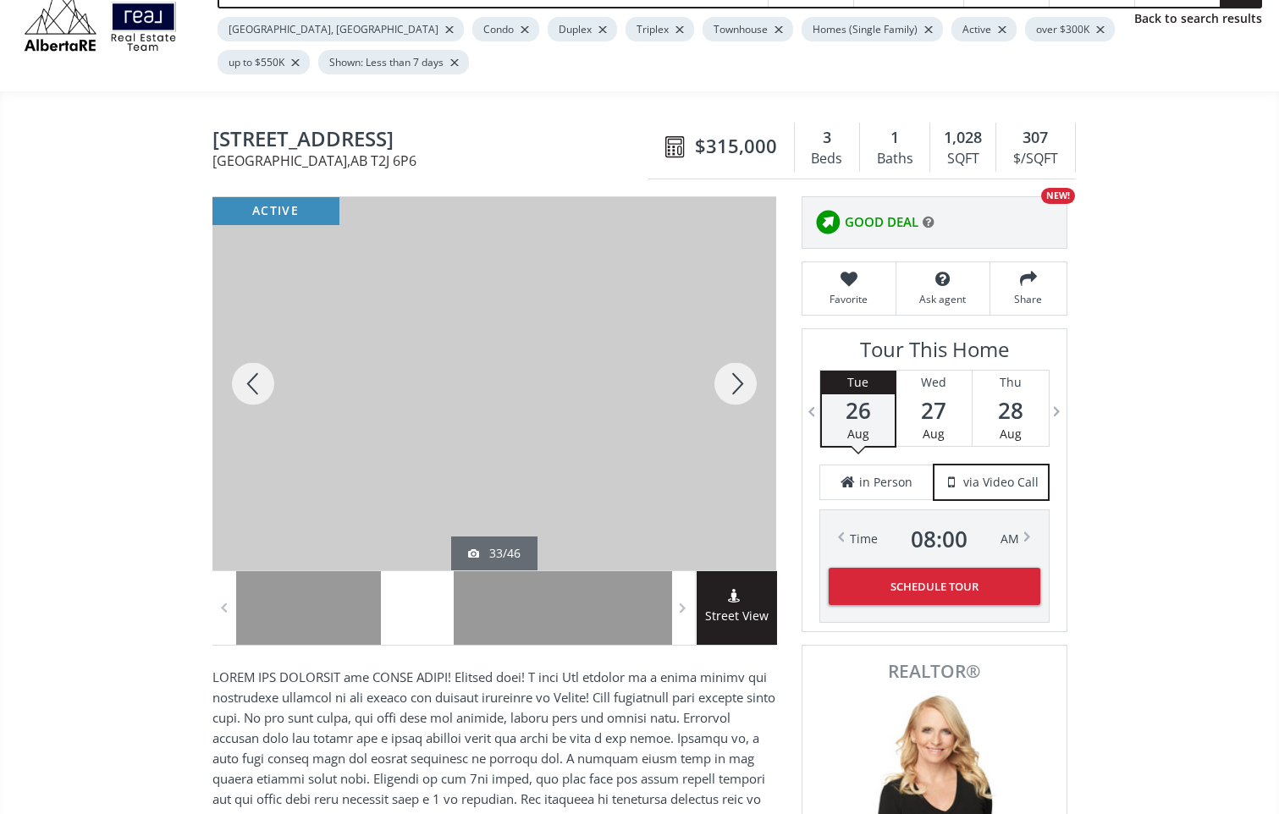
click at [751, 394] on div at bounding box center [735, 383] width 81 height 373
click at [241, 387] on div at bounding box center [252, 383] width 81 height 373
click at [733, 381] on div at bounding box center [735, 383] width 81 height 373
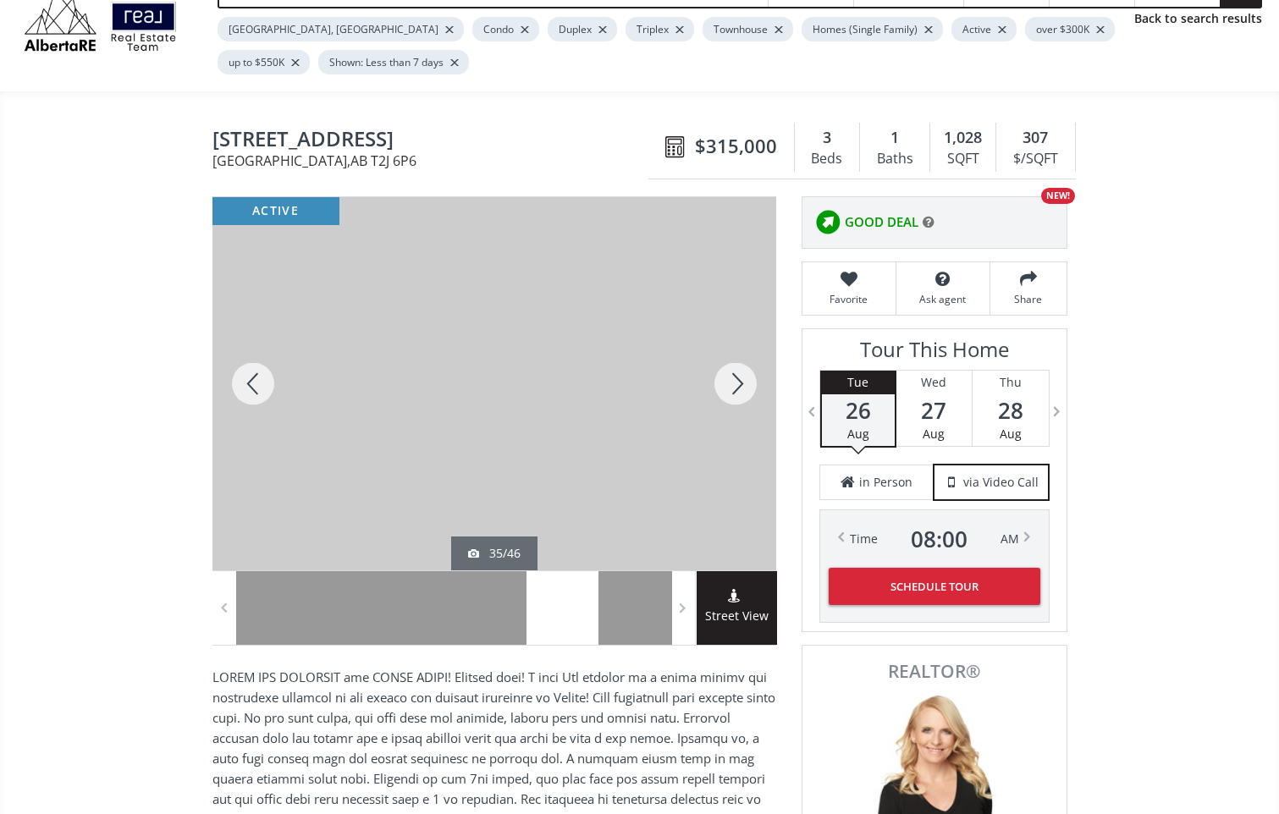
click at [733, 381] on div at bounding box center [735, 383] width 81 height 373
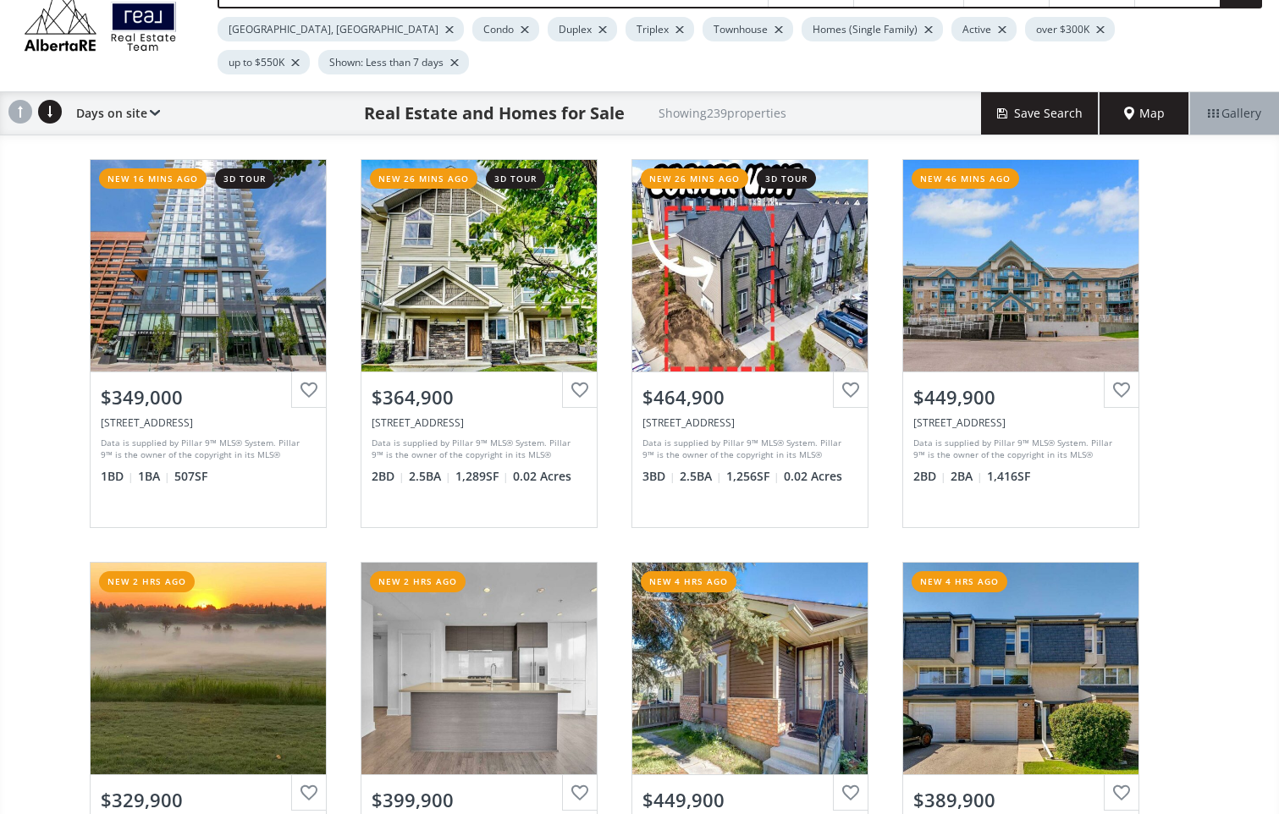
scroll to position [8293, 0]
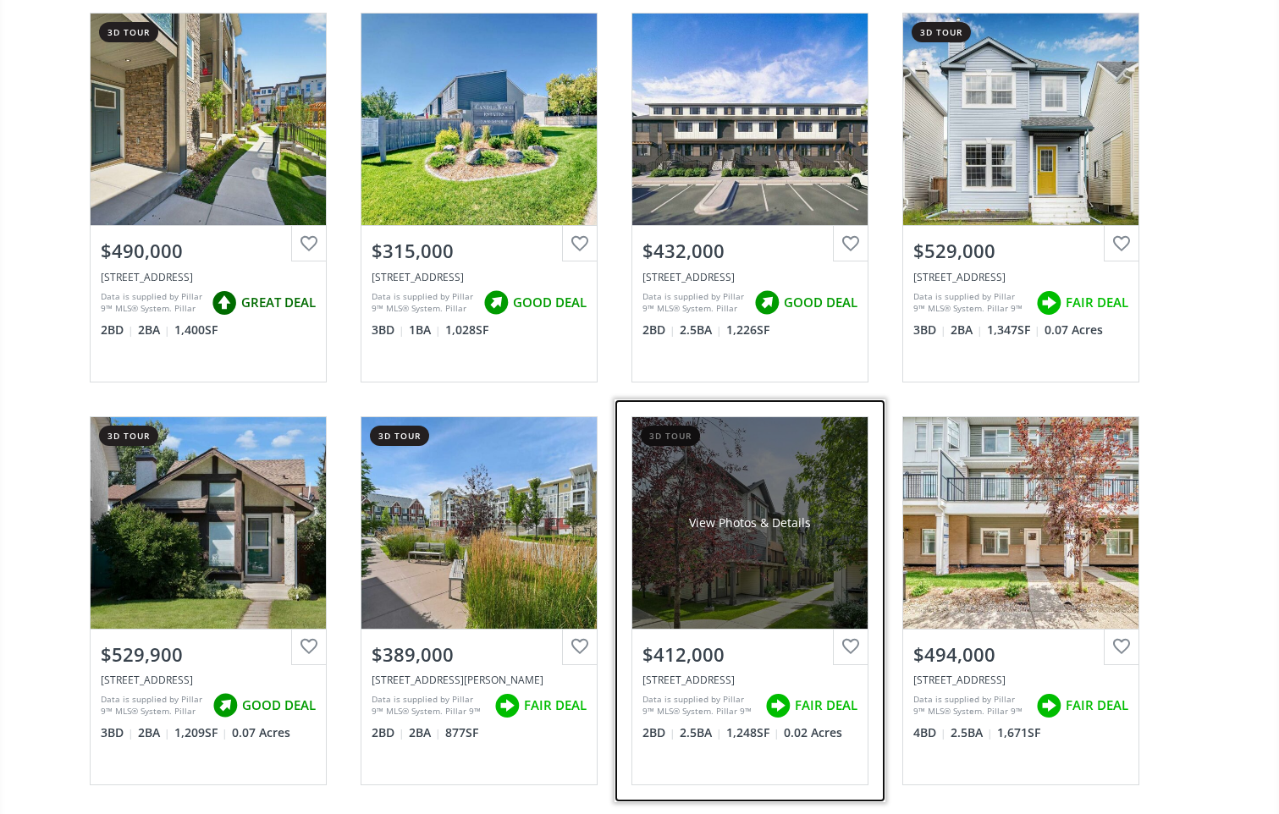
click at [779, 525] on div "View Photos & Details" at bounding box center [750, 522] width 122 height 17
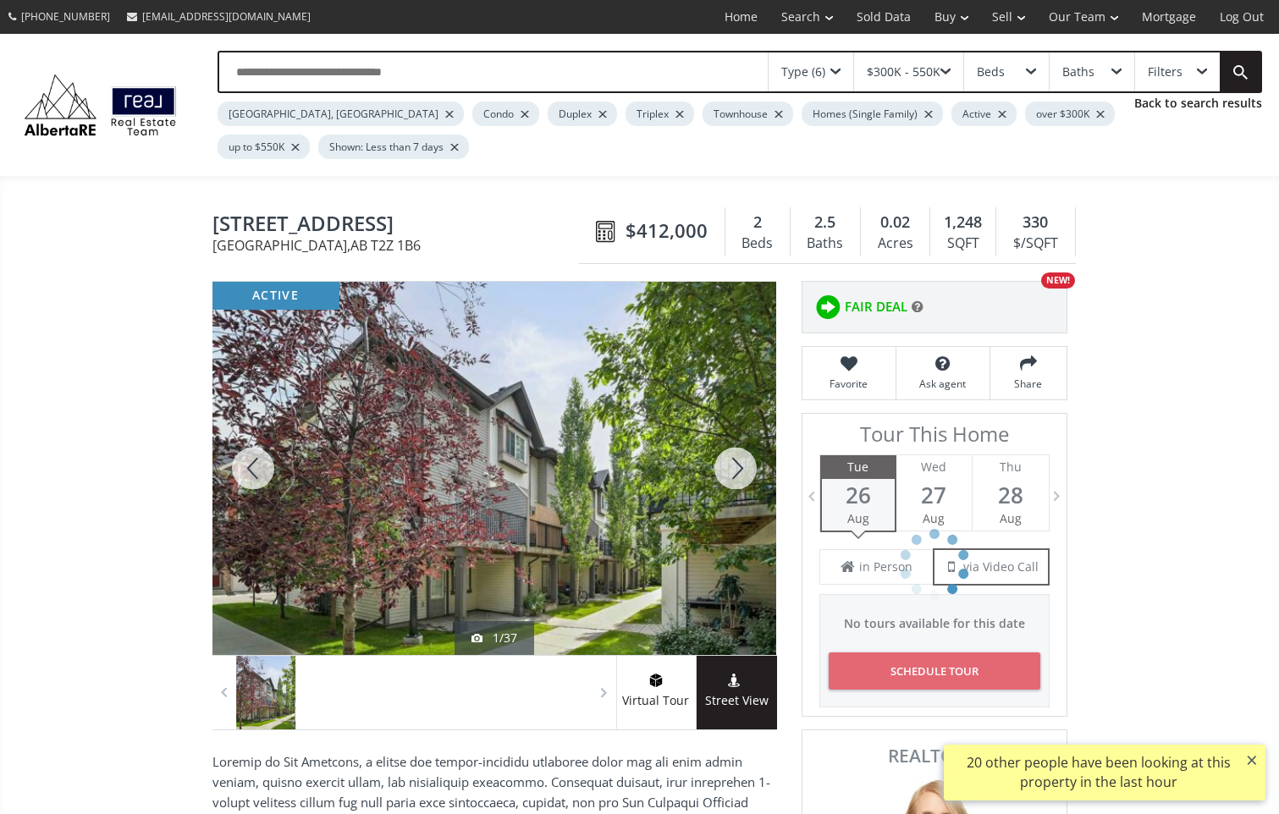
click at [740, 462] on div at bounding box center [735, 468] width 81 height 373
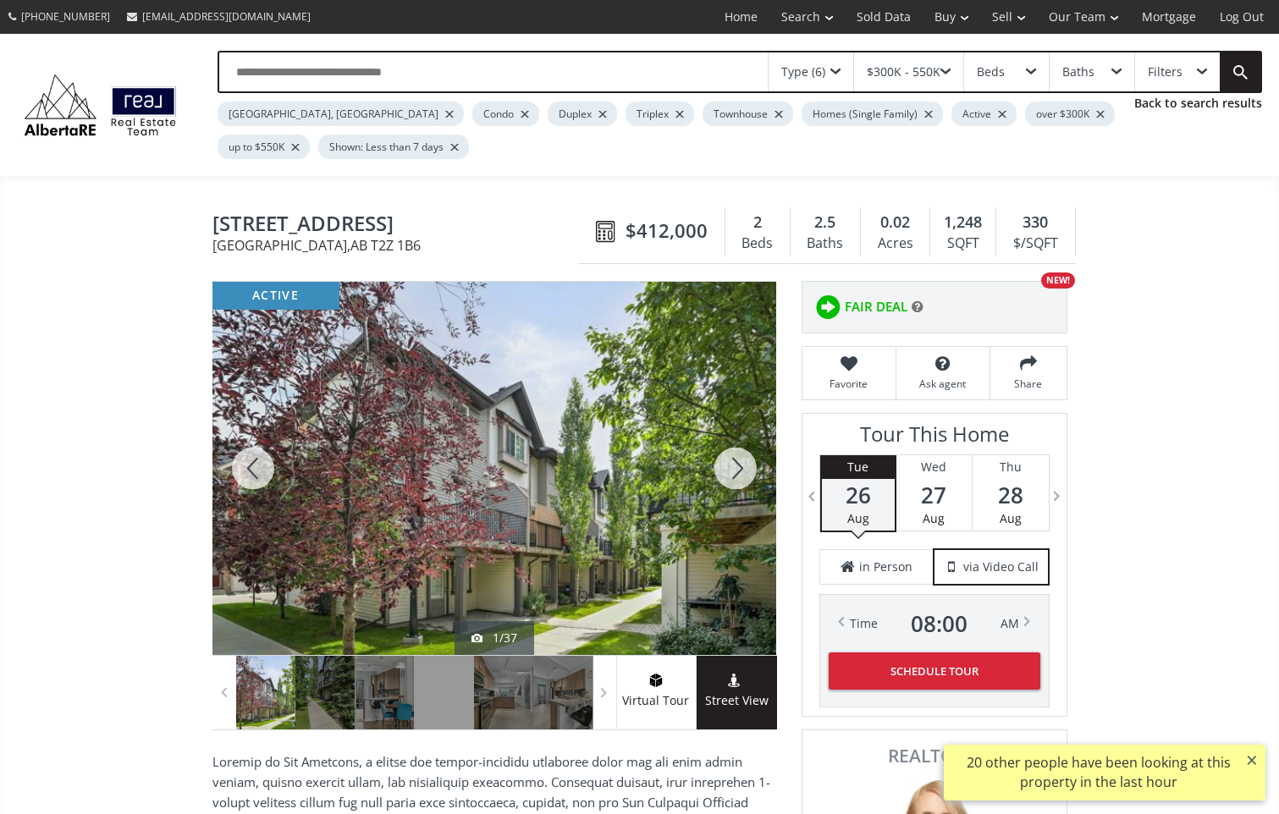
click at [740, 462] on div at bounding box center [735, 468] width 81 height 373
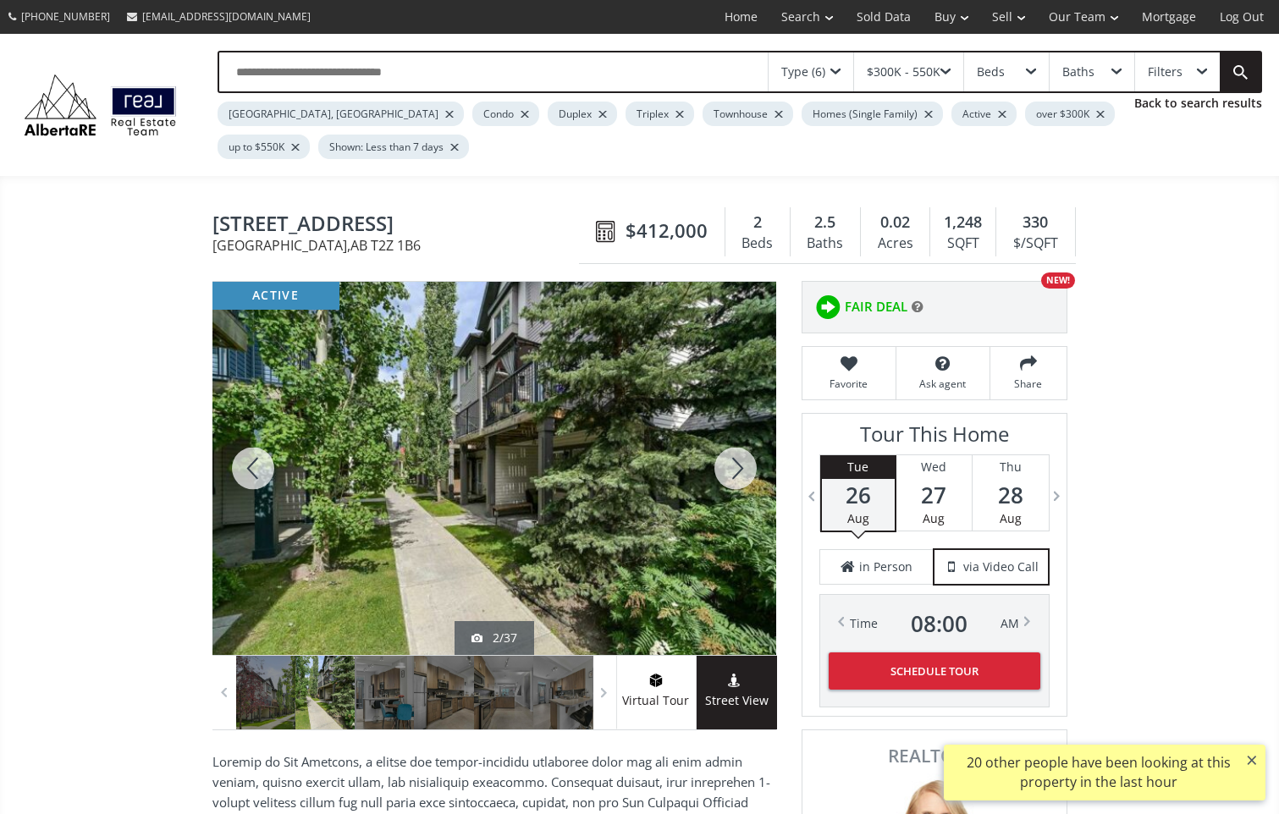
click at [740, 462] on div at bounding box center [735, 468] width 81 height 373
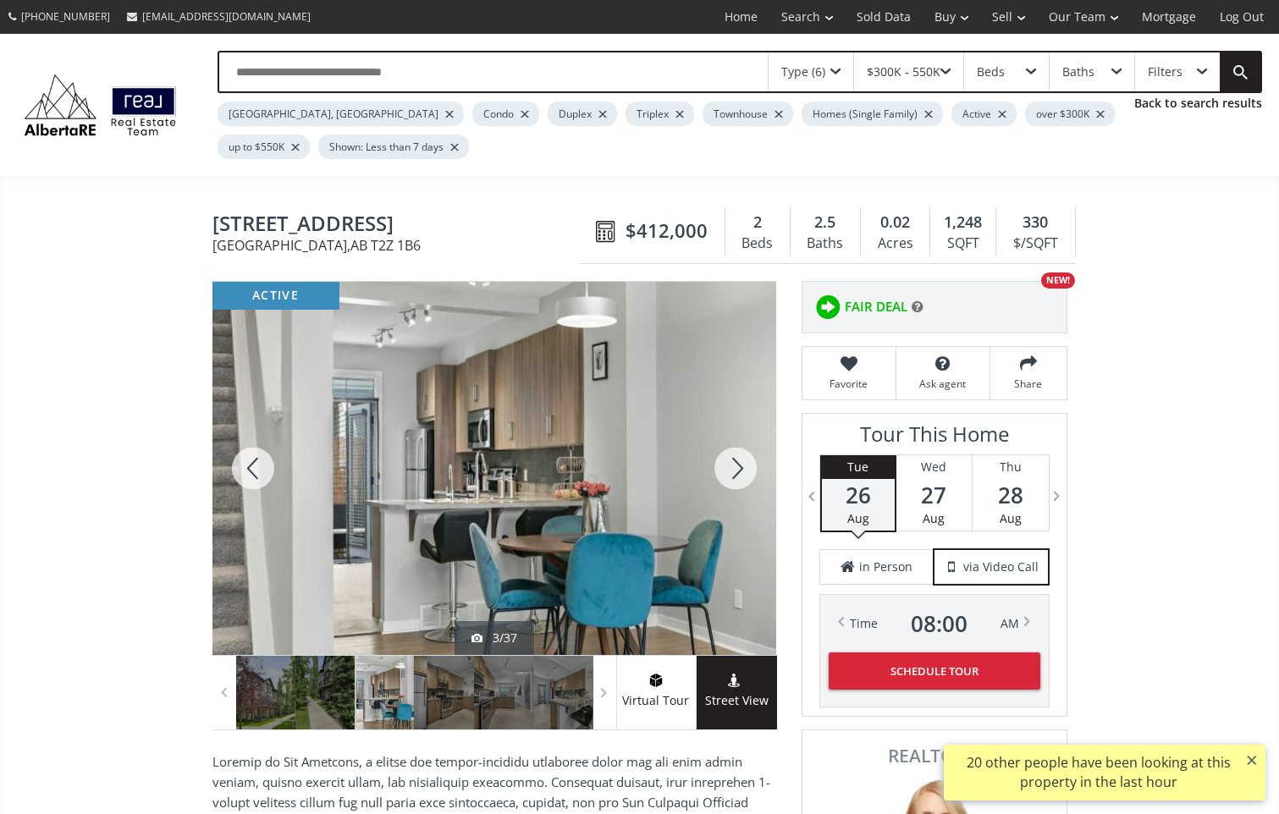
click at [740, 462] on div at bounding box center [735, 468] width 81 height 373
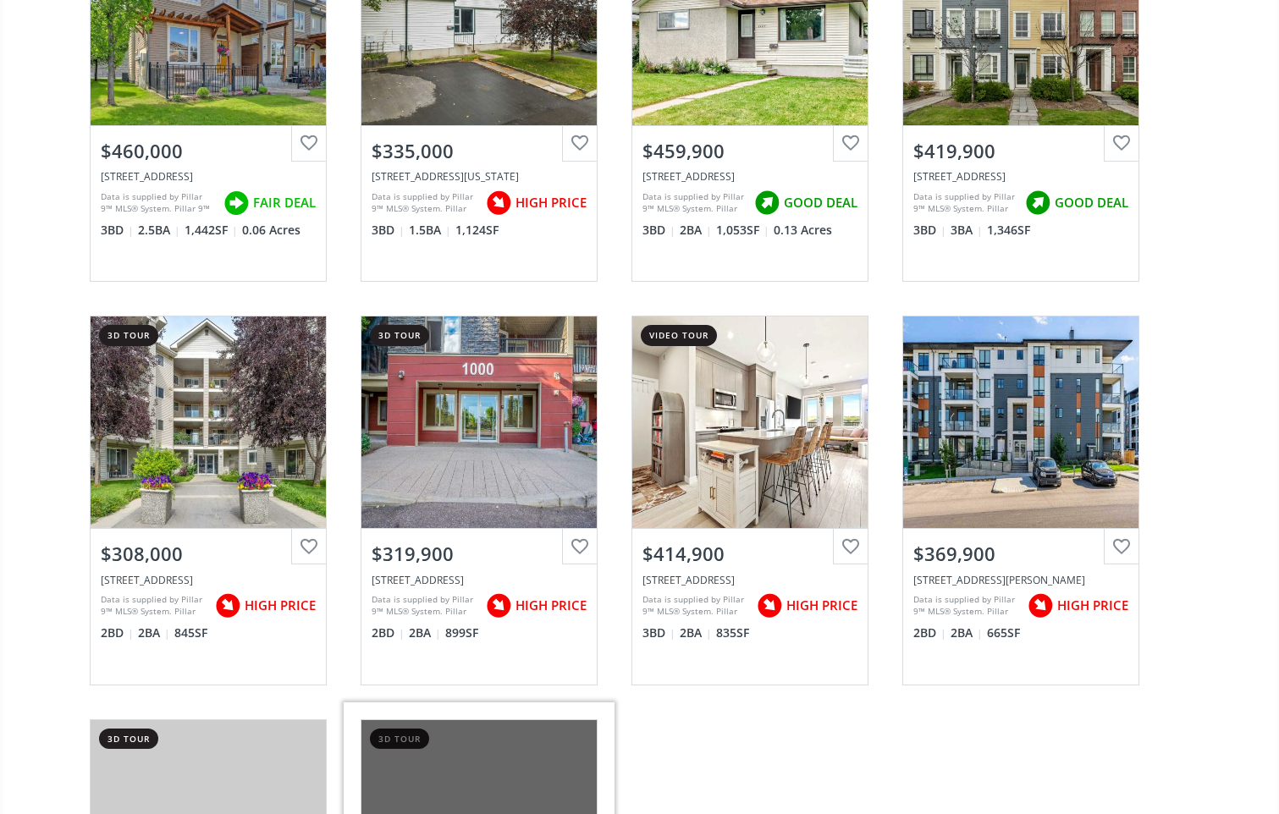
scroll to position [10493, 0]
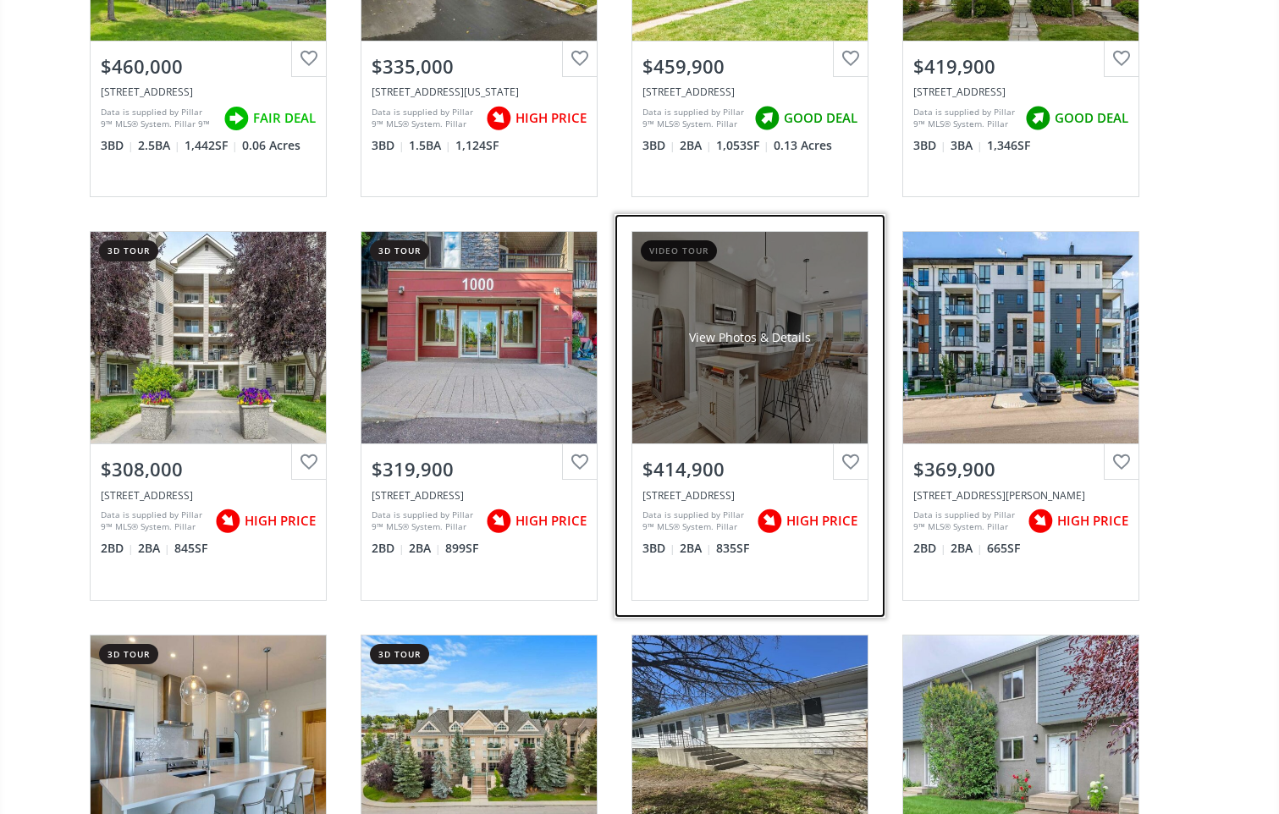
click at [719, 425] on div "View Photos & Details" at bounding box center [749, 338] width 235 height 212
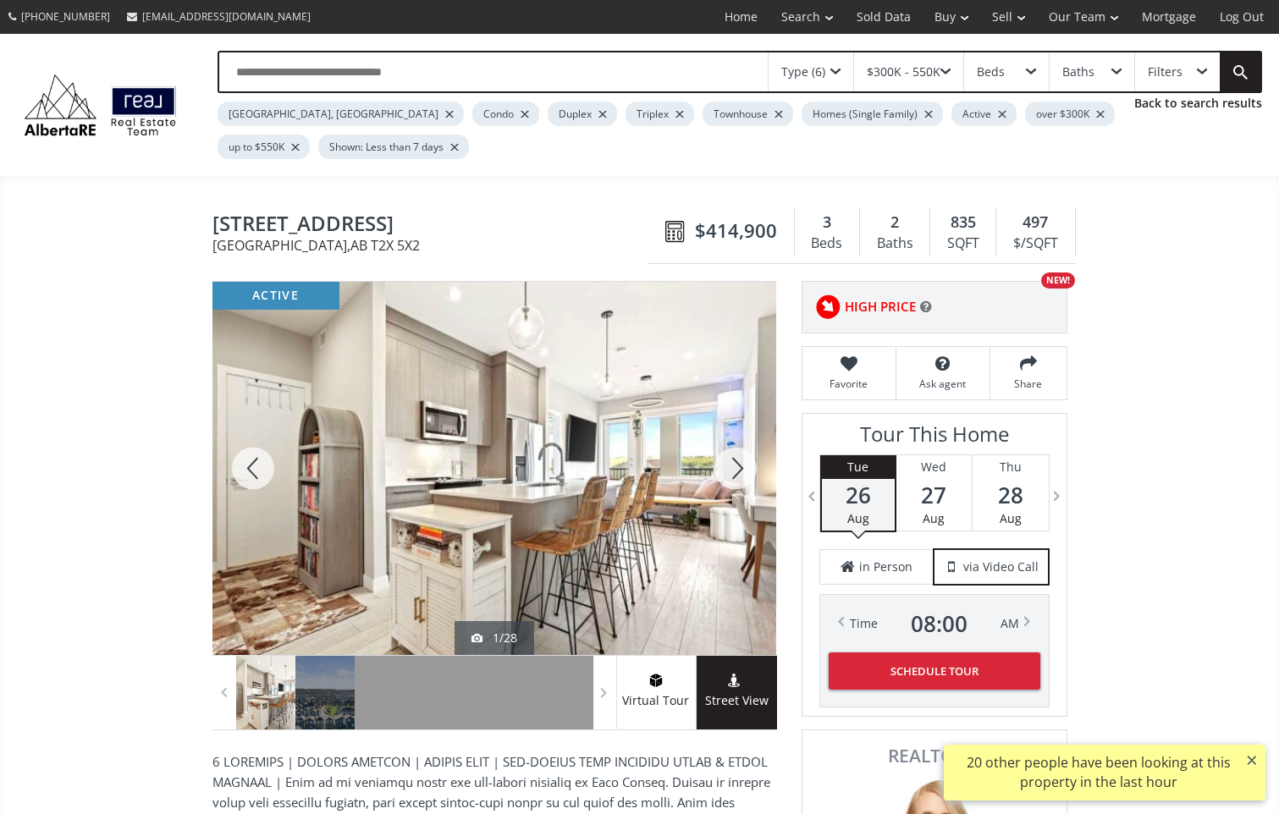
click at [737, 475] on div at bounding box center [735, 468] width 81 height 373
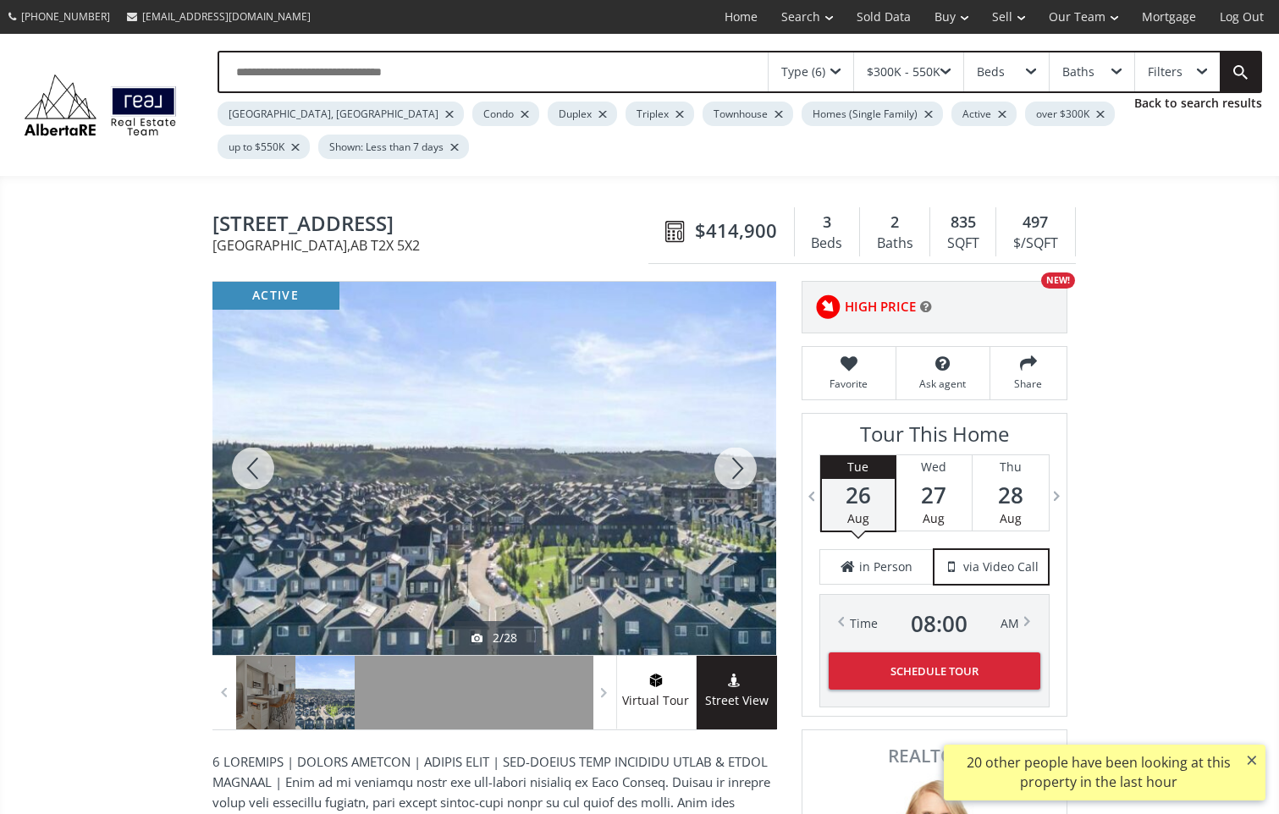
click at [737, 475] on div at bounding box center [735, 468] width 81 height 373
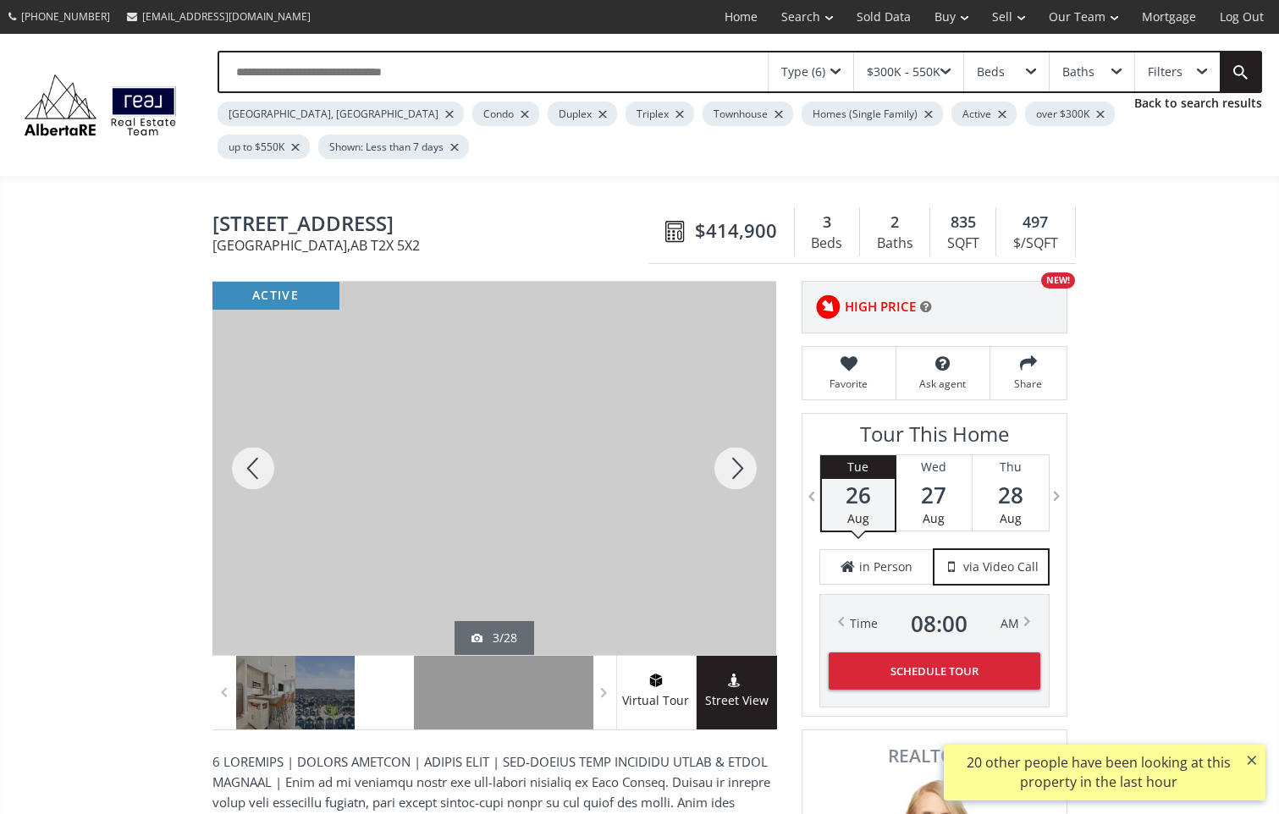
click at [737, 475] on div at bounding box center [735, 468] width 81 height 373
click at [737, 480] on div at bounding box center [735, 468] width 81 height 373
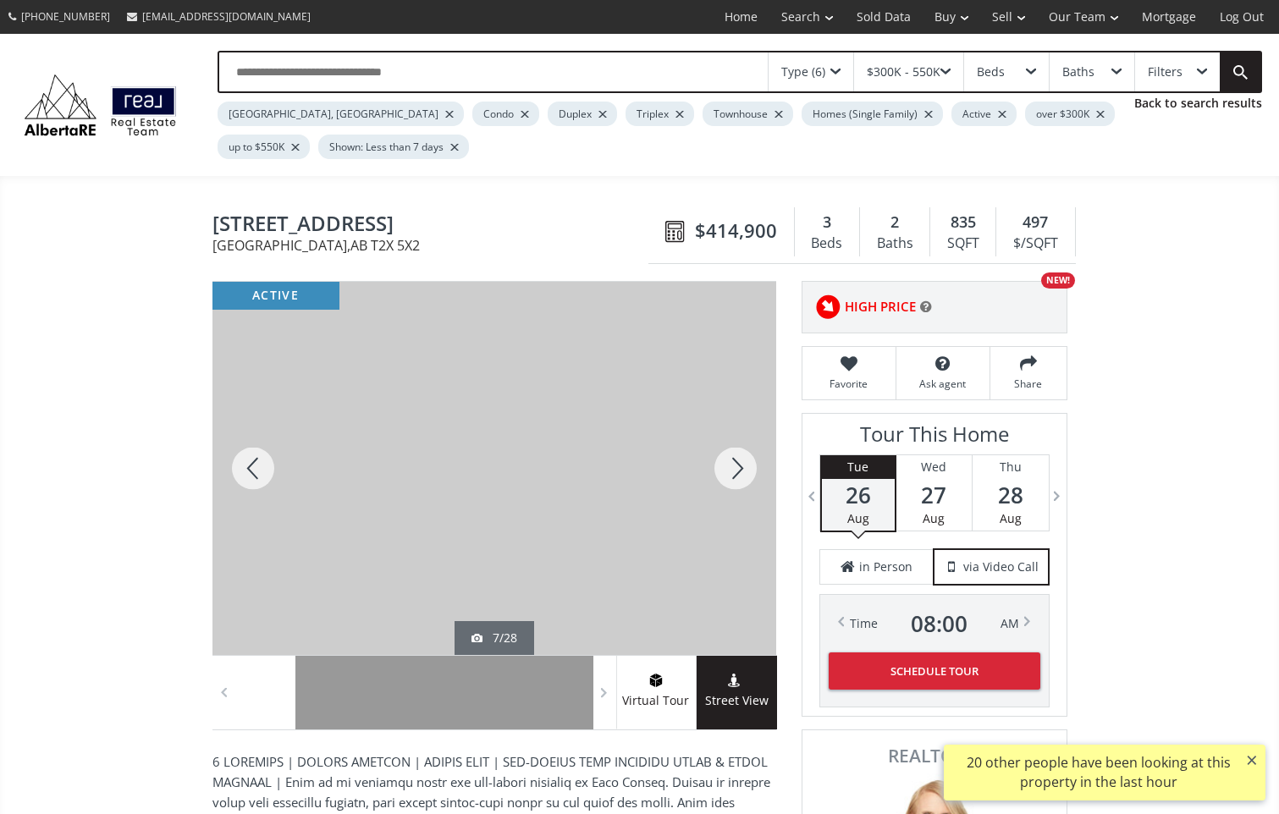
click at [737, 480] on div at bounding box center [735, 468] width 81 height 373
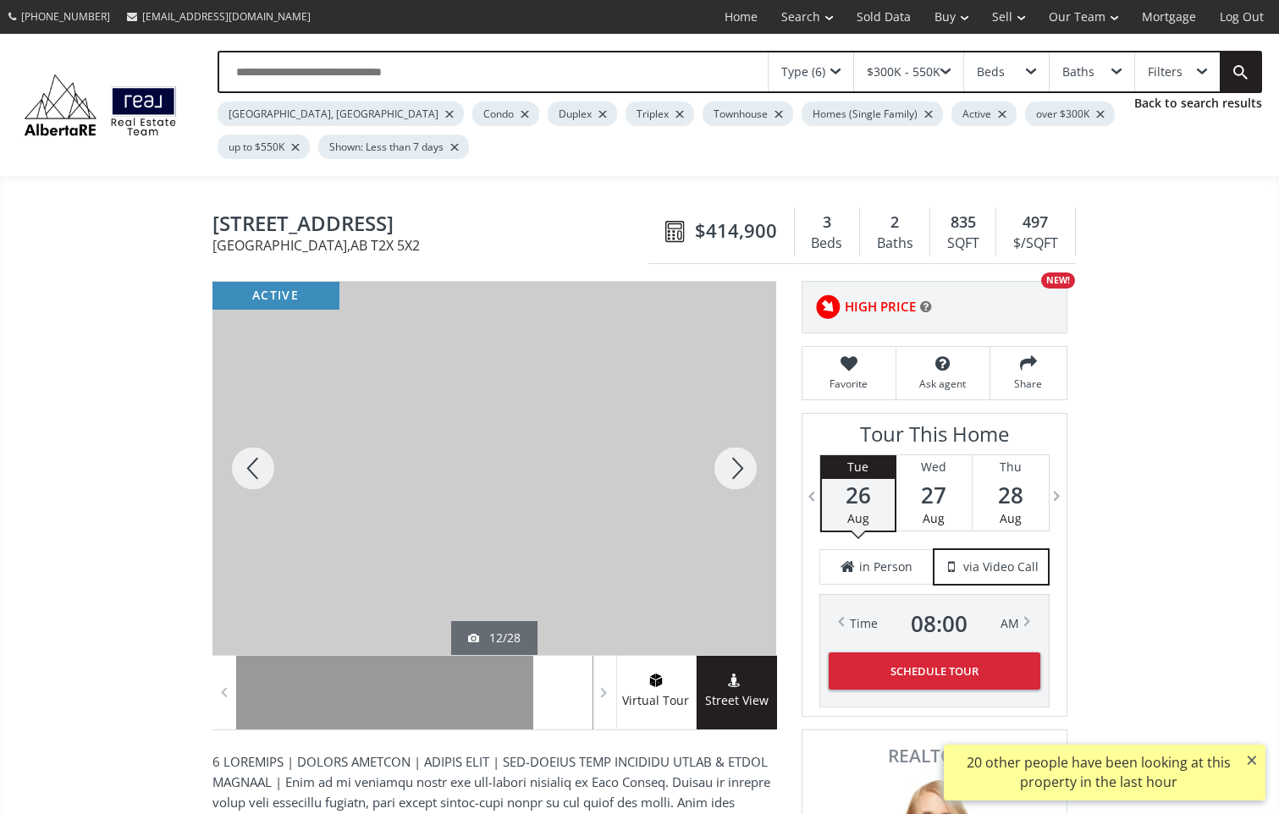
click at [737, 480] on div at bounding box center [735, 468] width 81 height 373
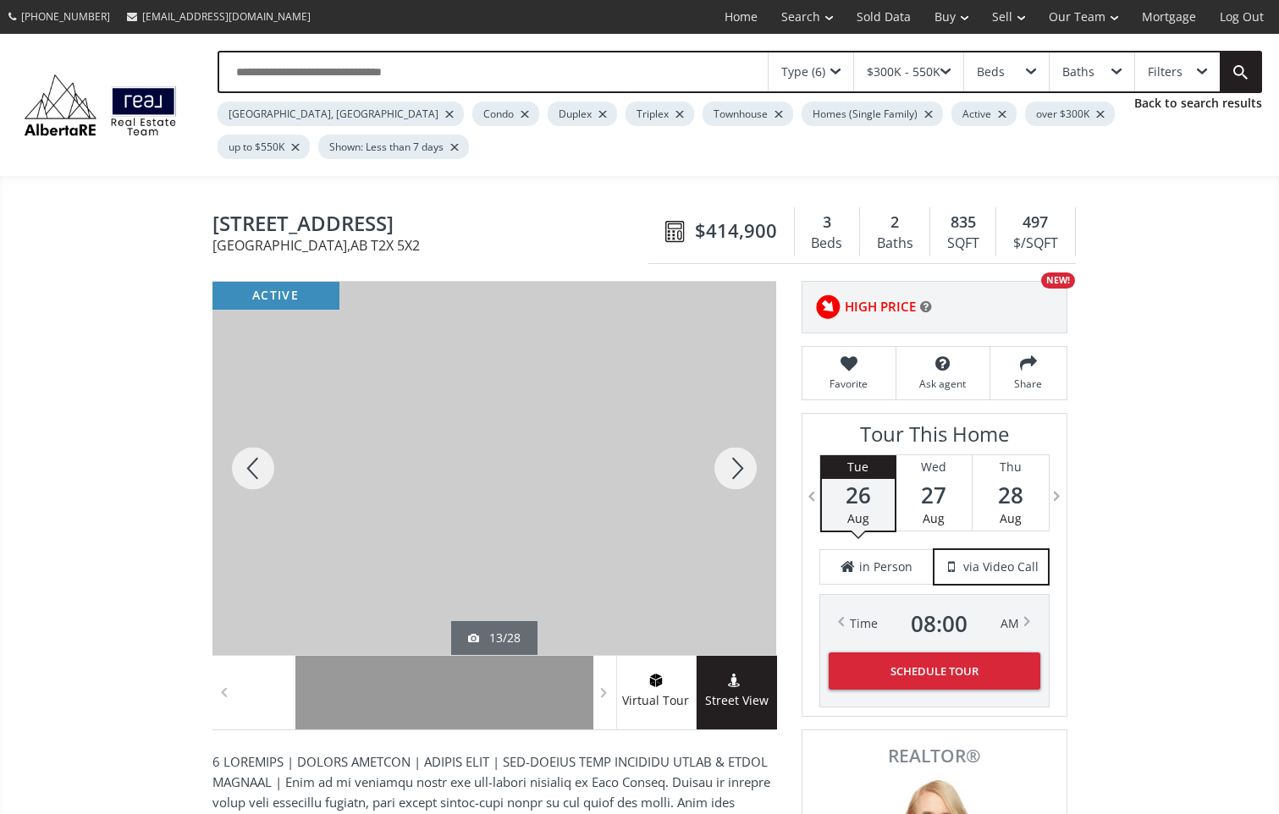
click at [737, 480] on div at bounding box center [735, 468] width 81 height 373
click at [736, 481] on div at bounding box center [735, 468] width 81 height 373
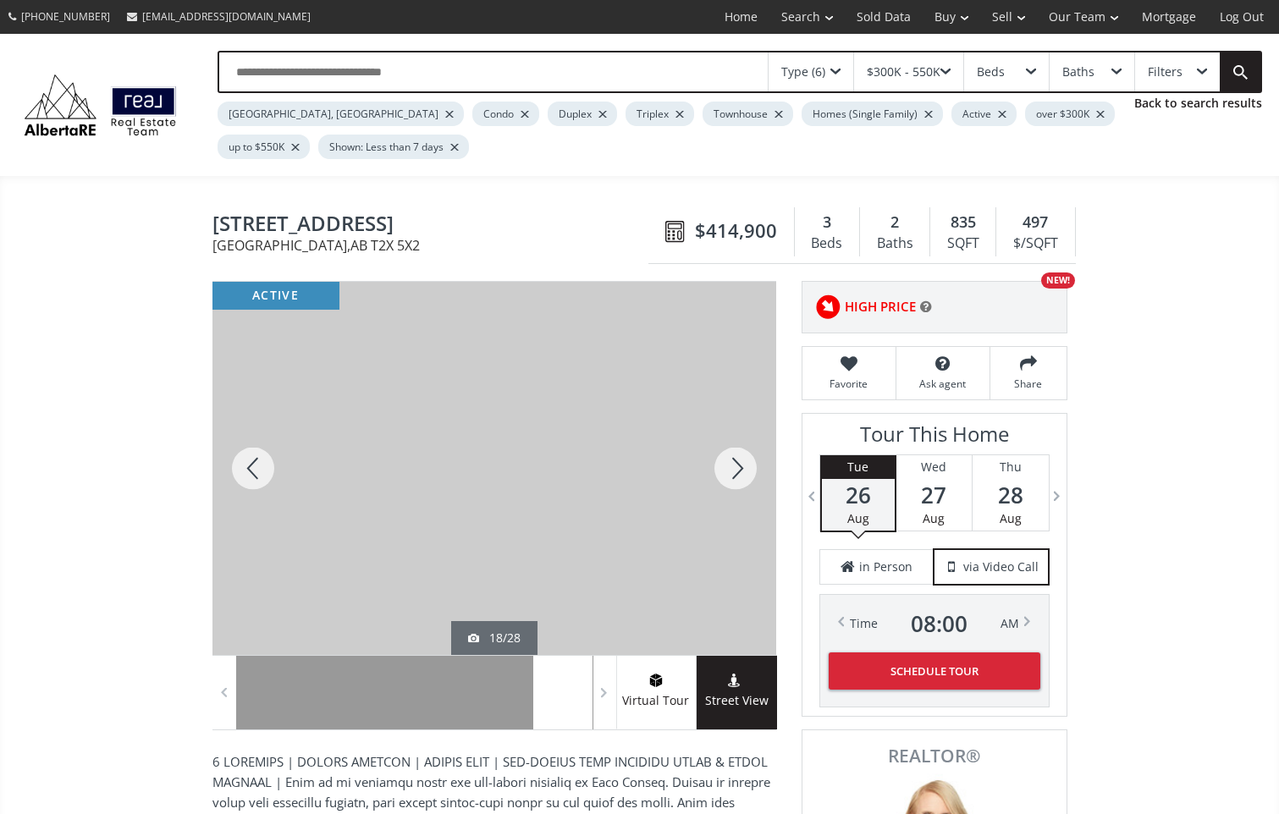
click at [736, 481] on div at bounding box center [735, 468] width 81 height 373
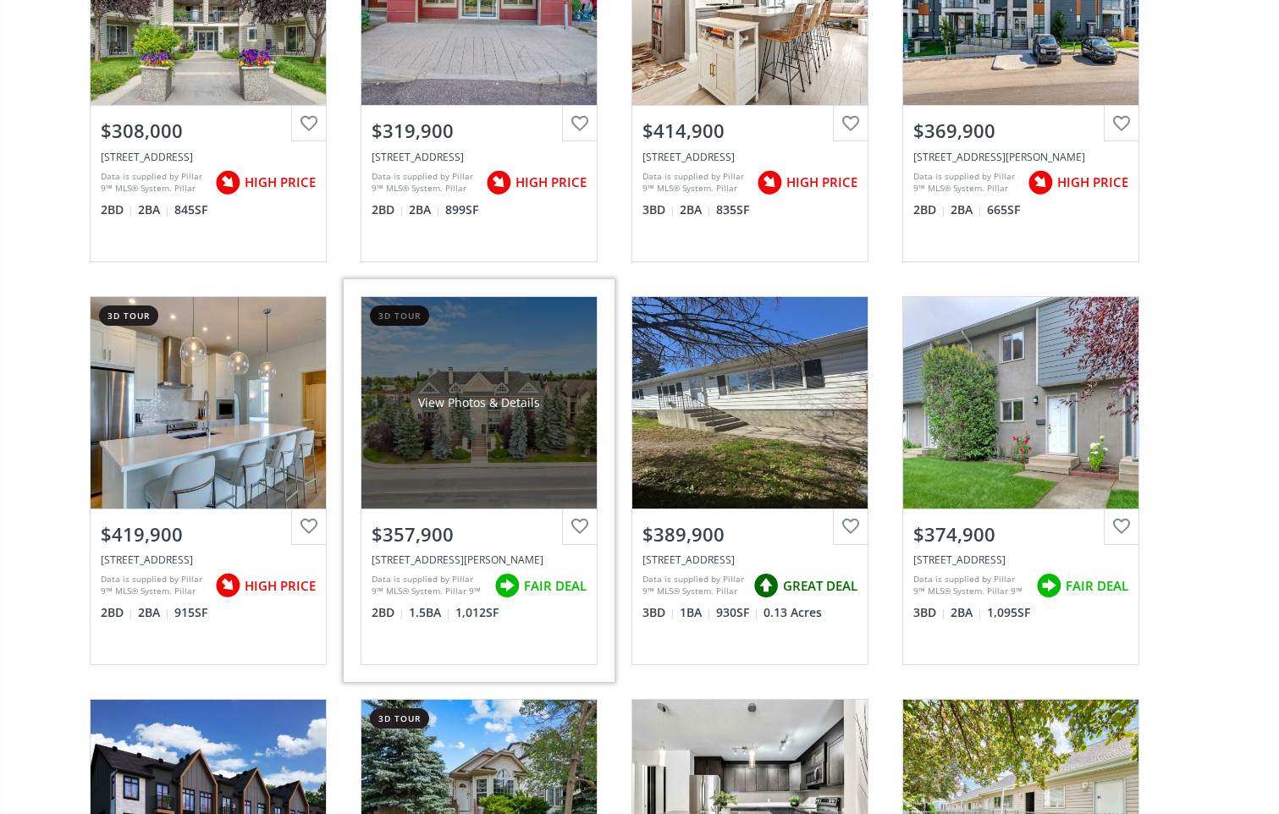
scroll to position [10916, 0]
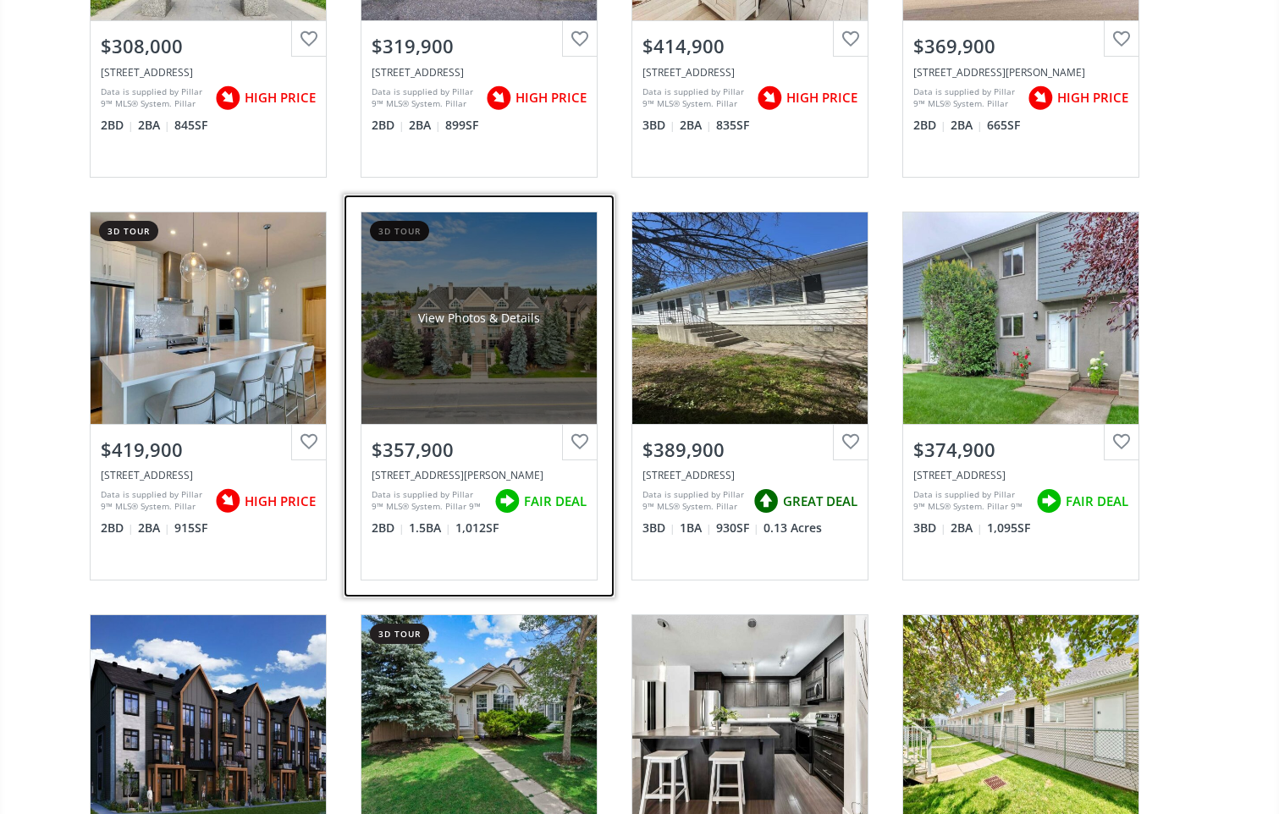
click at [433, 503] on div "Data is supplied by Pillar 9™ MLS® System. Pillar 9™ is the owner of the copyri…" at bounding box center [428, 500] width 114 height 25
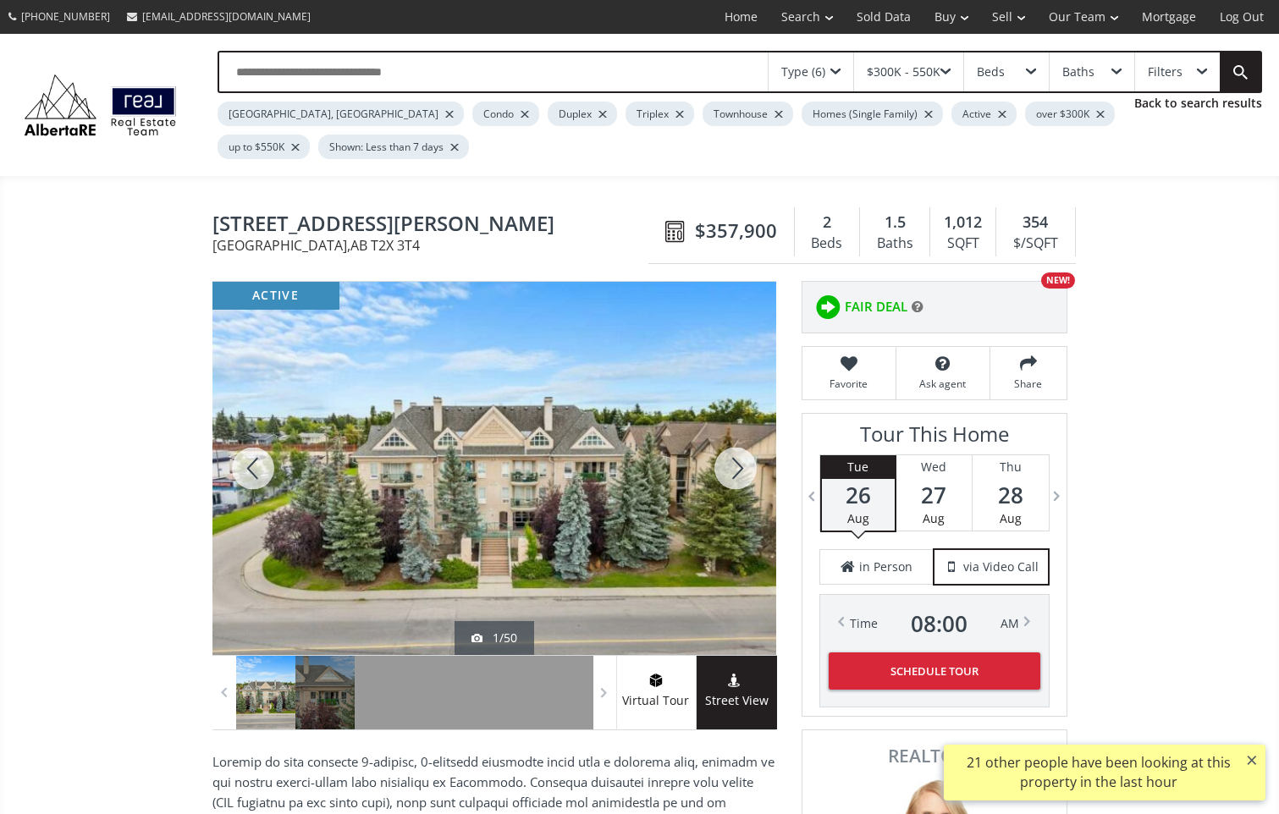
click at [729, 473] on div at bounding box center [735, 468] width 81 height 373
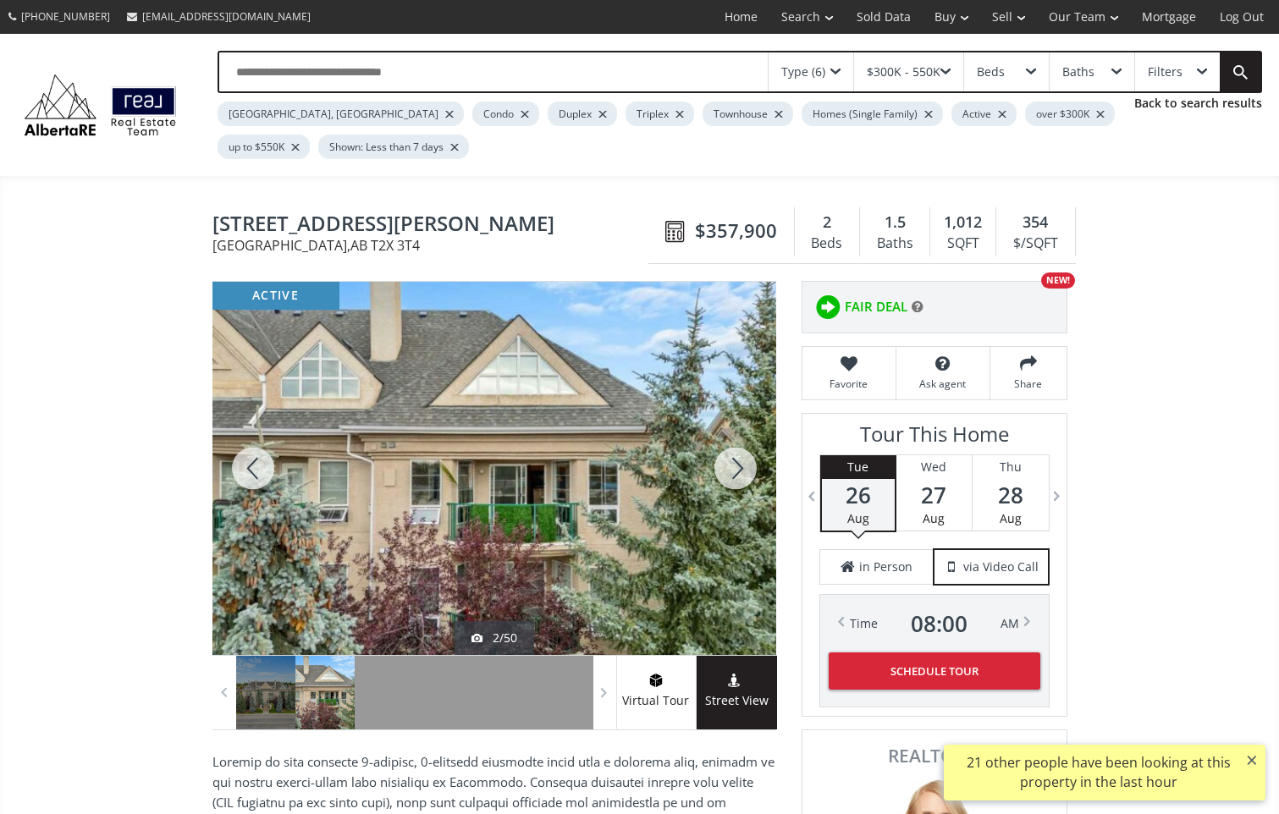
click at [734, 476] on div at bounding box center [735, 468] width 81 height 373
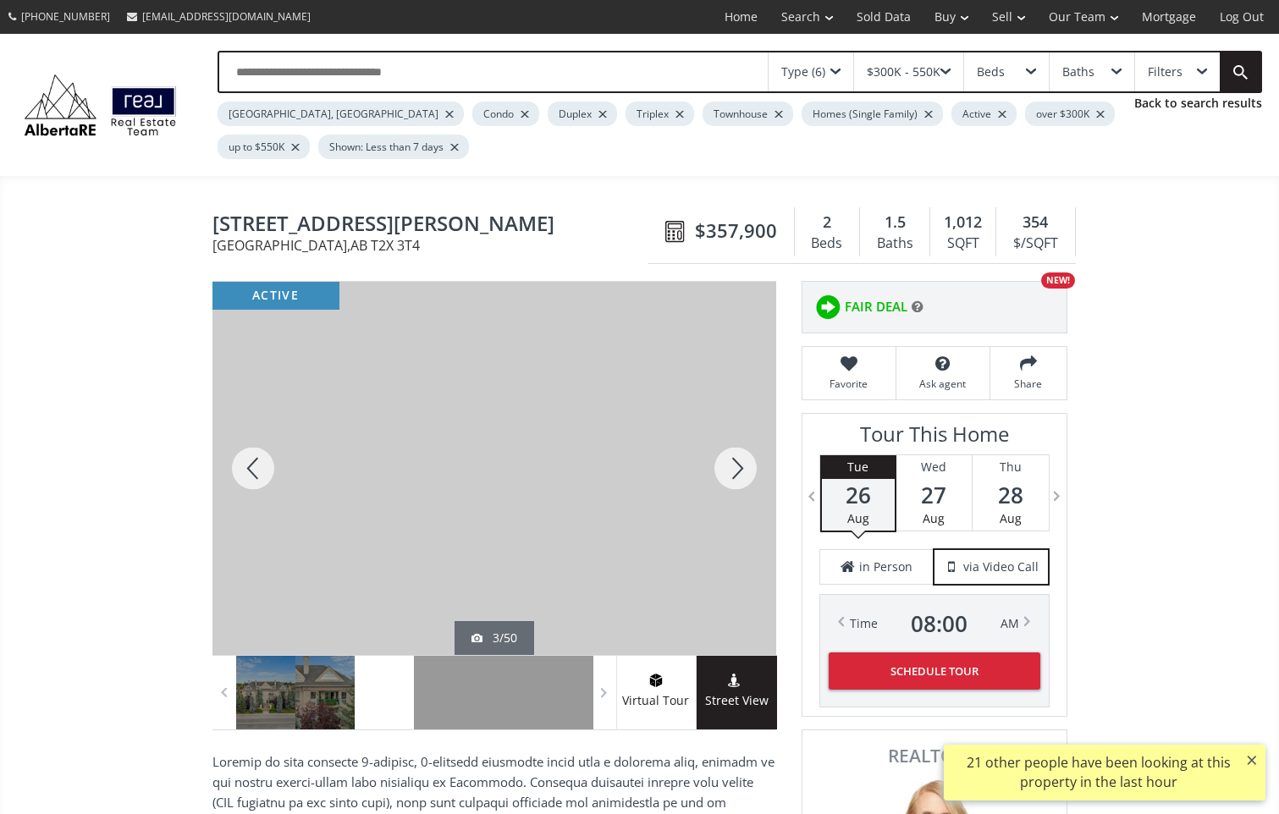
click at [734, 476] on div at bounding box center [735, 468] width 81 height 373
click at [734, 484] on div at bounding box center [735, 468] width 81 height 373
click at [738, 481] on div at bounding box center [735, 468] width 81 height 373
click at [735, 484] on div at bounding box center [735, 468] width 81 height 373
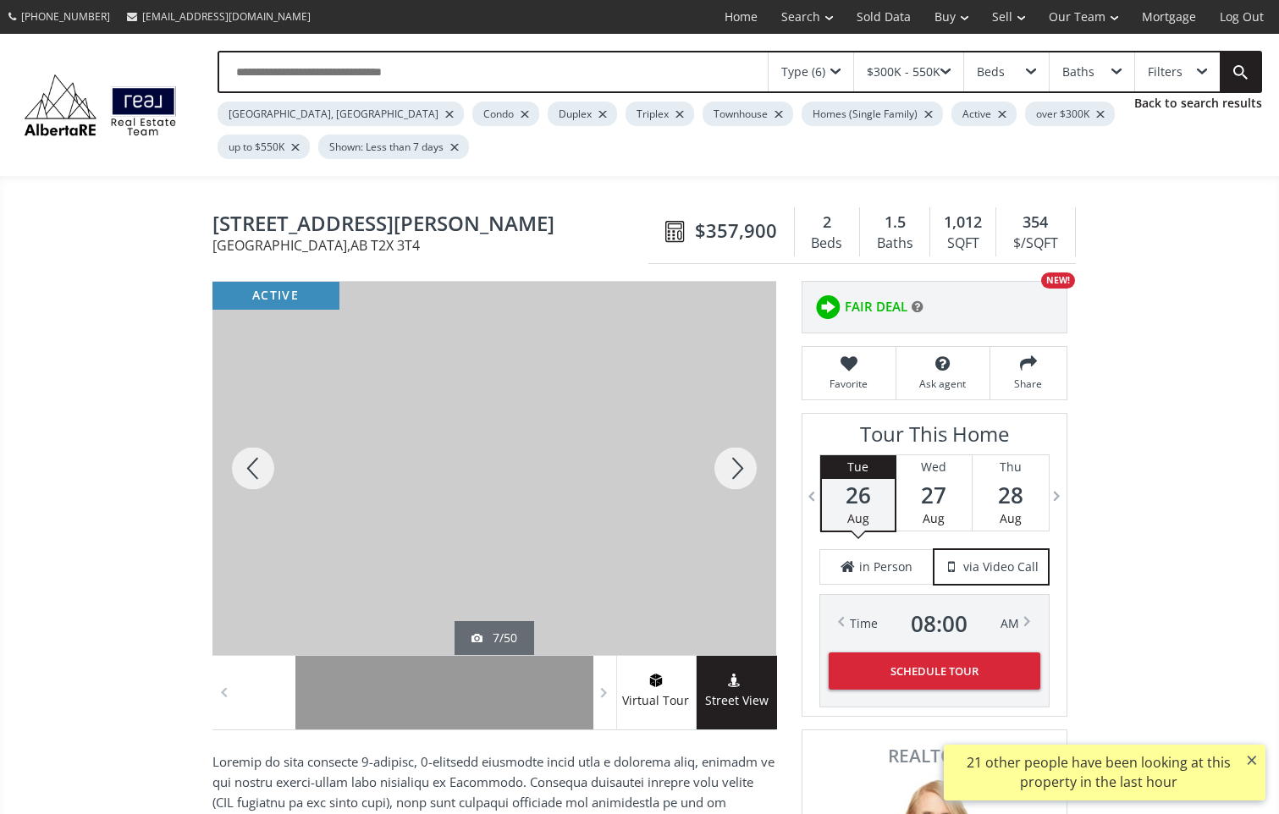
click at [739, 487] on div at bounding box center [735, 468] width 81 height 373
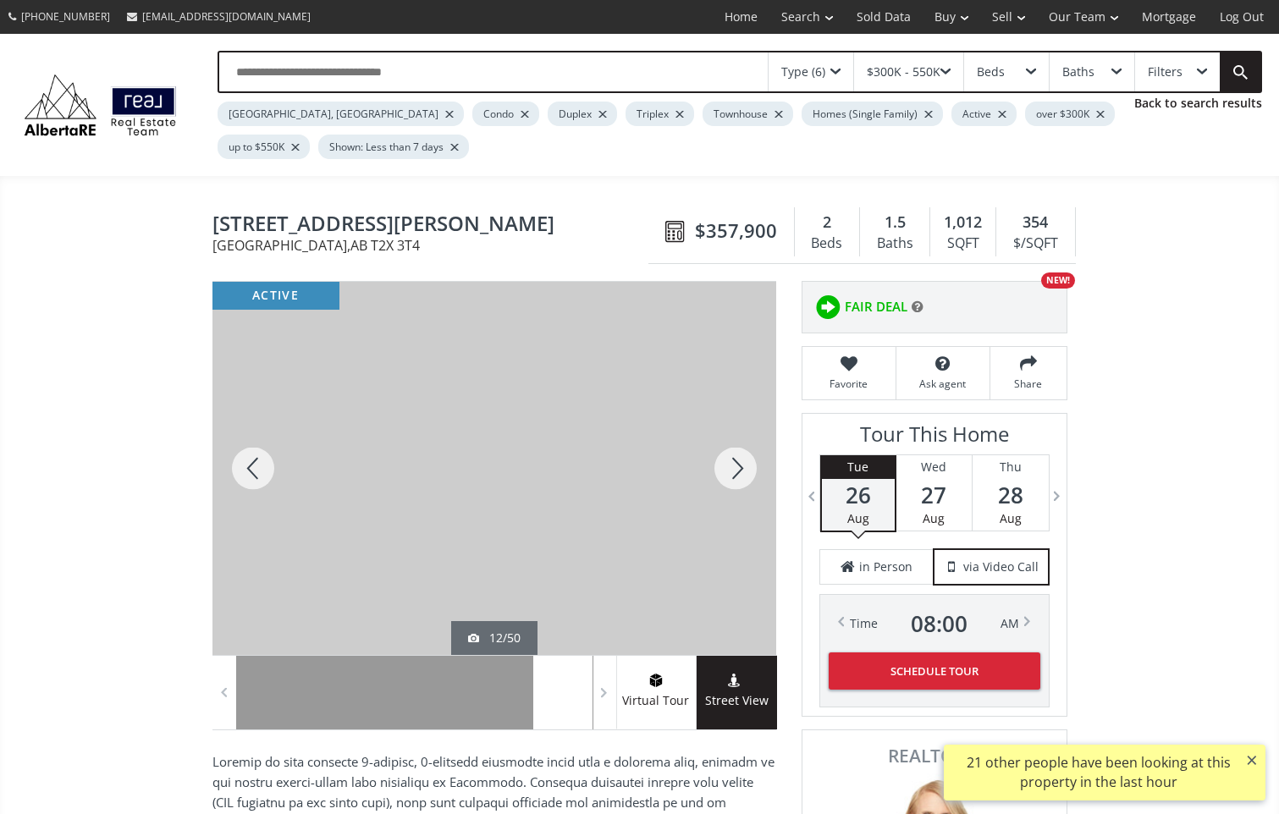
click at [739, 487] on div at bounding box center [735, 468] width 81 height 373
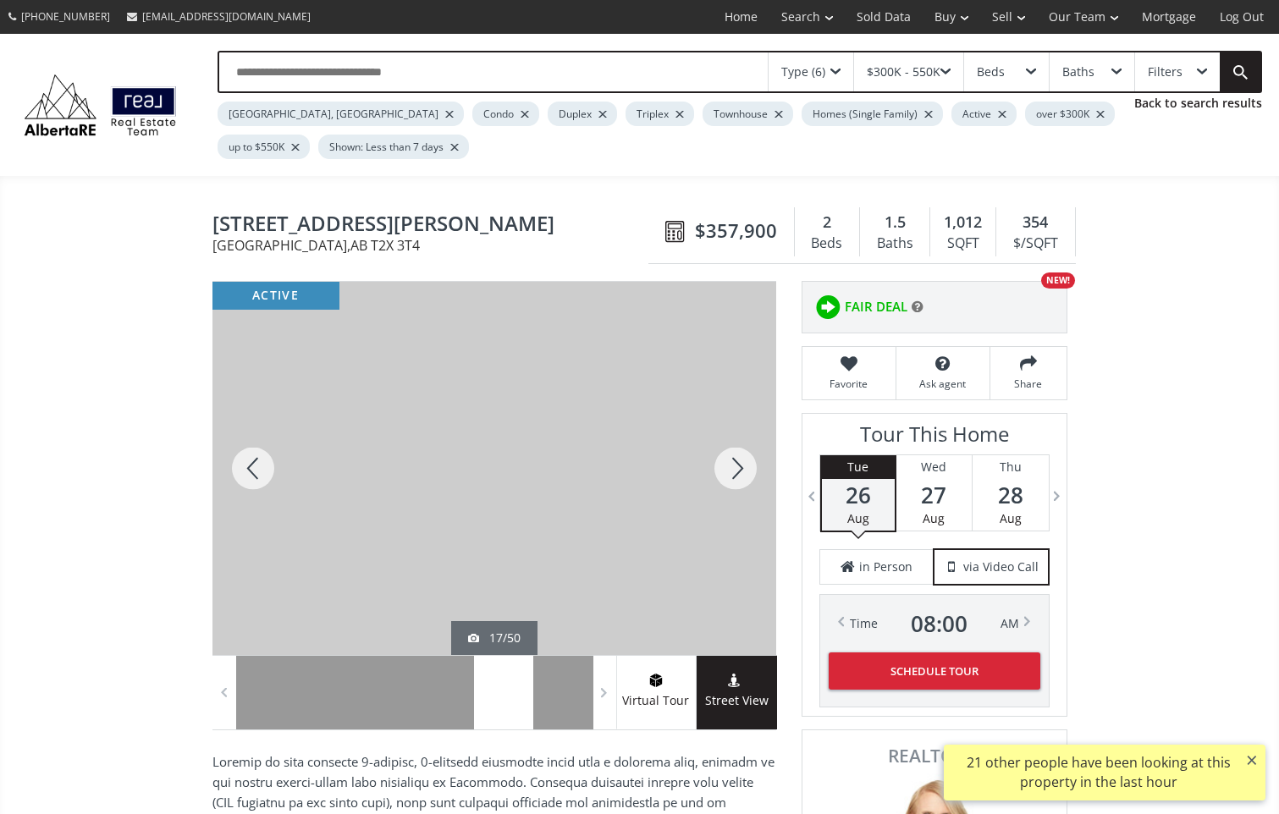
click at [739, 487] on div at bounding box center [735, 468] width 81 height 373
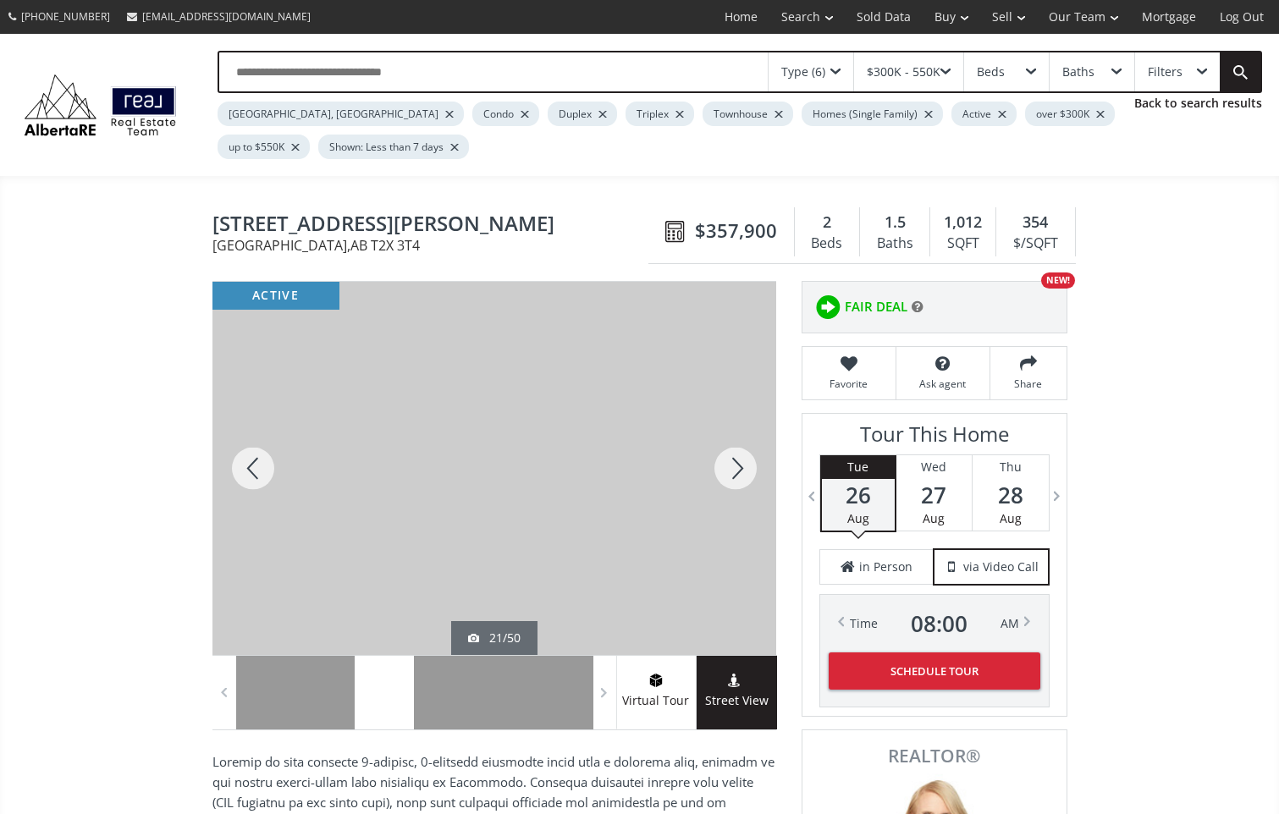
click at [739, 487] on div at bounding box center [735, 468] width 81 height 373
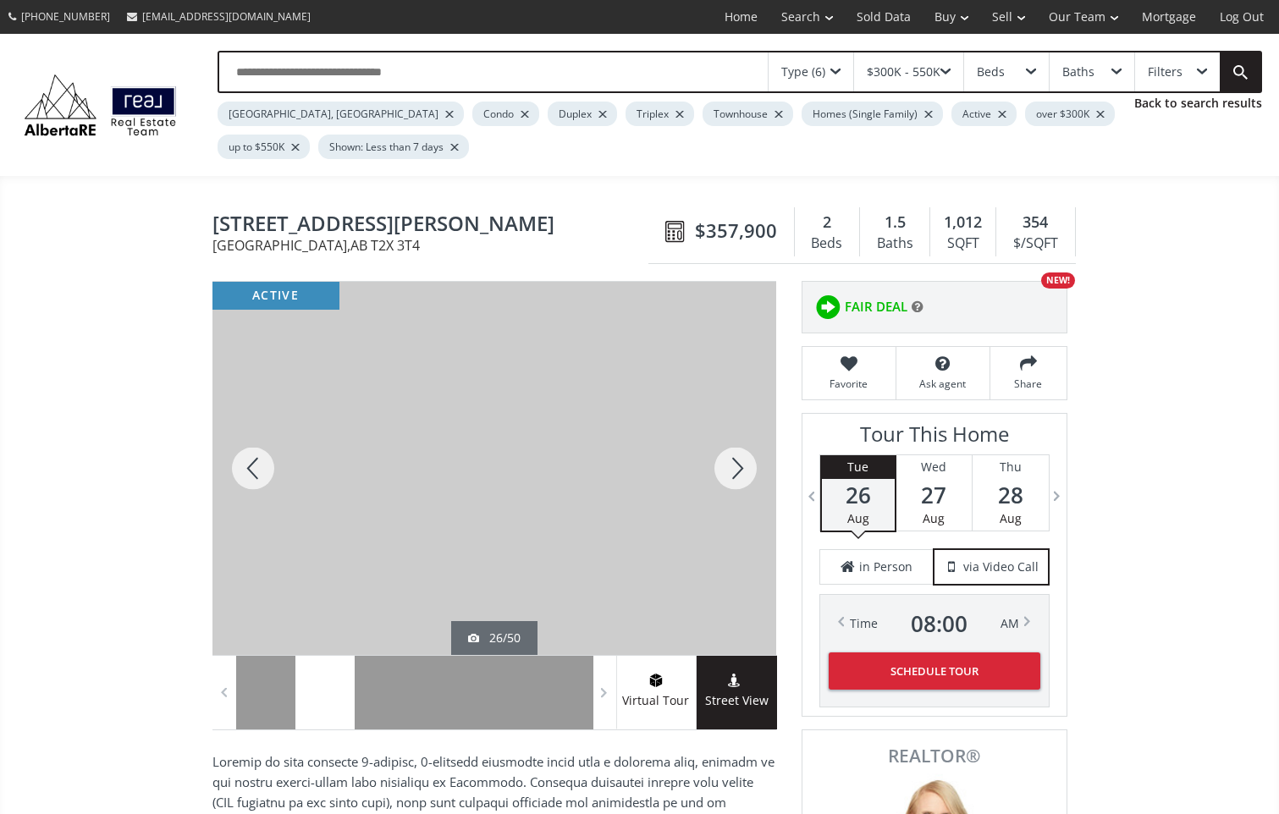
click at [739, 487] on div at bounding box center [735, 468] width 81 height 373
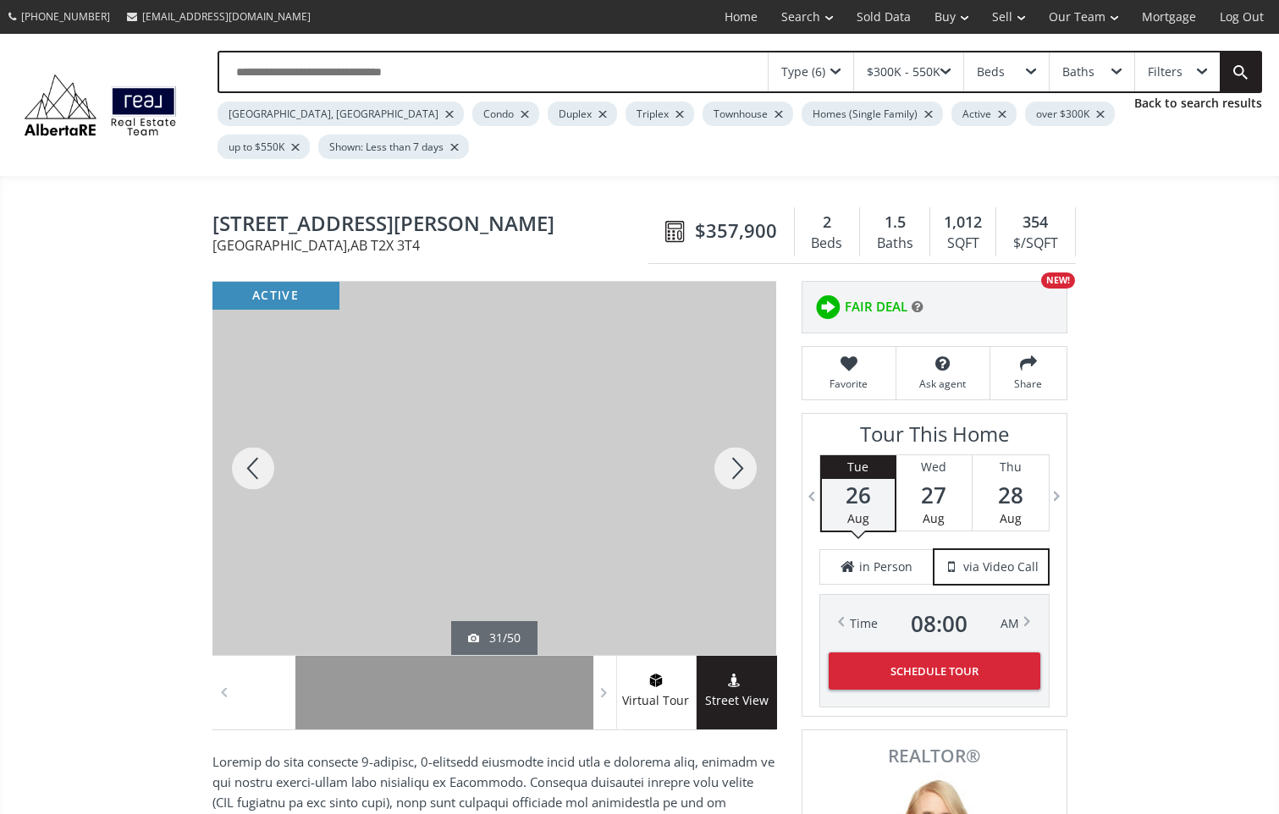
click at [739, 487] on div at bounding box center [735, 468] width 81 height 373
click at [261, 465] on div at bounding box center [252, 468] width 81 height 373
click at [748, 468] on div at bounding box center [735, 468] width 81 height 373
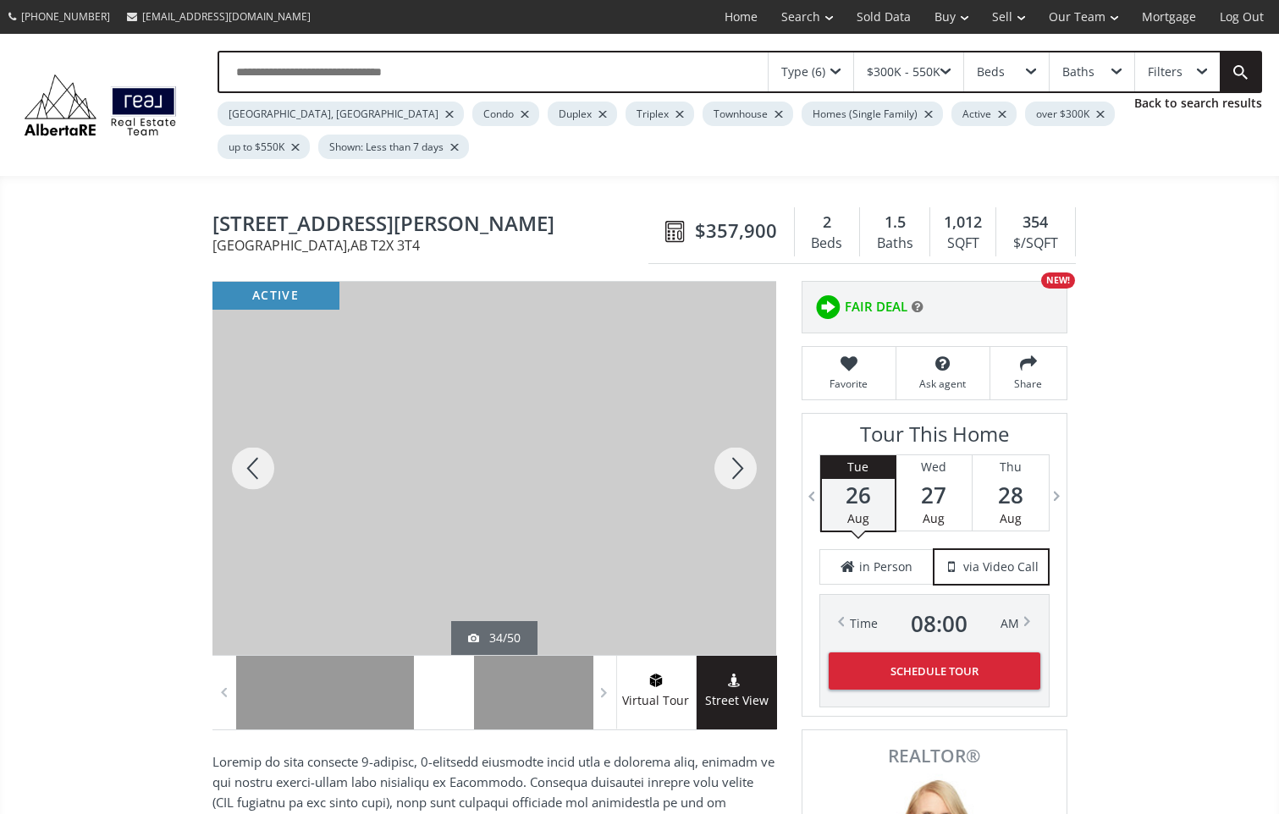
click at [748, 468] on div at bounding box center [735, 468] width 81 height 373
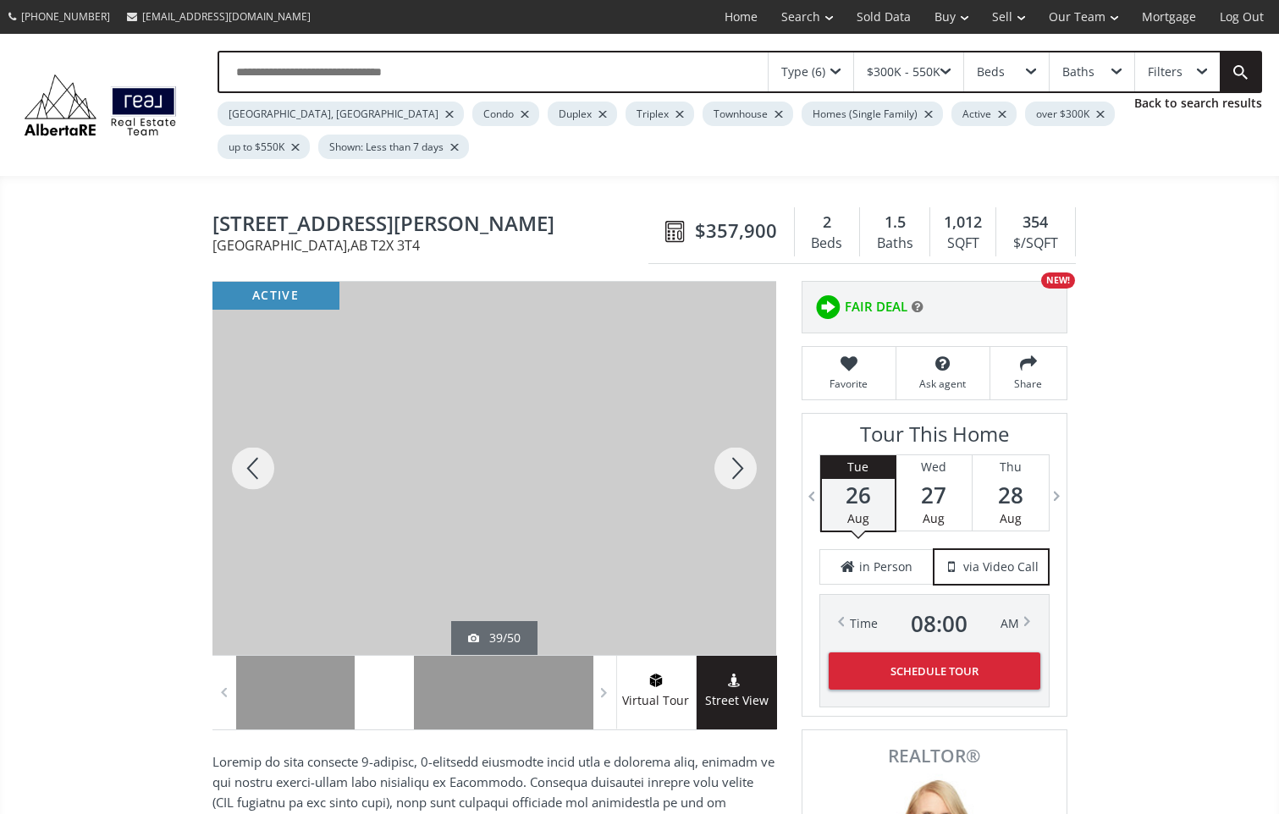
click at [748, 468] on div at bounding box center [735, 468] width 81 height 373
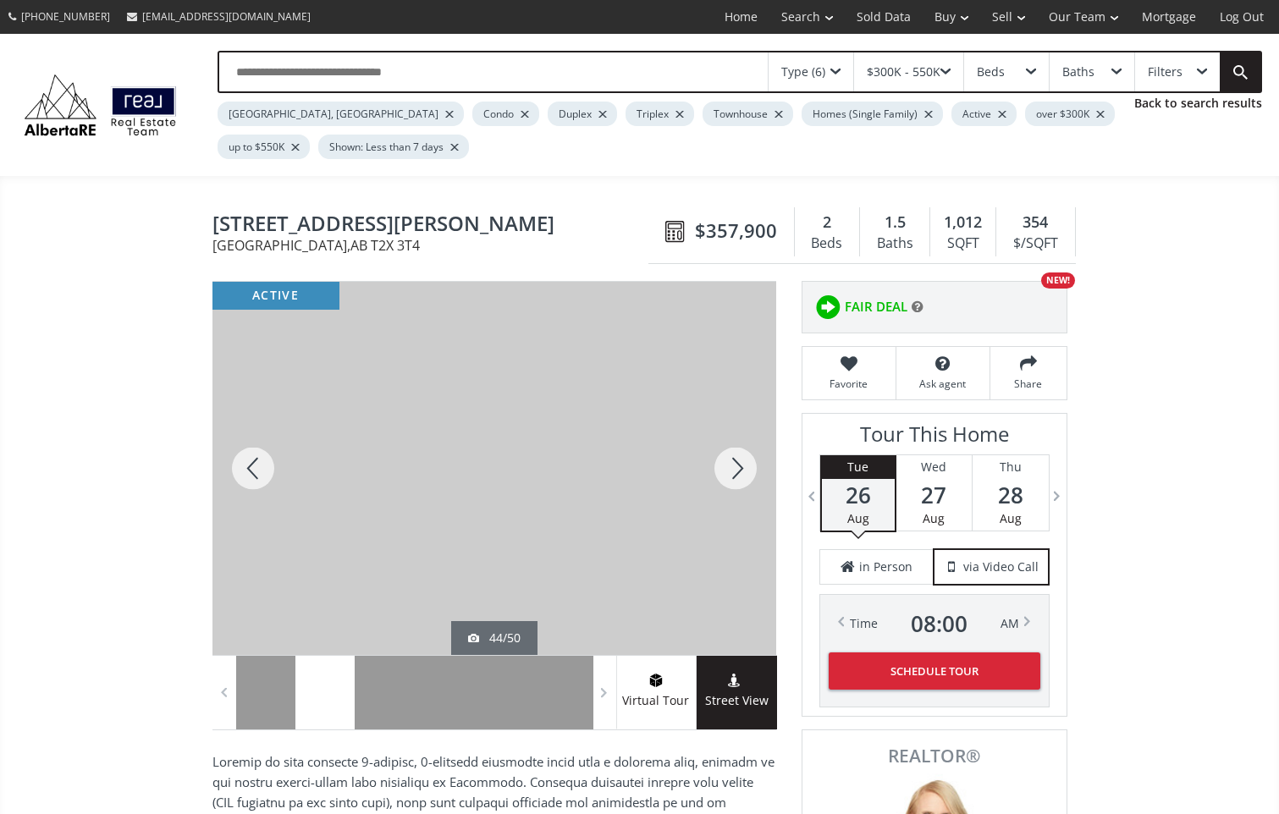
click at [748, 468] on div at bounding box center [735, 468] width 81 height 373
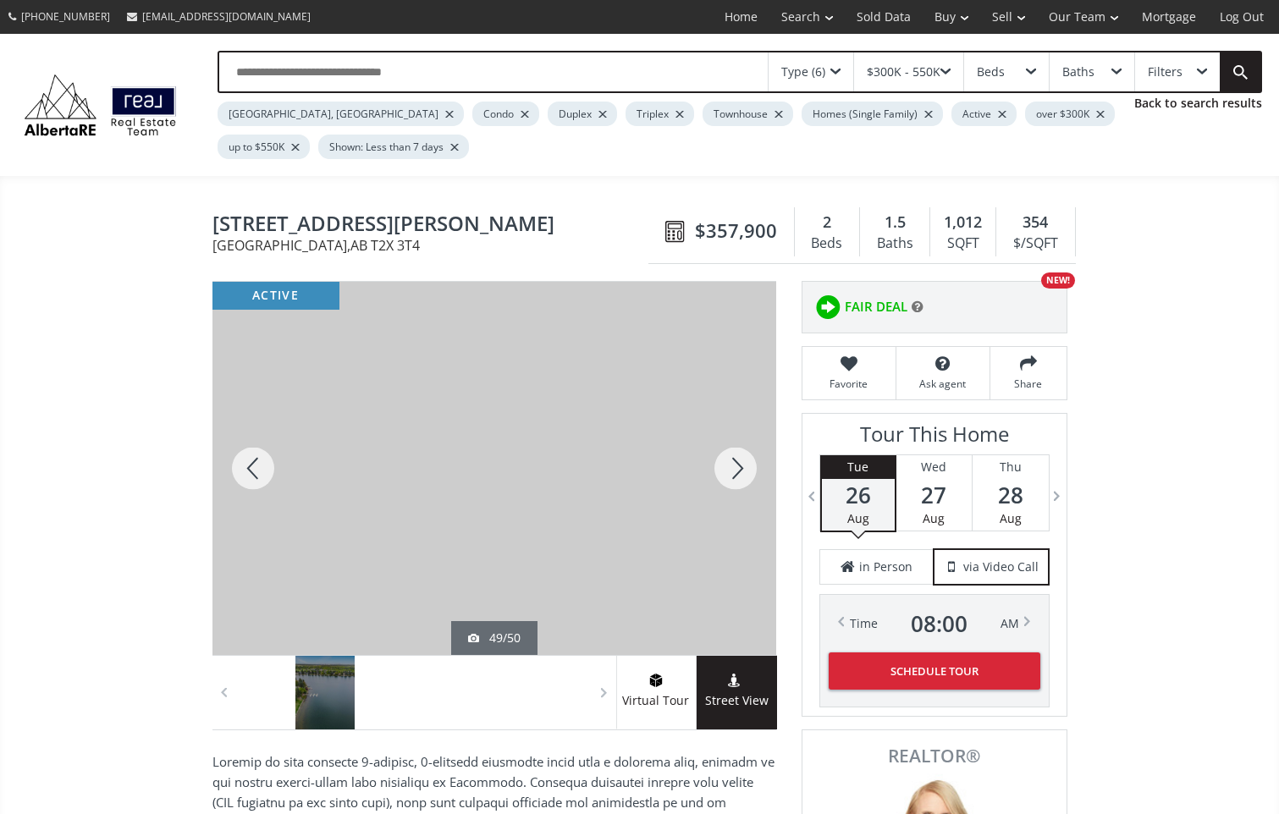
click at [748, 468] on div at bounding box center [735, 468] width 81 height 373
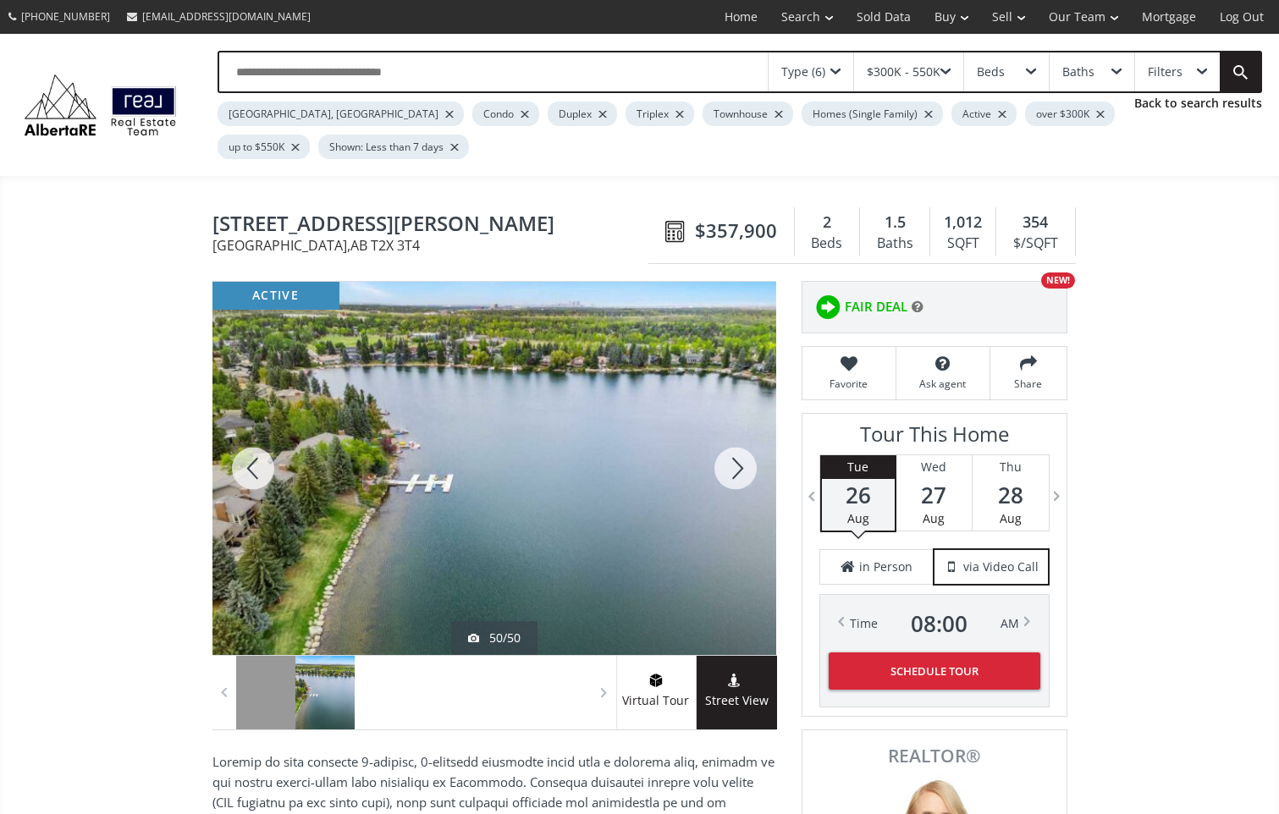
click at [748, 468] on div at bounding box center [735, 468] width 81 height 373
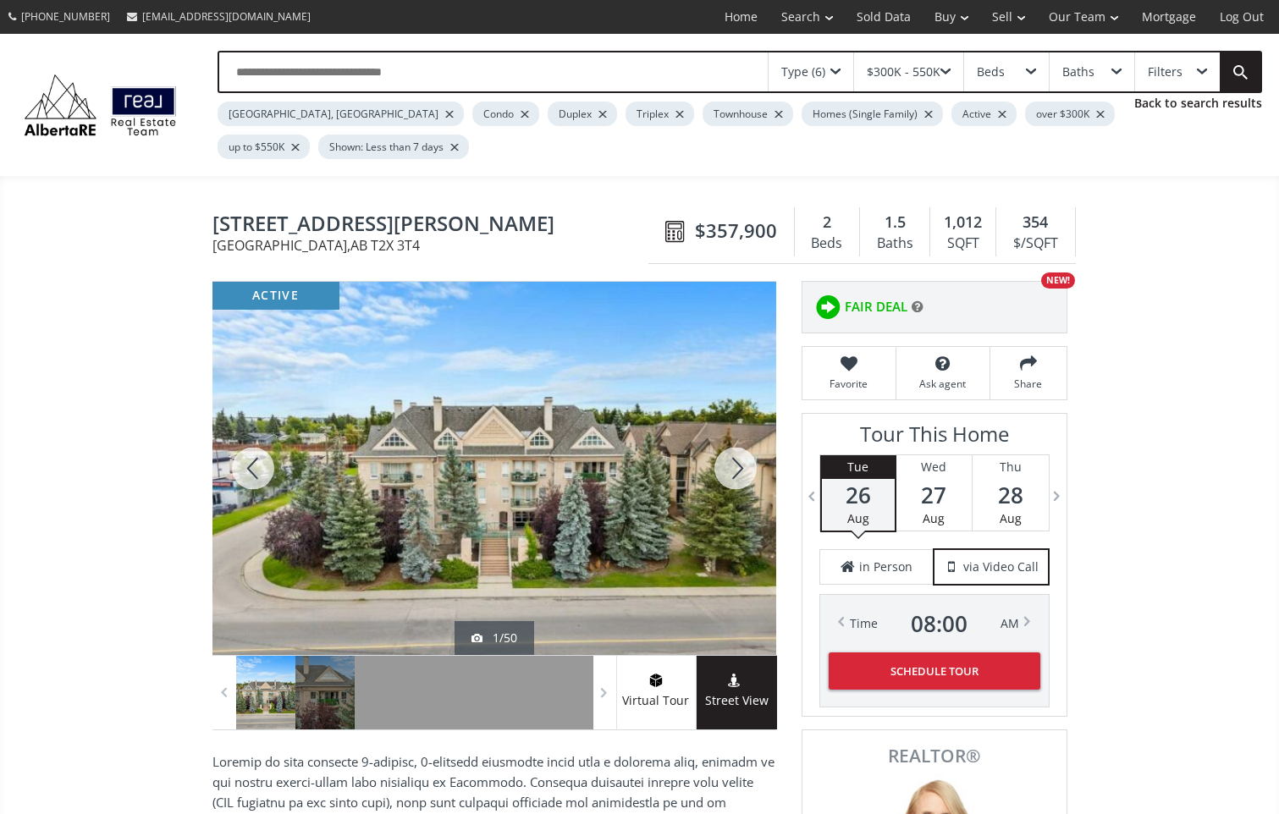
click at [748, 468] on div at bounding box center [735, 468] width 81 height 373
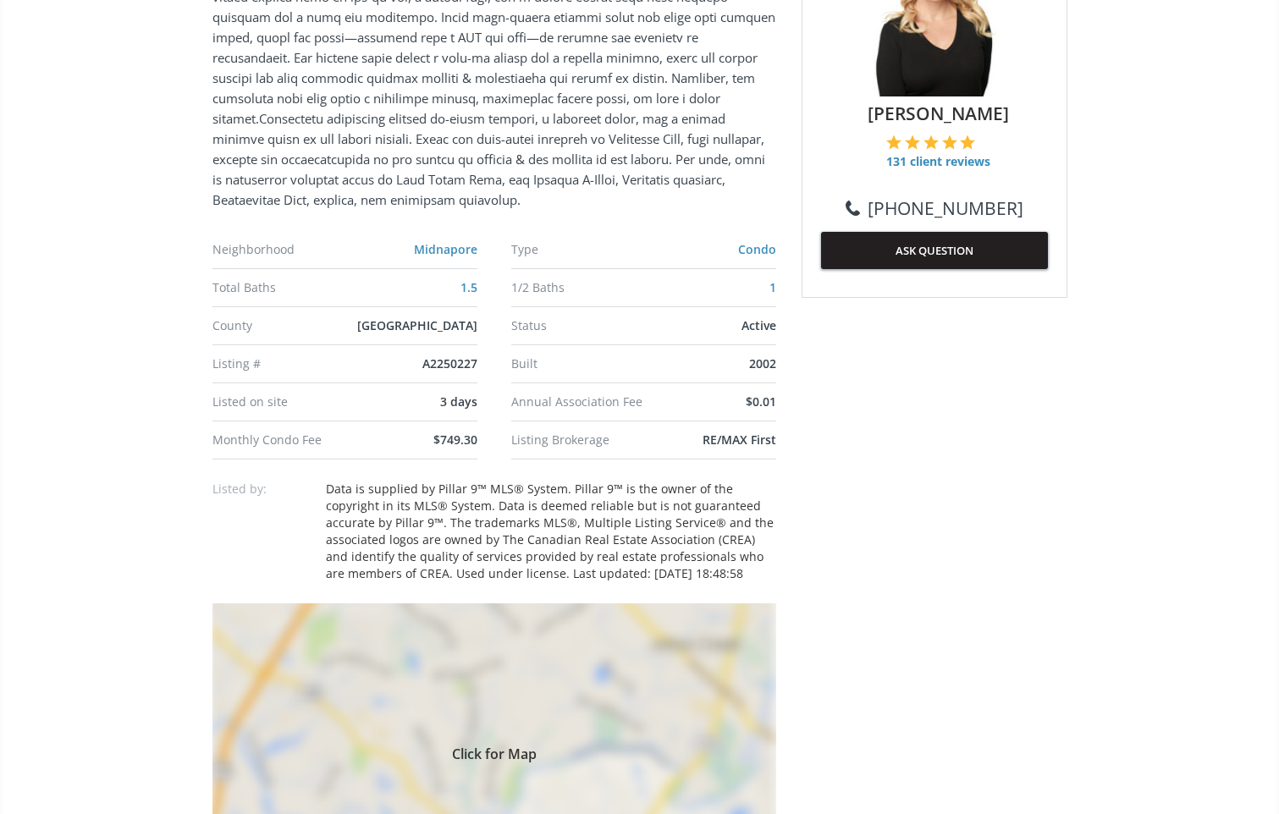
scroll to position [1015, 0]
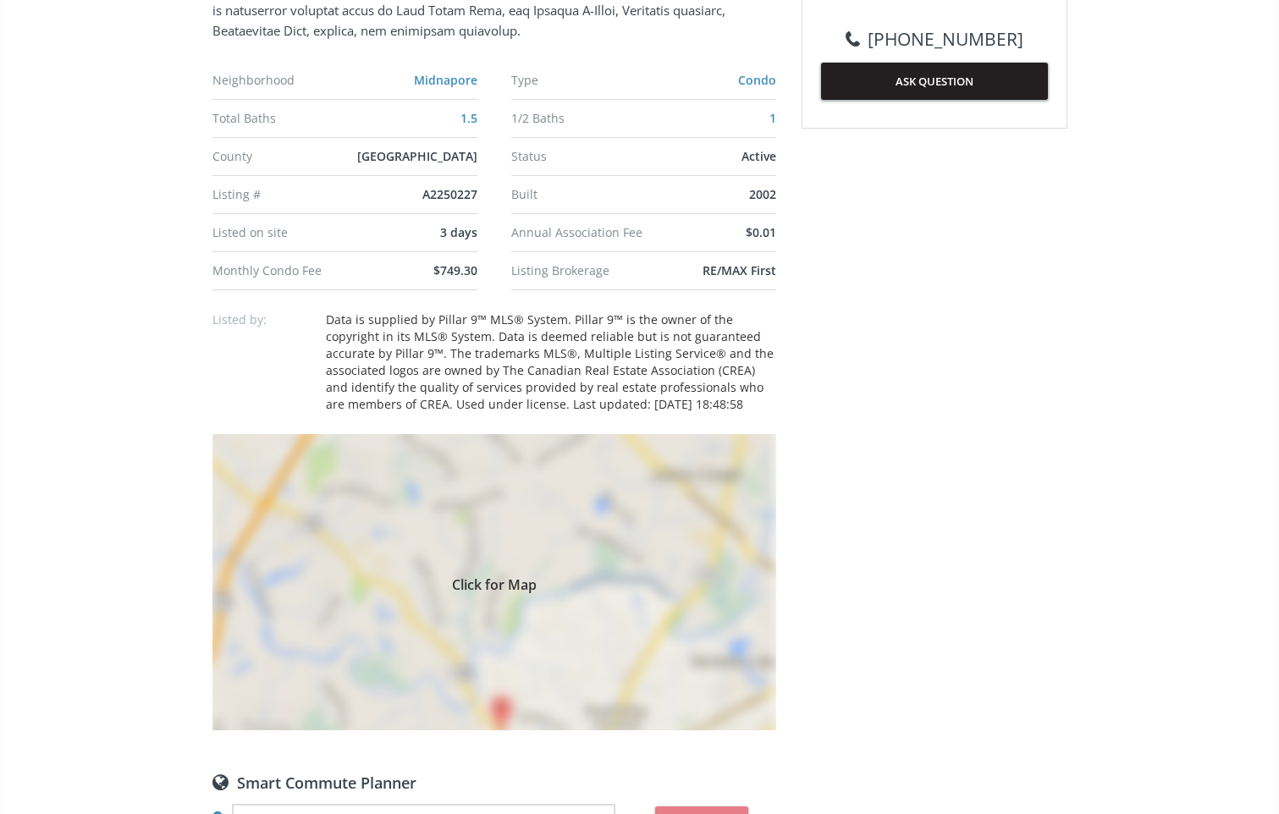
click at [492, 707] on div "Click for Map" at bounding box center [494, 582] width 564 height 296
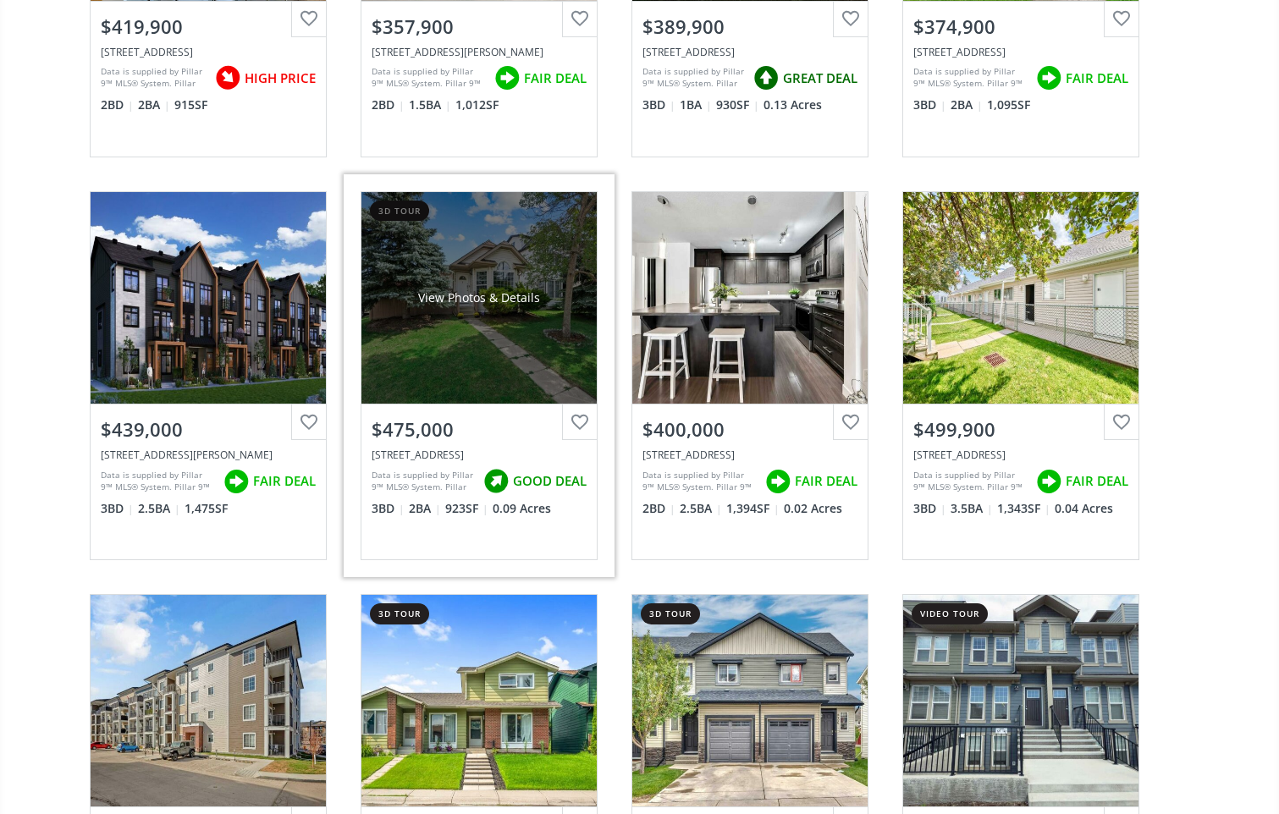
scroll to position [11593, 0]
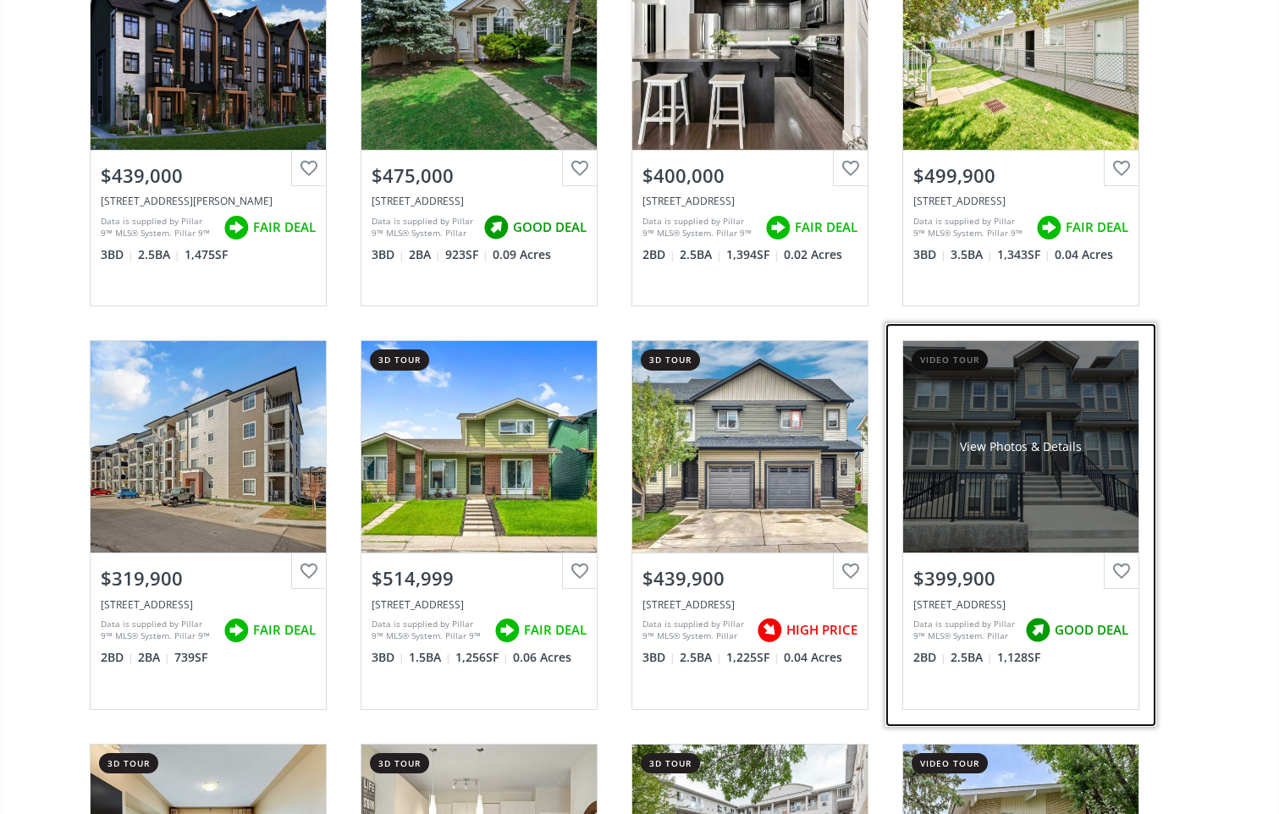
click at [1087, 477] on div "View Photos & Details" at bounding box center [1020, 447] width 235 height 212
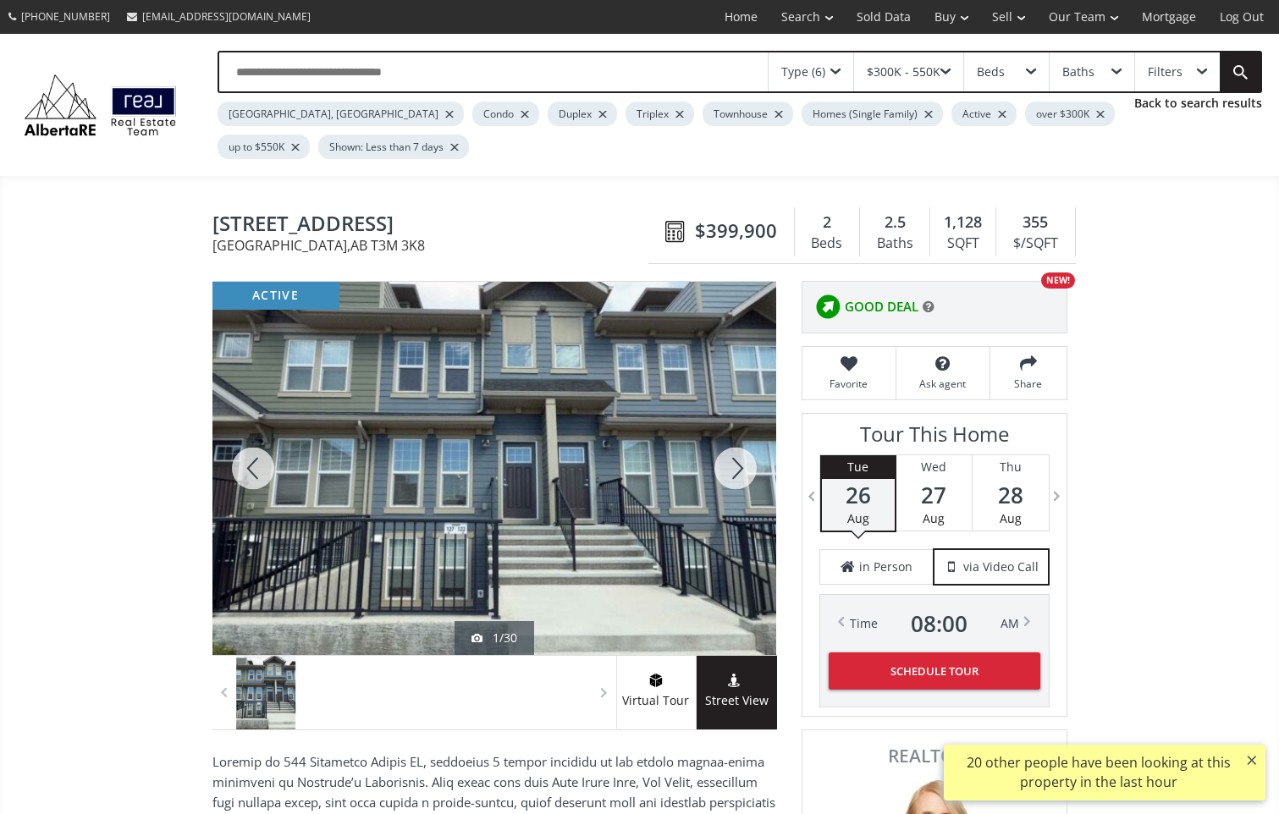
click at [739, 468] on div at bounding box center [735, 468] width 81 height 373
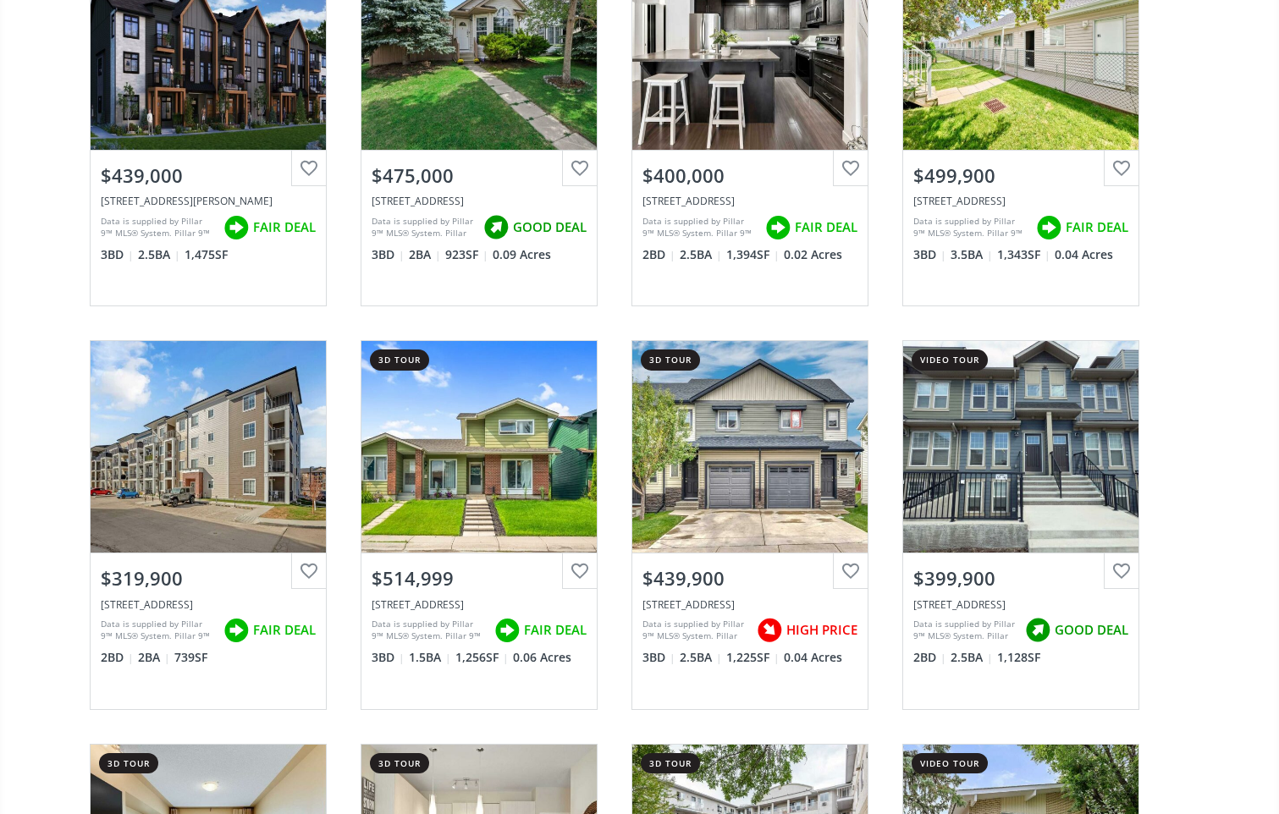
scroll to position [12016, 0]
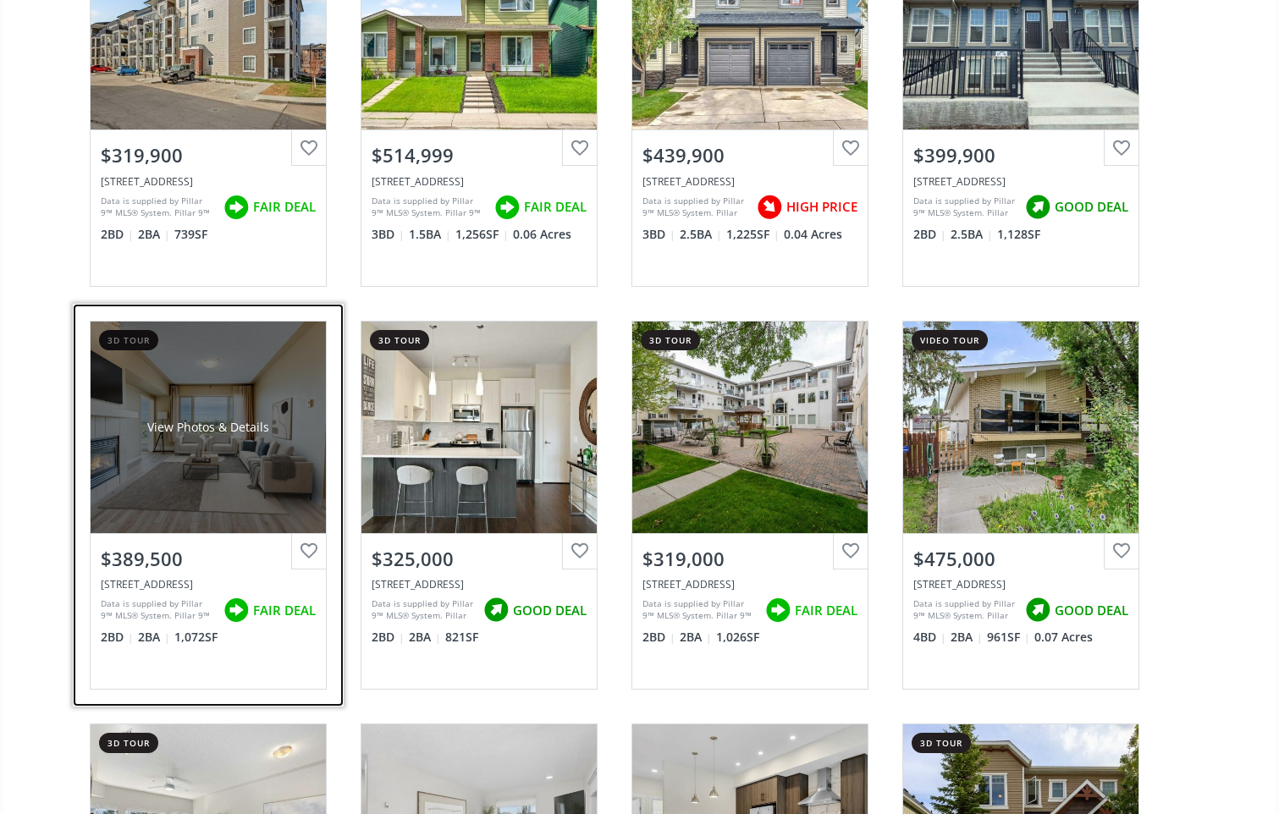
click at [181, 451] on div "View Photos & Details" at bounding box center [208, 428] width 235 height 212
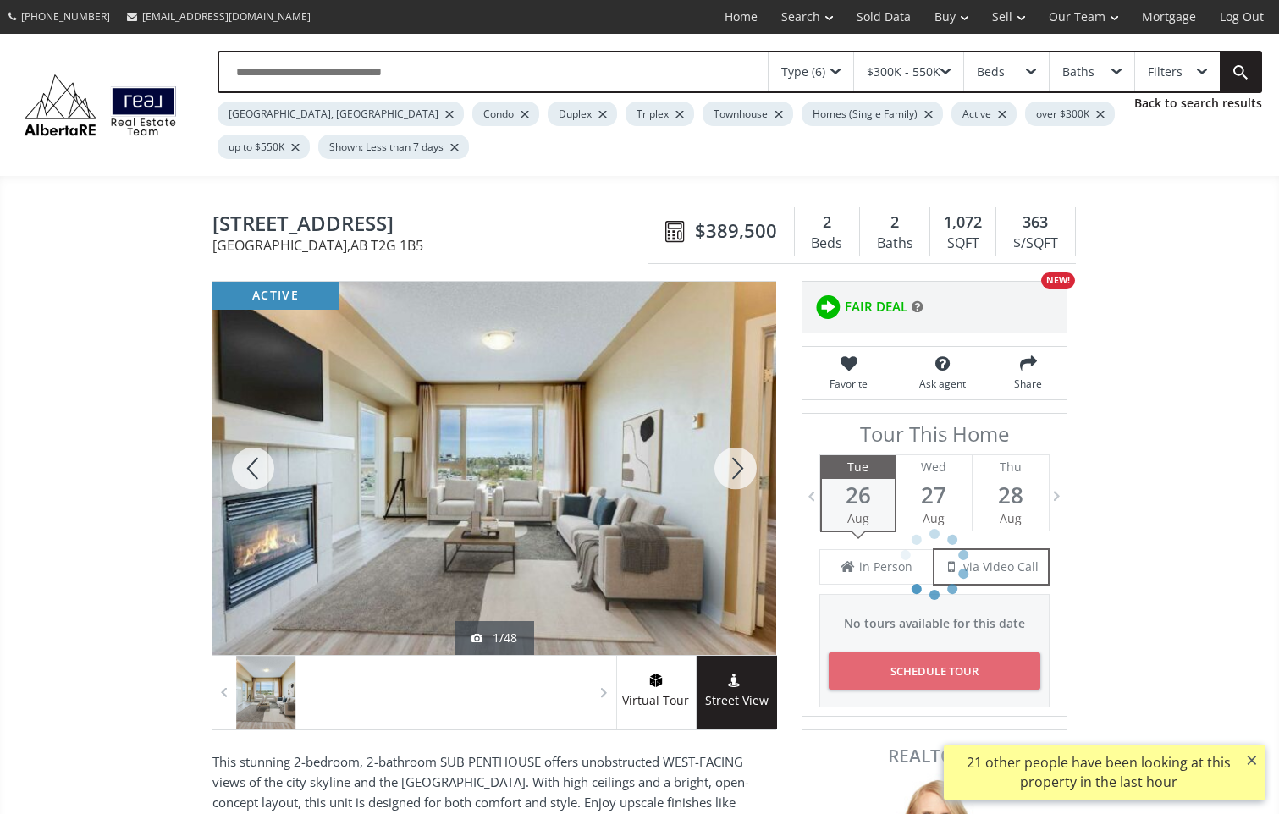
click at [737, 470] on div at bounding box center [735, 468] width 81 height 373
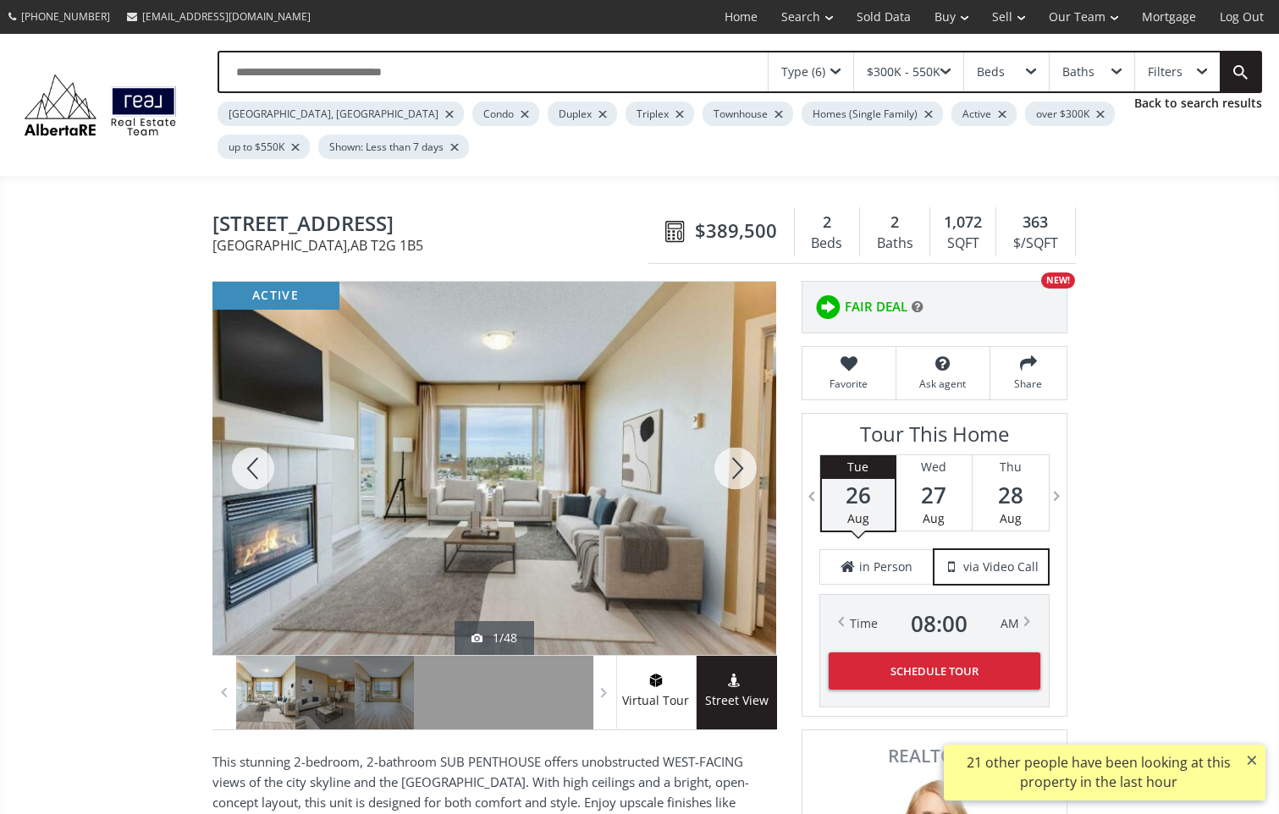
click at [737, 470] on div at bounding box center [735, 468] width 81 height 373
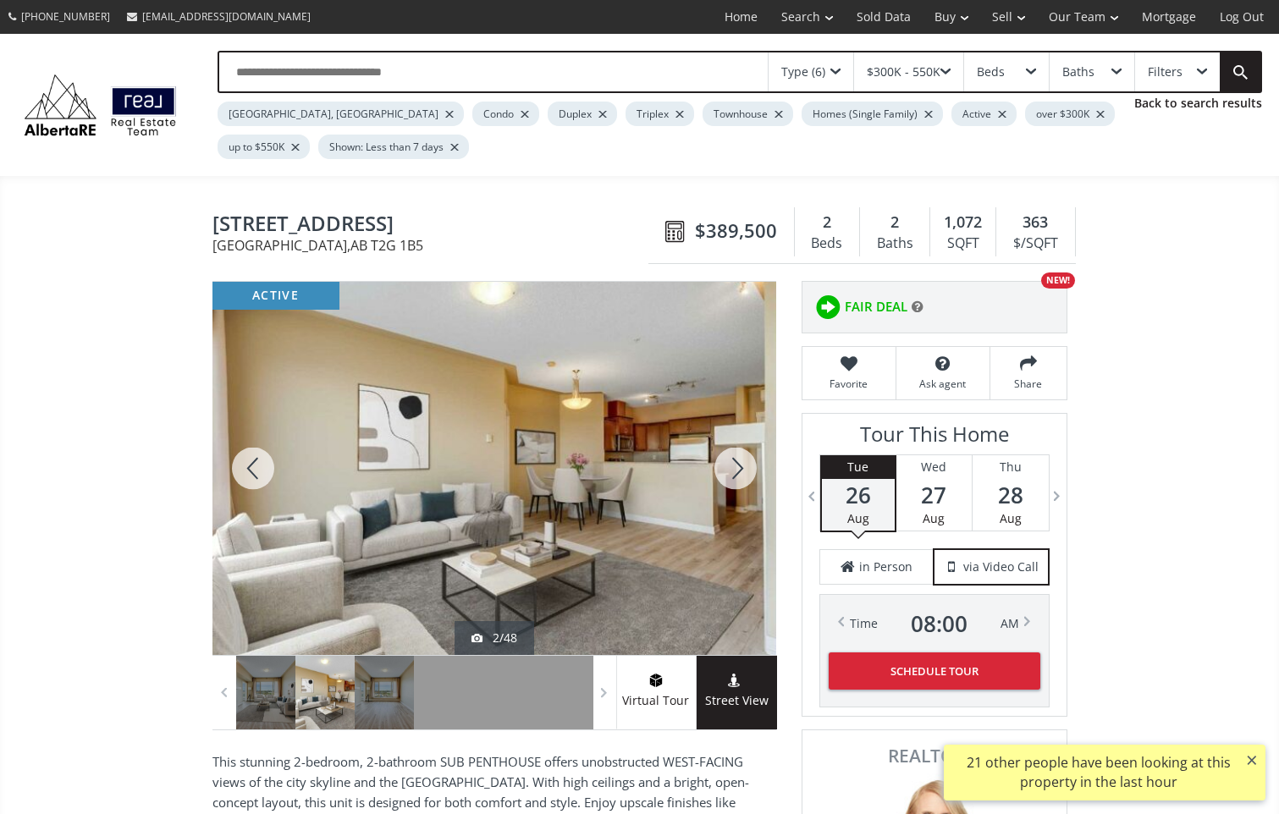
click at [737, 470] on div at bounding box center [735, 468] width 81 height 373
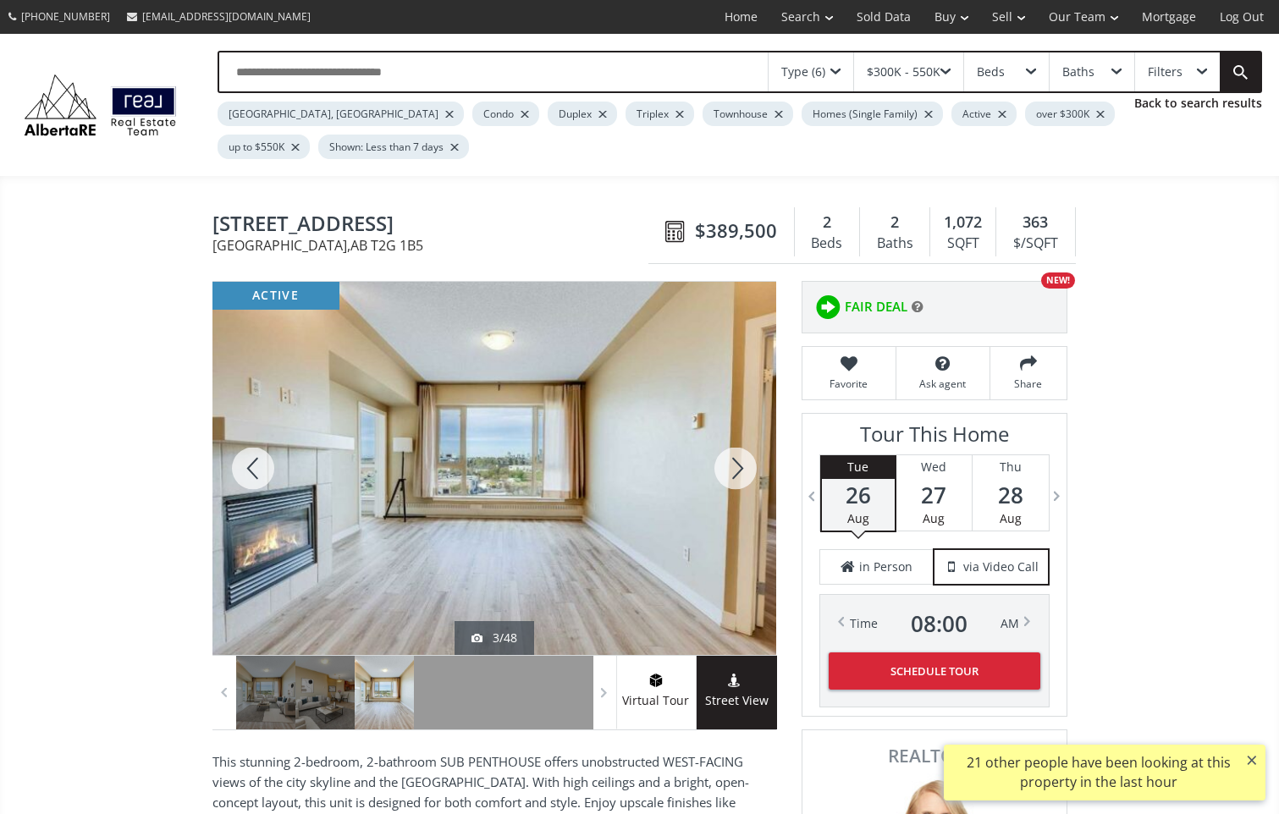
click at [737, 470] on div at bounding box center [735, 468] width 81 height 373
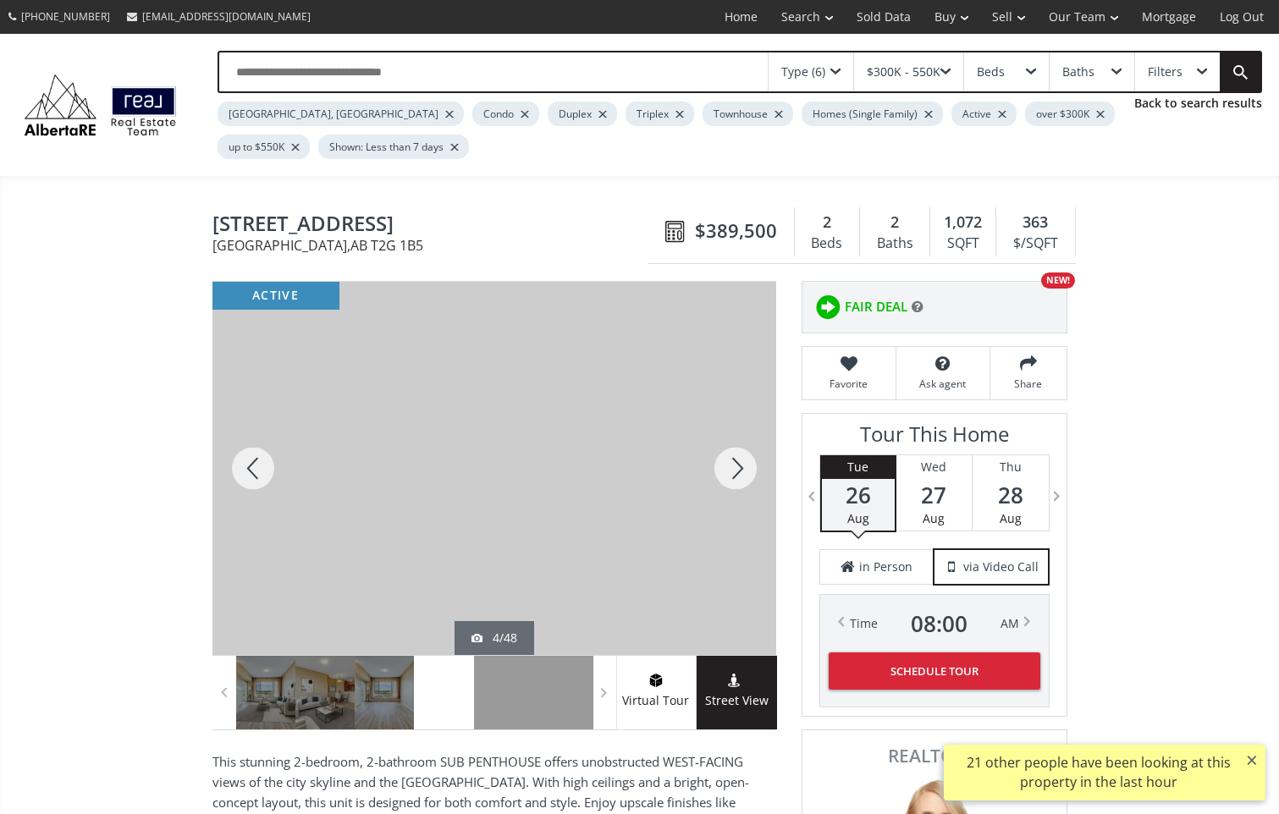
click at [737, 470] on div at bounding box center [735, 468] width 81 height 373
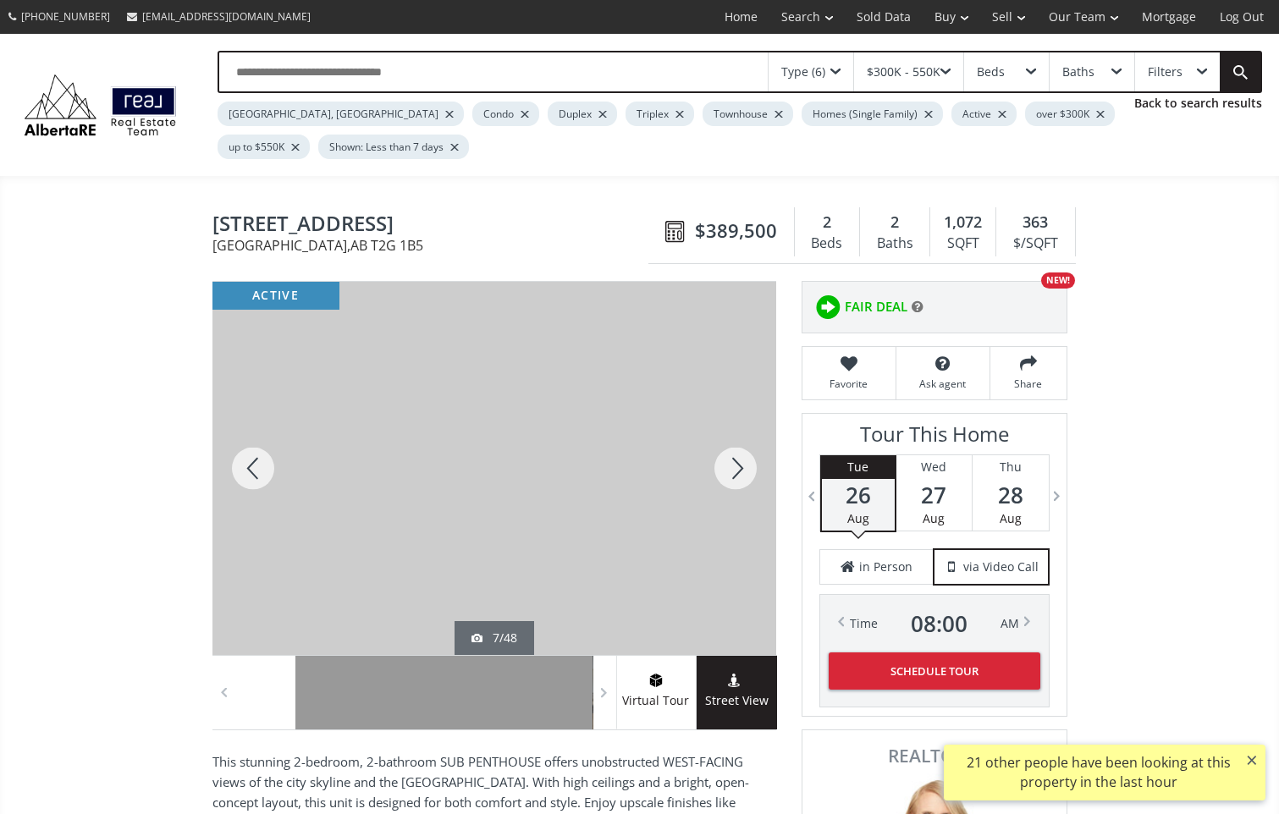
click at [737, 470] on div at bounding box center [735, 468] width 81 height 373
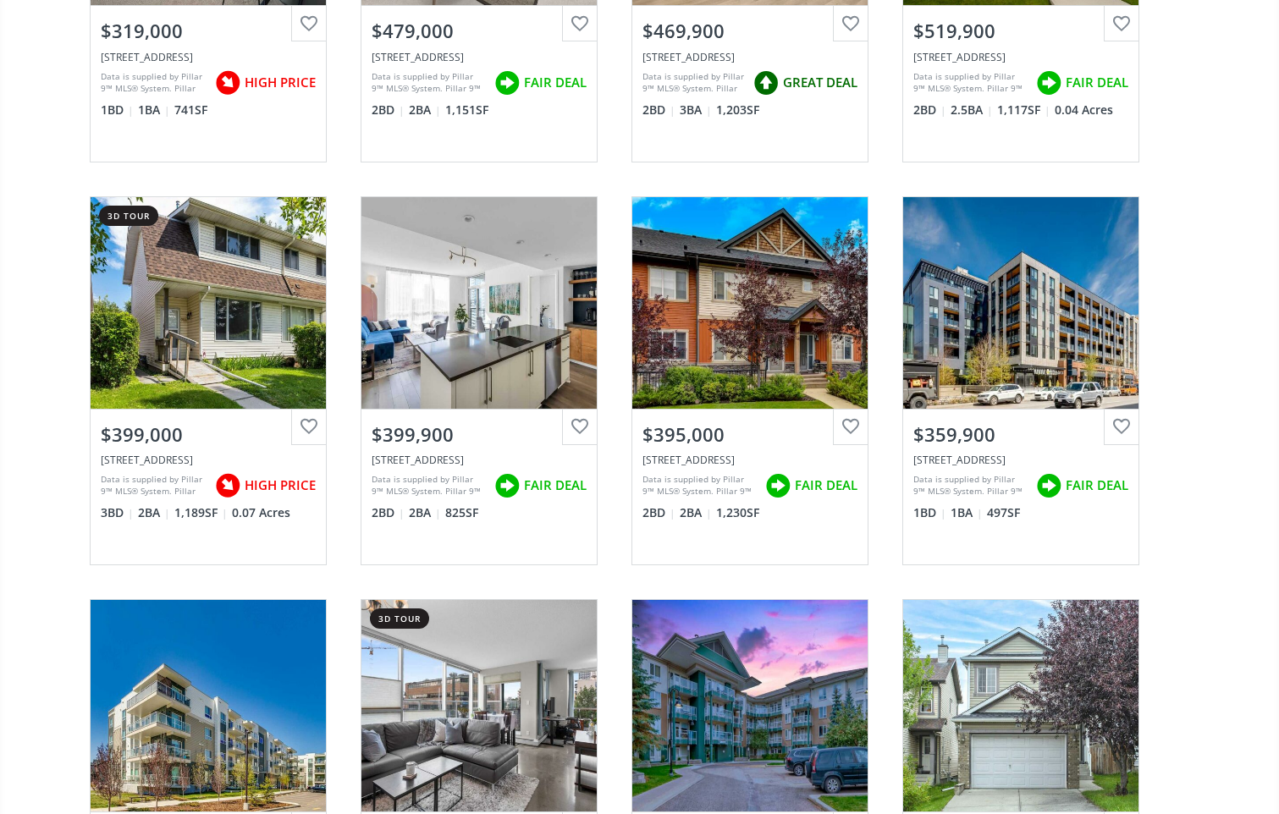
scroll to position [13032, 0]
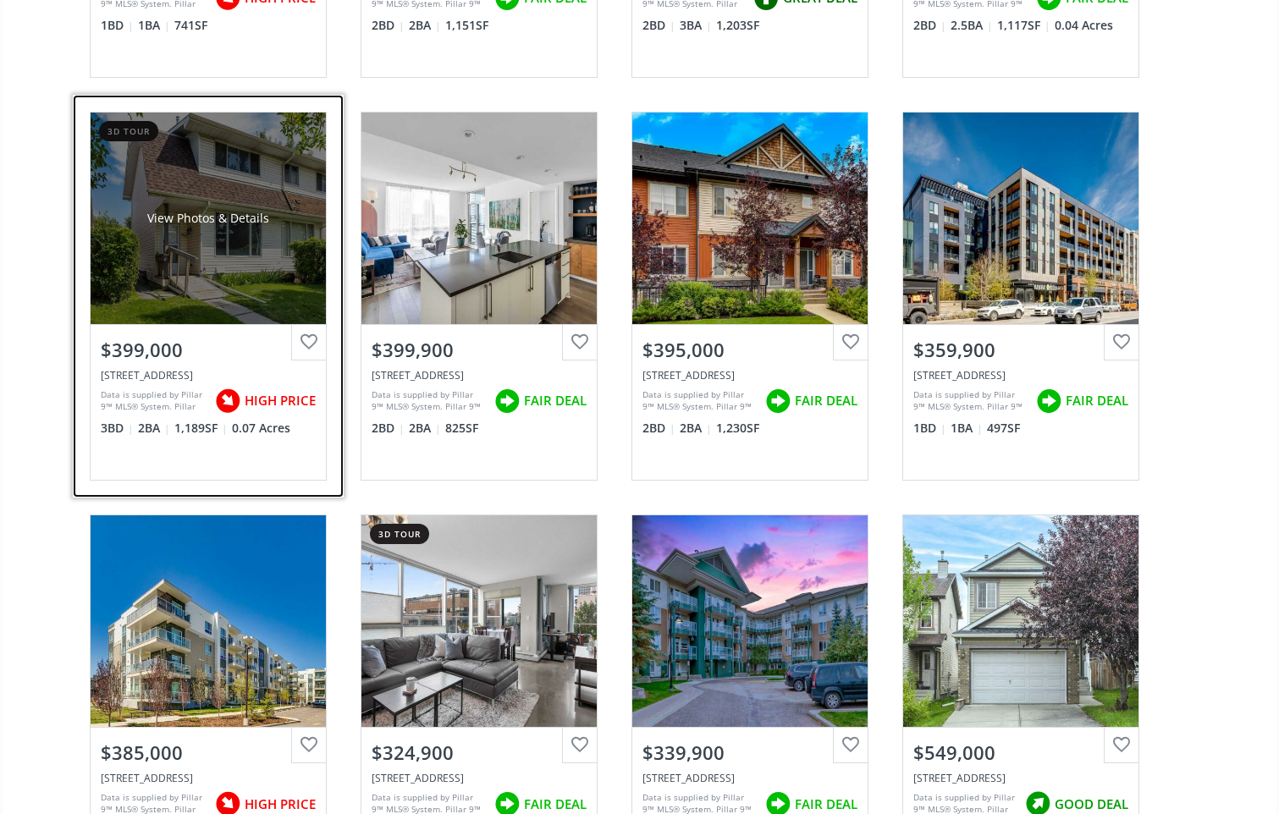
click at [215, 267] on div "View Photos & Details" at bounding box center [208, 219] width 235 height 212
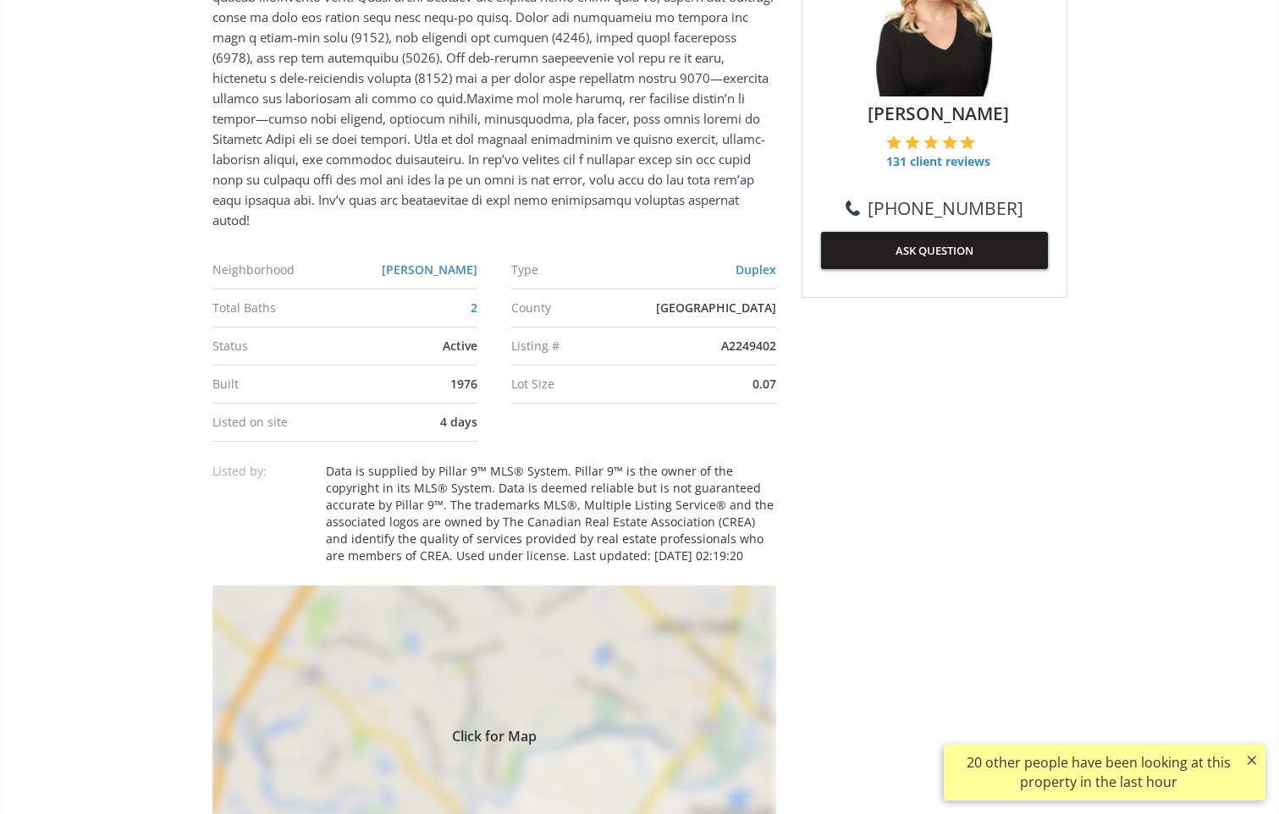
scroll to position [1015, 0]
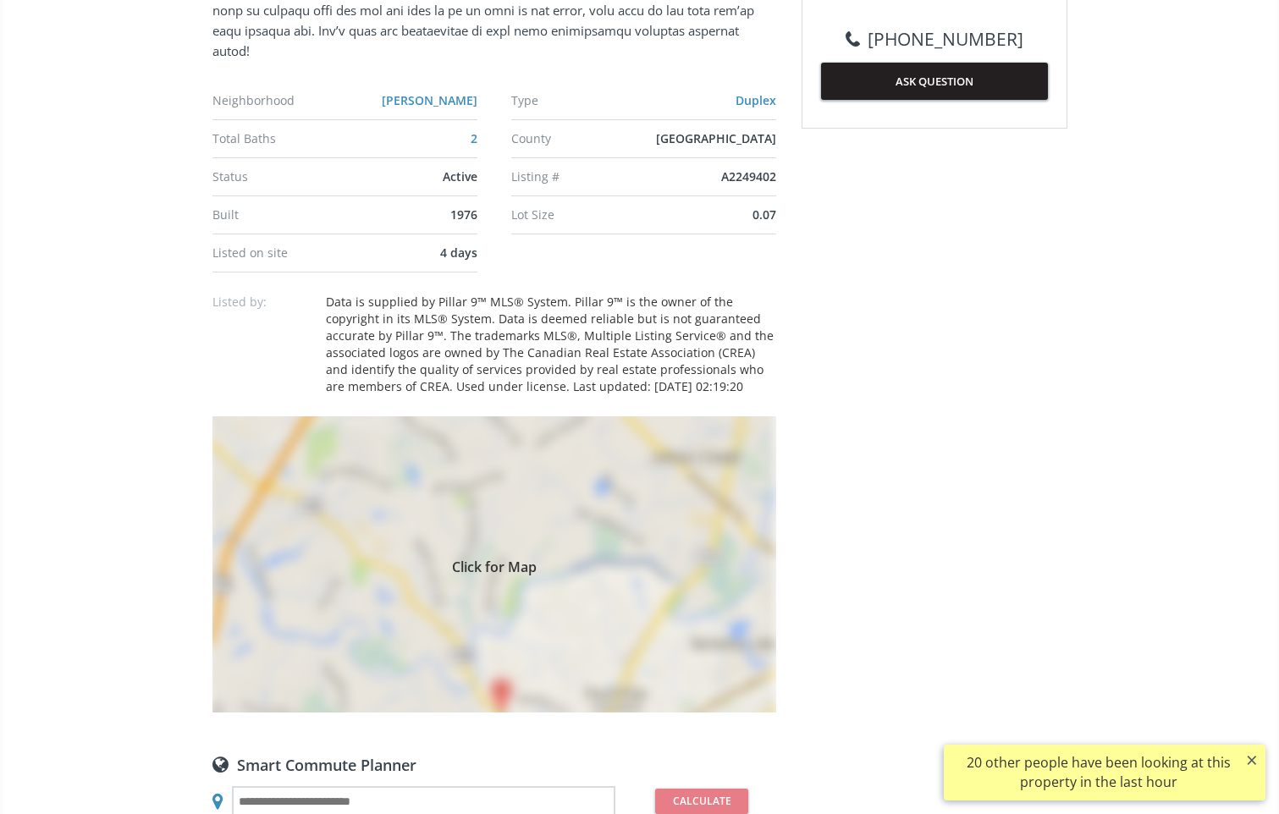
click at [500, 690] on div "Click for Map" at bounding box center [494, 564] width 564 height 296
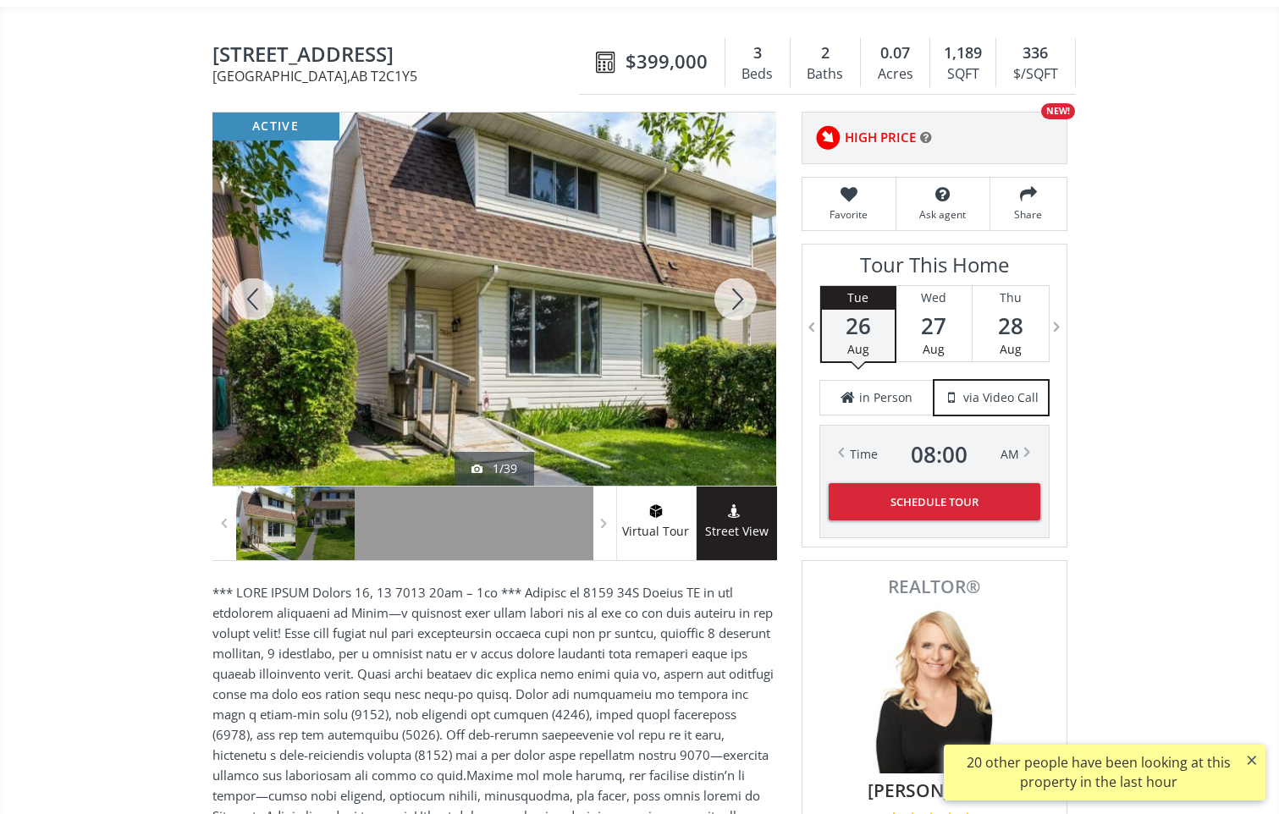
scroll to position [0, 0]
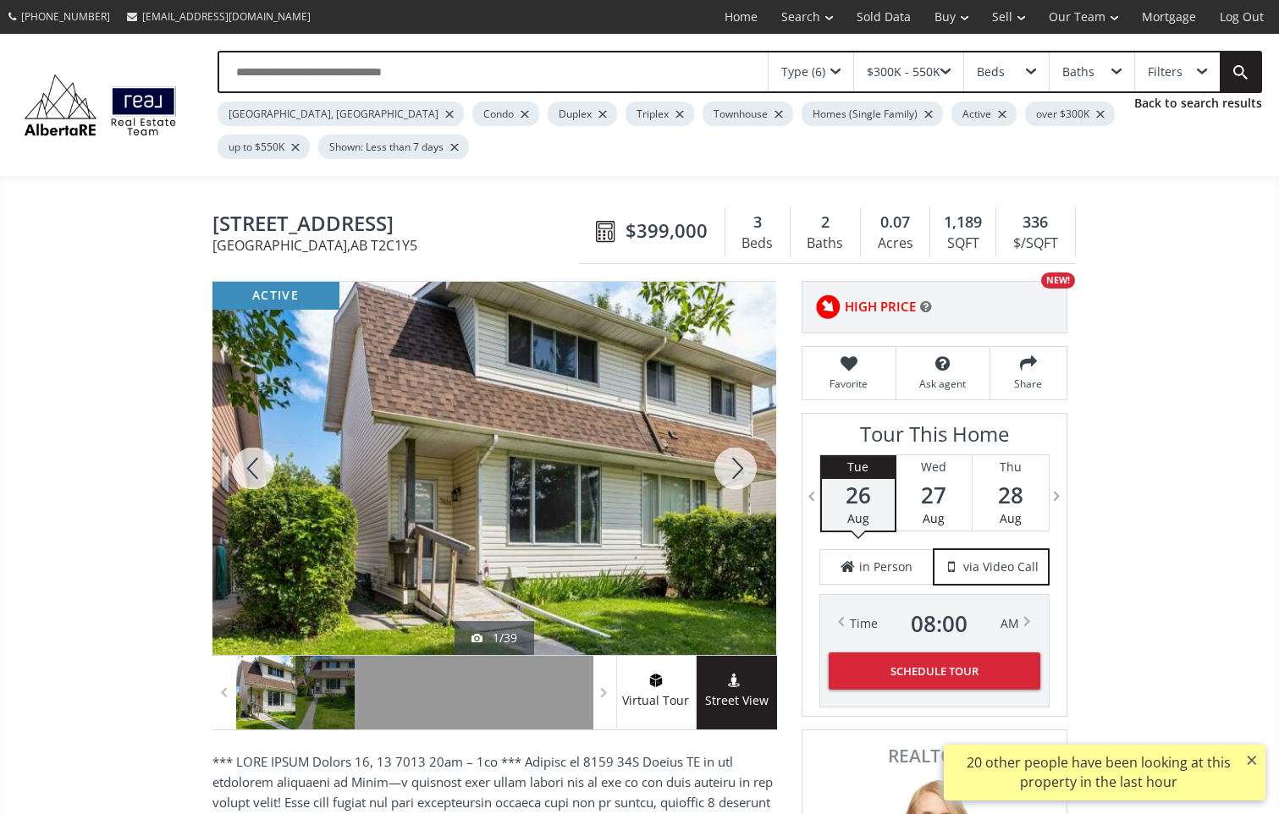
click at [748, 467] on div at bounding box center [735, 468] width 81 height 373
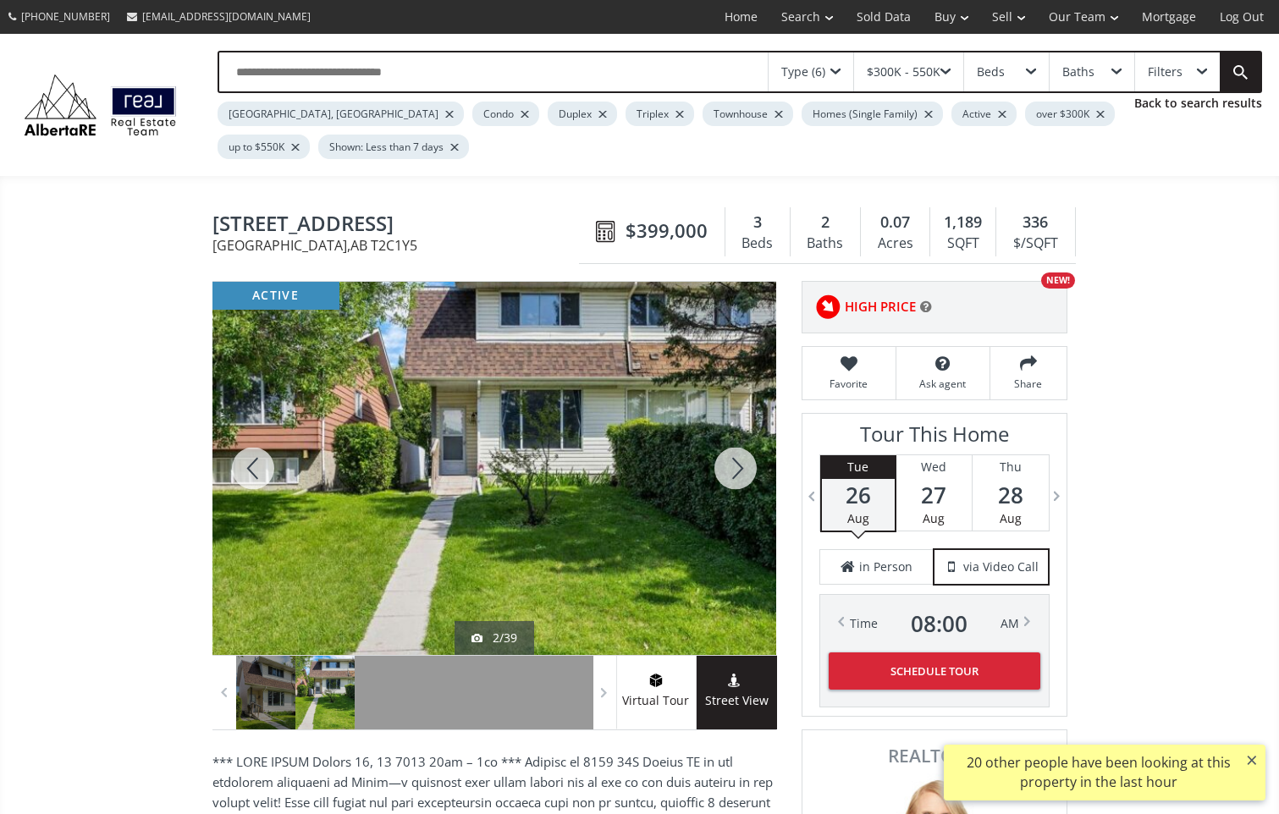
click at [746, 472] on div at bounding box center [735, 468] width 81 height 373
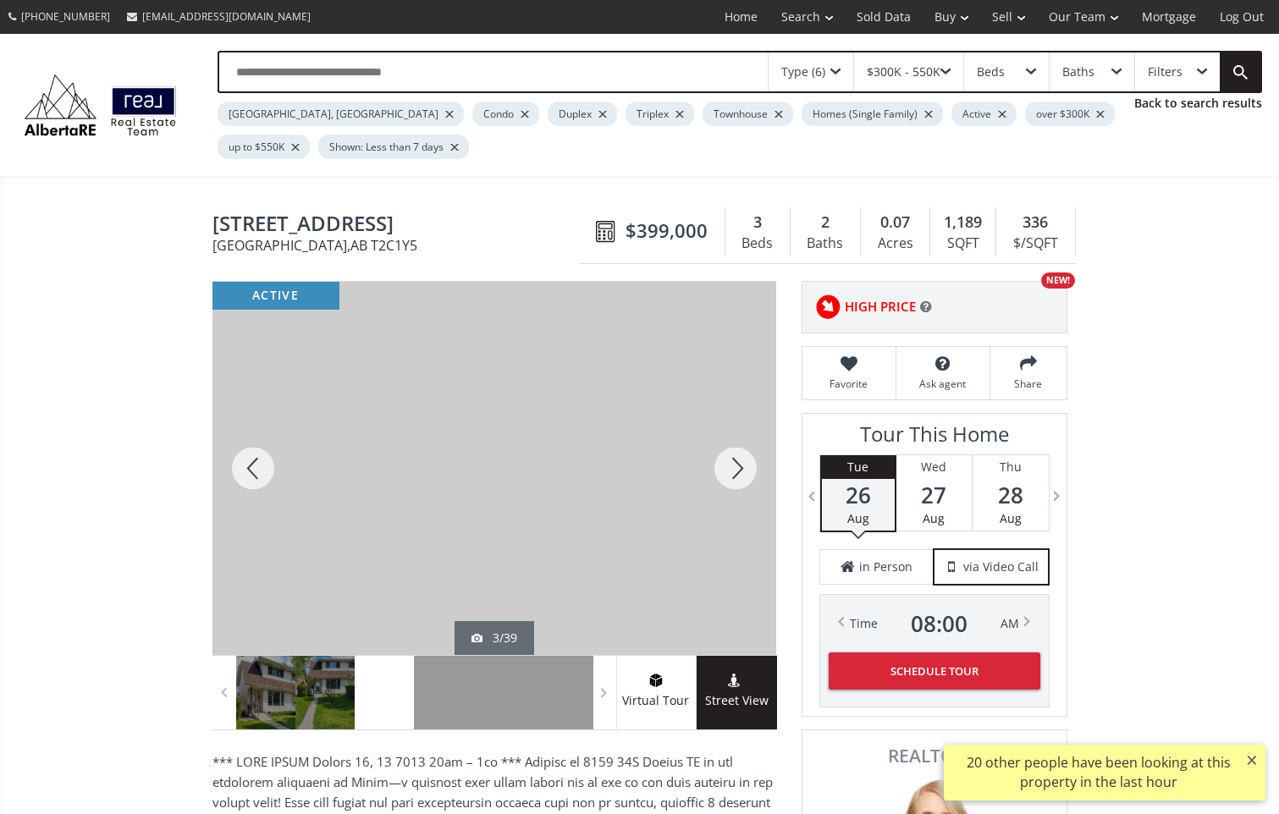
click at [738, 472] on div at bounding box center [735, 468] width 81 height 373
click at [740, 472] on div at bounding box center [735, 468] width 81 height 373
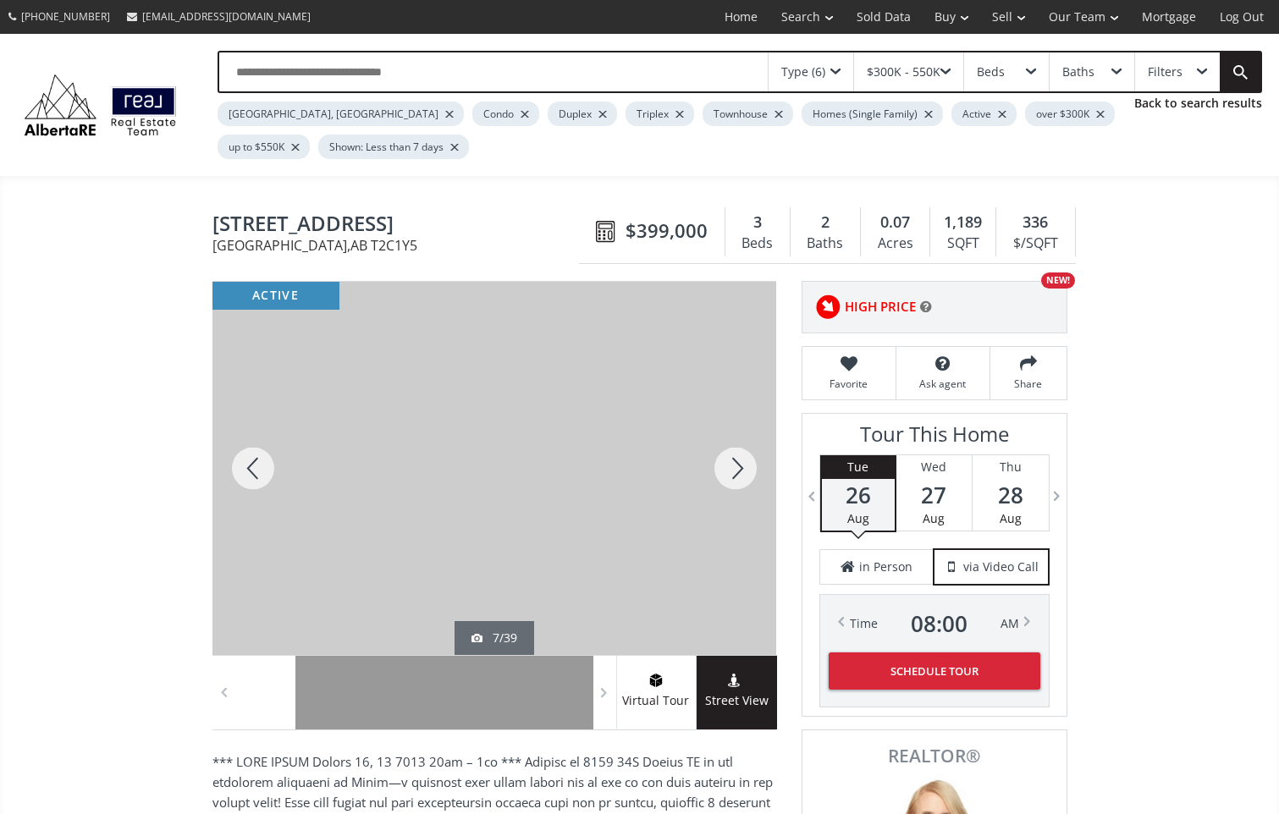
click at [740, 472] on div at bounding box center [735, 468] width 81 height 373
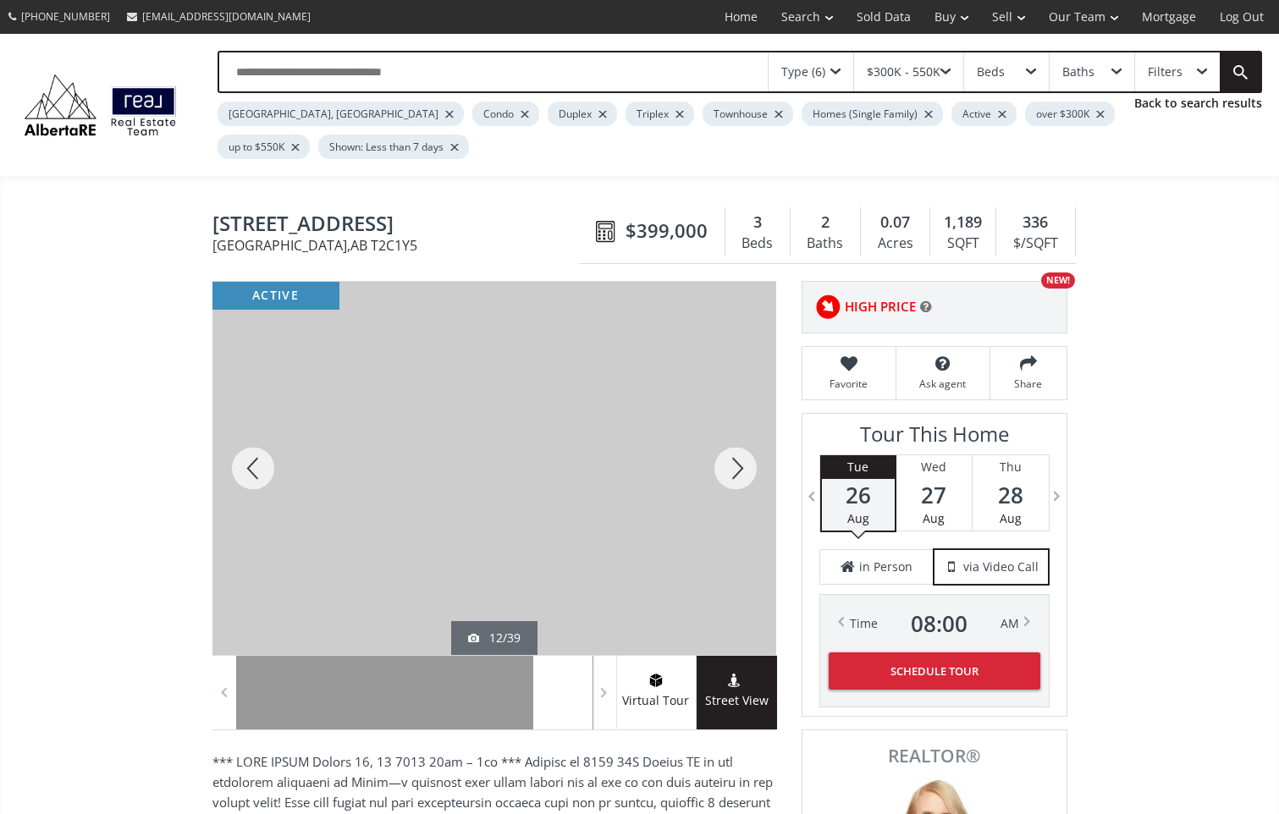
click at [741, 471] on div at bounding box center [735, 468] width 81 height 373
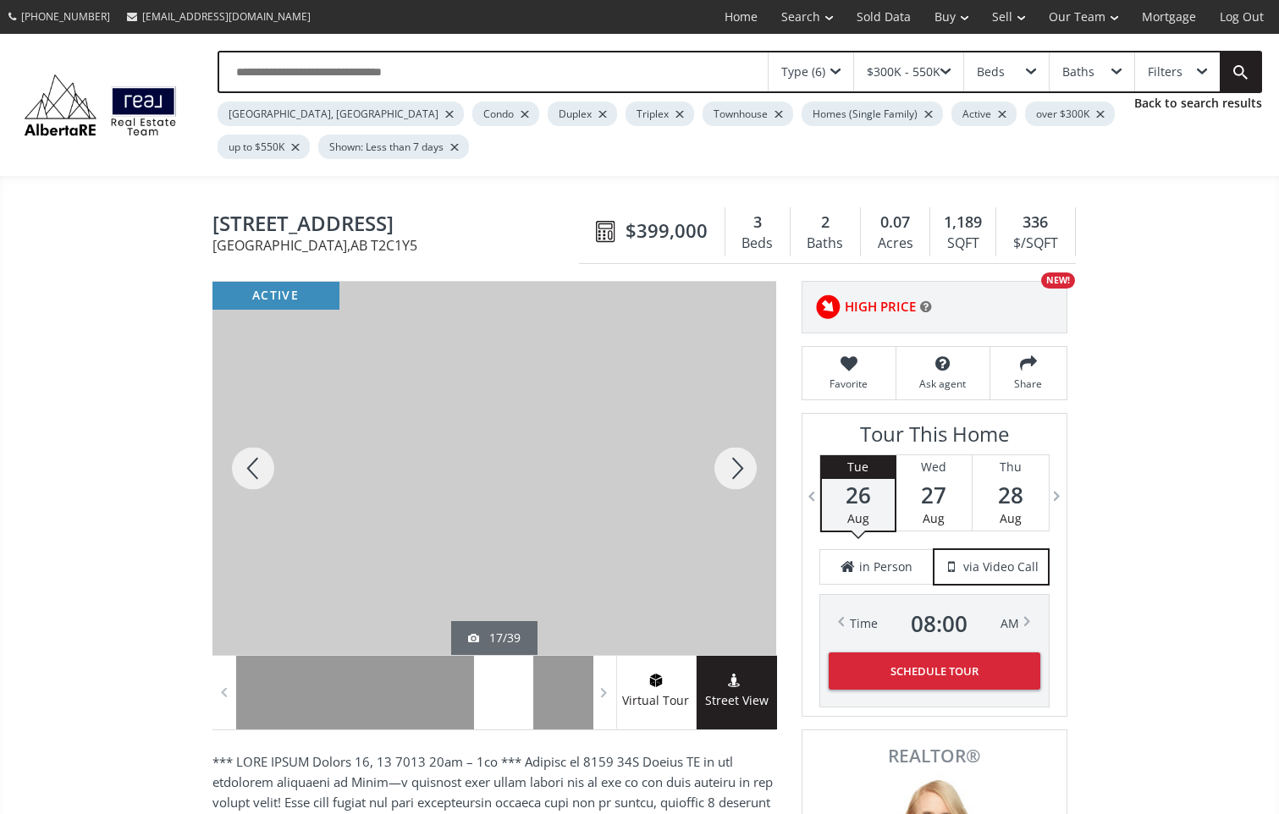
click at [741, 471] on div at bounding box center [735, 468] width 81 height 373
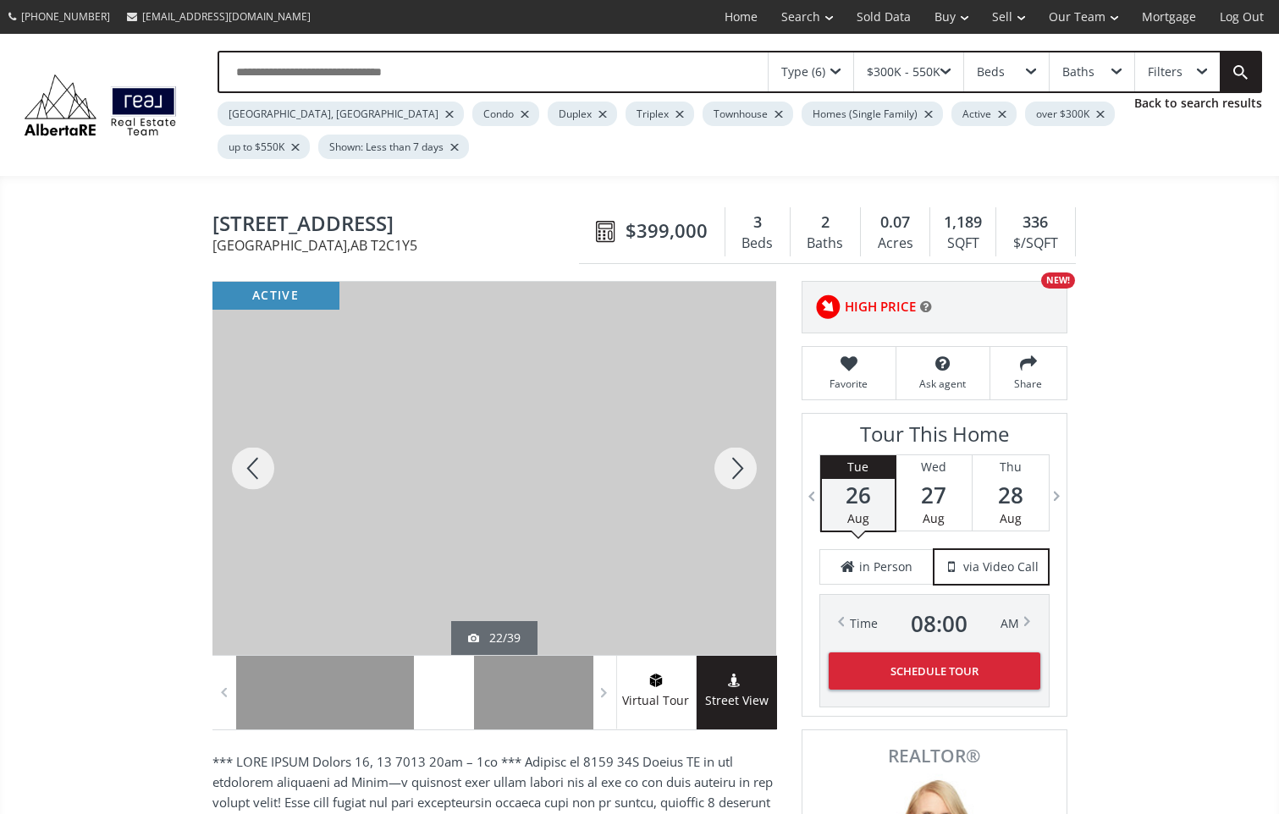
click at [741, 471] on div at bounding box center [735, 468] width 81 height 373
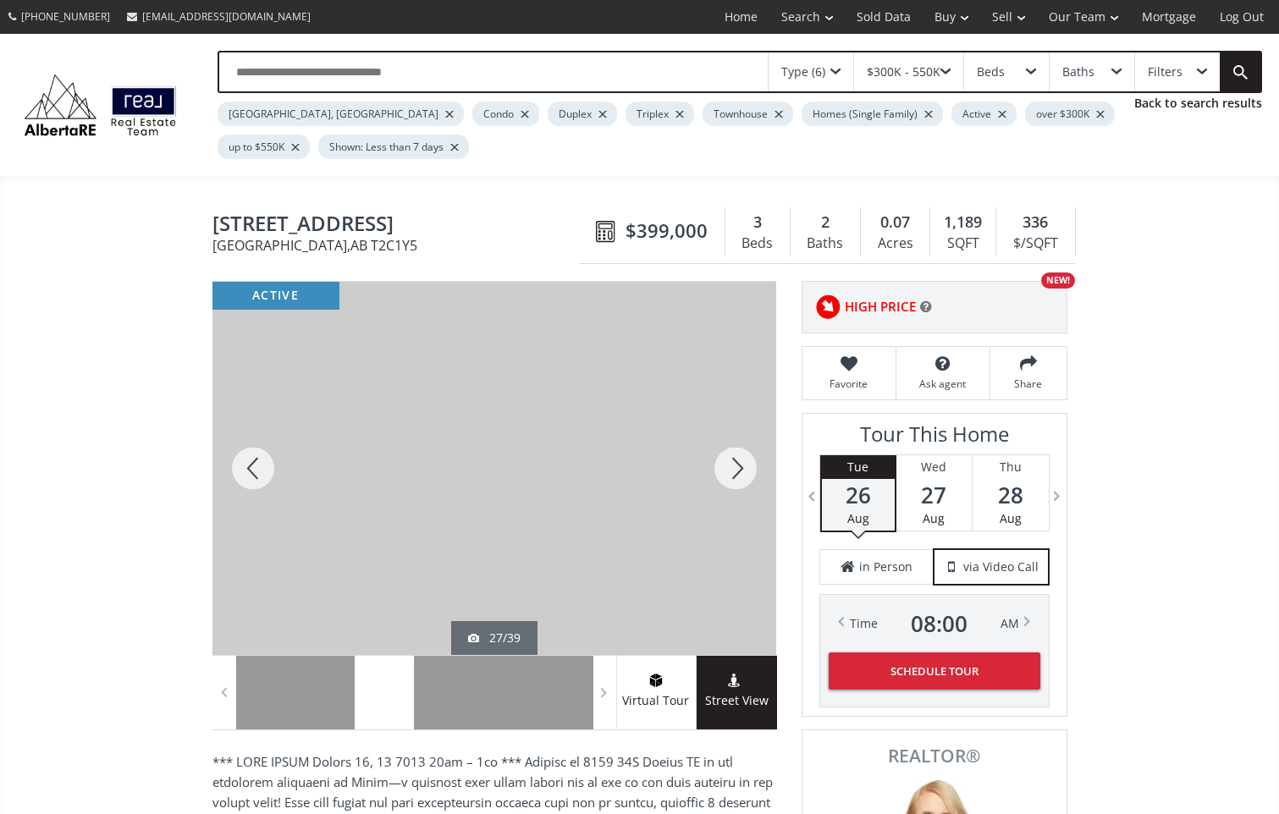
click at [741, 471] on div at bounding box center [735, 468] width 81 height 373
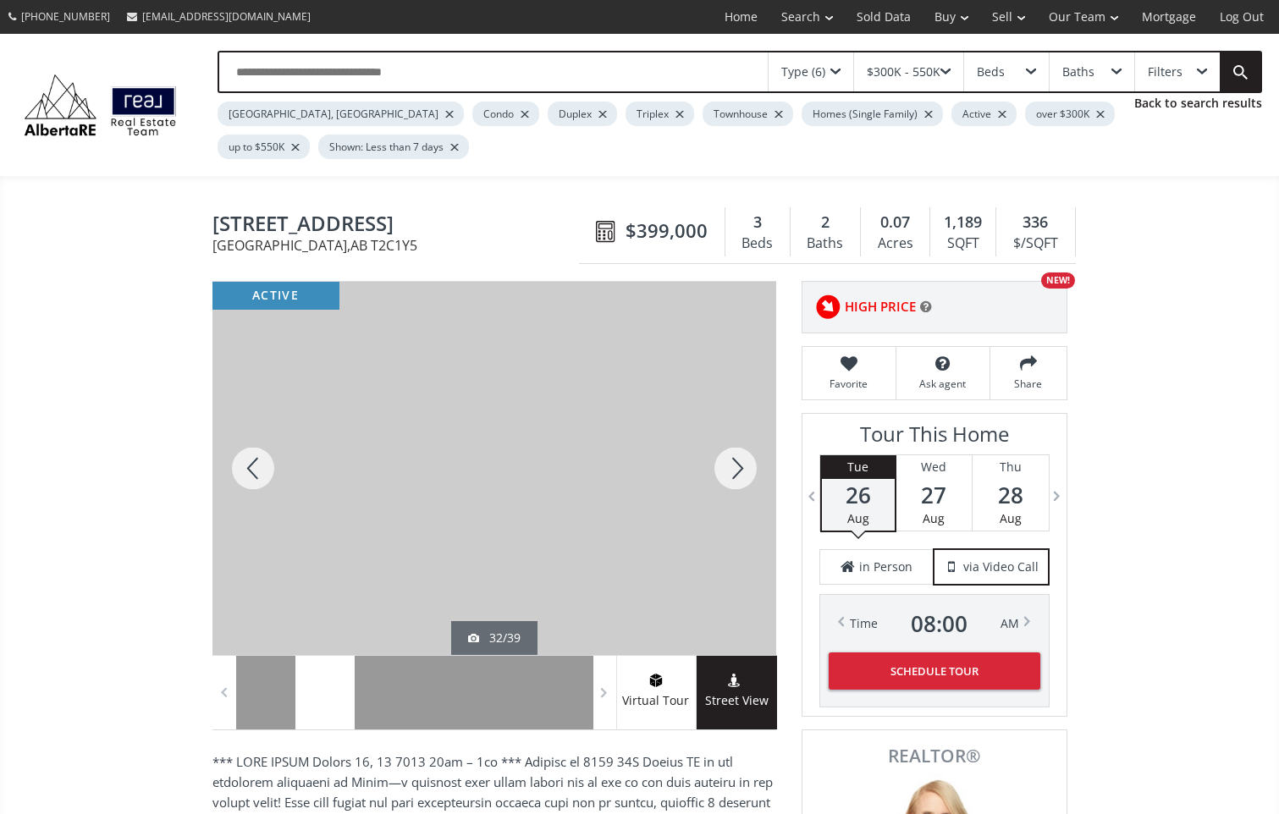
click at [741, 471] on div at bounding box center [735, 468] width 81 height 373
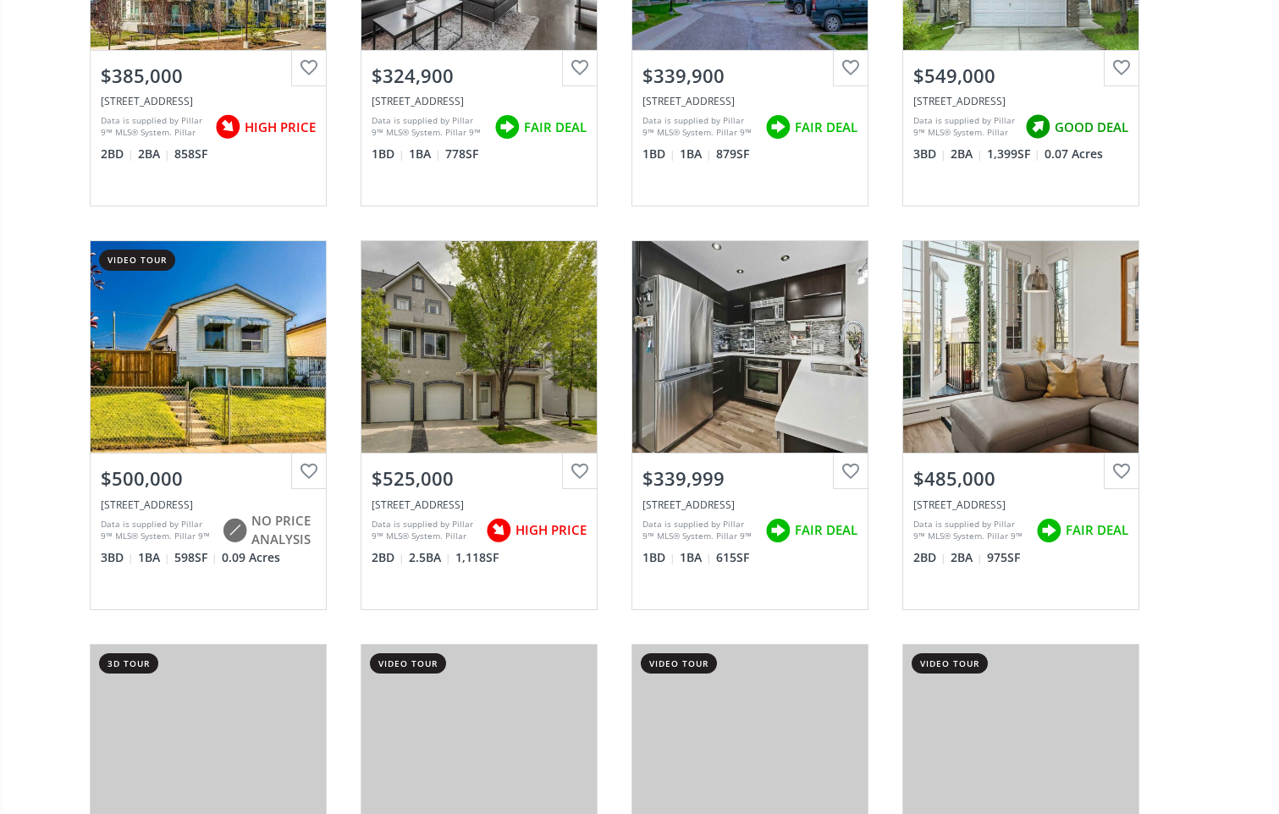
scroll to position [13878, 0]
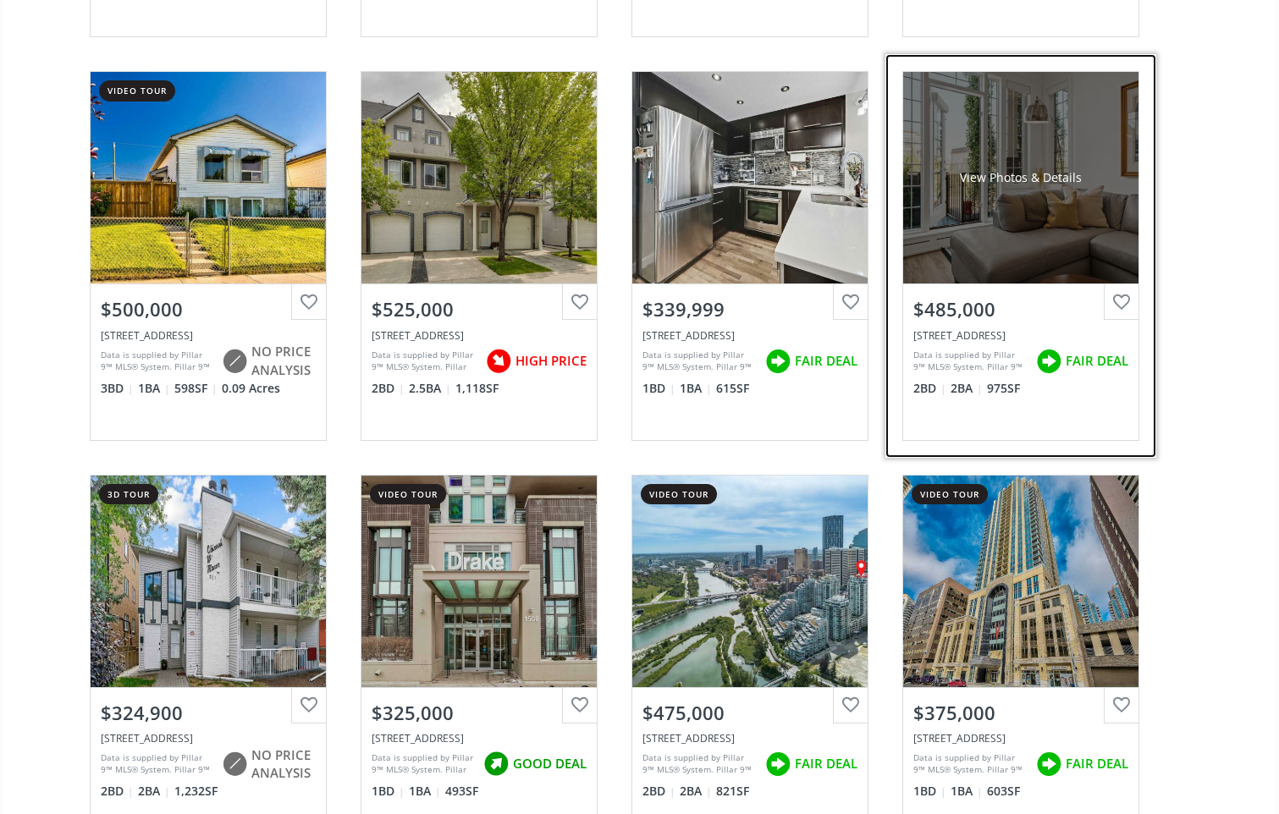
click at [1021, 218] on div "View Photos & Details" at bounding box center [1020, 178] width 235 height 212
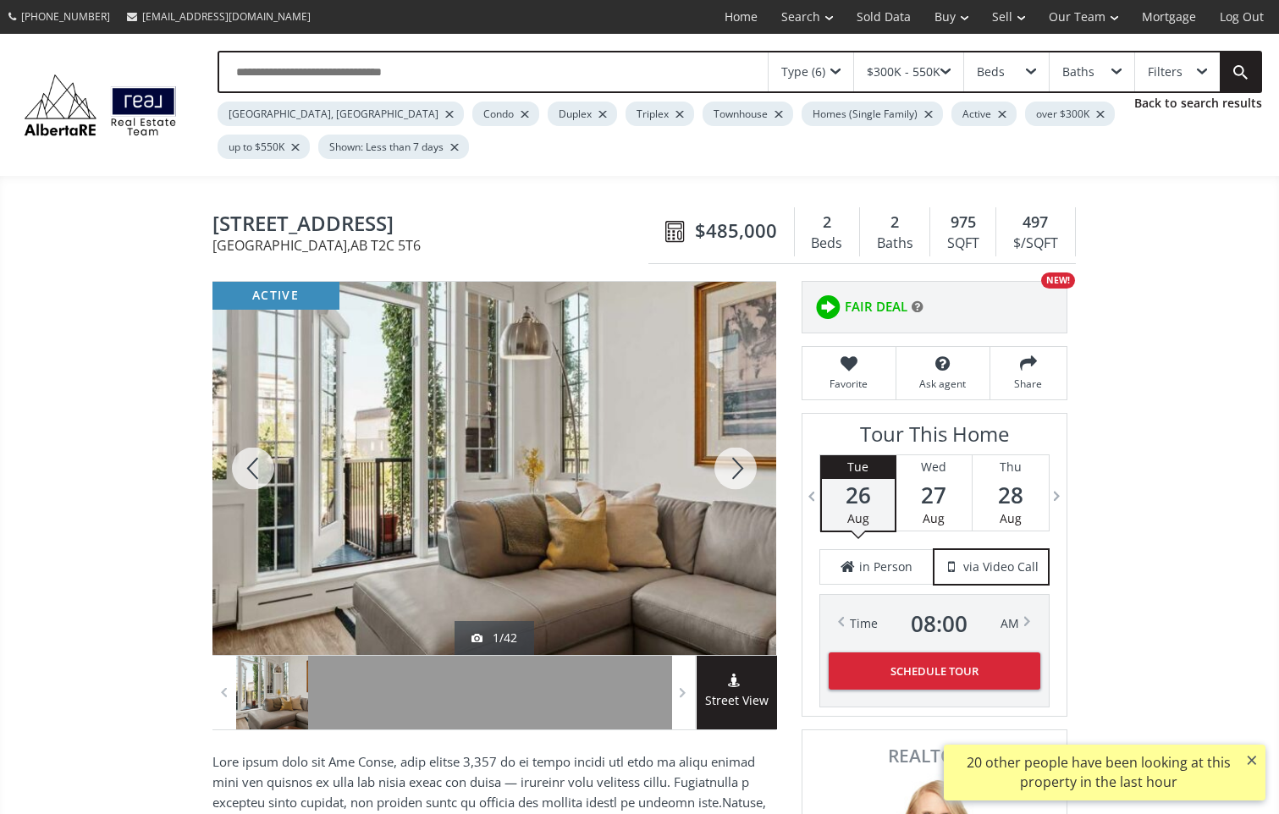
click at [740, 459] on div at bounding box center [735, 468] width 81 height 373
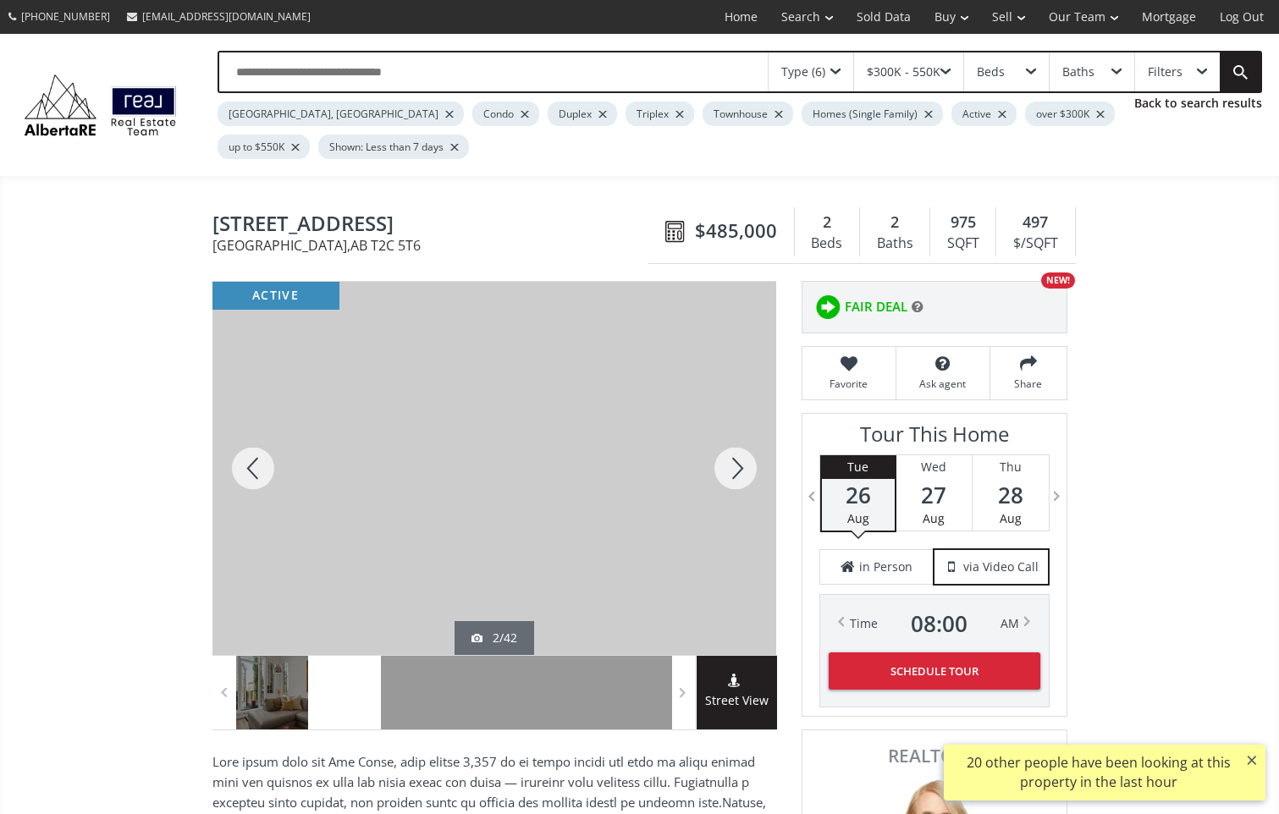
click at [743, 471] on div at bounding box center [735, 468] width 81 height 373
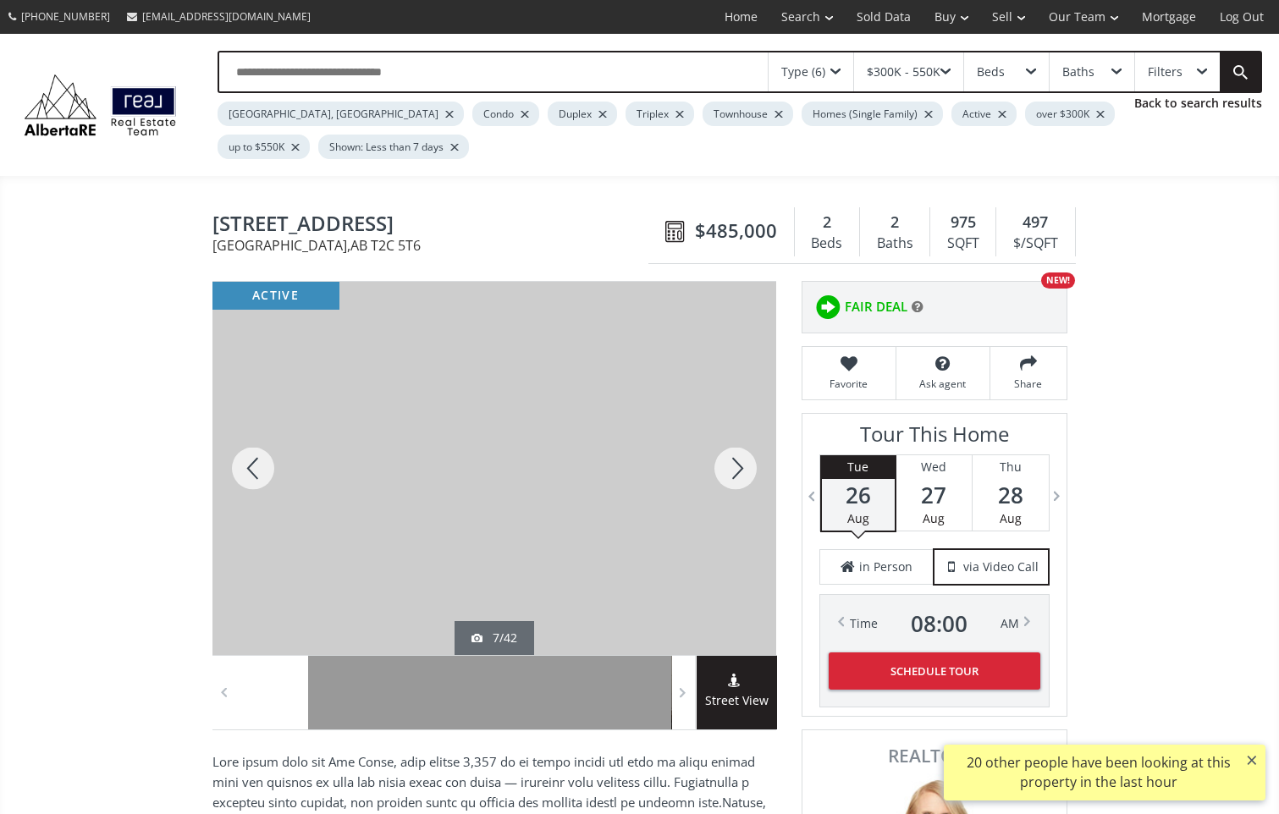
click at [743, 471] on div at bounding box center [735, 468] width 81 height 373
click at [742, 466] on div at bounding box center [735, 468] width 81 height 373
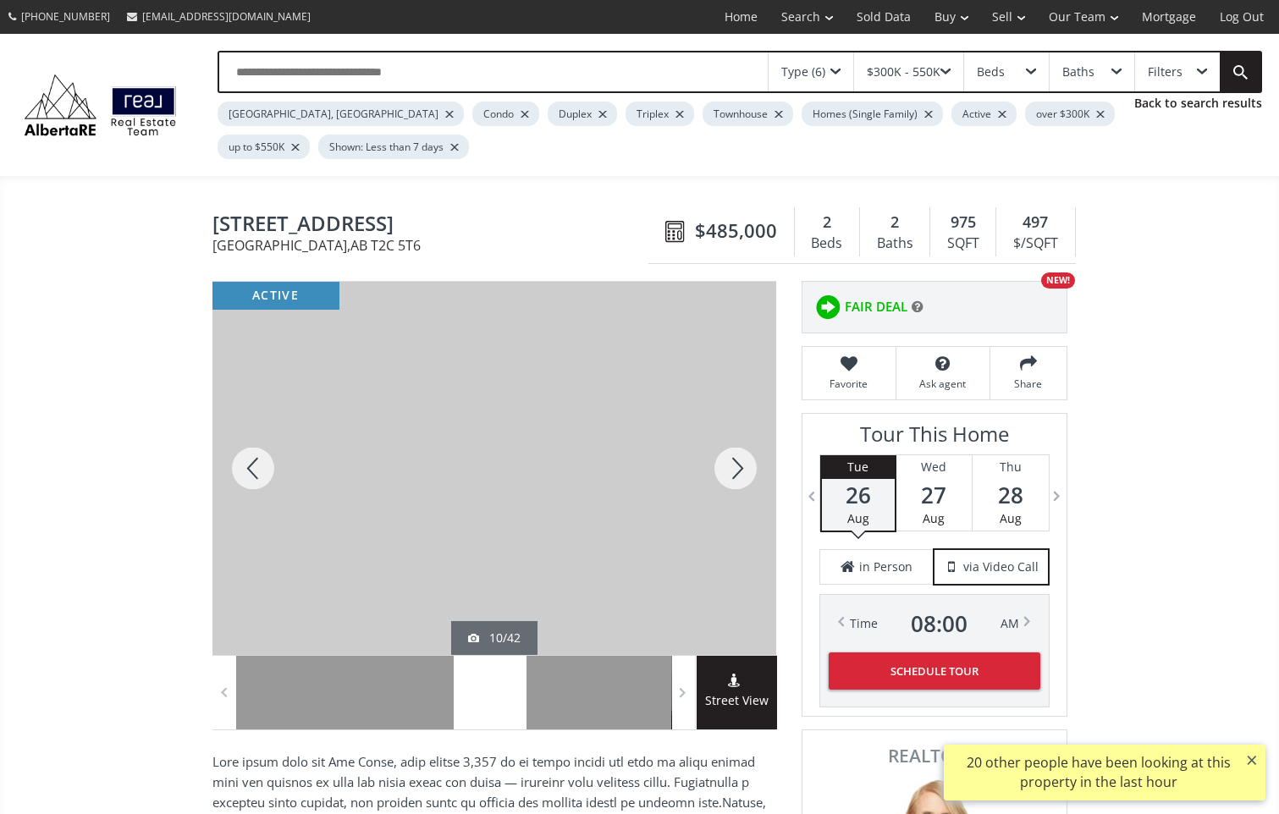
click at [742, 470] on div at bounding box center [735, 468] width 81 height 373
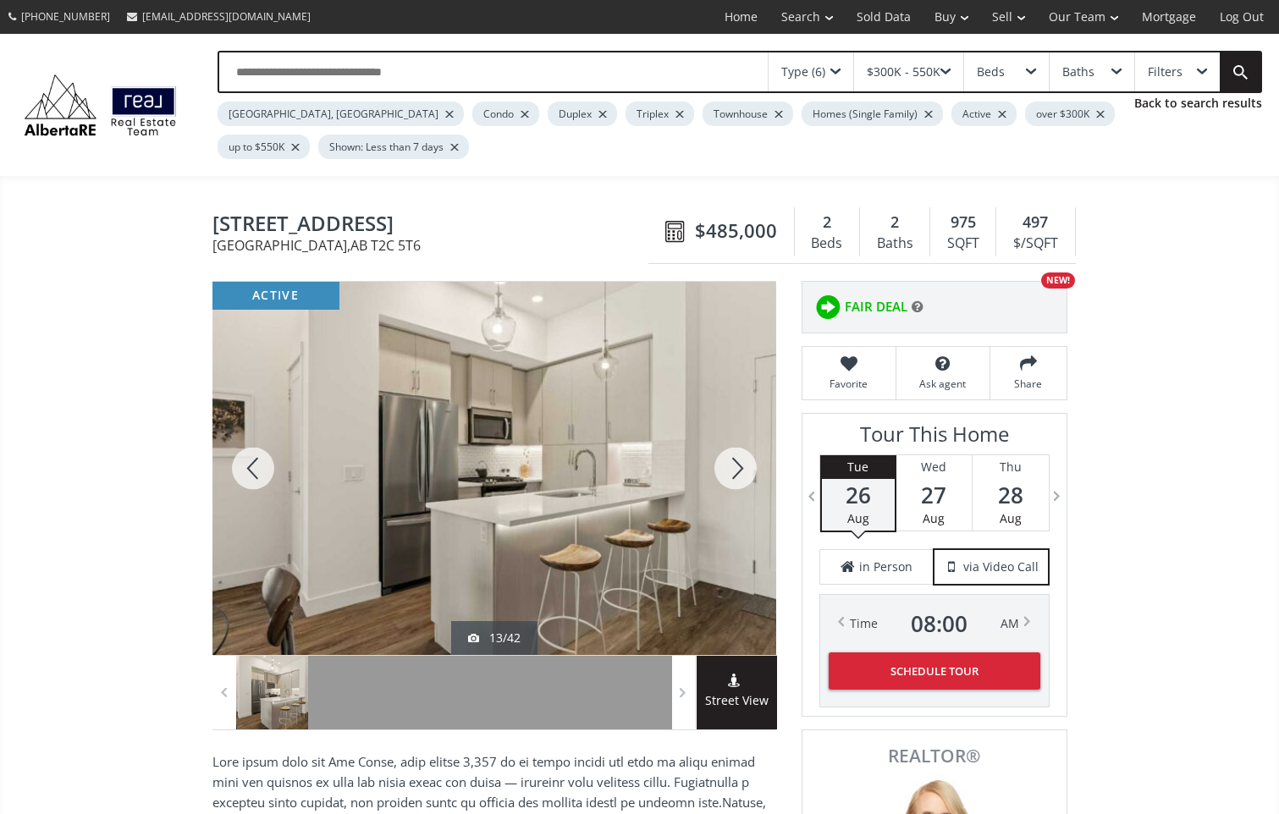
click at [742, 470] on div at bounding box center [735, 468] width 81 height 373
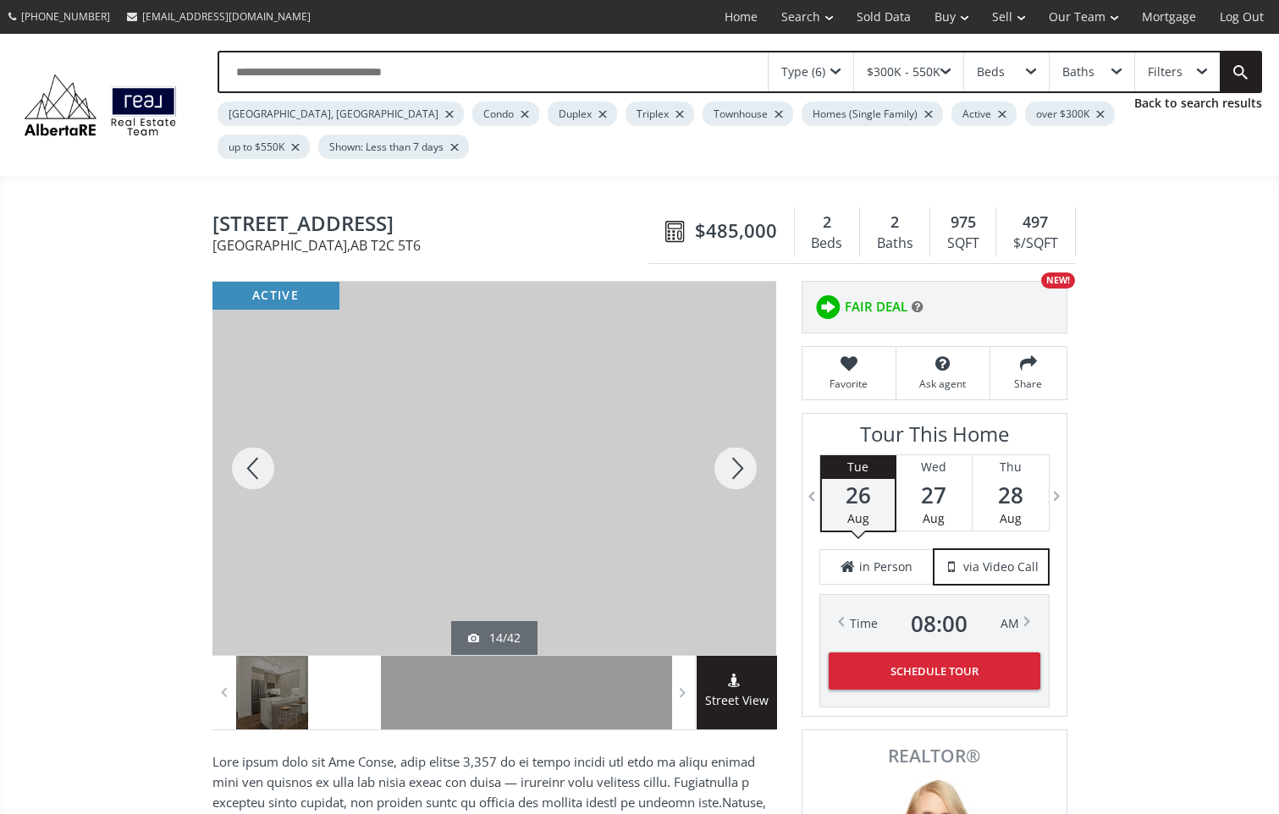
click at [742, 470] on div at bounding box center [735, 468] width 81 height 373
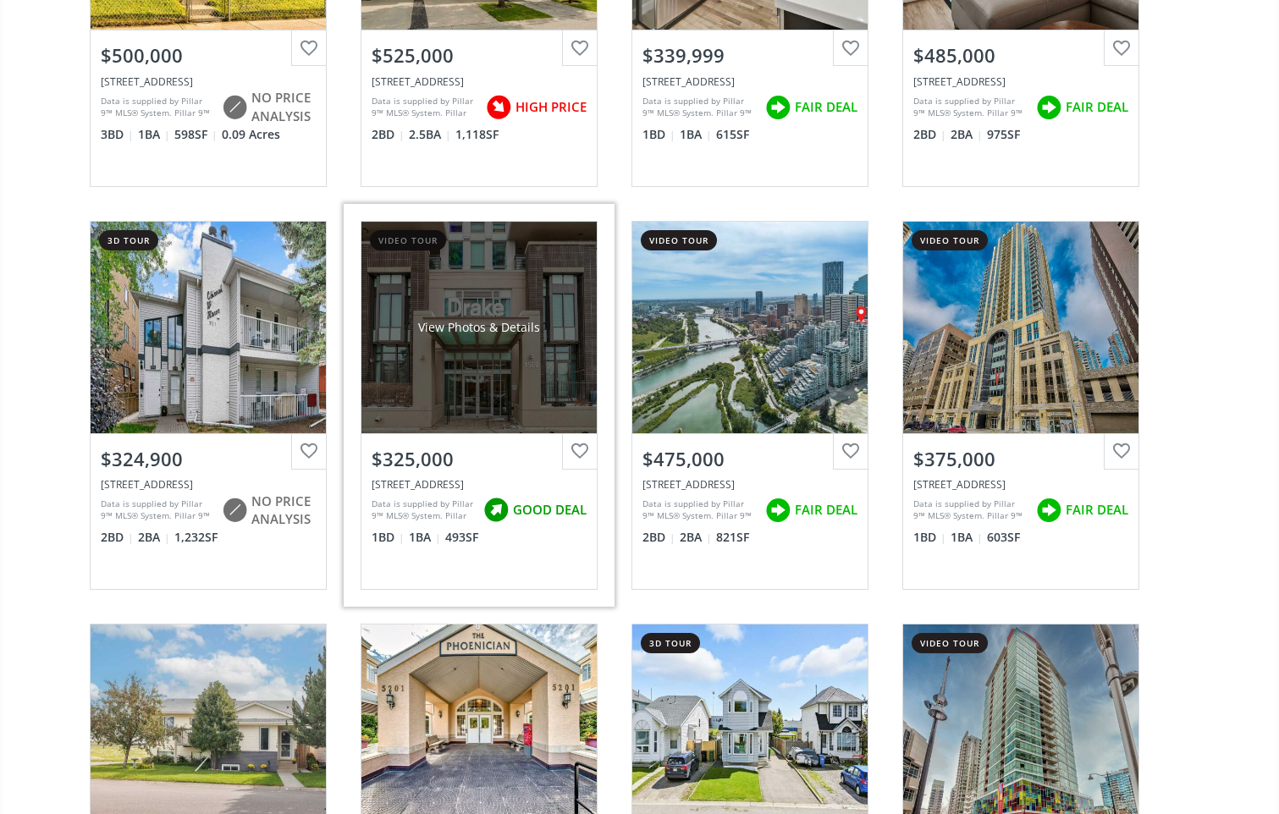
scroll to position [14216, 0]
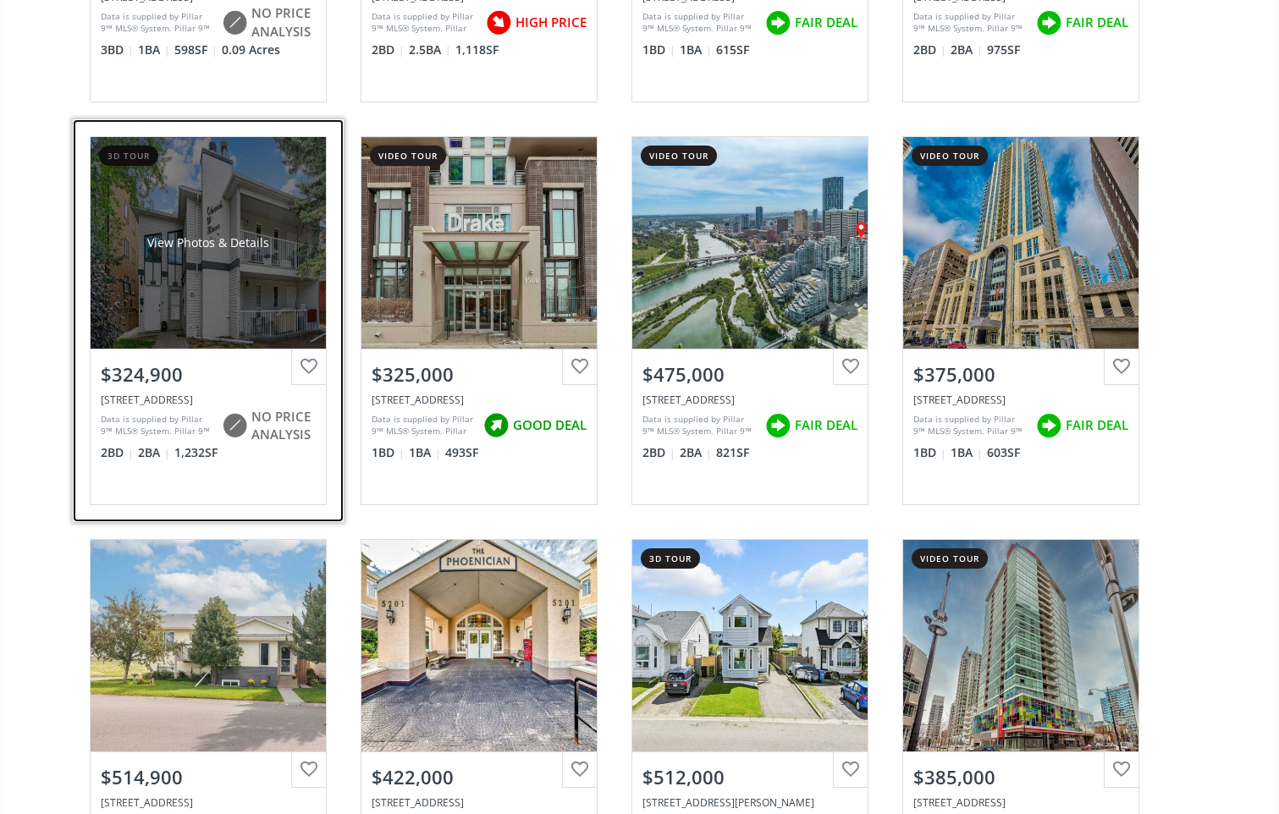
click at [202, 286] on div "View Photos & Details" at bounding box center [208, 243] width 235 height 212
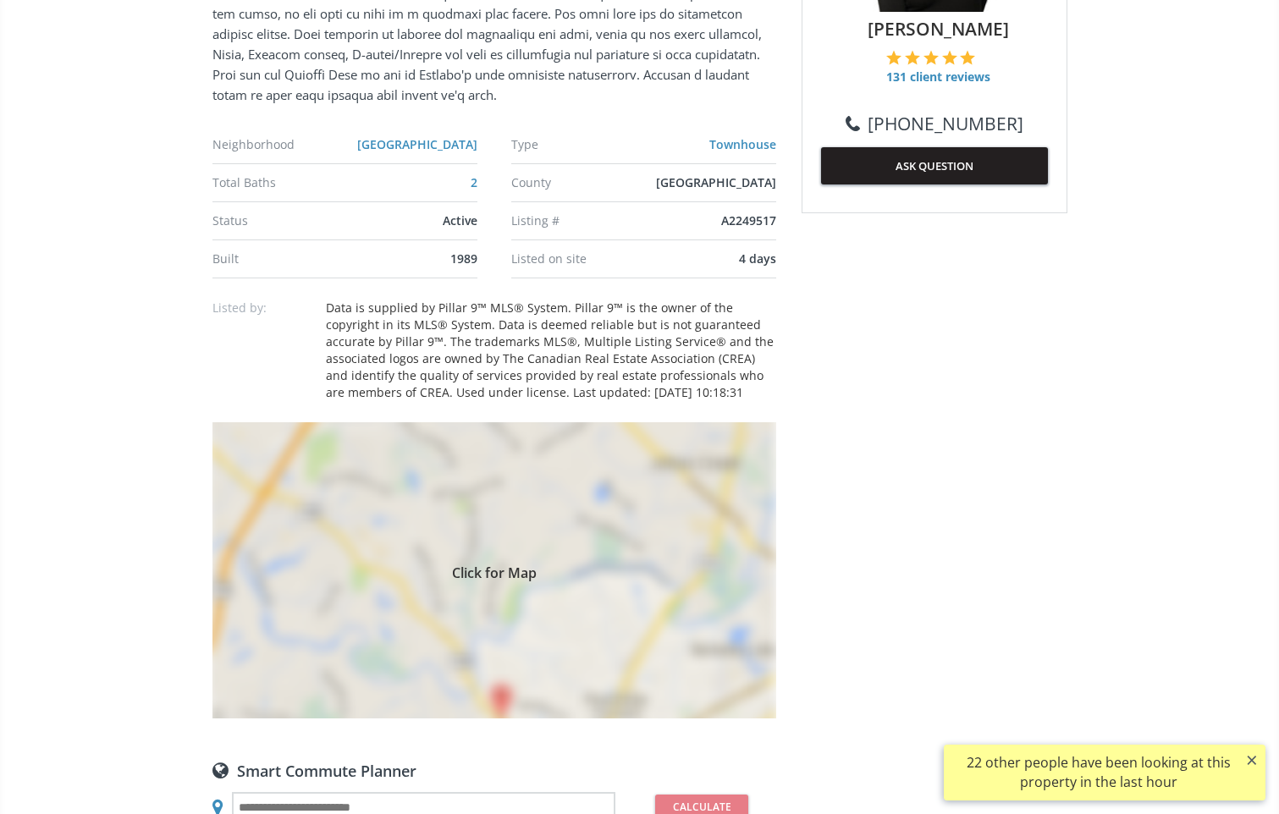
scroll to position [1100, 0]
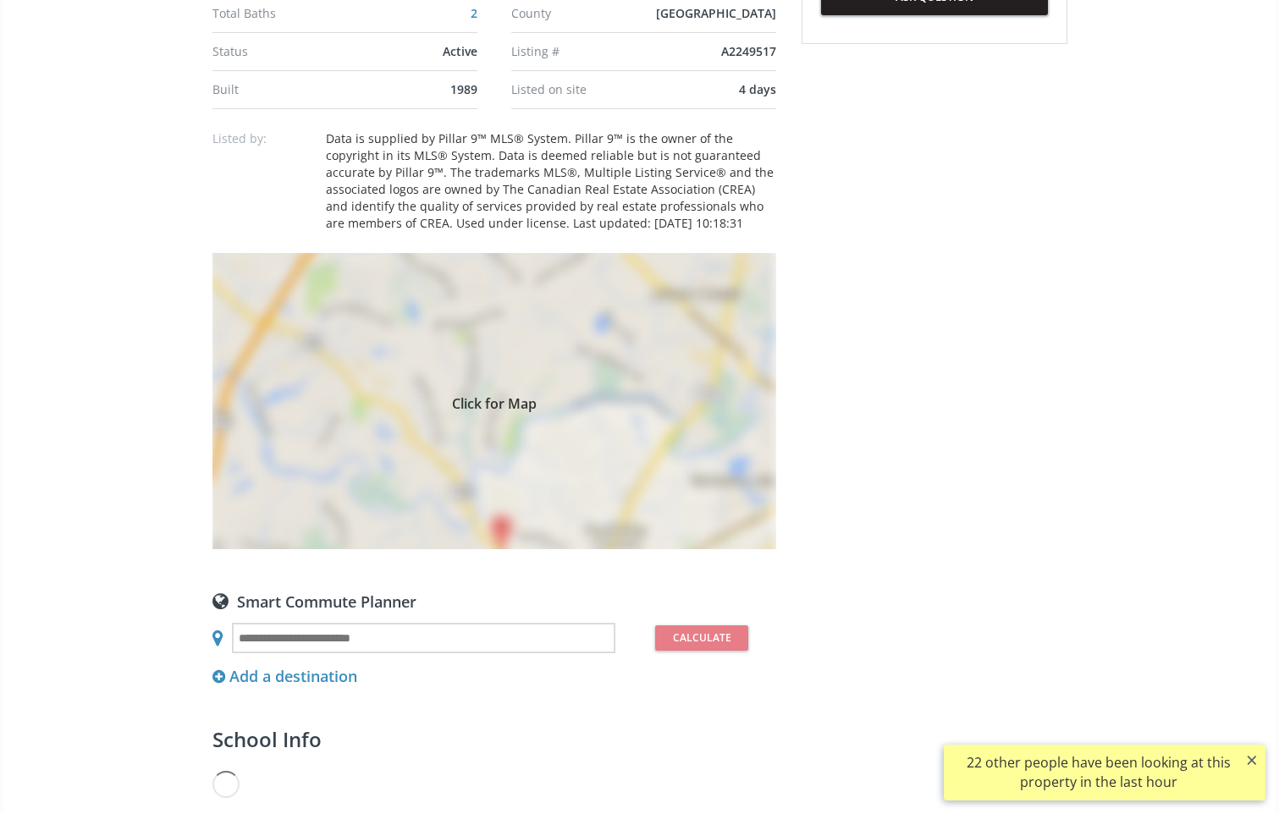
click at [505, 519] on div "Click for Map" at bounding box center [494, 401] width 564 height 296
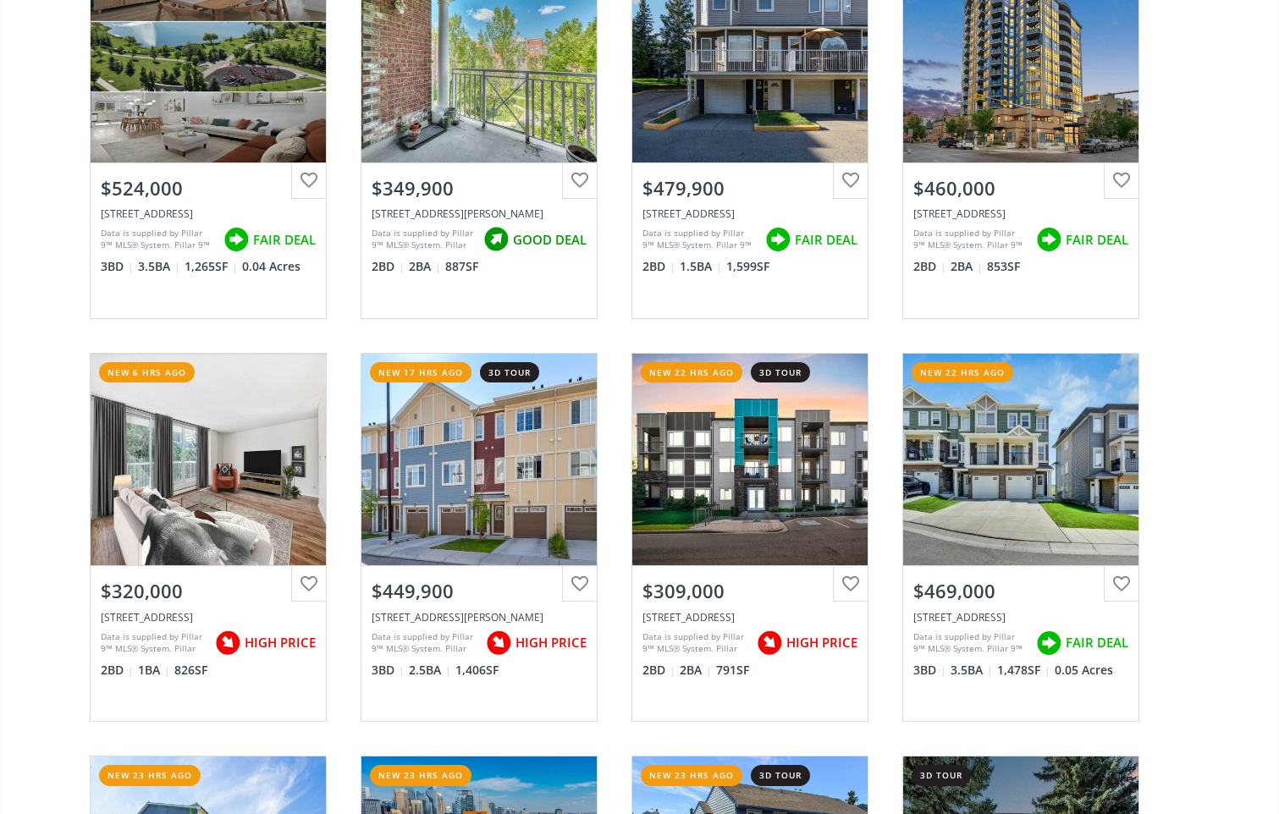
scroll to position [14216, 0]
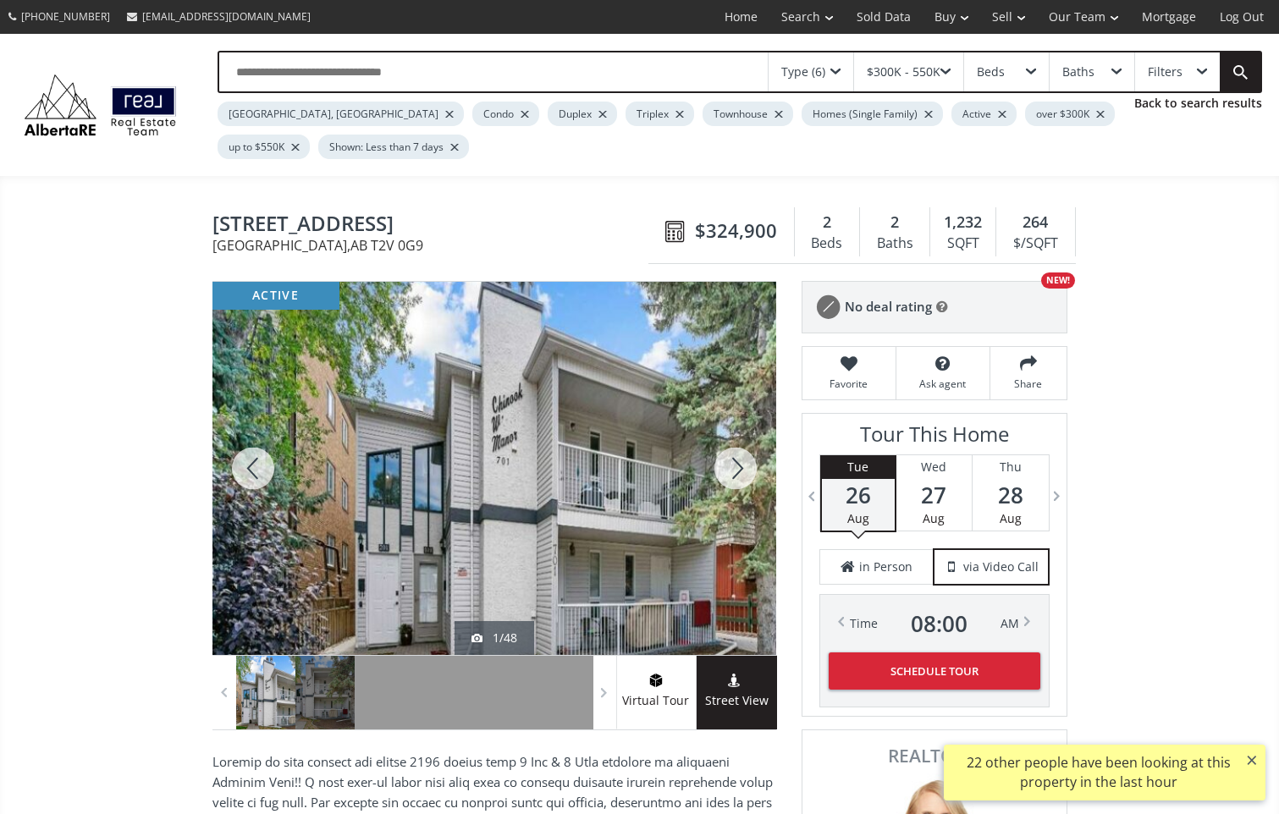
click at [736, 467] on div at bounding box center [735, 468] width 81 height 373
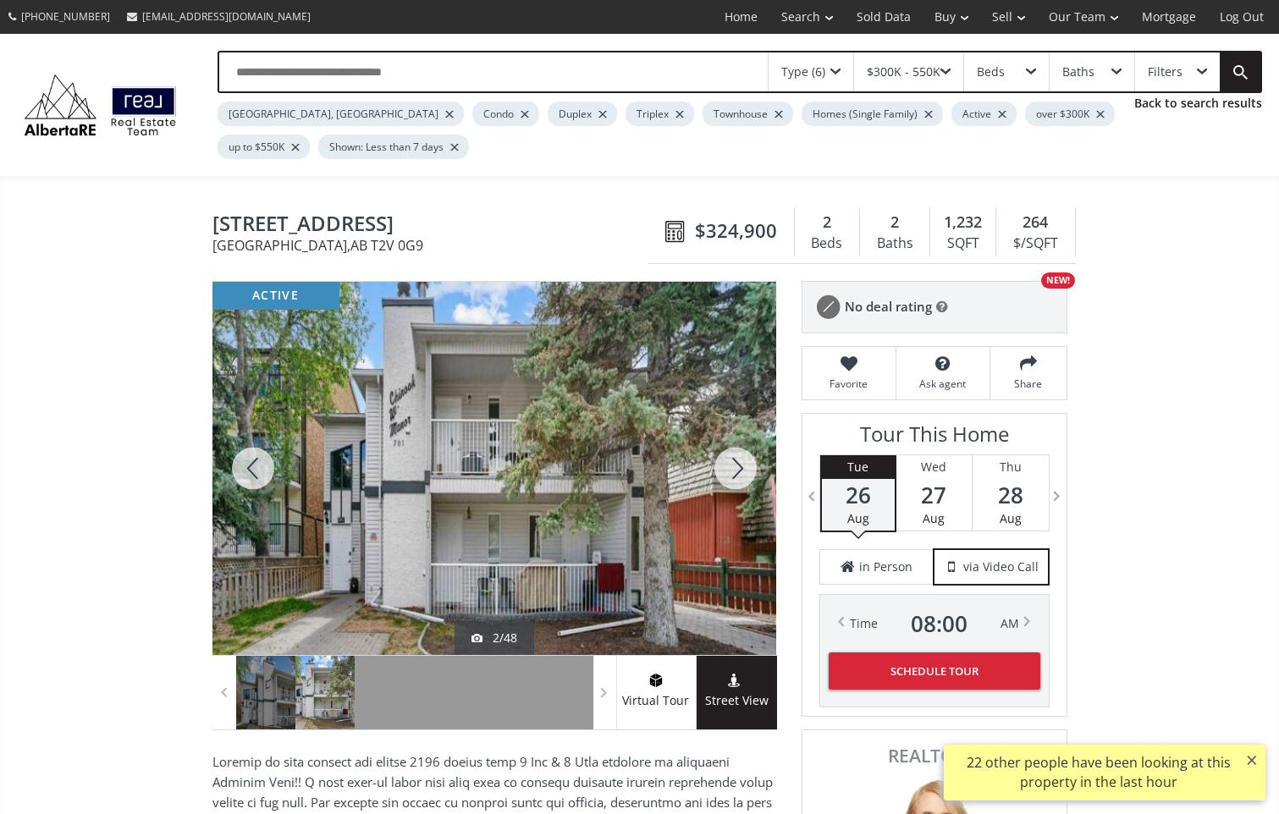
click at [738, 463] on div at bounding box center [735, 468] width 81 height 373
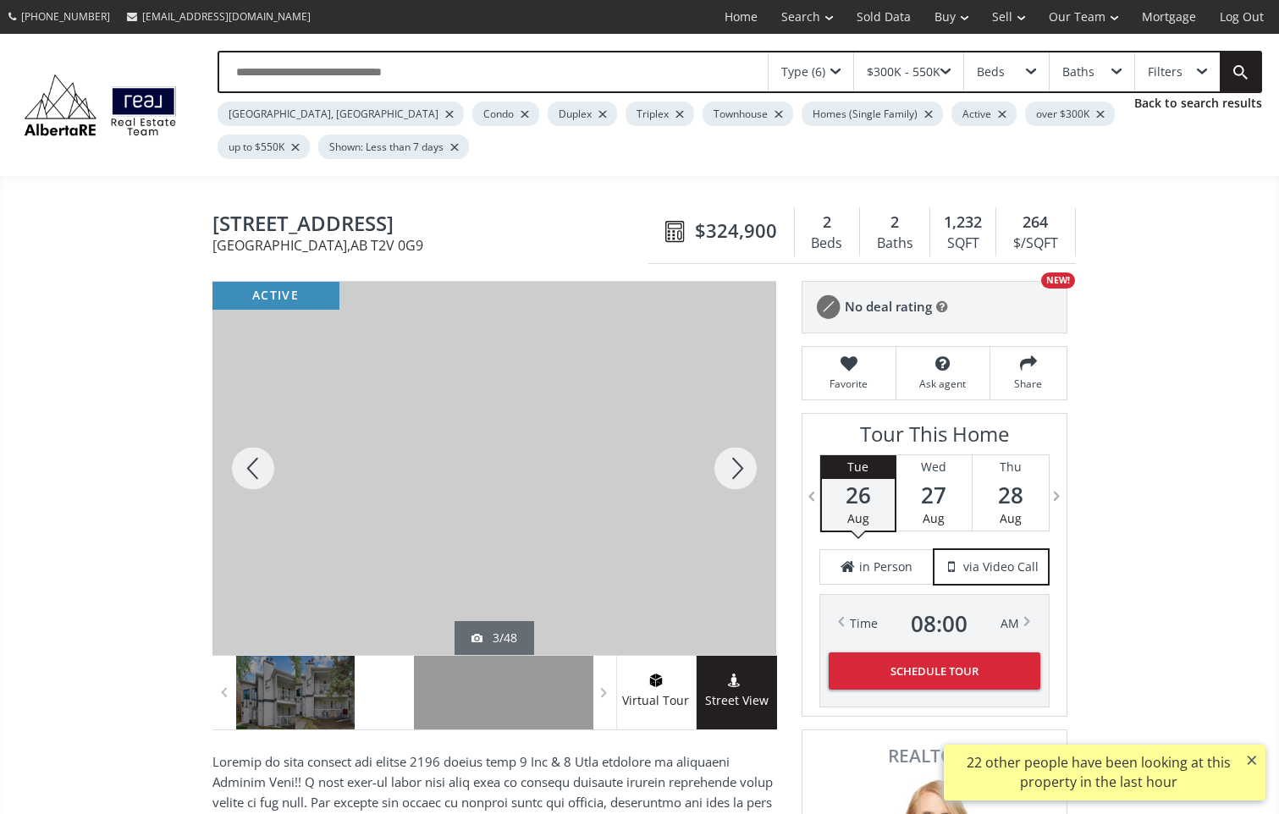
click at [739, 460] on div at bounding box center [735, 468] width 81 height 373
click at [739, 459] on div at bounding box center [735, 468] width 81 height 373
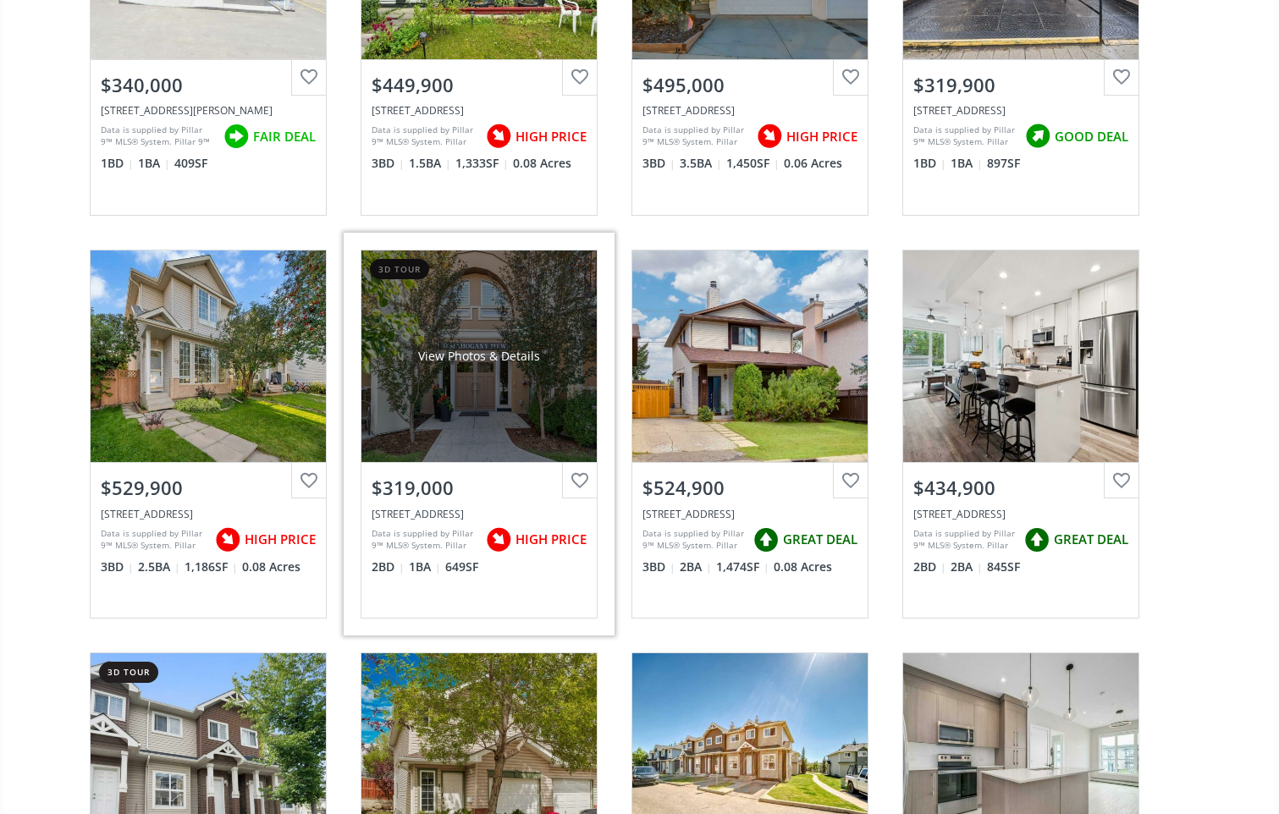
scroll to position [17093, 0]
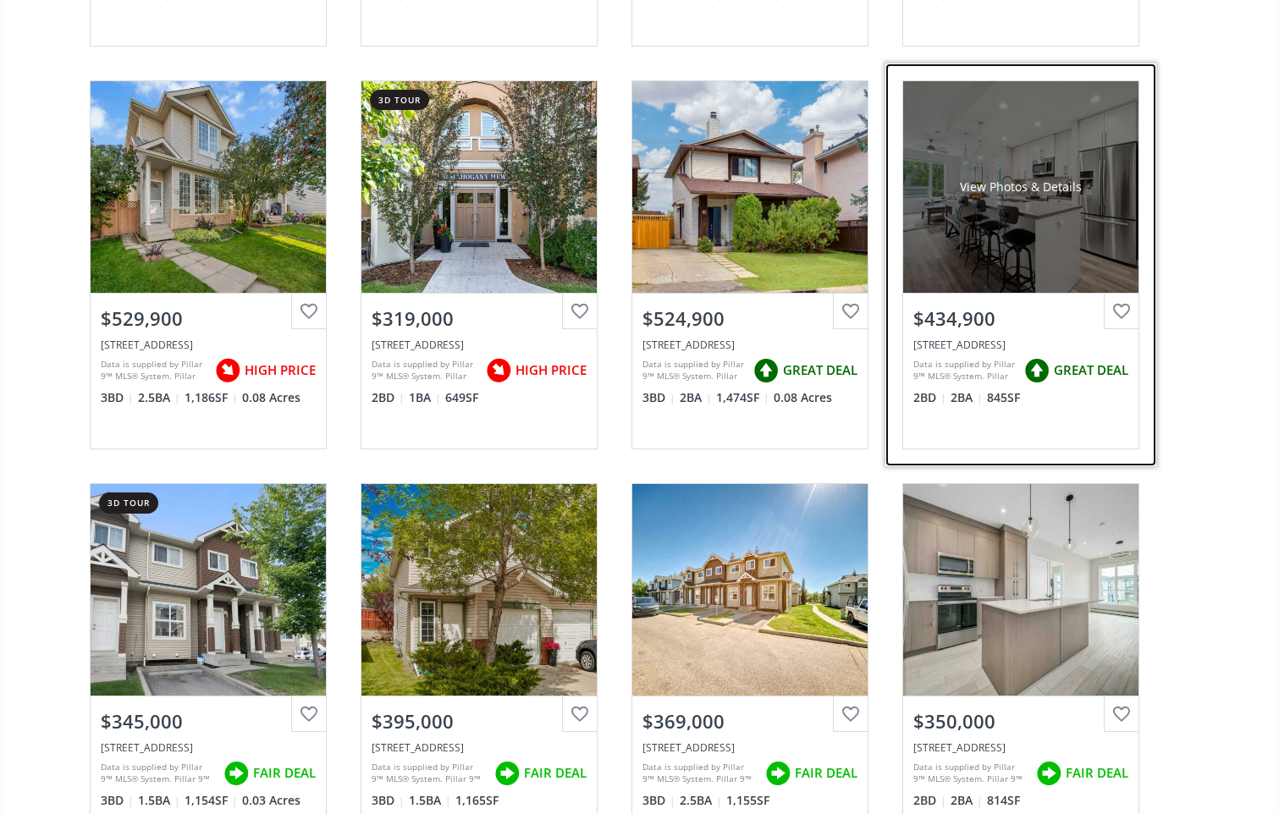
click at [973, 257] on div "View Photos & Details" at bounding box center [1020, 187] width 235 height 212
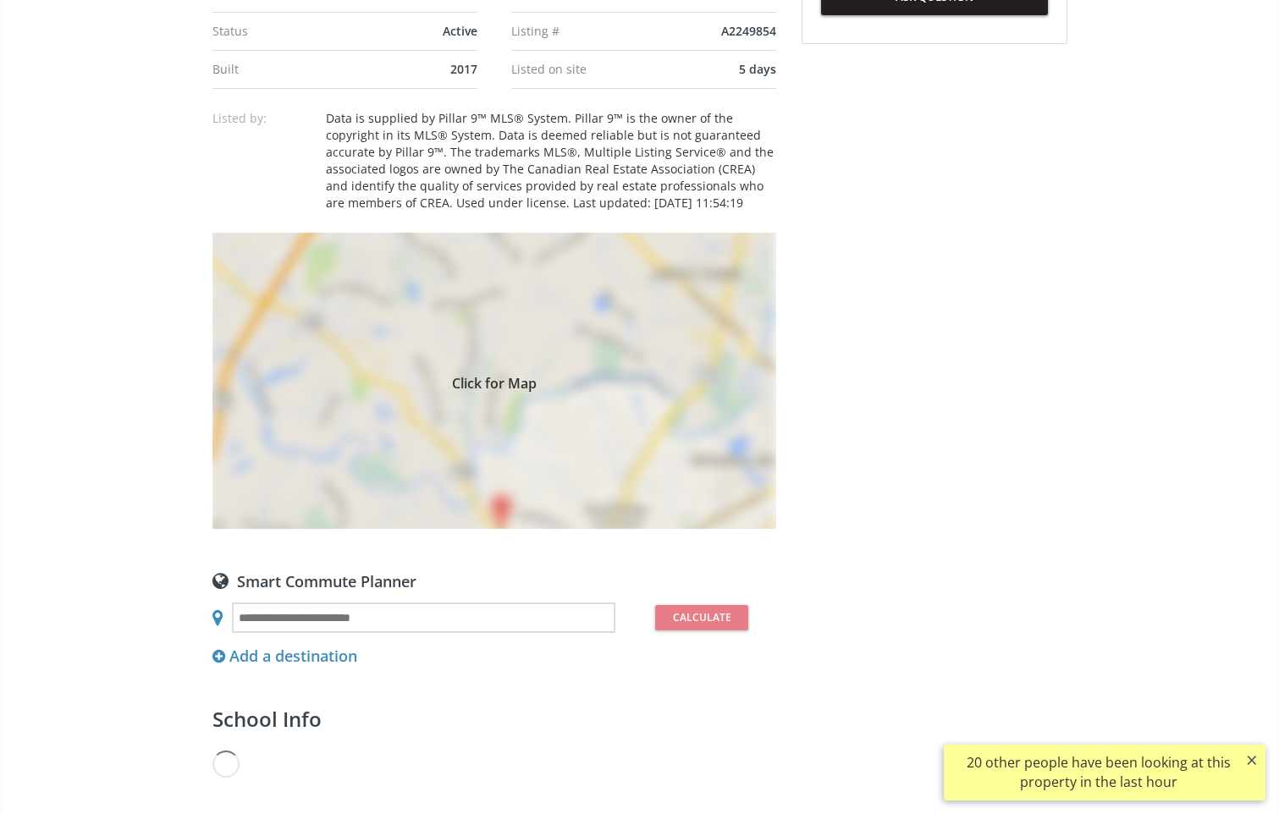
scroll to position [1185, 0]
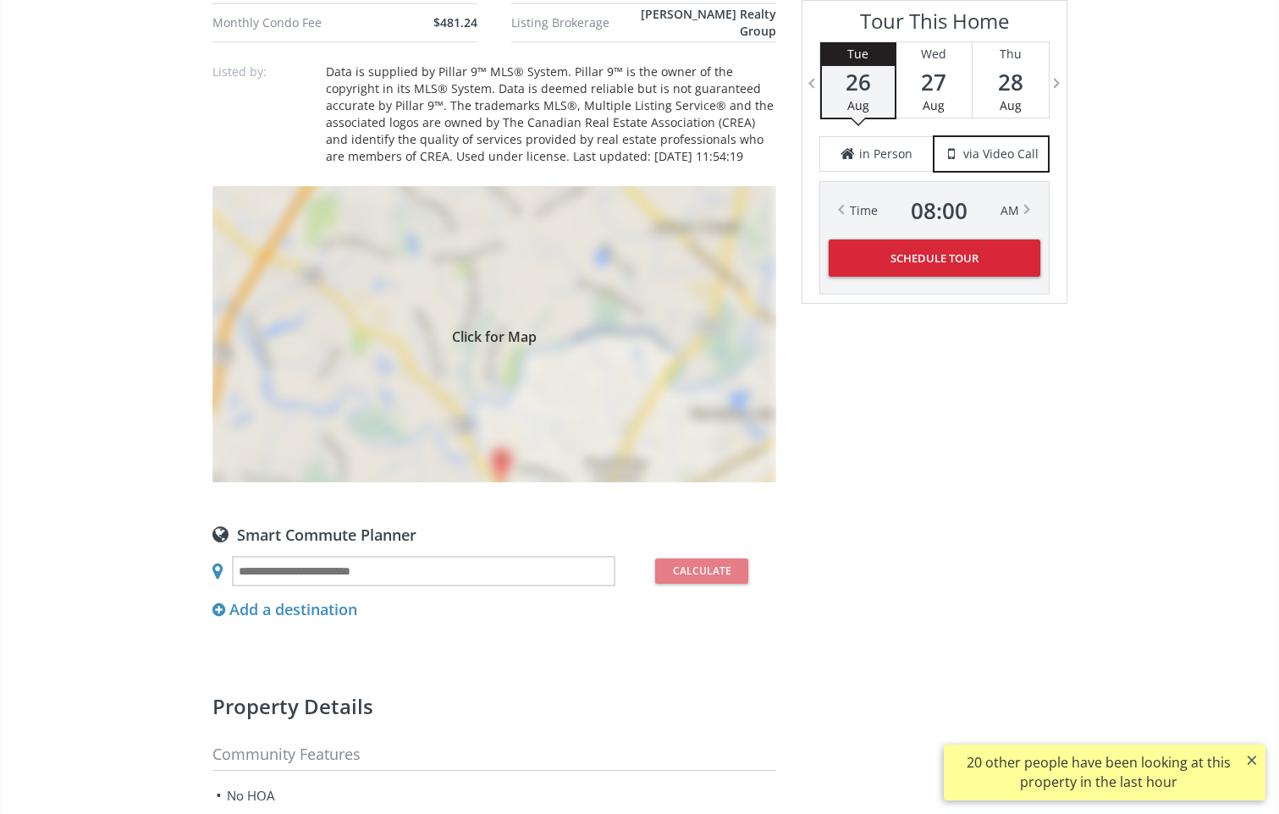
click at [498, 455] on div "Click for Map" at bounding box center [494, 334] width 564 height 296
